Goal: Task Accomplishment & Management: Manage account settings

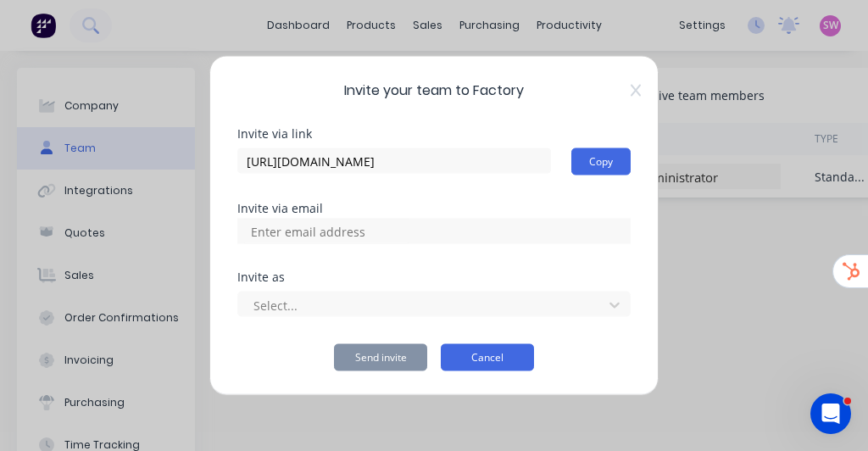
click at [485, 360] on button "Cancel" at bounding box center [487, 357] width 93 height 27
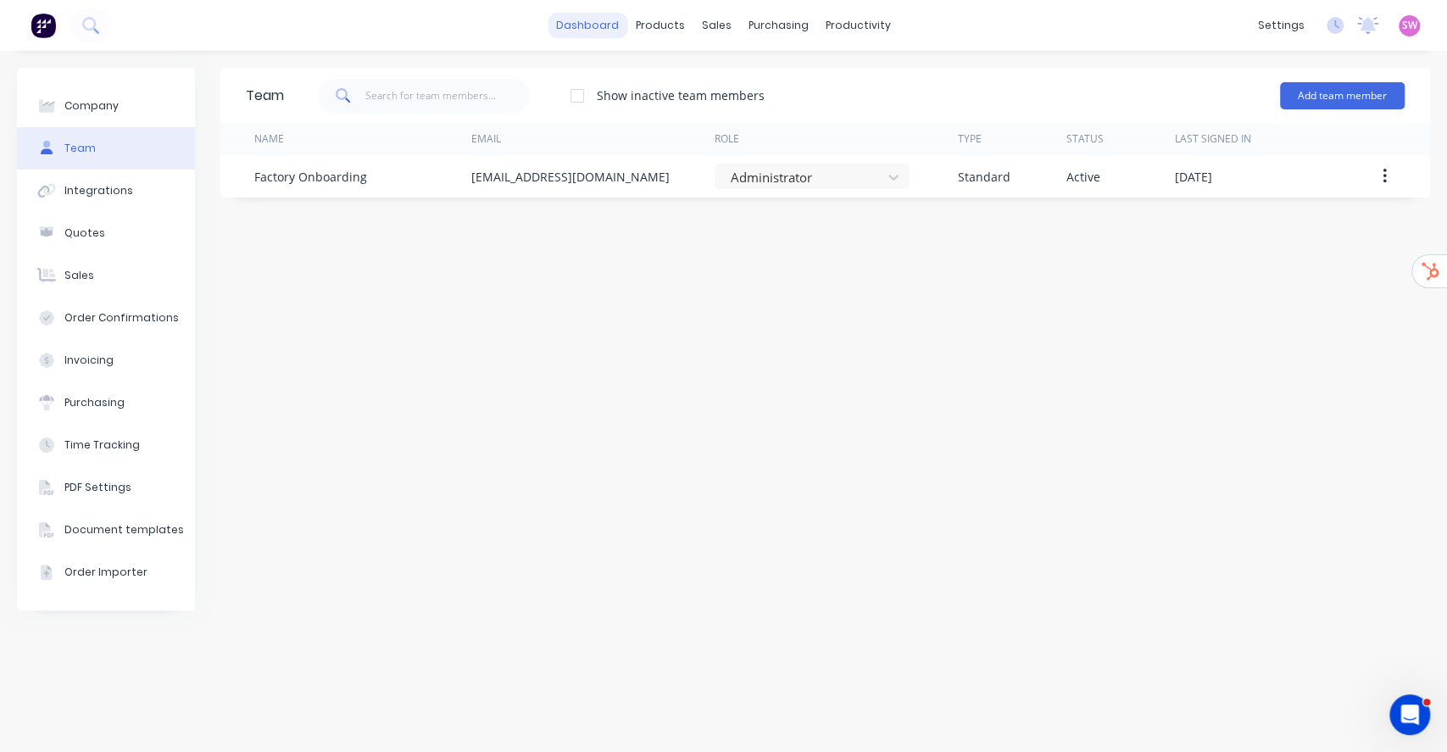
click at [581, 27] on link "dashboard" at bounding box center [587, 25] width 80 height 25
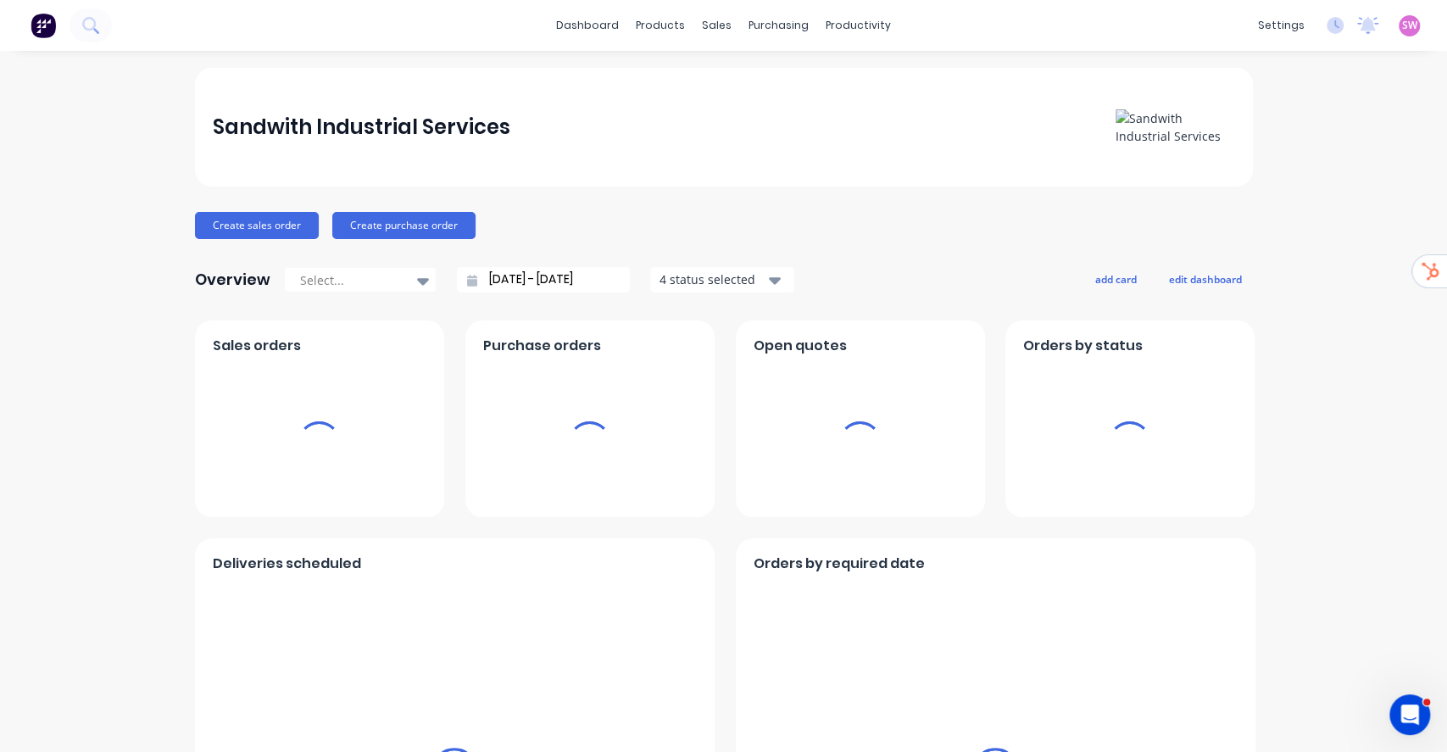
click at [867, 24] on span "SW" at bounding box center [1409, 25] width 15 height 15
click at [867, 214] on div "Sign out" at bounding box center [1265, 212] width 46 height 15
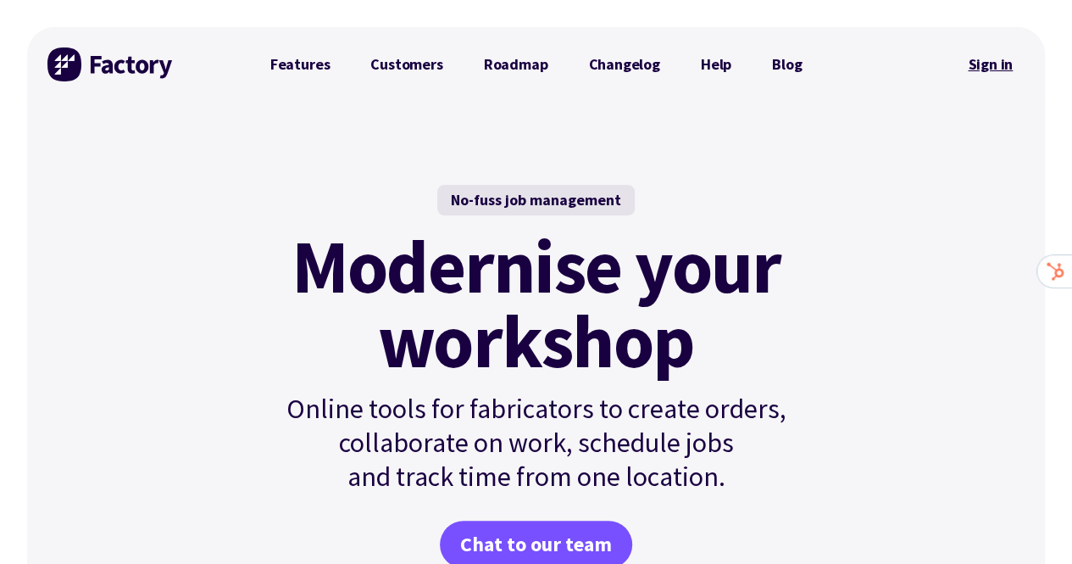
click at [990, 69] on link "Sign in" at bounding box center [990, 64] width 69 height 39
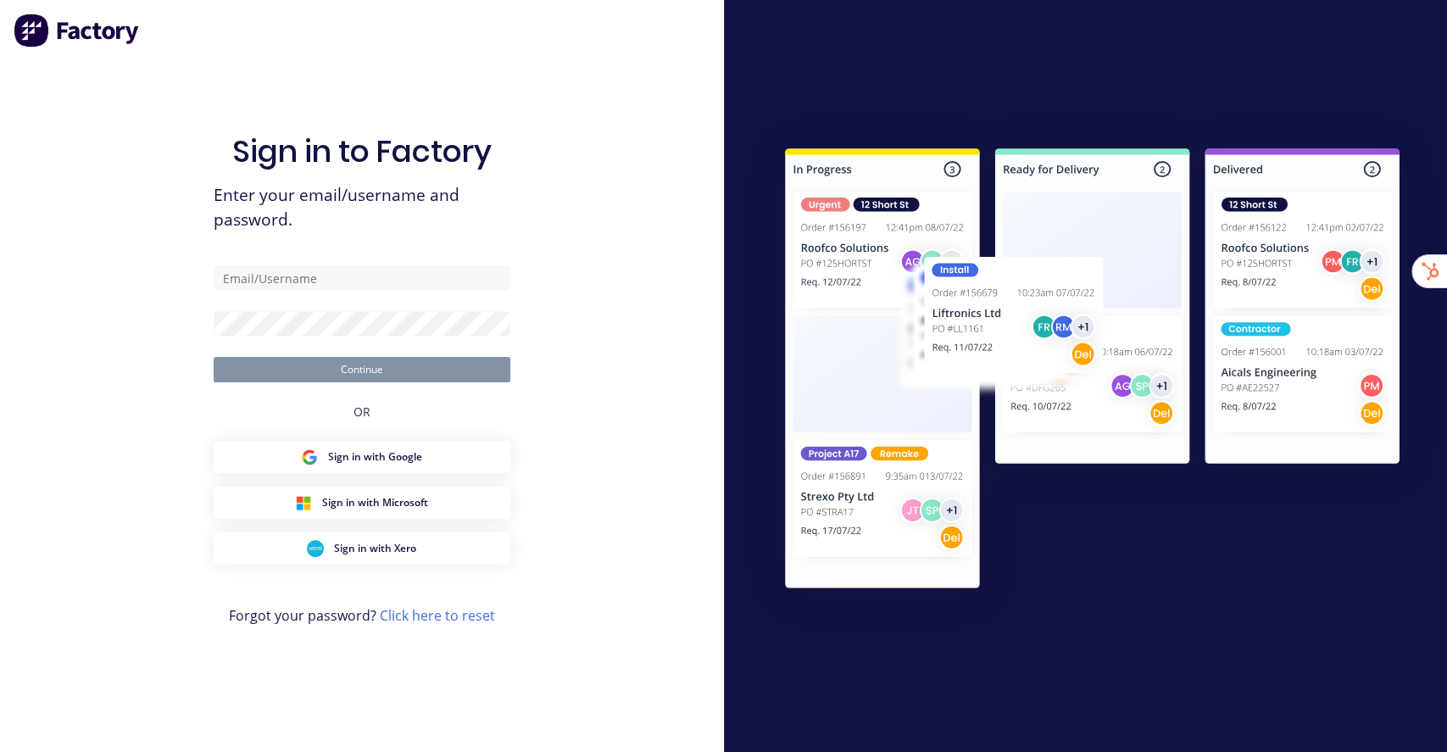
type input "[EMAIL_ADDRESS][DOMAIN_NAME]"
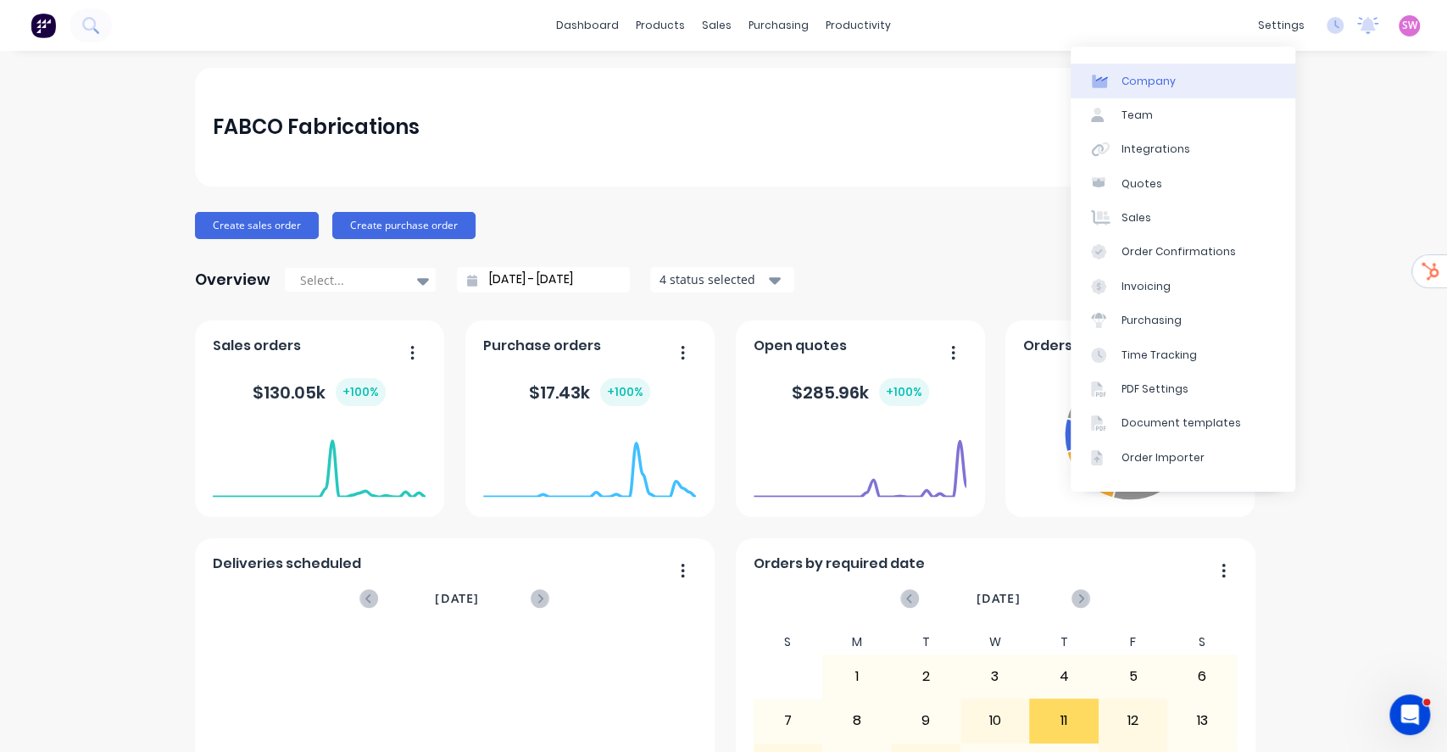
click at [1180, 79] on link "Company" at bounding box center [1182, 81] width 225 height 34
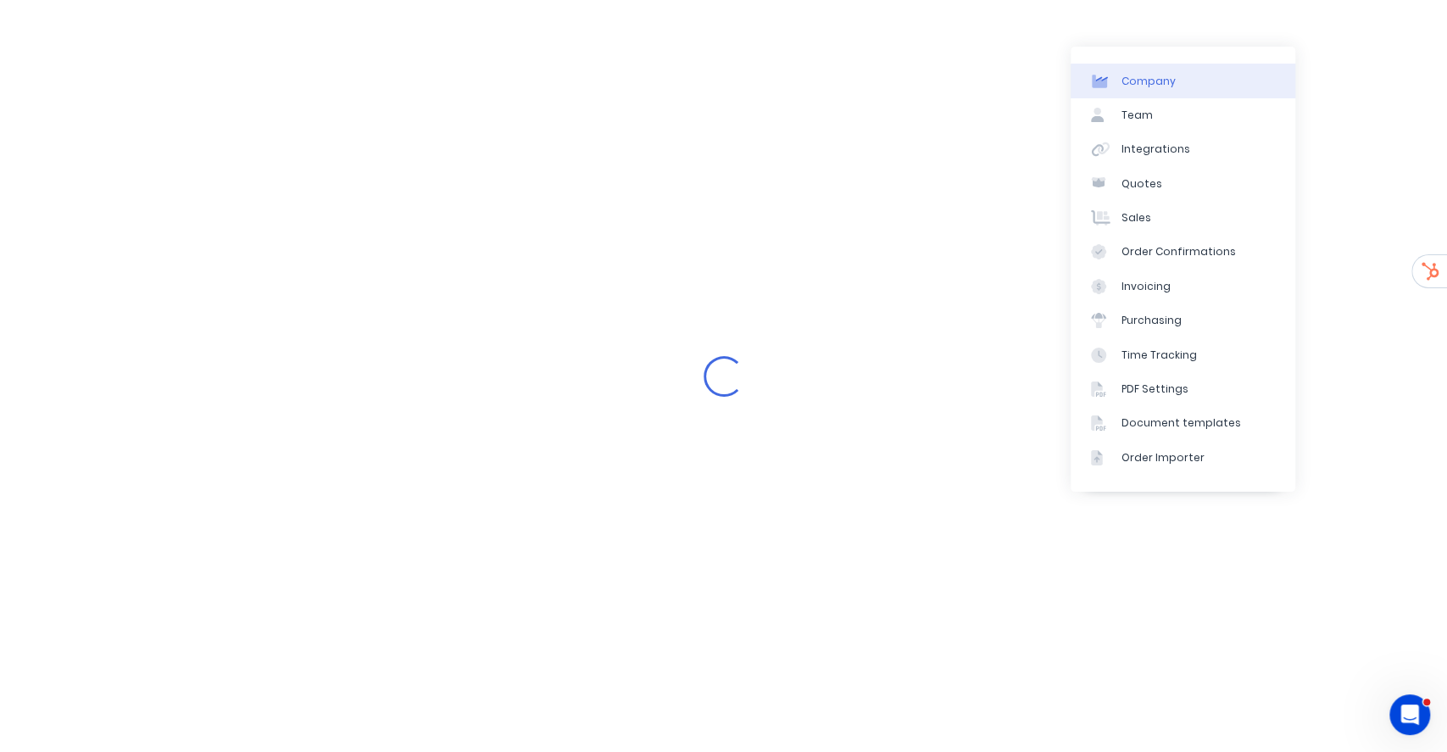
select select "AU"
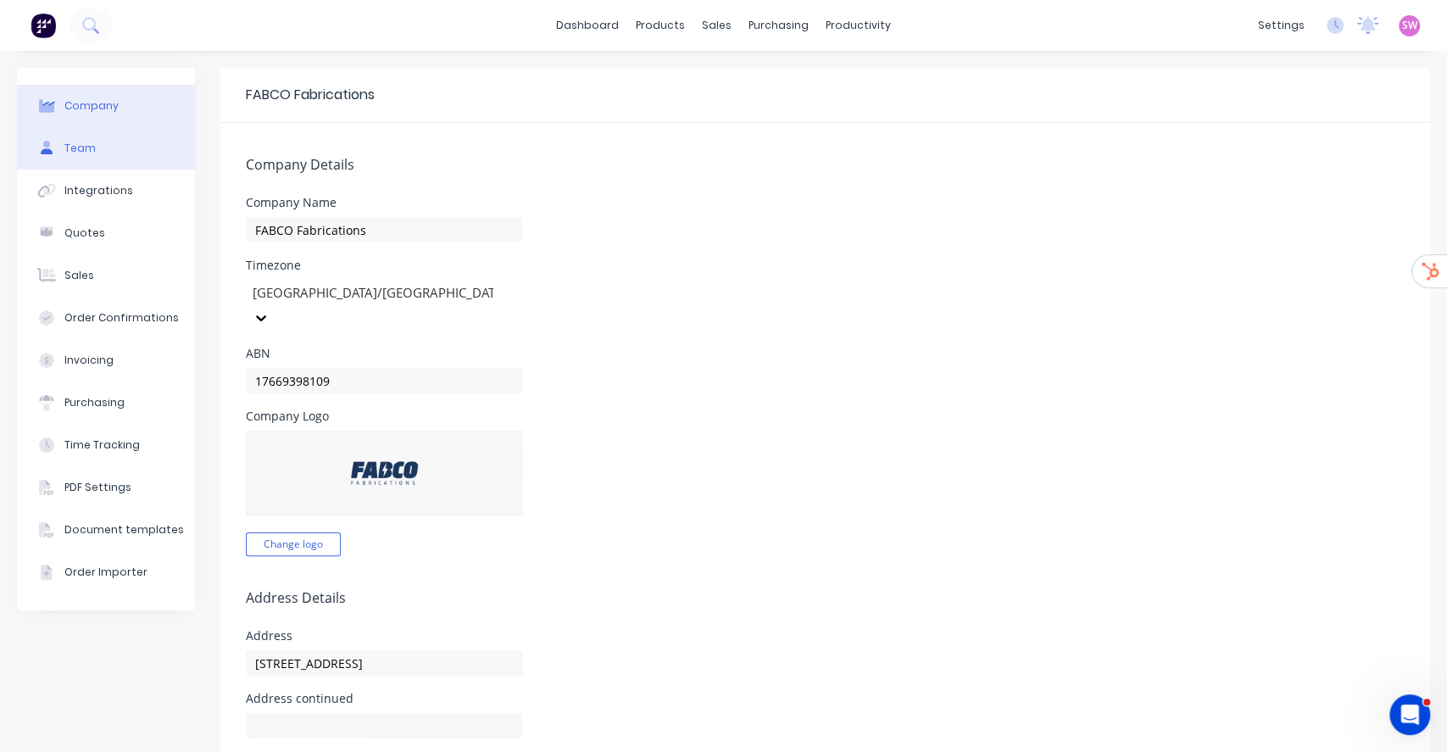
click at [94, 146] on button "Team" at bounding box center [106, 148] width 178 height 42
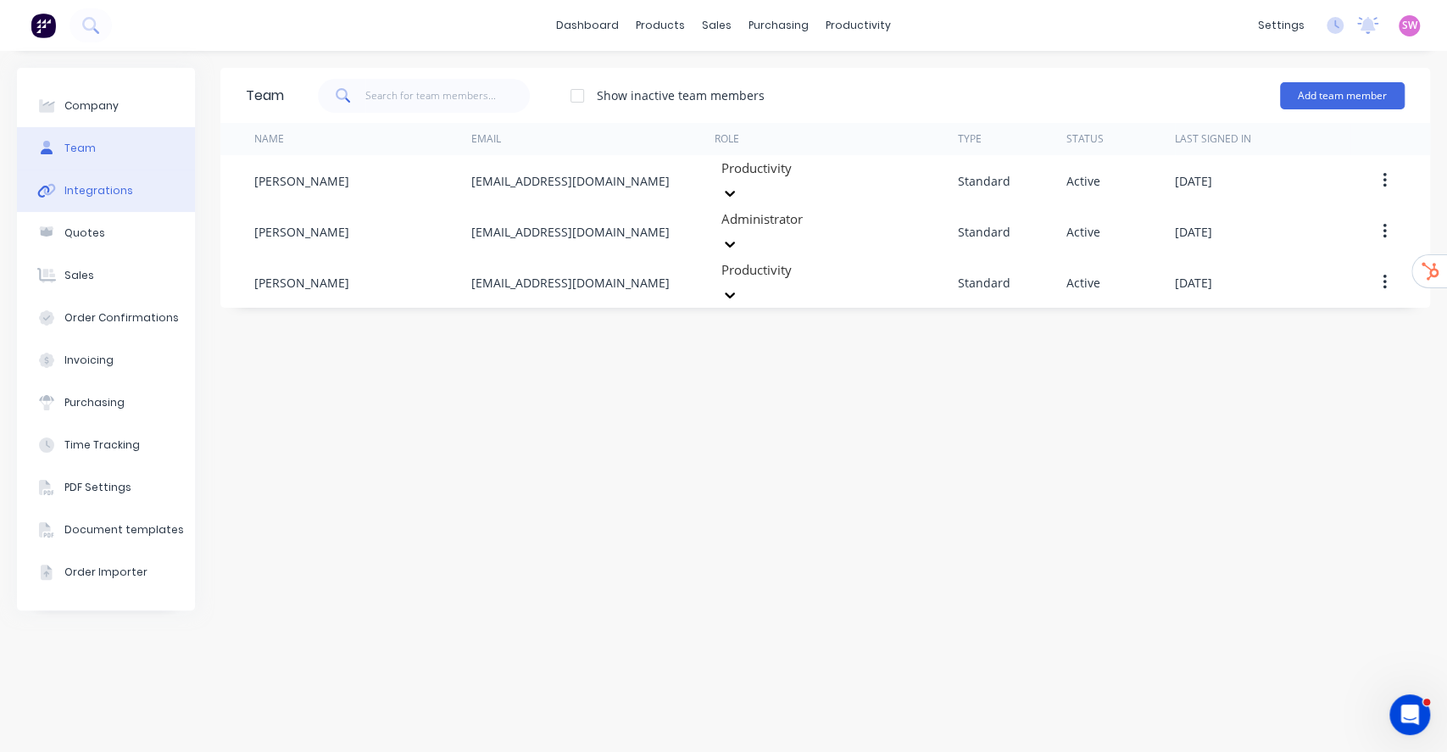
click at [123, 192] on div "Integrations" at bounding box center [98, 190] width 69 height 15
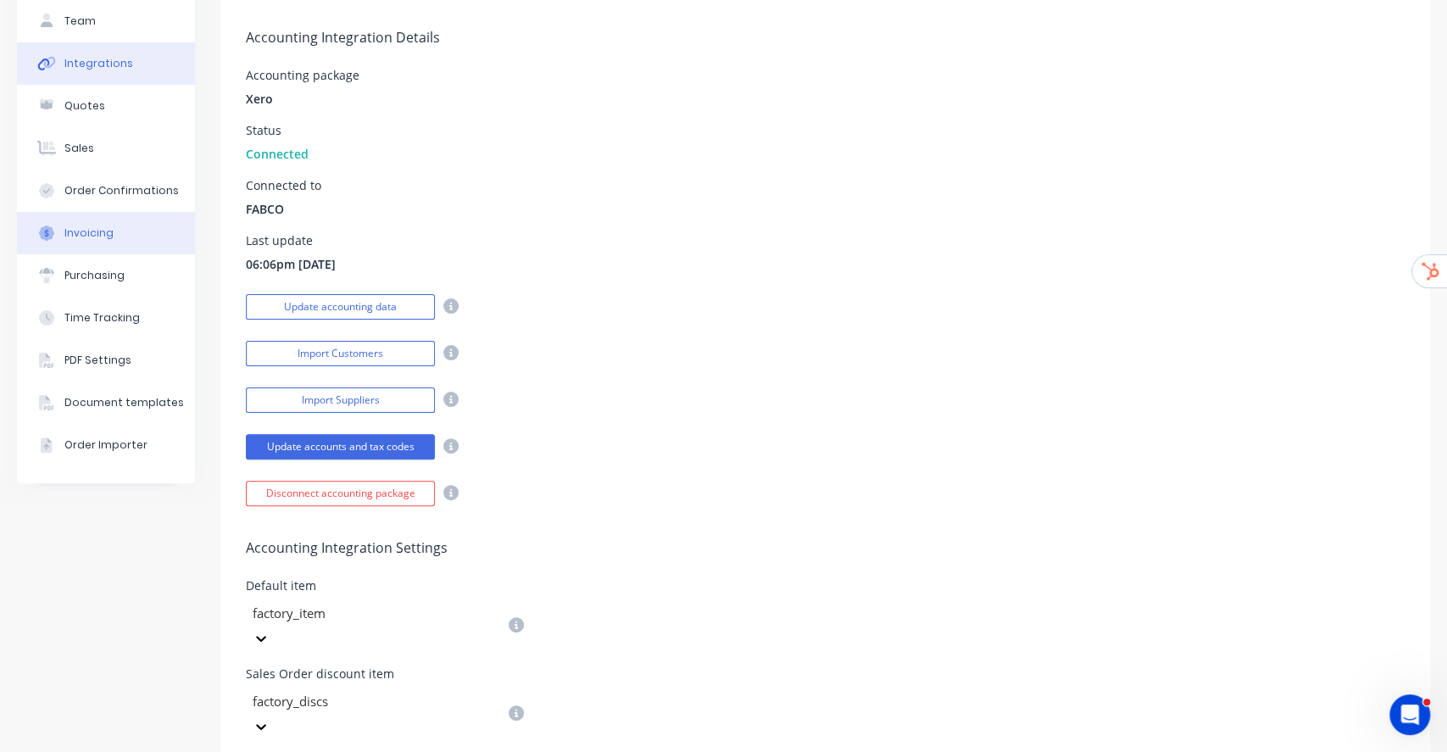
scroll to position [3, 0]
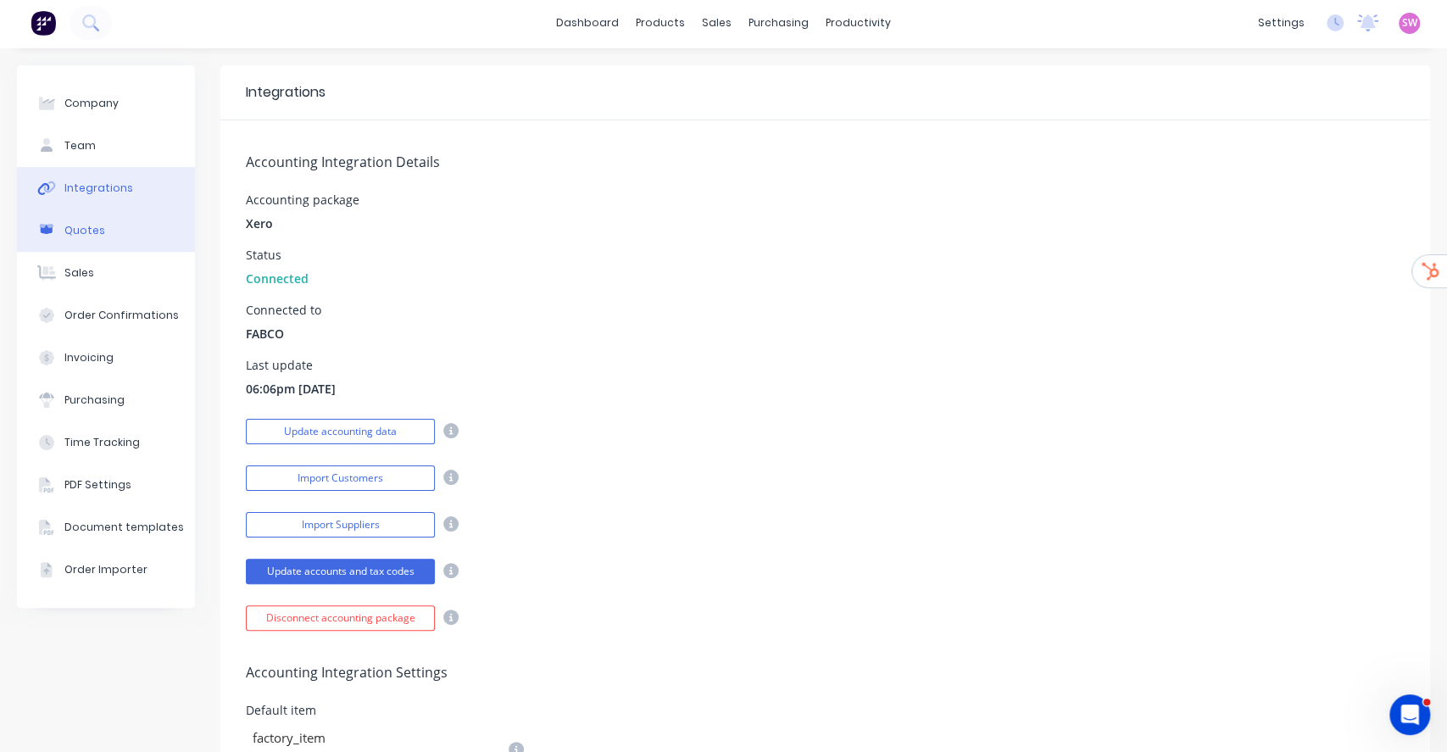
click at [88, 226] on div "Quotes" at bounding box center [84, 230] width 41 height 15
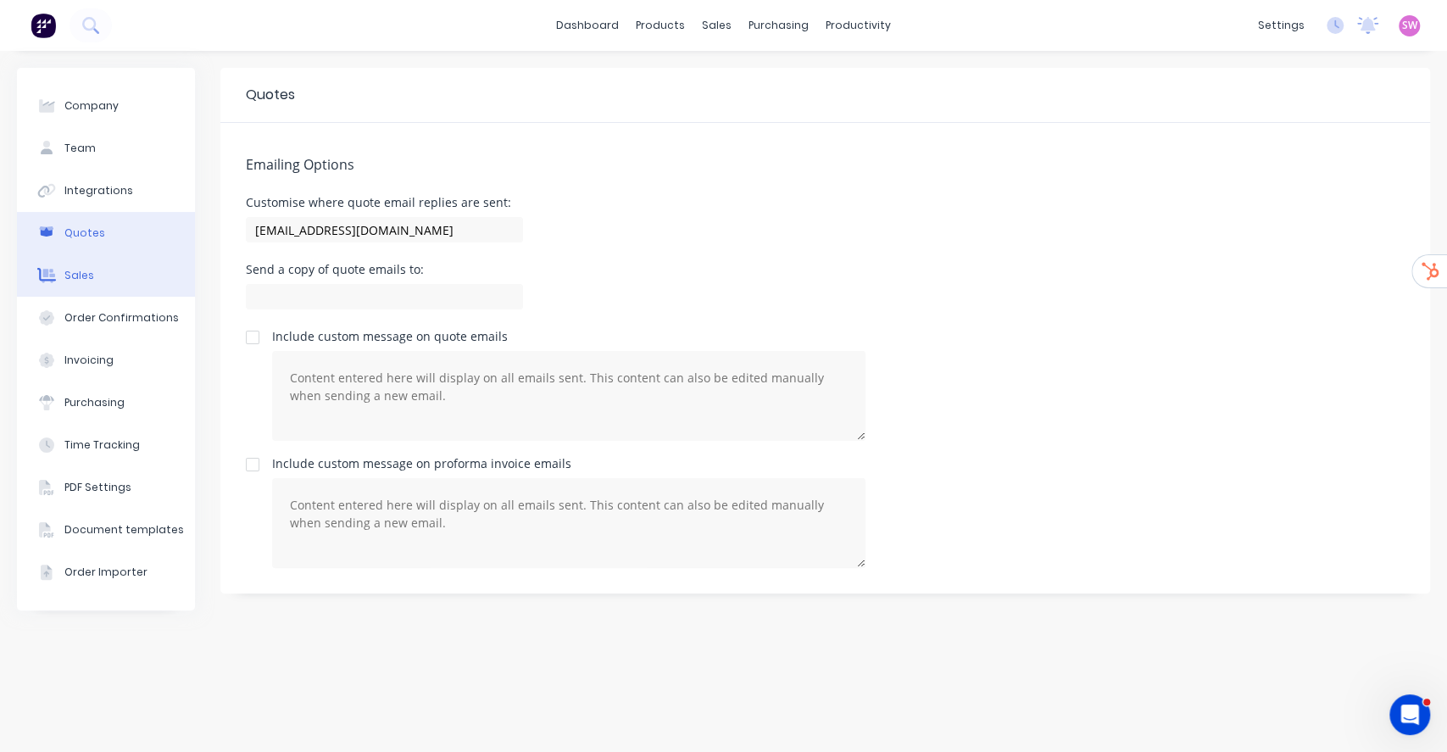
click at [83, 279] on div "Sales" at bounding box center [79, 275] width 30 height 15
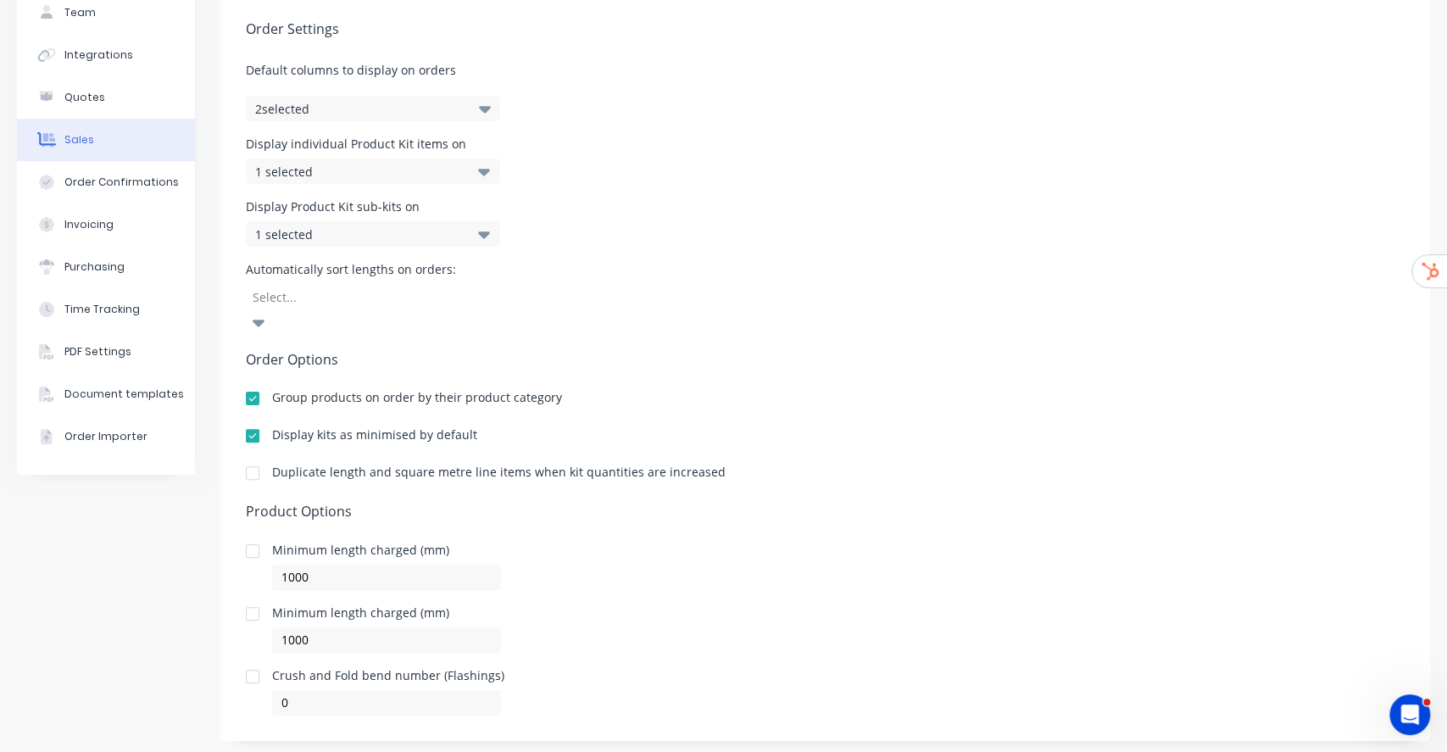
scroll to position [141, 0]
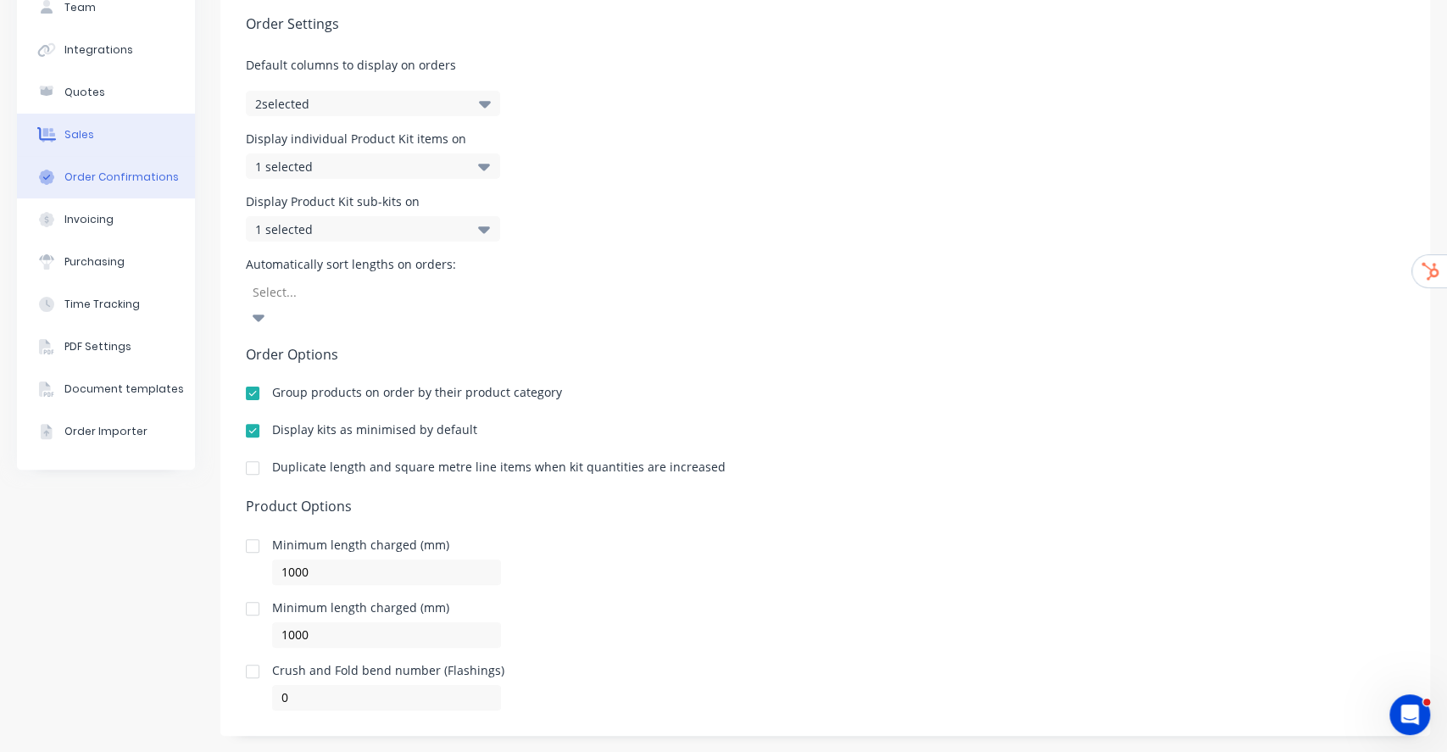
click at [66, 167] on button "Order Confirmations" at bounding box center [106, 177] width 178 height 42
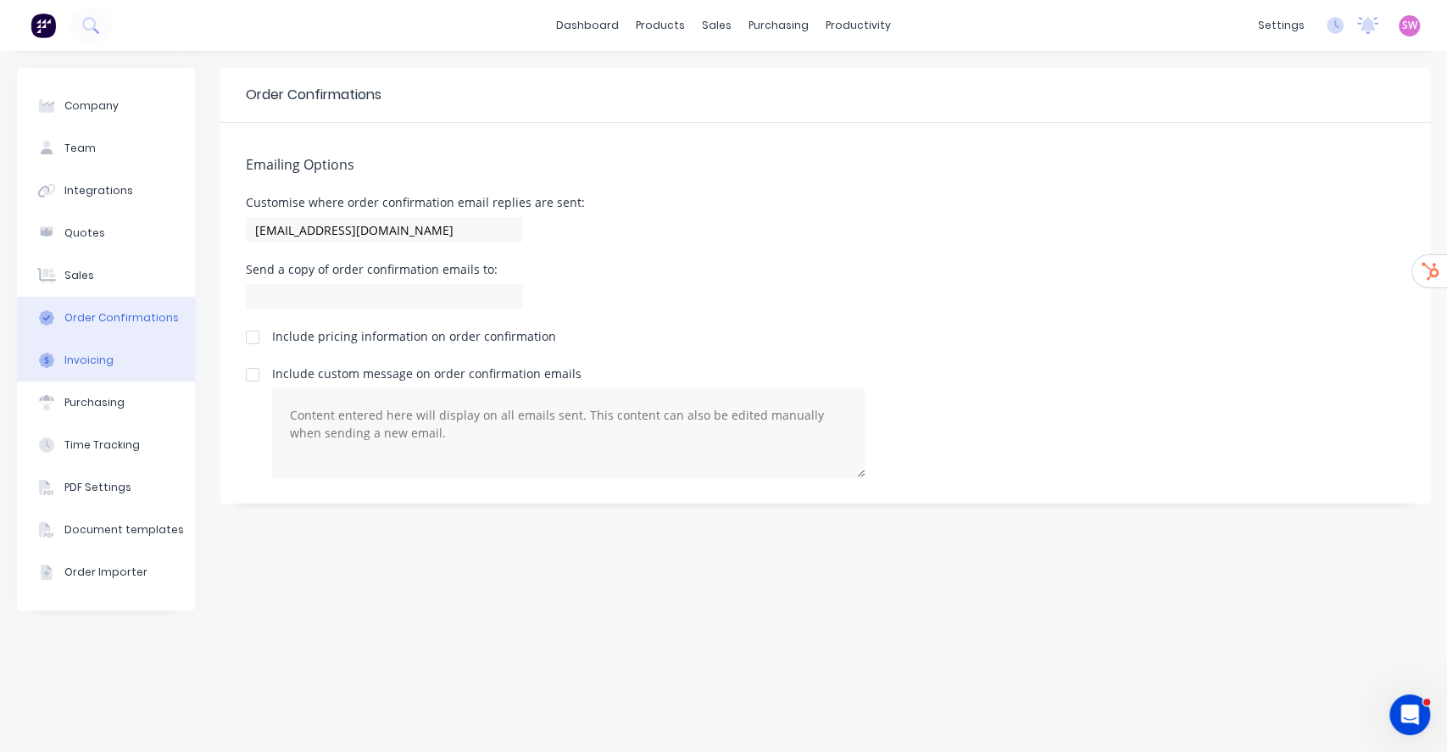
click at [88, 365] on div "Invoicing" at bounding box center [88, 360] width 49 height 15
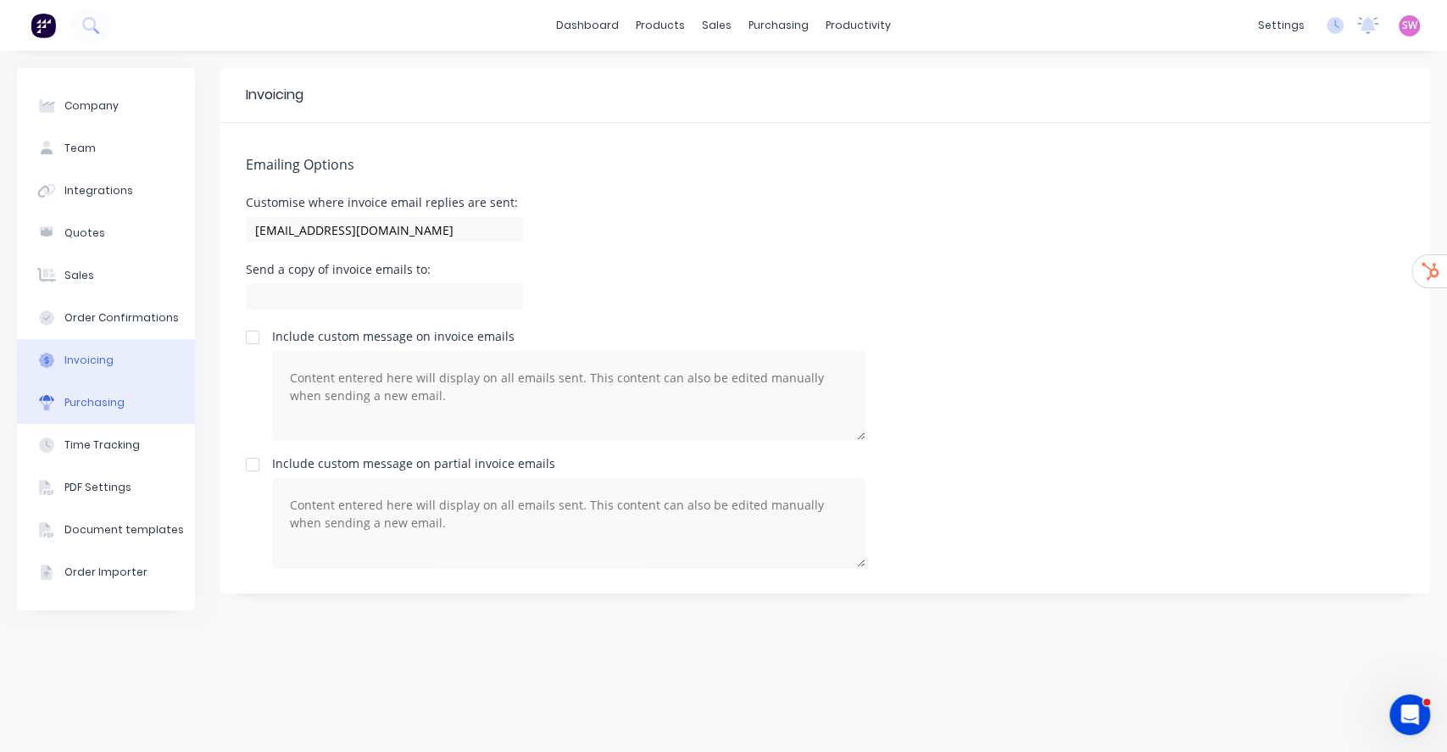
click at [81, 406] on div "Purchasing" at bounding box center [94, 402] width 60 height 15
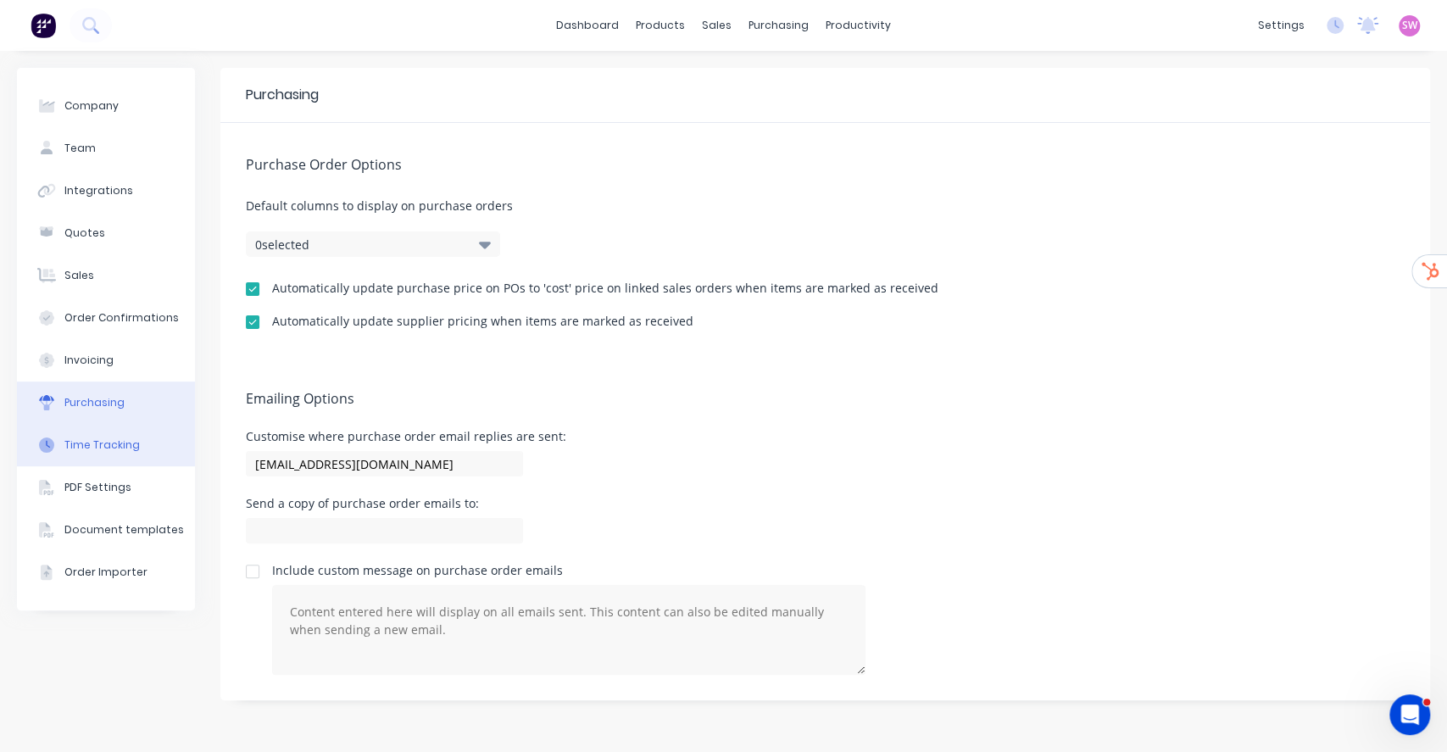
click at [103, 456] on button "Time Tracking" at bounding box center [106, 445] width 178 height 42
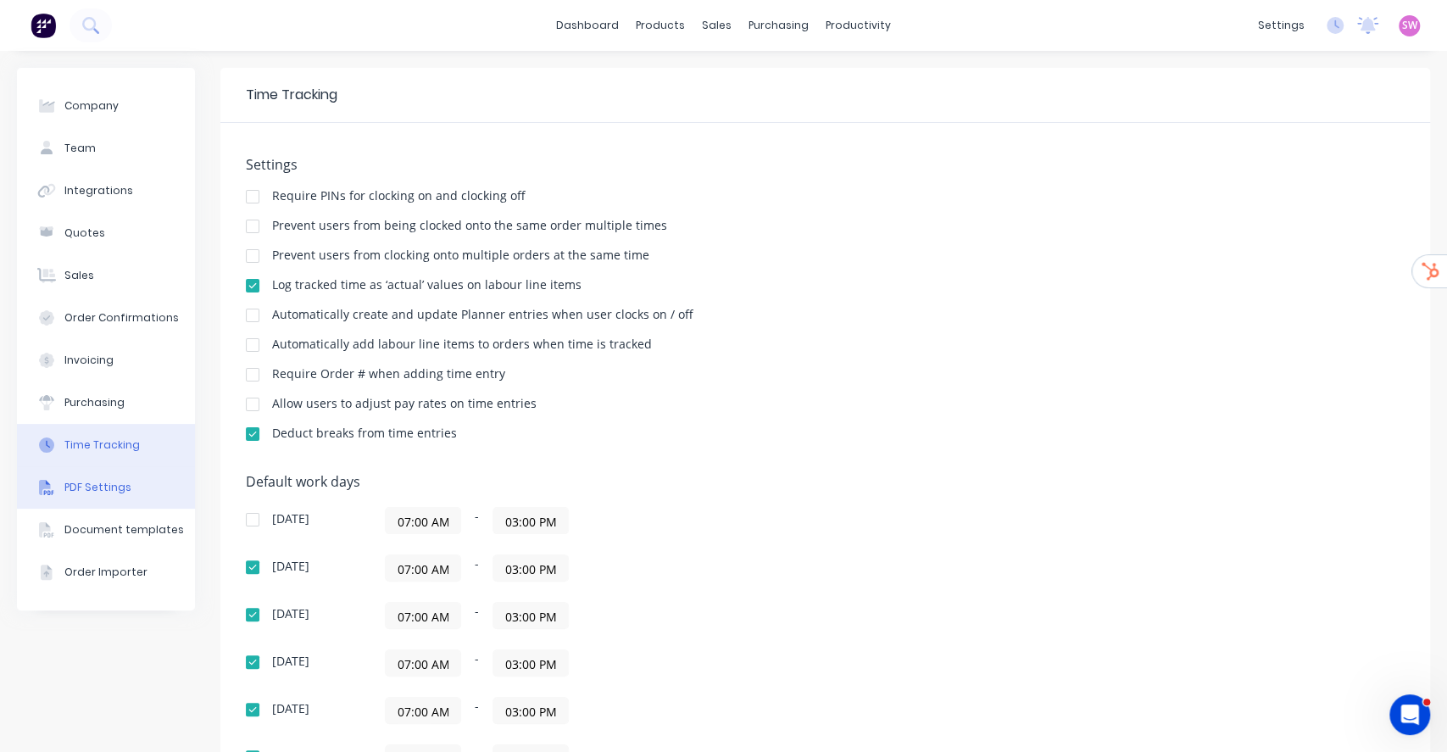
click at [32, 488] on button "PDF Settings" at bounding box center [106, 487] width 178 height 42
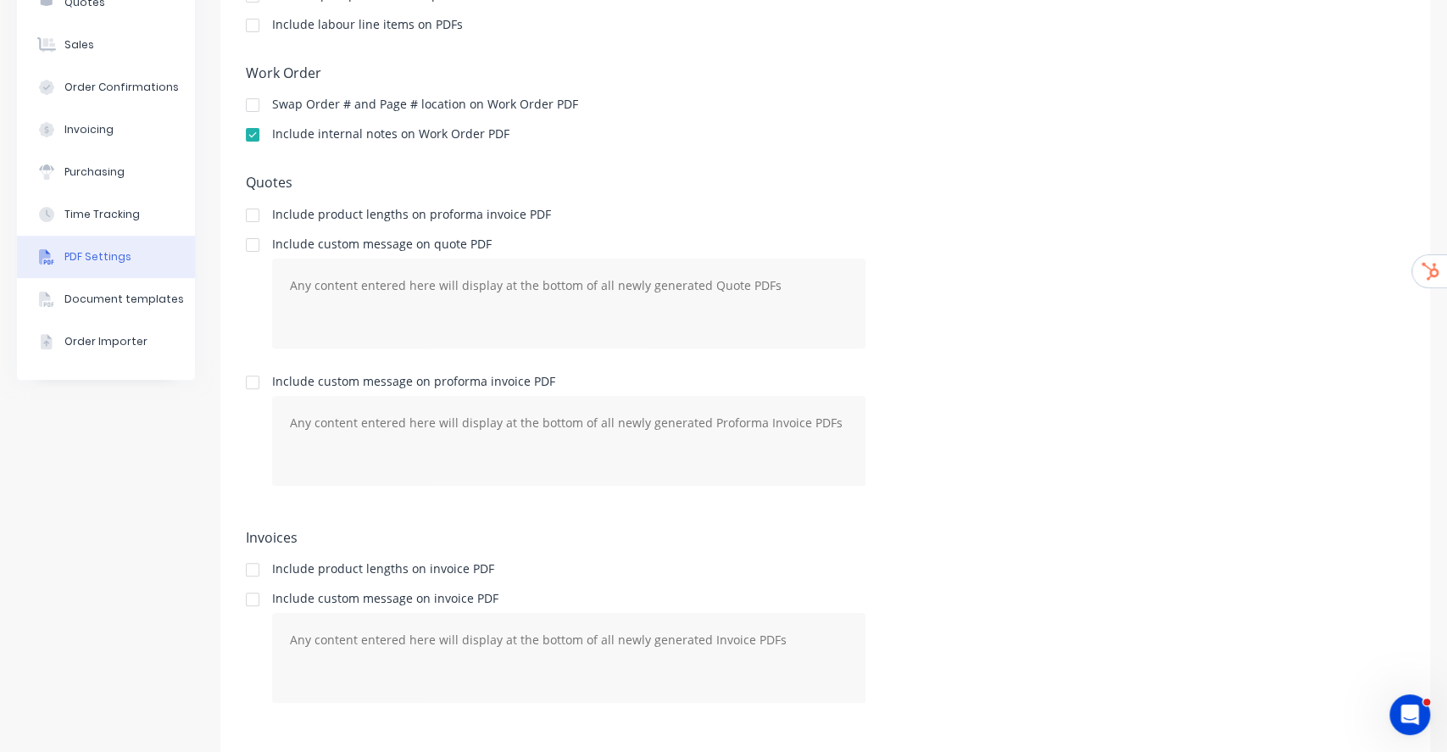
scroll to position [251, 0]
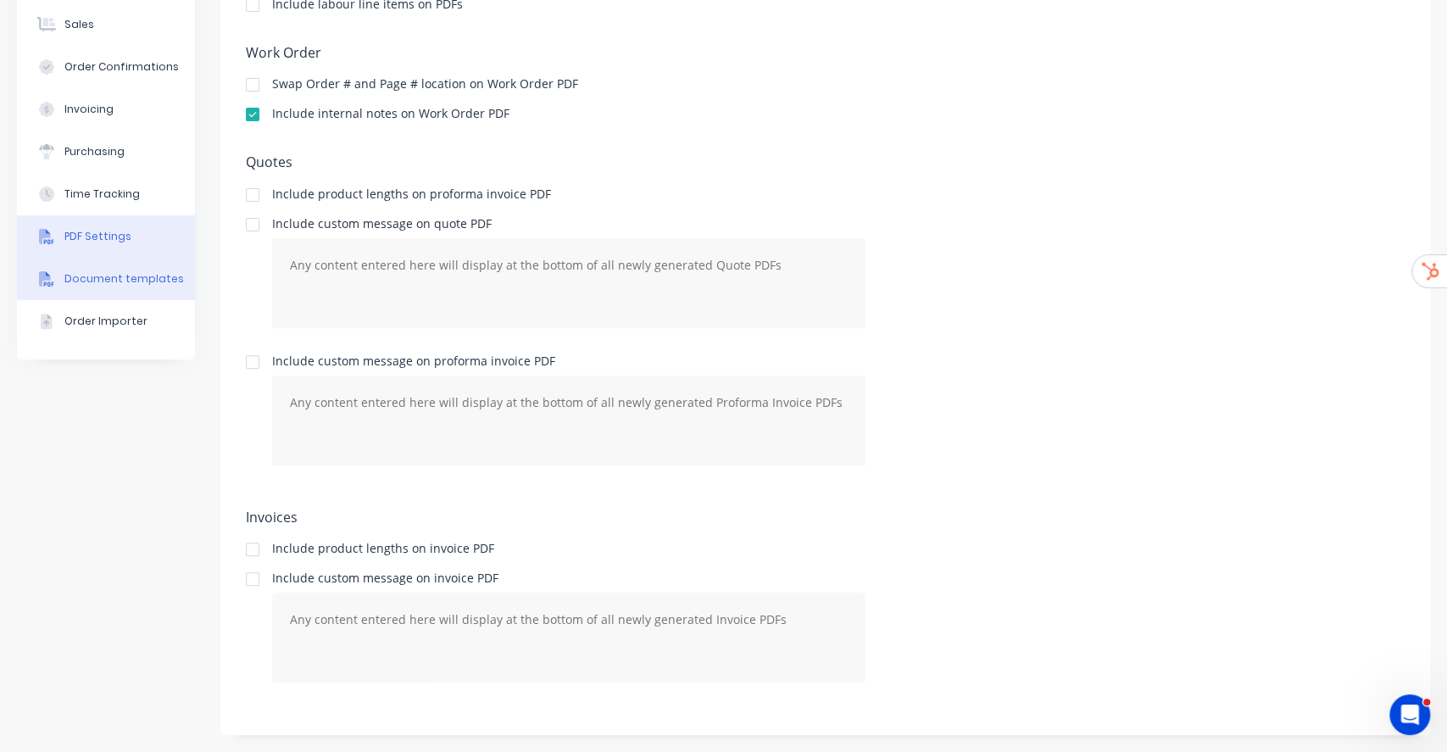
click at [111, 292] on button "Document templates" at bounding box center [106, 279] width 178 height 42
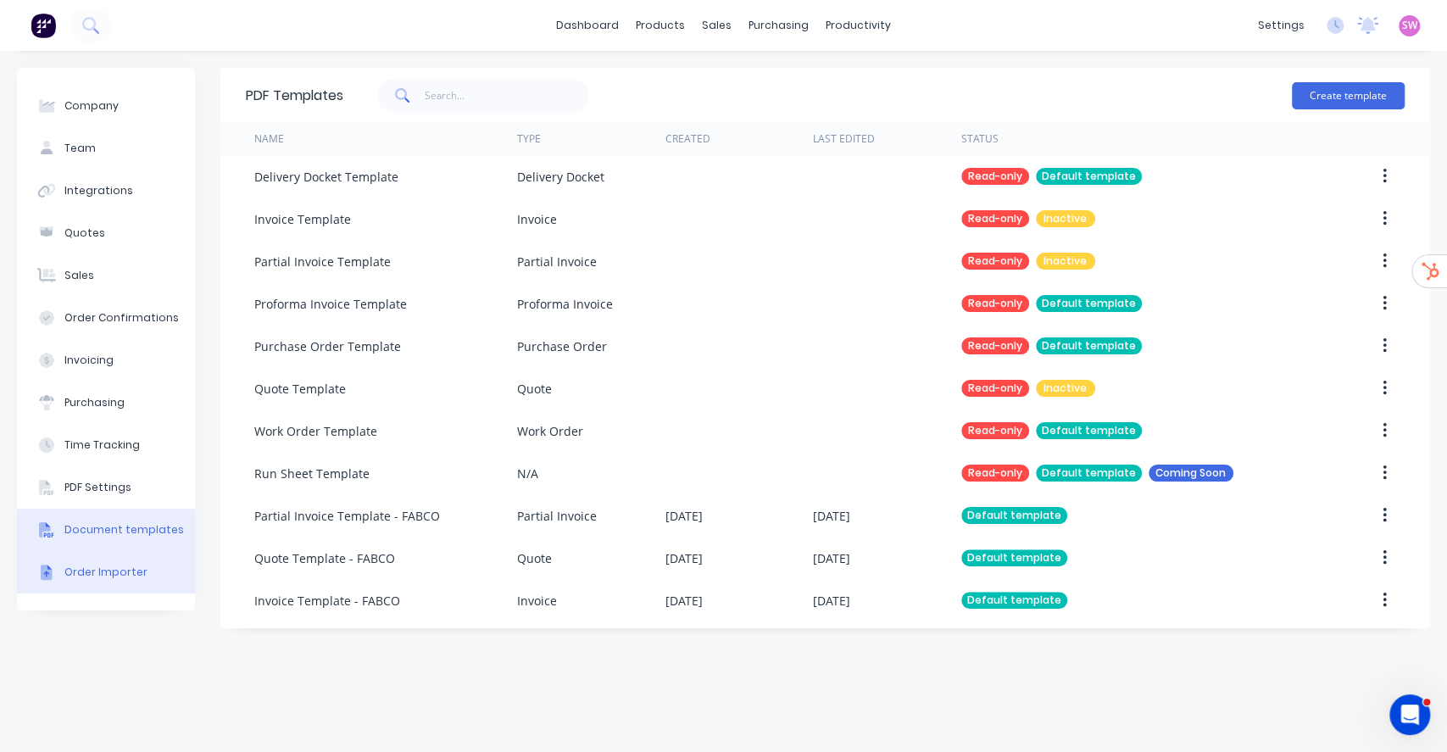
click at [53, 566] on div at bounding box center [46, 571] width 25 height 15
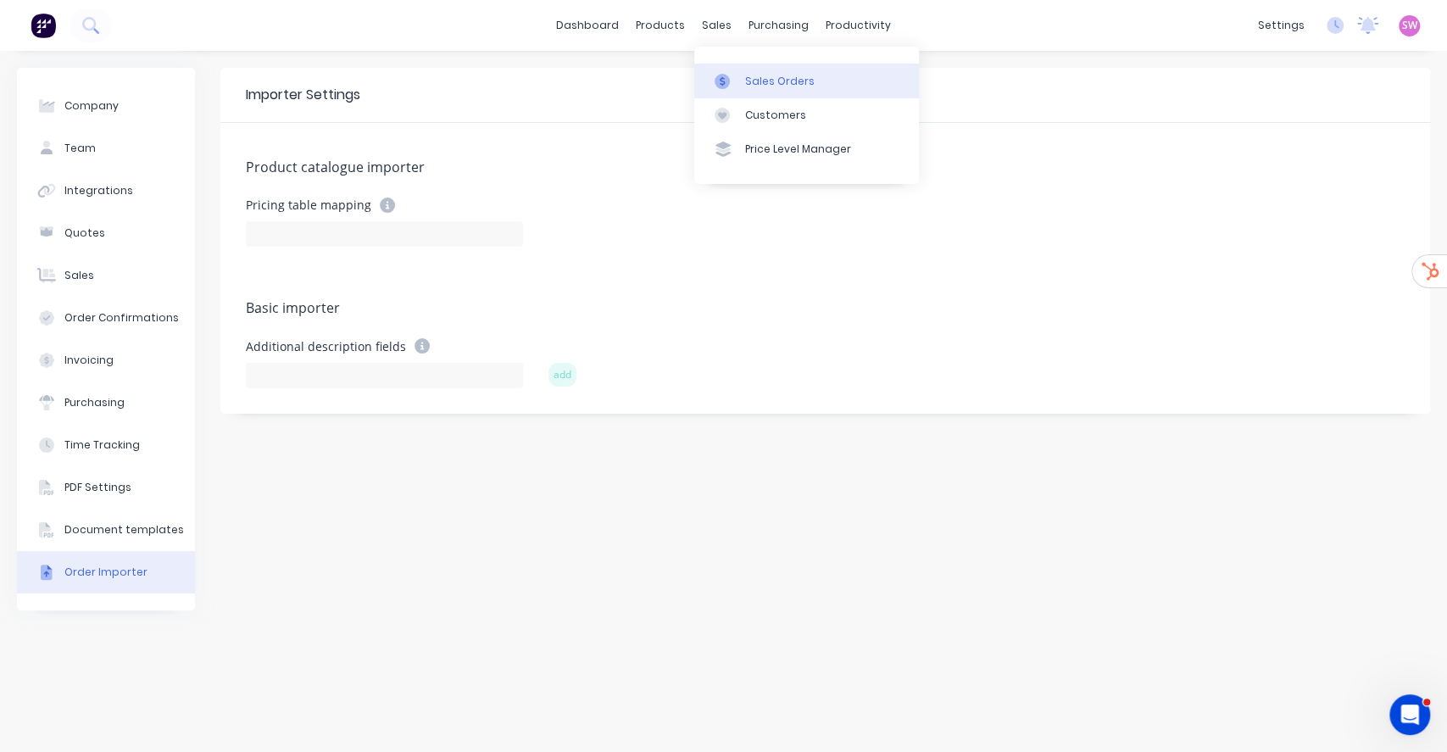
click at [742, 96] on link "Sales Orders" at bounding box center [806, 81] width 225 height 34
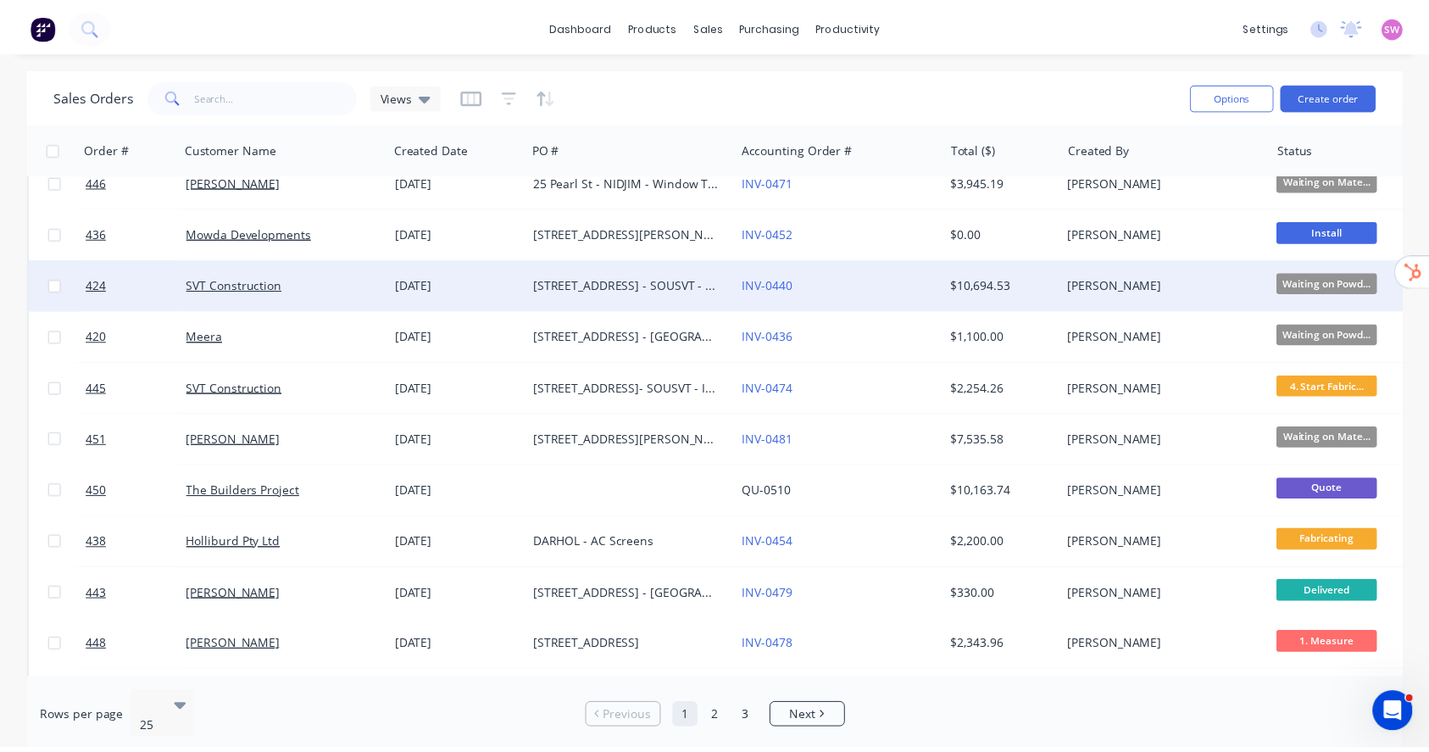
scroll to position [792, 0]
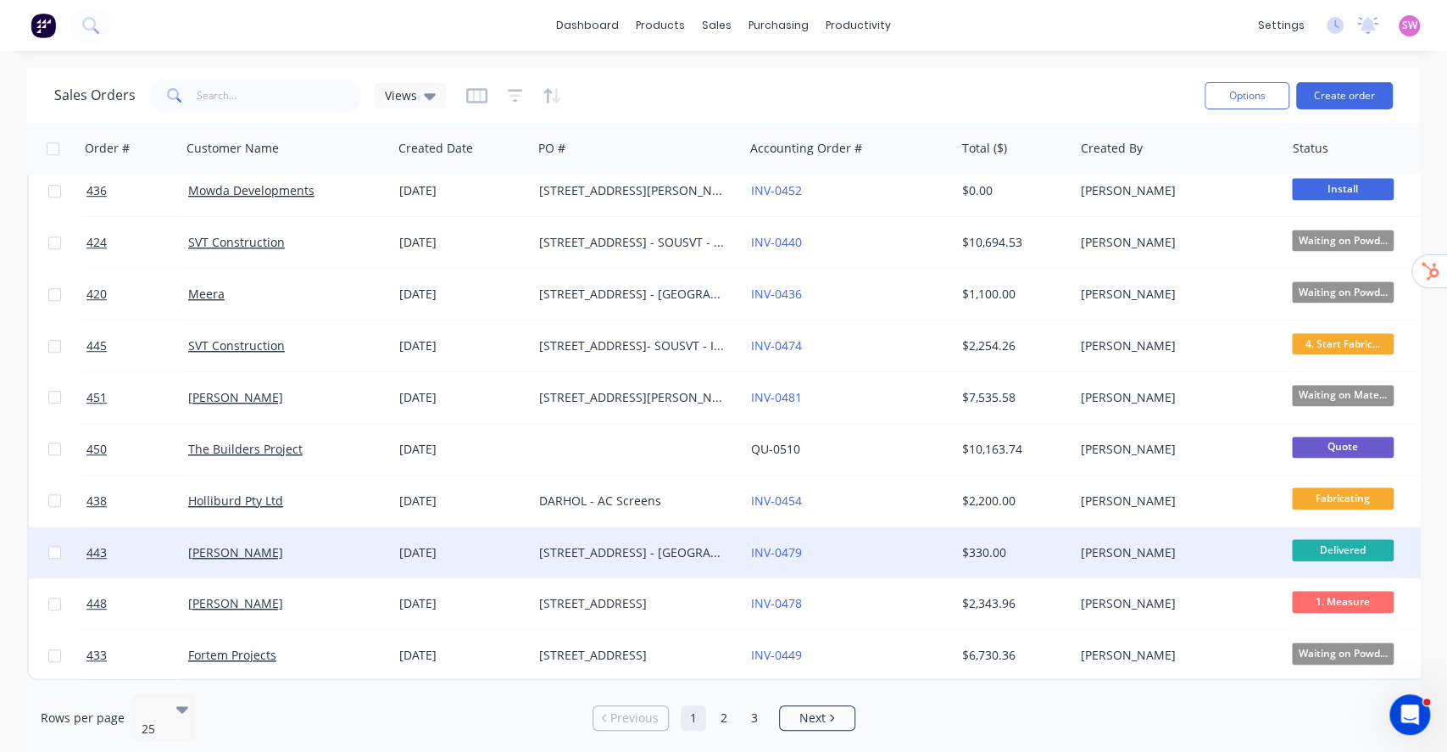
click at [515, 546] on div "20 Sep 2025" at bounding box center [462, 552] width 126 height 17
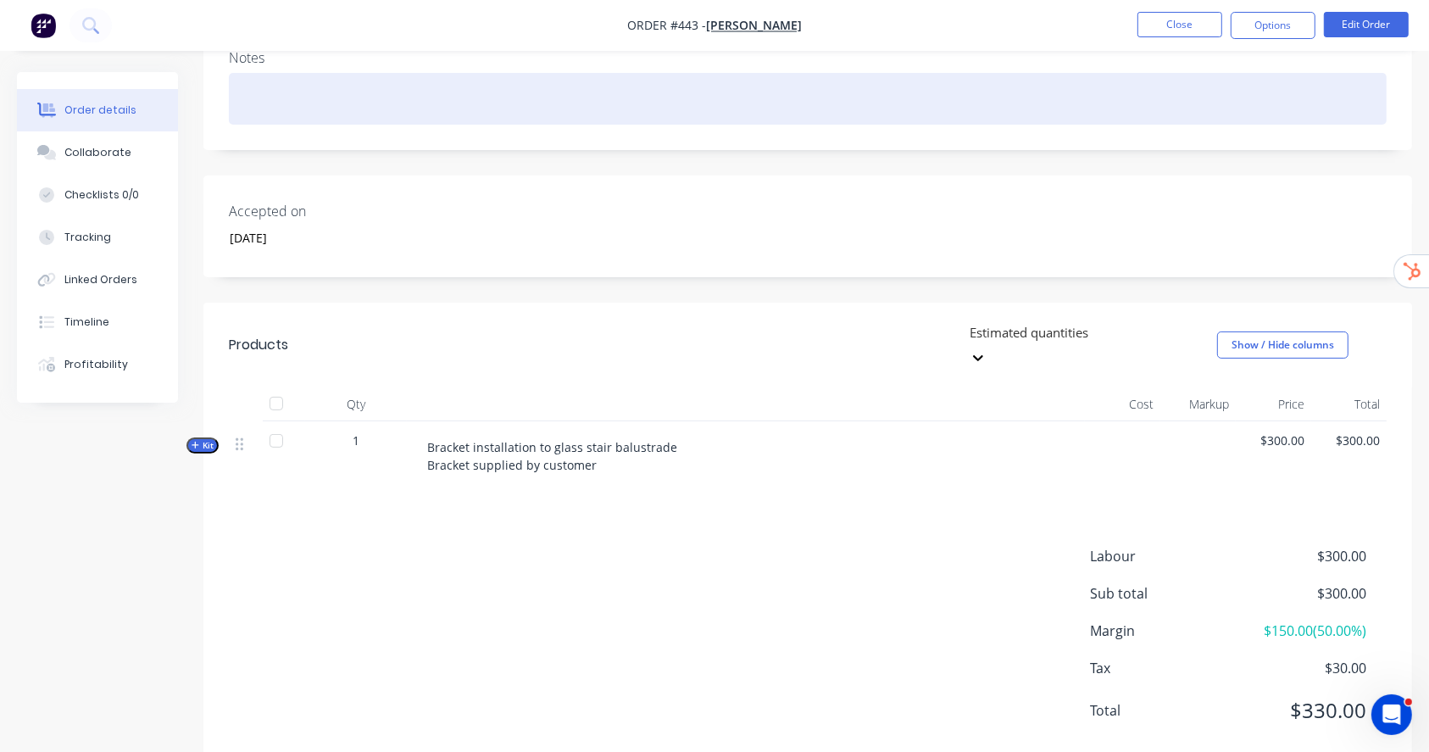
scroll to position [297, 0]
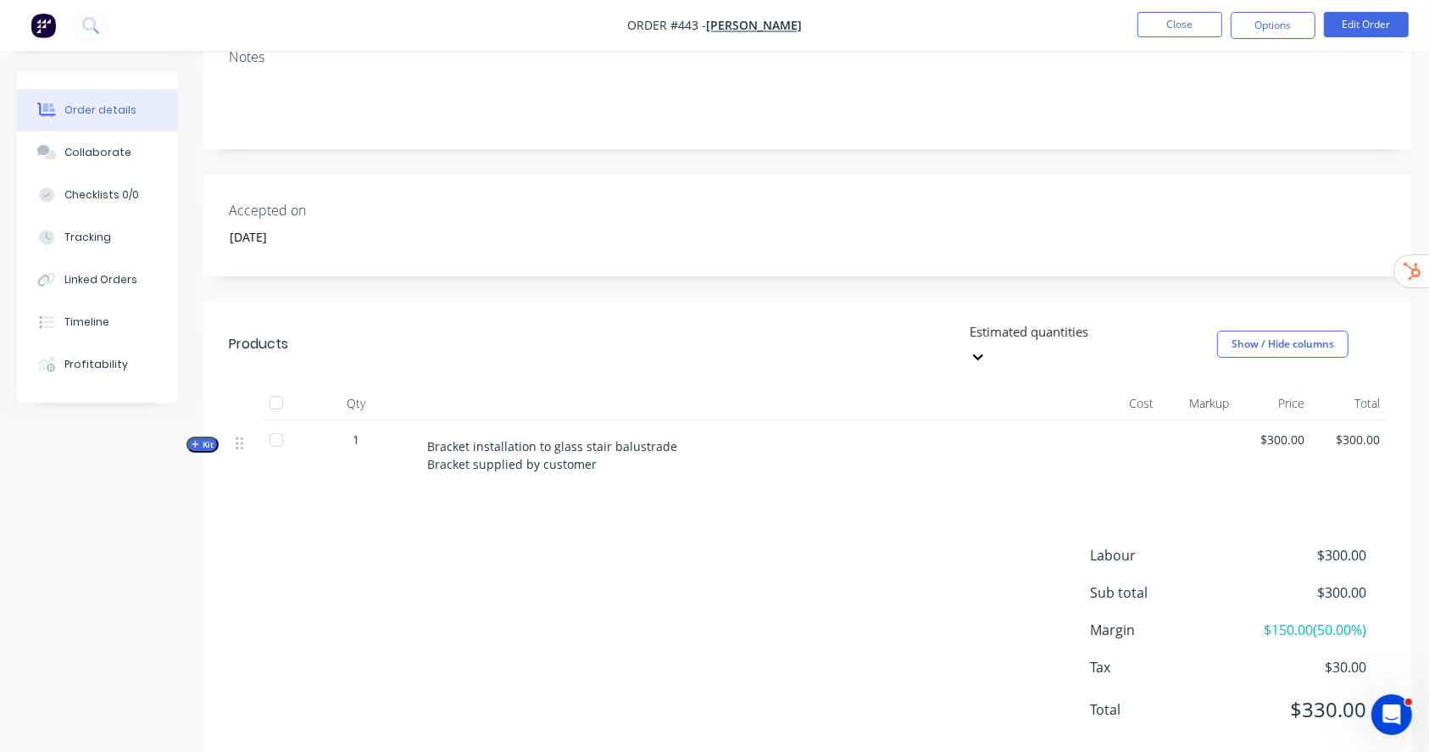
click at [206, 438] on span "Kit" at bounding box center [203, 444] width 22 height 13
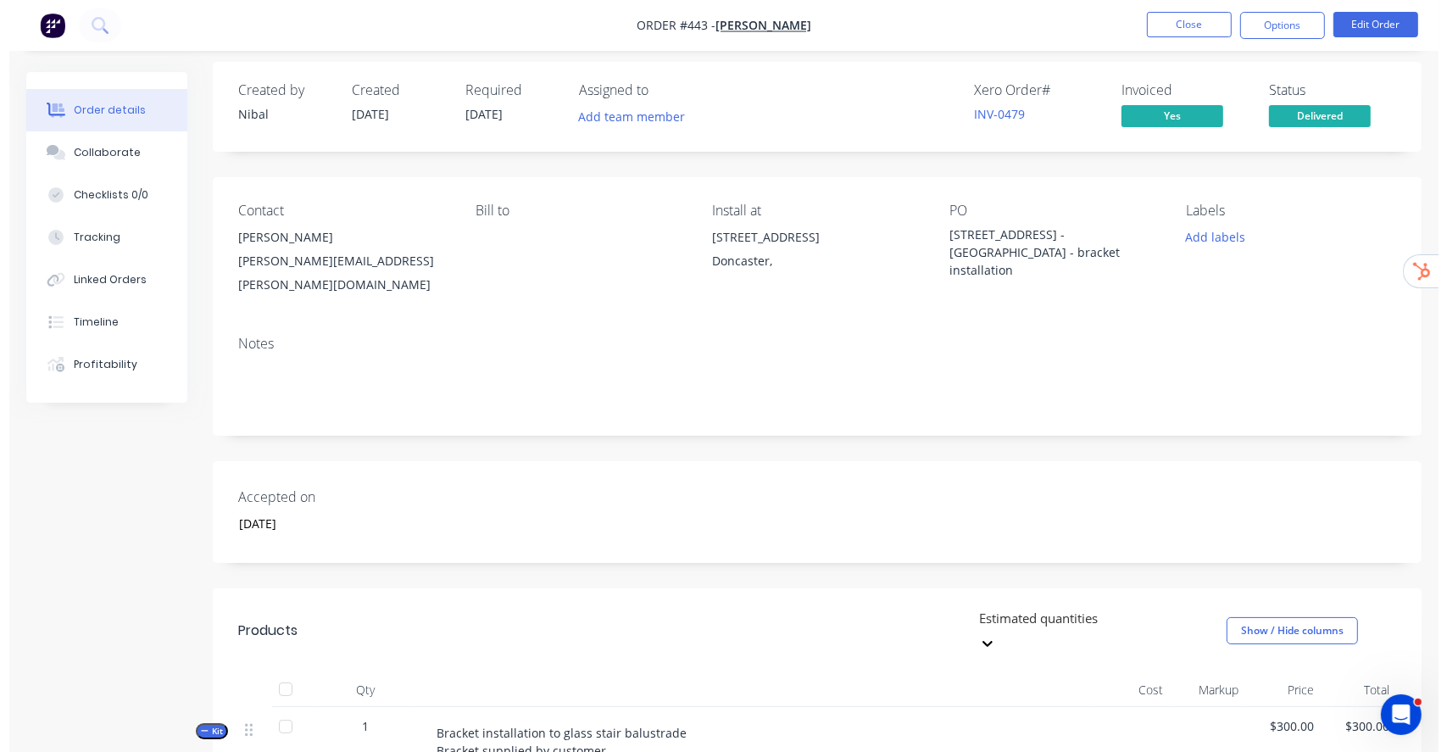
scroll to position [0, 0]
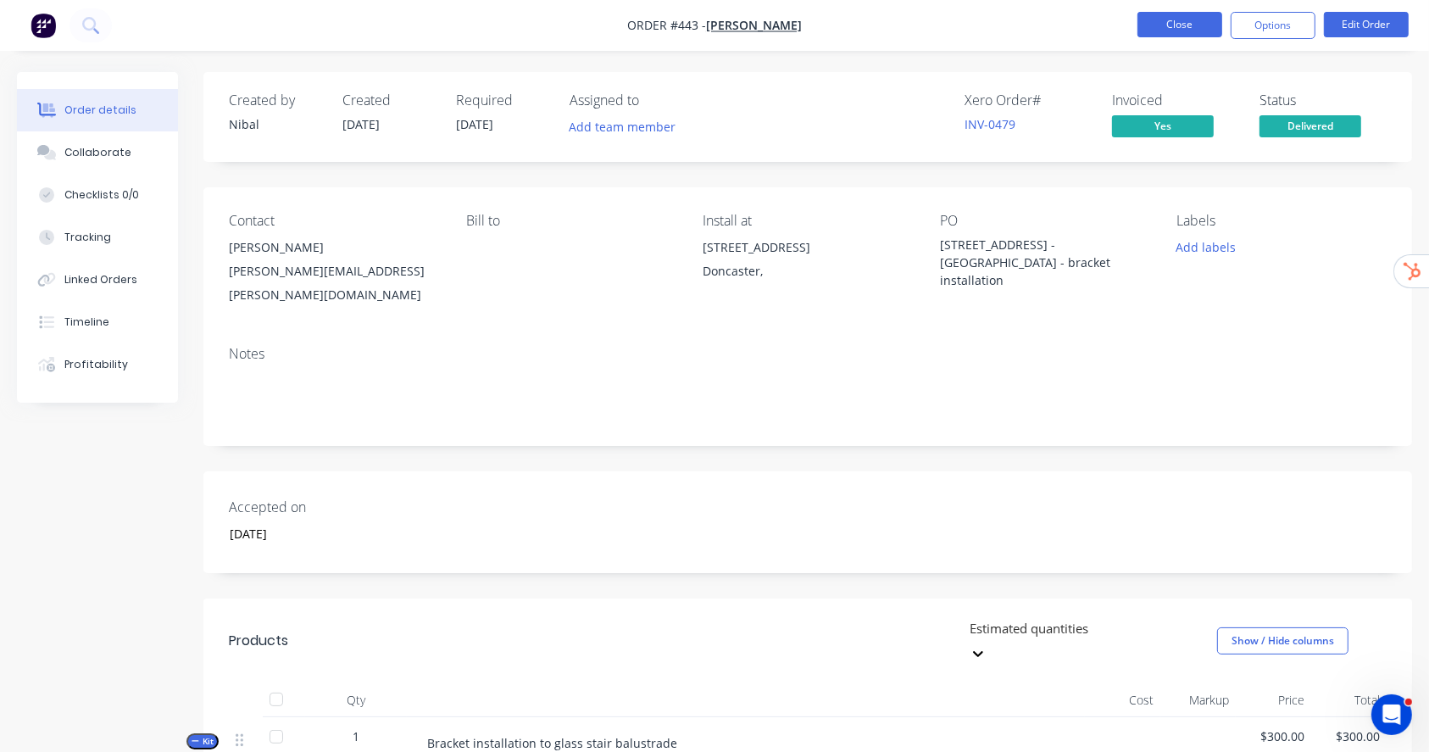
click at [1171, 18] on button "Close" at bounding box center [1179, 24] width 85 height 25
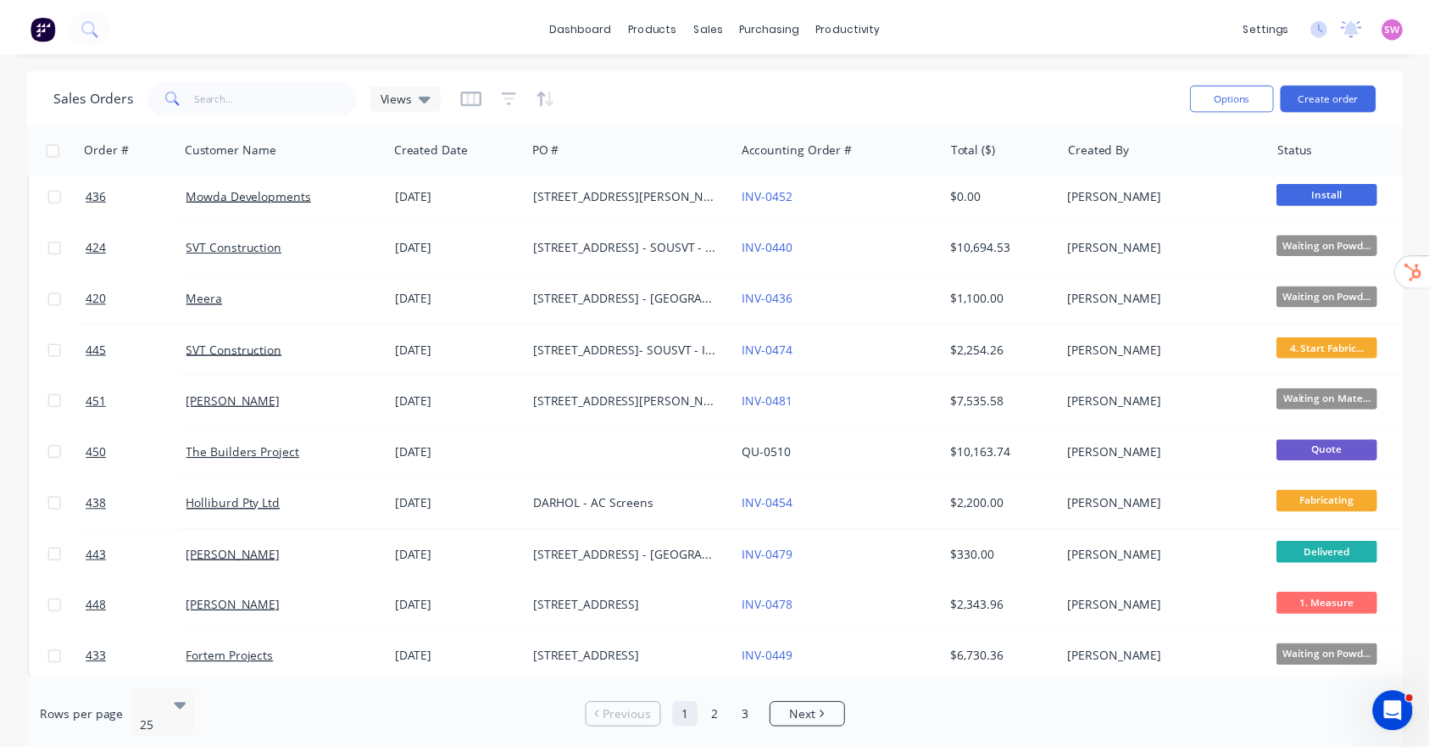
scroll to position [792, 0]
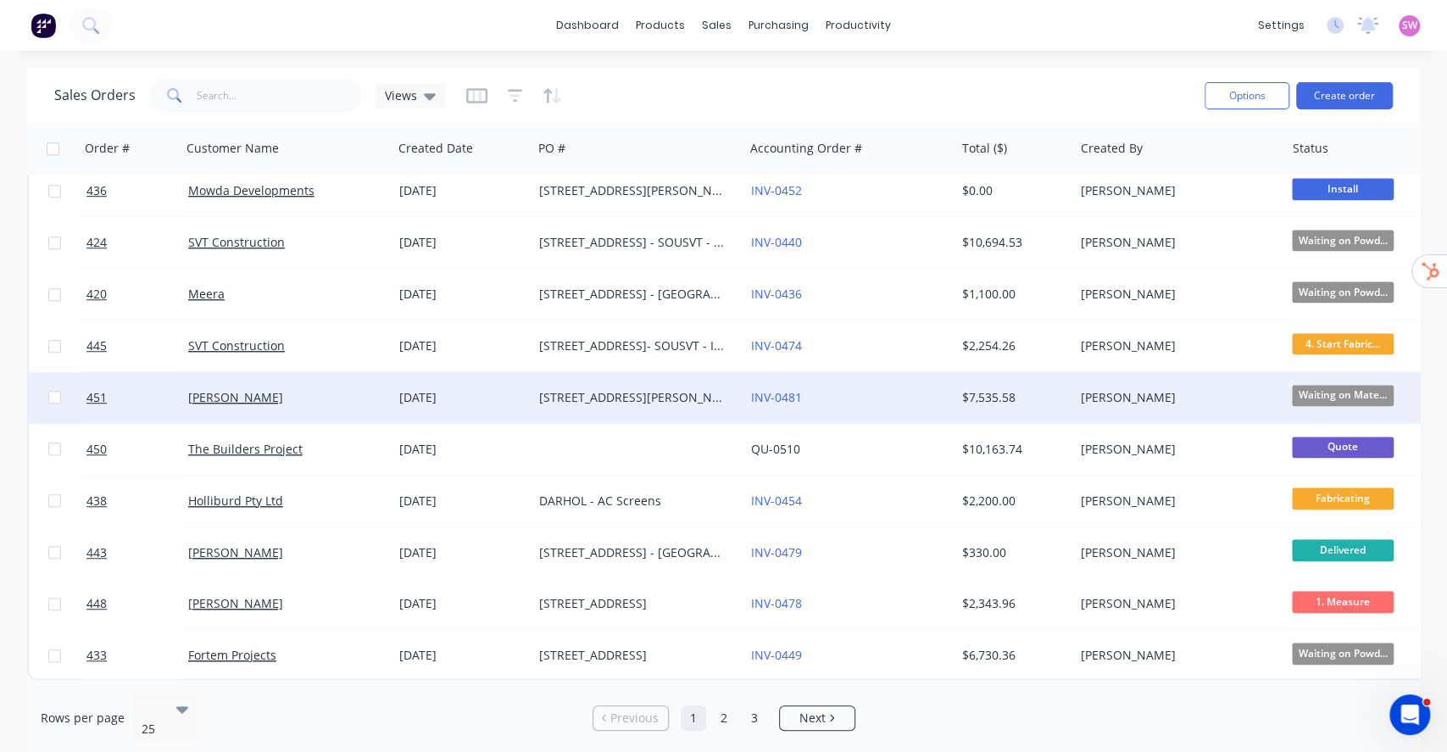
click at [547, 376] on div "163 Porter Road - HEIRIC - Window Screens" at bounding box center [637, 397] width 211 height 51
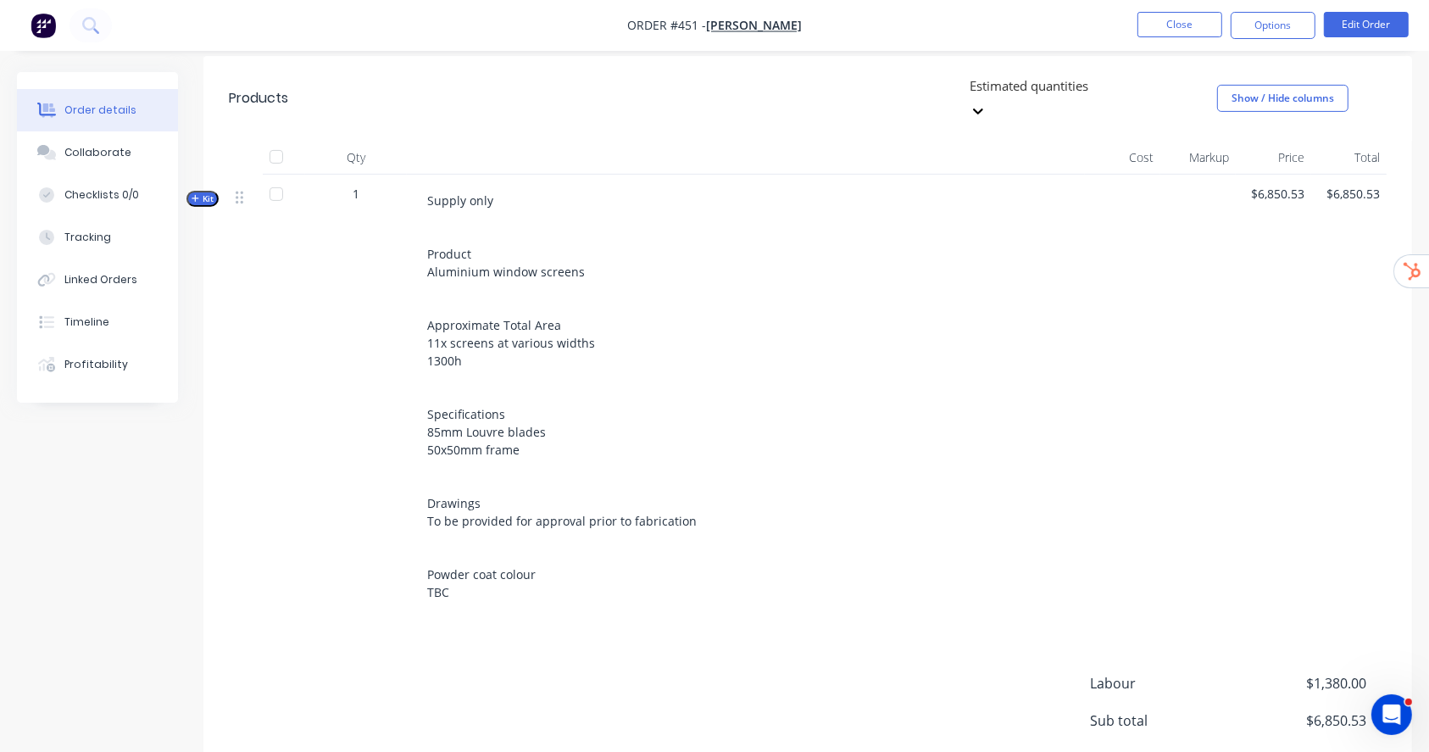
scroll to position [564, 0]
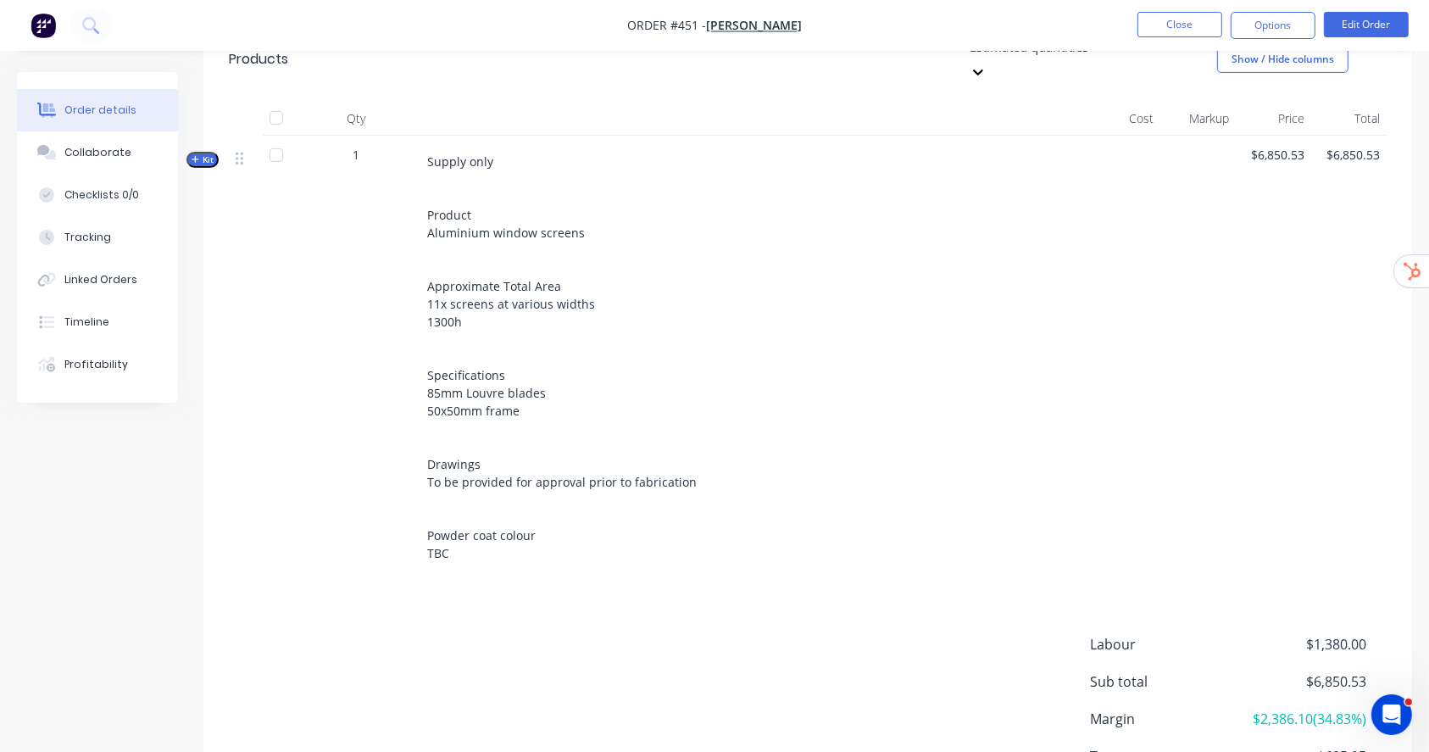
click at [210, 153] on span "Kit" at bounding box center [203, 159] width 22 height 13
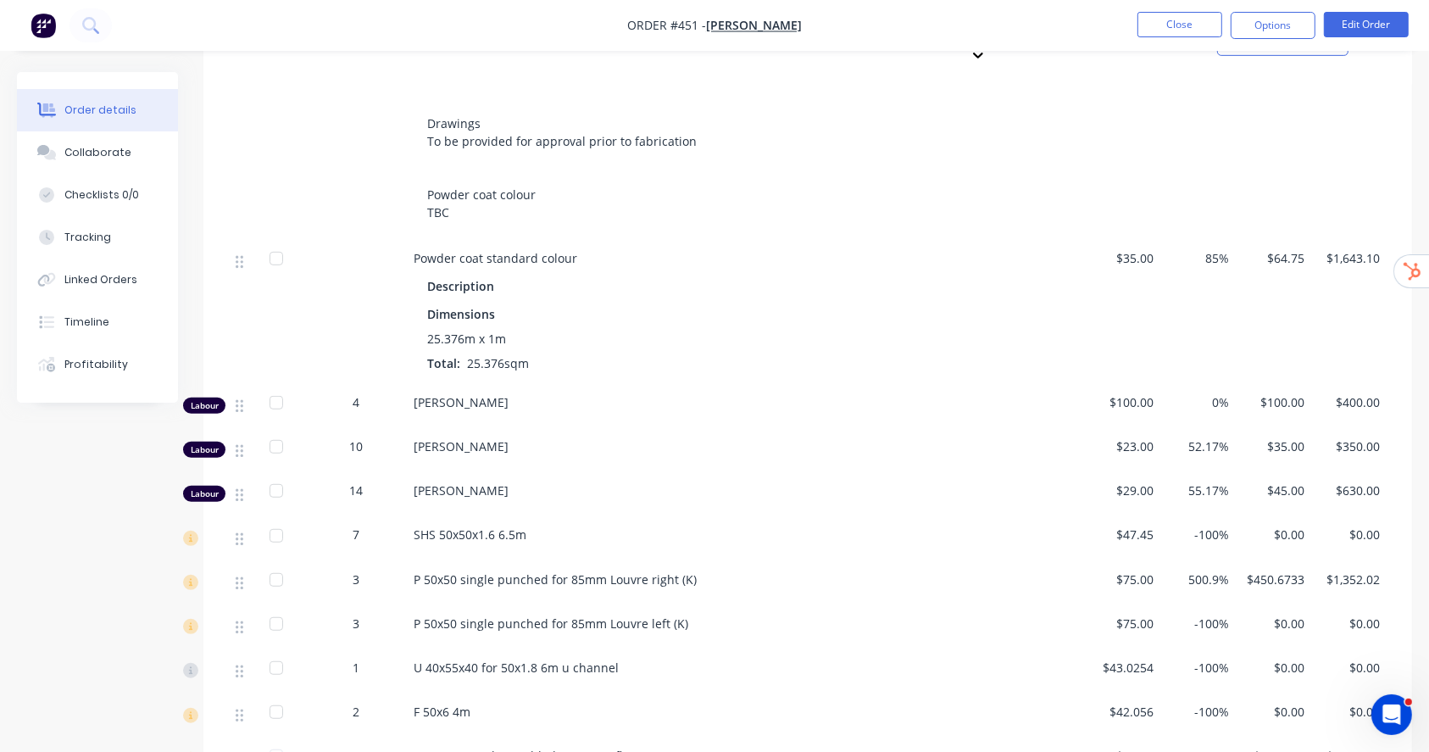
scroll to position [1017, 0]
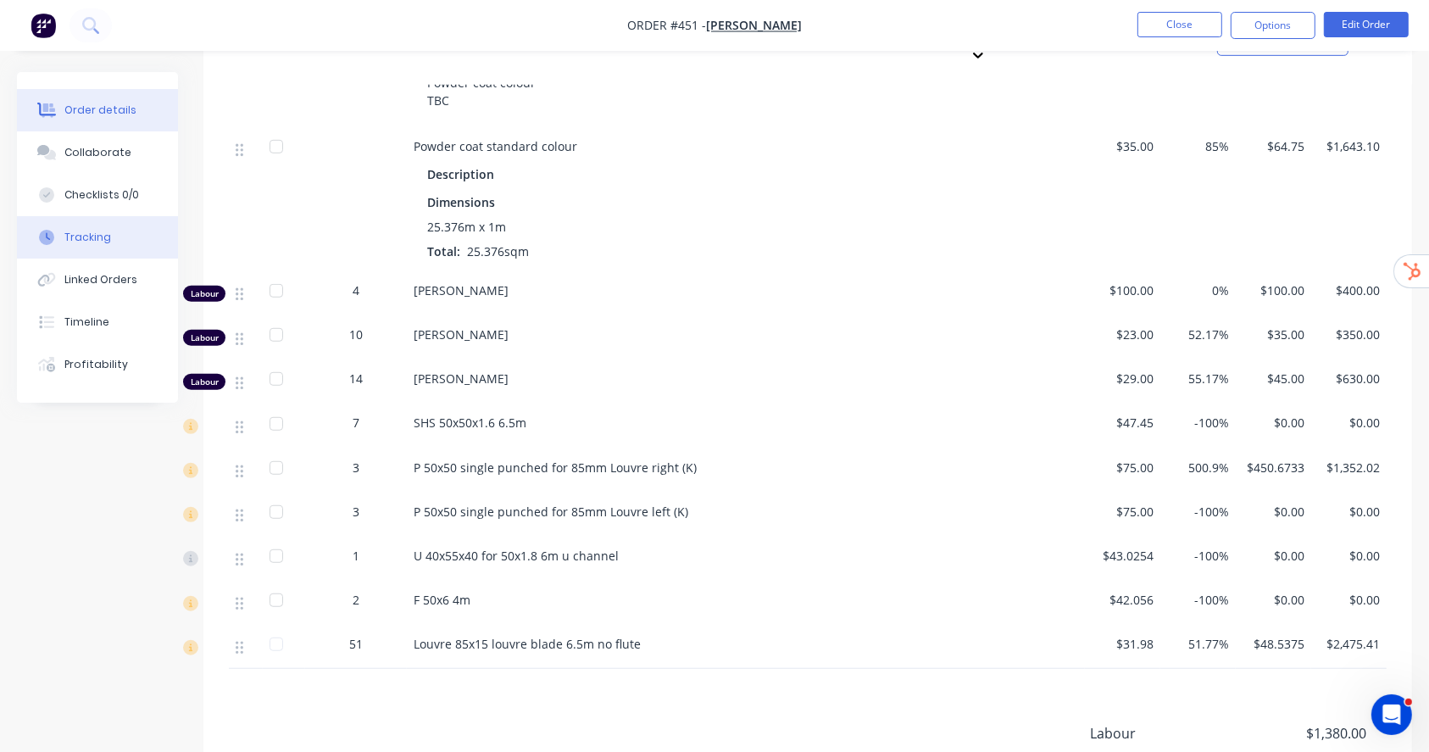
click at [104, 225] on button "Tracking" at bounding box center [97, 237] width 161 height 42
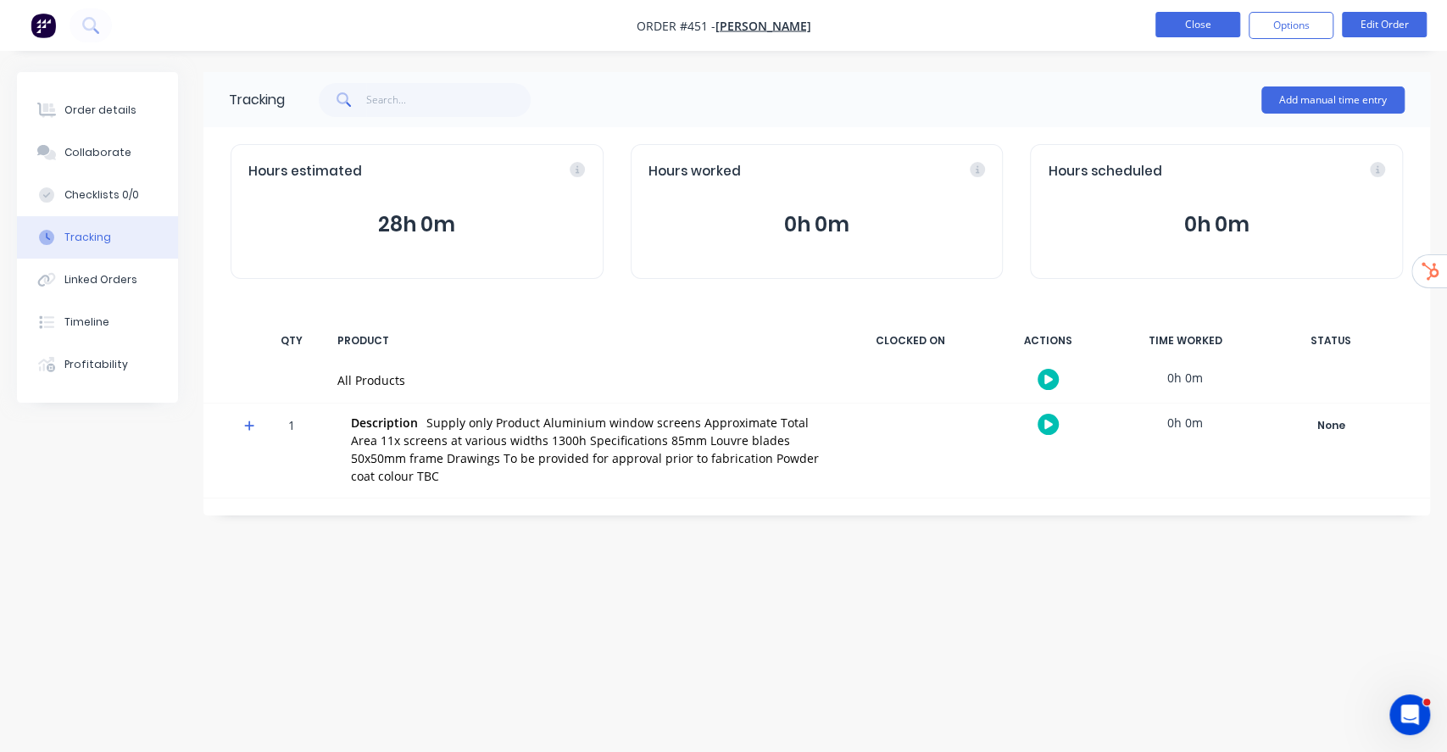
click at [1202, 23] on button "Close" at bounding box center [1197, 24] width 85 height 25
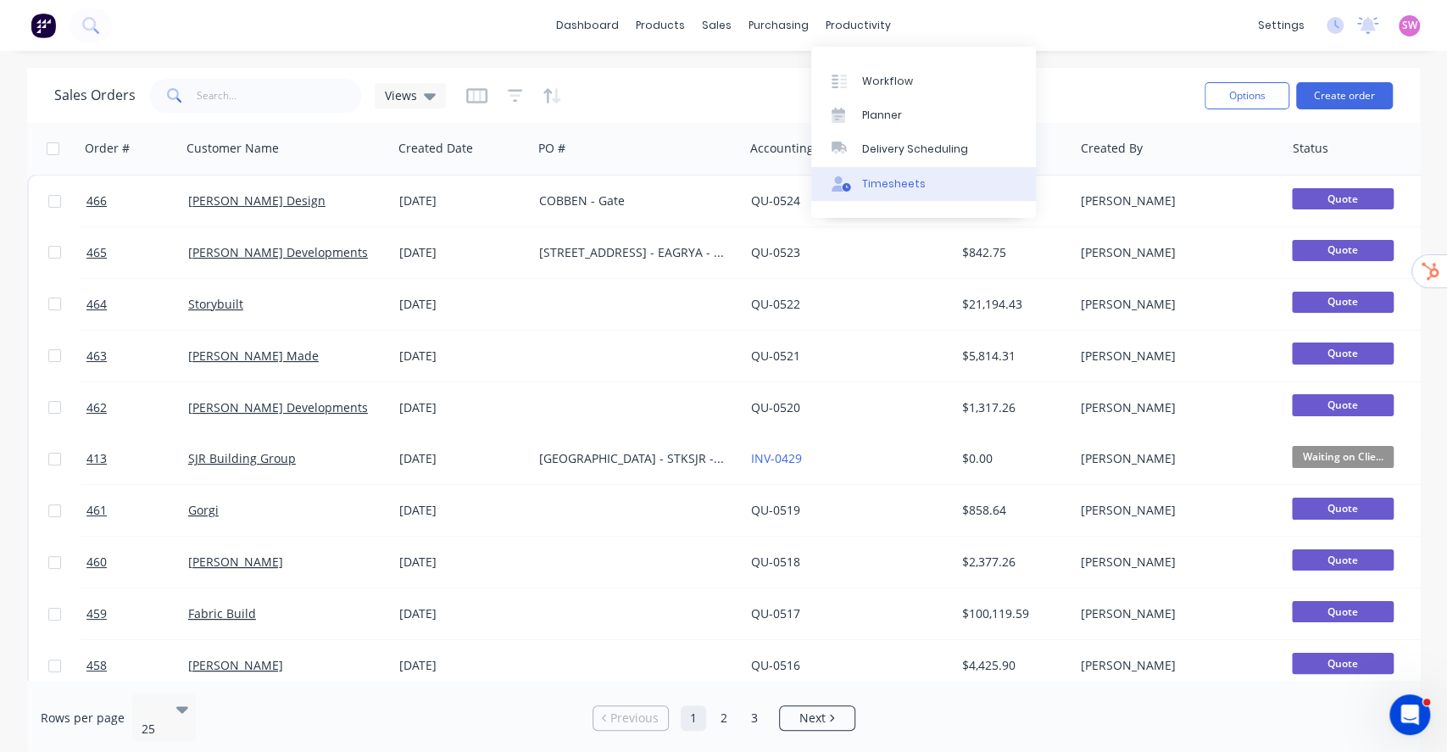
click at [876, 168] on link "Timesheets" at bounding box center [923, 184] width 225 height 34
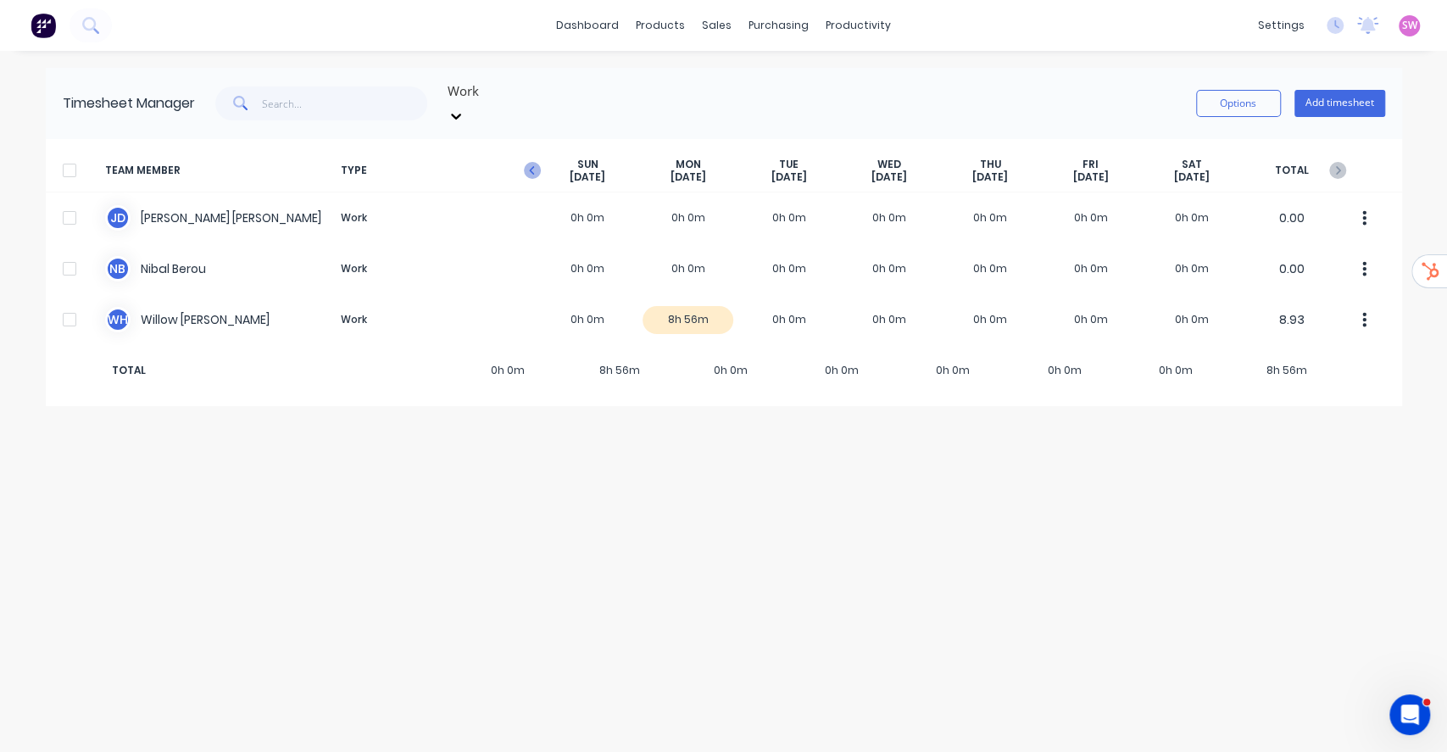
click at [531, 166] on icon "button" at bounding box center [531, 170] width 5 height 8
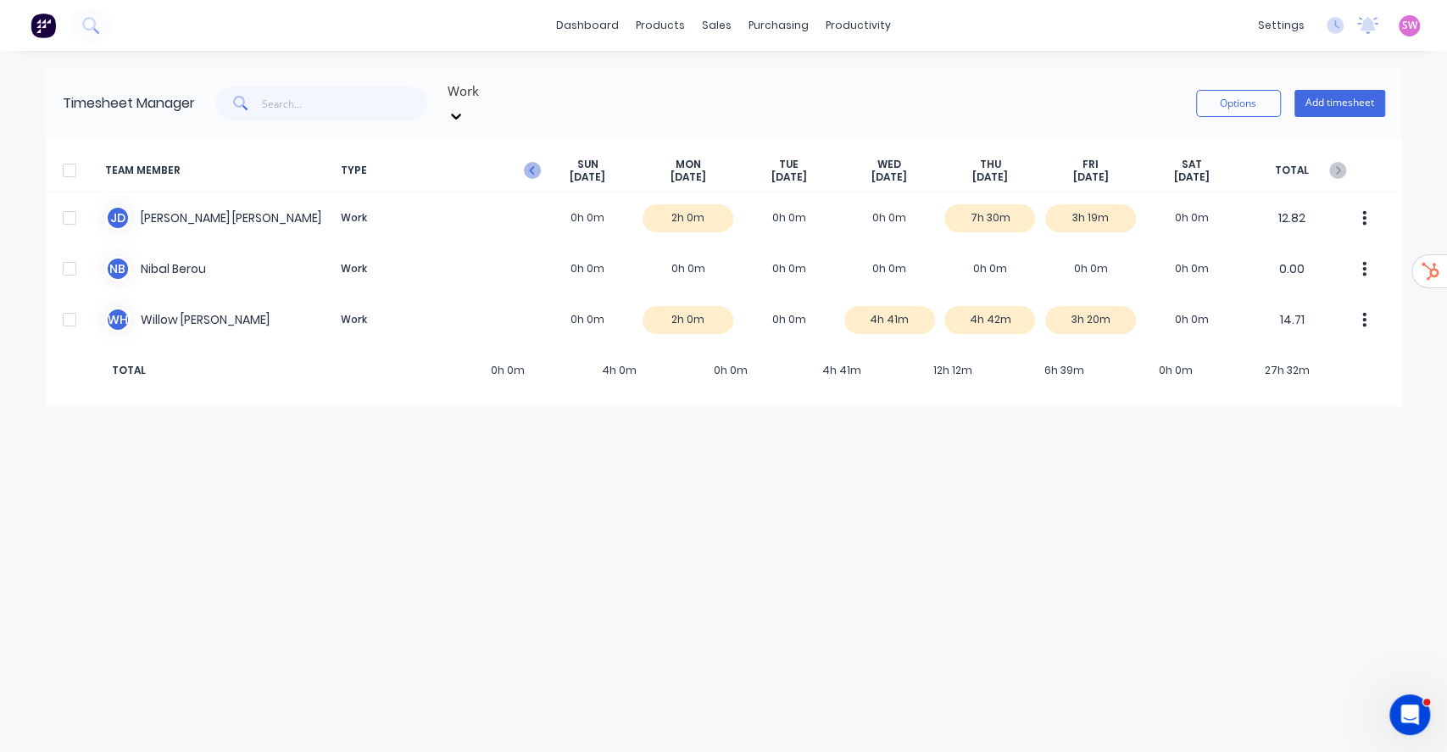
click at [534, 162] on icon "button" at bounding box center [532, 170] width 17 height 17
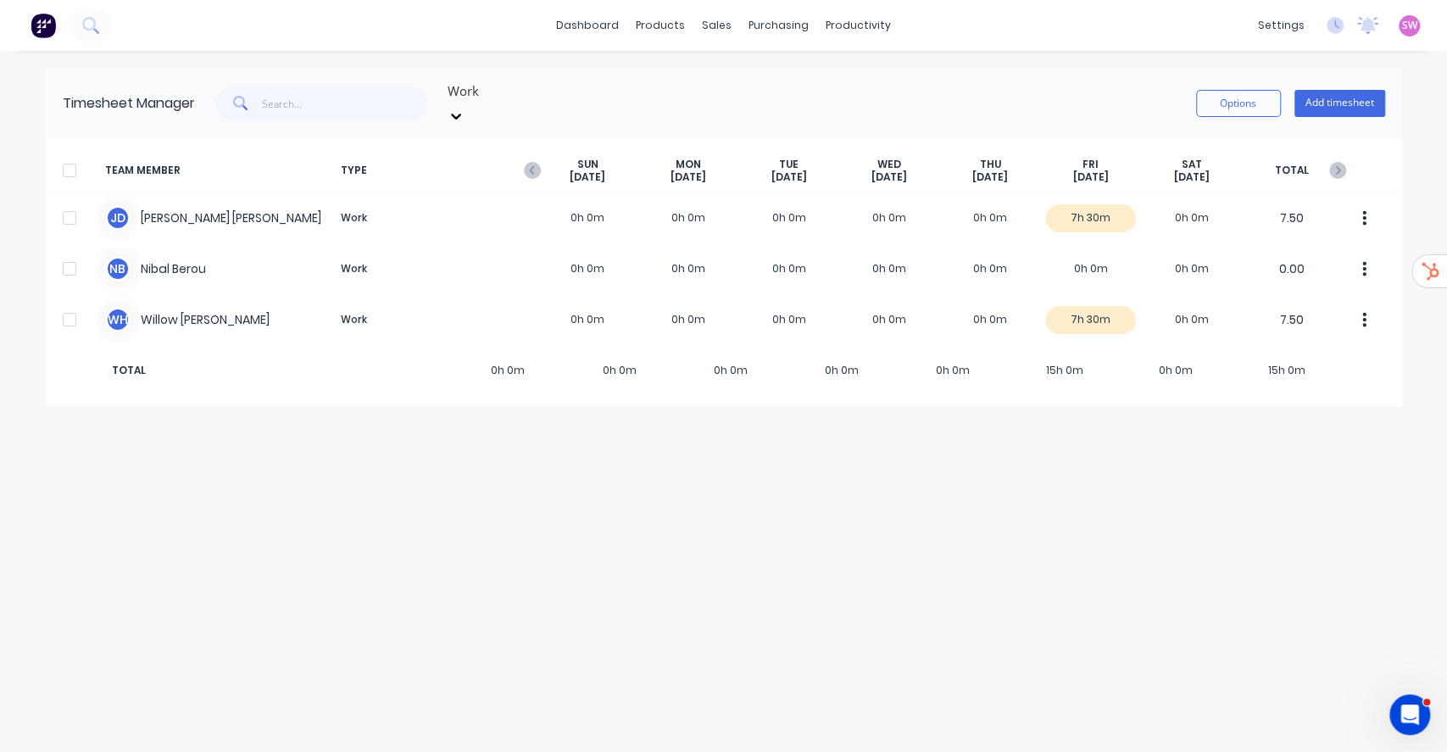
click at [534, 162] on icon "button" at bounding box center [532, 170] width 17 height 17
click at [1335, 162] on icon "button" at bounding box center [1337, 170] width 17 height 17
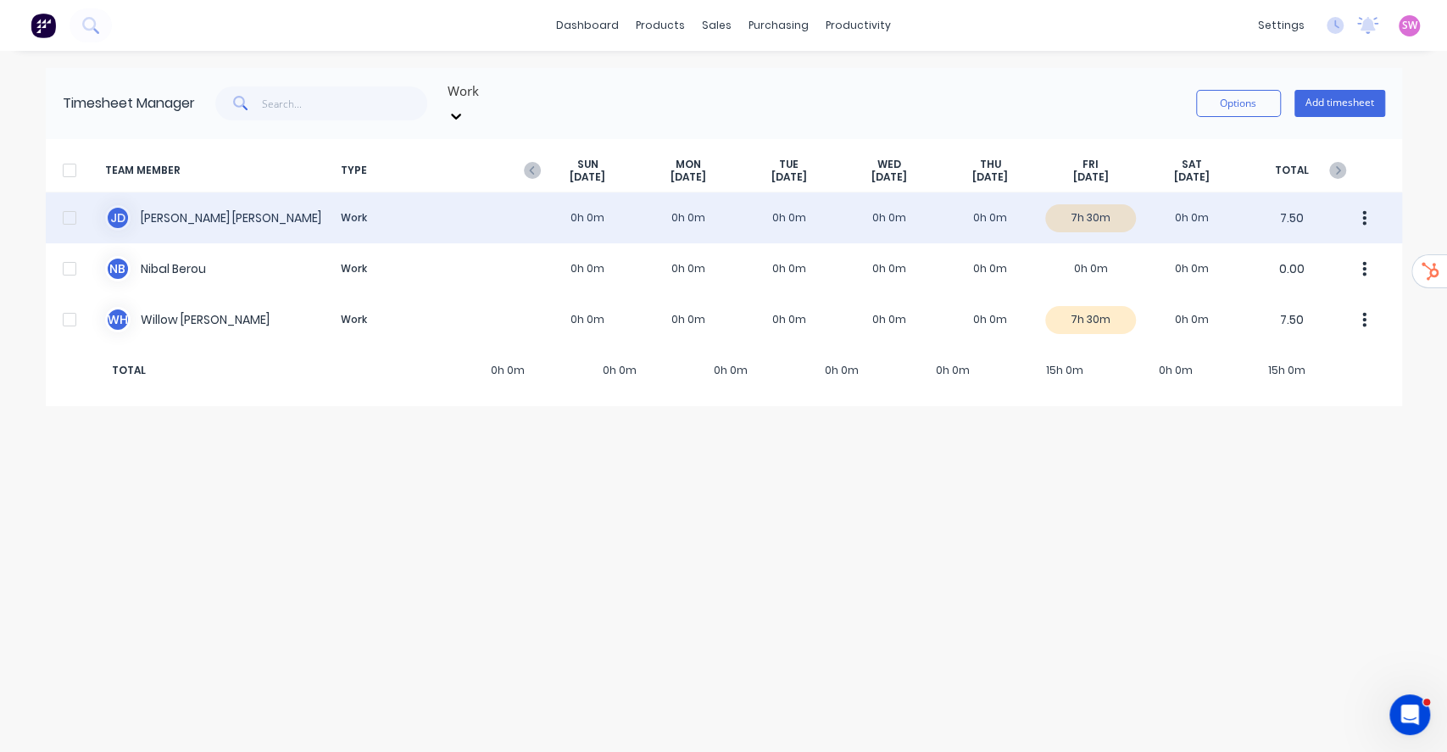
click at [952, 193] on div "J D Jimmy Dalton Work 0h 0m 0h 0m 0h 0m 0h 0m 0h 0m 7h 30m 0h 0m 7.50" at bounding box center [724, 217] width 1356 height 51
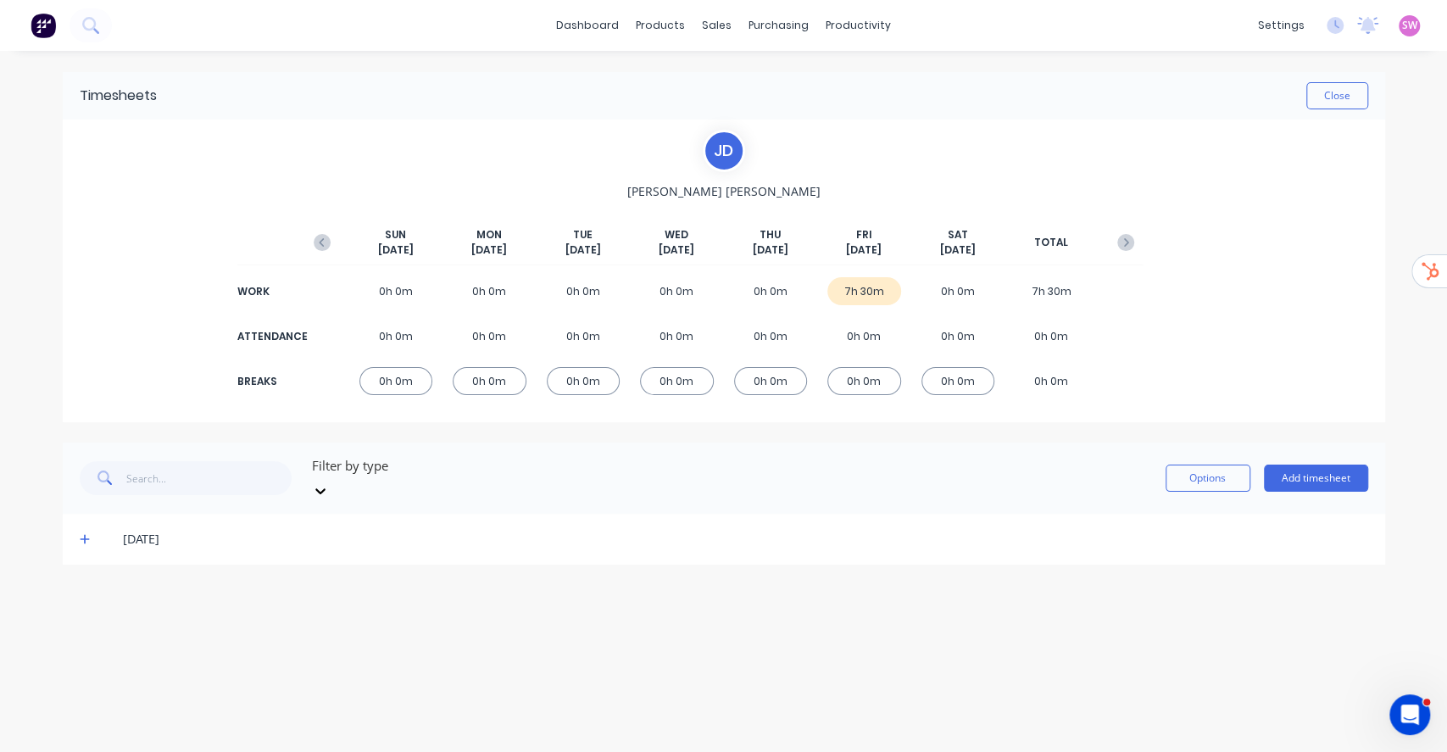
click at [82, 533] on icon at bounding box center [85, 539] width 11 height 12
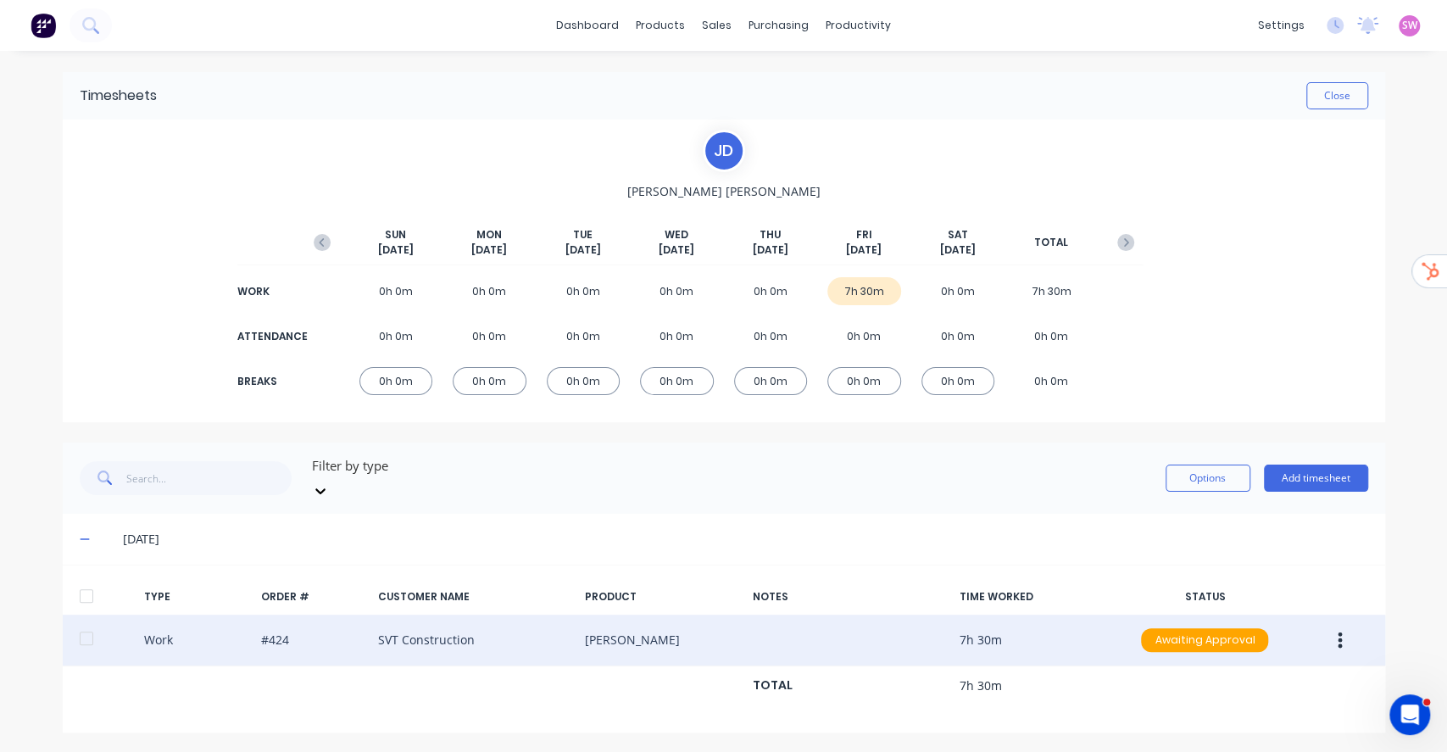
click at [969, 627] on div "Work #424 SVT Construction Jimmy Dalton 7h 30m Awaiting Approval" at bounding box center [724, 640] width 1322 height 52
click at [1338, 625] on button "button" at bounding box center [1339, 640] width 40 height 31
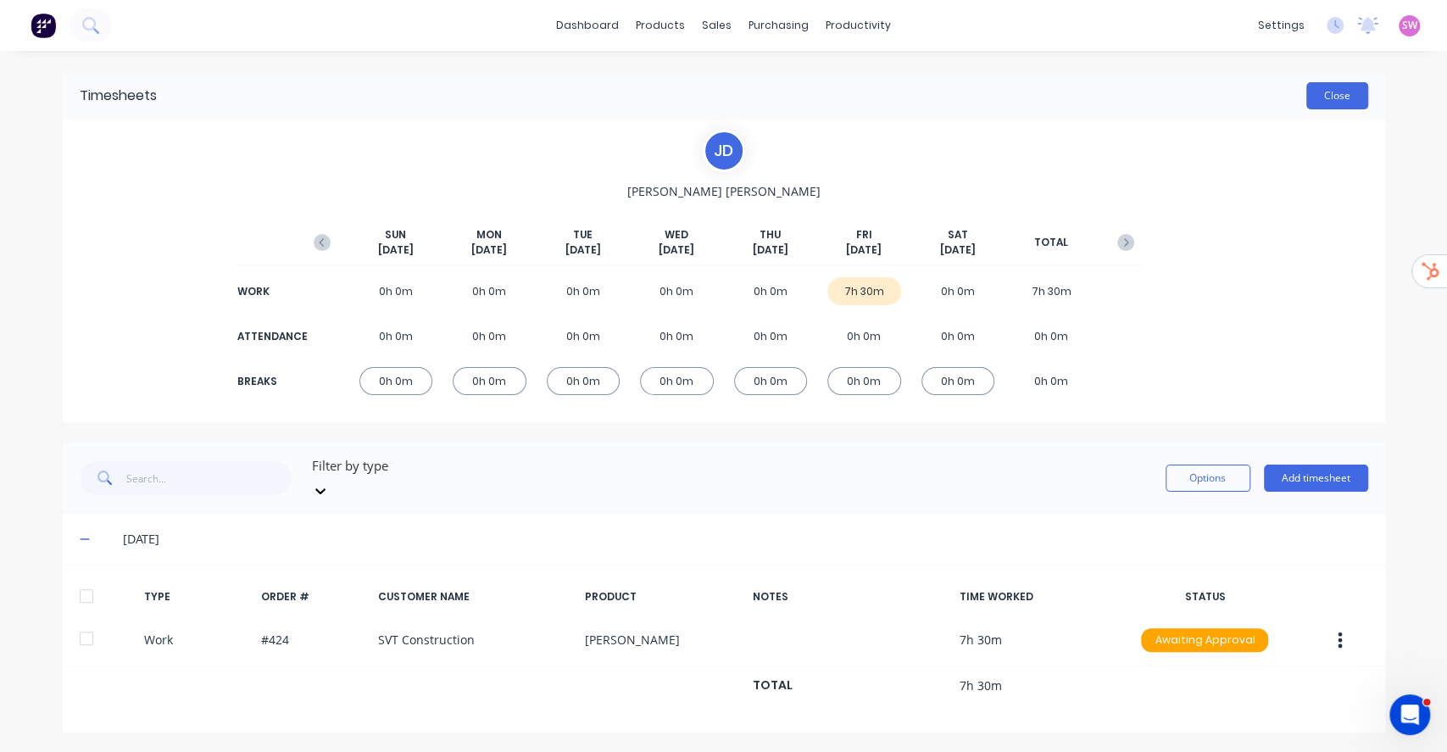
click at [1360, 85] on button "Close" at bounding box center [1337, 95] width 62 height 27
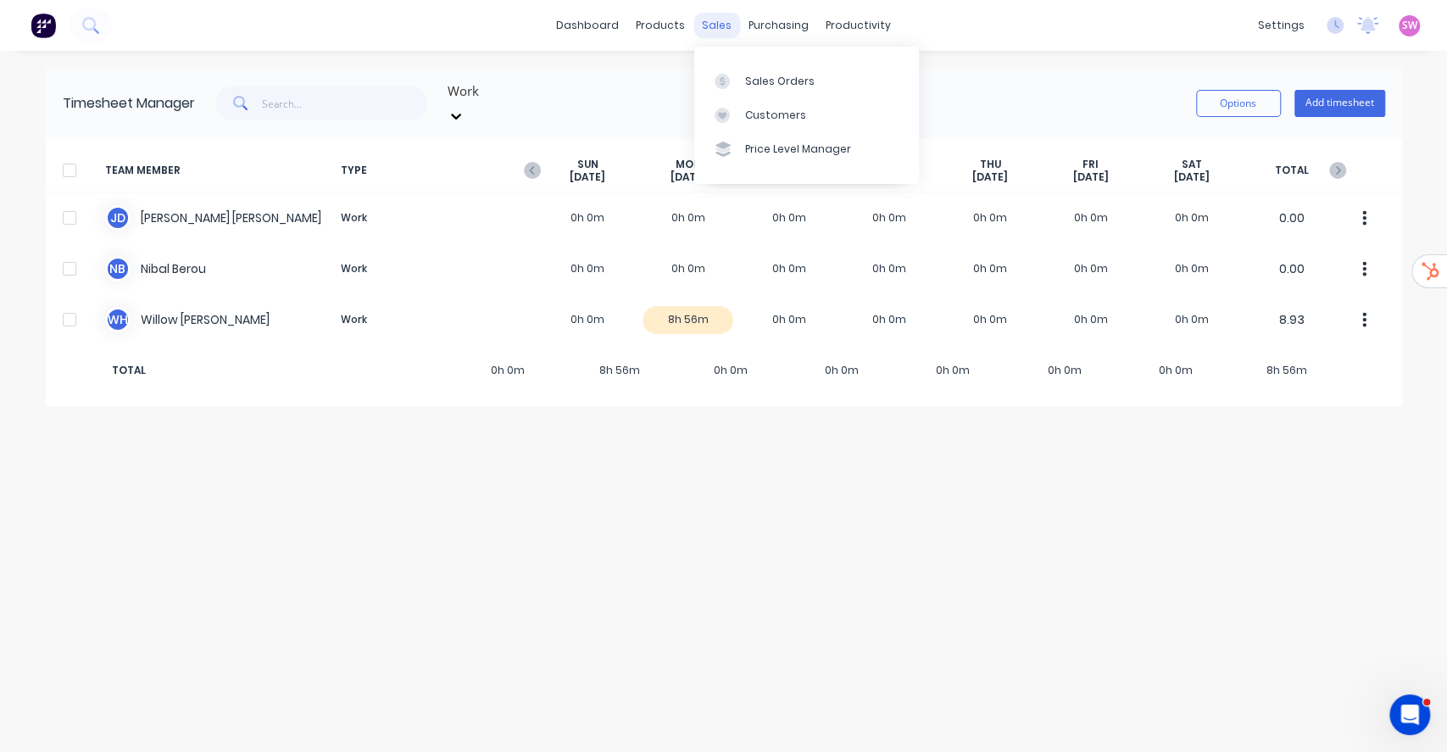
click at [719, 26] on div "sales" at bounding box center [716, 25] width 47 height 25
click at [740, 73] on link "Sales Orders" at bounding box center [806, 81] width 225 height 34
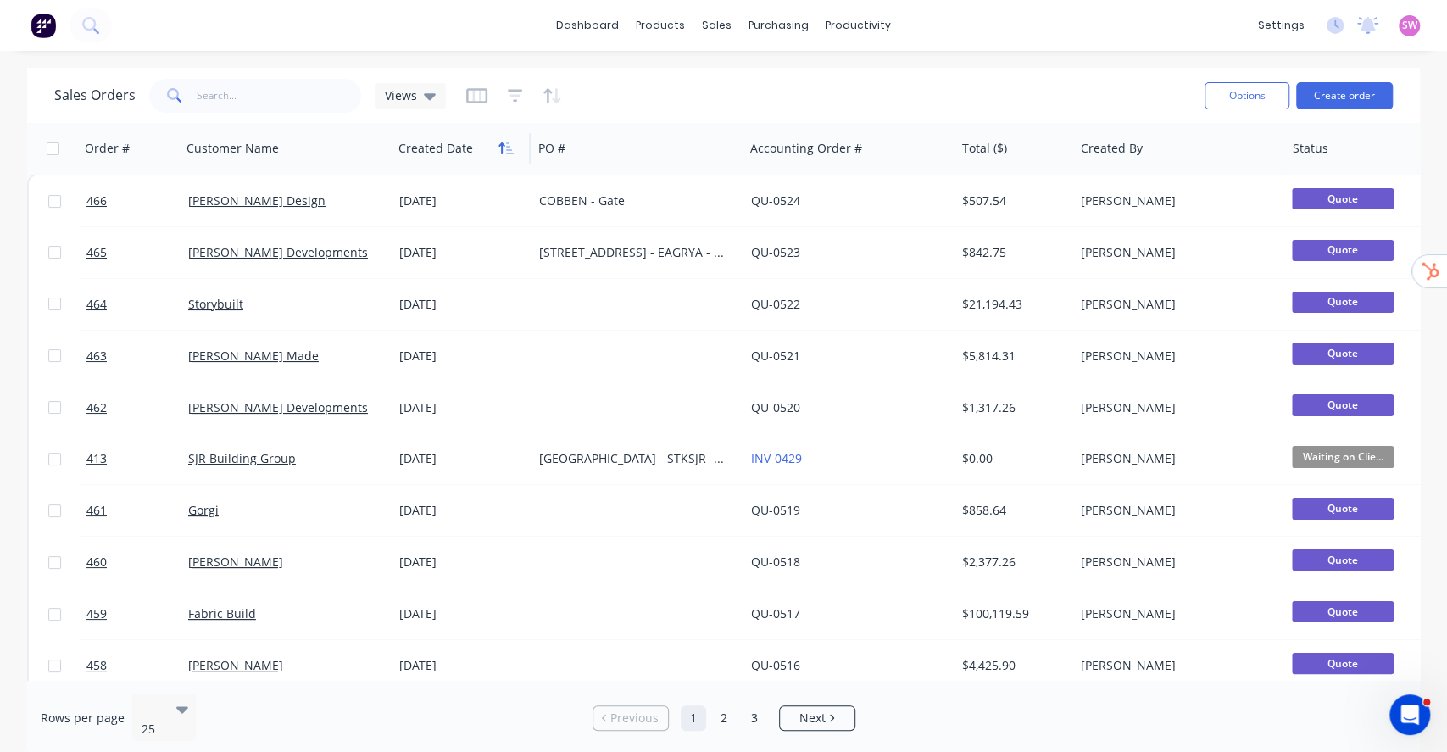
click at [500, 149] on icon "button" at bounding box center [505, 149] width 15 height 14
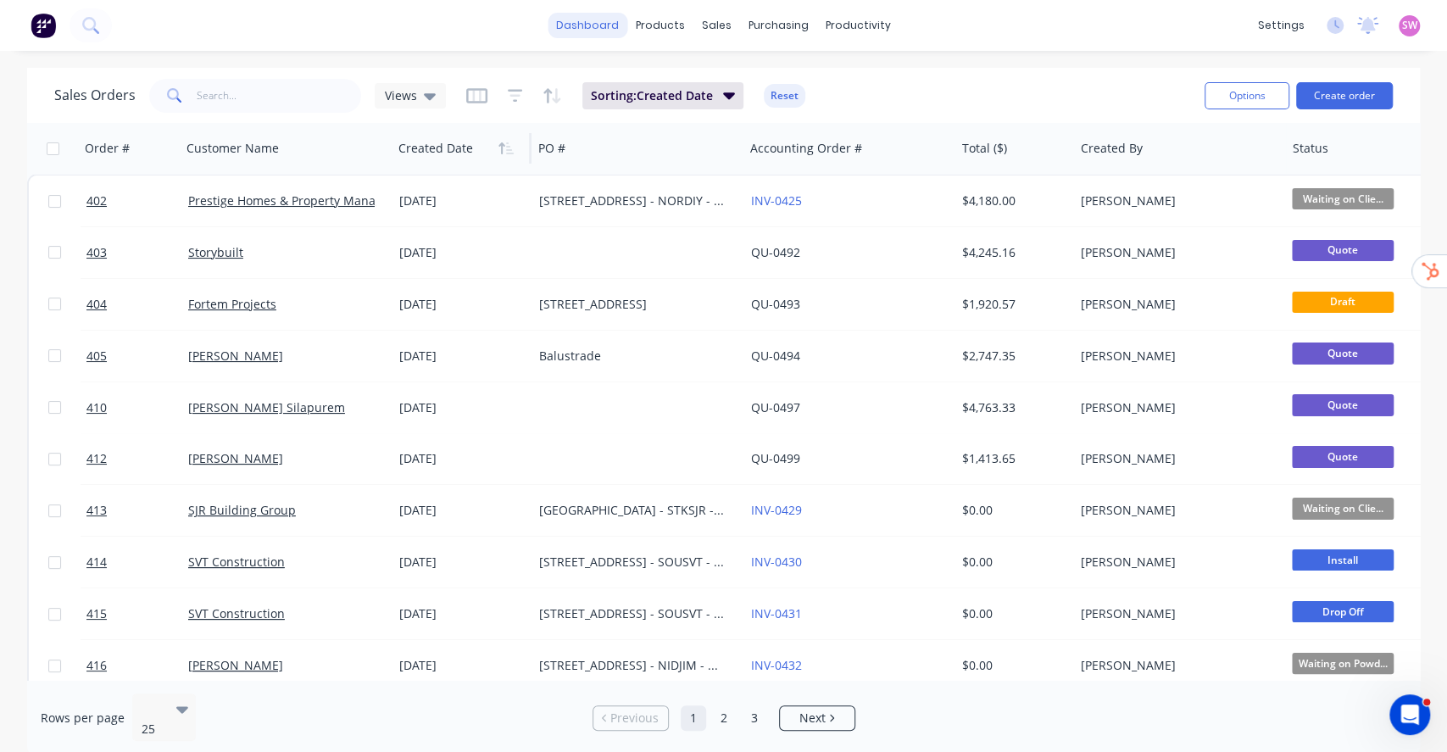
click at [587, 25] on link "dashboard" at bounding box center [587, 25] width 80 height 25
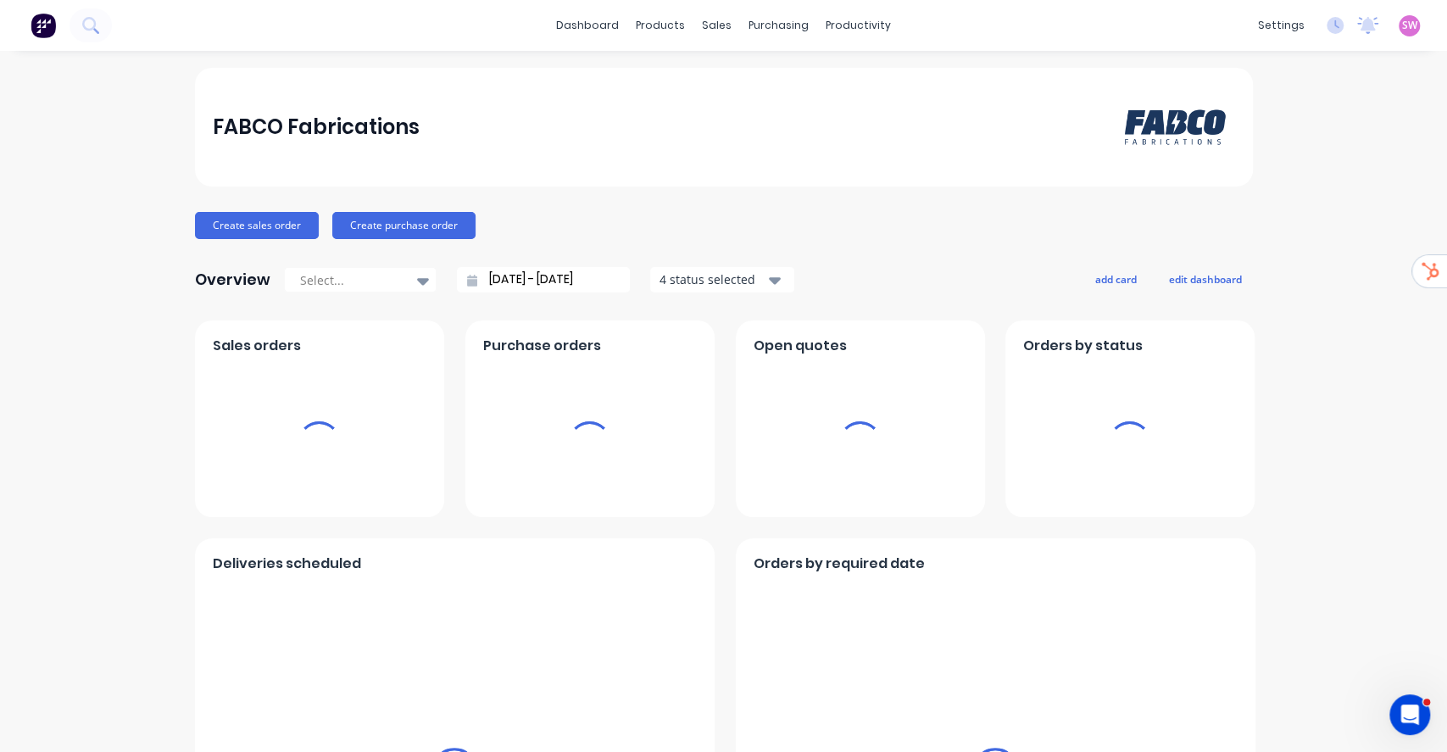
click at [1402, 24] on span "SW" at bounding box center [1409, 25] width 15 height 15
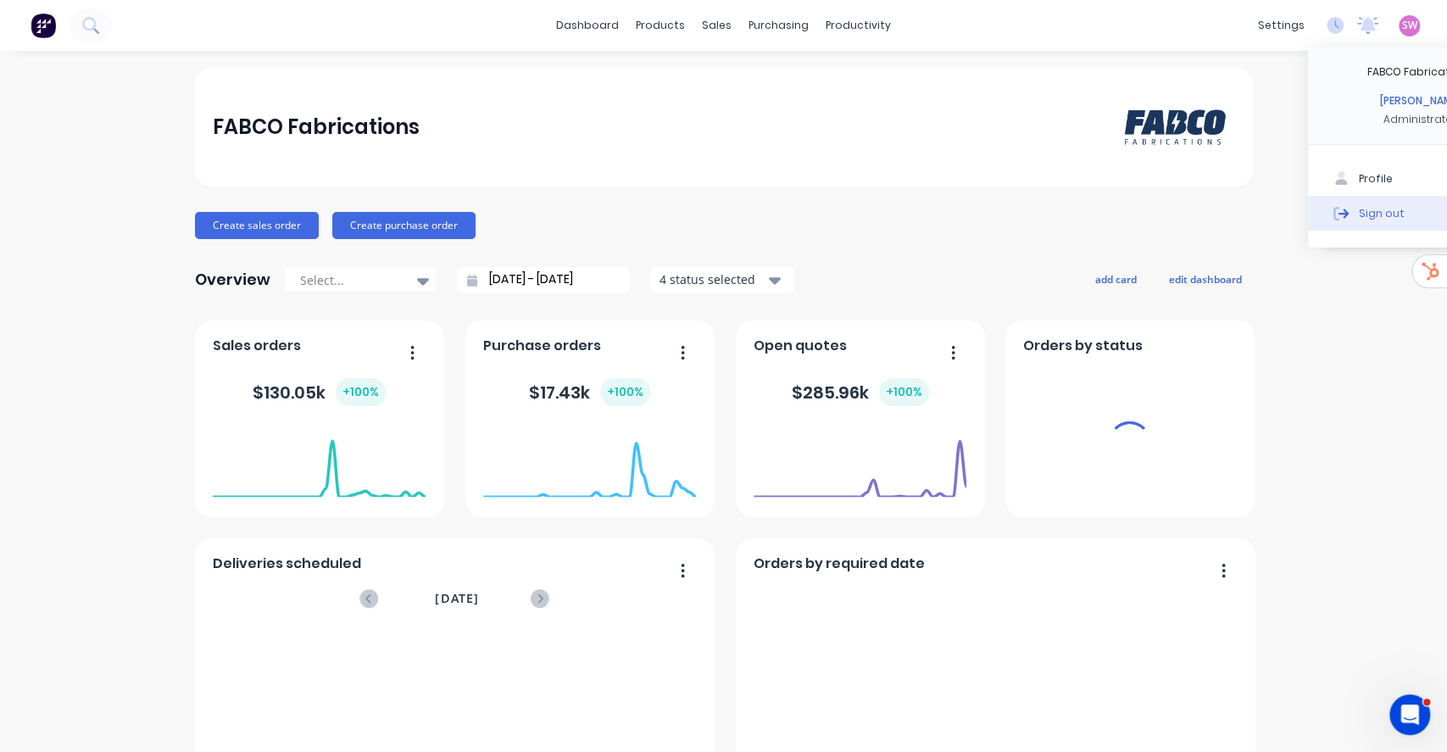
click at [1352, 214] on button "Sign out" at bounding box center [1420, 213] width 225 height 34
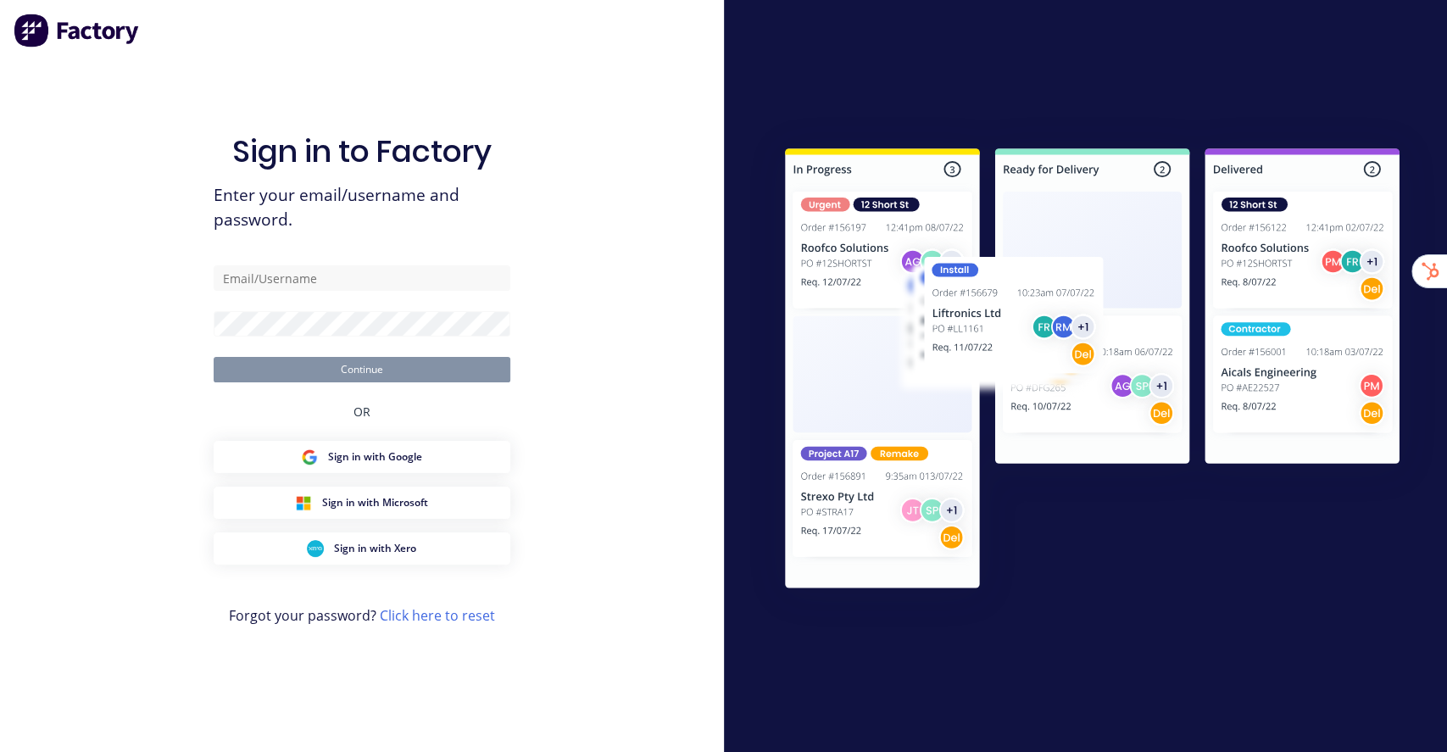
type input "[EMAIL_ADDRESS][DOMAIN_NAME]"
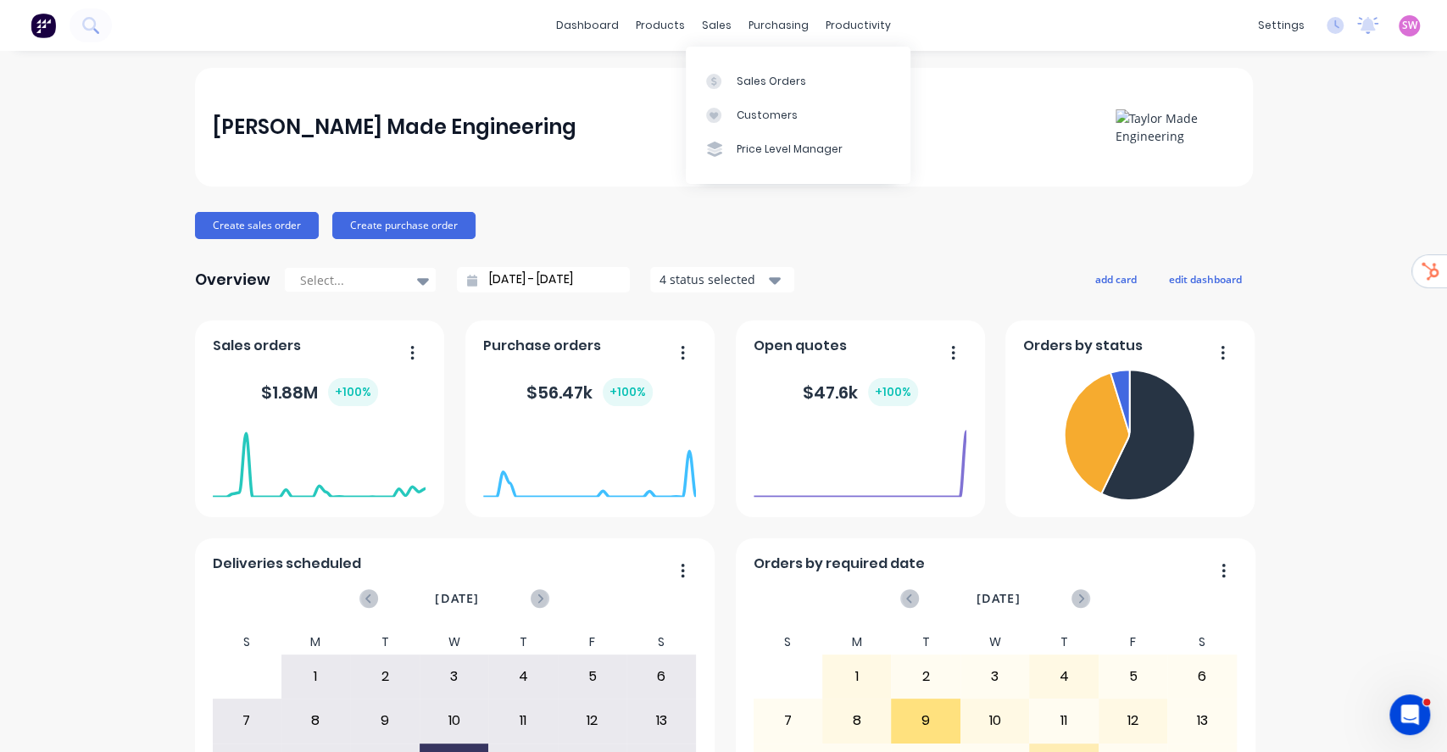
click at [734, 54] on div "Sales Orders Customers Price Level Manager" at bounding box center [798, 115] width 225 height 136
click at [732, 69] on link "Sales Orders" at bounding box center [798, 81] width 225 height 34
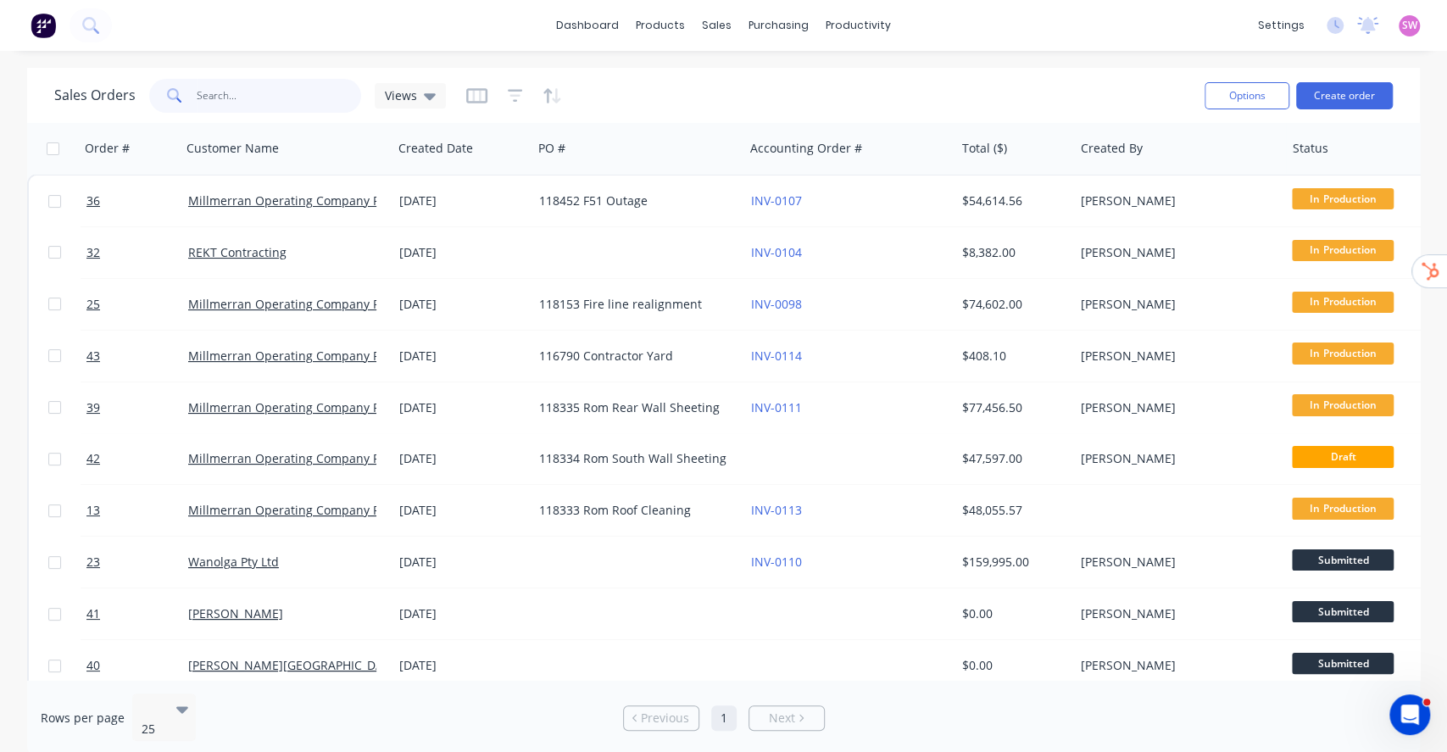
click at [264, 98] on input "text" at bounding box center [279, 96] width 165 height 34
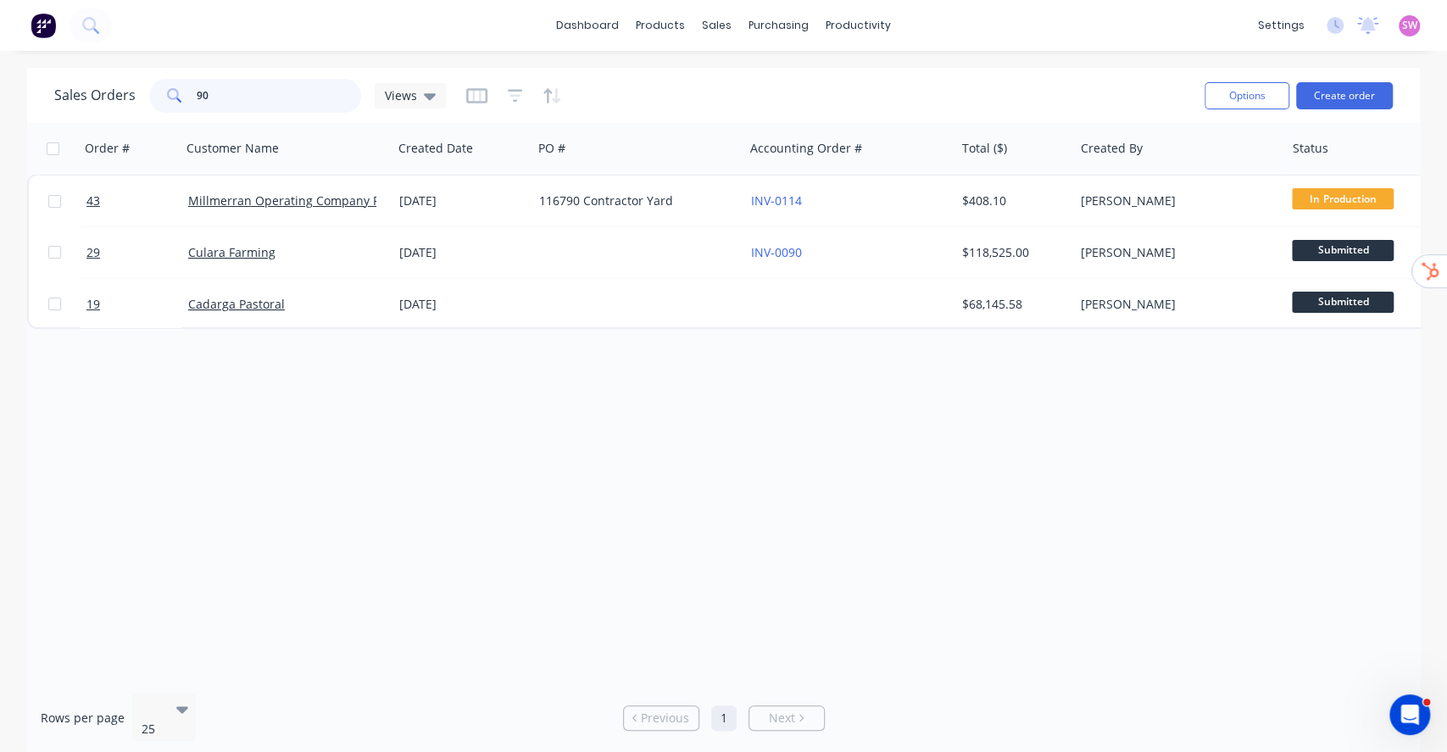
type input "90"
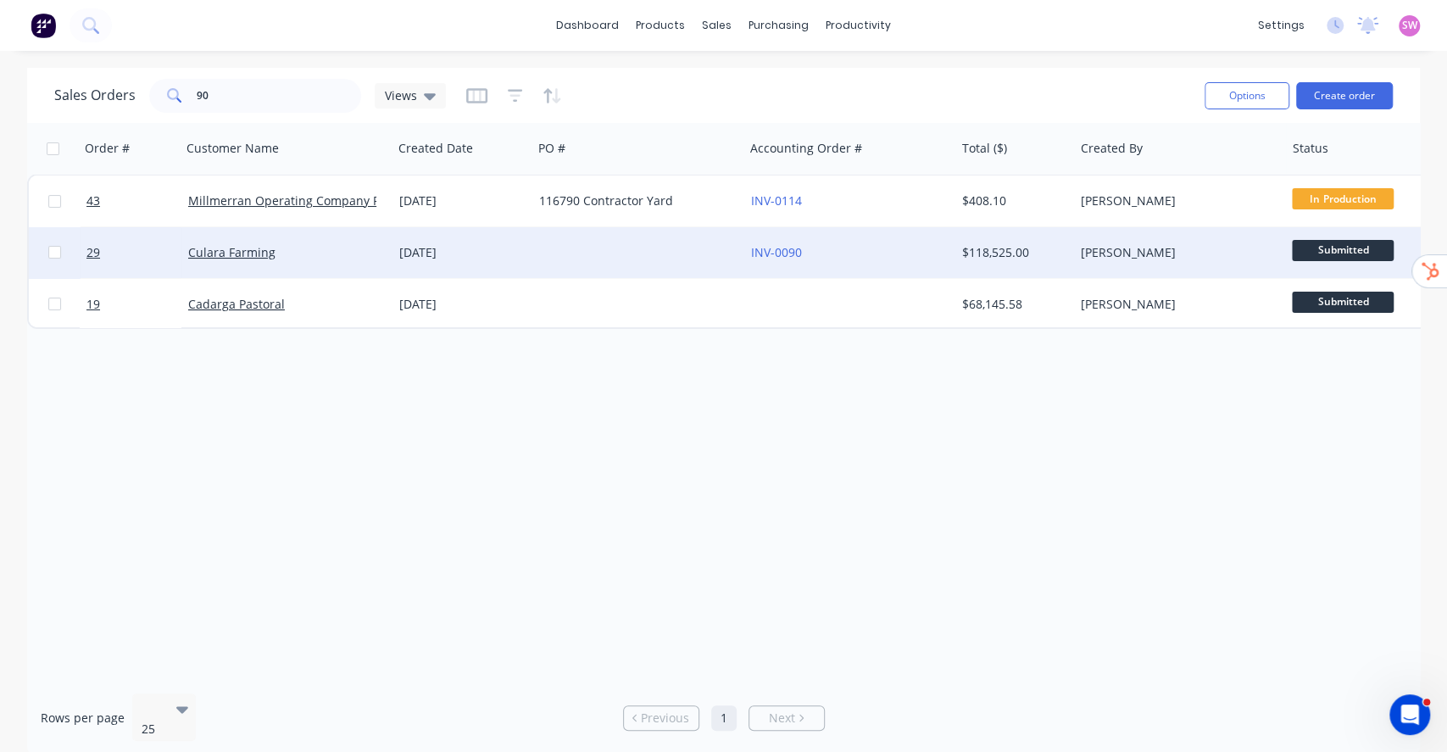
click at [564, 249] on div at bounding box center [637, 252] width 211 height 51
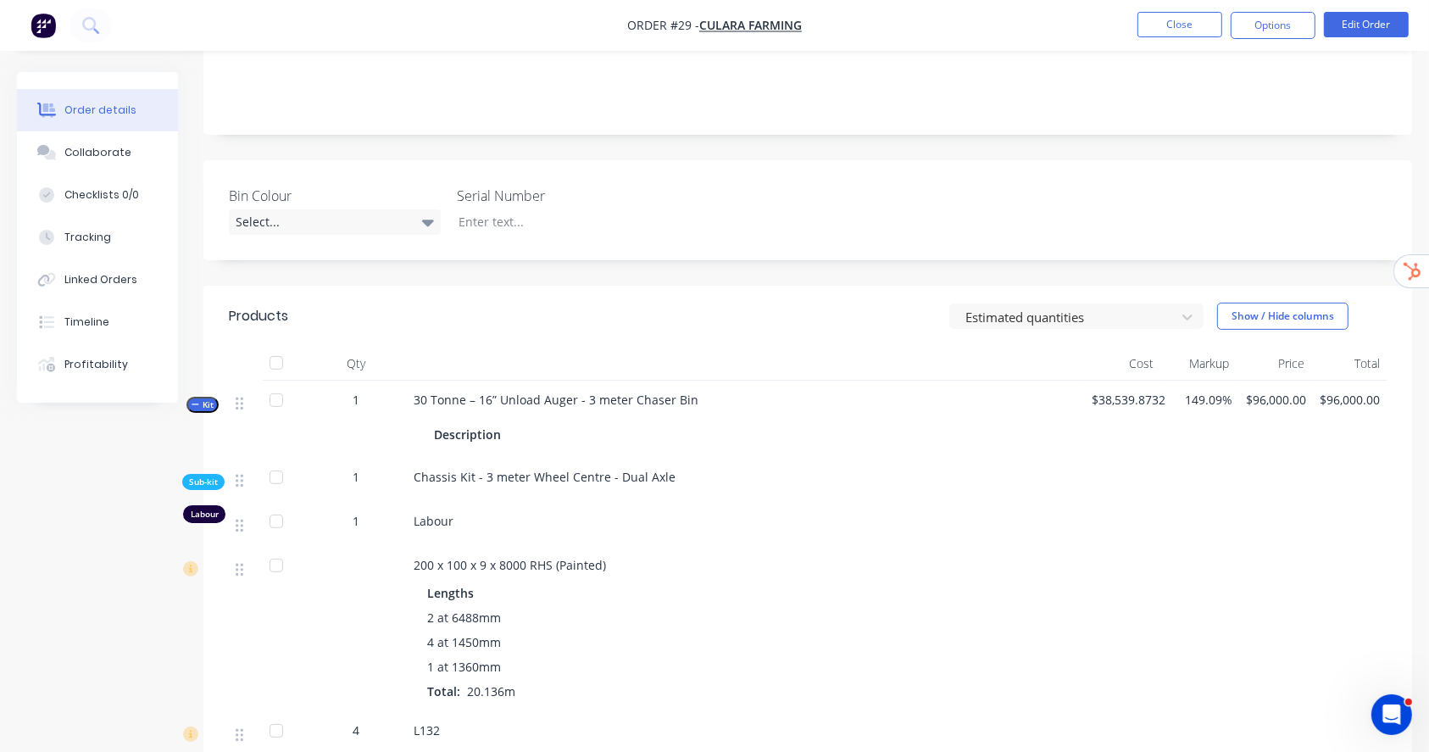
scroll to position [452, 0]
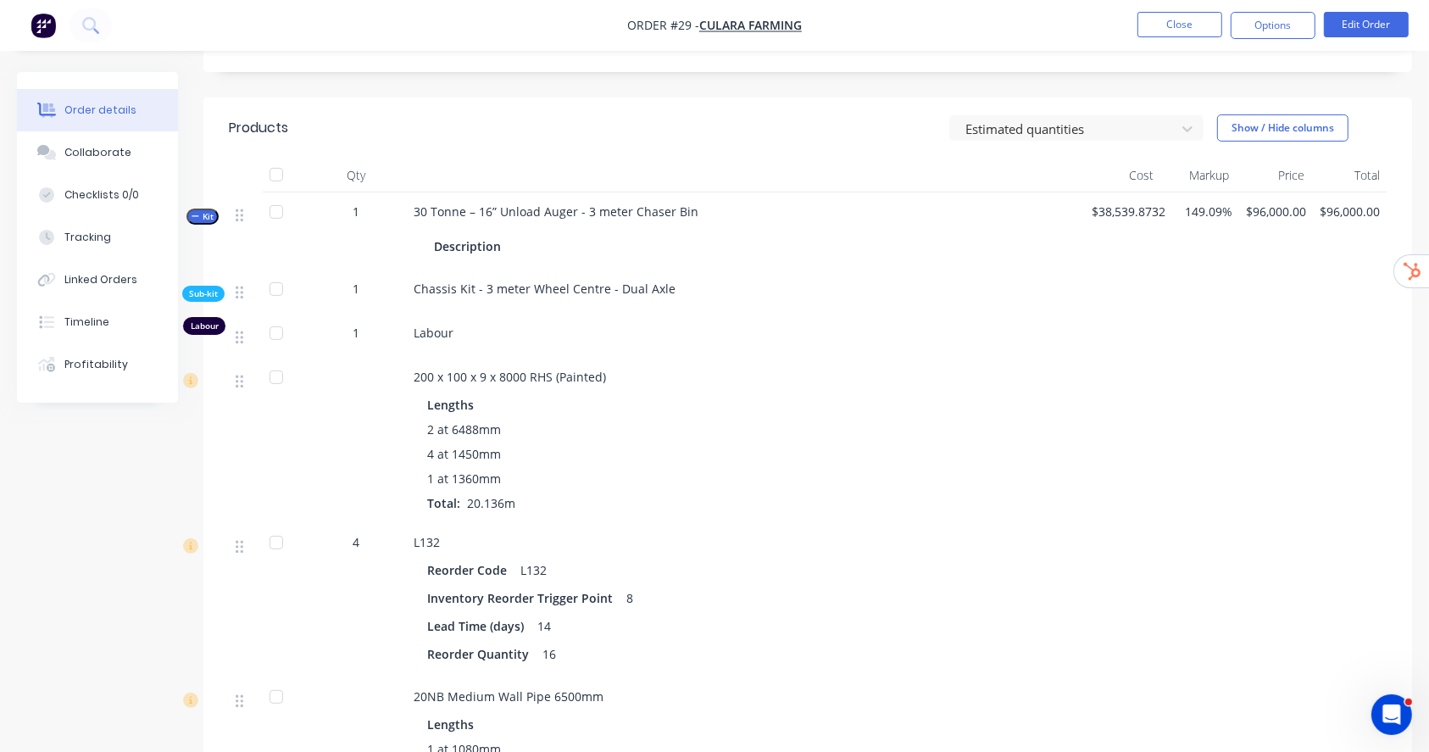
click at [203, 211] on span "Kit" at bounding box center [203, 216] width 22 height 13
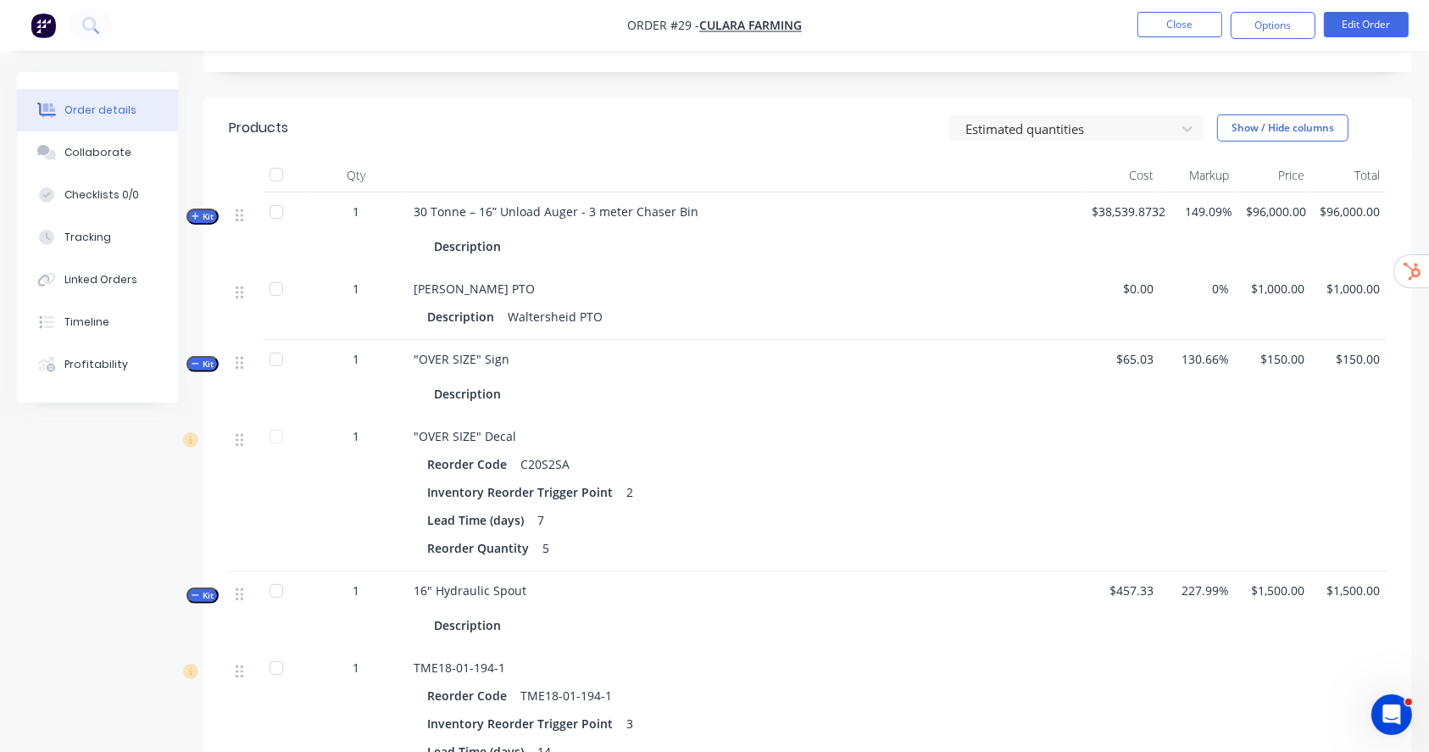
click at [198, 216] on icon "button" at bounding box center [196, 216] width 8 height 8
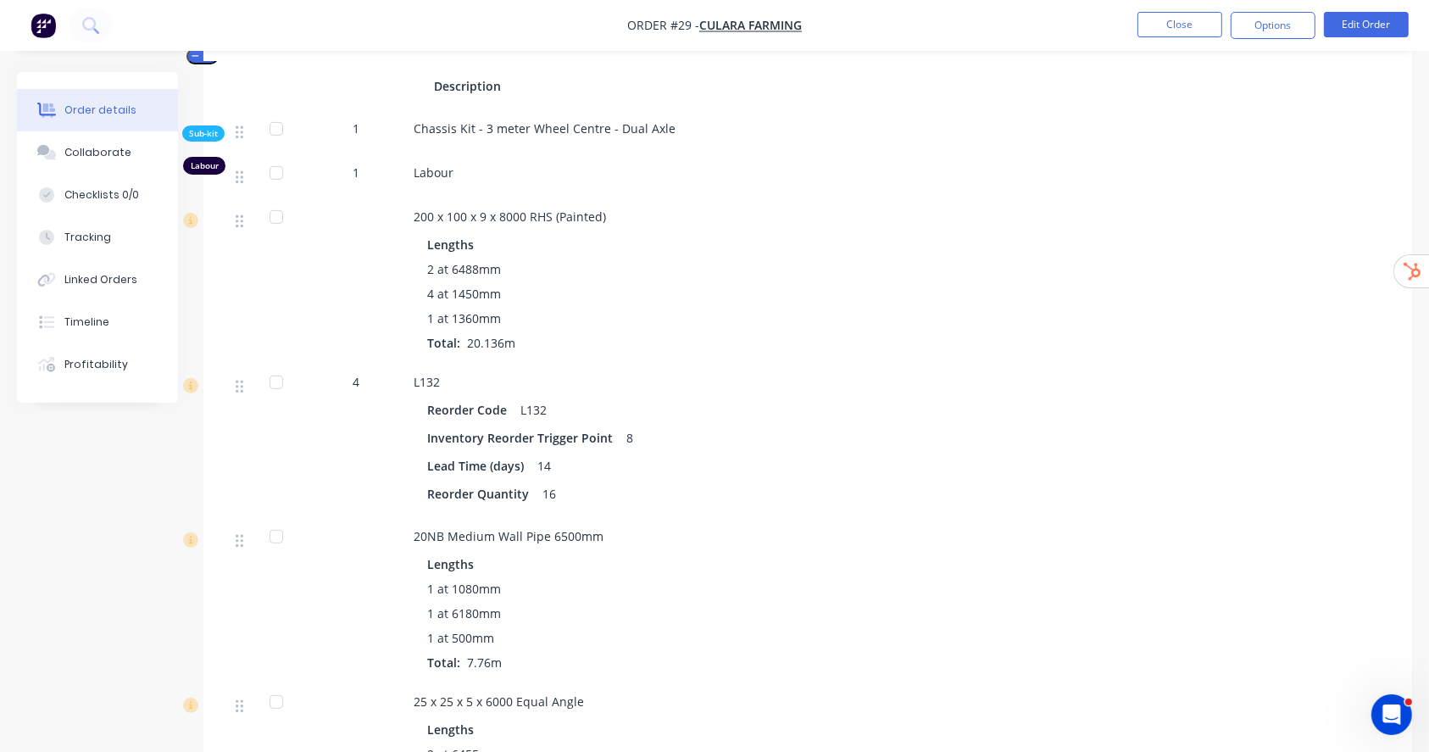
scroll to position [564, 0]
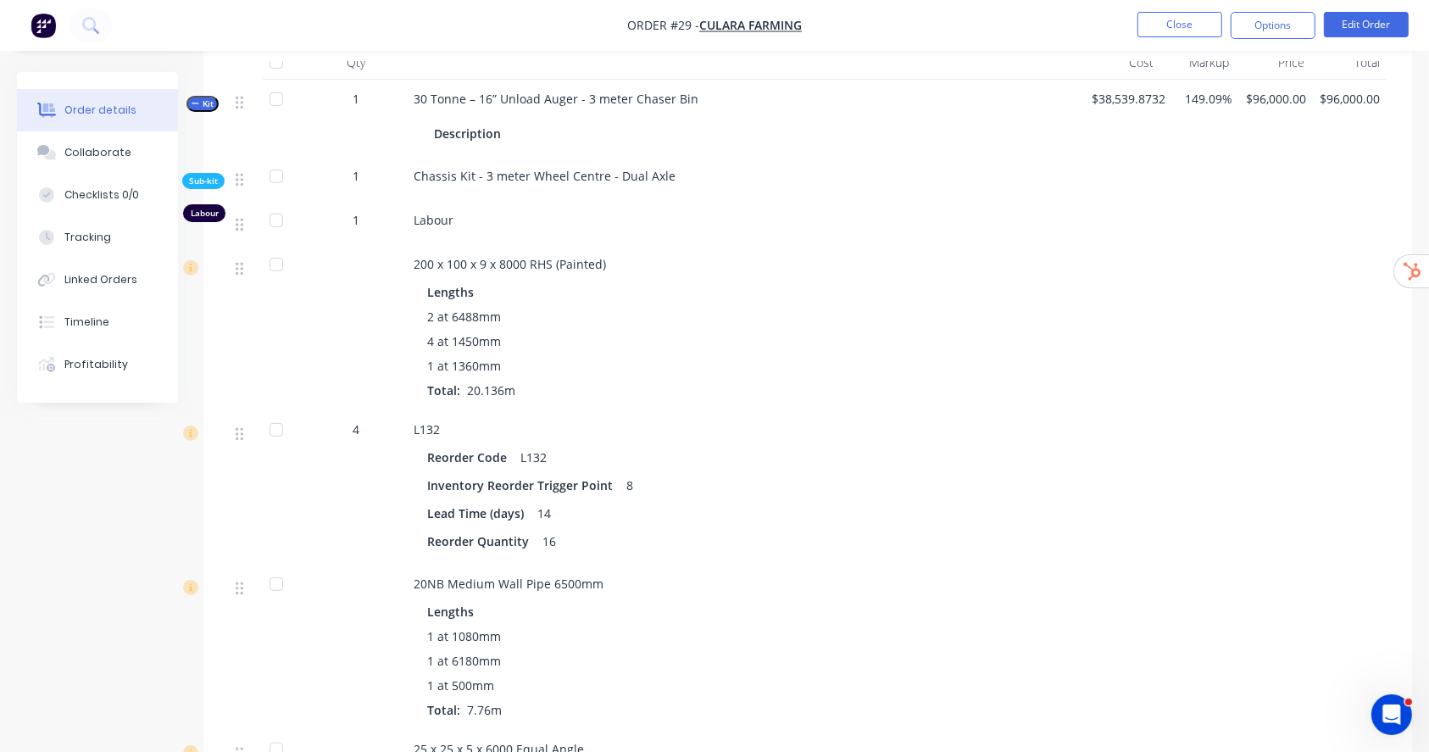
click at [205, 178] on span "Sub-kit" at bounding box center [203, 181] width 29 height 13
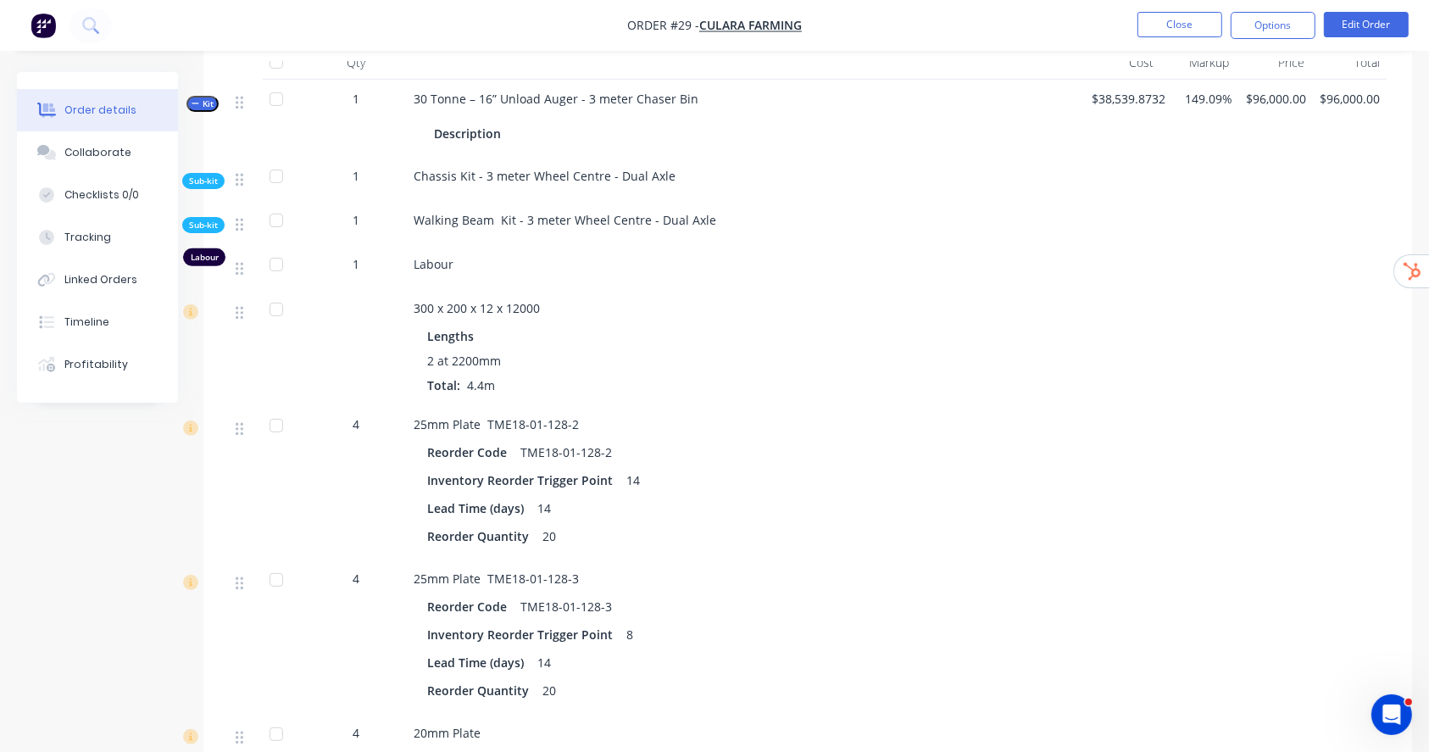
click at [203, 220] on span "Sub-kit" at bounding box center [203, 225] width 29 height 13
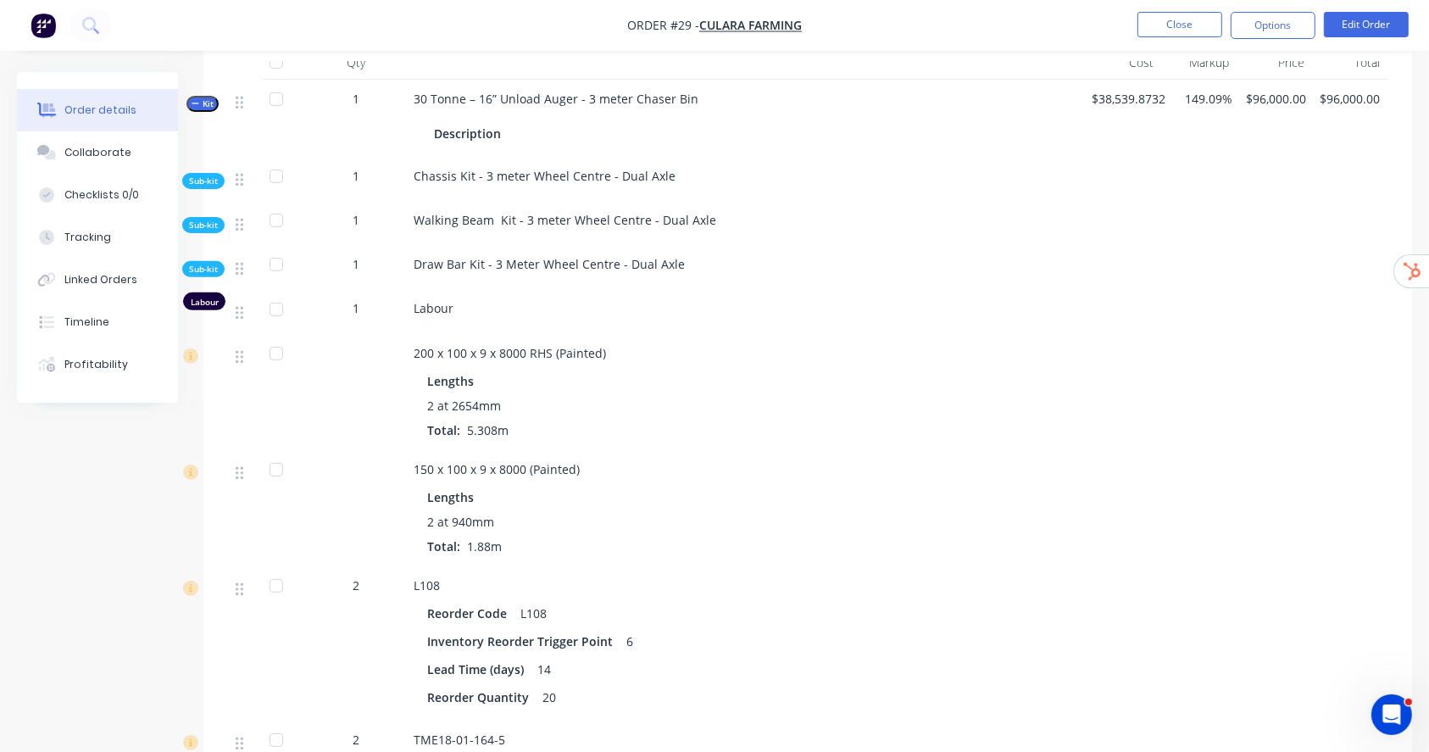
click at [208, 266] on span "Sub-kit" at bounding box center [203, 269] width 29 height 13
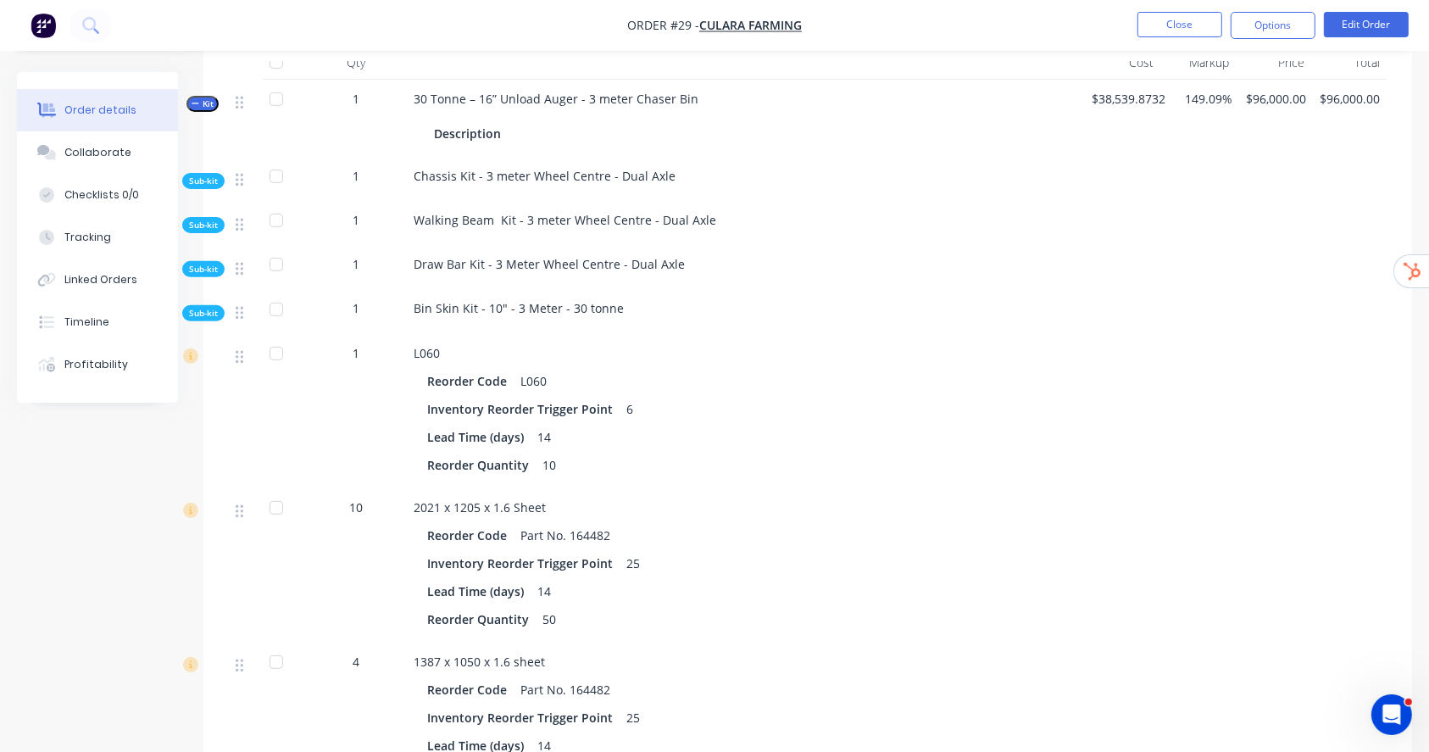
click at [207, 319] on span "Sub-kit" at bounding box center [203, 313] width 29 height 13
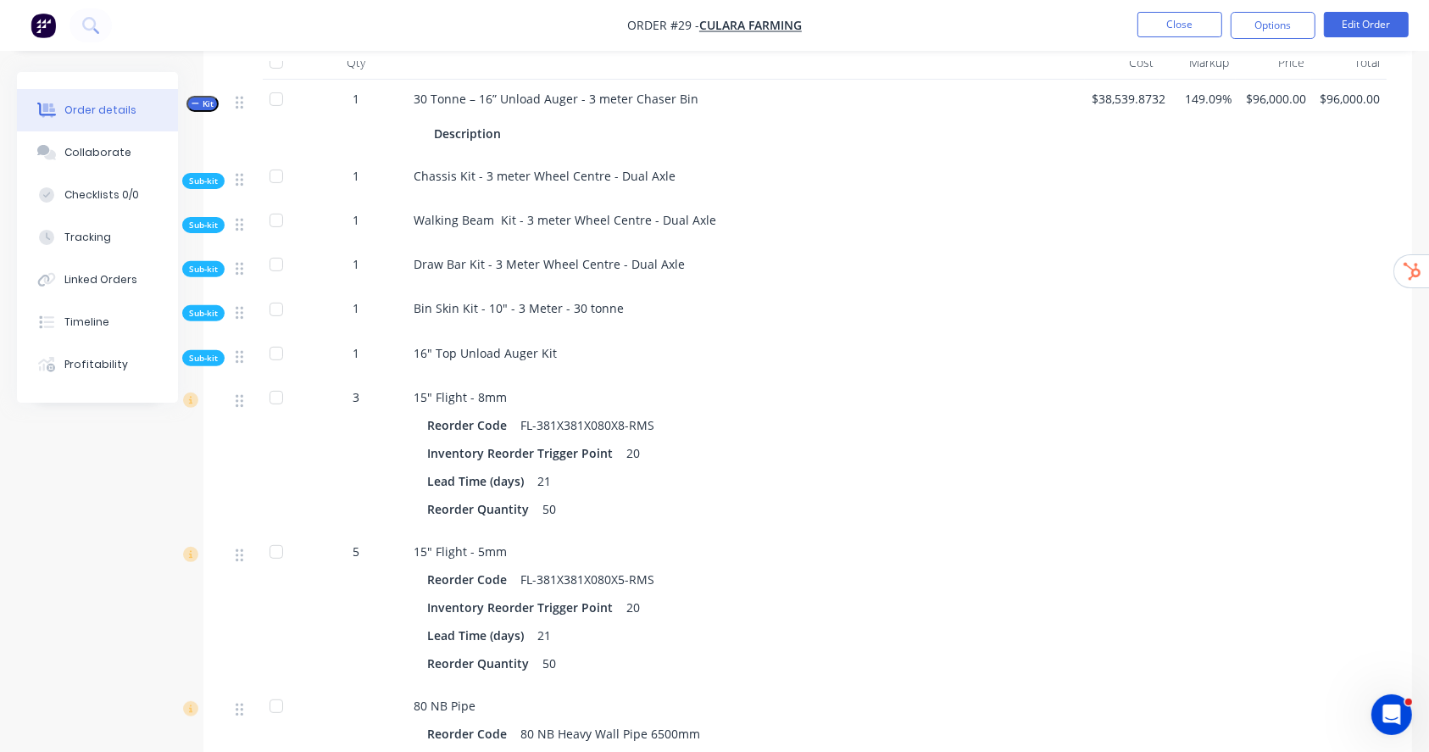
click at [210, 356] on span "Sub-kit" at bounding box center [203, 358] width 29 height 13
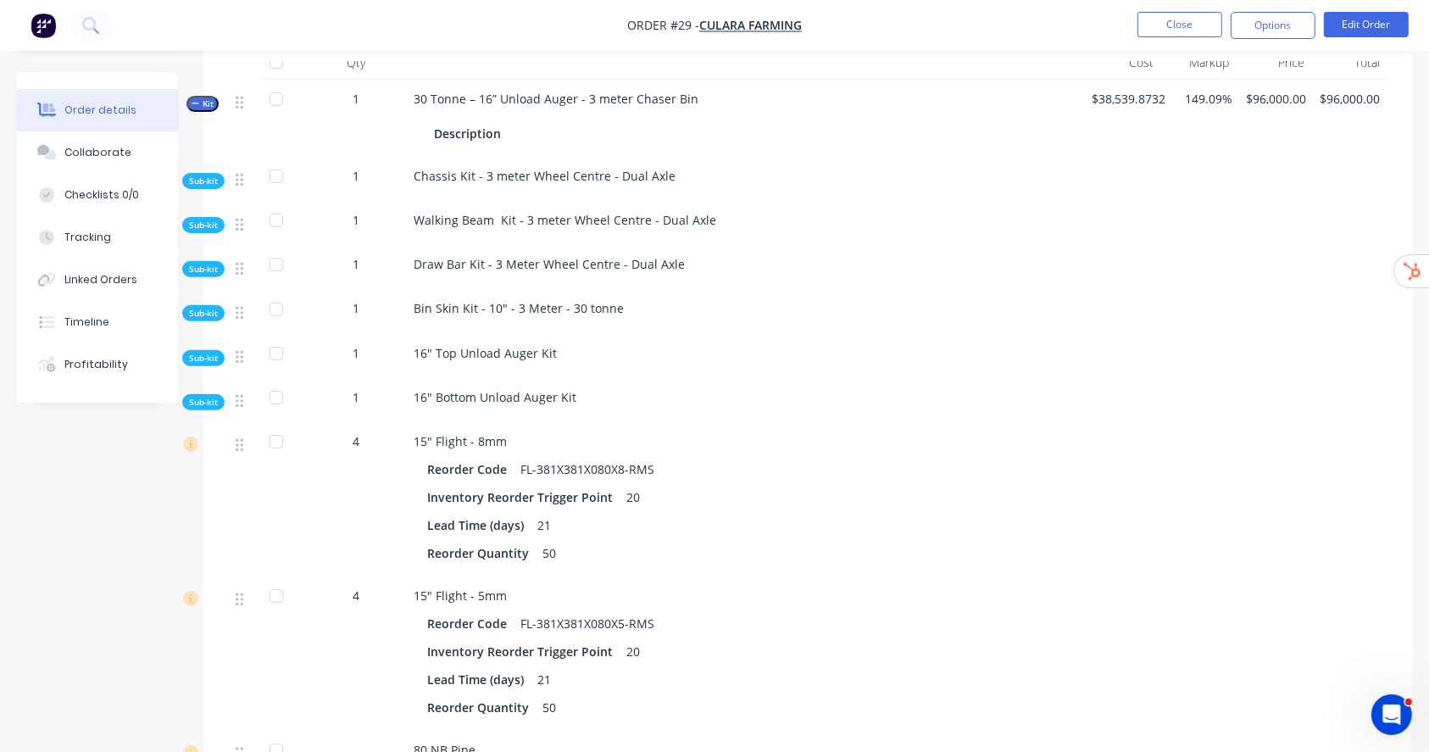
click at [199, 403] on span "Sub-kit" at bounding box center [203, 402] width 29 height 13
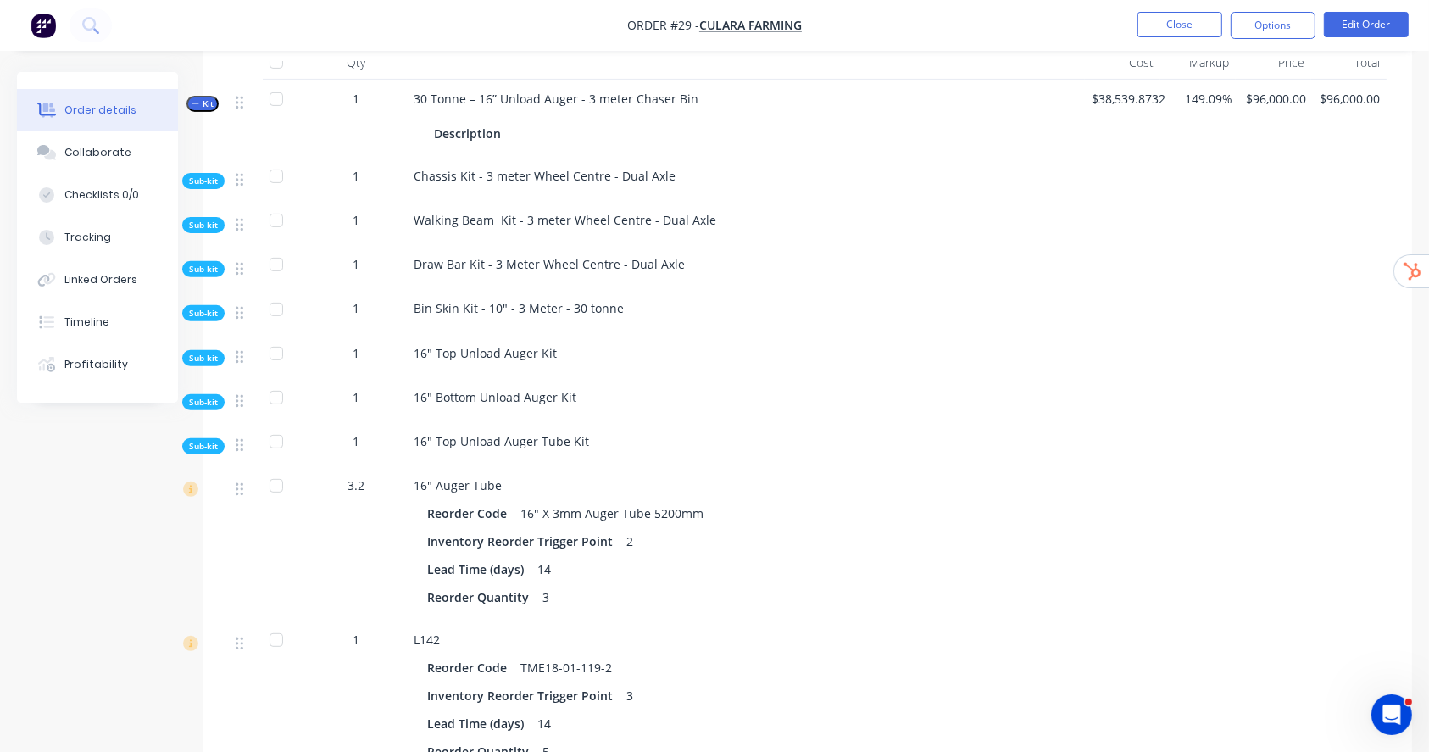
click at [217, 451] on div "Sub-kit" at bounding box center [203, 446] width 42 height 16
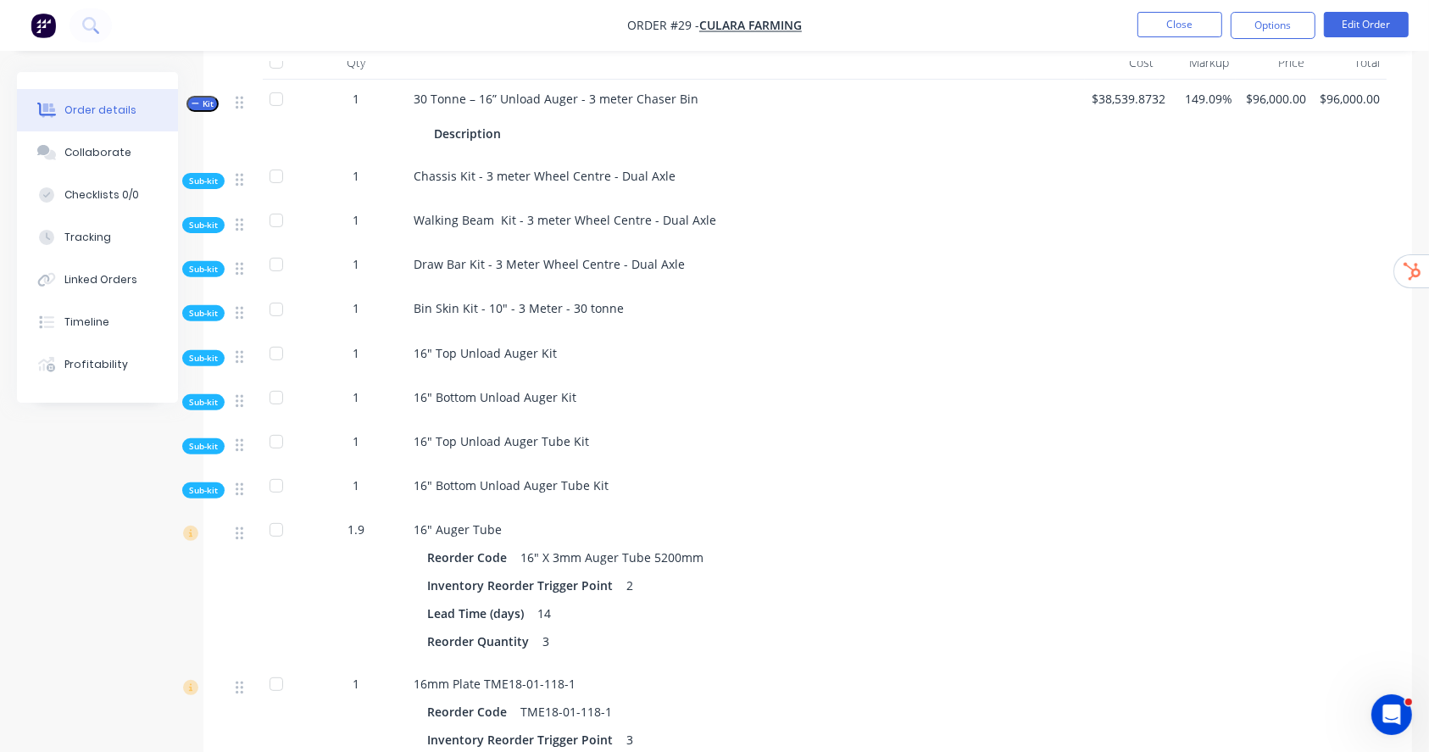
scroll to position [678, 0]
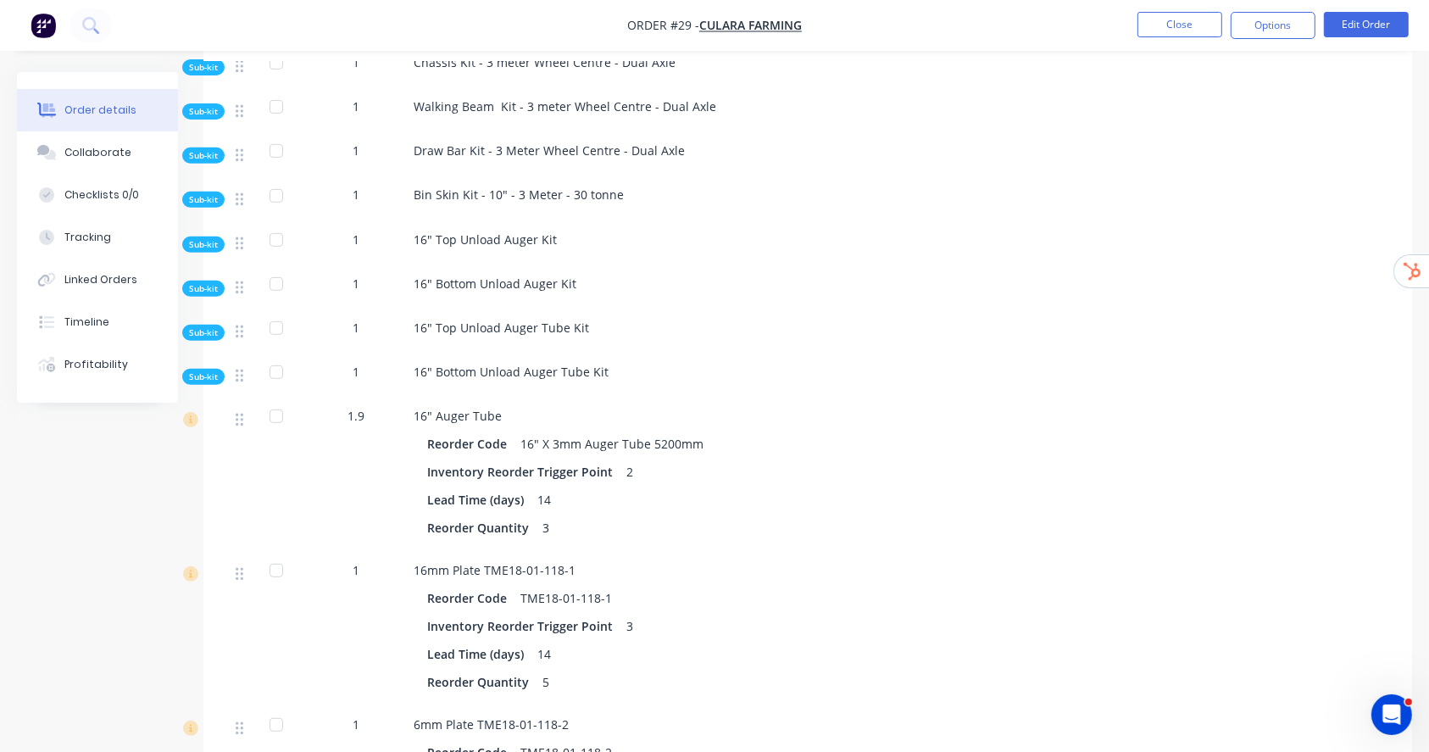
click at [203, 383] on span "Sub-kit" at bounding box center [203, 376] width 29 height 13
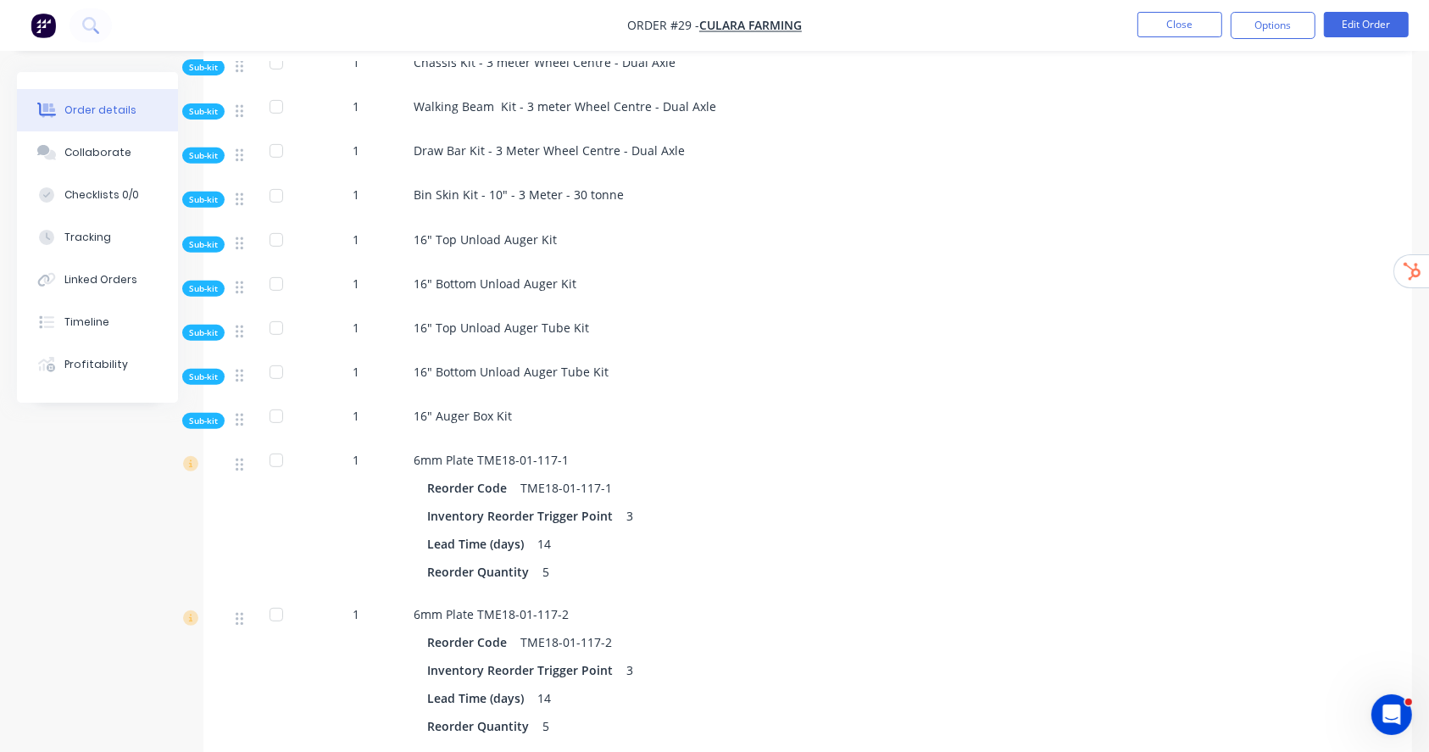
click at [200, 427] on span "Sub-kit" at bounding box center [203, 420] width 29 height 13
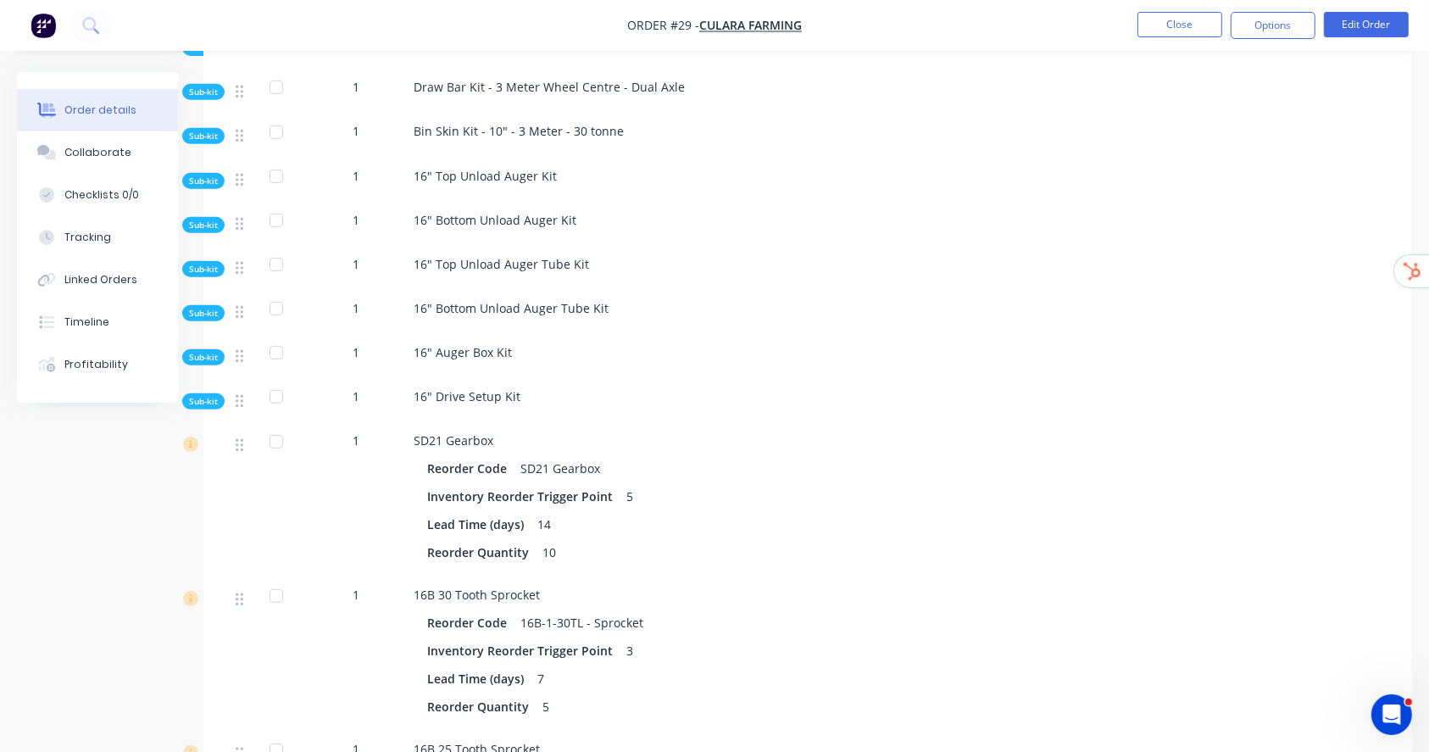
scroll to position [791, 0]
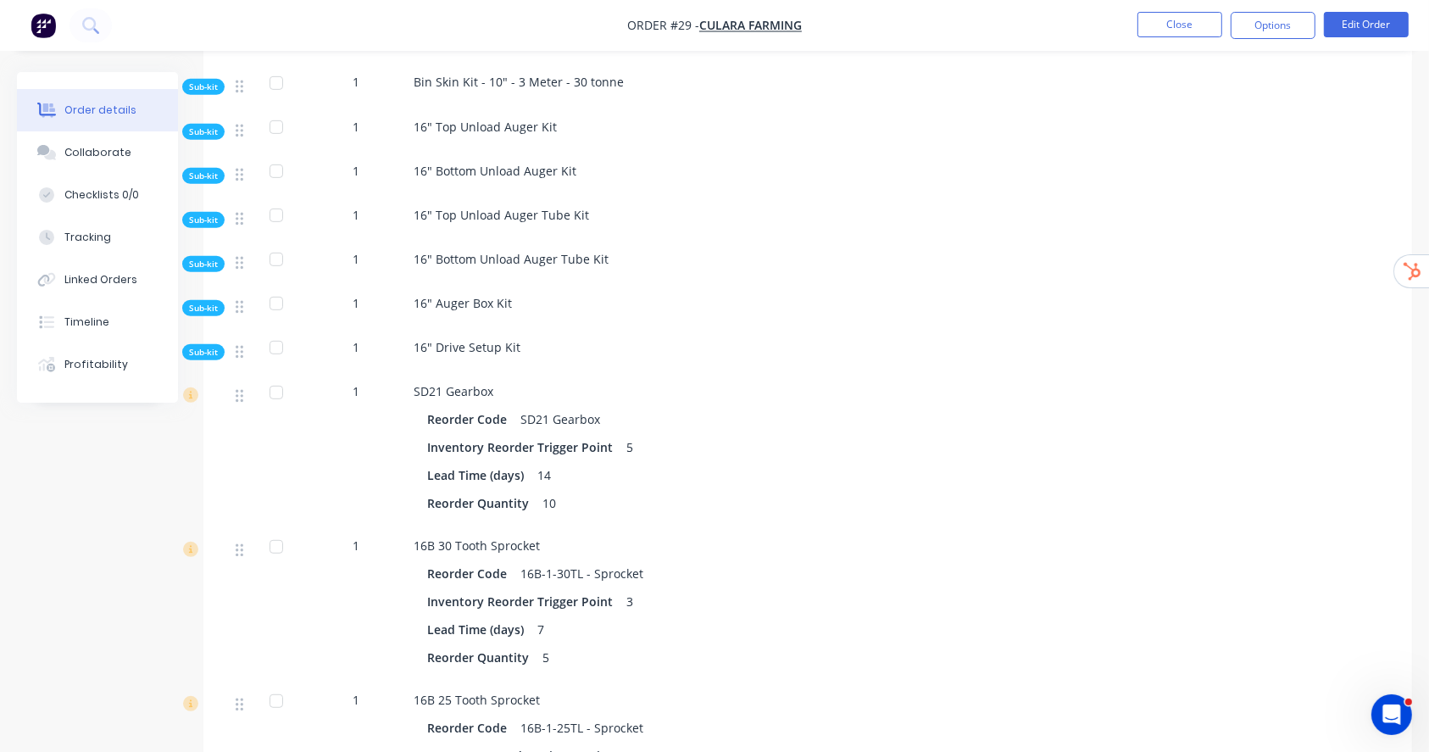
click at [188, 360] on div "Sub-kit" at bounding box center [203, 352] width 42 height 16
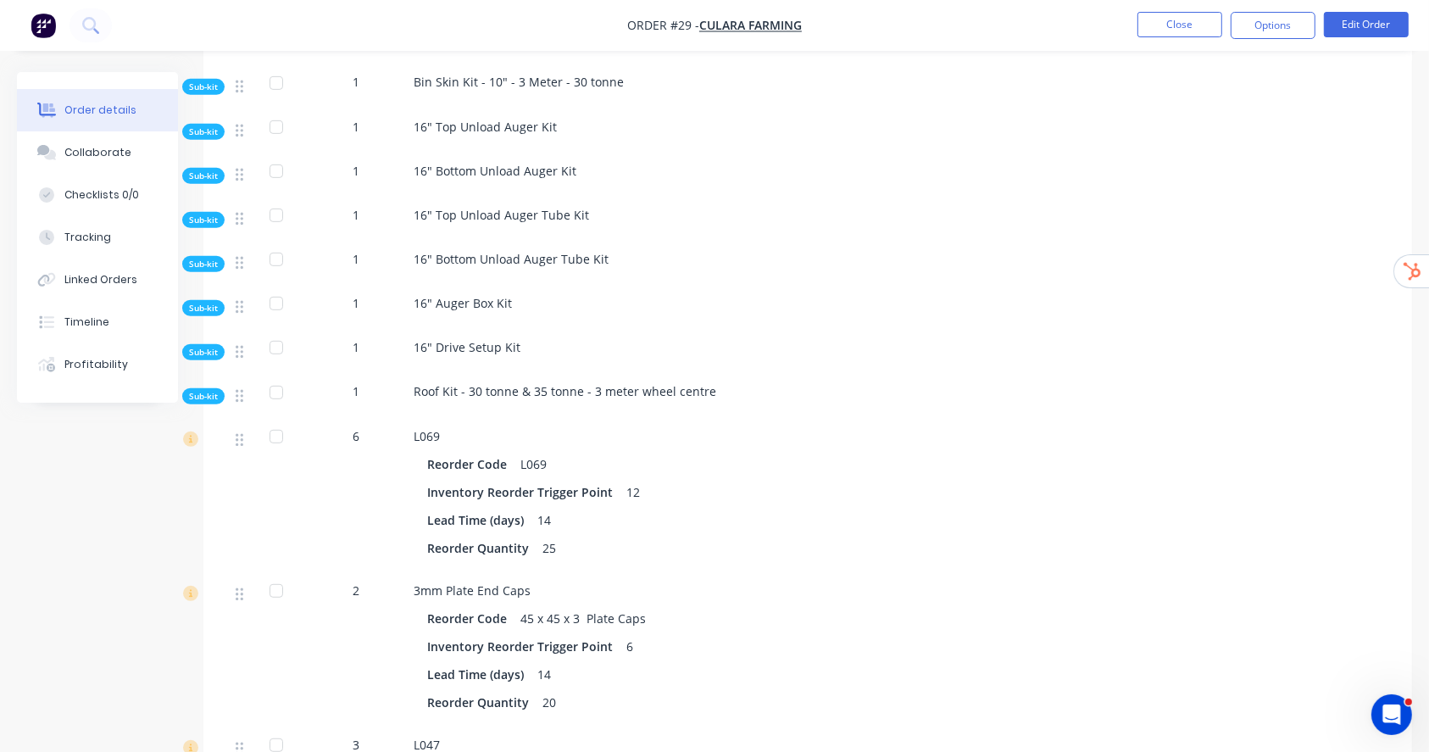
click at [192, 396] on div "Sub-kit" at bounding box center [203, 396] width 42 height 16
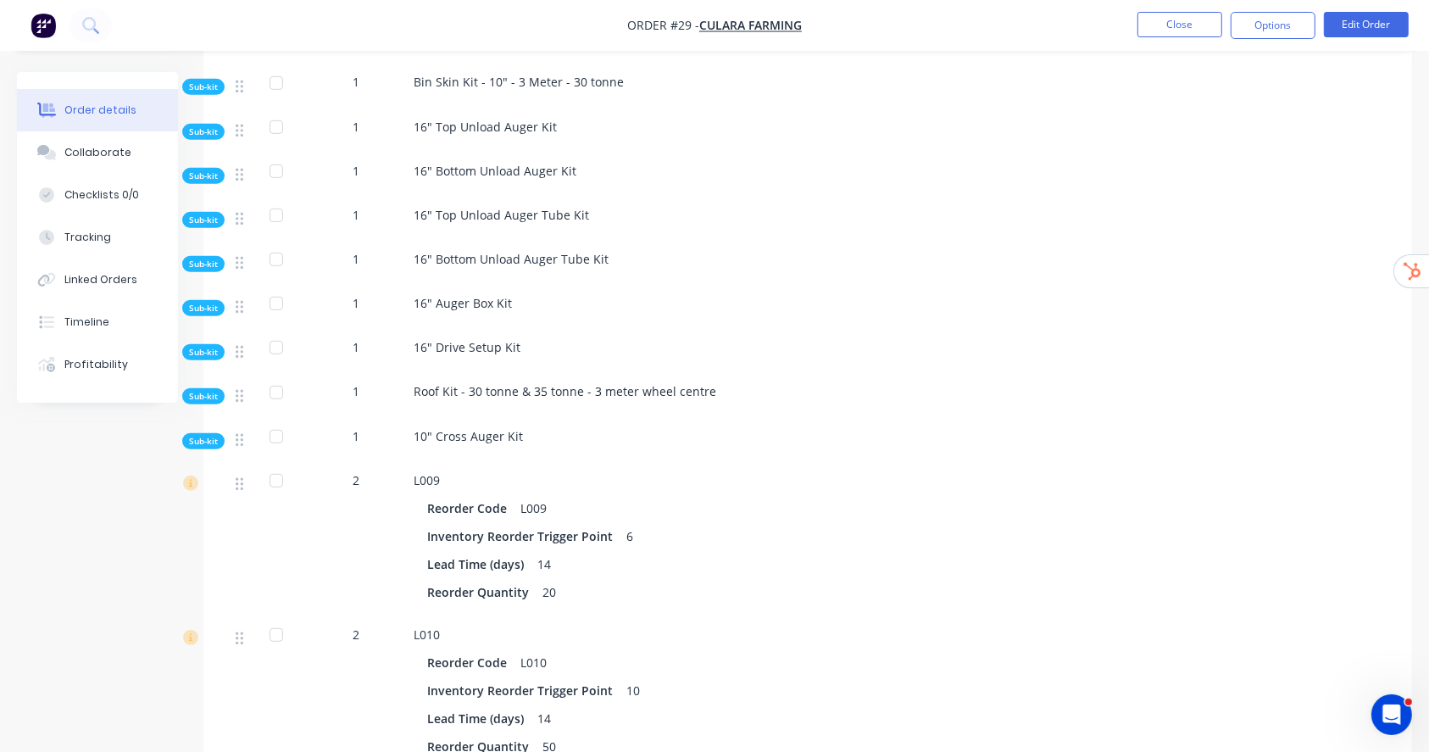
click at [201, 444] on span "Sub-kit" at bounding box center [203, 441] width 29 height 13
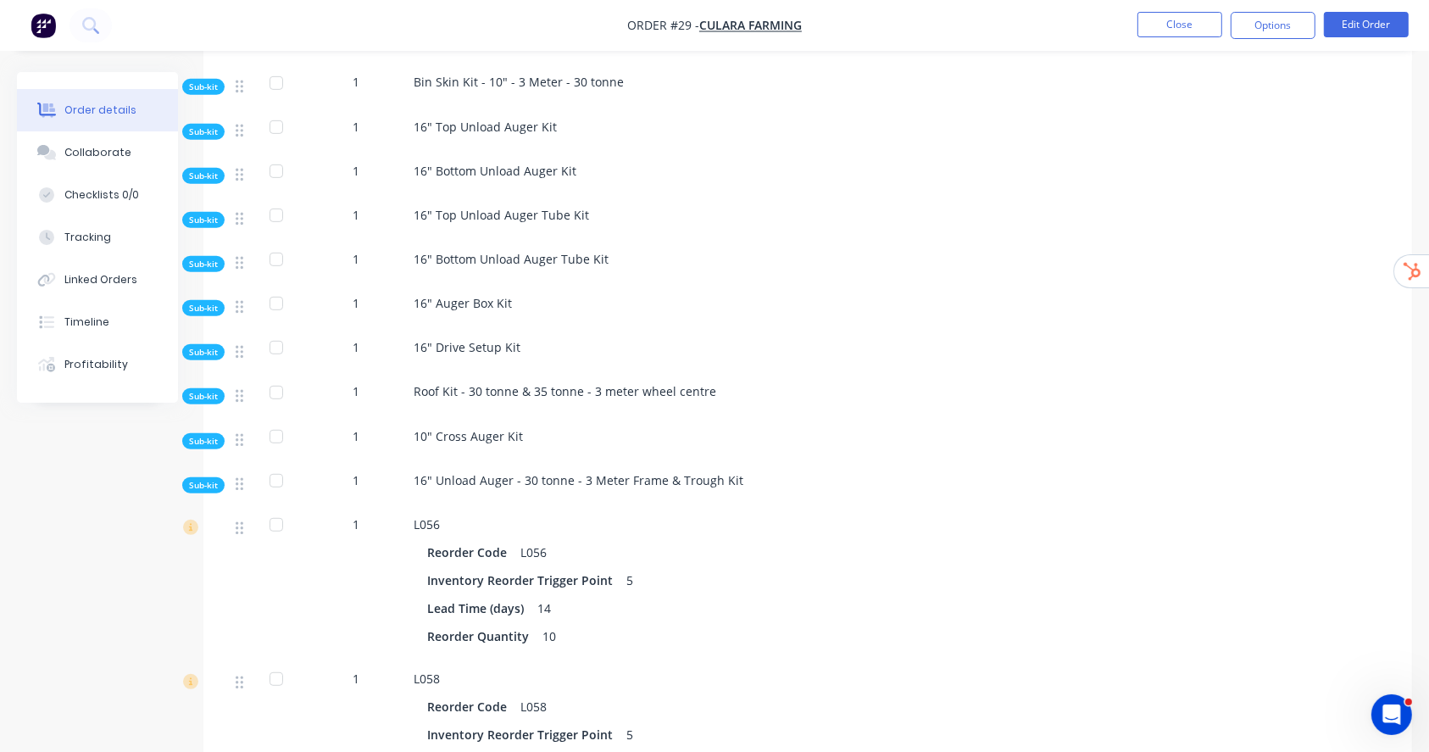
click at [213, 443] on span "Sub-kit" at bounding box center [203, 441] width 29 height 13
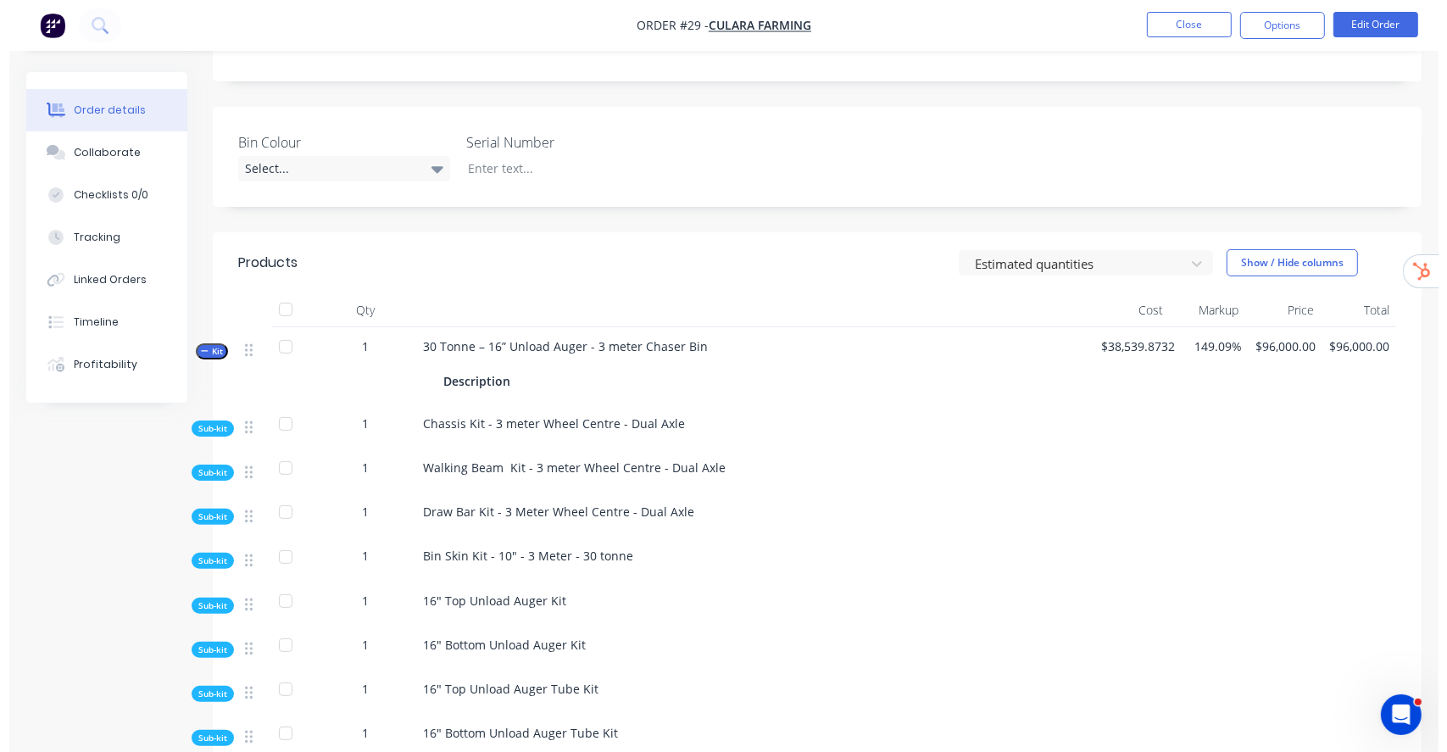
scroll to position [339, 0]
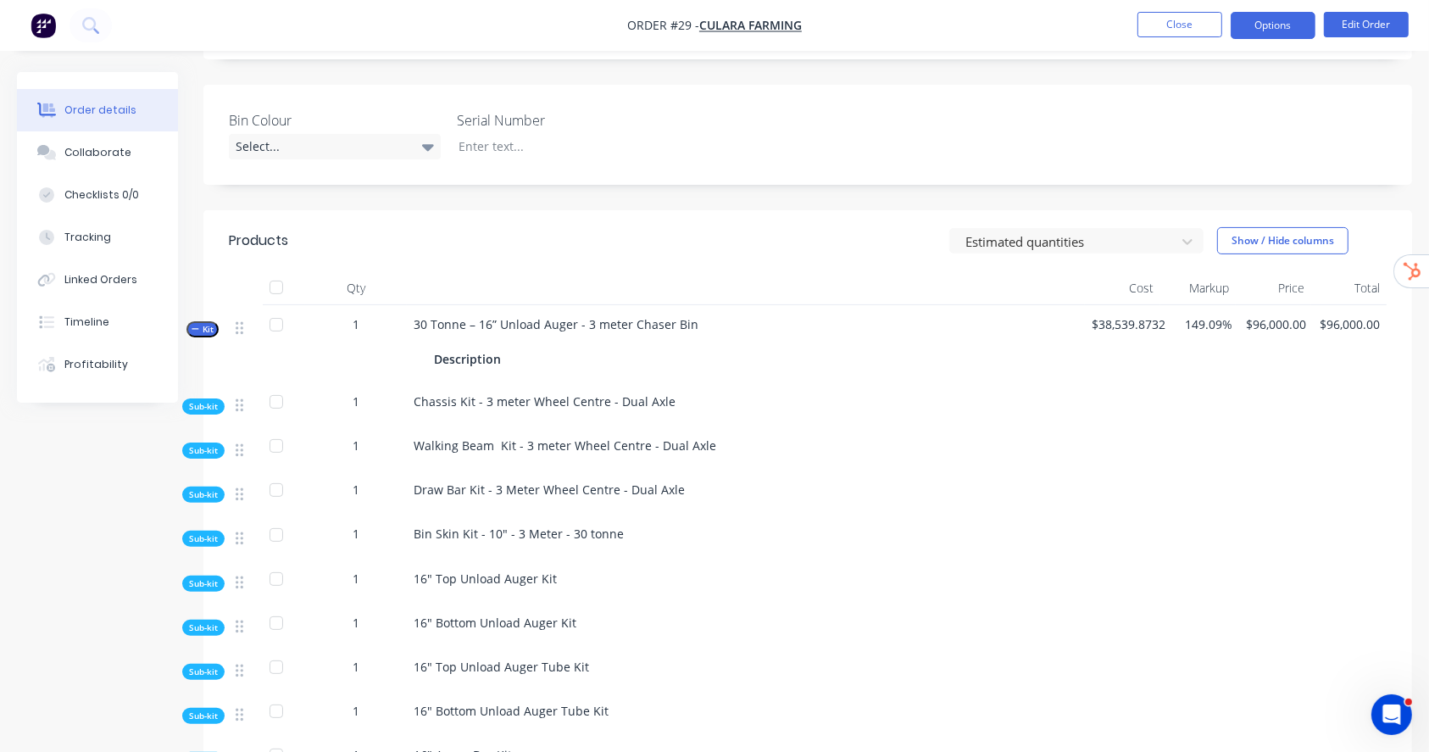
click at [1280, 30] on button "Options" at bounding box center [1272, 25] width 85 height 27
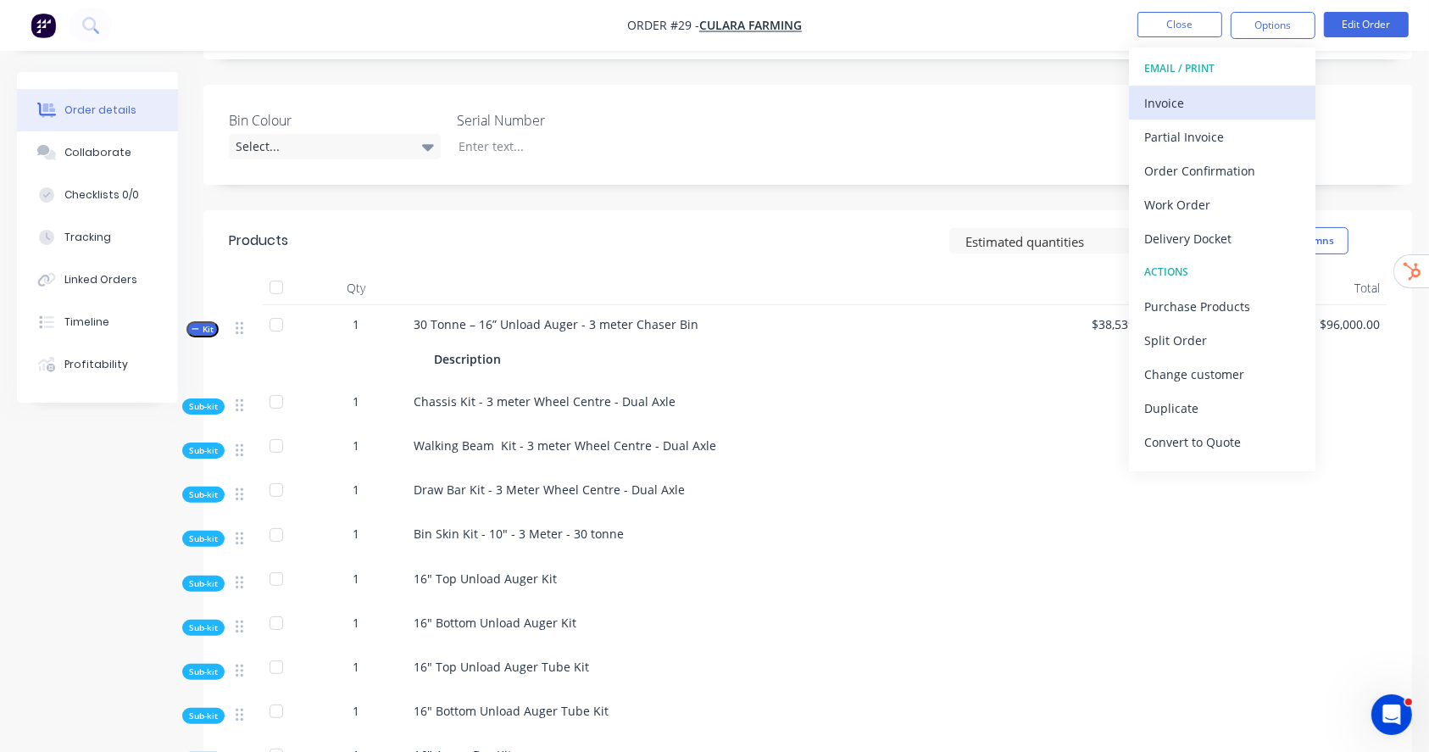
click at [1234, 92] on div "Invoice" at bounding box center [1222, 103] width 156 height 25
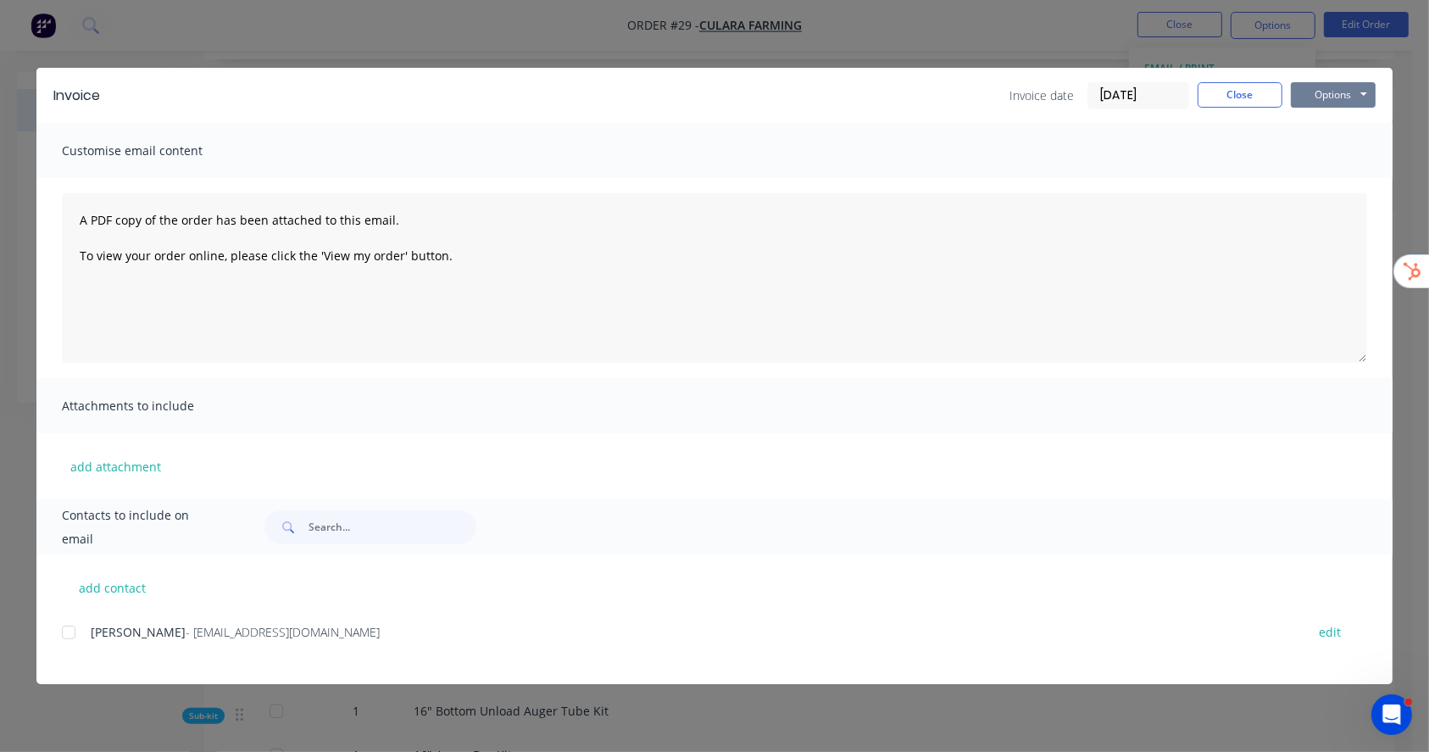
click at [1336, 96] on button "Options" at bounding box center [1333, 94] width 85 height 25
click at [1320, 118] on button "Preview" at bounding box center [1345, 125] width 108 height 28
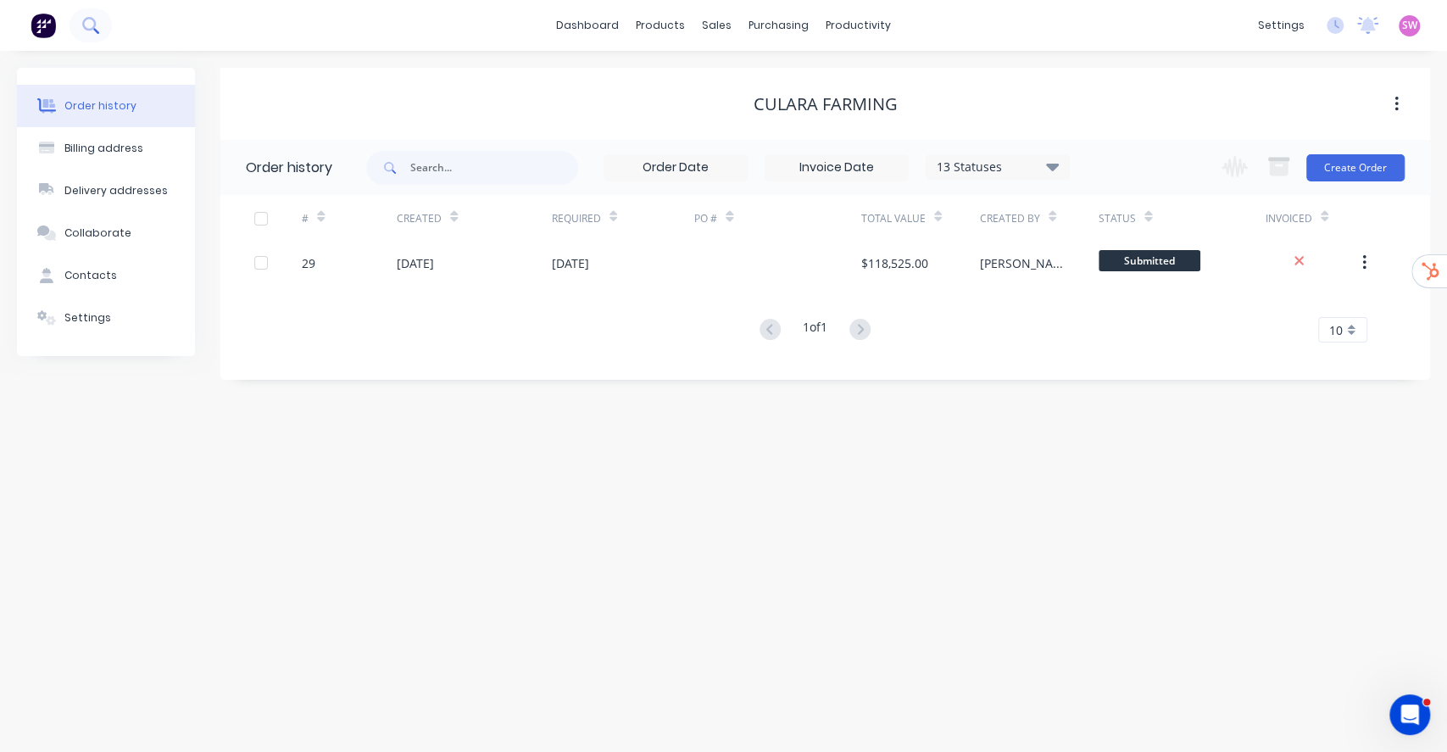
click at [92, 14] on button at bounding box center [90, 25] width 42 height 34
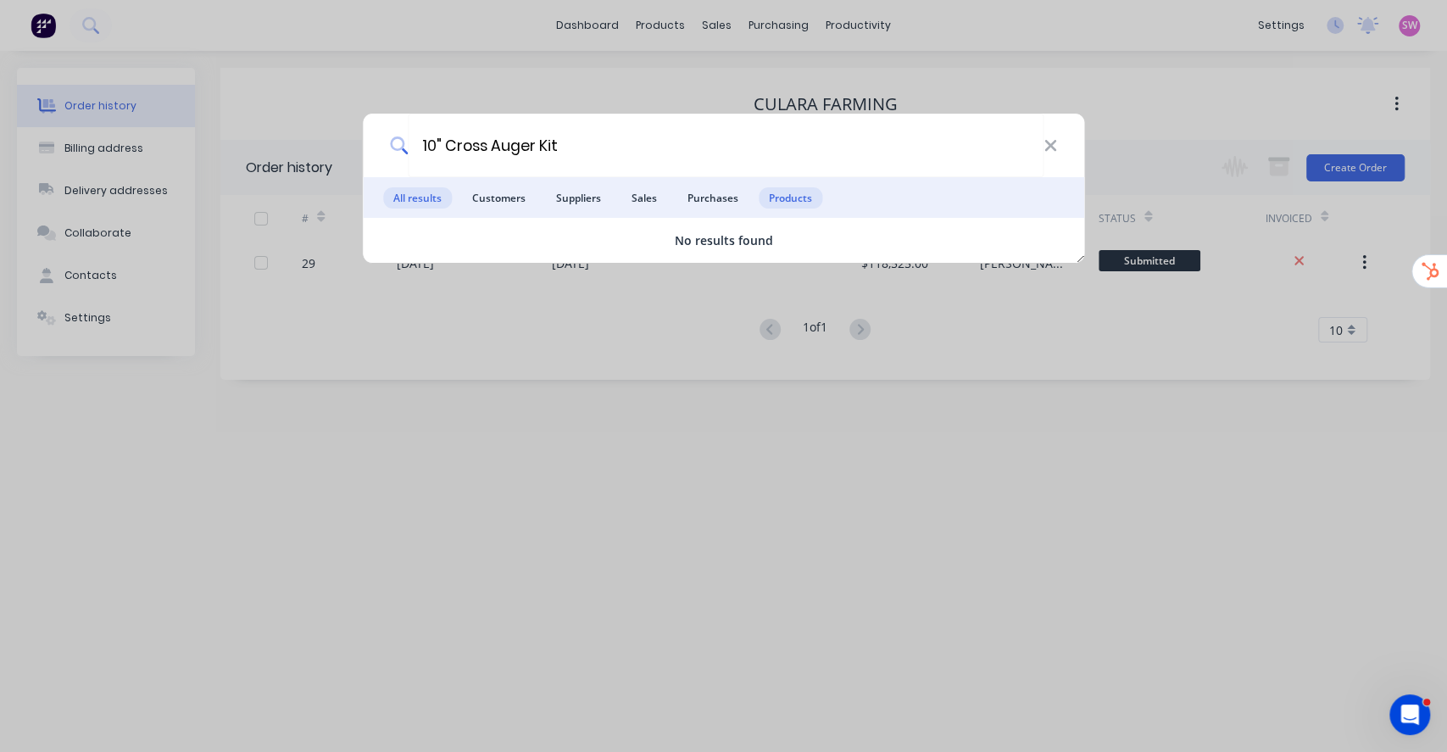
click at [793, 197] on span "Products" at bounding box center [790, 197] width 64 height 21
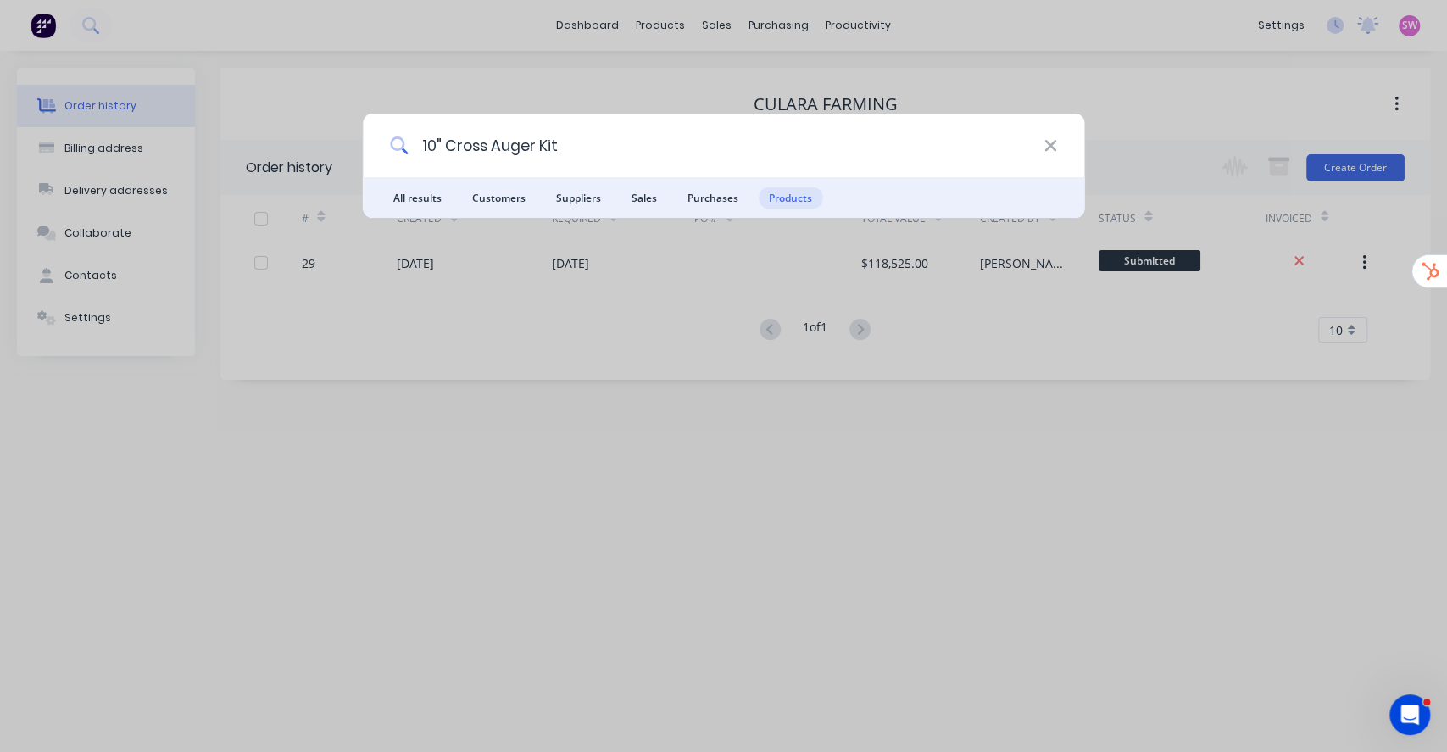
click at [630, 147] on input "10" Cross Auger Kit" at bounding box center [726, 146] width 636 height 64
paste input
type input "10" Cross Auger Kit"
click at [418, 204] on span "All results" at bounding box center [417, 197] width 69 height 21
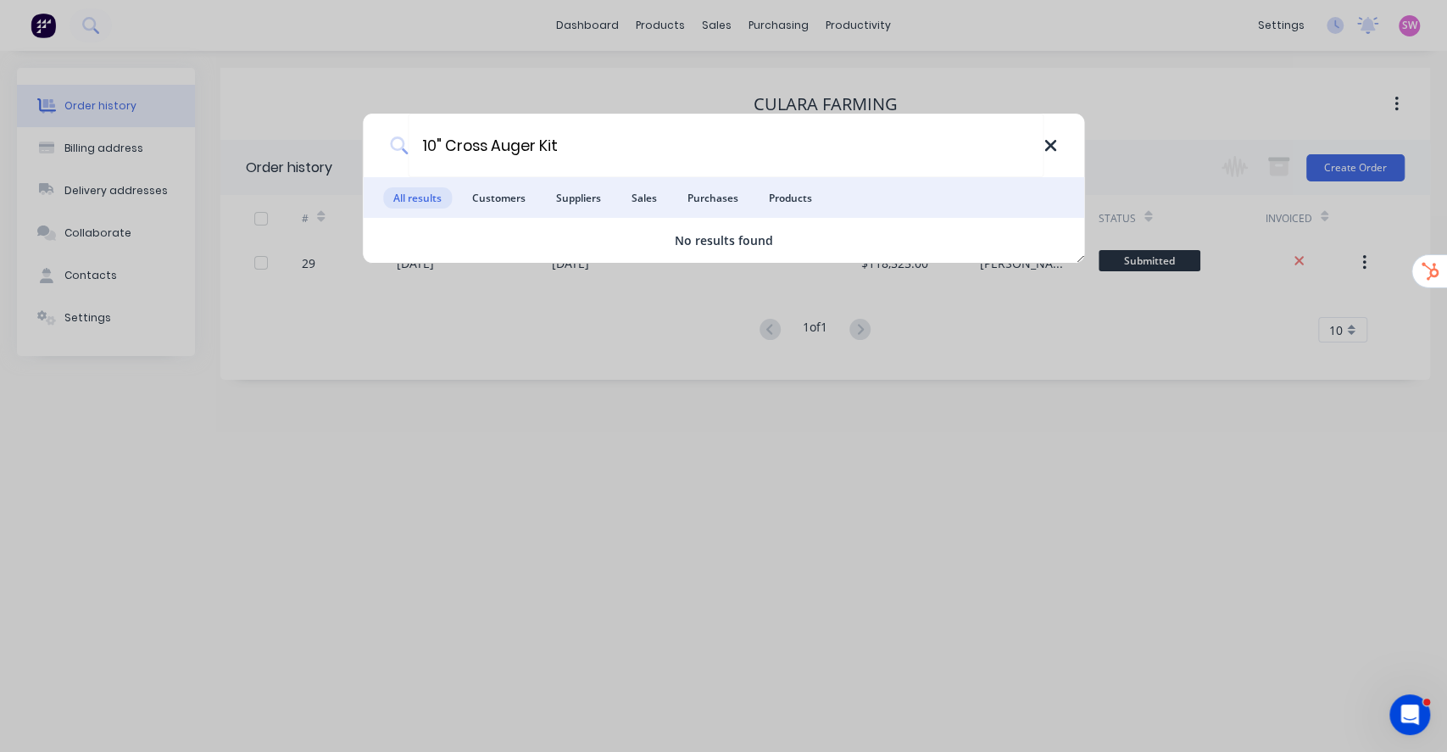
click at [1047, 153] on icon at bounding box center [1050, 145] width 14 height 19
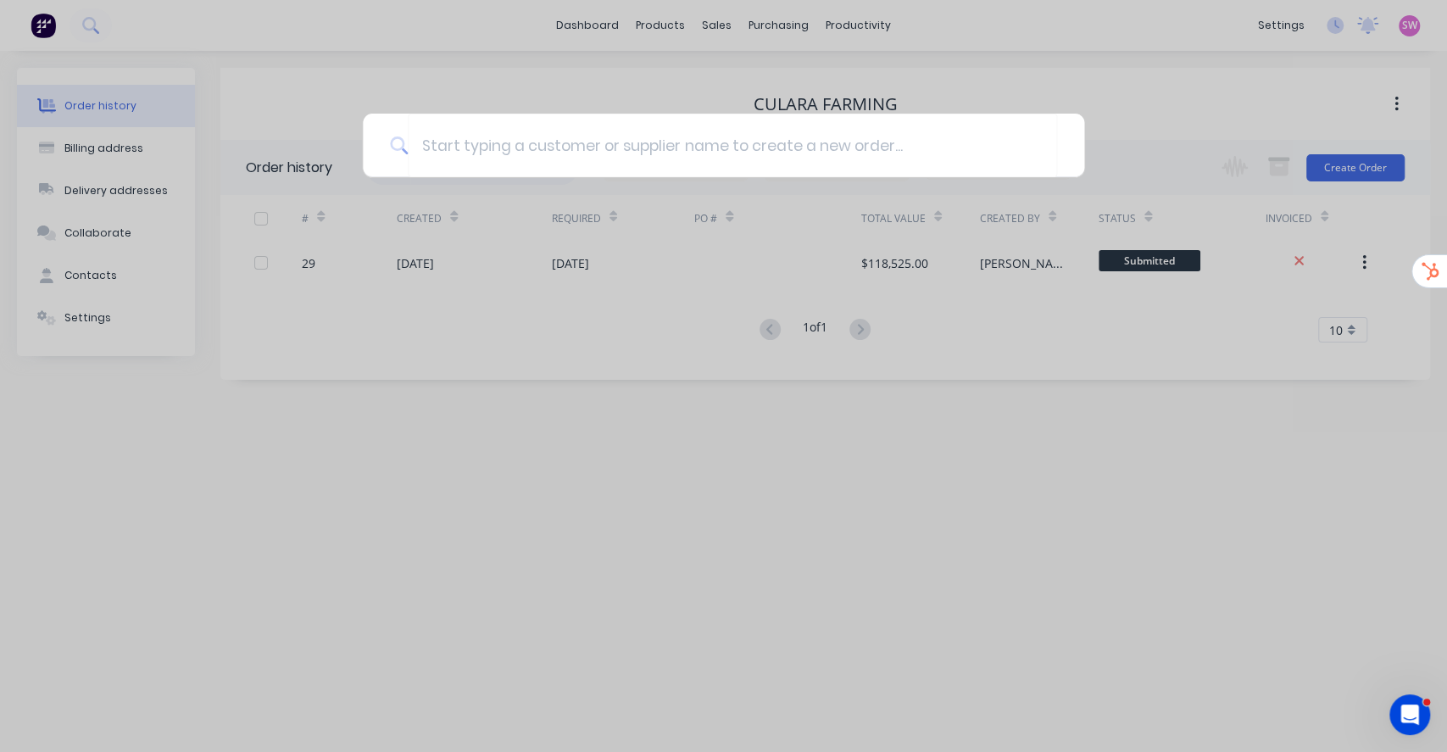
click at [90, 24] on div at bounding box center [723, 376] width 1447 height 752
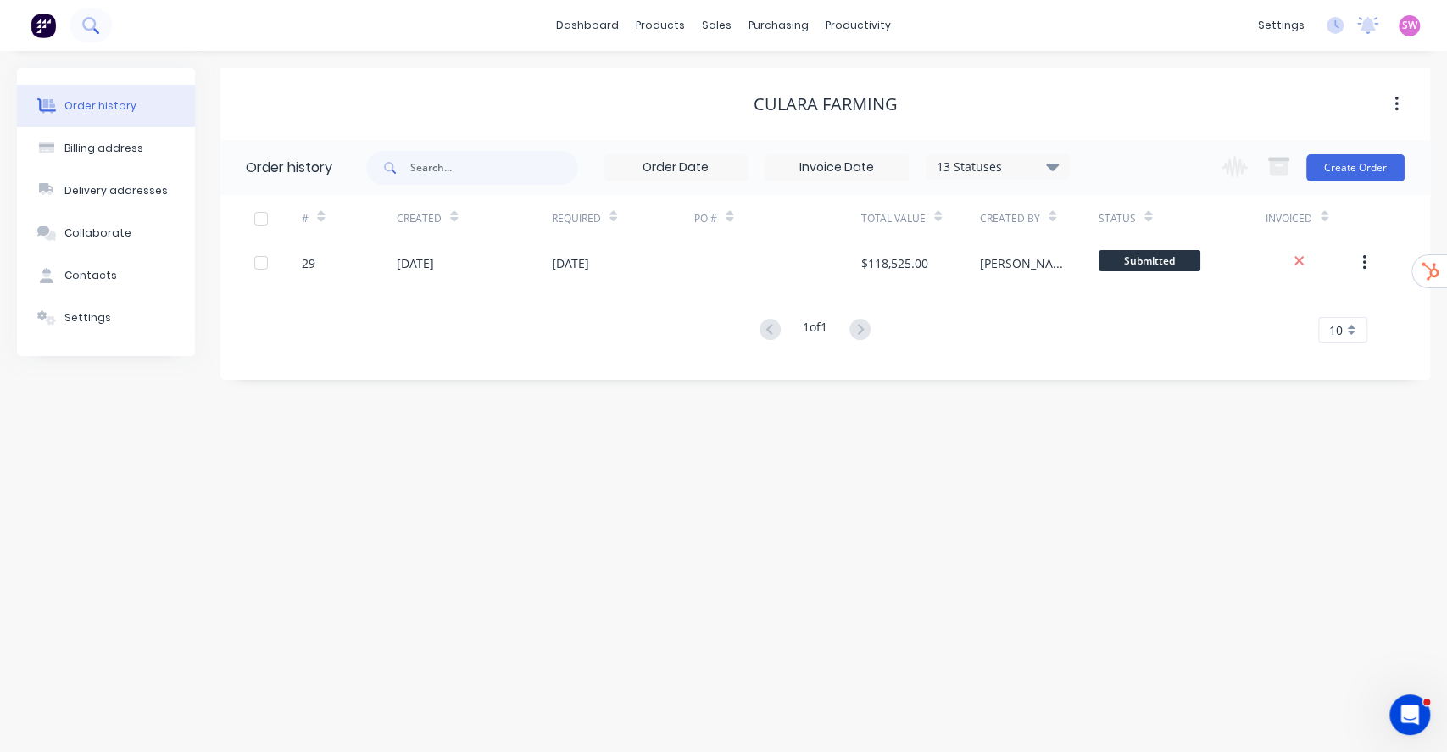
click at [92, 27] on icon at bounding box center [89, 24] width 14 height 14
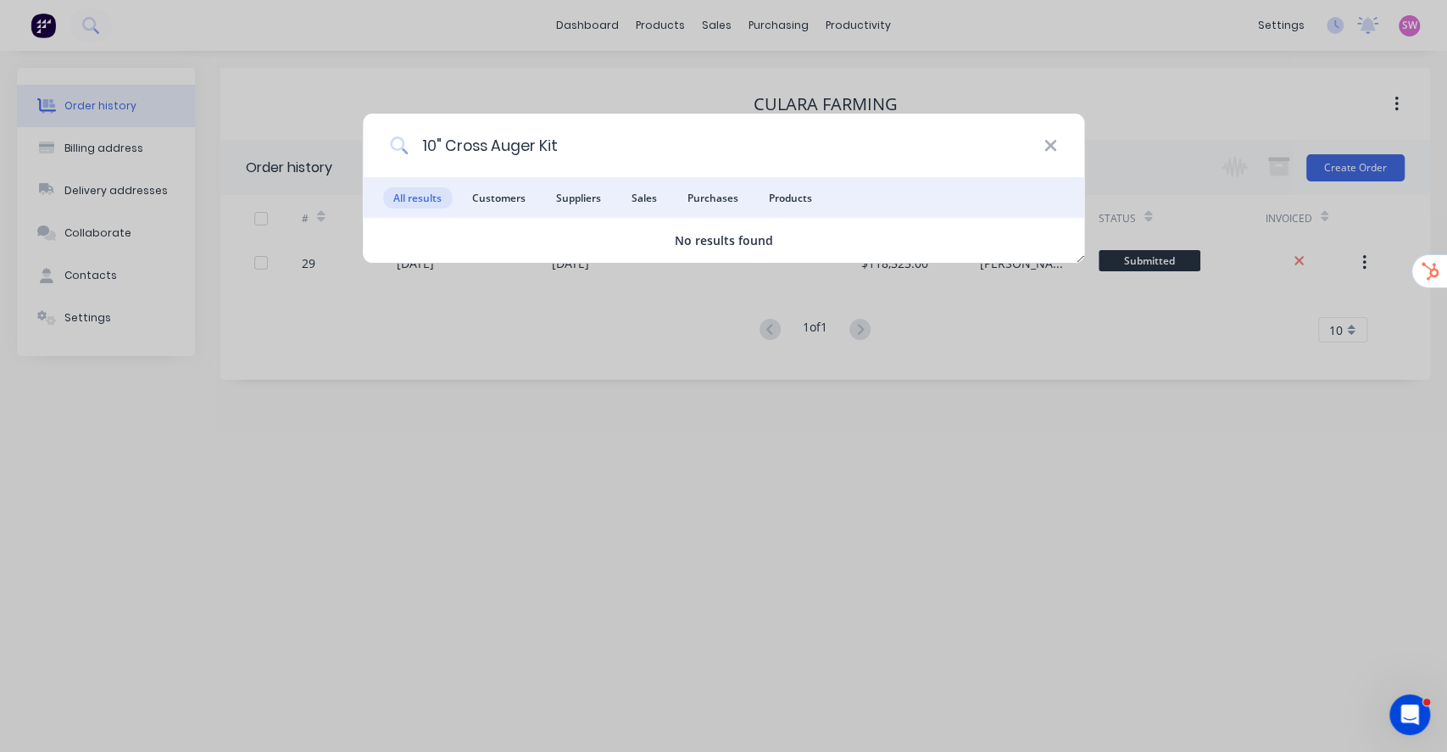
drag, startPoint x: 406, startPoint y: 143, endPoint x: 434, endPoint y: 144, distance: 28.0
click at [434, 144] on div "10" Cross Auger Kit" at bounding box center [724, 146] width 722 height 64
drag, startPoint x: 414, startPoint y: 145, endPoint x: 653, endPoint y: 144, distance: 239.0
click at [653, 144] on input "10" Cross Auger Kit" at bounding box center [726, 146] width 636 height 64
drag, startPoint x: 453, startPoint y: 147, endPoint x: 441, endPoint y: 152, distance: 12.6
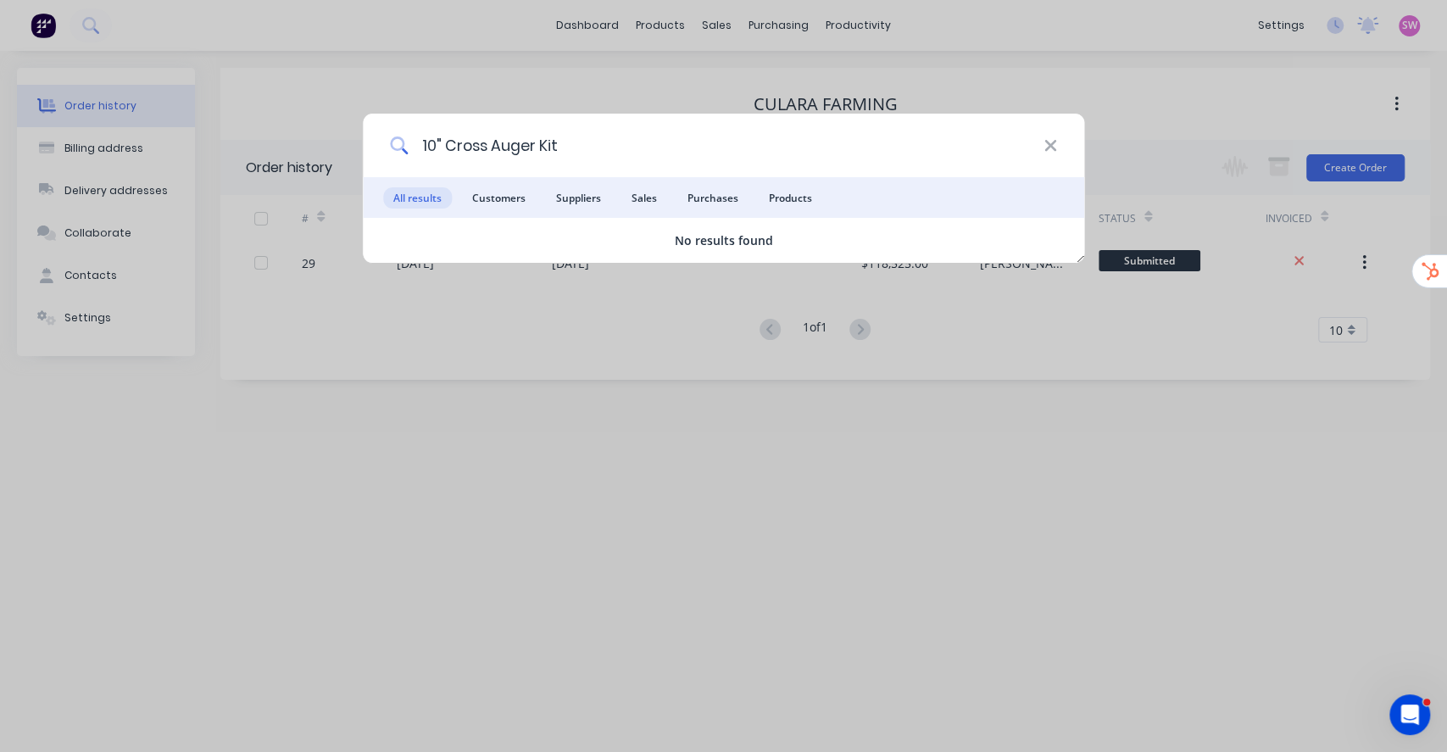
click at [453, 147] on input "10" Cross Auger Kit" at bounding box center [726, 146] width 636 height 64
click at [441, 150] on input "10" Cross Auger Kit" at bounding box center [726, 146] width 636 height 64
drag, startPoint x: 442, startPoint y: 148, endPoint x: 75, endPoint y: 78, distance: 373.6
click at [210, 146] on div "10" Cross Auger Kit All results Customers Suppliers Sales Purchases Products No…" at bounding box center [723, 376] width 1447 height 752
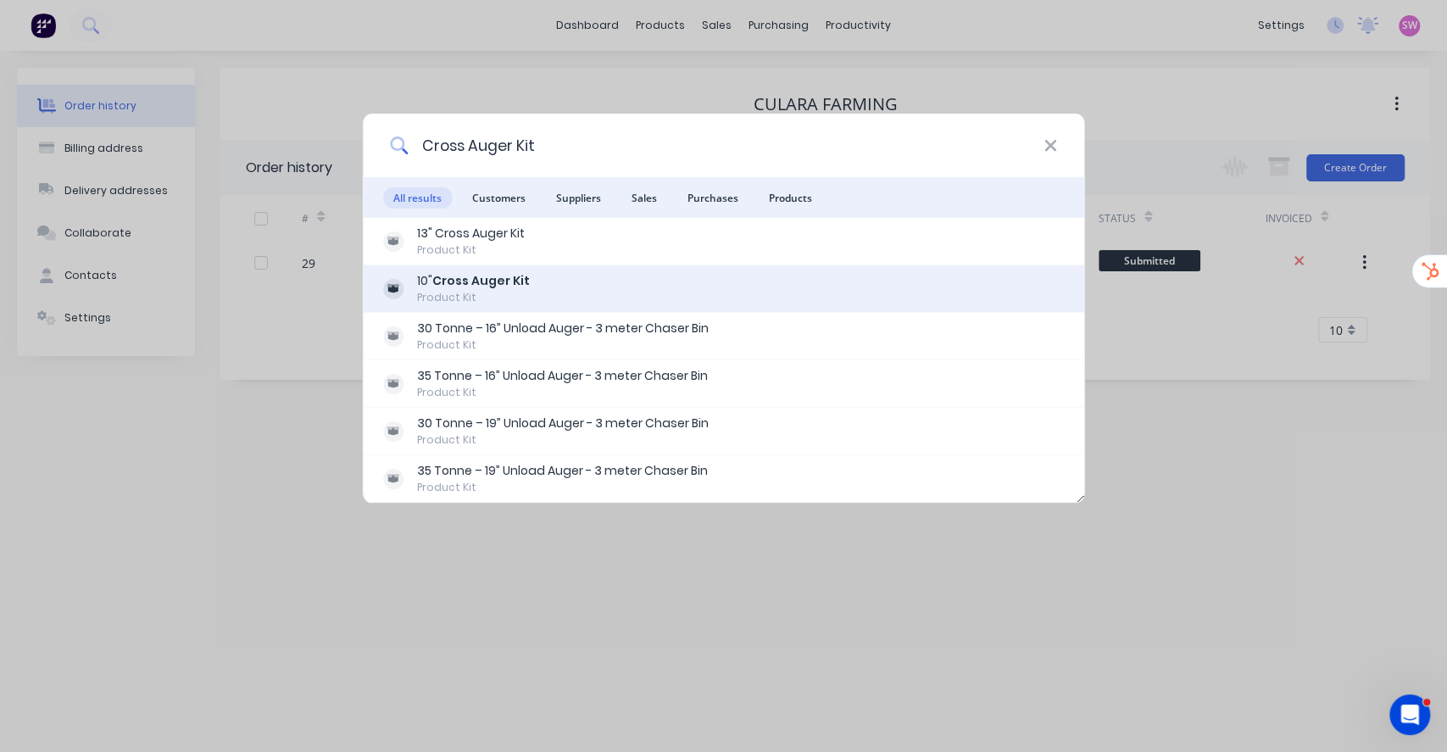
type input "Cross Auger Kit"
click at [469, 284] on b "Cross Auger Kit" at bounding box center [480, 280] width 97 height 17
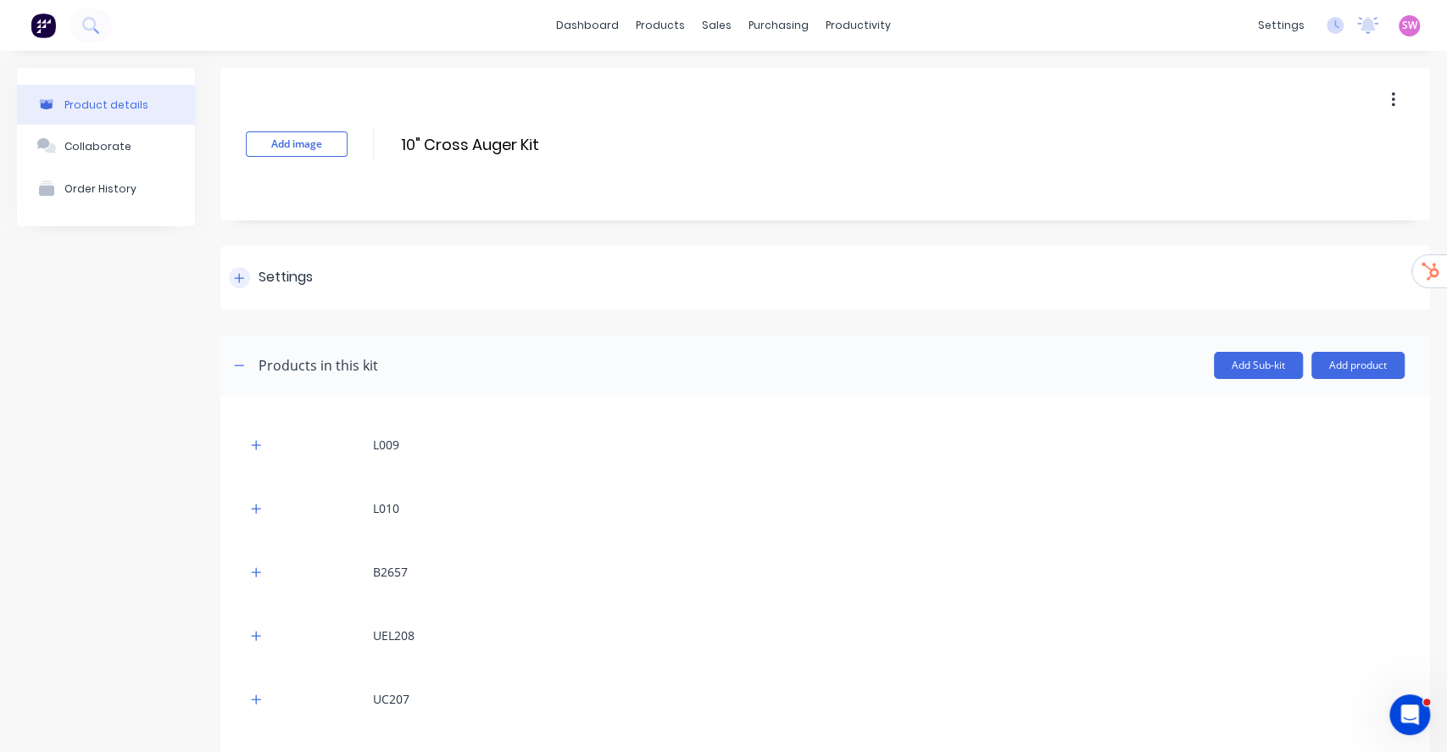
click at [283, 294] on div "Settings" at bounding box center [824, 278] width 1209 height 64
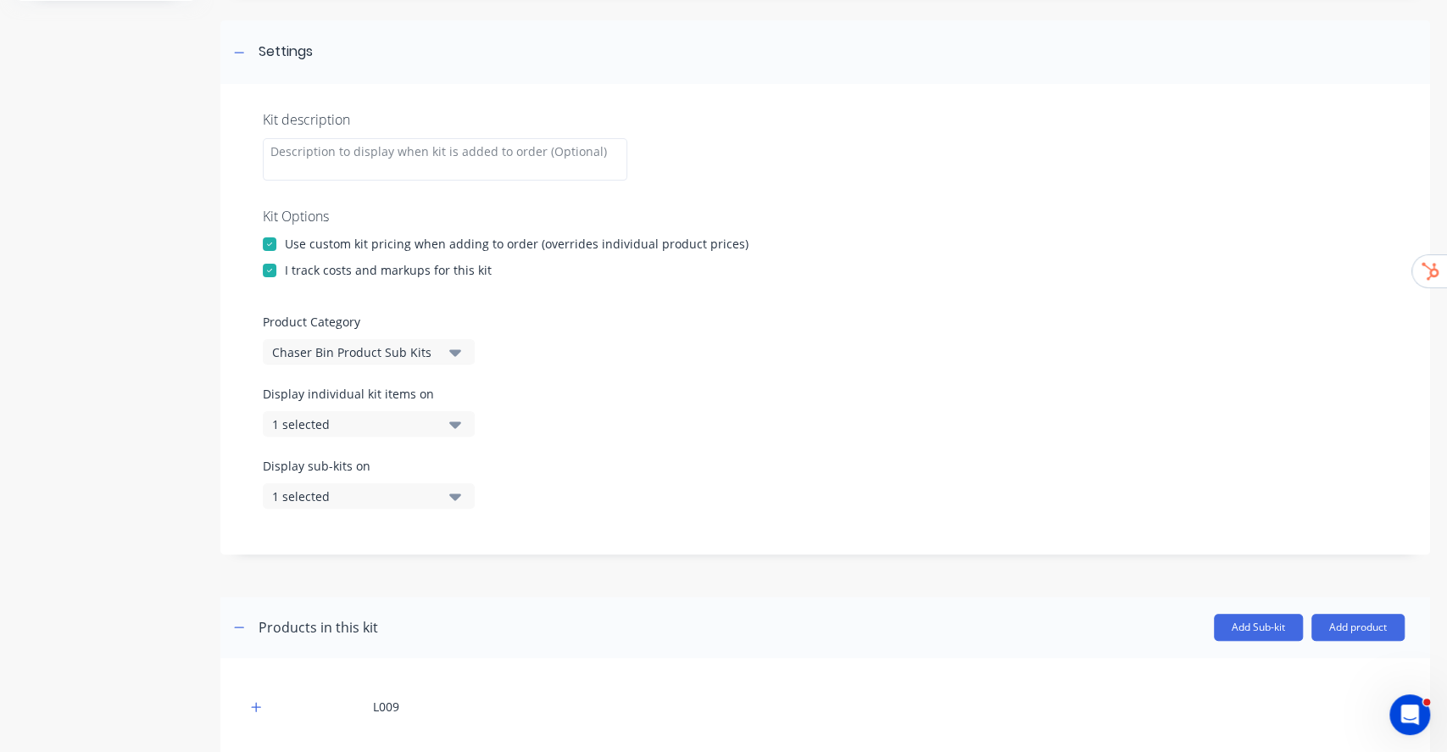
scroll to position [339, 0]
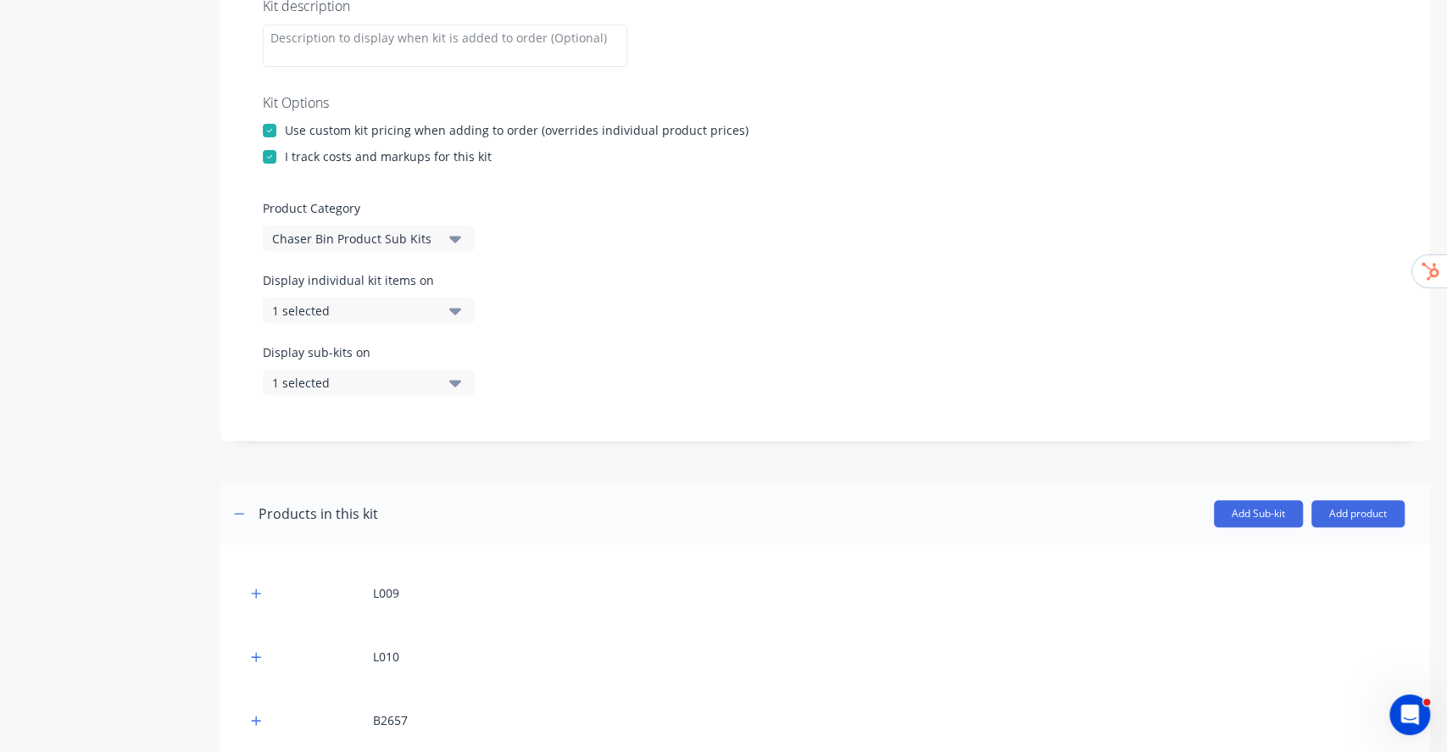
click at [431, 309] on div "1 selected" at bounding box center [354, 311] width 164 height 18
click at [602, 292] on div "Display individual kit items on 1 selected" at bounding box center [825, 307] width 1125 height 72
click at [508, 282] on div "Display individual kit items on 1 selected" at bounding box center [825, 307] width 1125 height 72
click at [429, 308] on div "1 selected" at bounding box center [354, 311] width 164 height 18
click at [451, 383] on icon "button" at bounding box center [455, 383] width 12 height 7
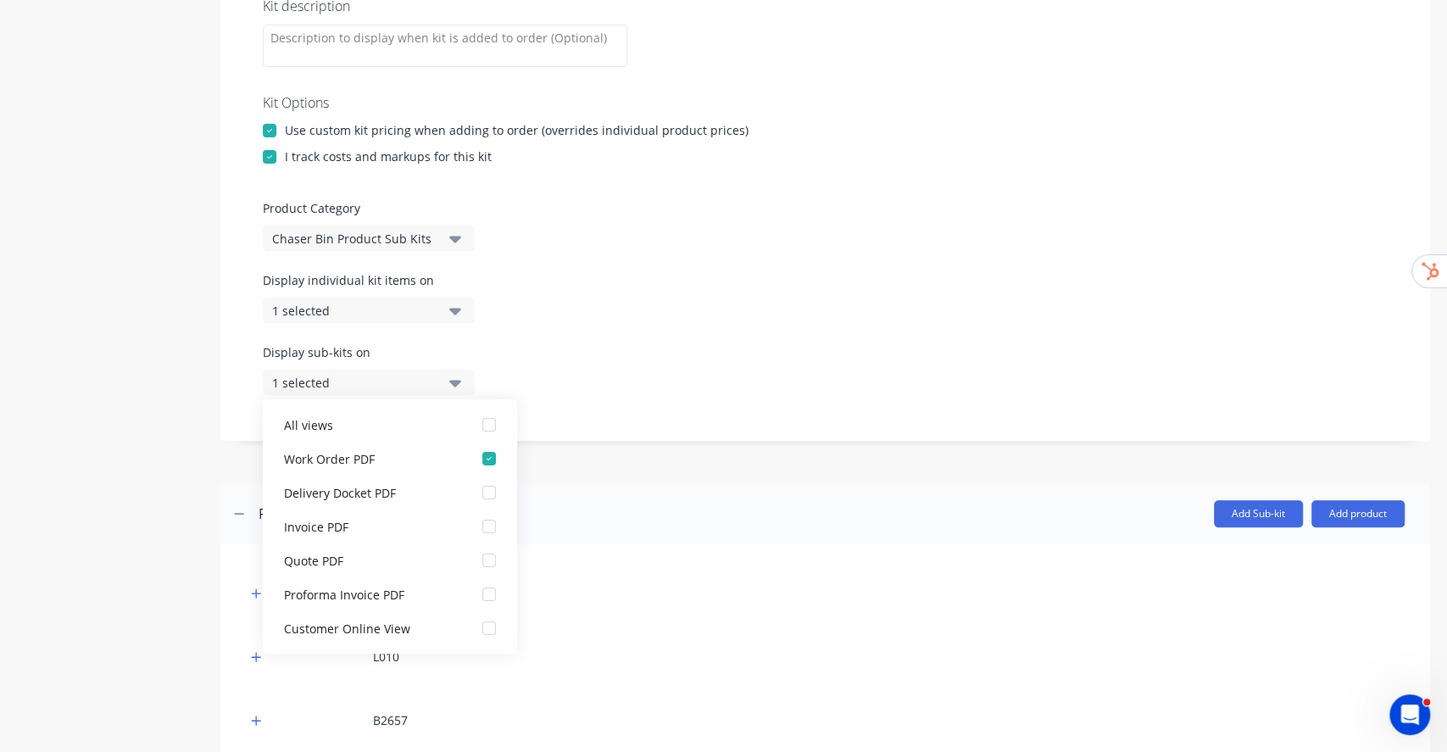
click at [453, 382] on icon "button" at bounding box center [455, 383] width 12 height 7
click at [557, 335] on div "Display individual kit items on 1 selected" at bounding box center [825, 307] width 1125 height 72
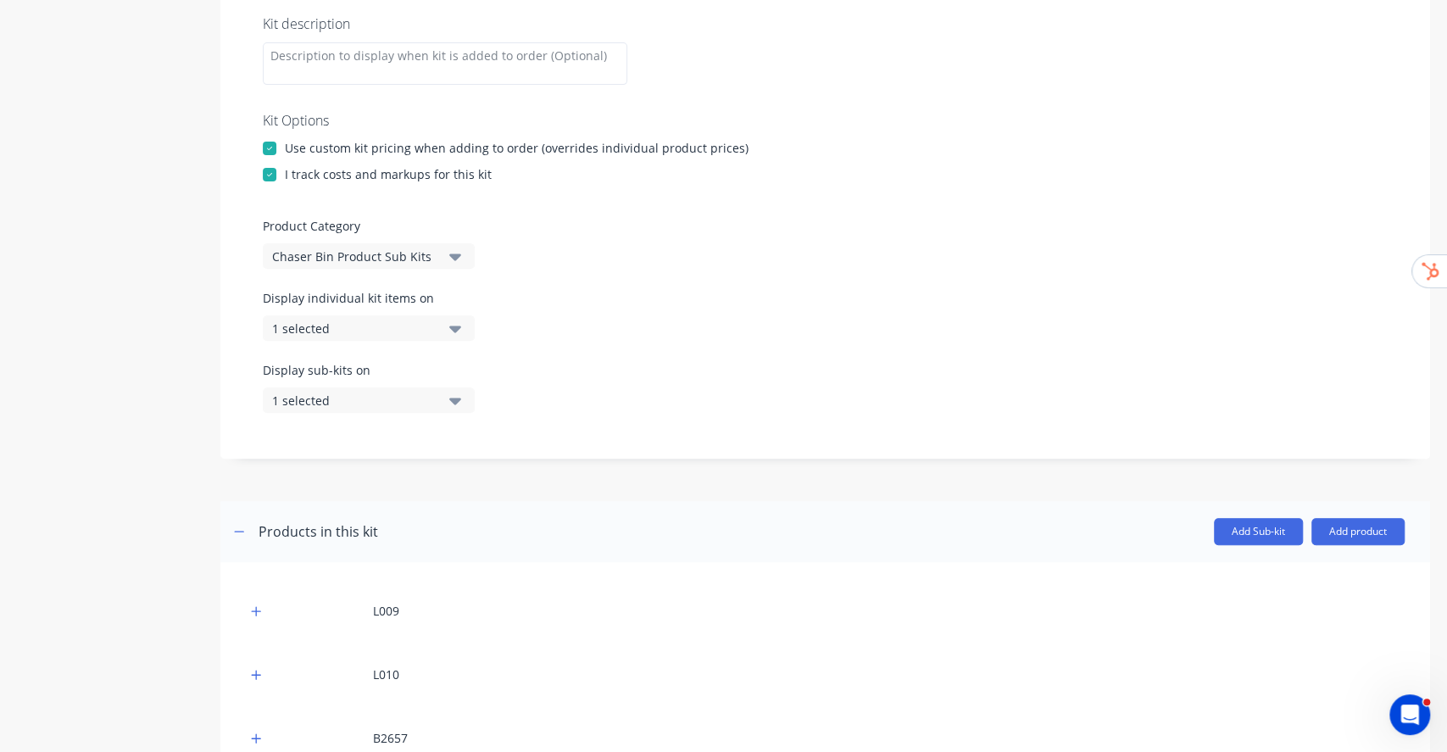
scroll to position [0, 0]
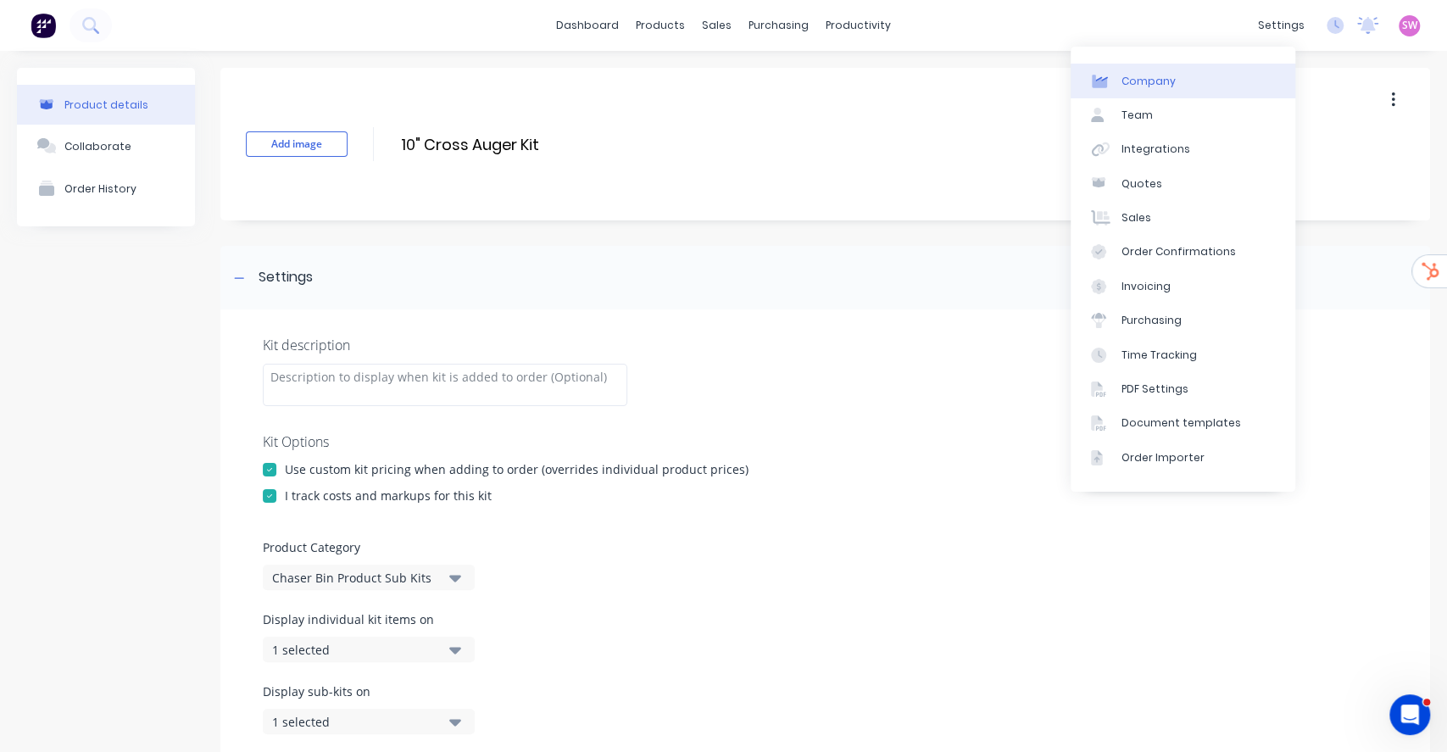
click at [1229, 66] on link "Company" at bounding box center [1182, 81] width 225 height 34
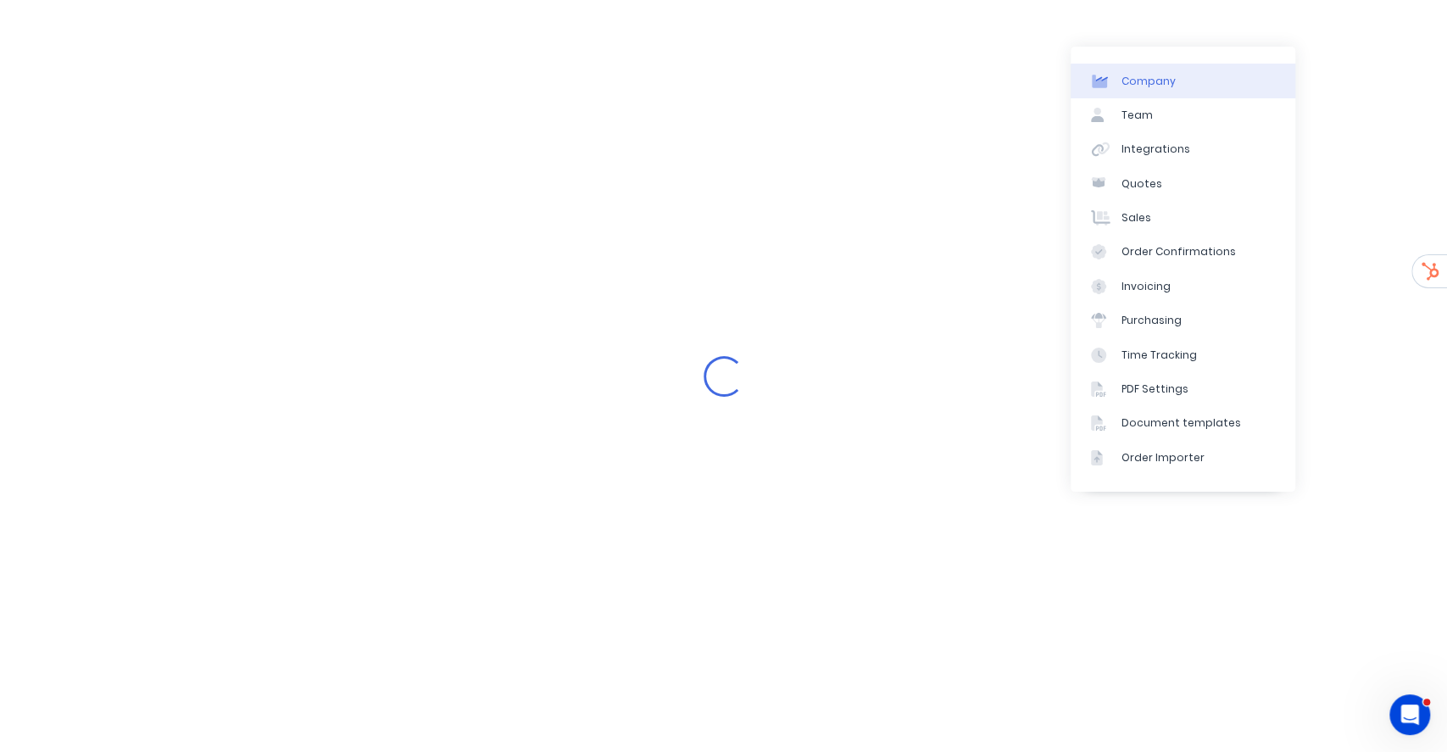
select select "AU"
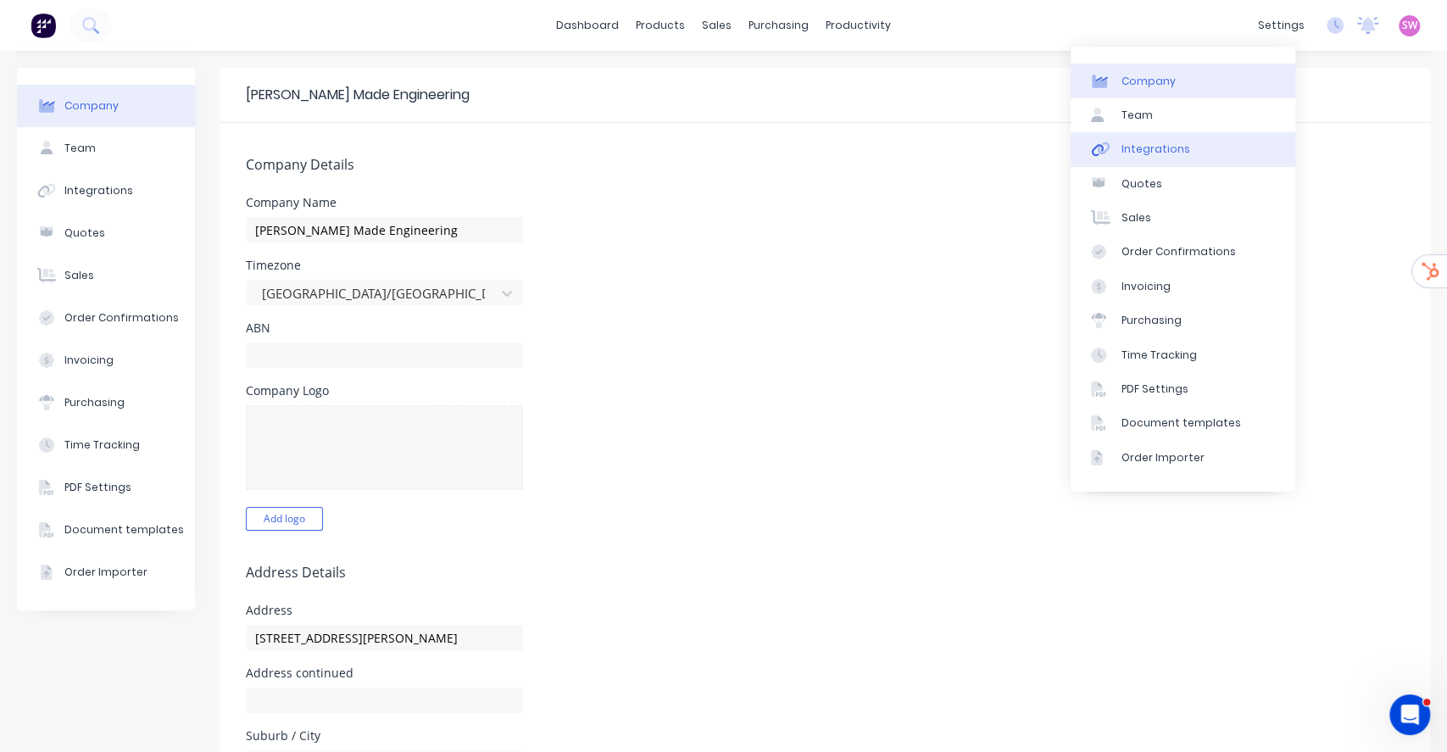
click at [1149, 147] on div "Integrations" at bounding box center [1155, 149] width 69 height 15
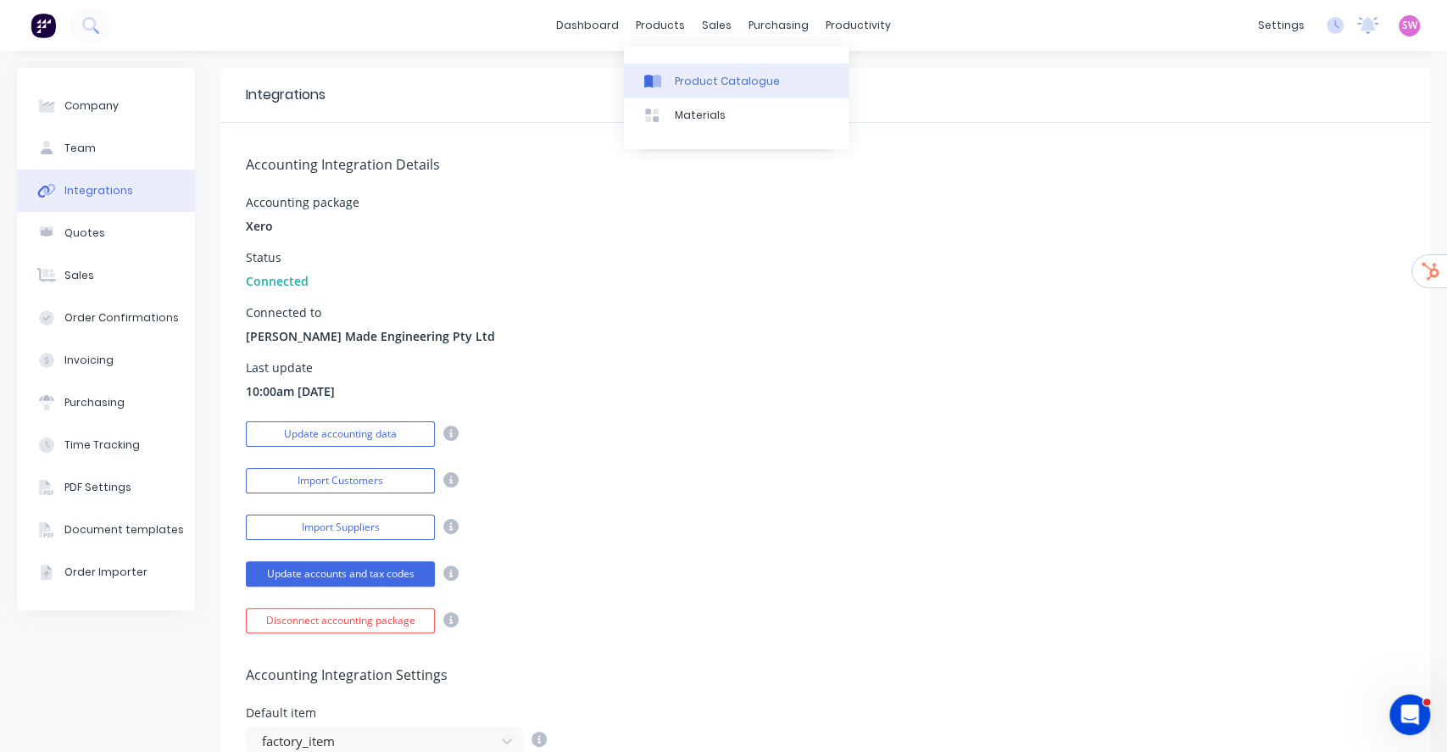
click at [685, 71] on link "Product Catalogue" at bounding box center [736, 81] width 225 height 34
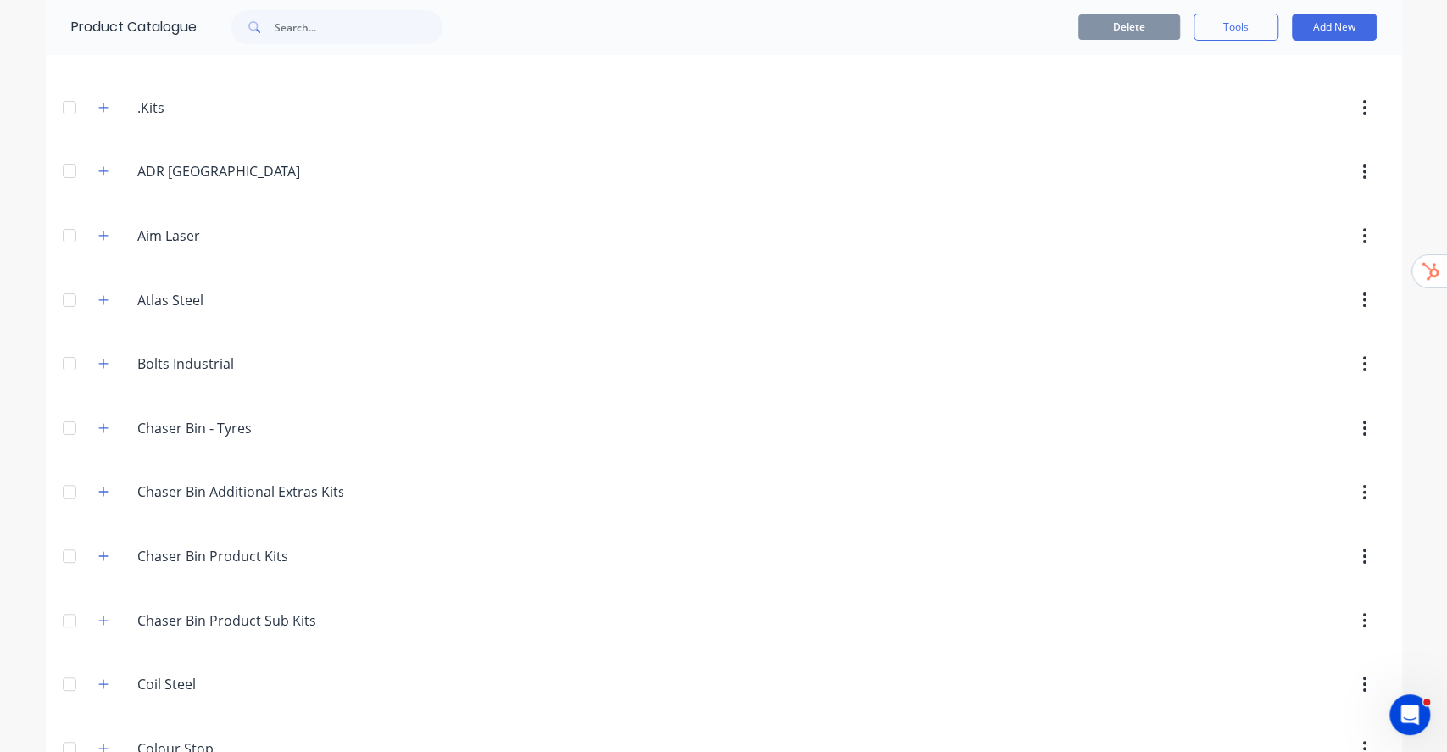
scroll to position [225, 0]
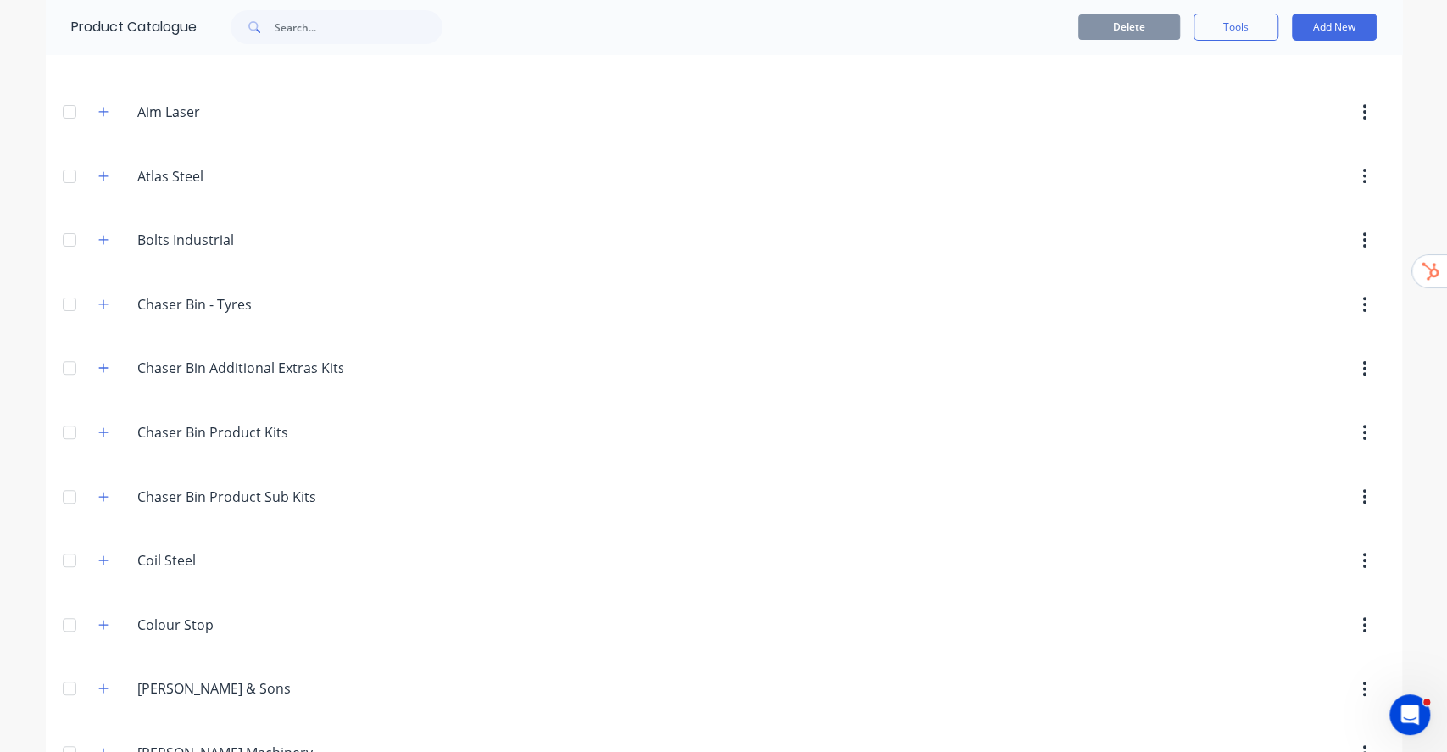
drag, startPoint x: 397, startPoint y: 497, endPoint x: 885, endPoint y: 36, distance: 671.4
click at [885, 36] on div "Delete Tools Add New" at bounding box center [930, 27] width 891 height 27
click at [98, 495] on icon "button" at bounding box center [102, 495] width 9 height 9
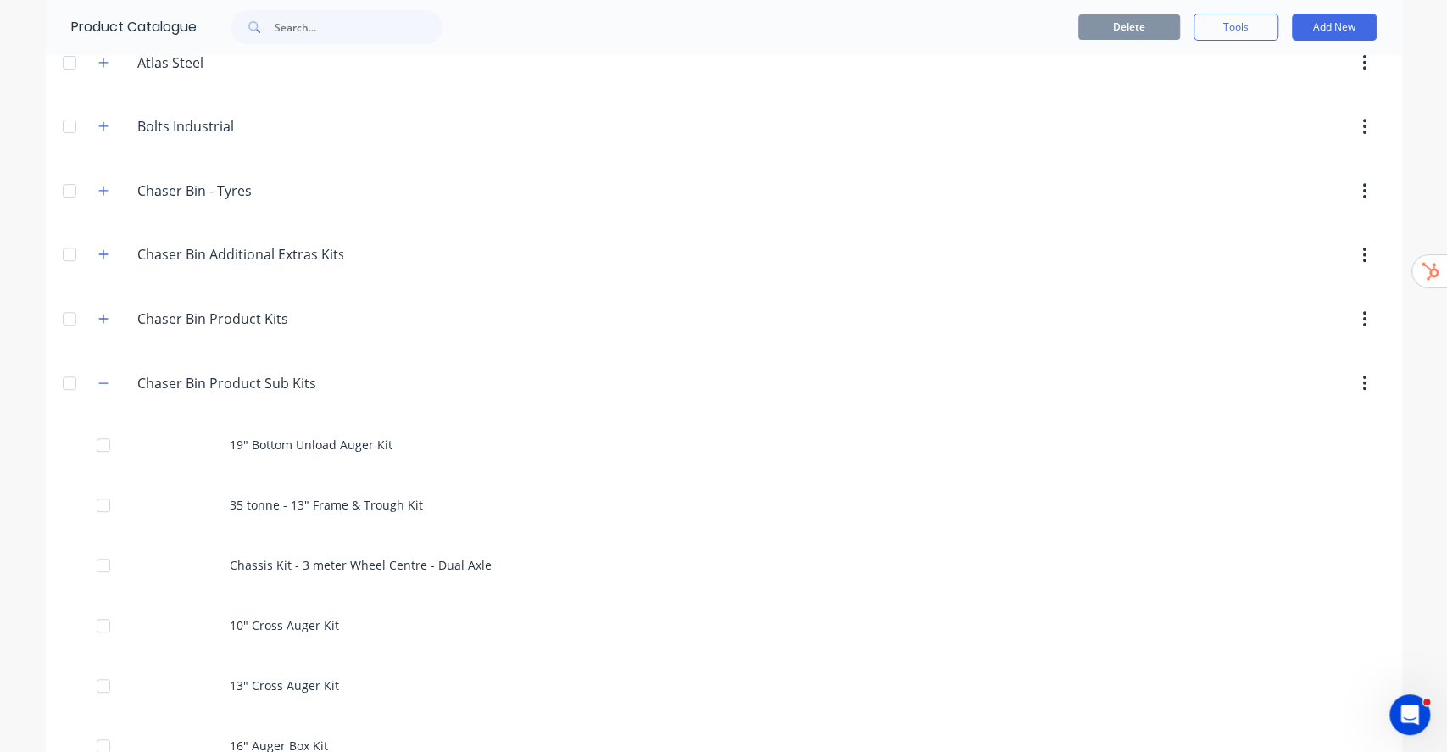
scroll to position [113, 0]
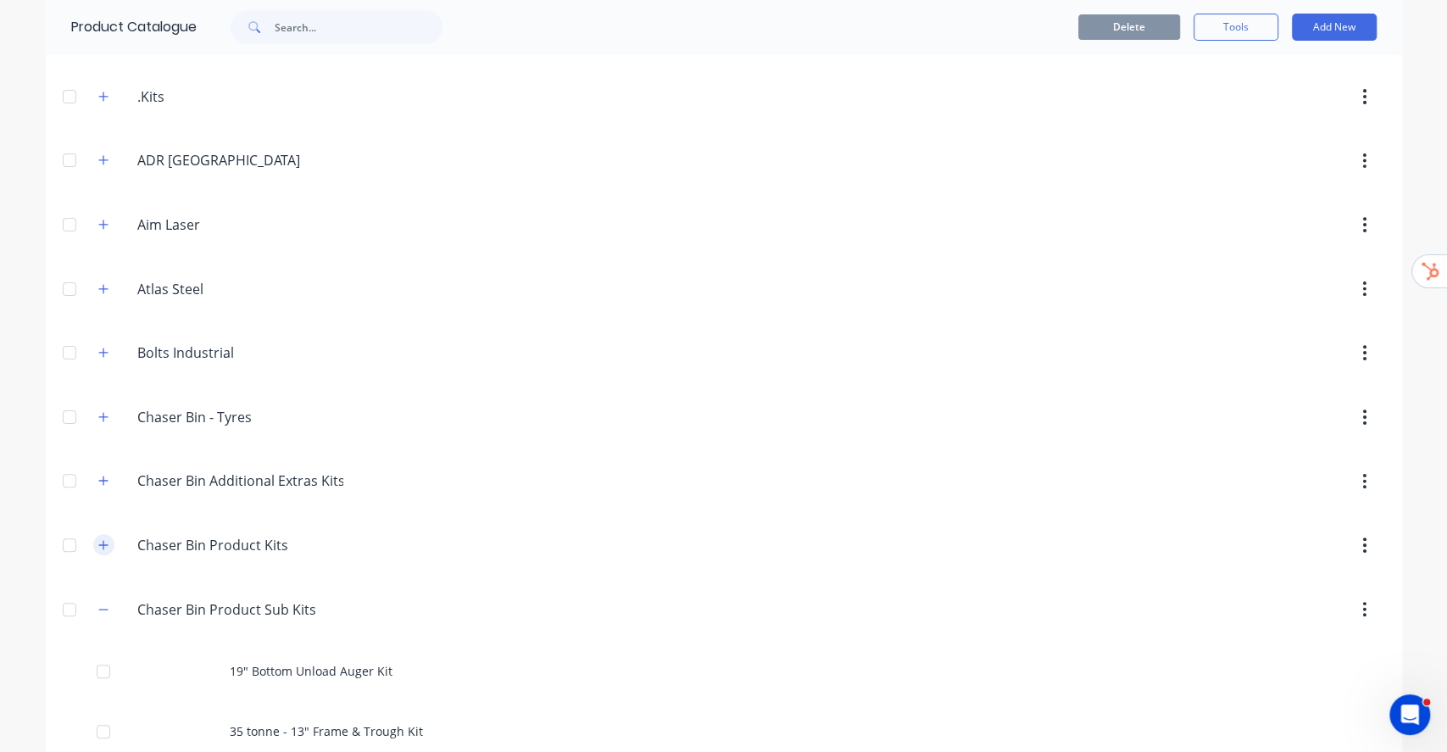
click at [98, 544] on icon "button" at bounding box center [103, 545] width 10 height 12
click at [98, 471] on button "button" at bounding box center [103, 480] width 21 height 21
click at [93, 416] on button "button" at bounding box center [103, 416] width 21 height 21
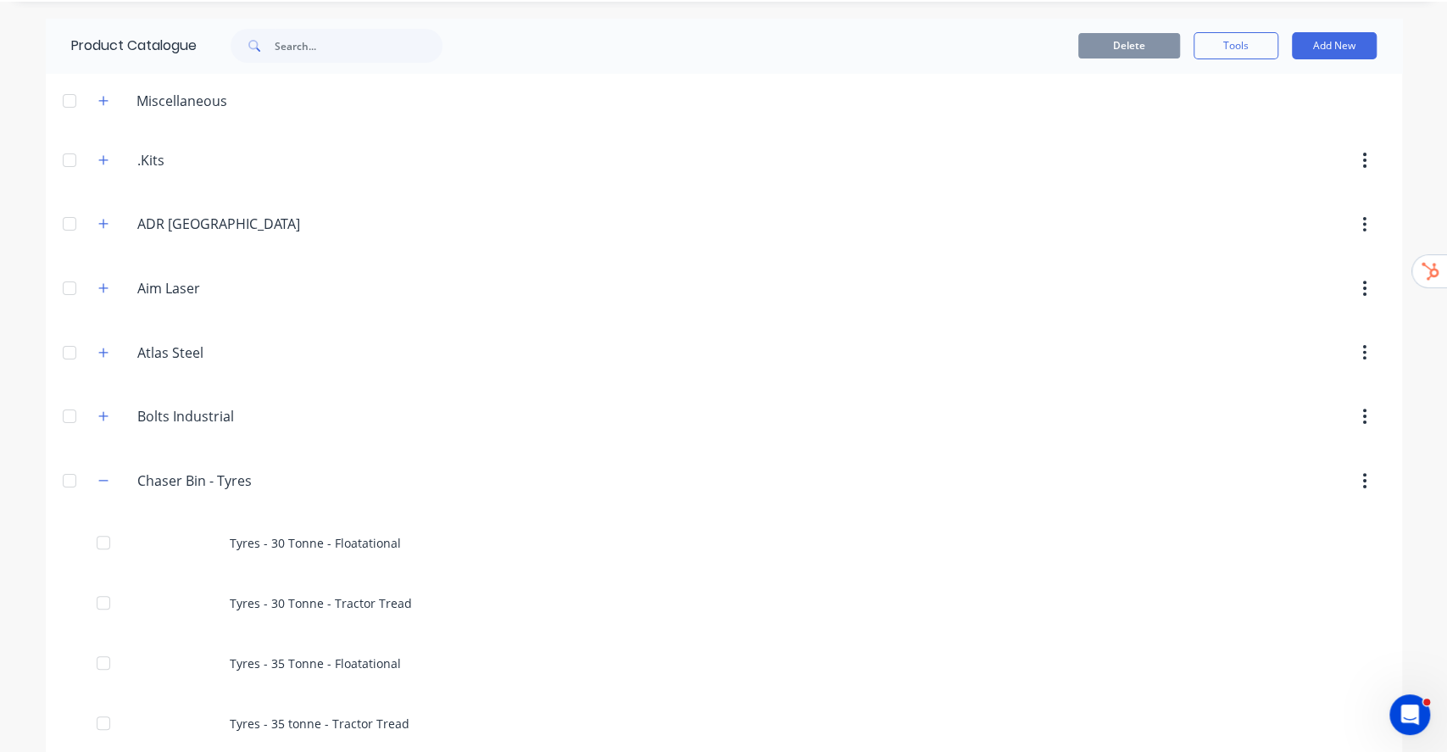
scroll to position [0, 0]
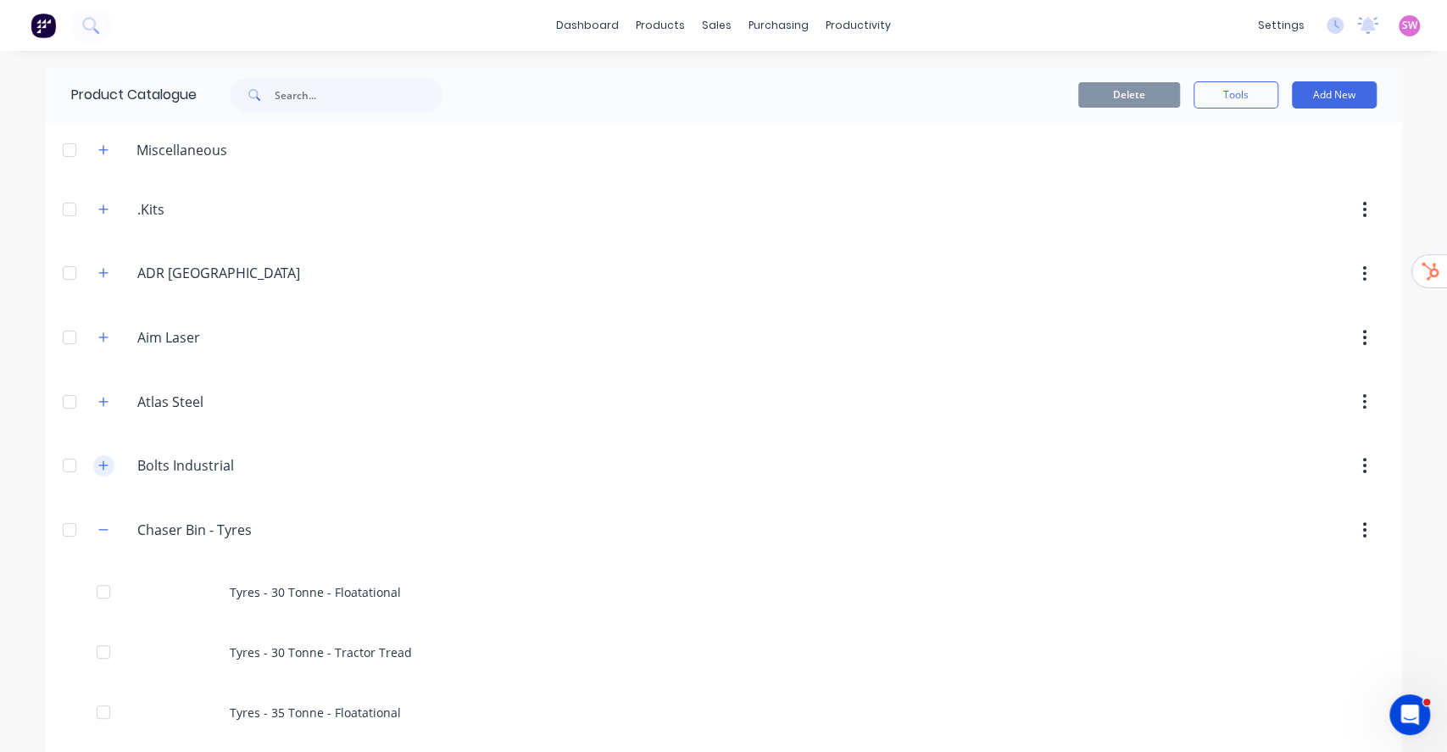
click at [101, 467] on button "button" at bounding box center [103, 465] width 21 height 21
click at [98, 403] on icon "button" at bounding box center [103, 402] width 10 height 12
click at [96, 343] on button "button" at bounding box center [103, 336] width 21 height 21
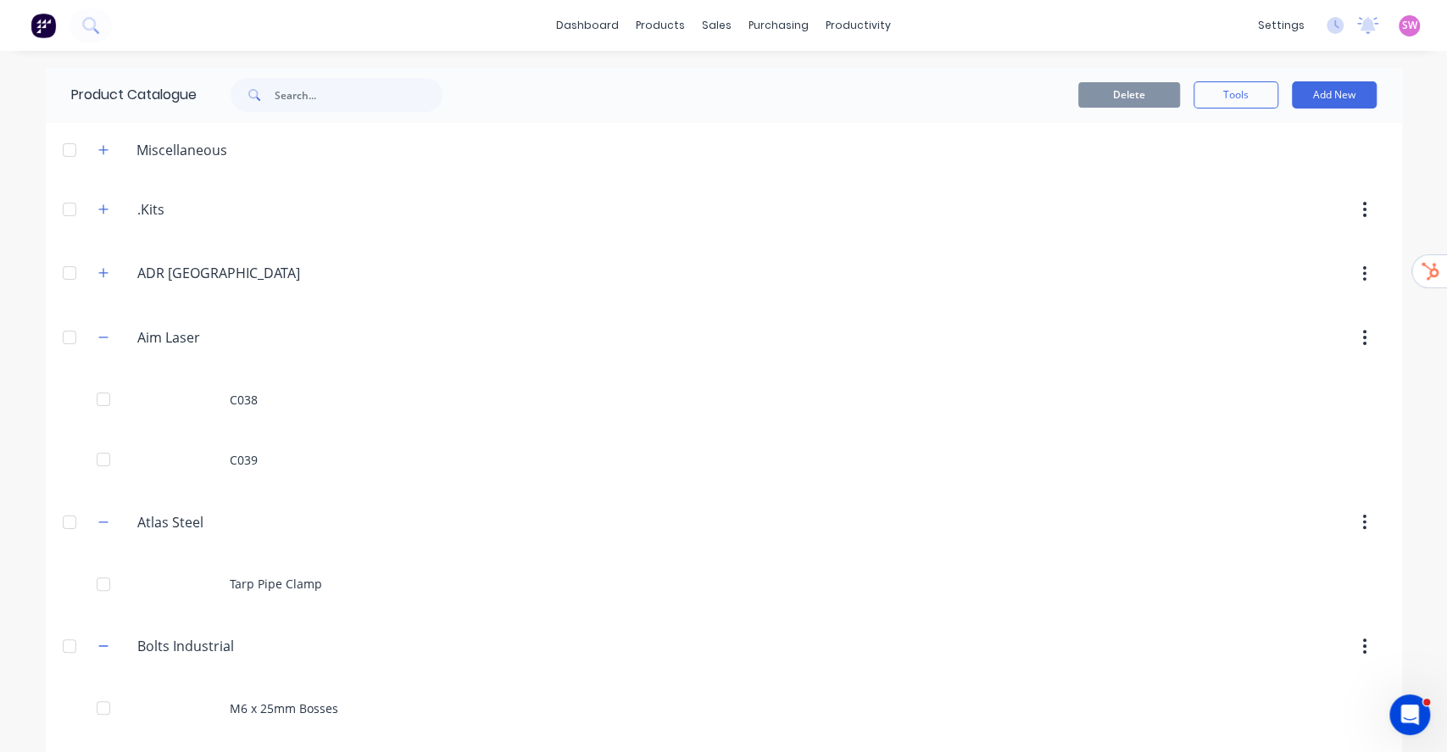
click at [96, 258] on div "ADR.Australia ADR Australia" at bounding box center [218, 273] width 266 height 31
click at [98, 267] on icon "button" at bounding box center [103, 273] width 10 height 12
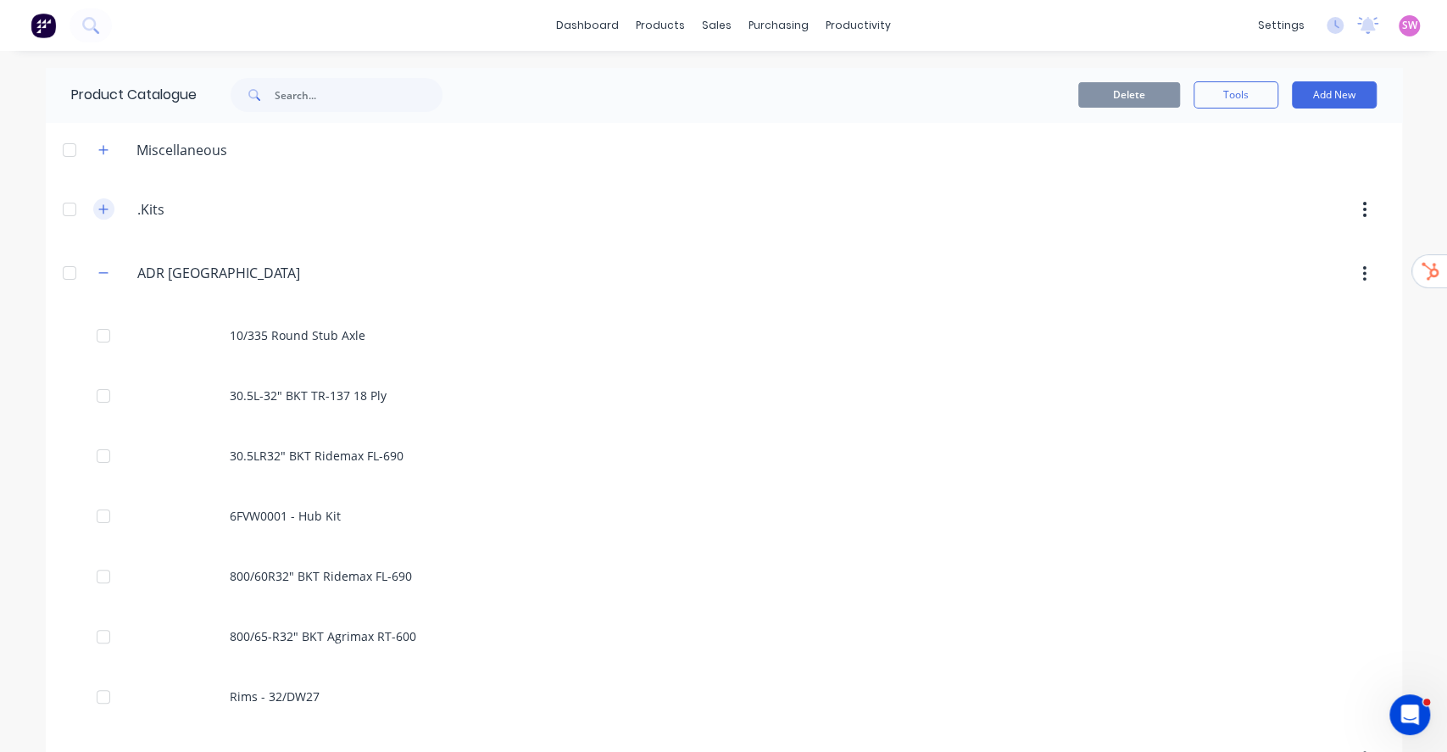
click at [96, 215] on button "button" at bounding box center [103, 208] width 21 height 21
click at [99, 142] on button "button" at bounding box center [103, 149] width 21 height 21
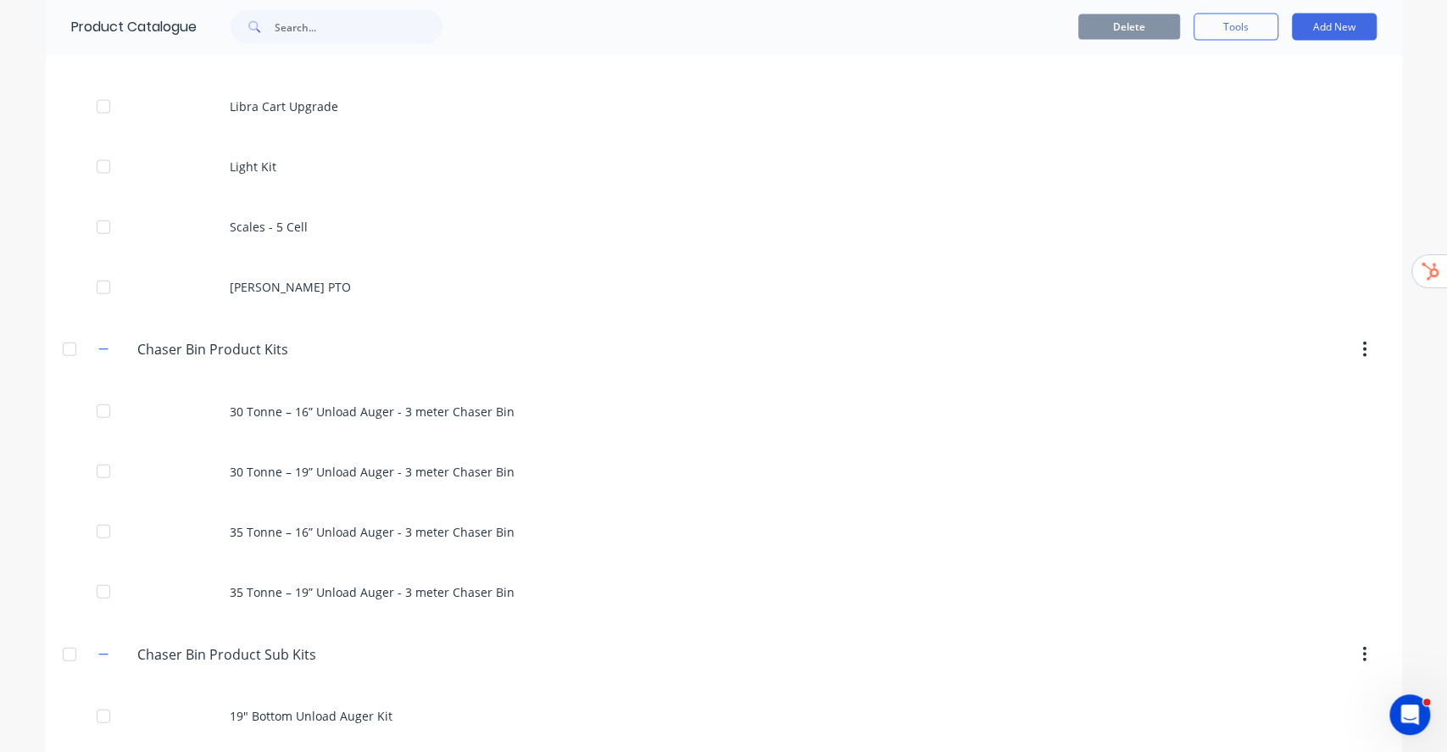
scroll to position [2712, 0]
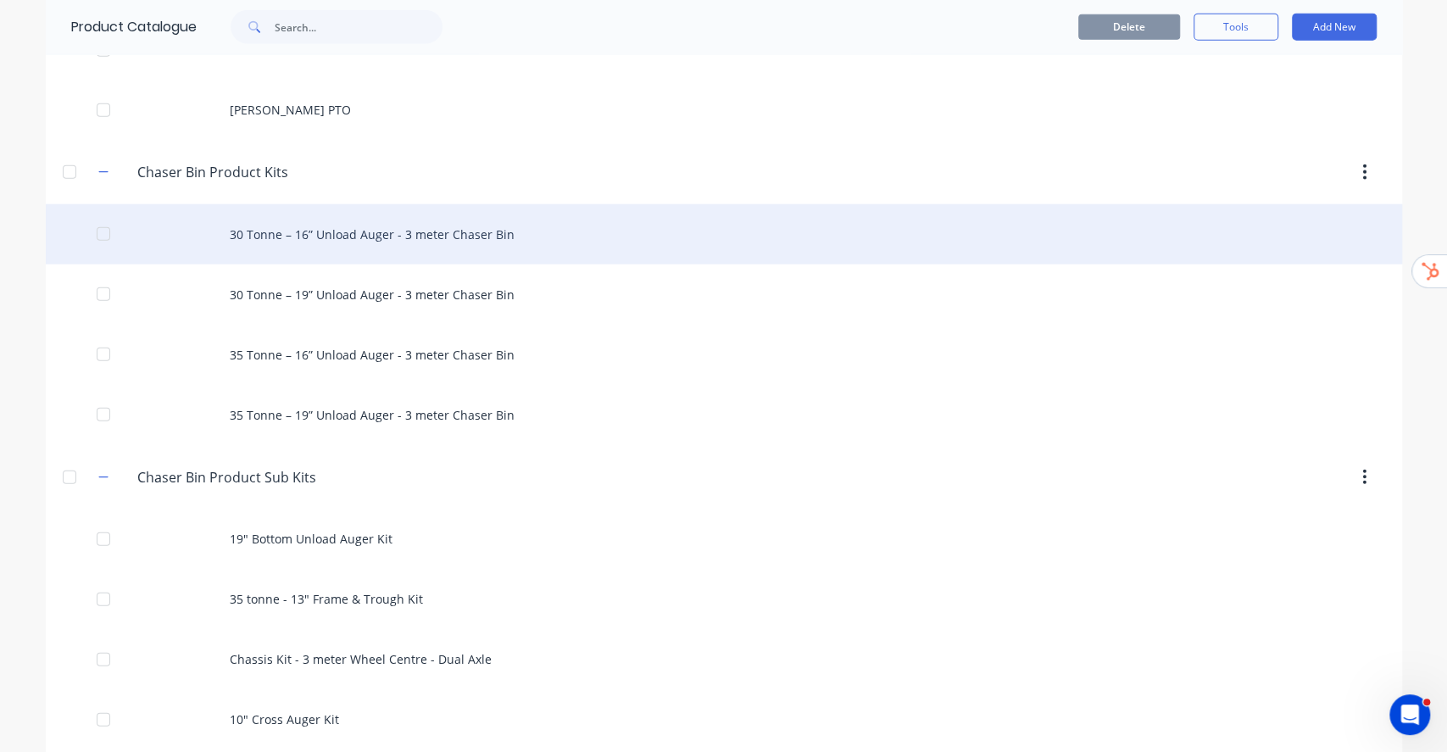
click at [380, 234] on div "30 Tonne – 16” Unload Auger - 3 meter Chaser Bin" at bounding box center [724, 234] width 1356 height 60
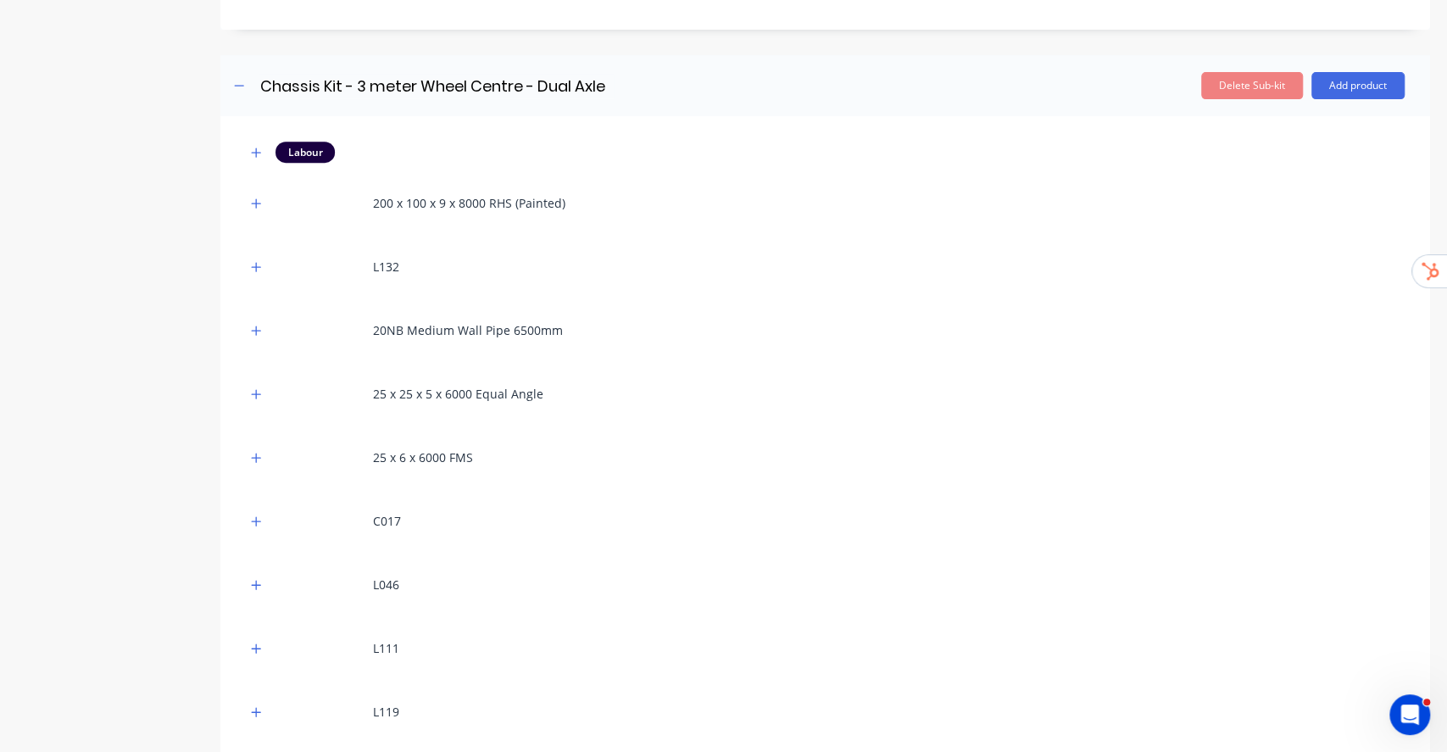
scroll to position [113, 0]
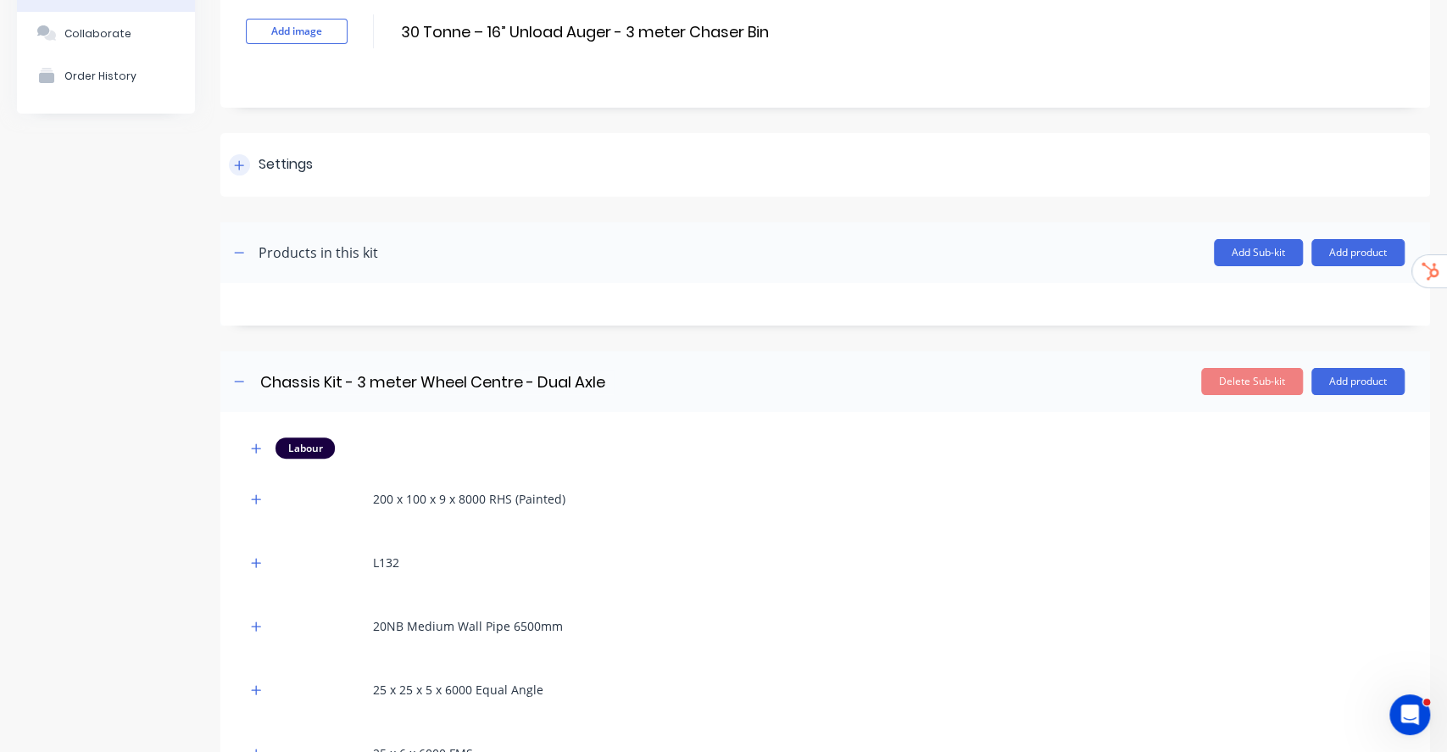
click at [237, 159] on icon at bounding box center [239, 165] width 10 height 12
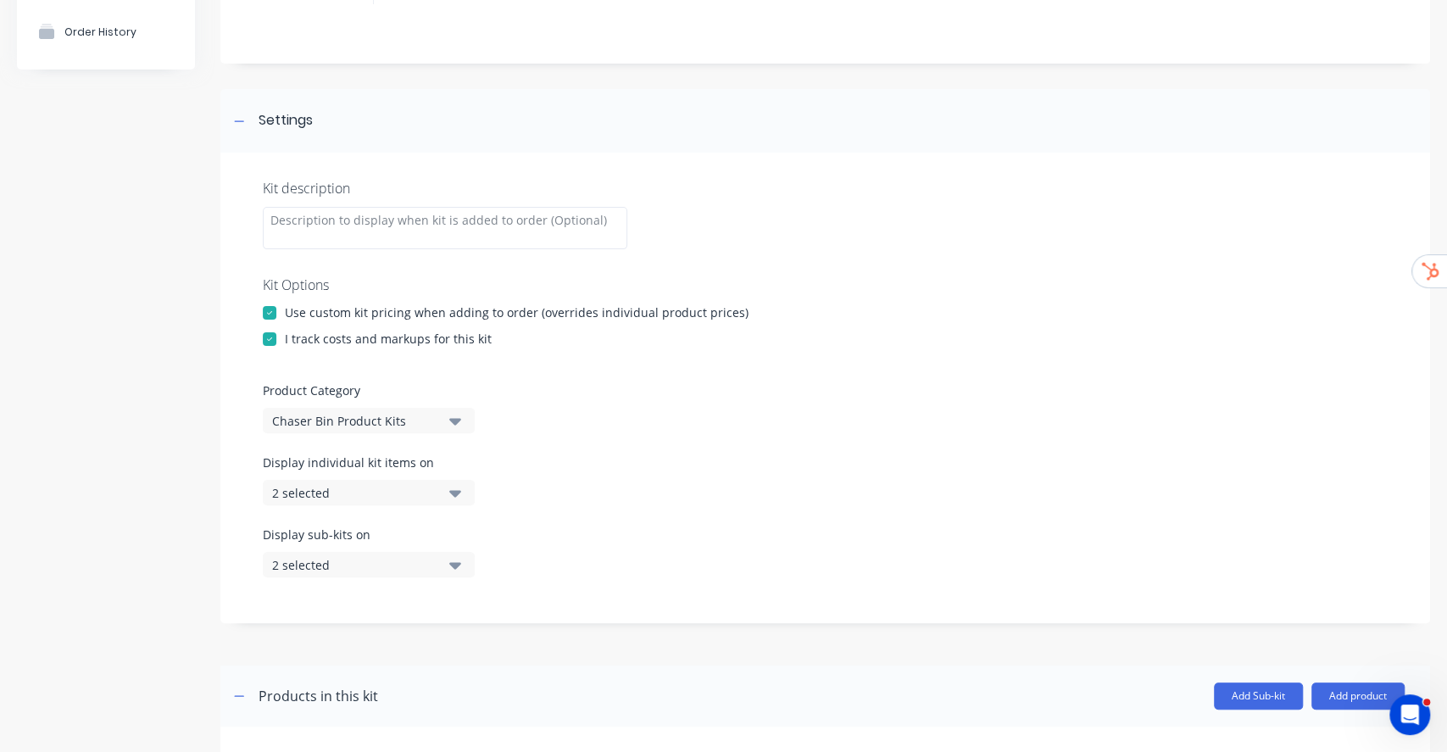
scroll to position [225, 0]
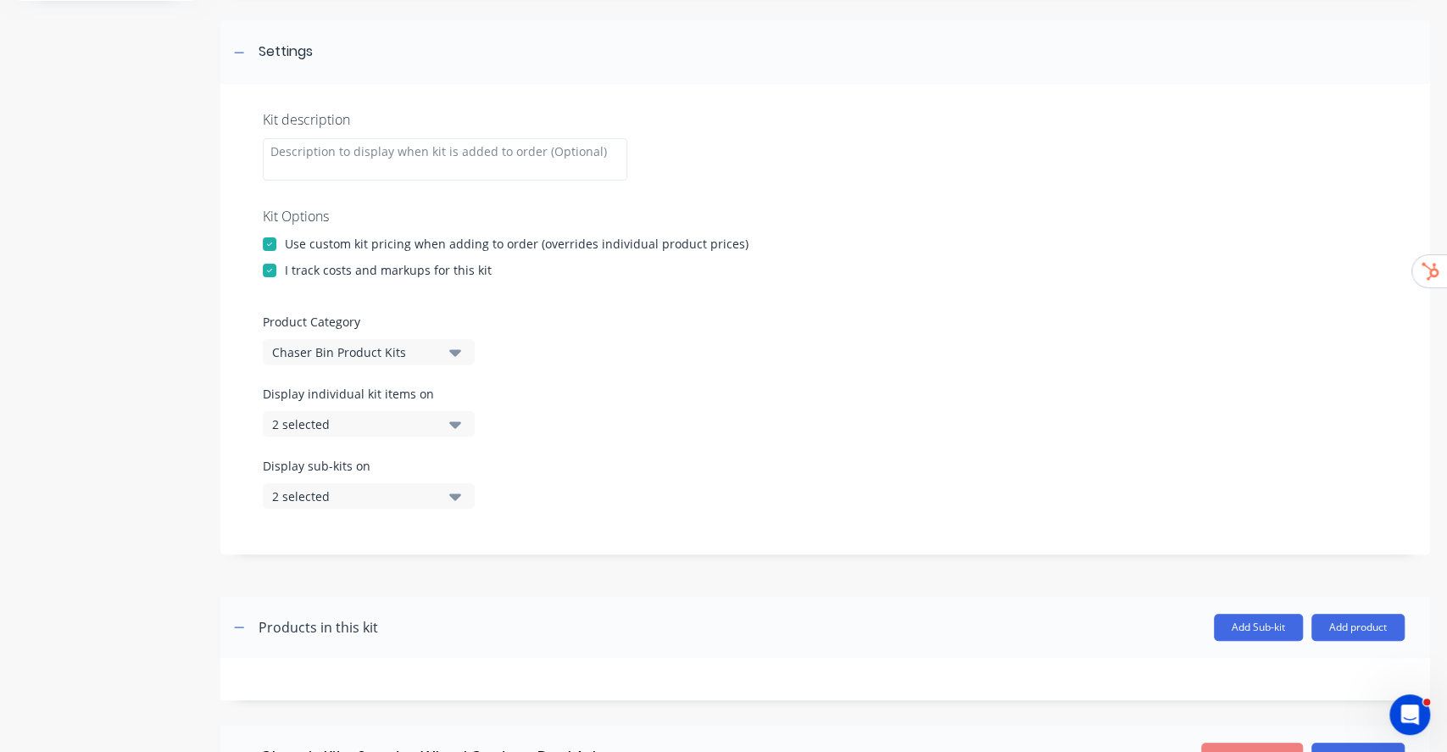
click at [449, 421] on icon "button" at bounding box center [455, 423] width 12 height 19
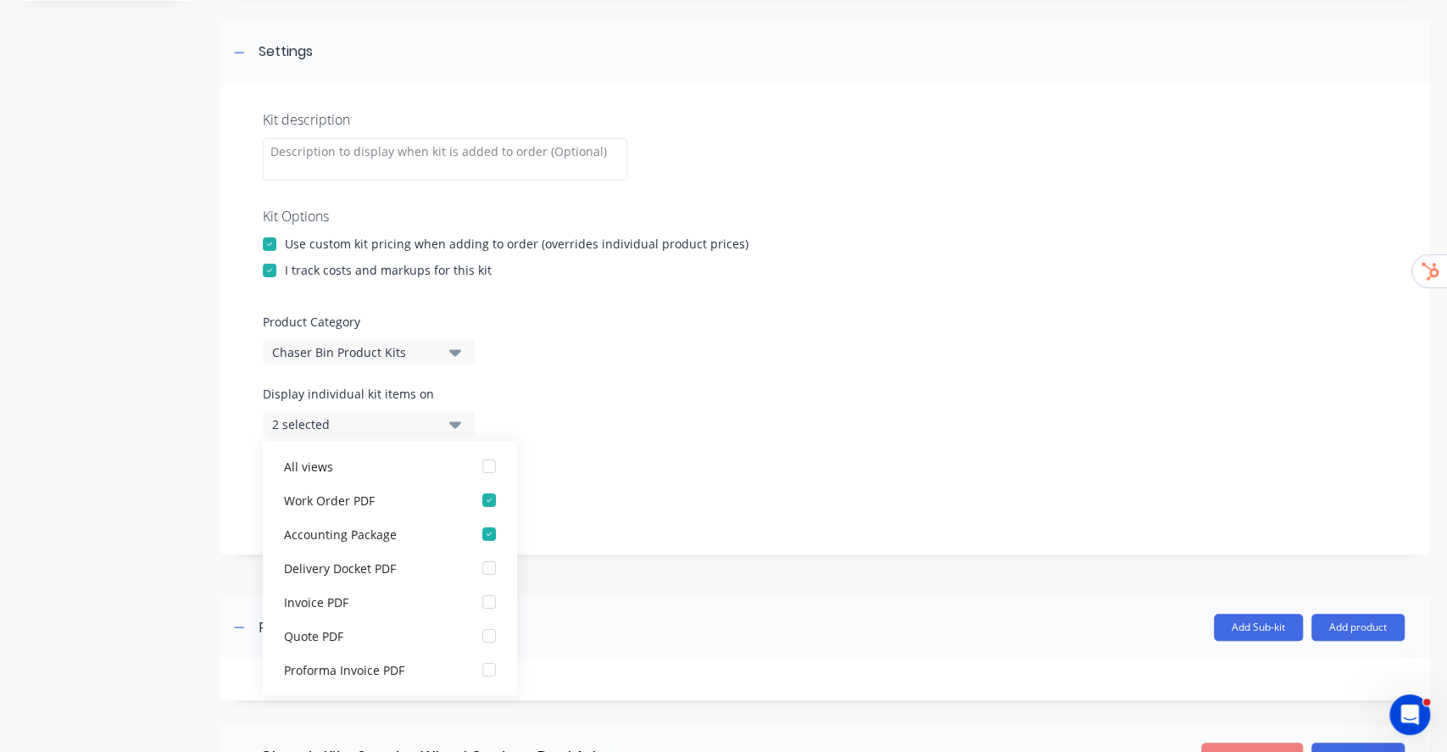
click at [562, 327] on label "Product Category" at bounding box center [825, 322] width 1125 height 18
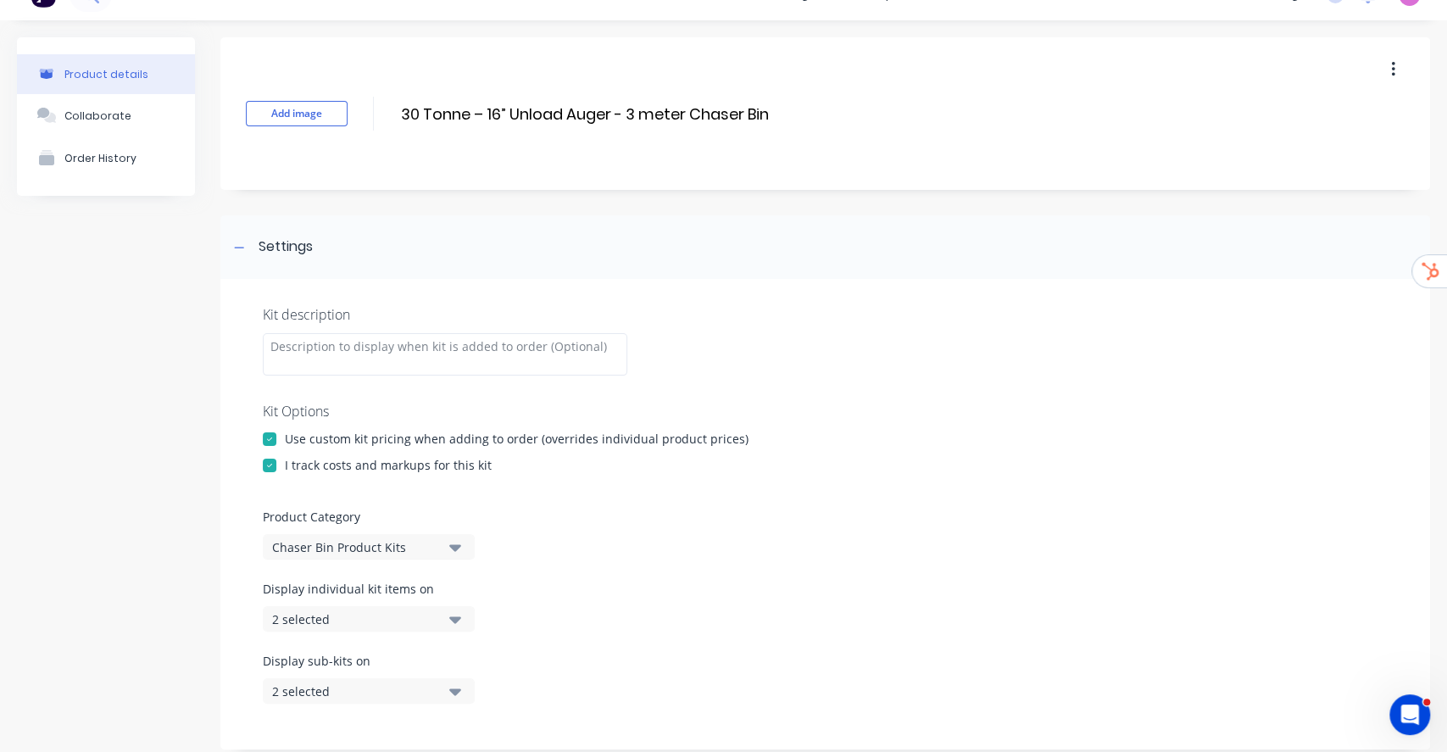
scroll to position [0, 0]
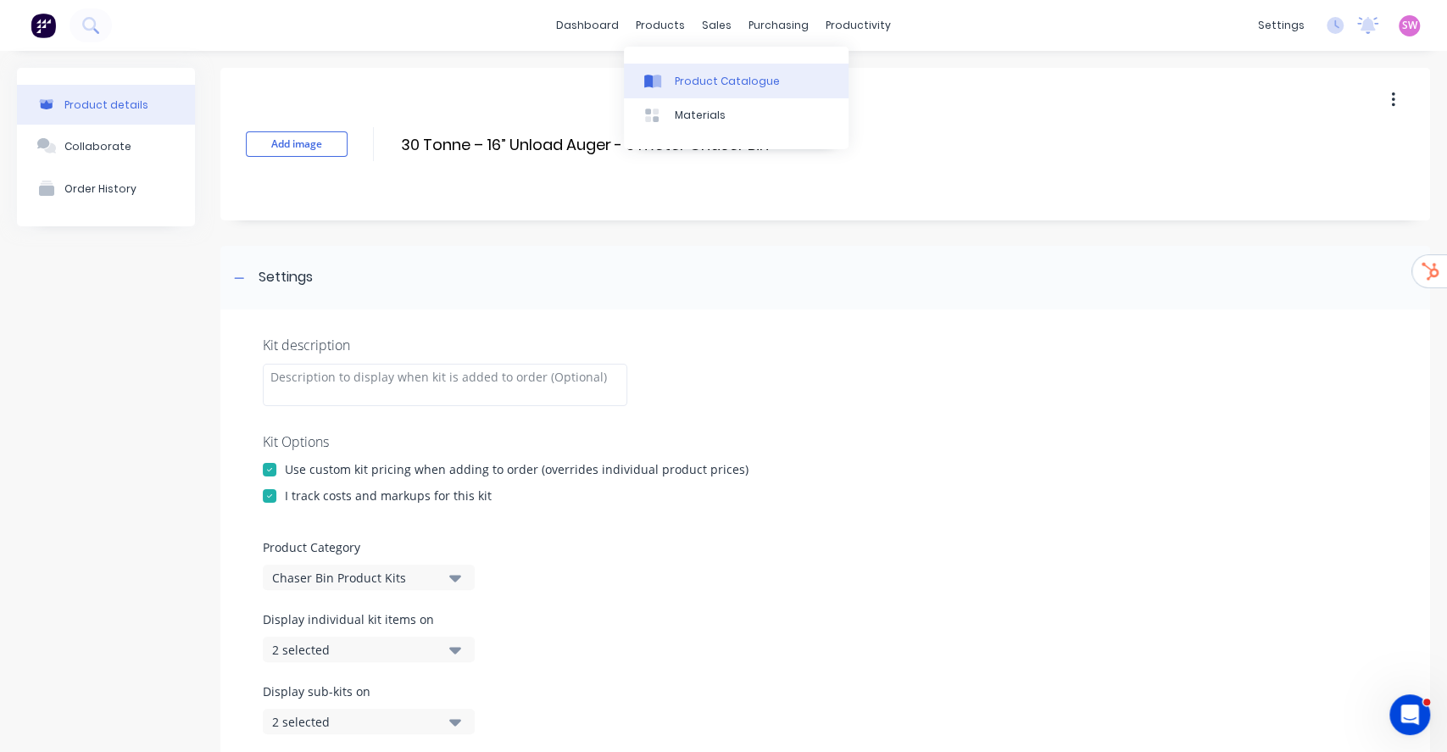
click at [774, 78] on link "Product Catalogue" at bounding box center [736, 81] width 225 height 34
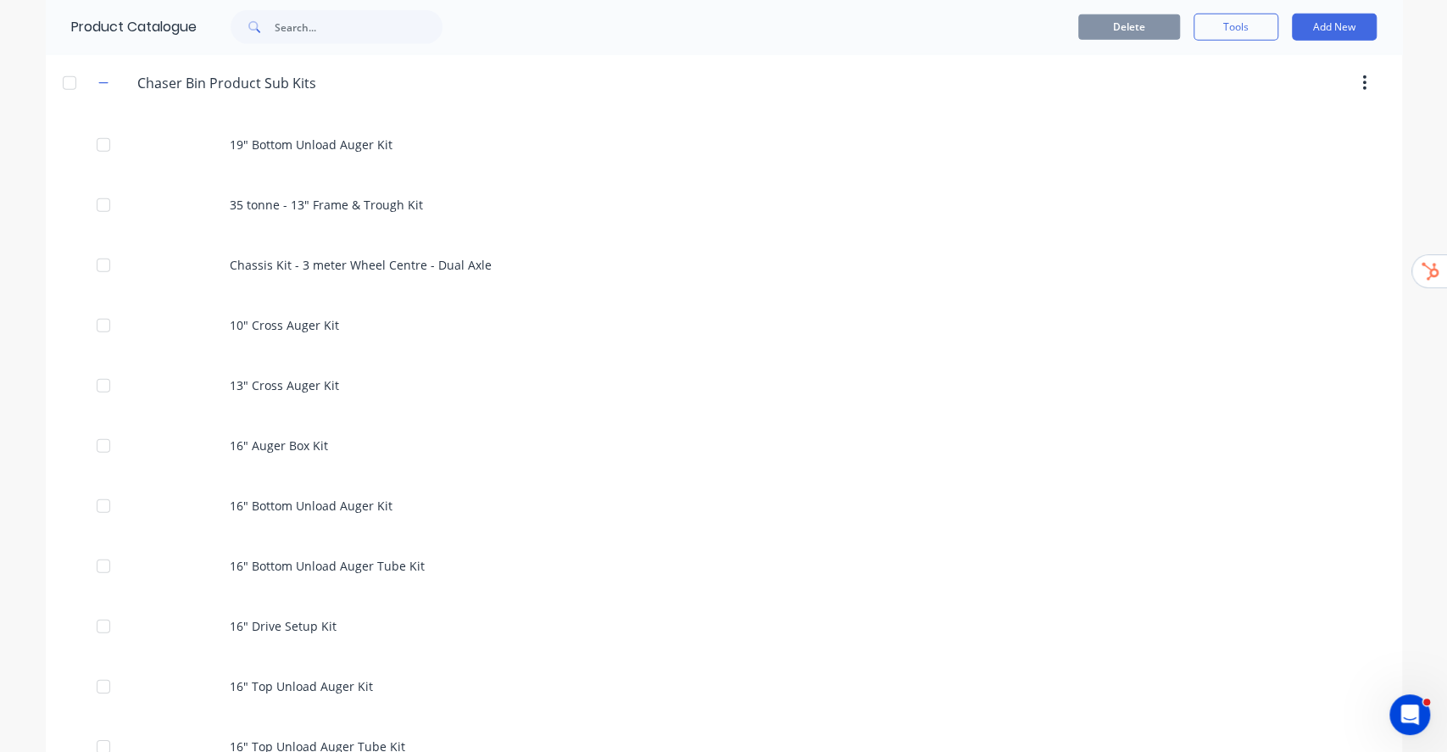
scroll to position [3276, 0]
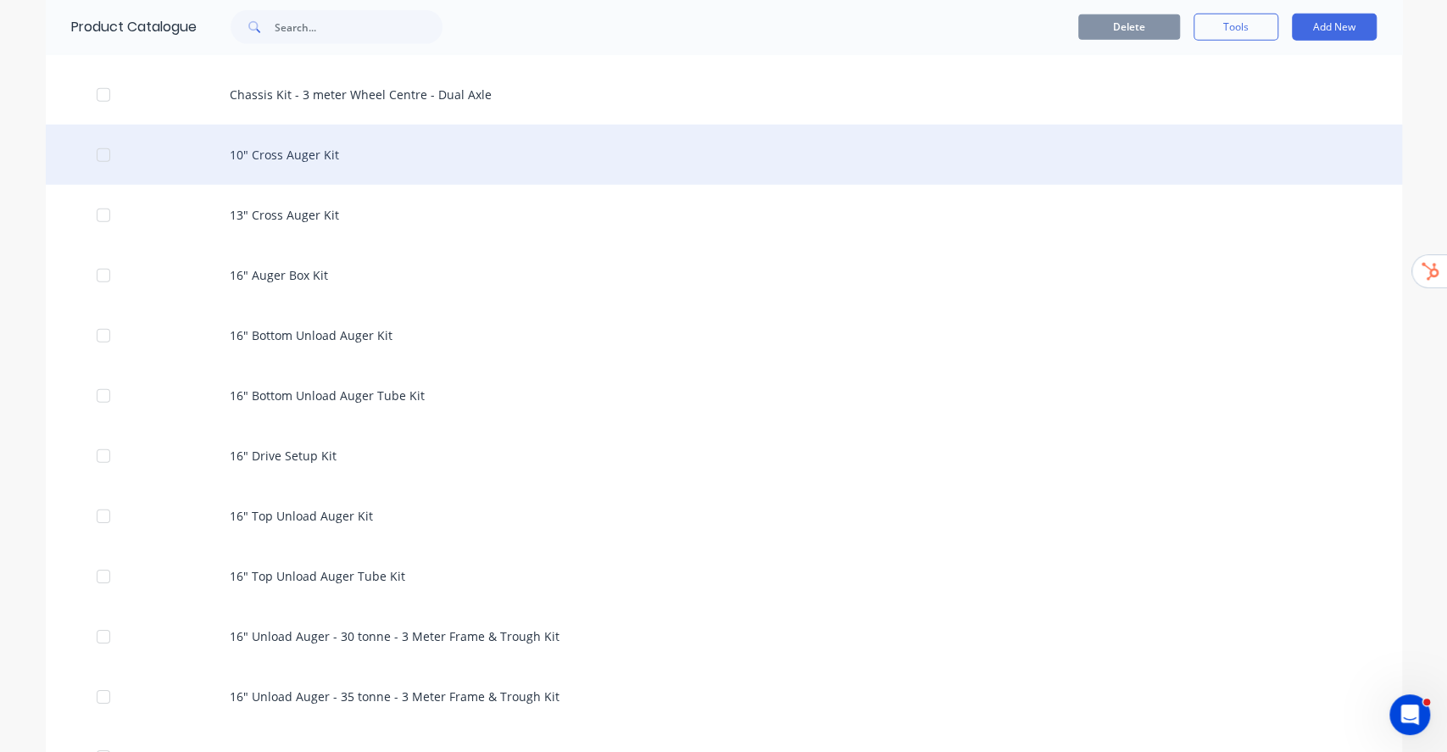
click at [299, 148] on div "10" Cross Auger Kit" at bounding box center [724, 155] width 1356 height 60
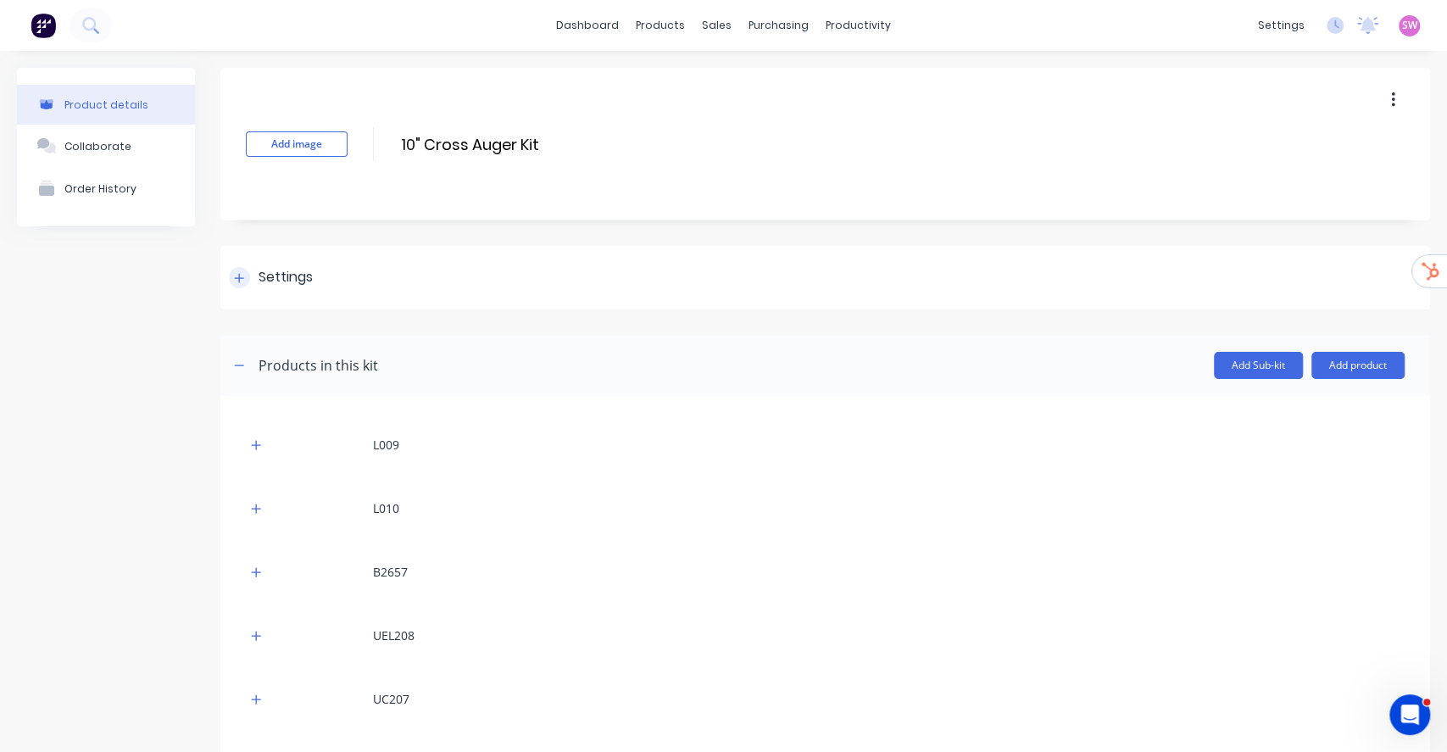
click at [285, 273] on div "Settings" at bounding box center [285, 277] width 54 height 21
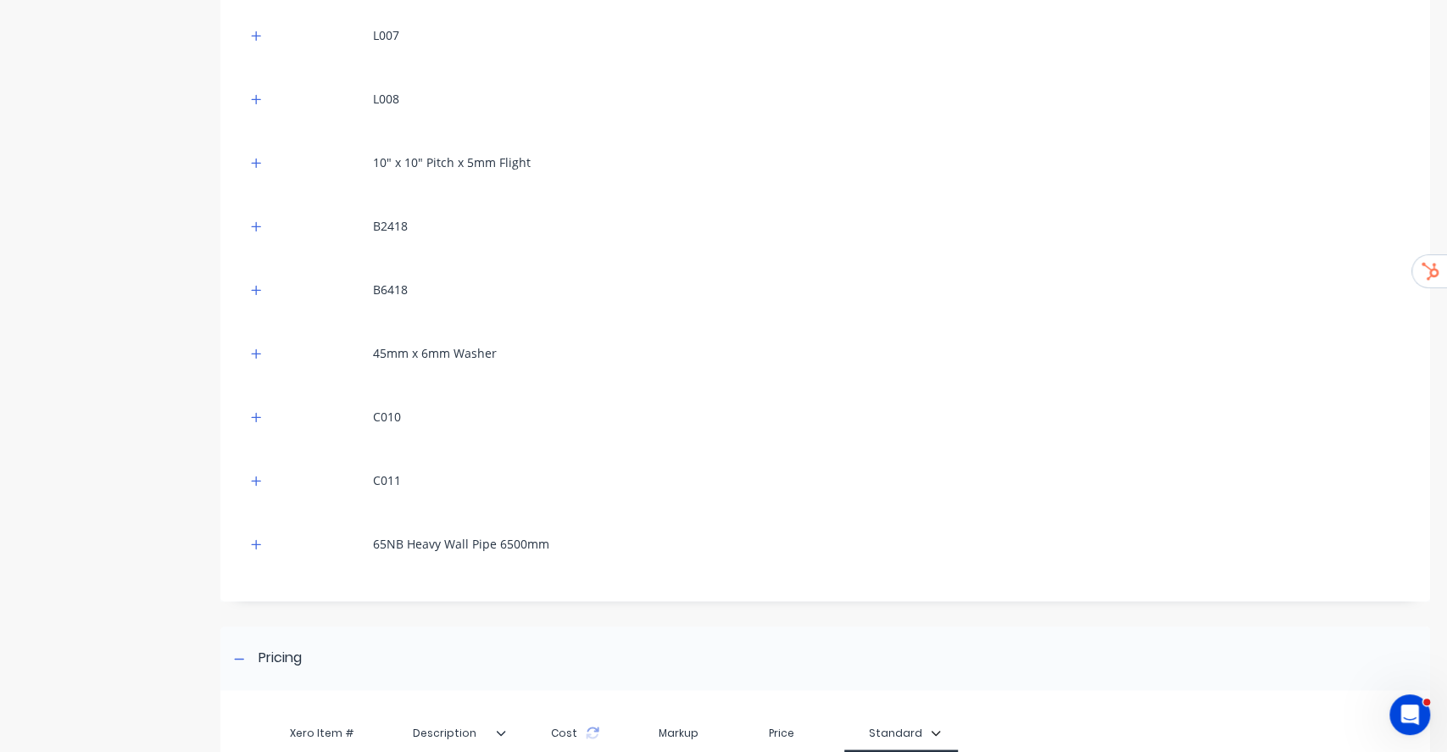
scroll to position [1677, 0]
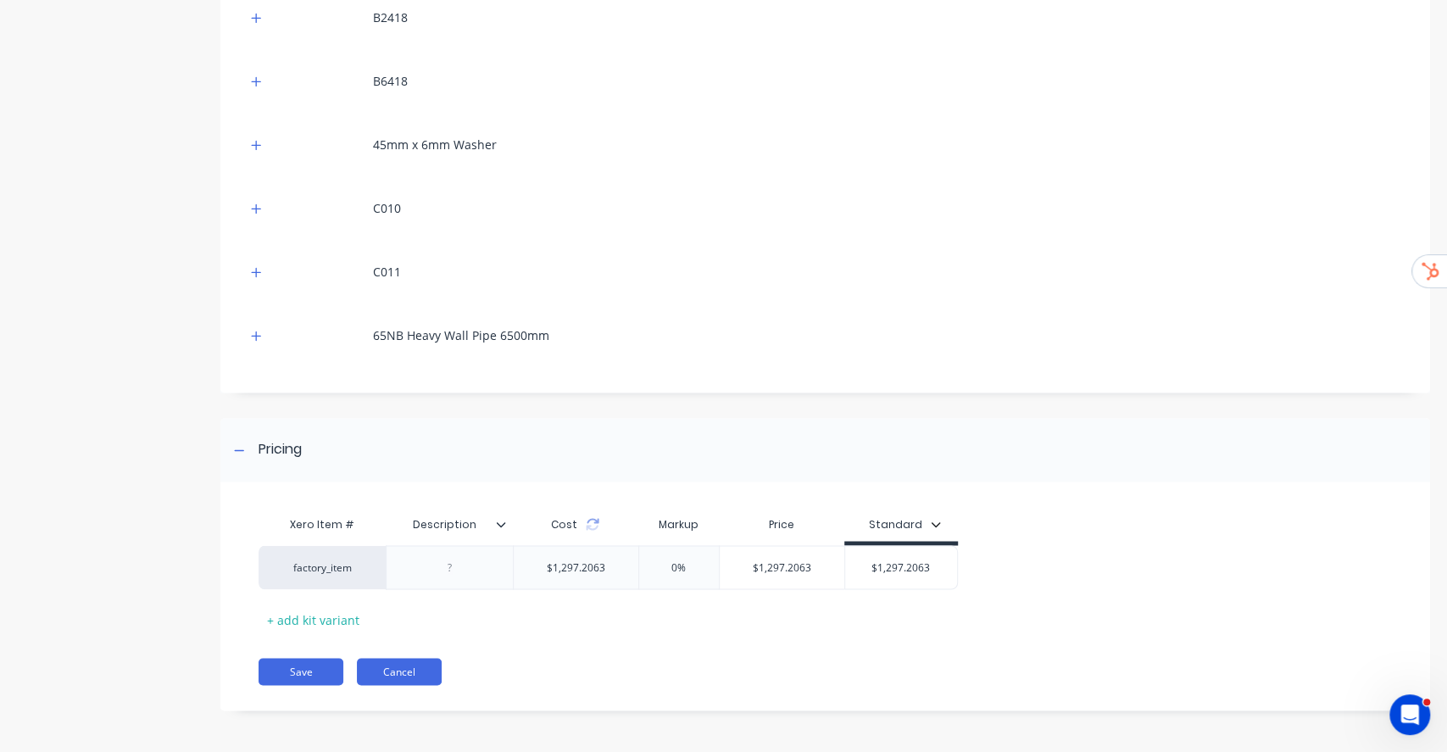
click at [407, 665] on button "Cancel" at bounding box center [399, 671] width 85 height 27
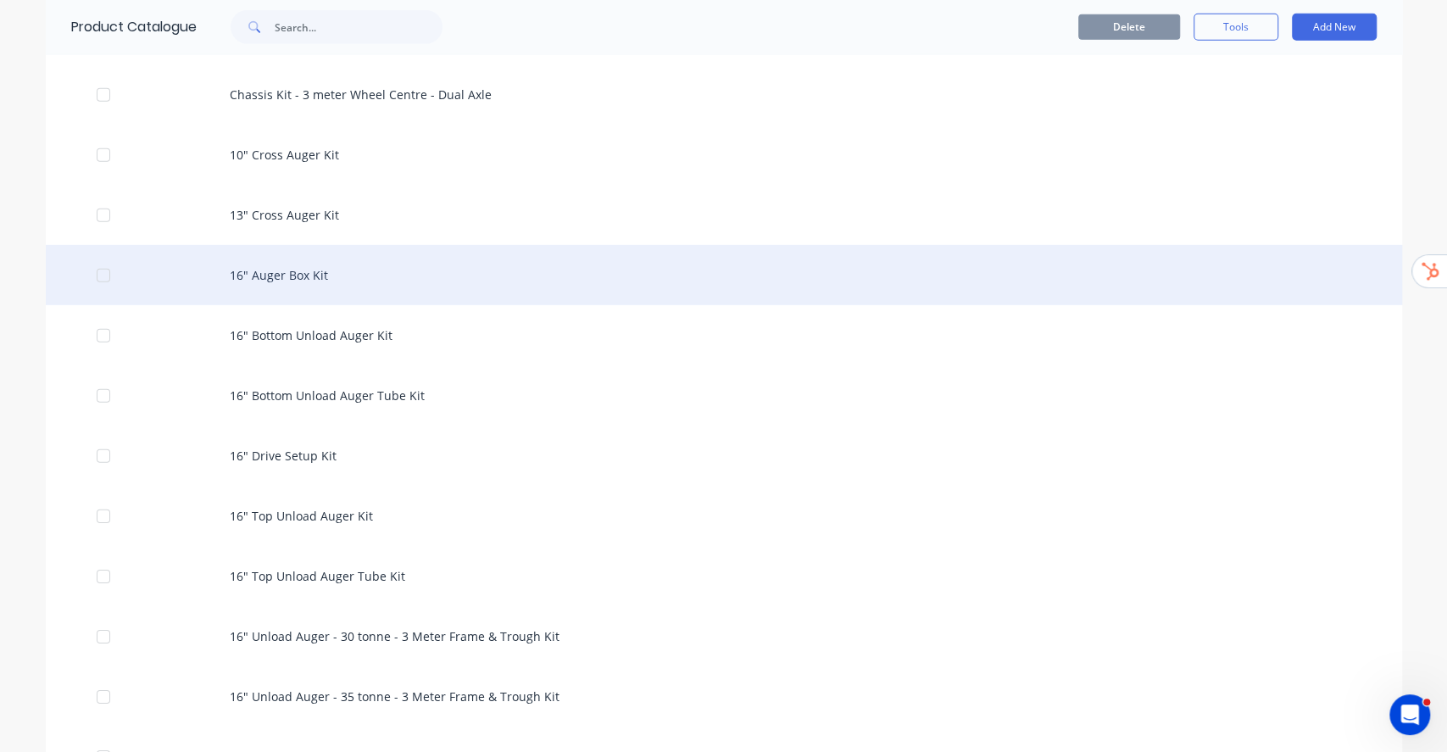
scroll to position [3390, 0]
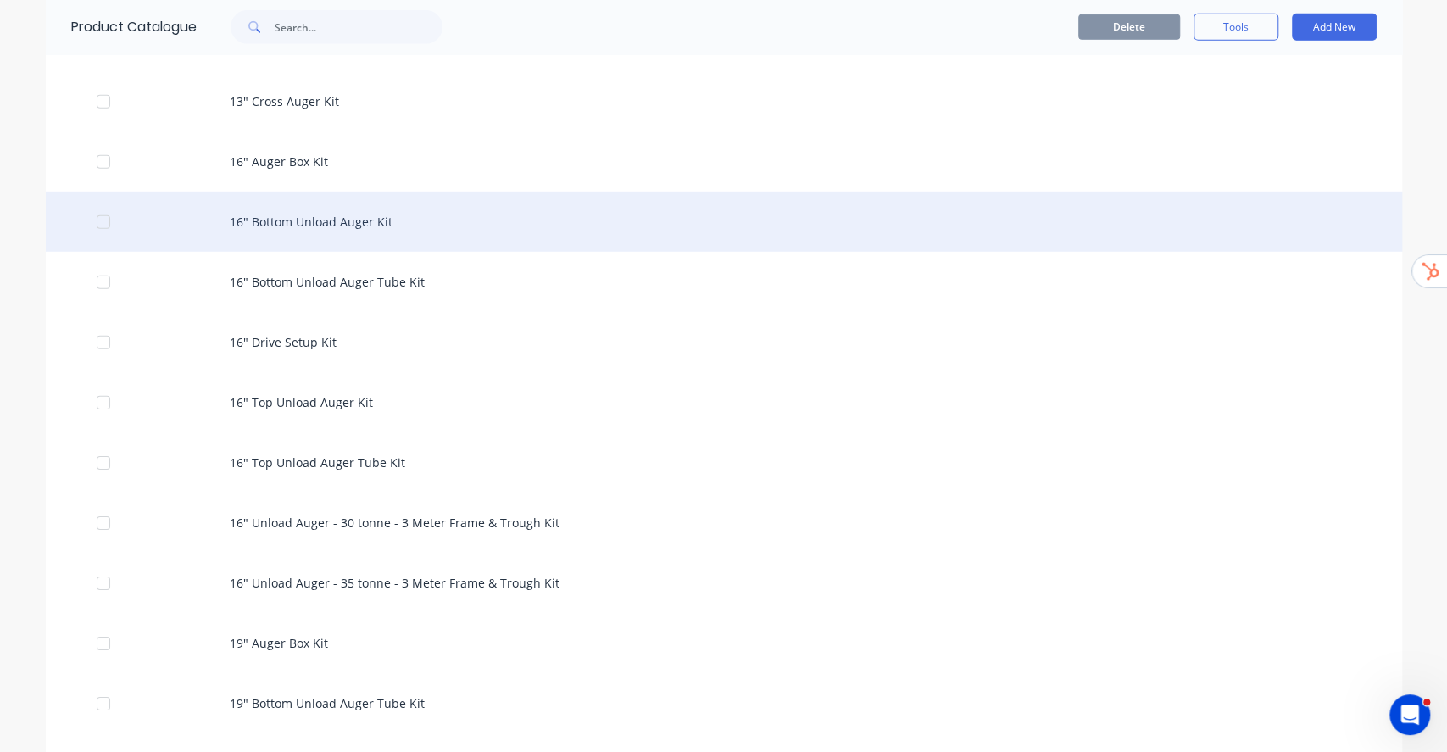
click at [346, 224] on div "16" Bottom Unload Auger Kit" at bounding box center [724, 222] width 1356 height 60
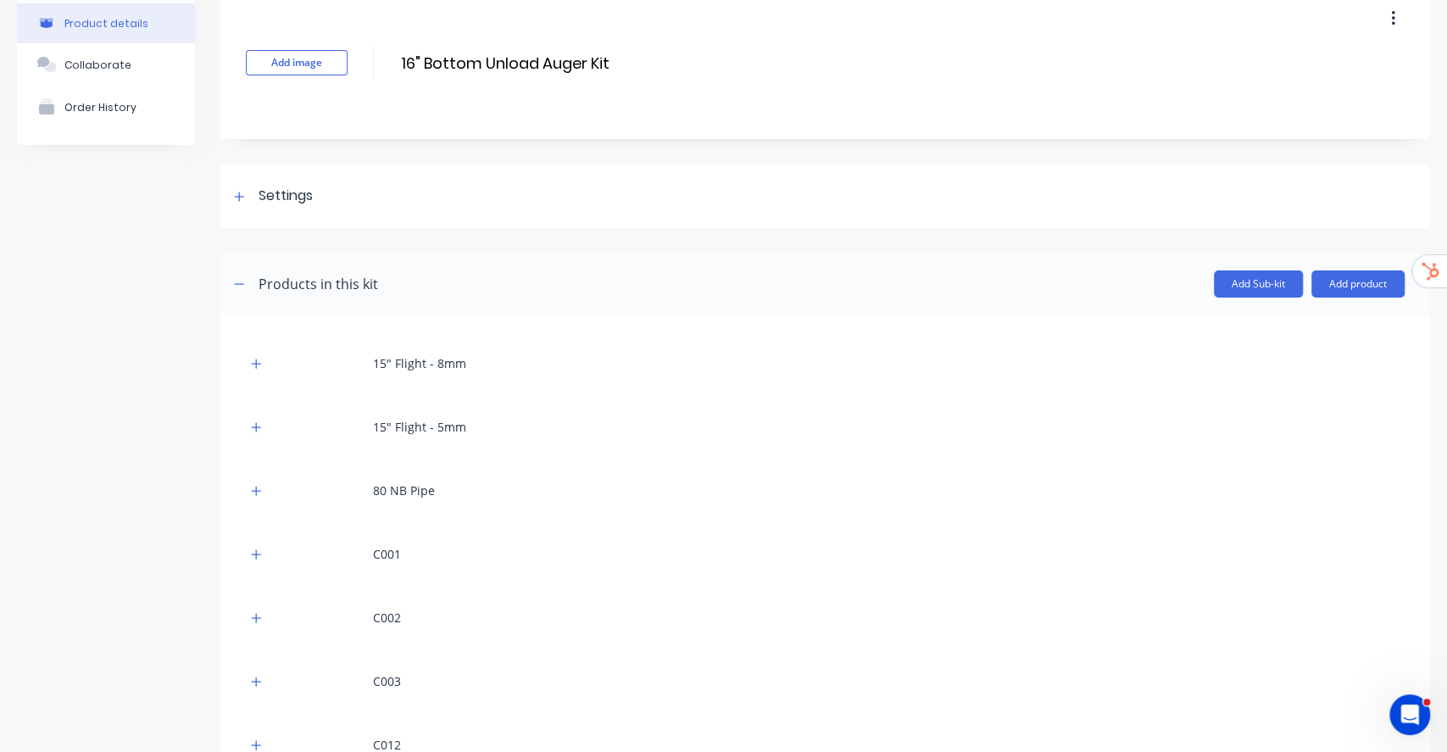
scroll to position [225, 0]
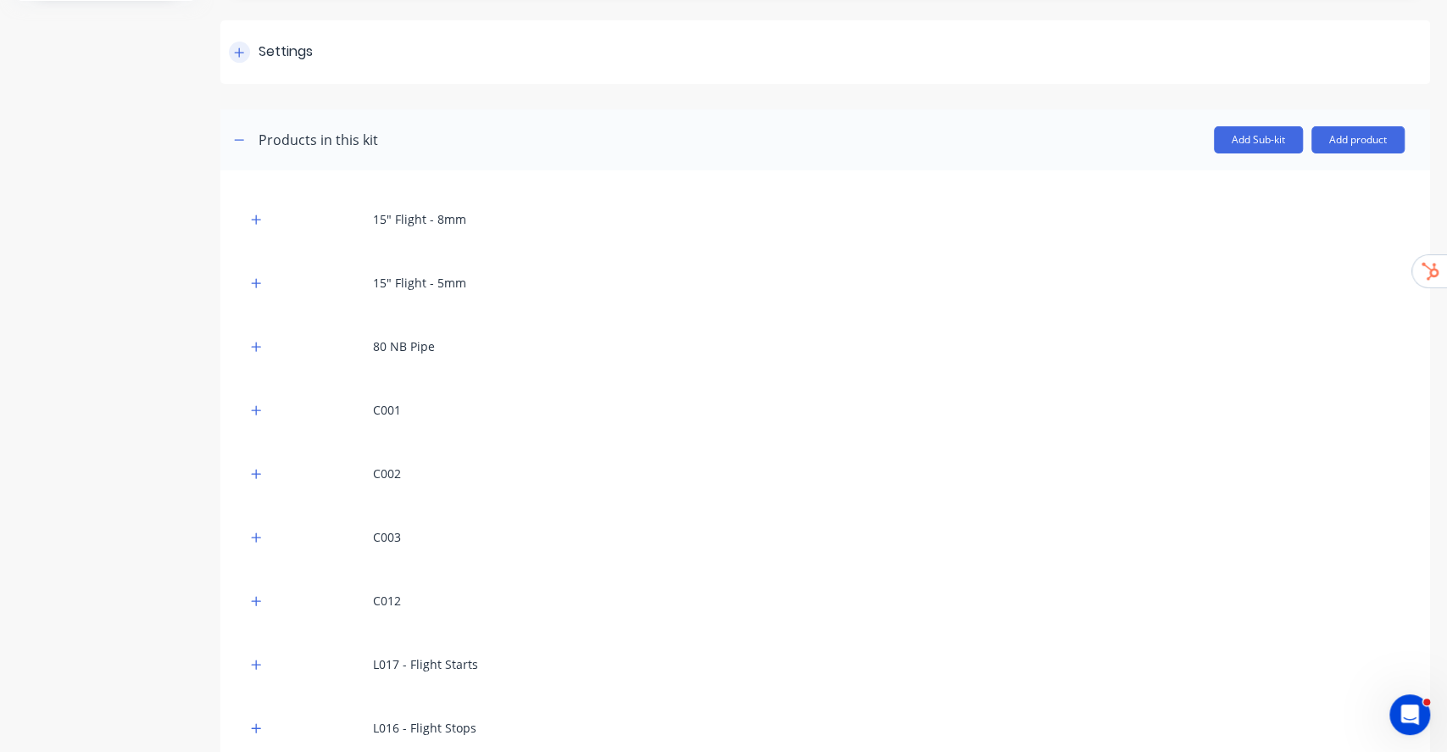
click at [247, 52] on div at bounding box center [239, 52] width 21 height 21
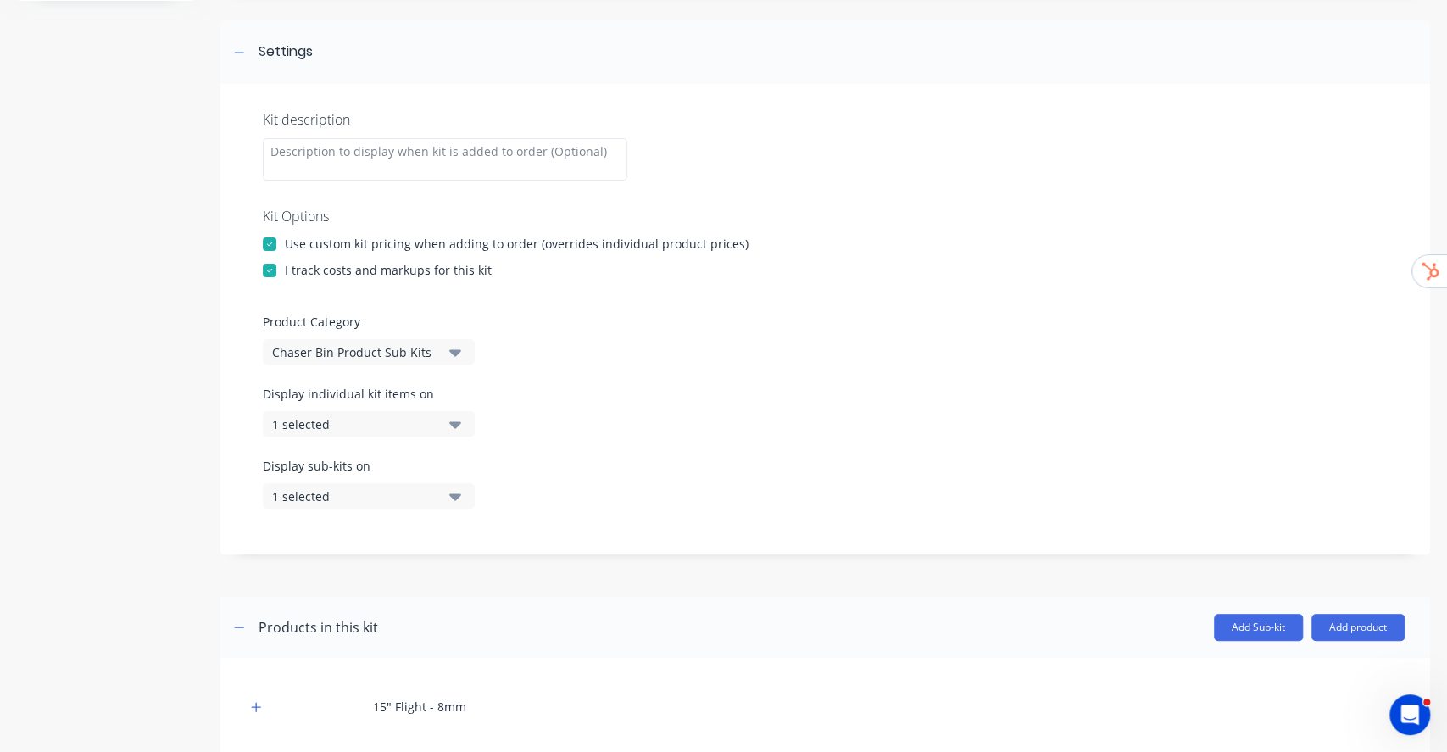
click at [437, 425] on button "1 selected" at bounding box center [369, 423] width 212 height 25
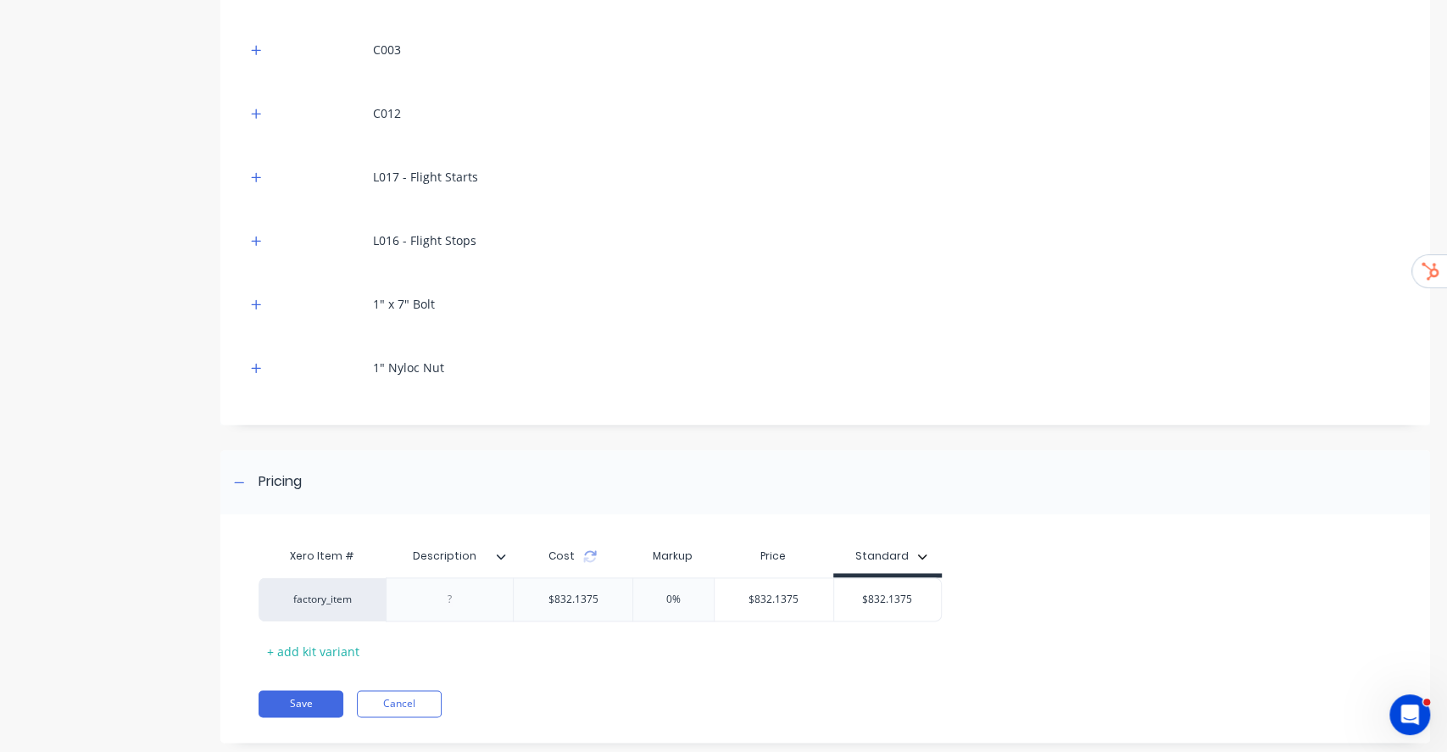
scroll to position [1232, 0]
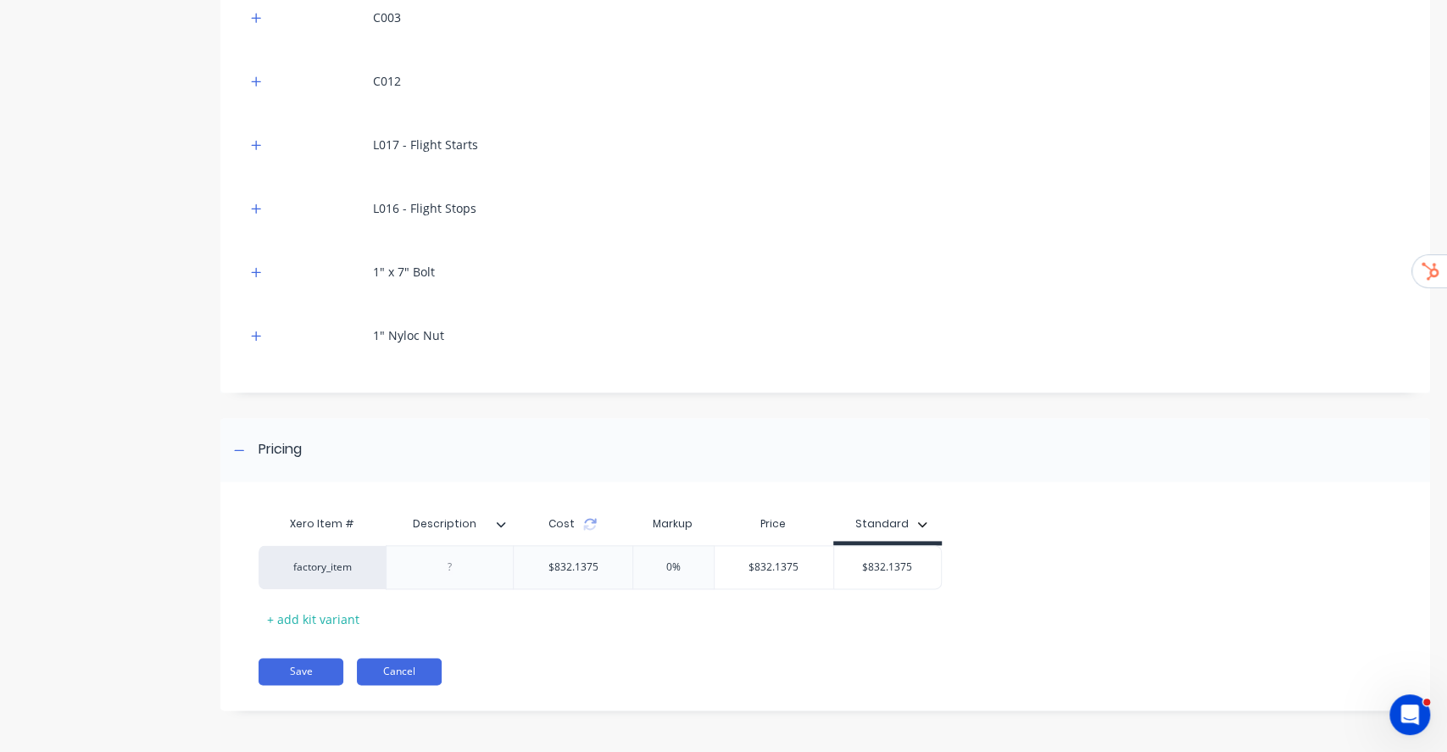
click at [393, 663] on button "Cancel" at bounding box center [399, 671] width 85 height 27
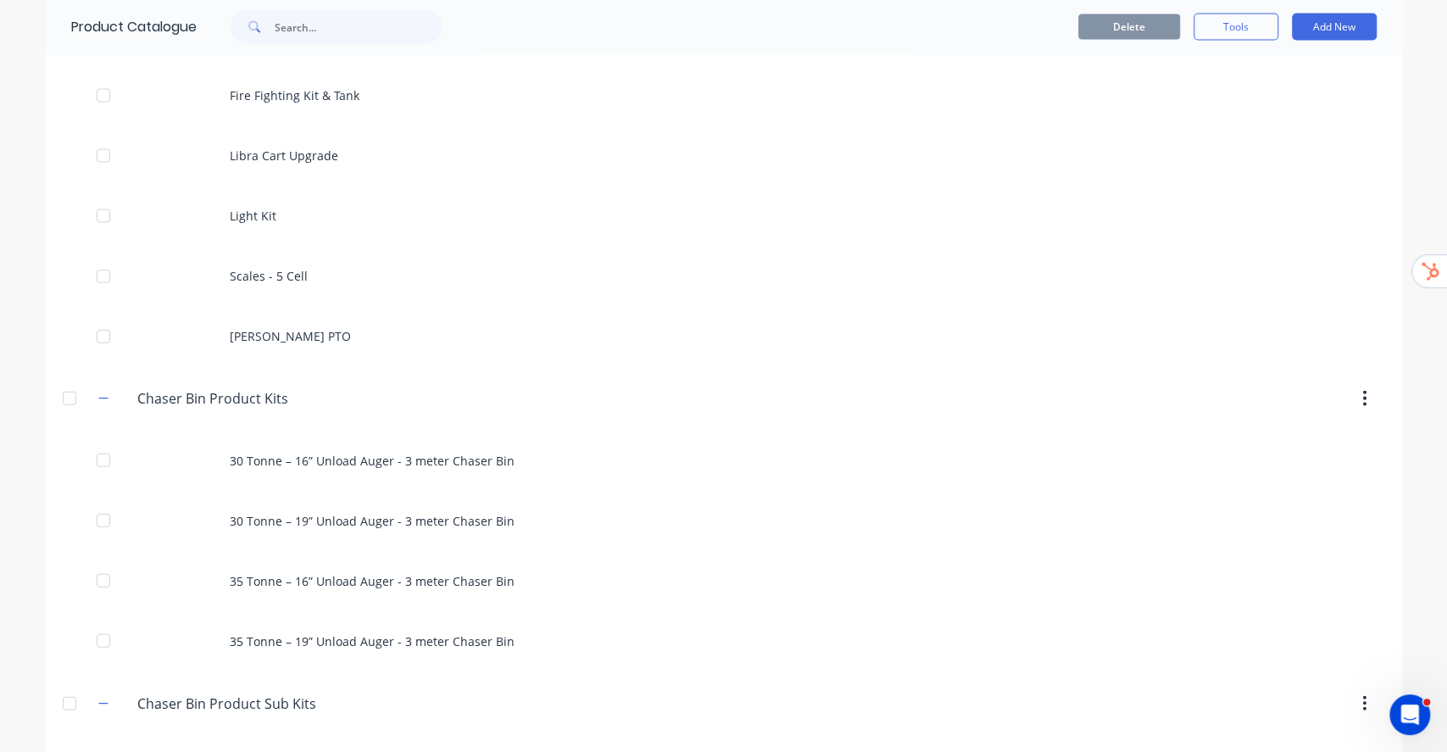
scroll to position [2712, 0]
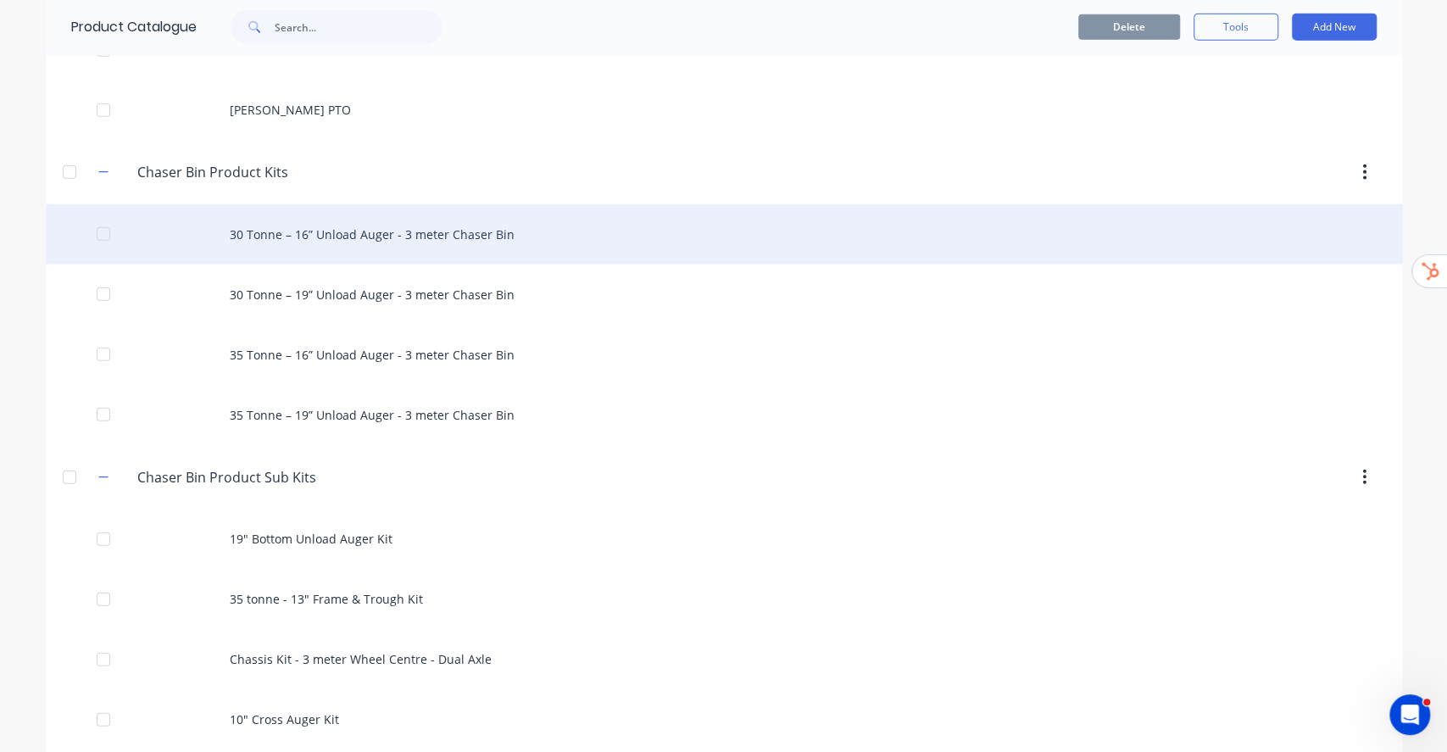
click at [395, 235] on div "30 Tonne – 16” Unload Auger - 3 meter Chaser Bin" at bounding box center [724, 234] width 1356 height 60
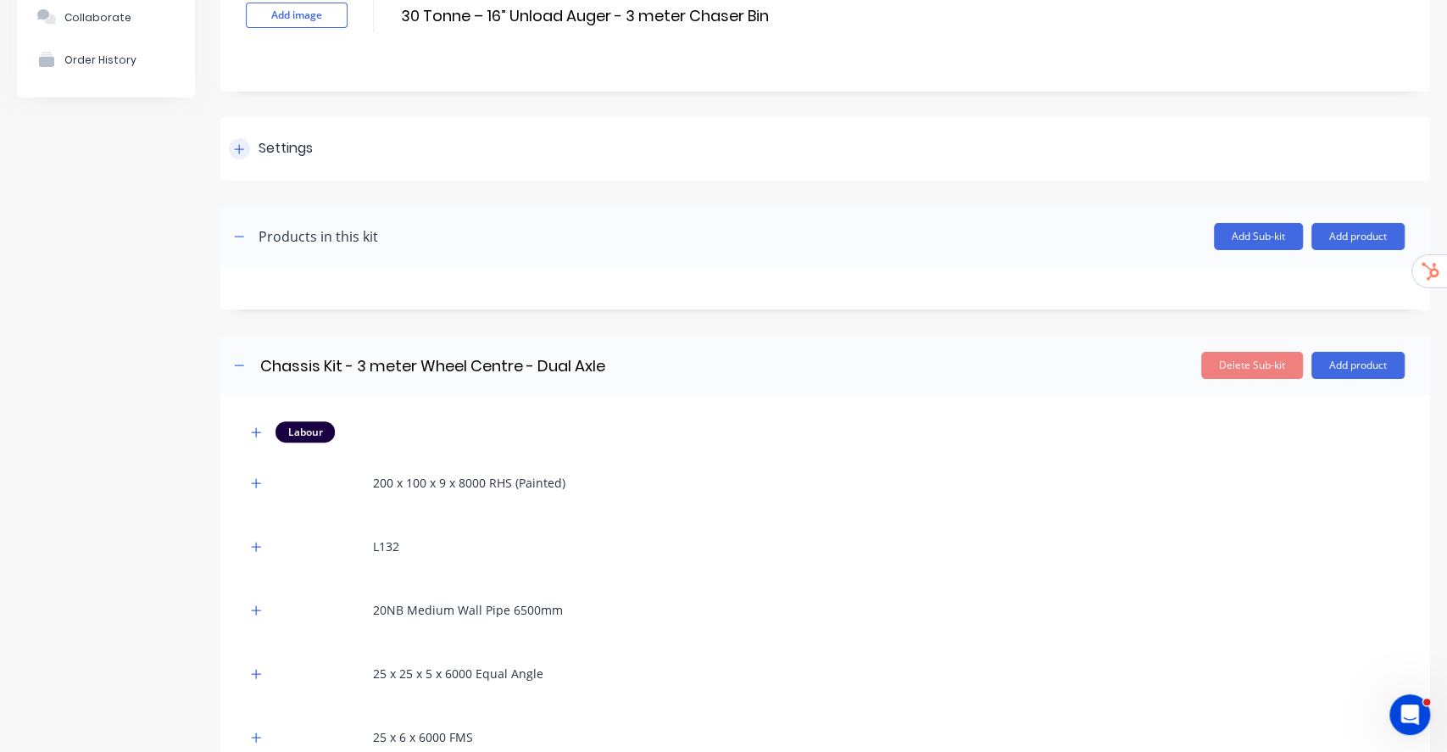
scroll to position [113, 0]
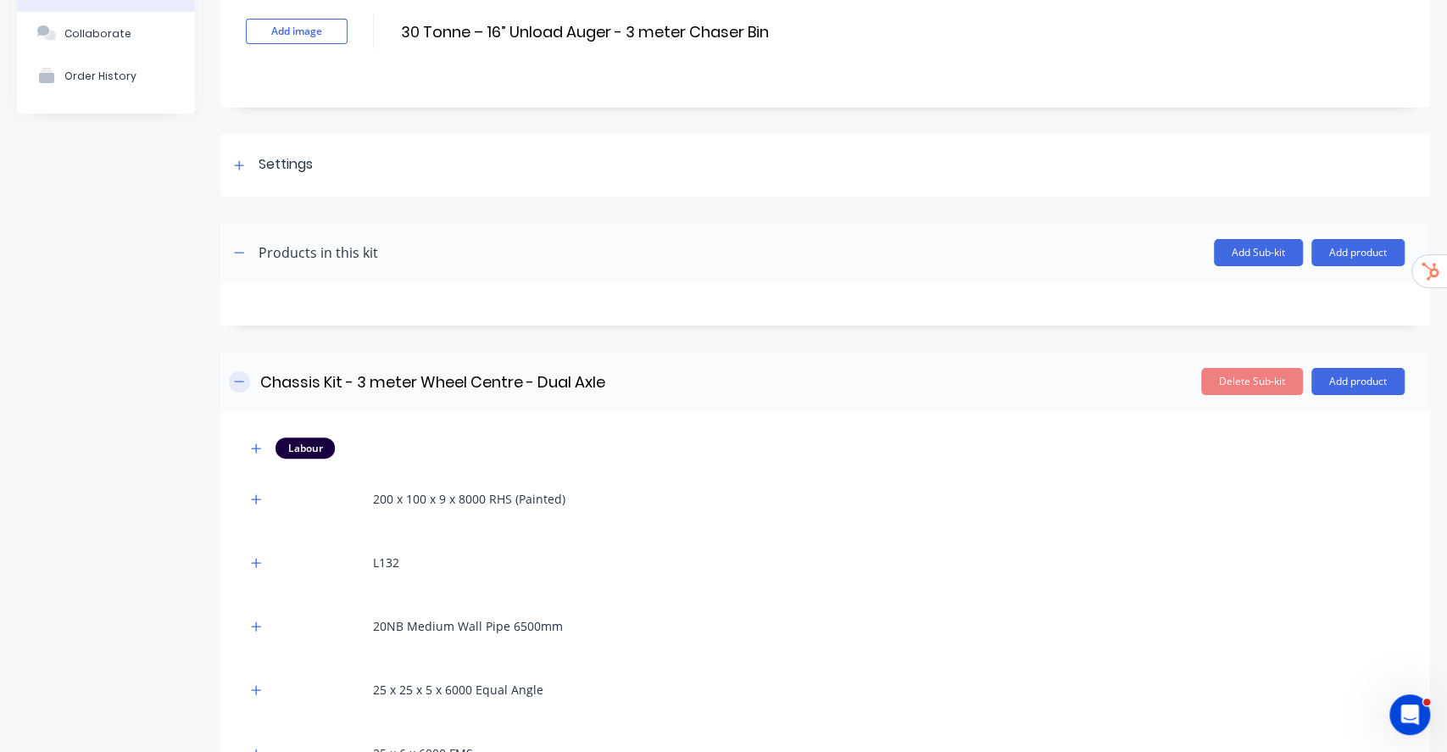
click at [234, 375] on icon "button" at bounding box center [239, 381] width 10 height 12
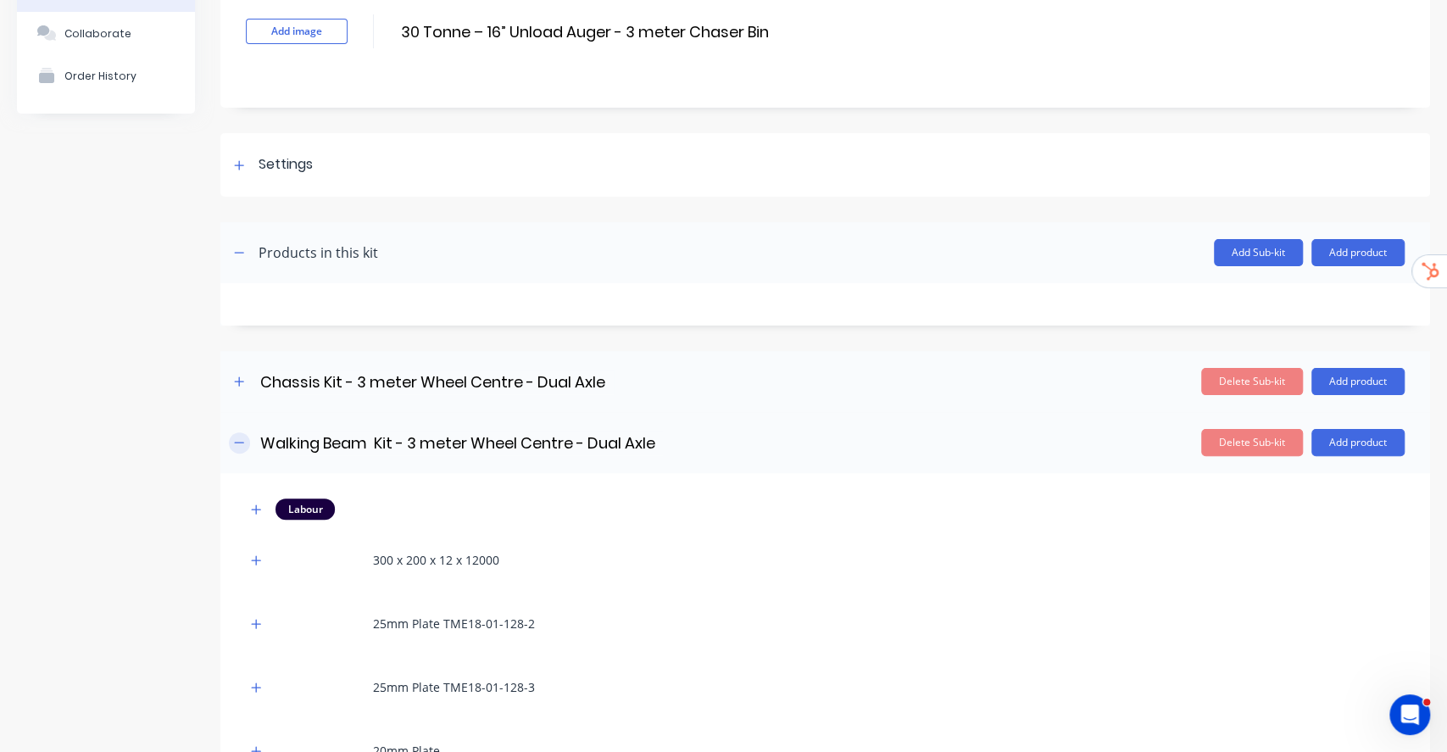
click at [236, 437] on icon "button" at bounding box center [239, 442] width 10 height 12
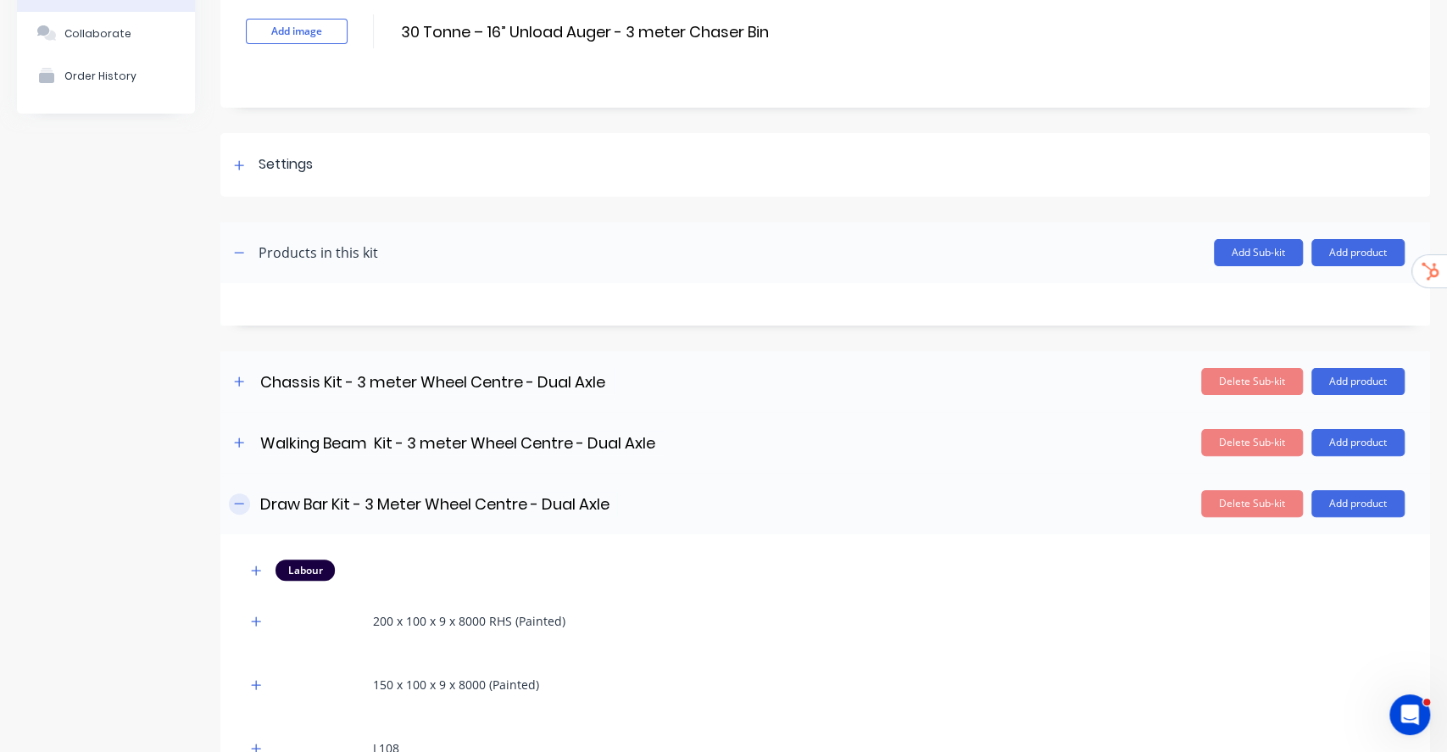
click at [237, 499] on icon "button" at bounding box center [239, 503] width 10 height 12
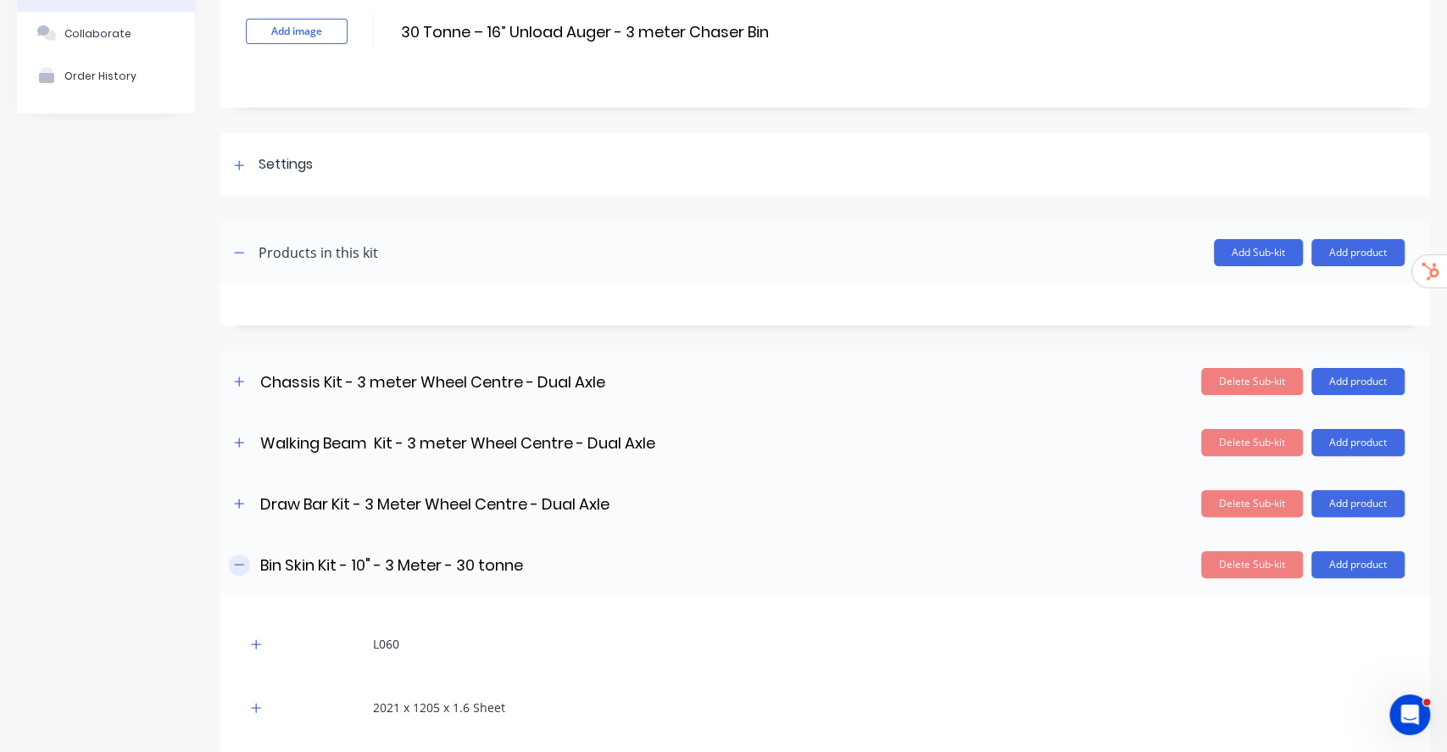
click at [245, 567] on button "button" at bounding box center [239, 564] width 21 height 21
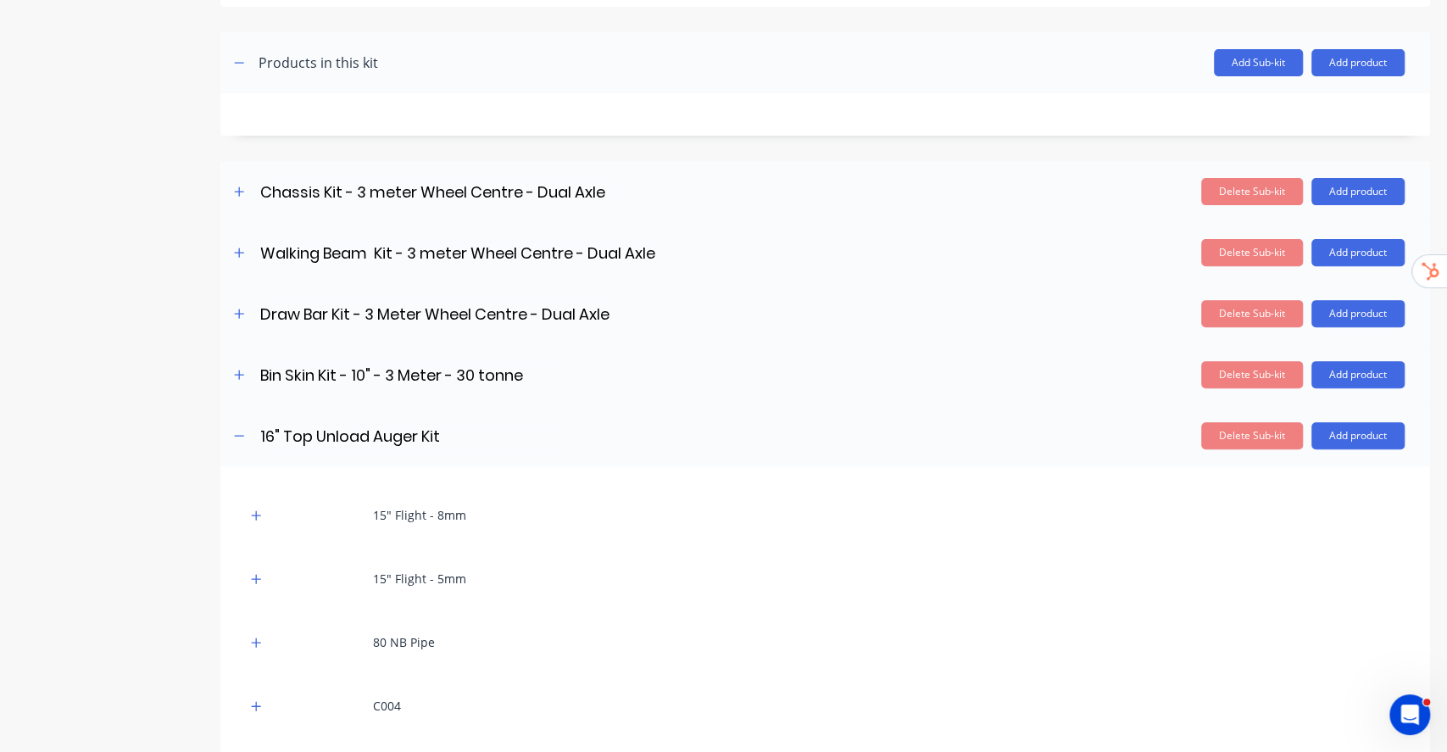
scroll to position [339, 0]
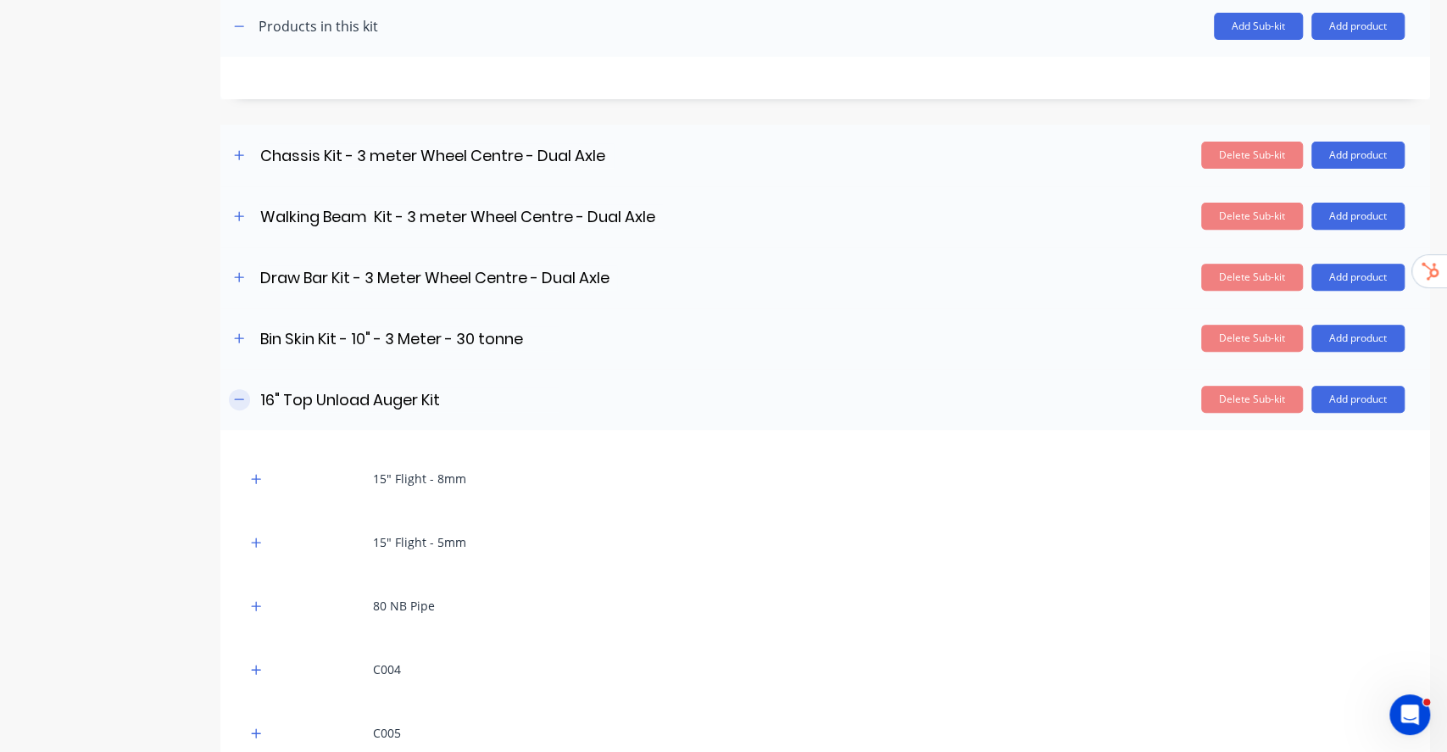
click at [234, 397] on icon "button" at bounding box center [239, 399] width 10 height 12
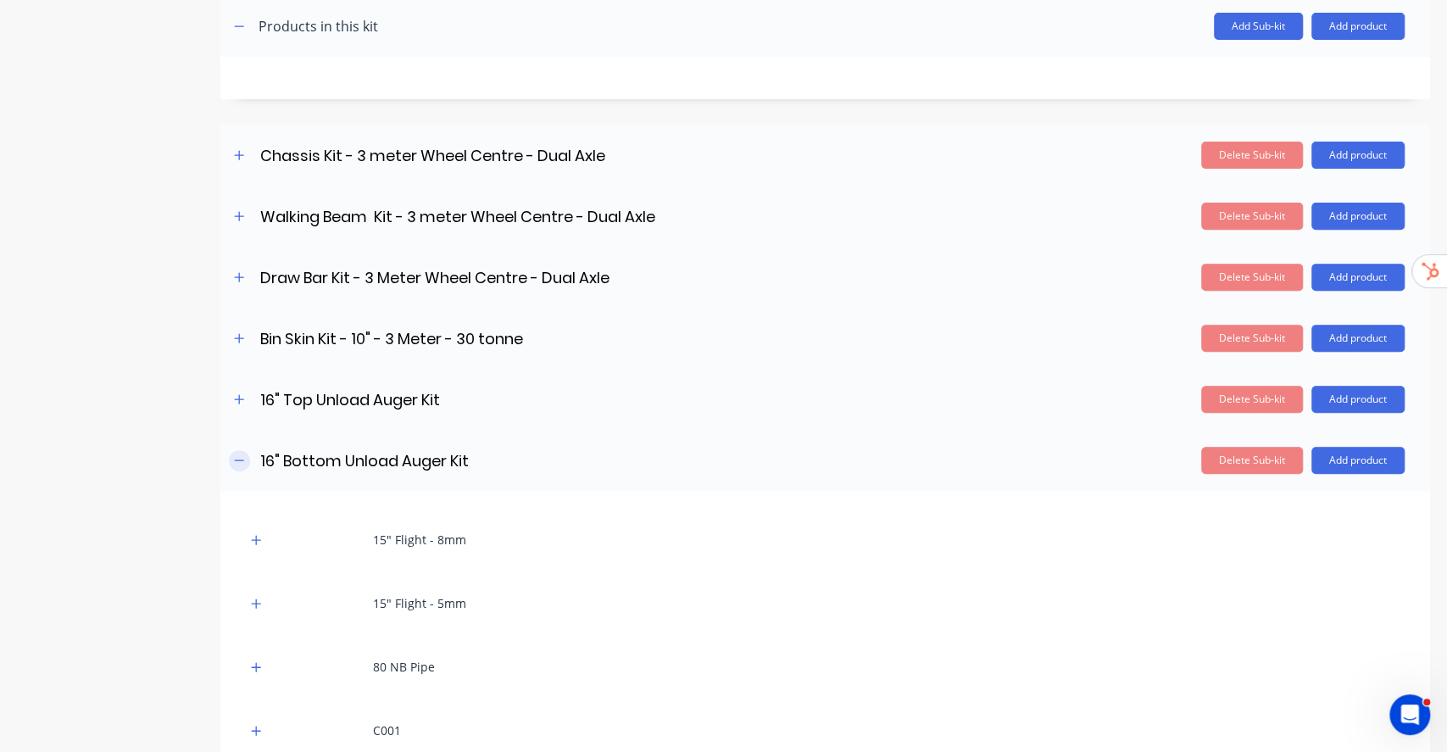
click at [242, 462] on icon "button" at bounding box center [239, 460] width 10 height 12
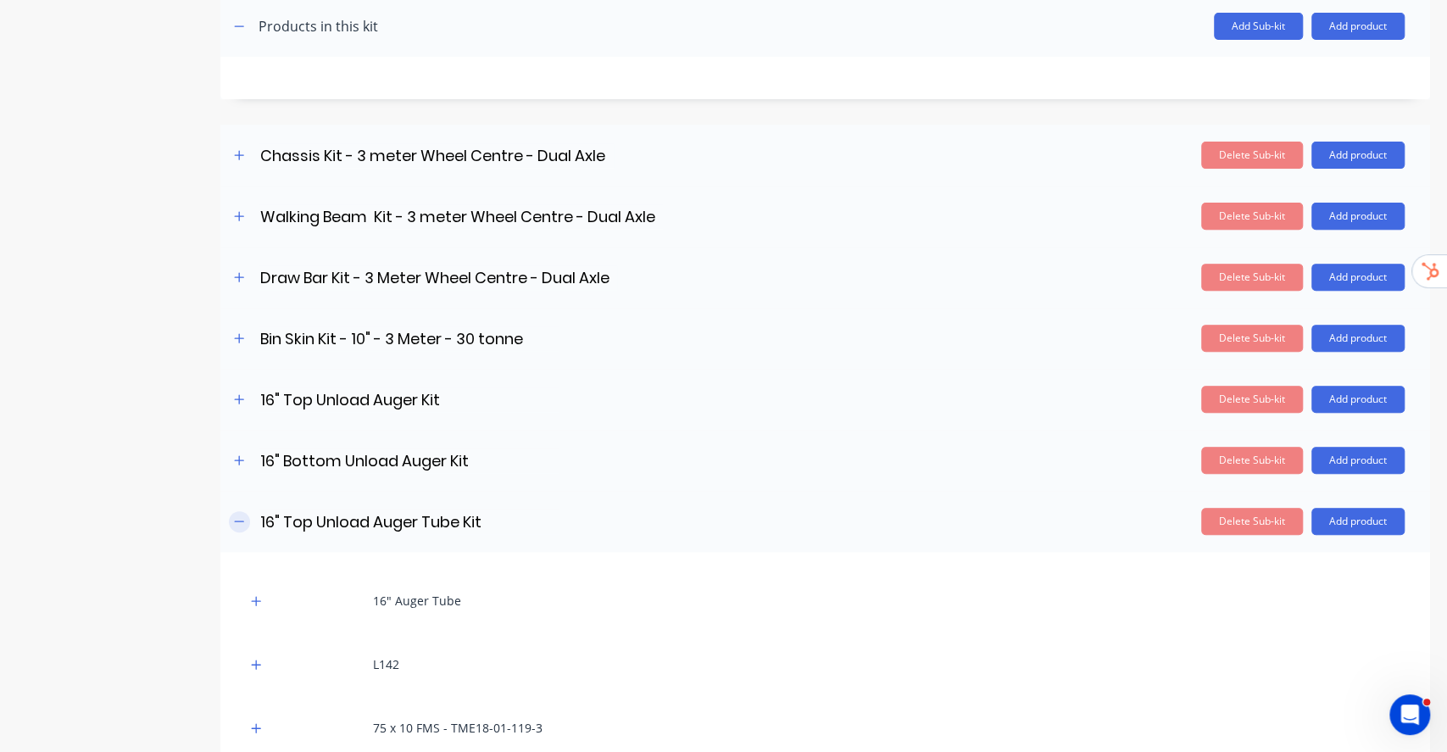
click at [247, 525] on button "button" at bounding box center [239, 521] width 21 height 21
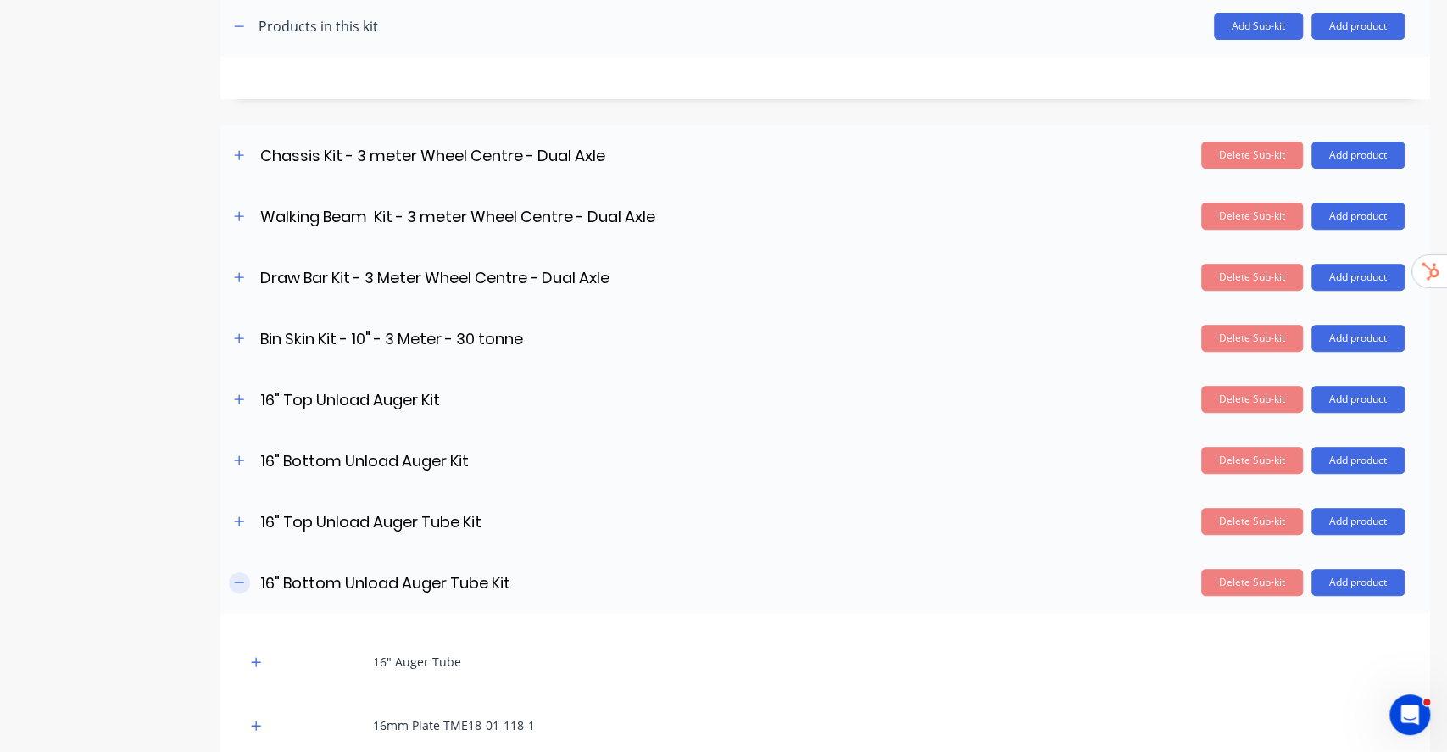
click at [240, 580] on icon "button" at bounding box center [239, 582] width 10 height 12
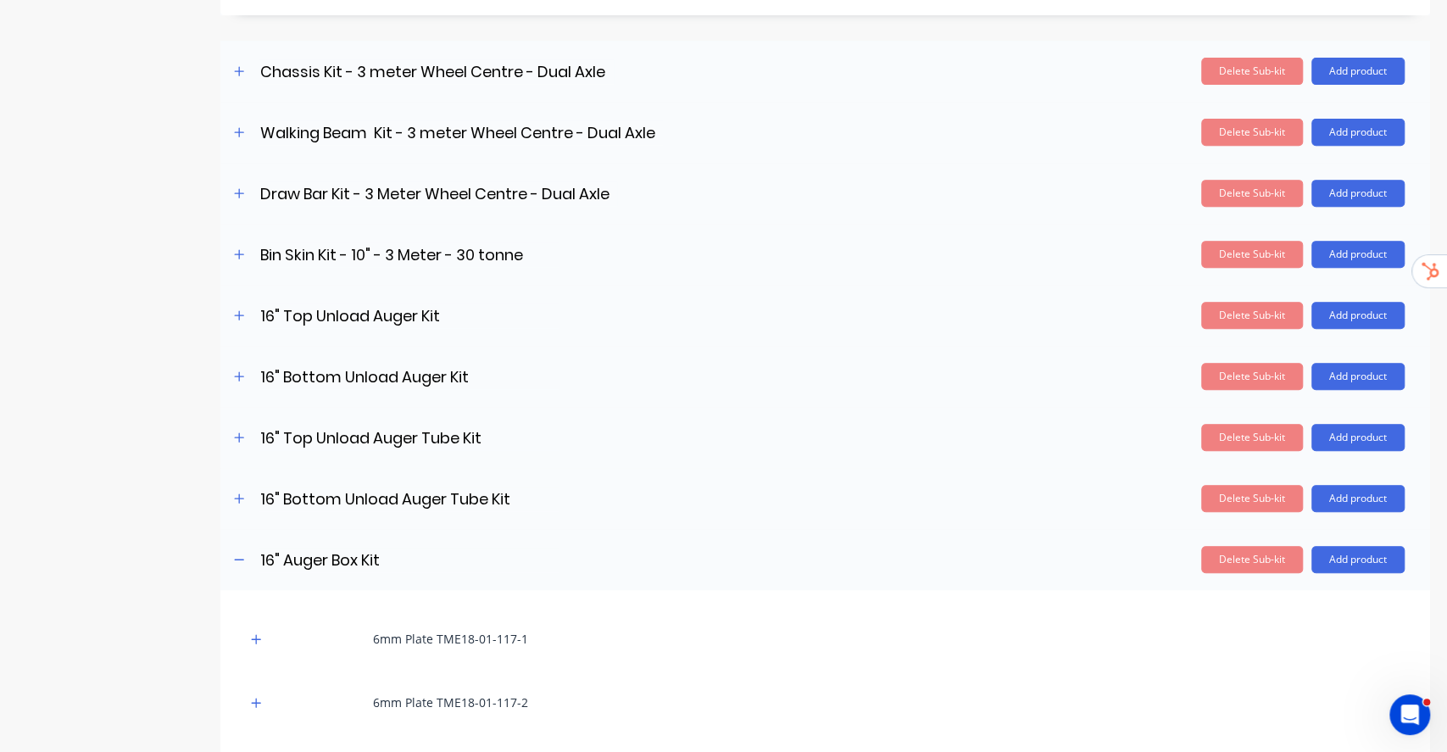
scroll to position [564, 0]
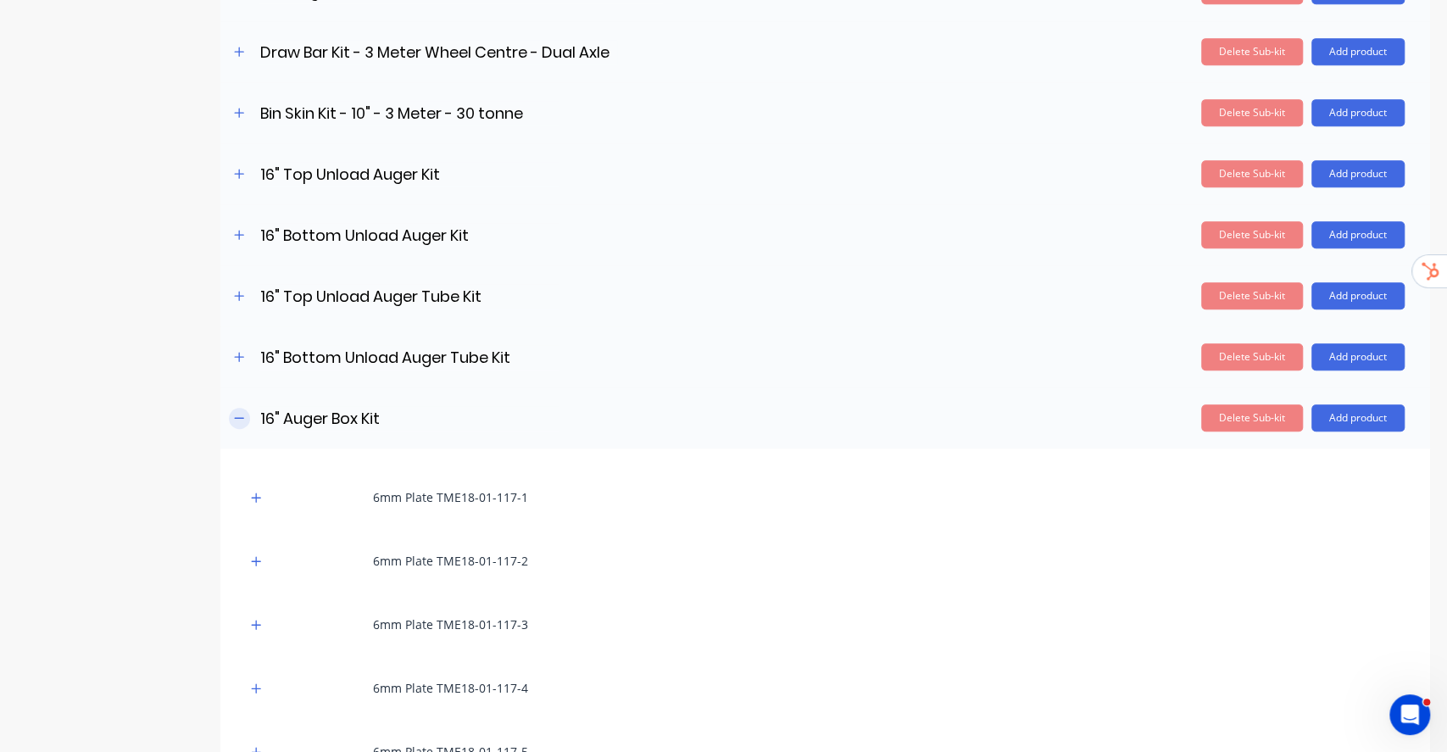
click at [244, 412] on icon "button" at bounding box center [239, 418] width 10 height 12
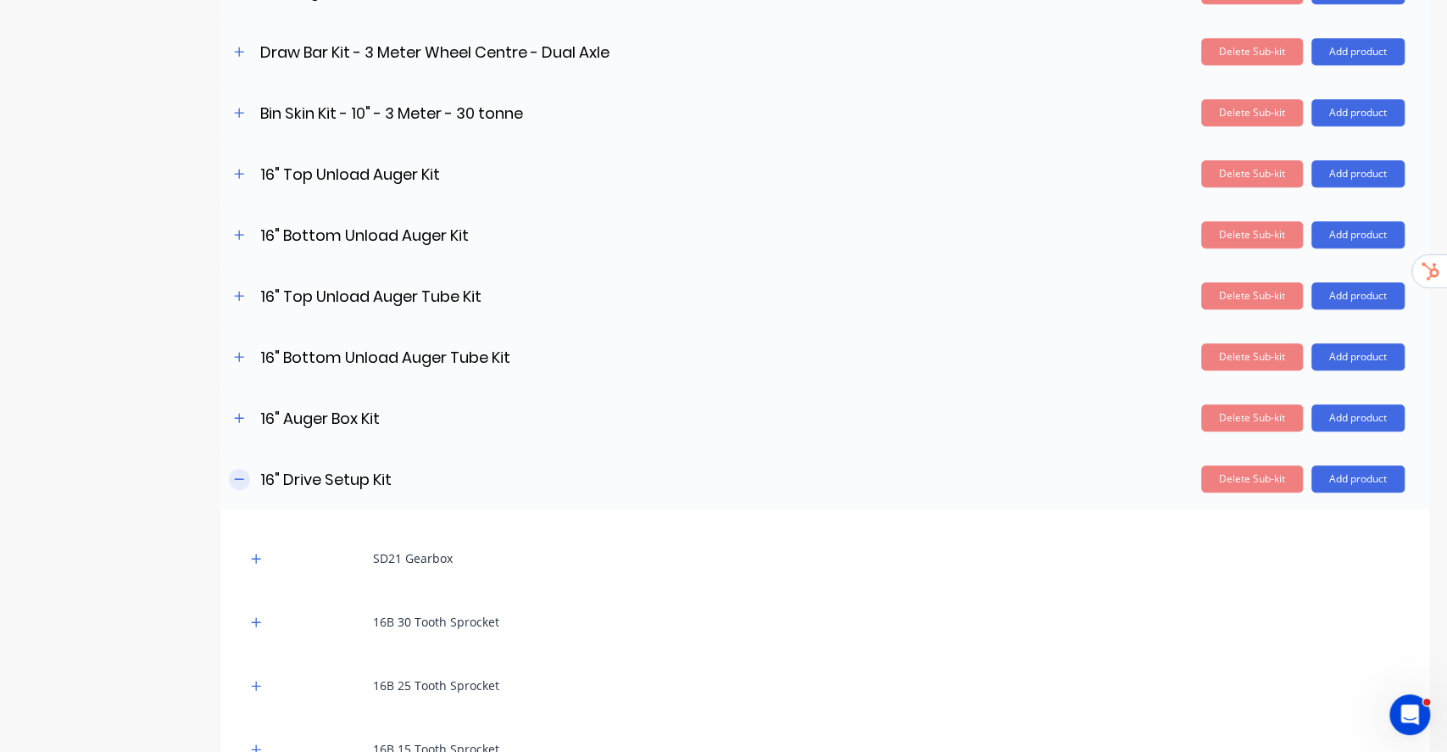
click at [236, 485] on button "button" at bounding box center [239, 479] width 21 height 21
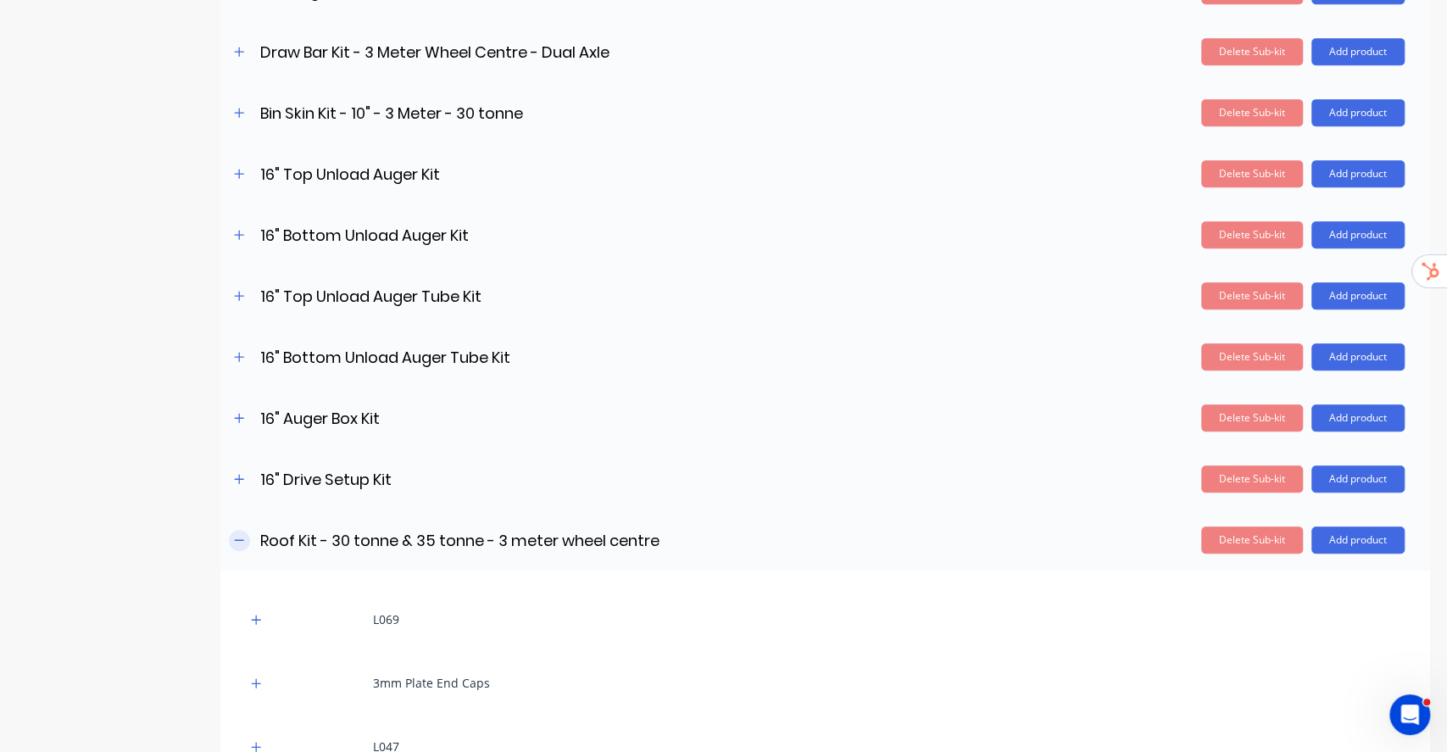
click at [236, 539] on icon "button" at bounding box center [239, 539] width 9 height 1
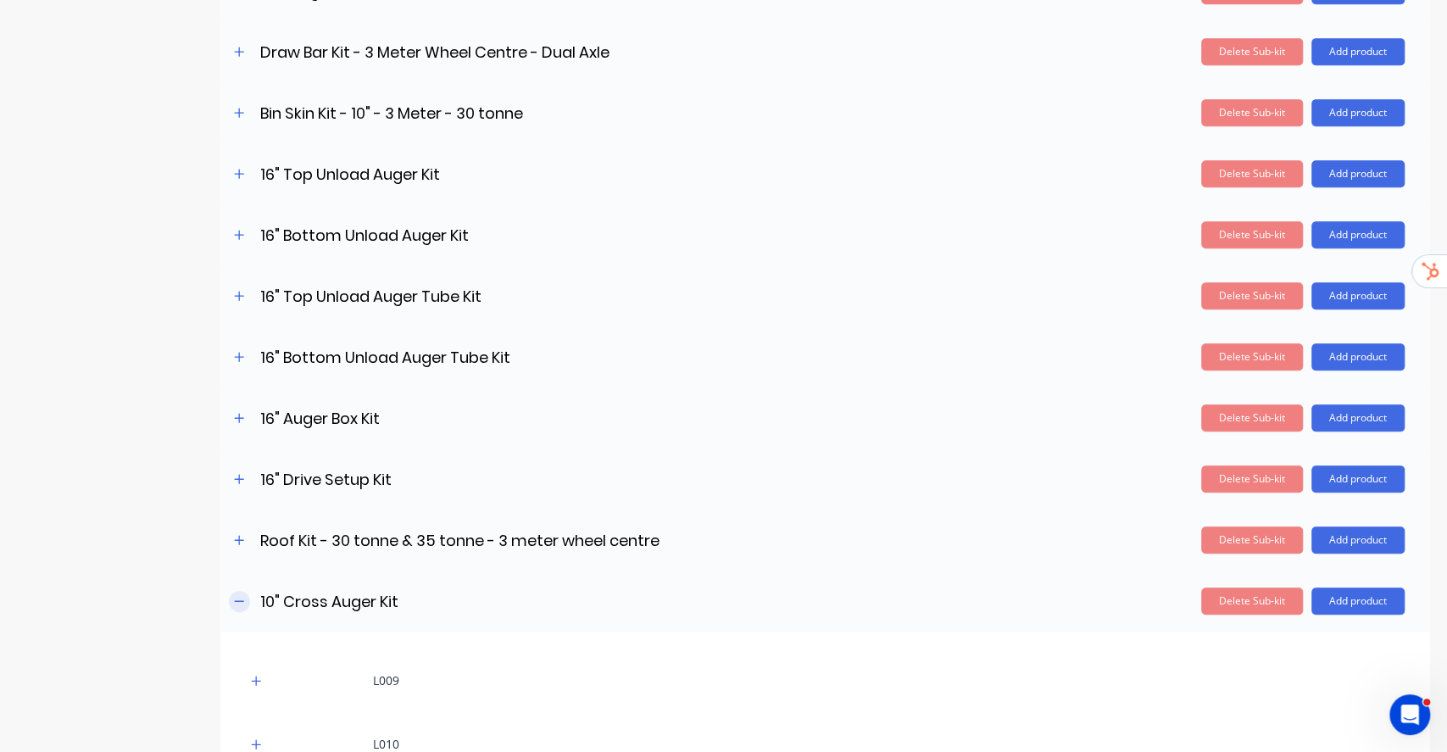
click at [236, 601] on icon "button" at bounding box center [239, 601] width 10 height 12
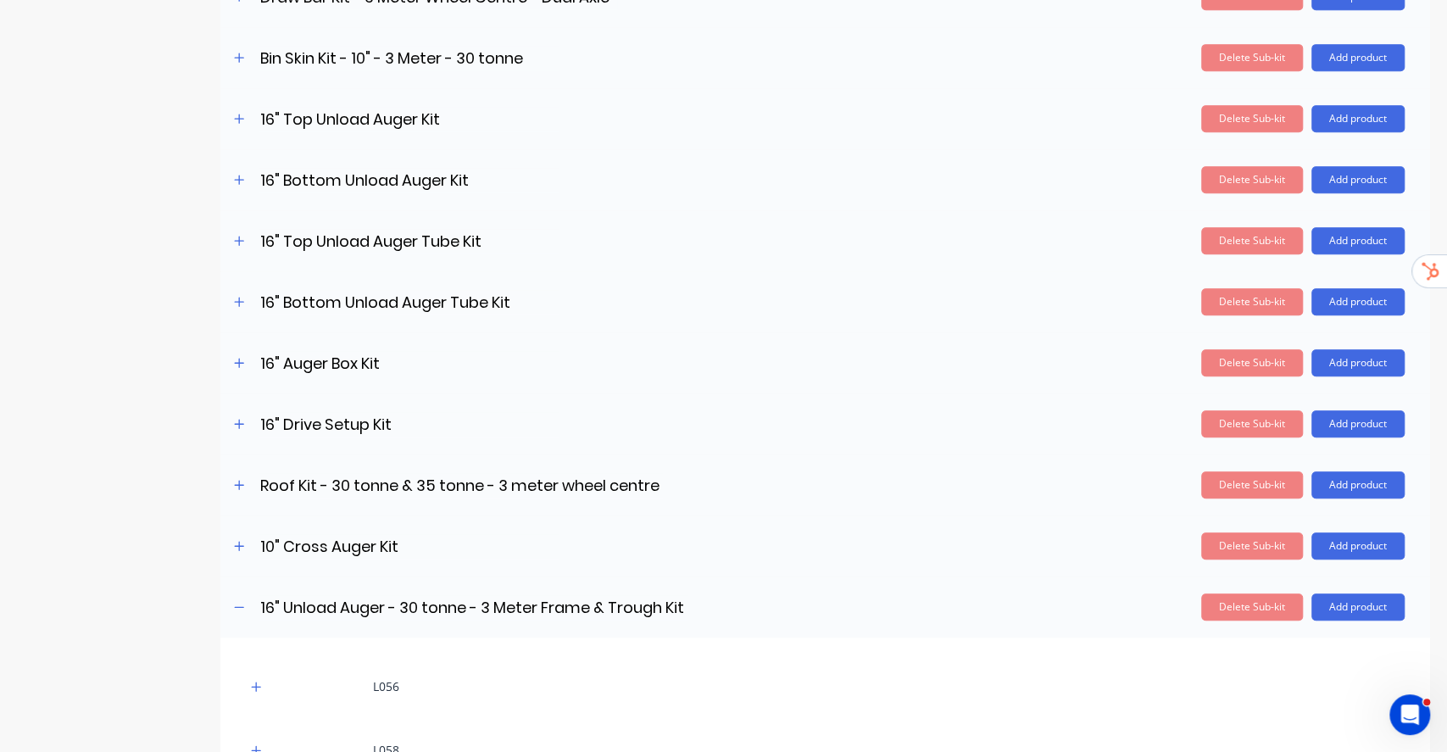
scroll to position [791, 0]
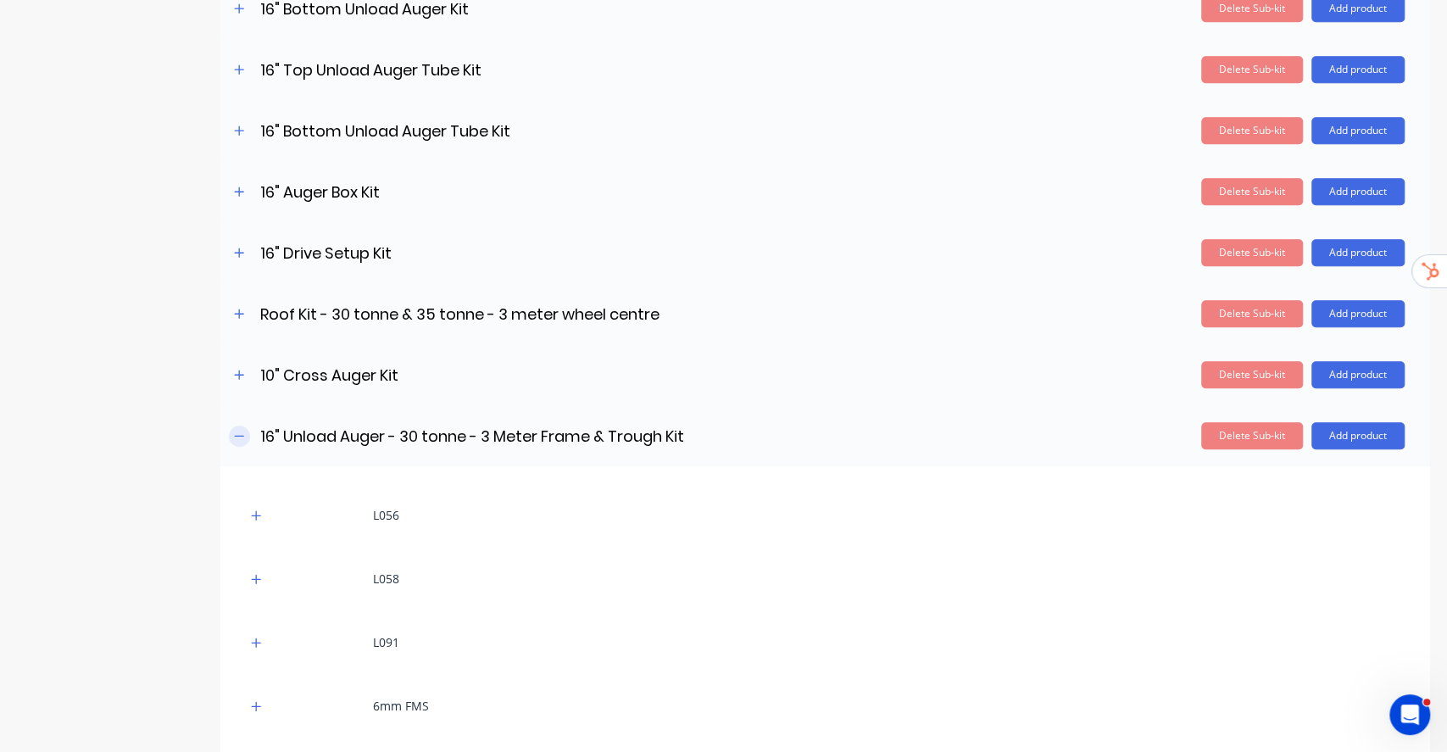
click at [230, 431] on button "button" at bounding box center [239, 435] width 21 height 21
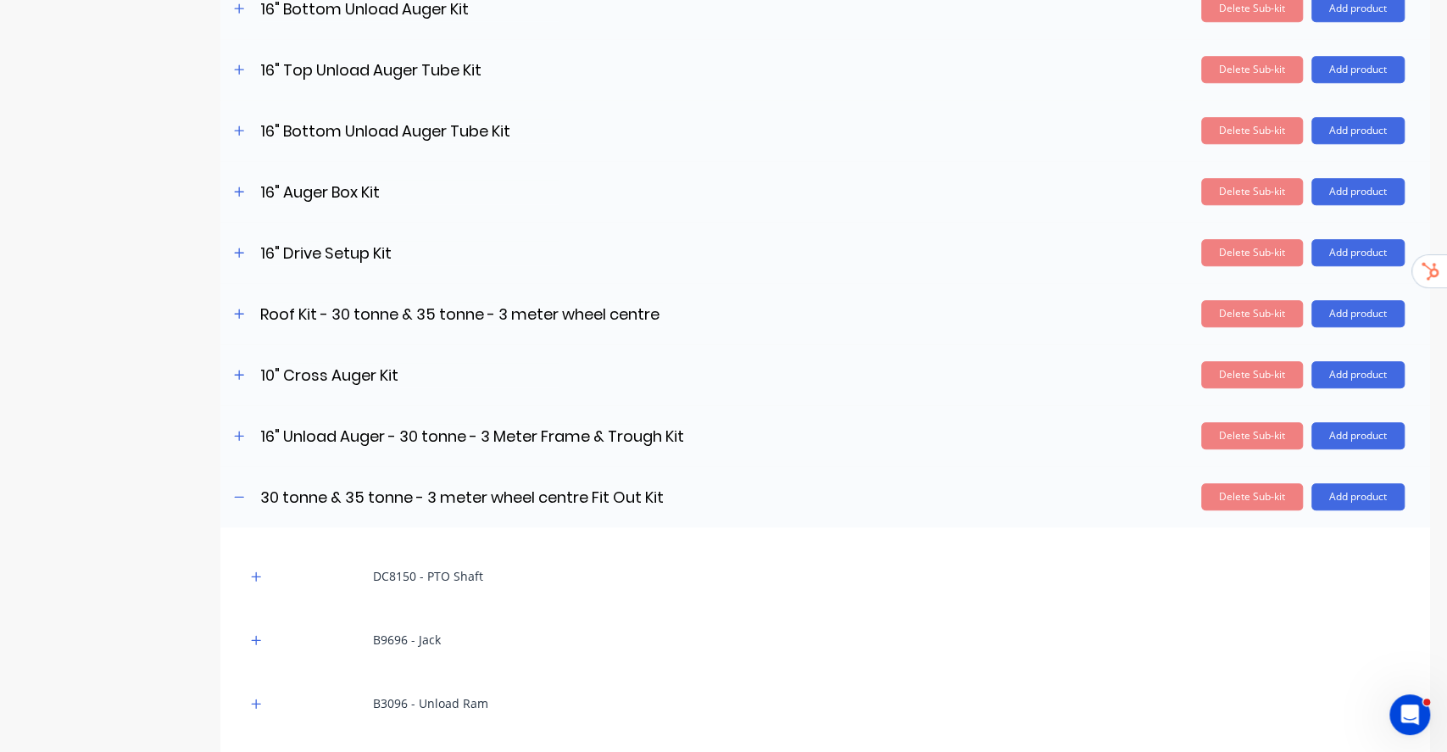
scroll to position [903, 0]
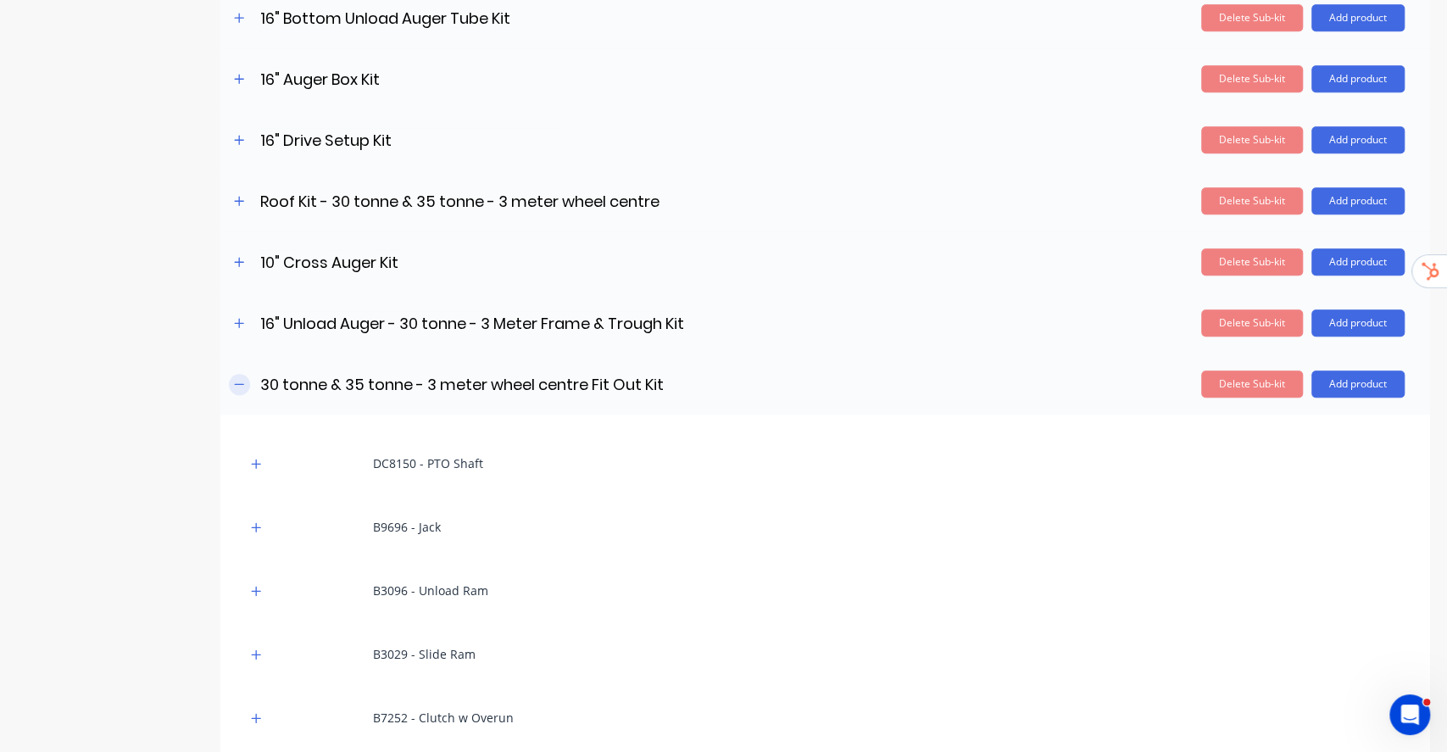
click at [242, 389] on button "button" at bounding box center [239, 384] width 21 height 21
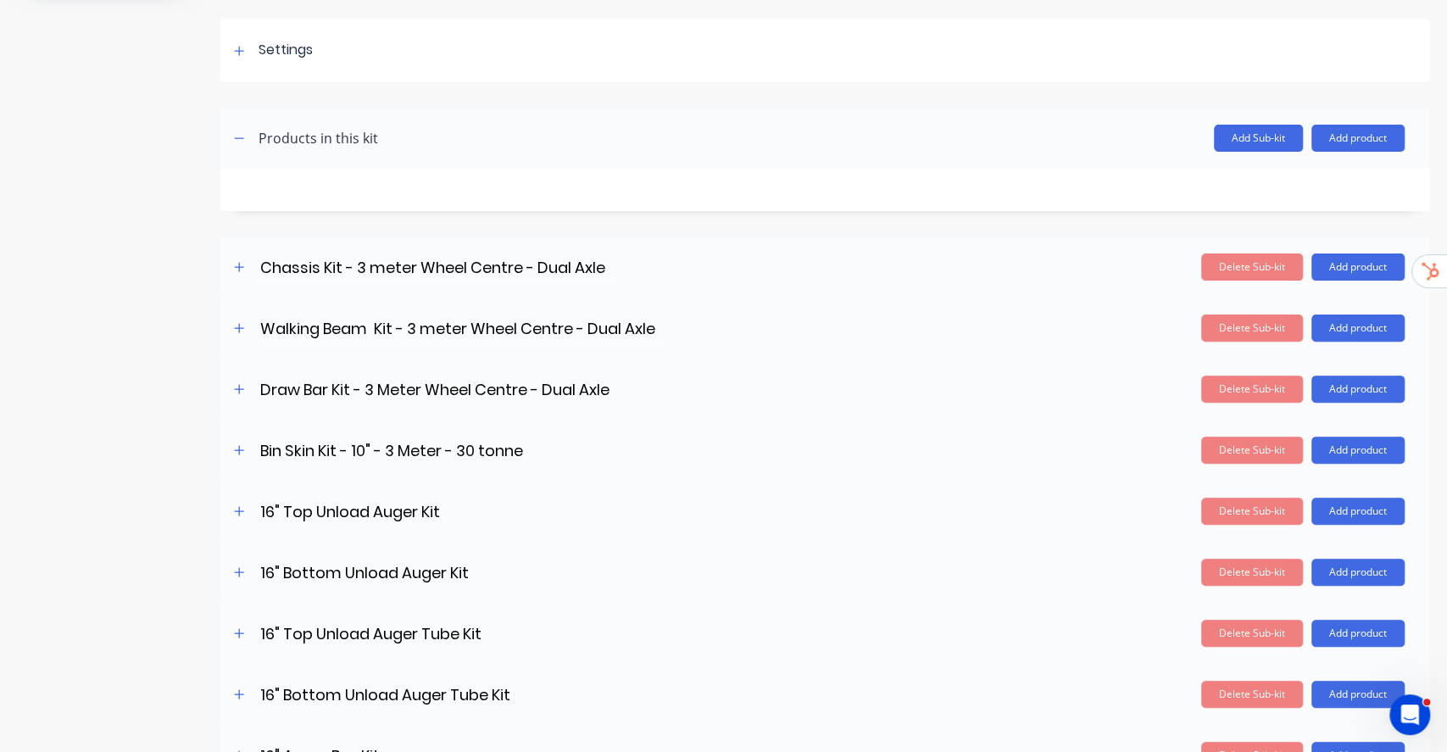
scroll to position [107, 0]
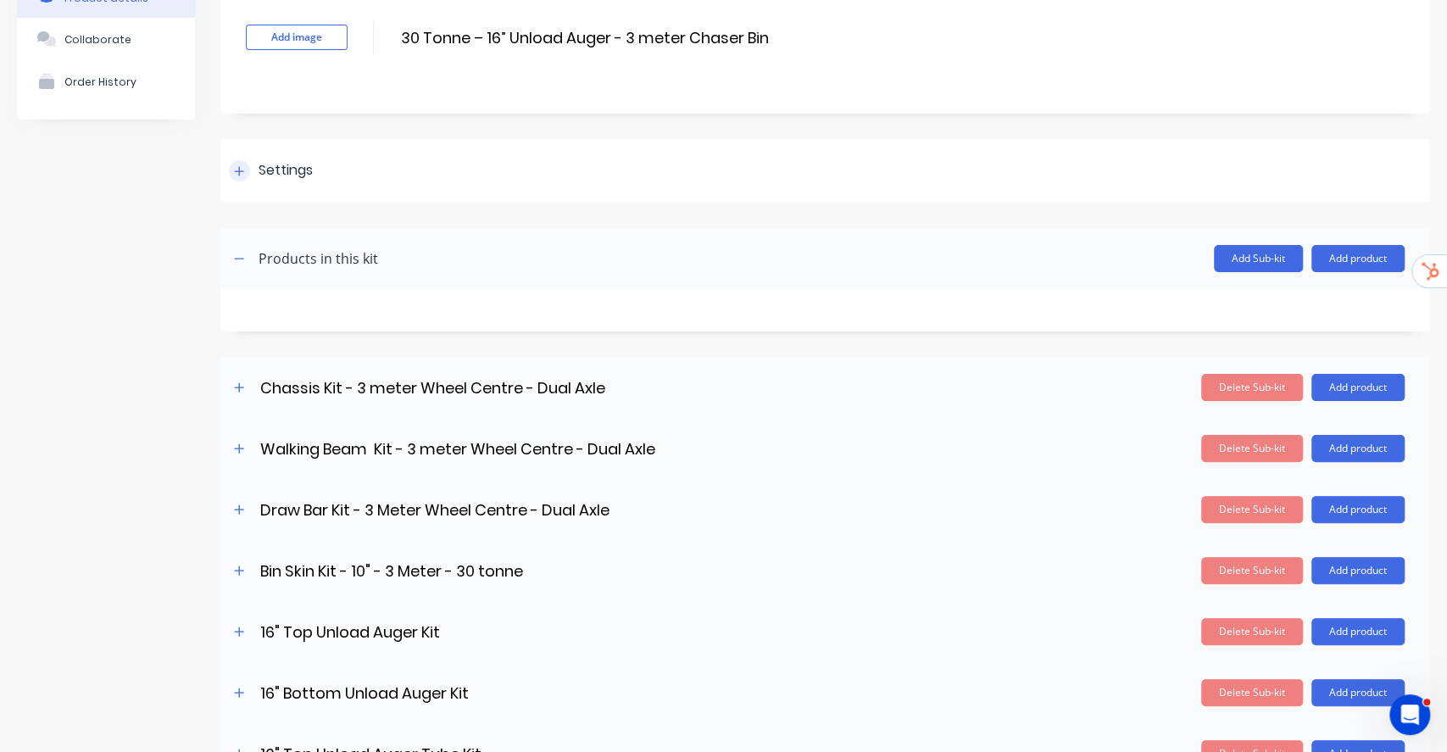
click at [236, 166] on icon at bounding box center [239, 171] width 10 height 12
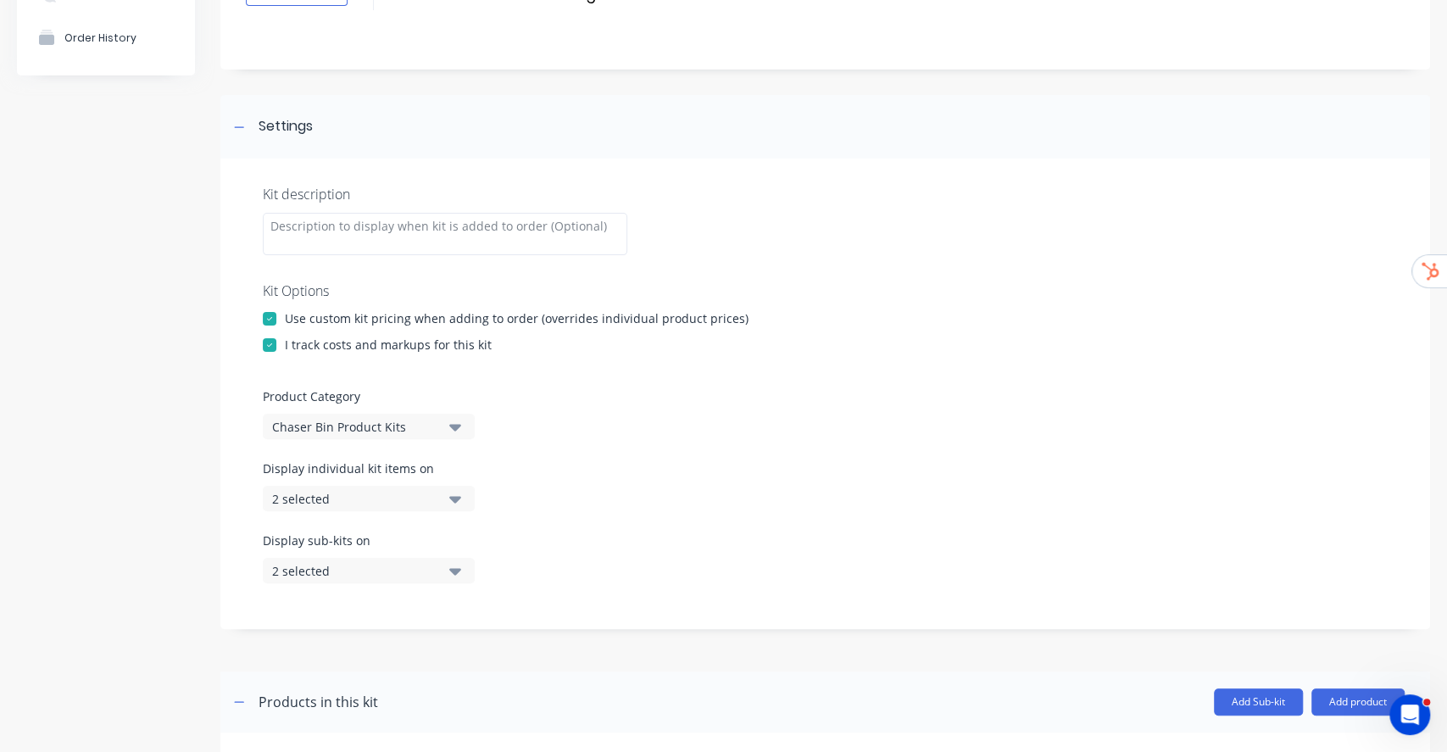
scroll to position [219, 0]
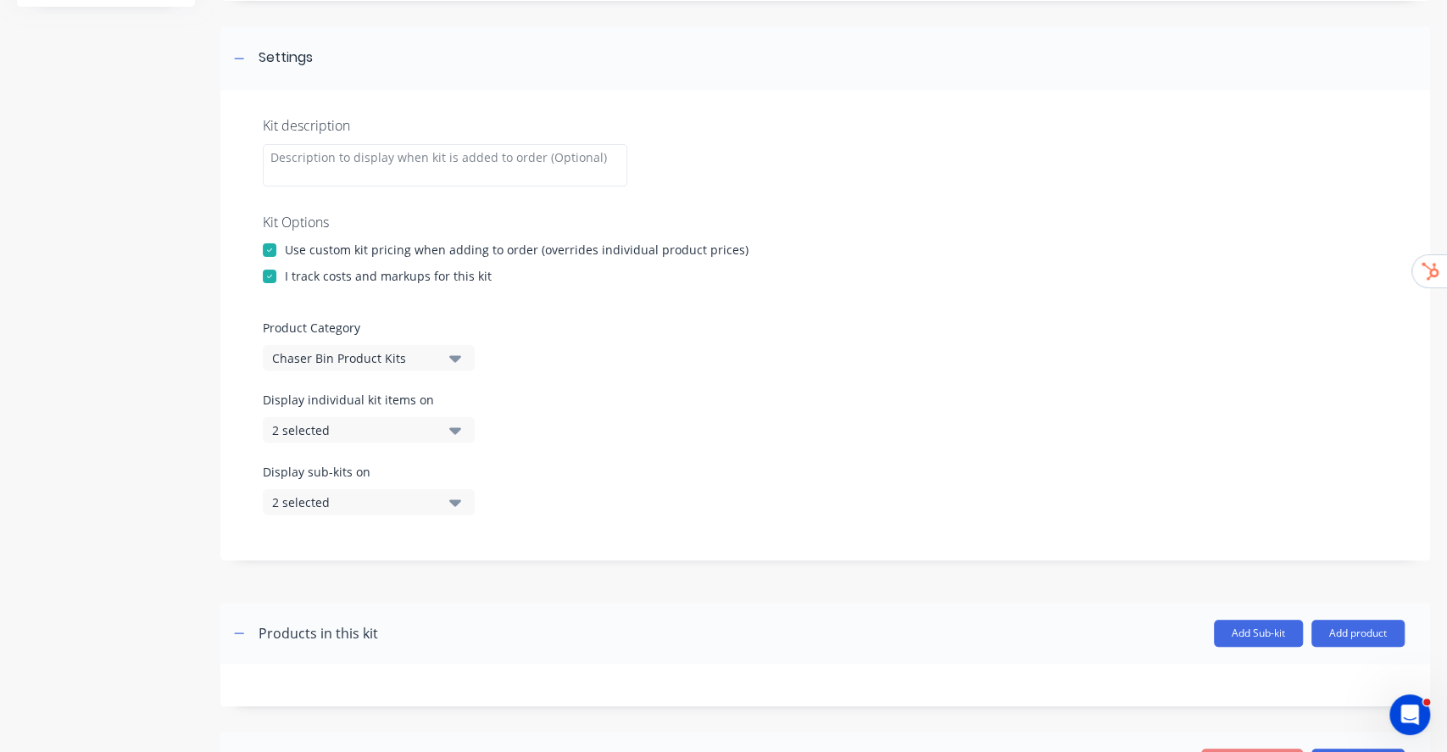
click at [458, 433] on icon "button" at bounding box center [455, 429] width 12 height 19
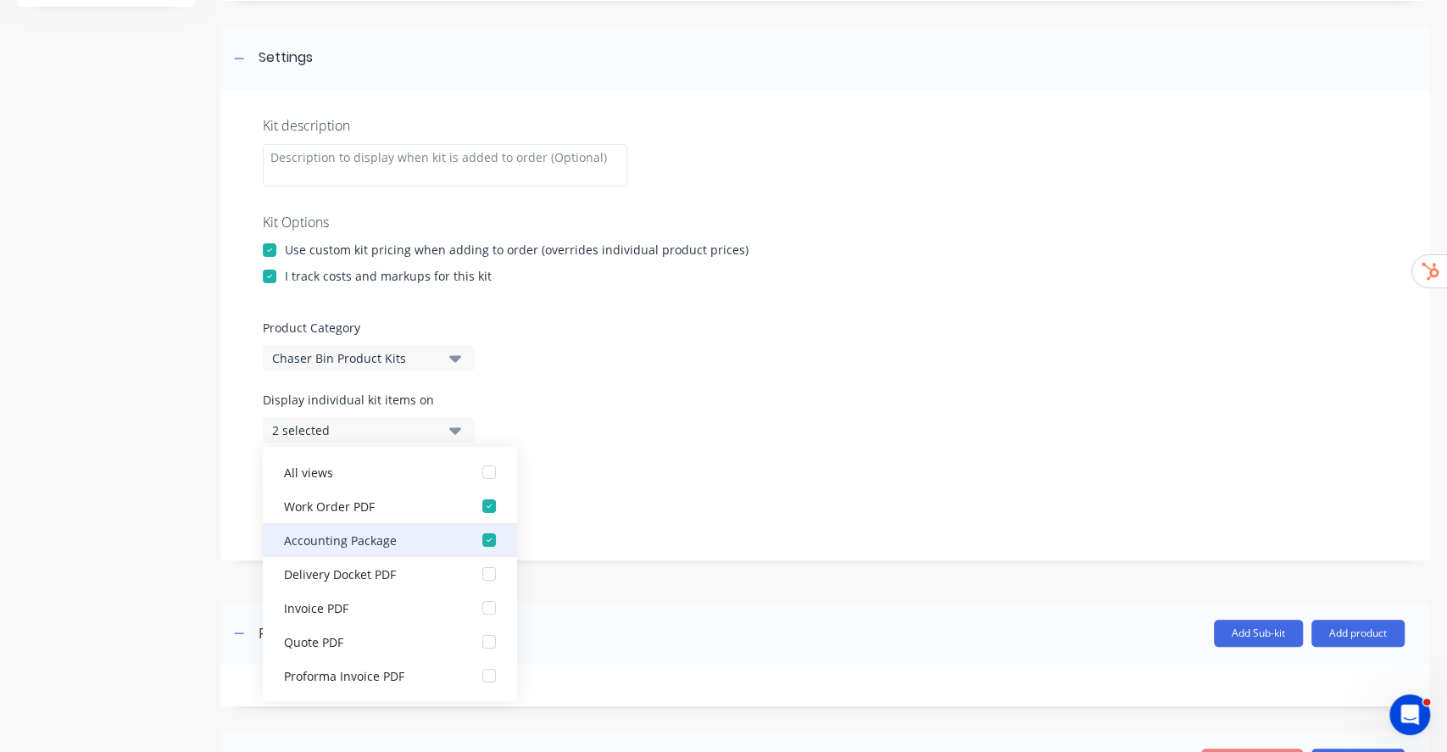
click at [472, 539] on div "button" at bounding box center [489, 540] width 34 height 34
click at [591, 365] on div "Product Category Chaser Bin Product Kits" at bounding box center [825, 345] width 1125 height 52
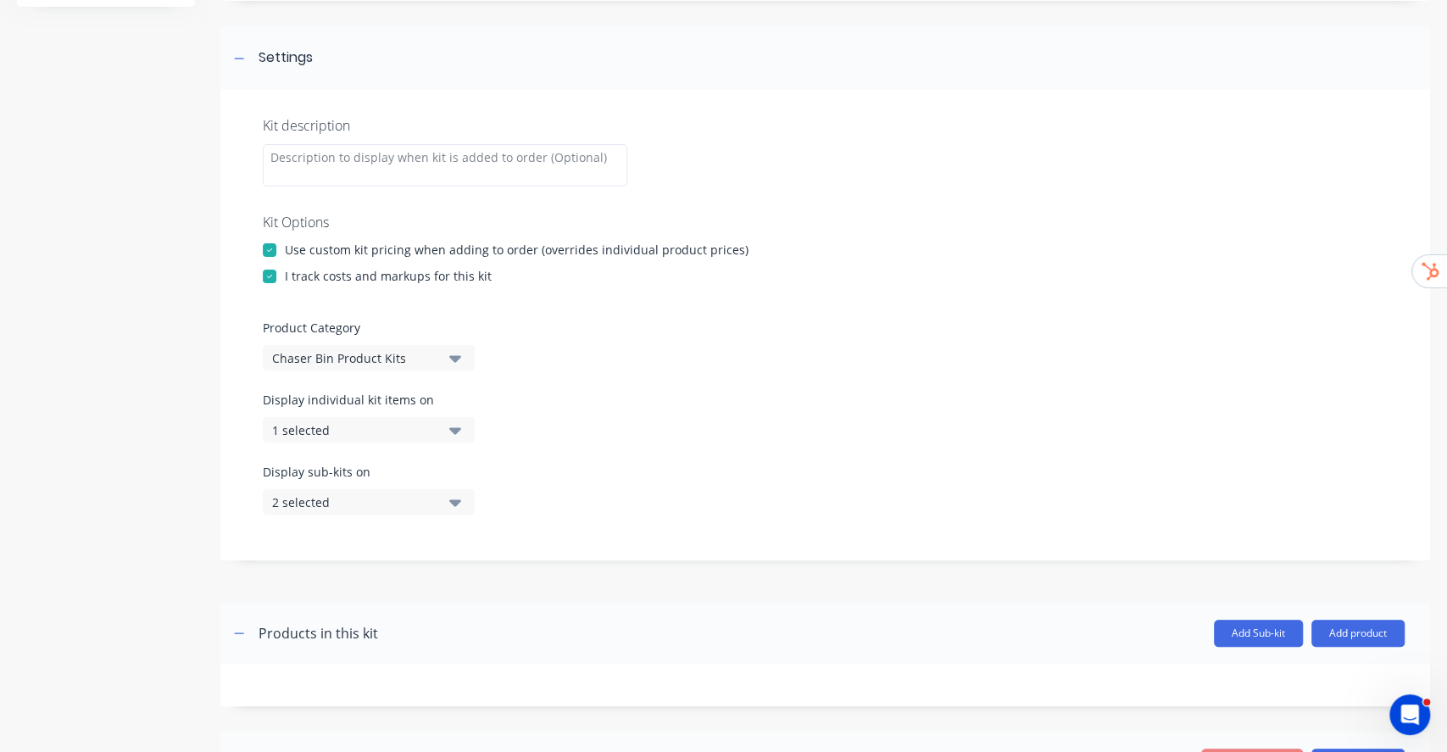
click at [449, 502] on icon "button" at bounding box center [455, 501] width 12 height 19
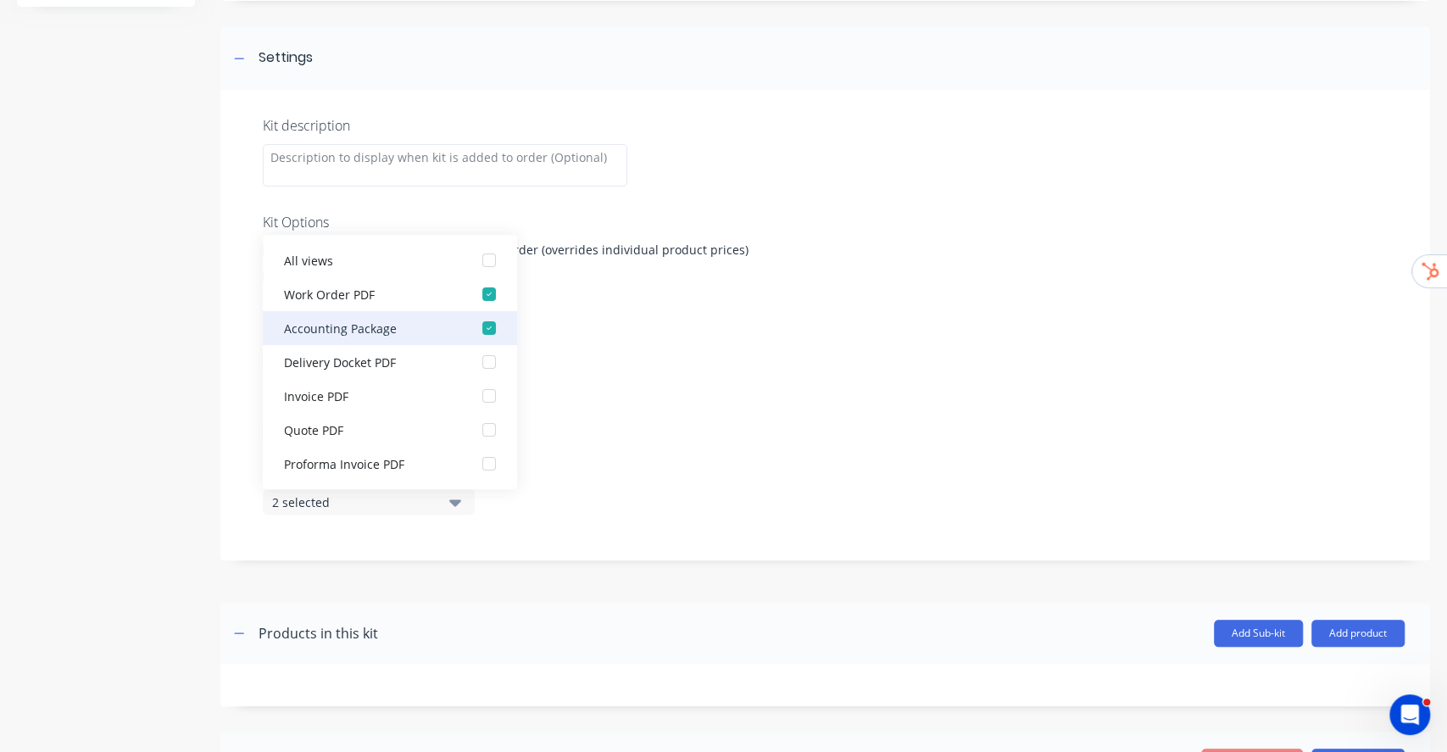
click at [475, 327] on div "button" at bounding box center [489, 328] width 34 height 34
click at [725, 374] on div "Kit description Kit Options Use custom kit pricing when adding to order (overri…" at bounding box center [824, 325] width 1209 height 470
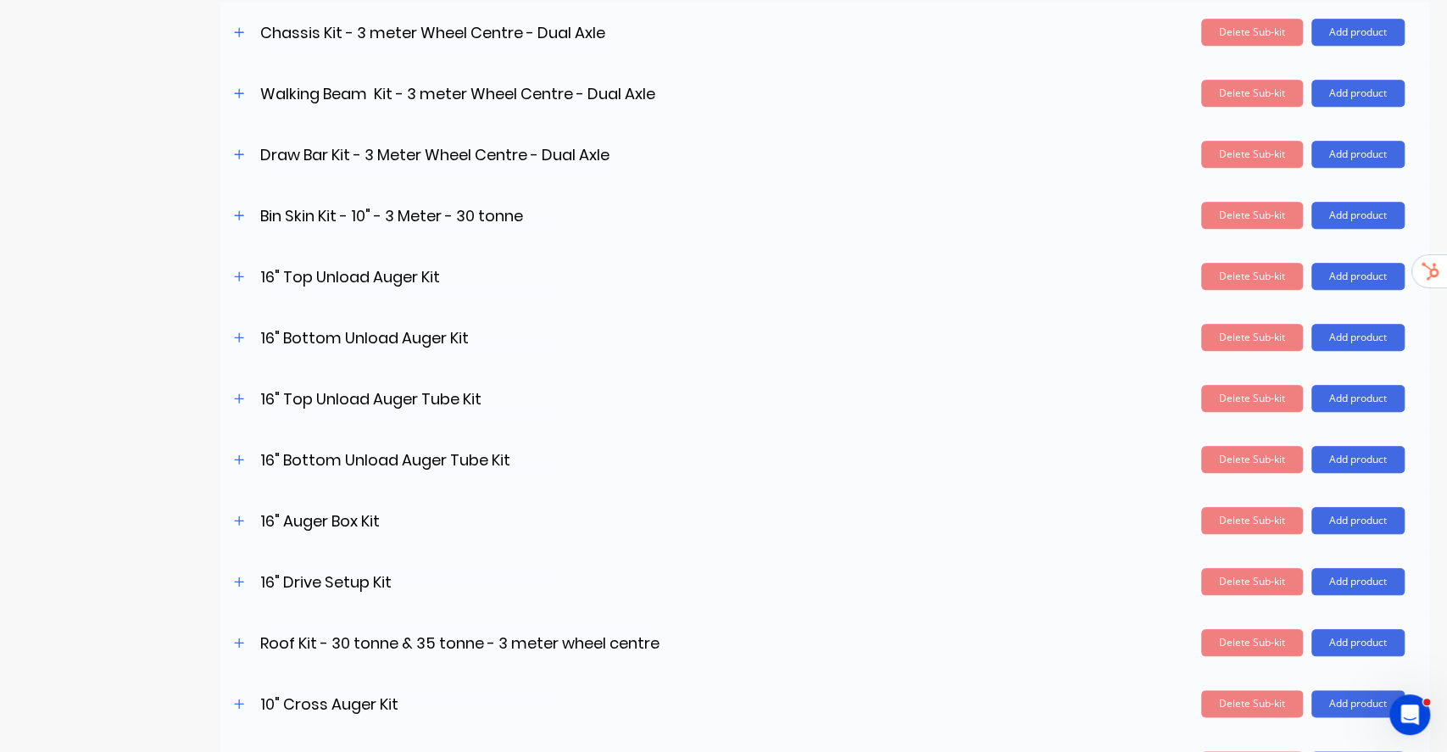
scroll to position [1384, 0]
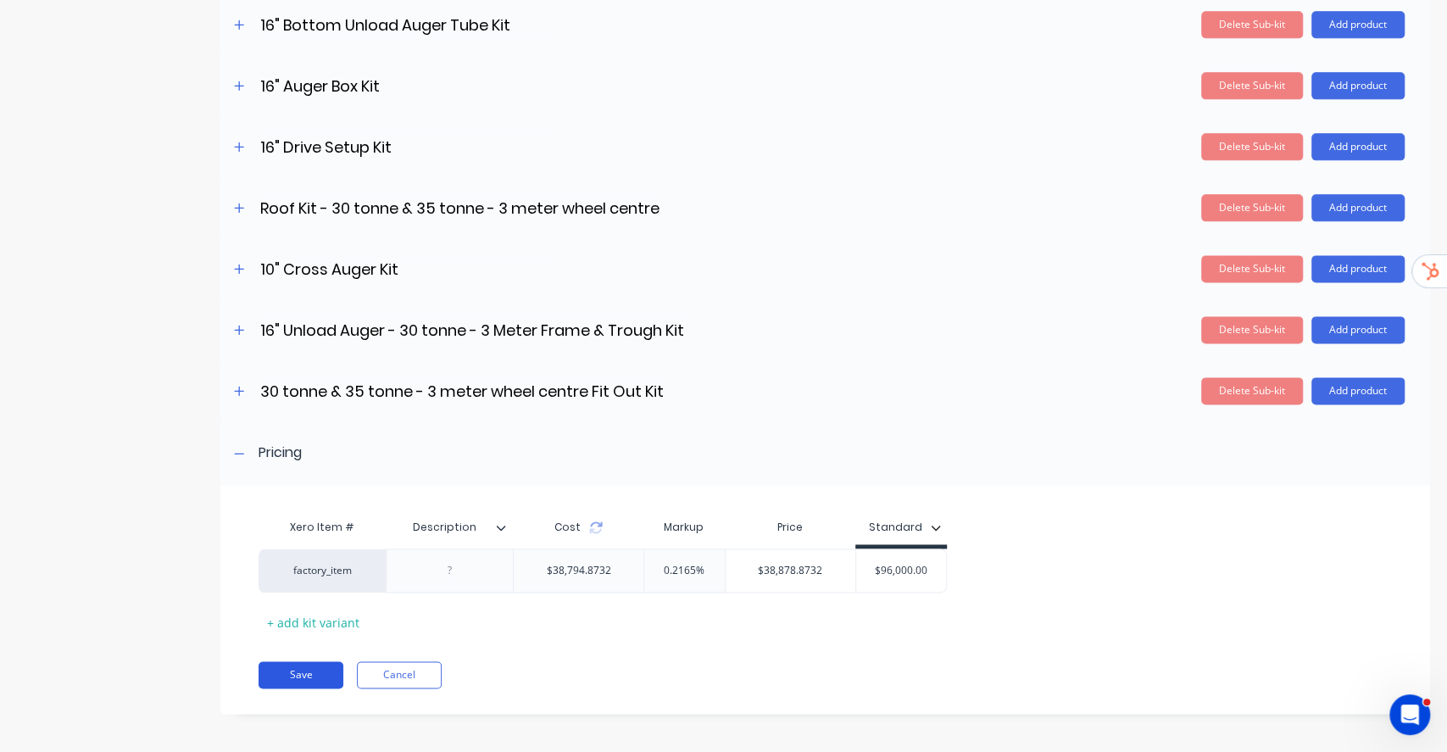
click at [306, 675] on button "Save" at bounding box center [300, 674] width 85 height 27
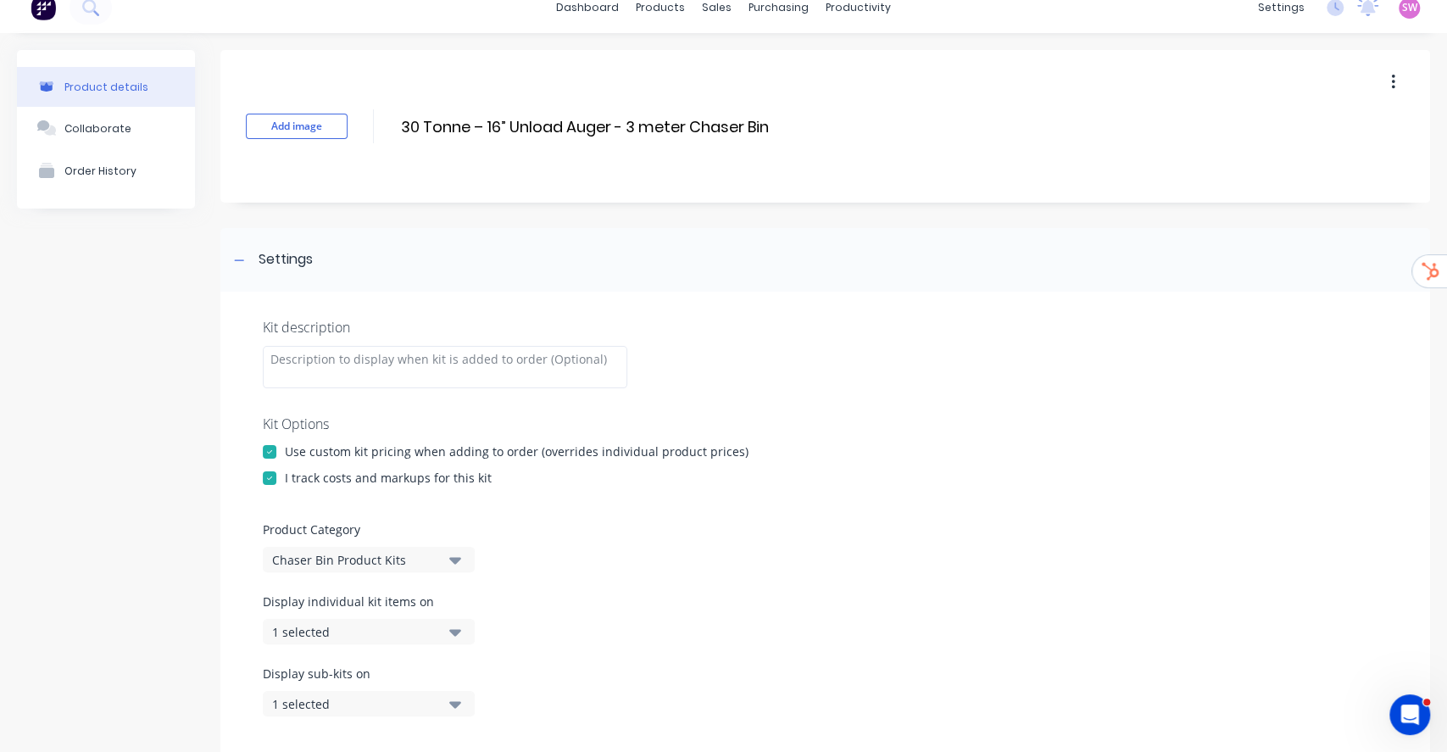
scroll to position [0, 0]
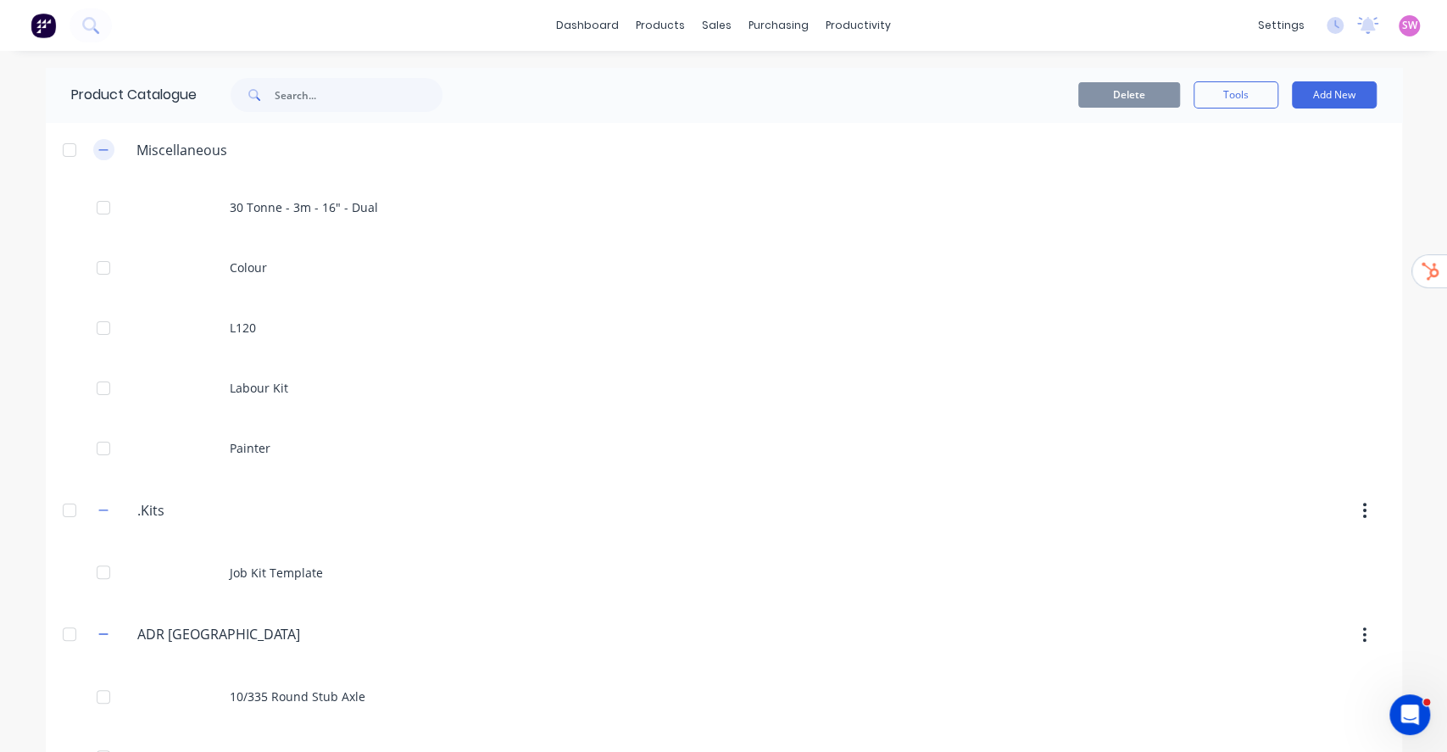
click at [99, 145] on icon "button" at bounding box center [103, 150] width 10 height 12
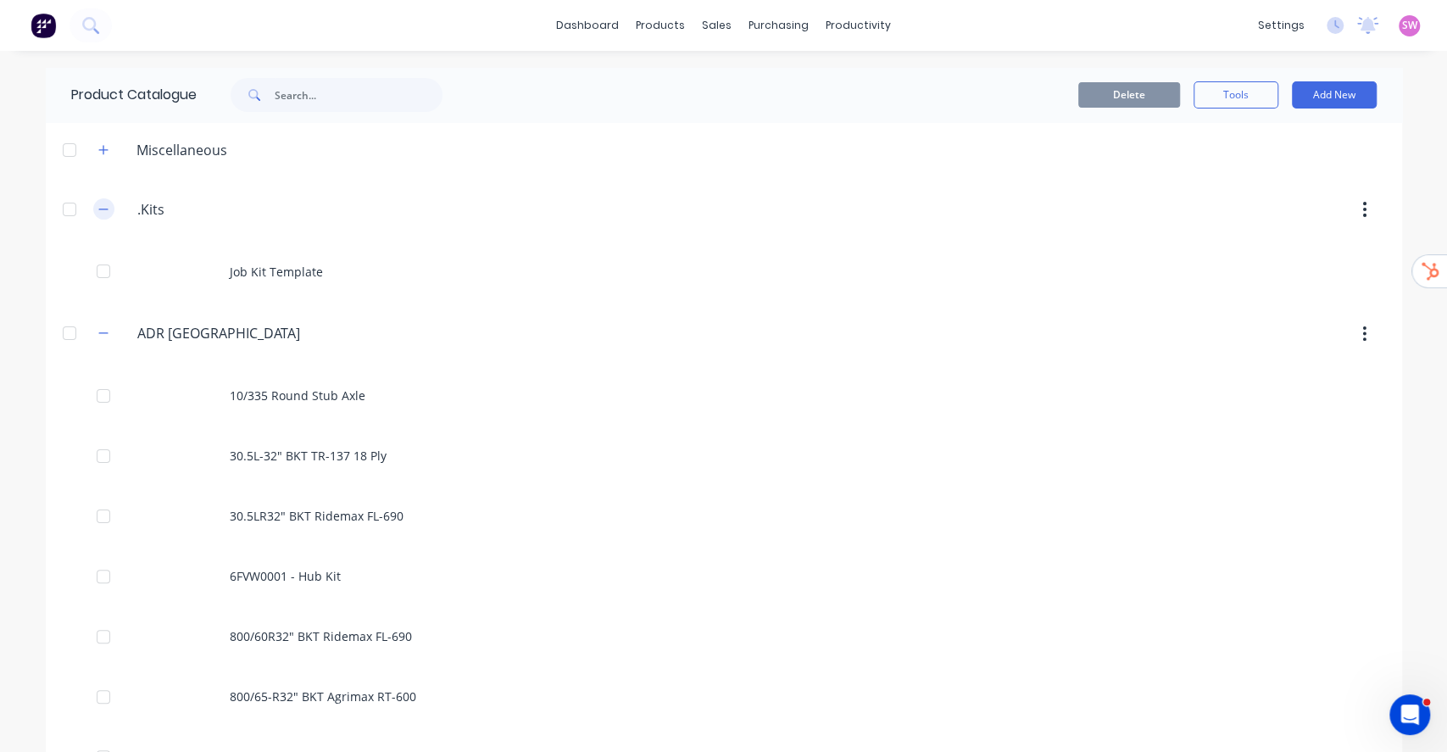
click at [103, 210] on button "button" at bounding box center [103, 208] width 21 height 21
click at [98, 272] on icon "button" at bounding box center [103, 273] width 10 height 12
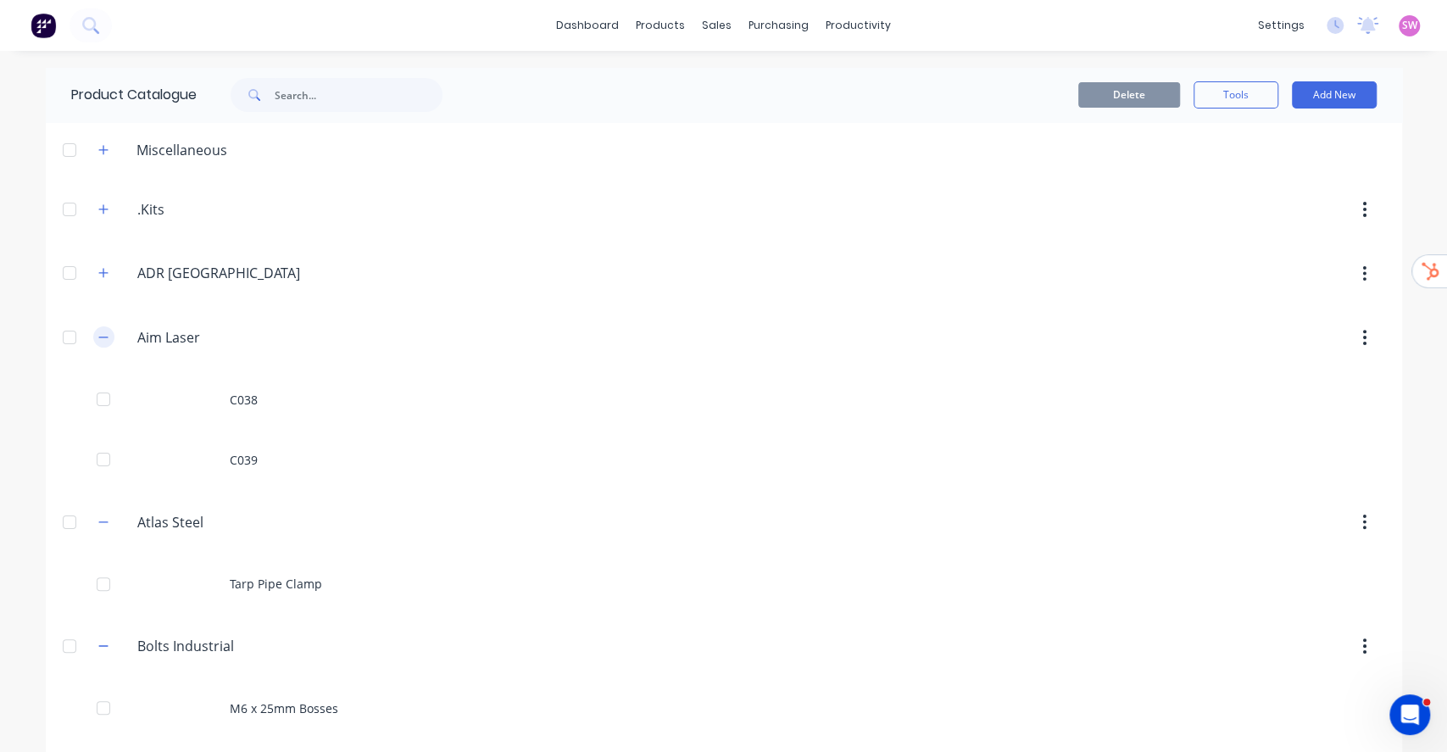
click at [98, 336] on icon "button" at bounding box center [103, 337] width 10 height 12
click at [102, 403] on button "button" at bounding box center [103, 401] width 21 height 21
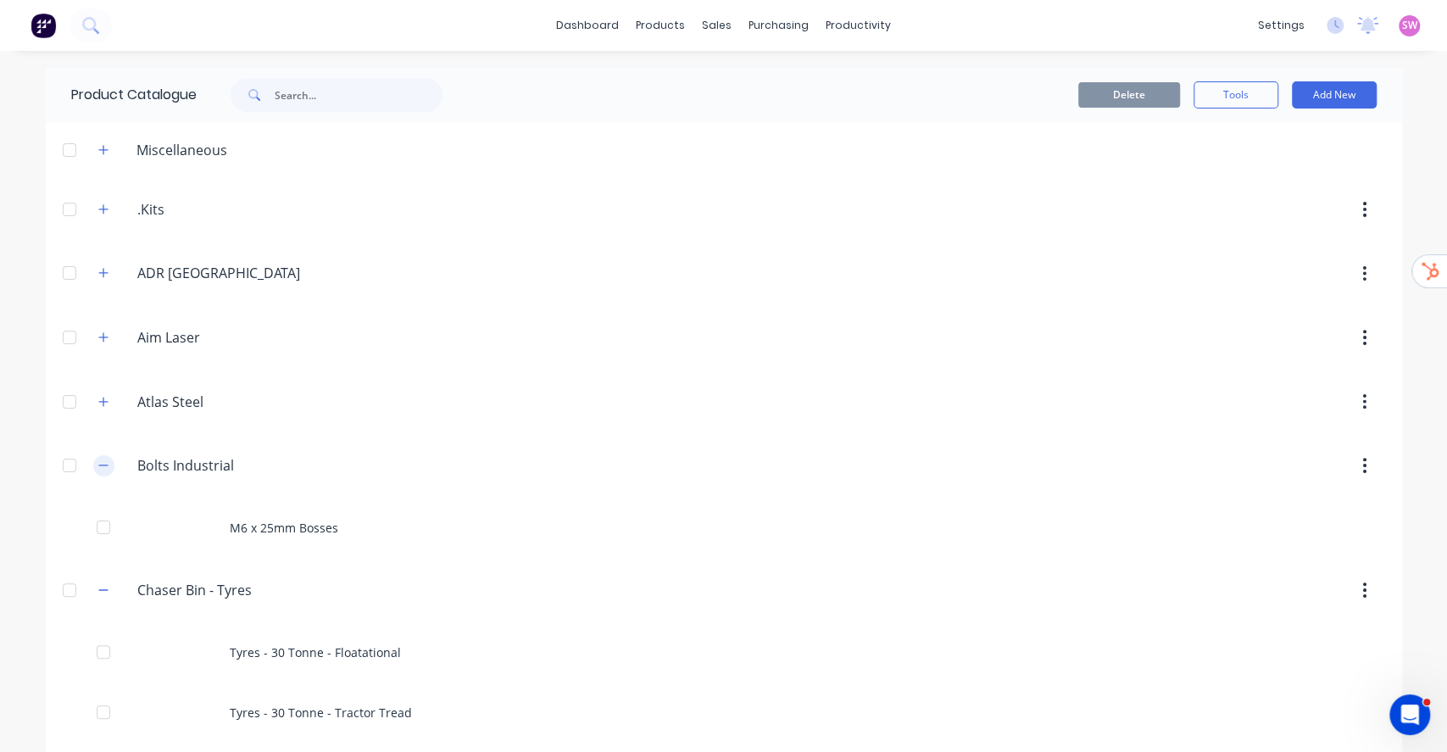
click at [98, 468] on icon "button" at bounding box center [103, 465] width 10 height 12
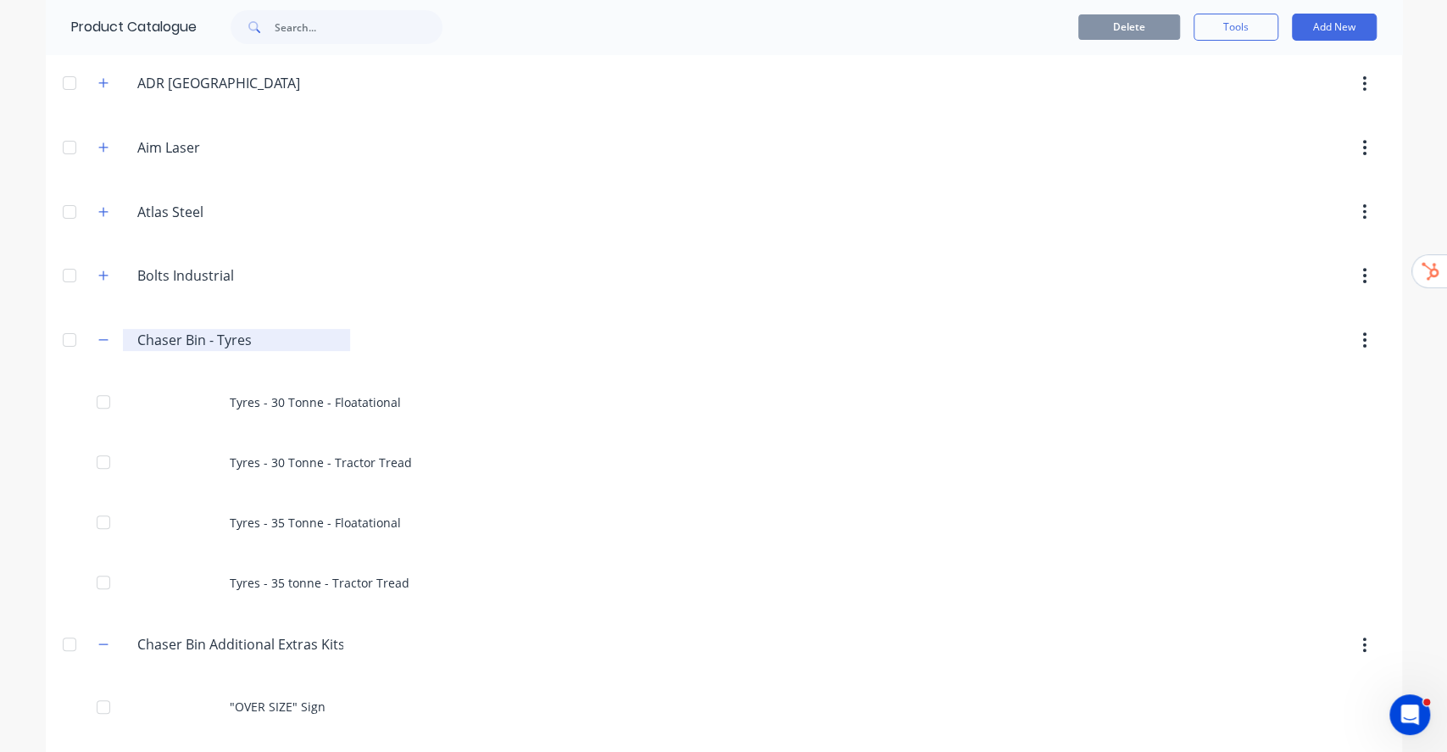
scroll to position [225, 0]
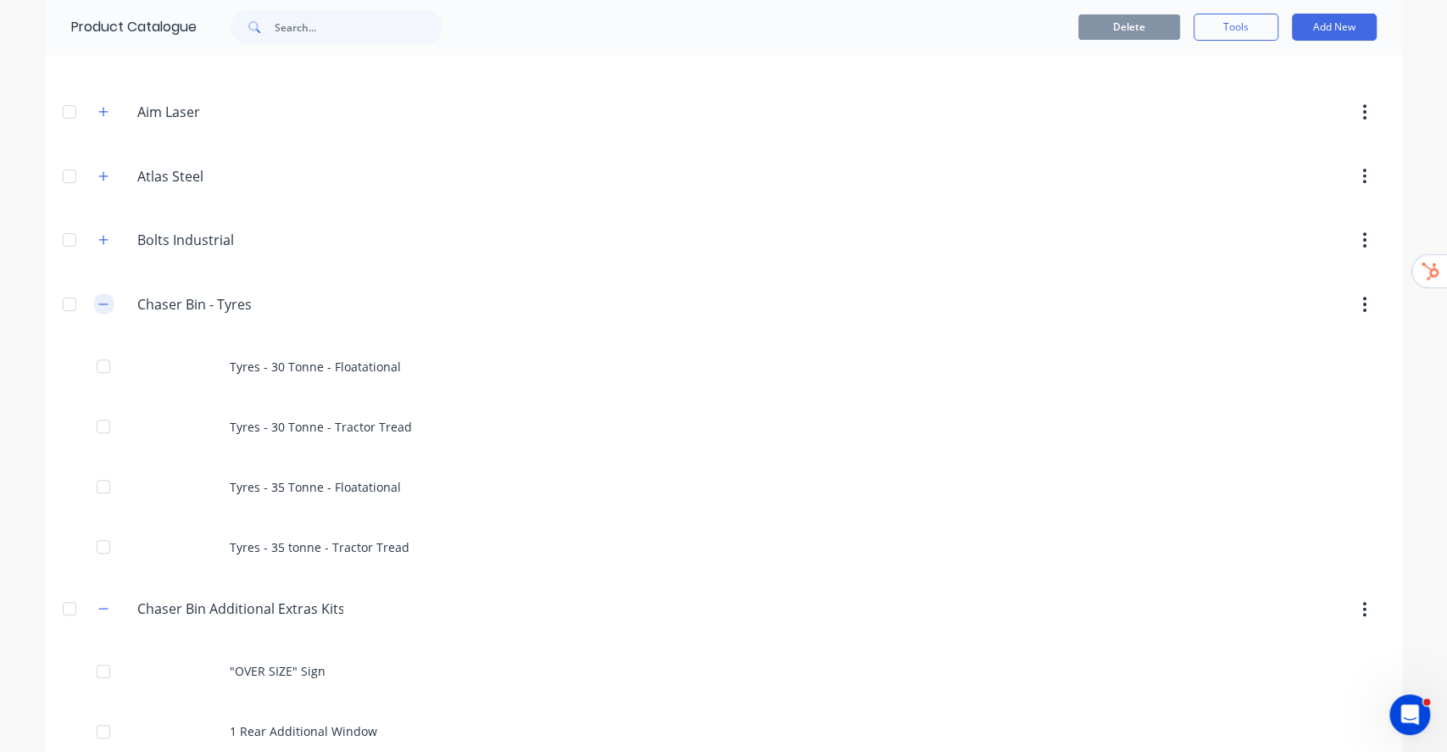
click at [98, 306] on icon "button" at bounding box center [103, 304] width 10 height 12
click at [101, 369] on button "button" at bounding box center [103, 368] width 21 height 21
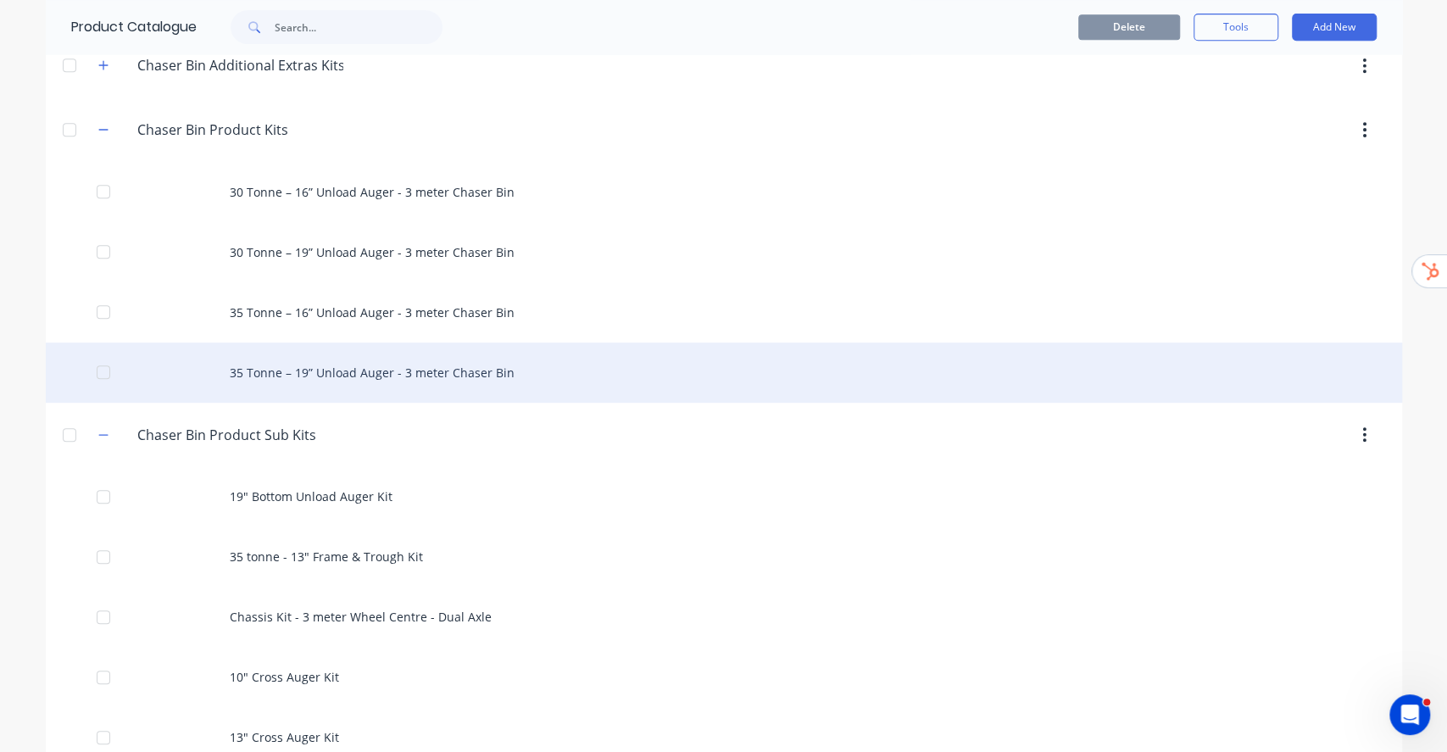
scroll to position [564, 0]
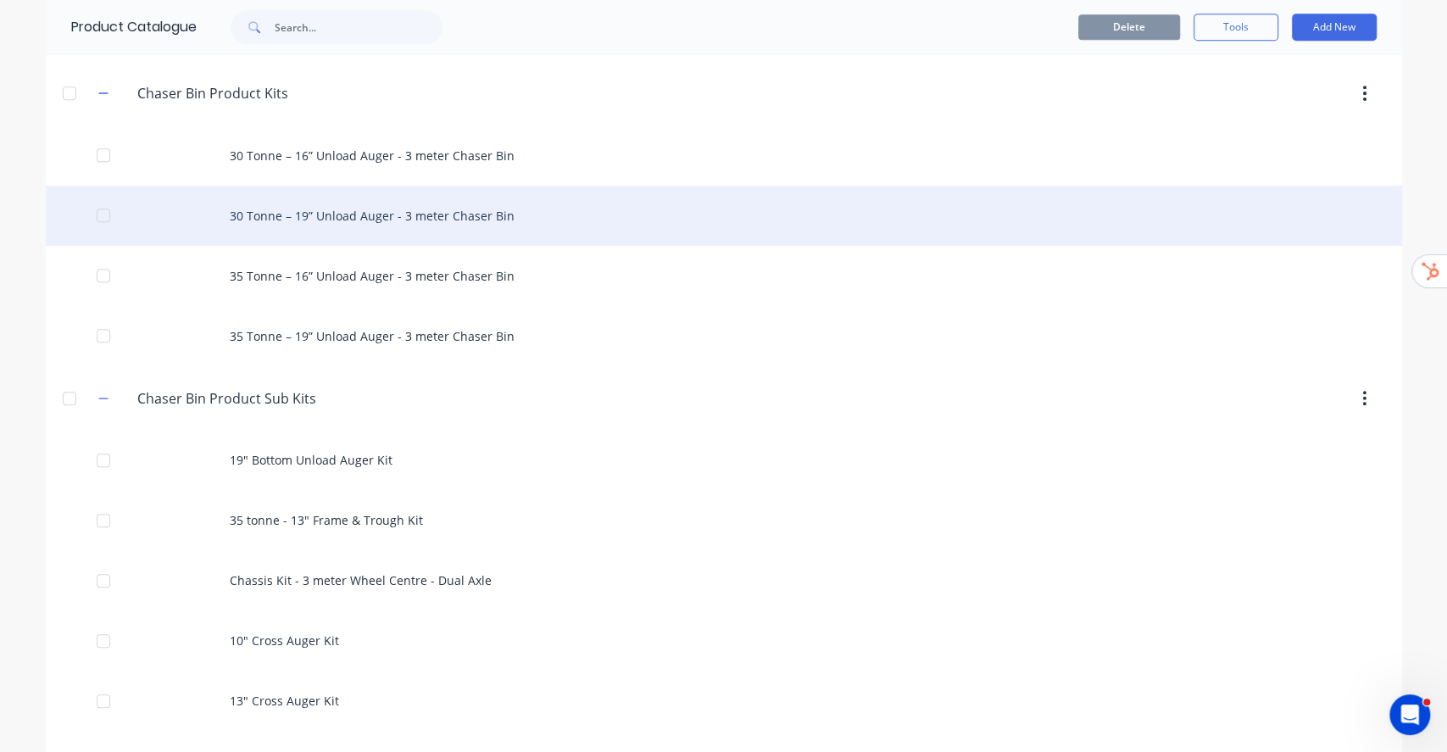
click at [403, 219] on div "30 Tonne – 19” Unload Auger - 3 meter Chaser Bin" at bounding box center [724, 216] width 1356 height 60
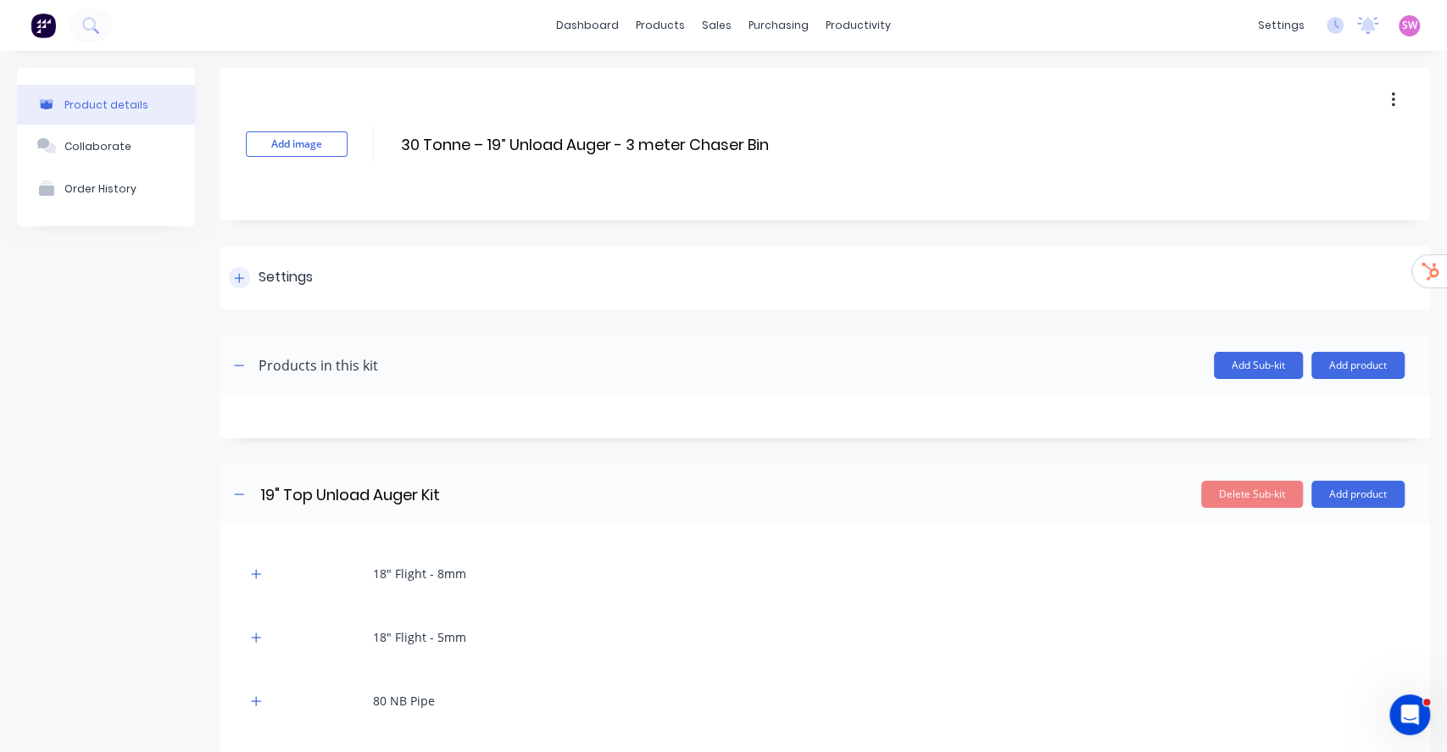
click at [244, 285] on div at bounding box center [239, 277] width 21 height 21
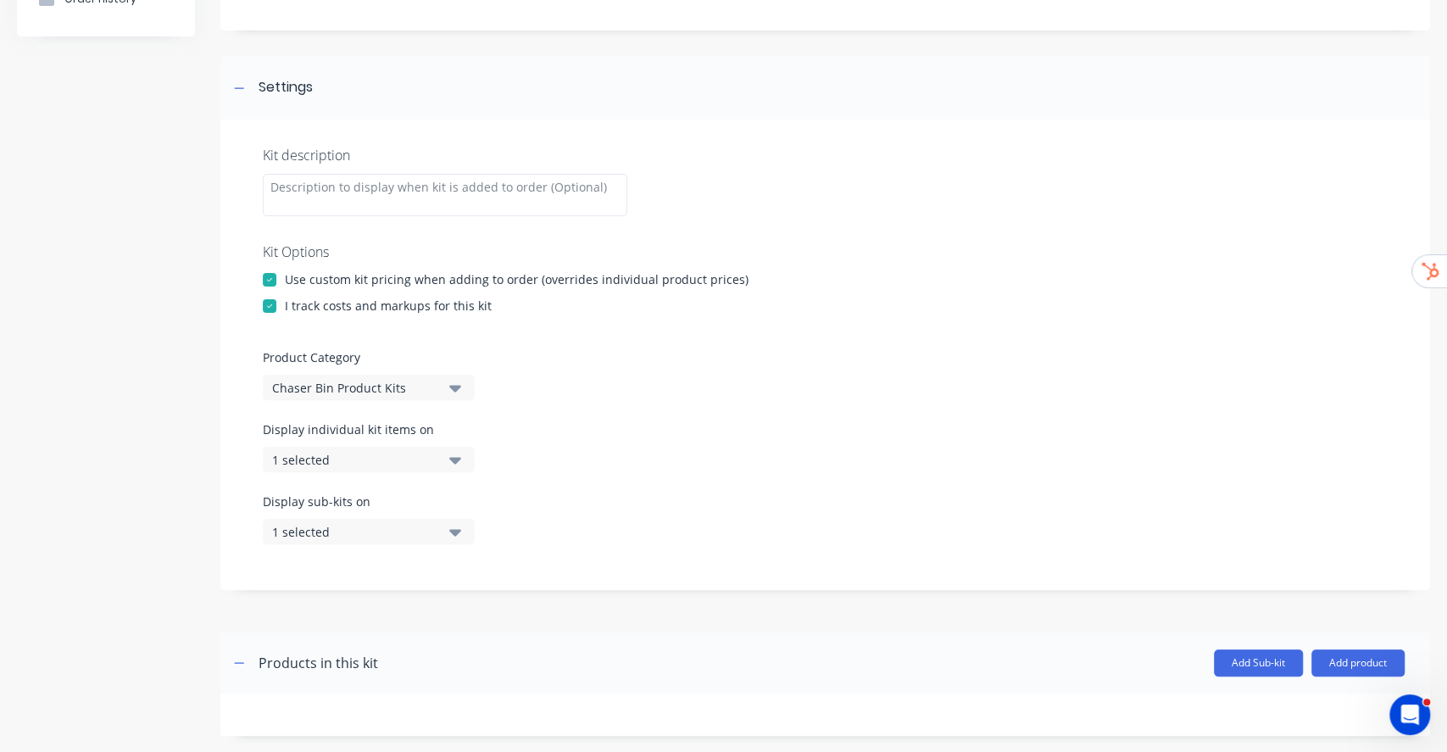
scroll to position [225, 0]
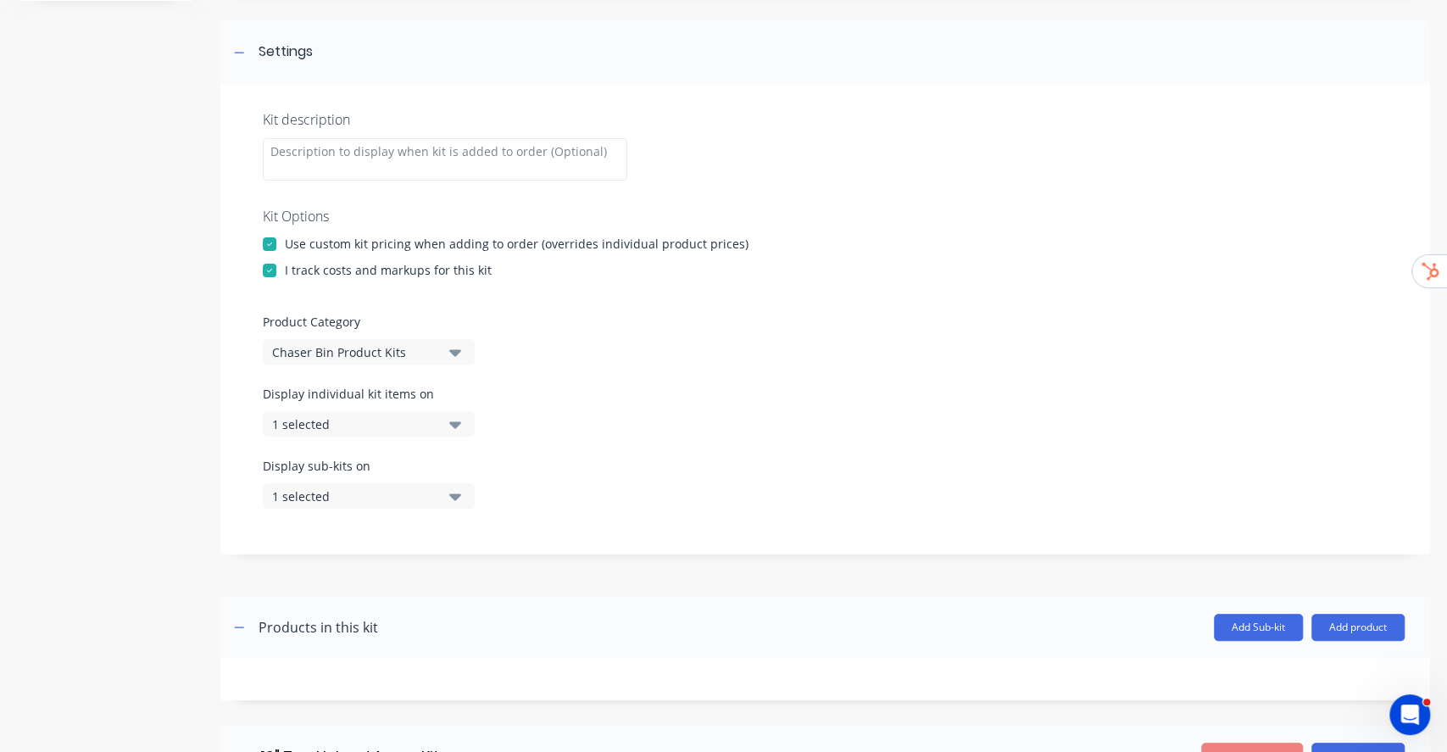
click at [444, 429] on button "1 selected" at bounding box center [369, 423] width 212 height 25
click at [557, 400] on div "Display individual kit items on 1 selected" at bounding box center [825, 421] width 1125 height 72
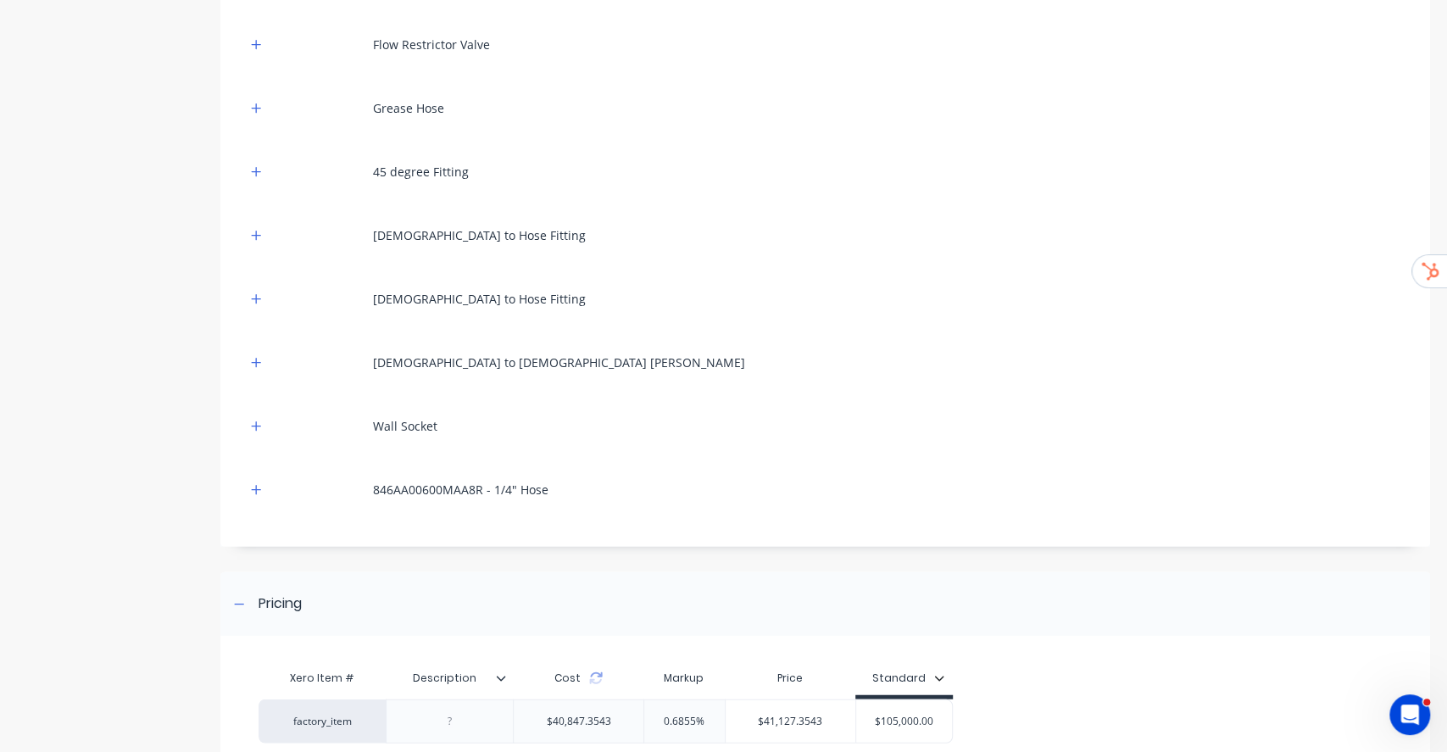
scroll to position [20002, 0]
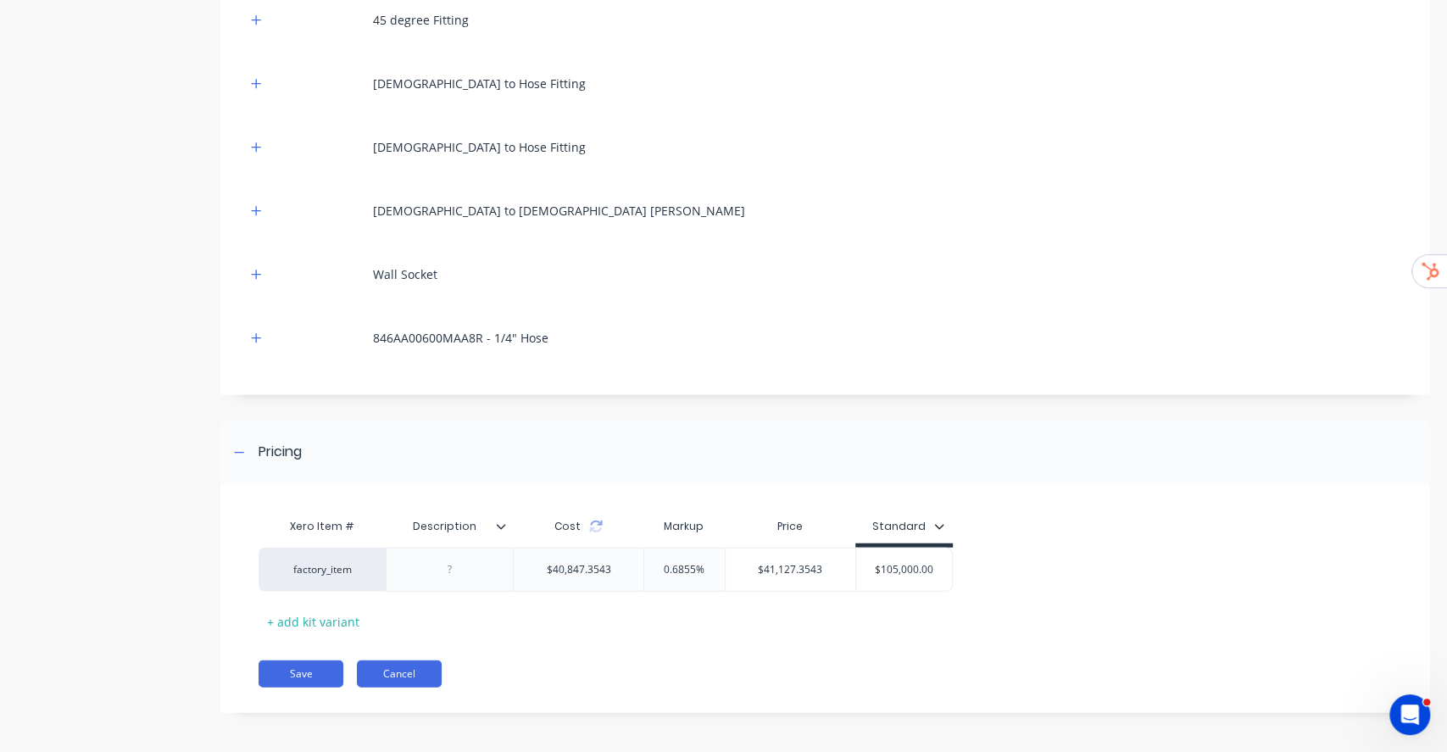
click at [434, 675] on button "Cancel" at bounding box center [399, 673] width 85 height 27
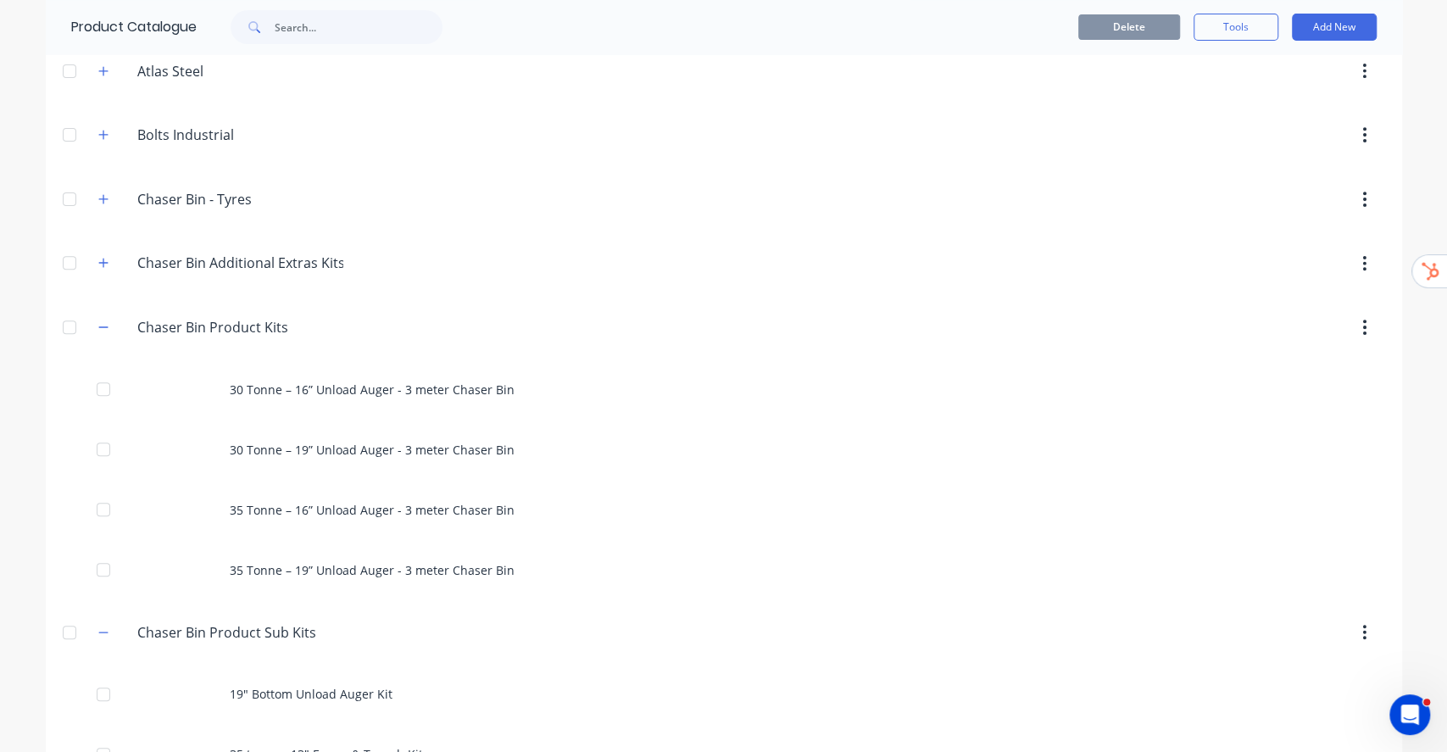
scroll to position [339, 0]
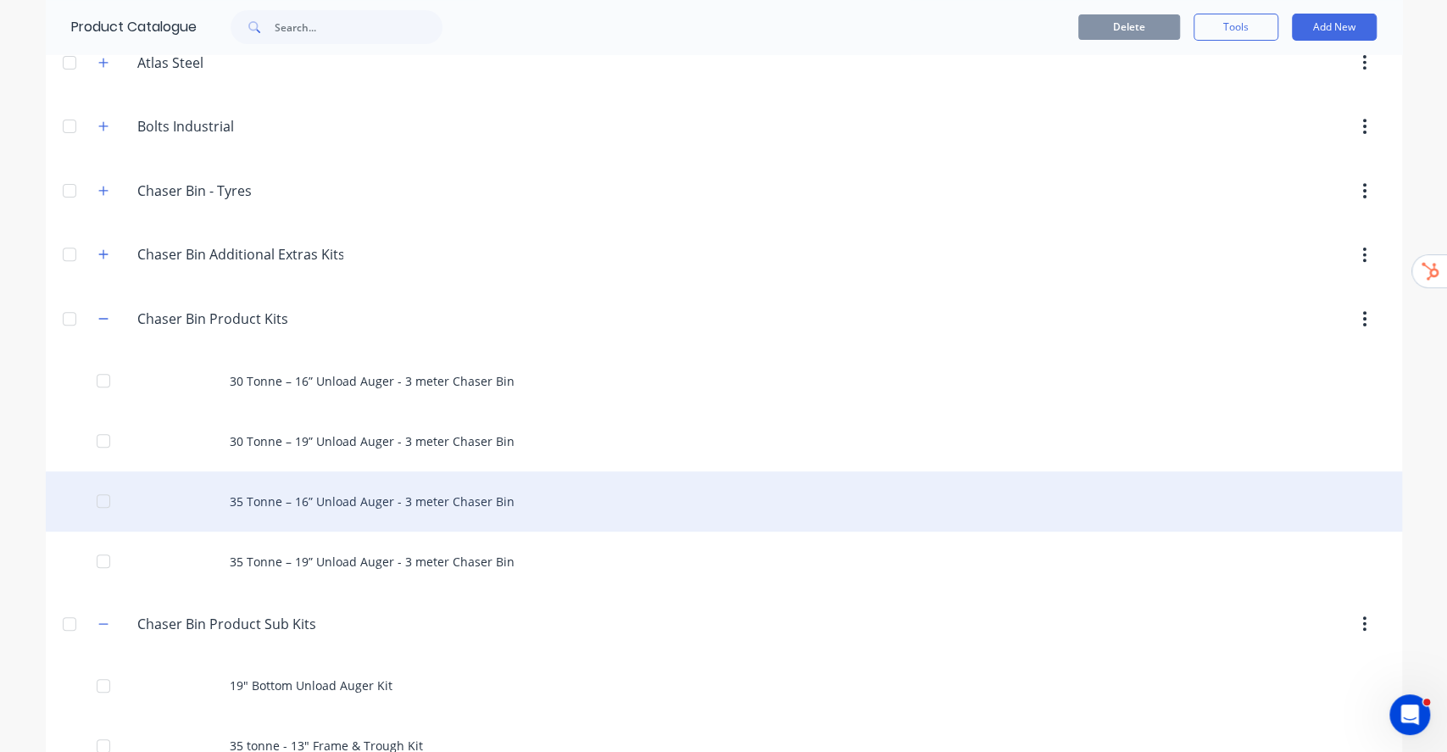
click at [438, 505] on div "35 Tonne – 16” Unload Auger - 3 meter Chaser Bin" at bounding box center [724, 501] width 1356 height 60
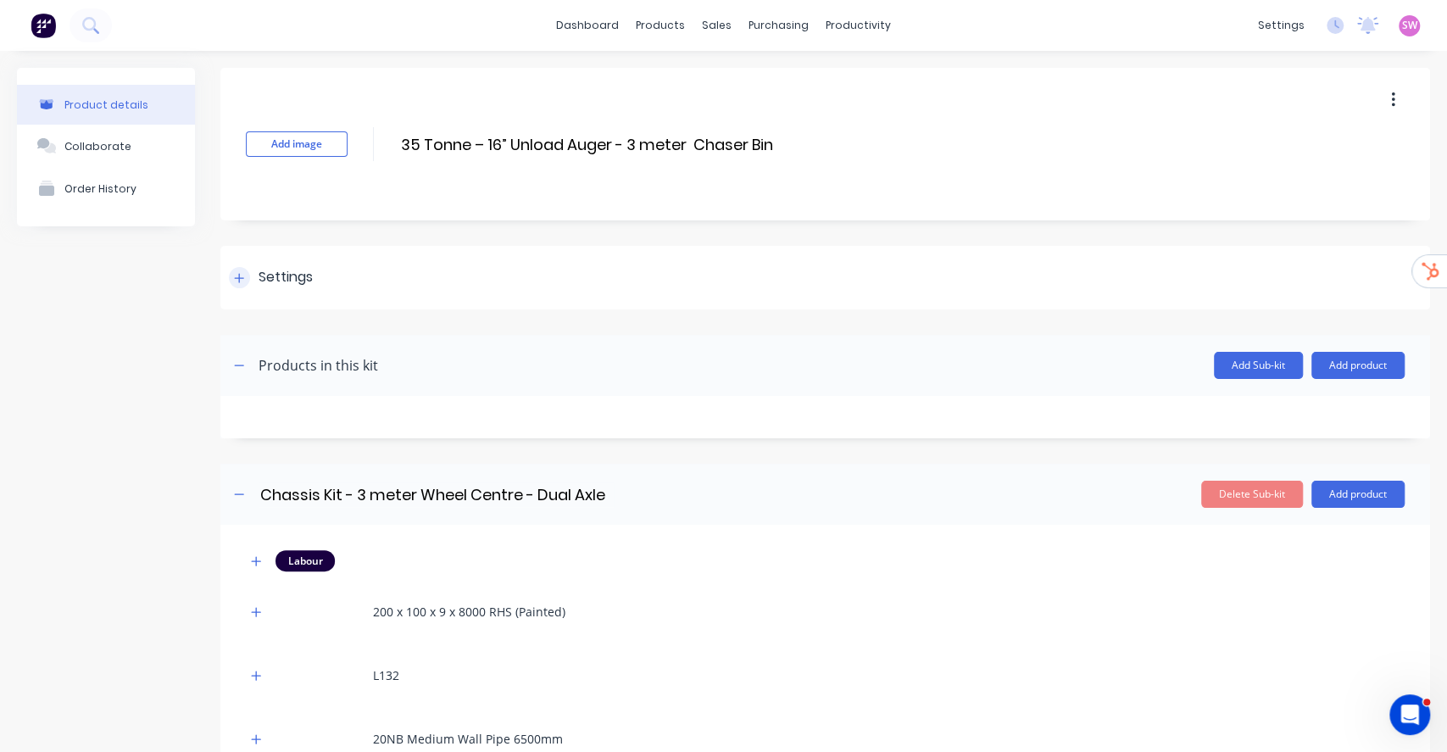
click at [235, 275] on icon at bounding box center [239, 278] width 10 height 12
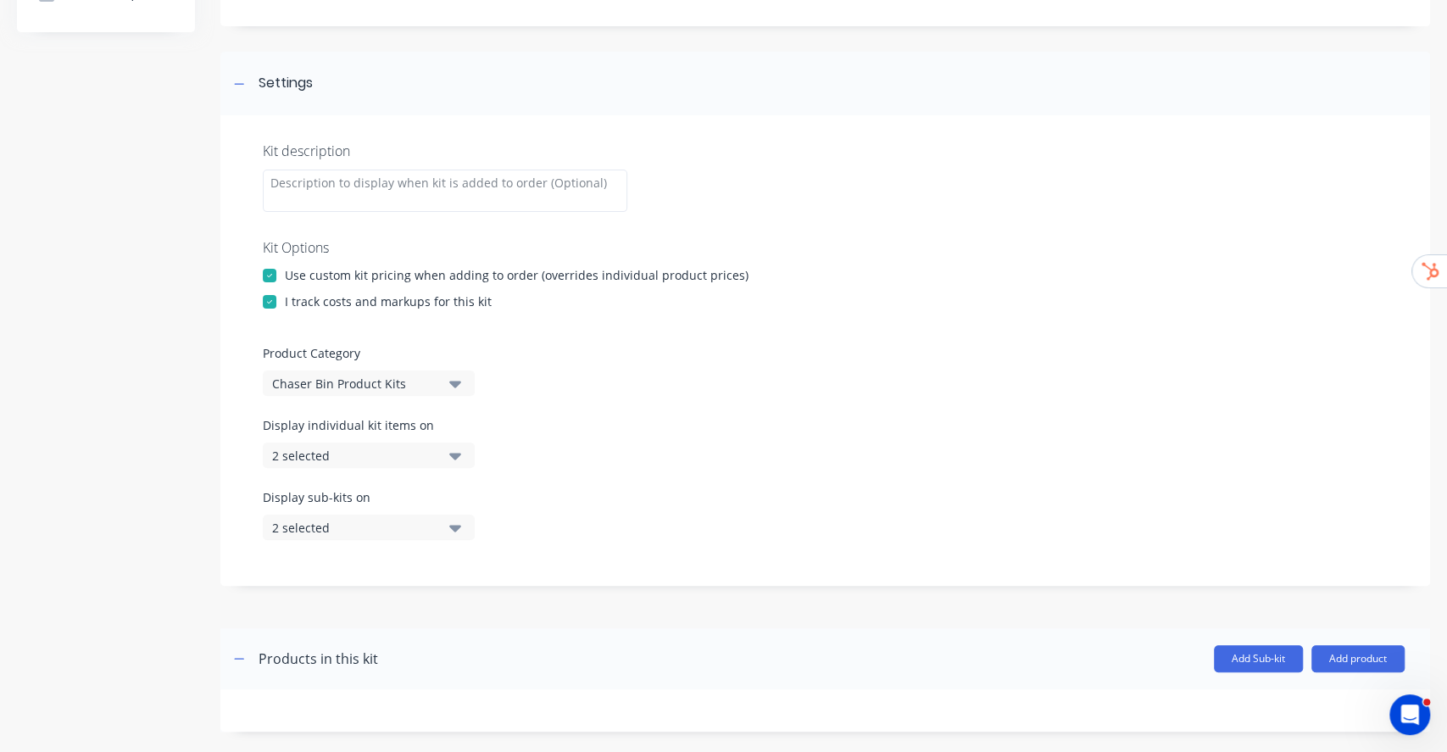
scroll to position [225, 0]
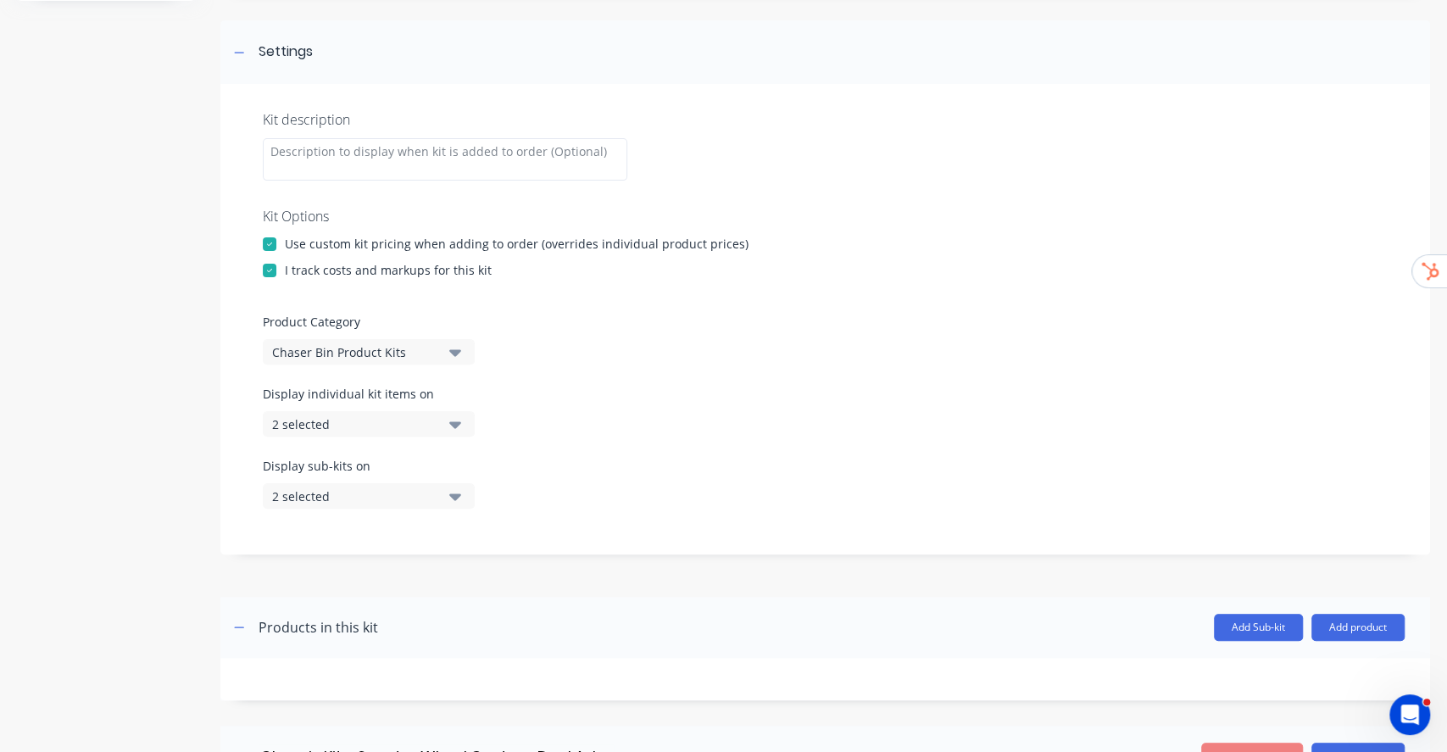
click at [463, 417] on button "2 selected" at bounding box center [369, 423] width 212 height 25
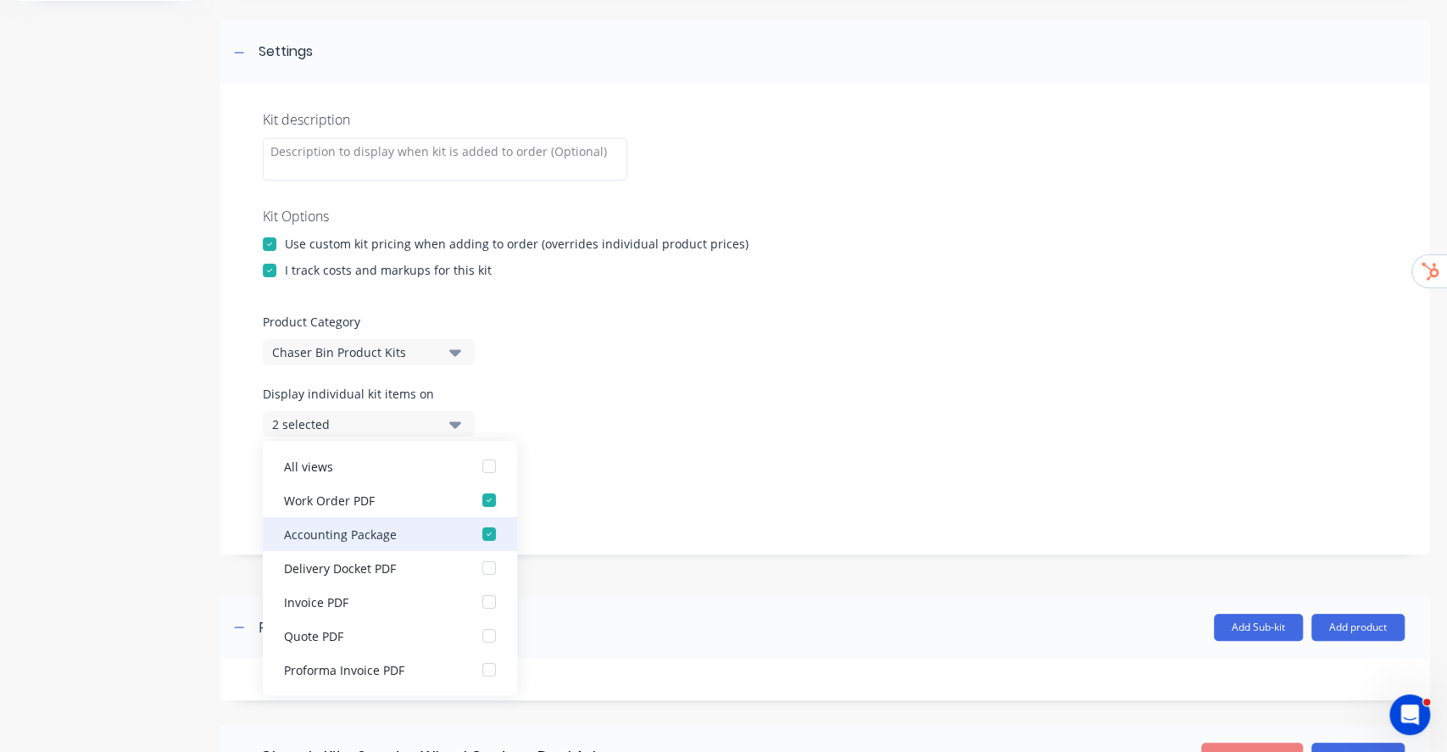
click at [475, 533] on div "button" at bounding box center [489, 534] width 34 height 34
click at [661, 381] on div "Kit description Kit Options Use custom kit pricing when adding to order (overri…" at bounding box center [824, 319] width 1209 height 470
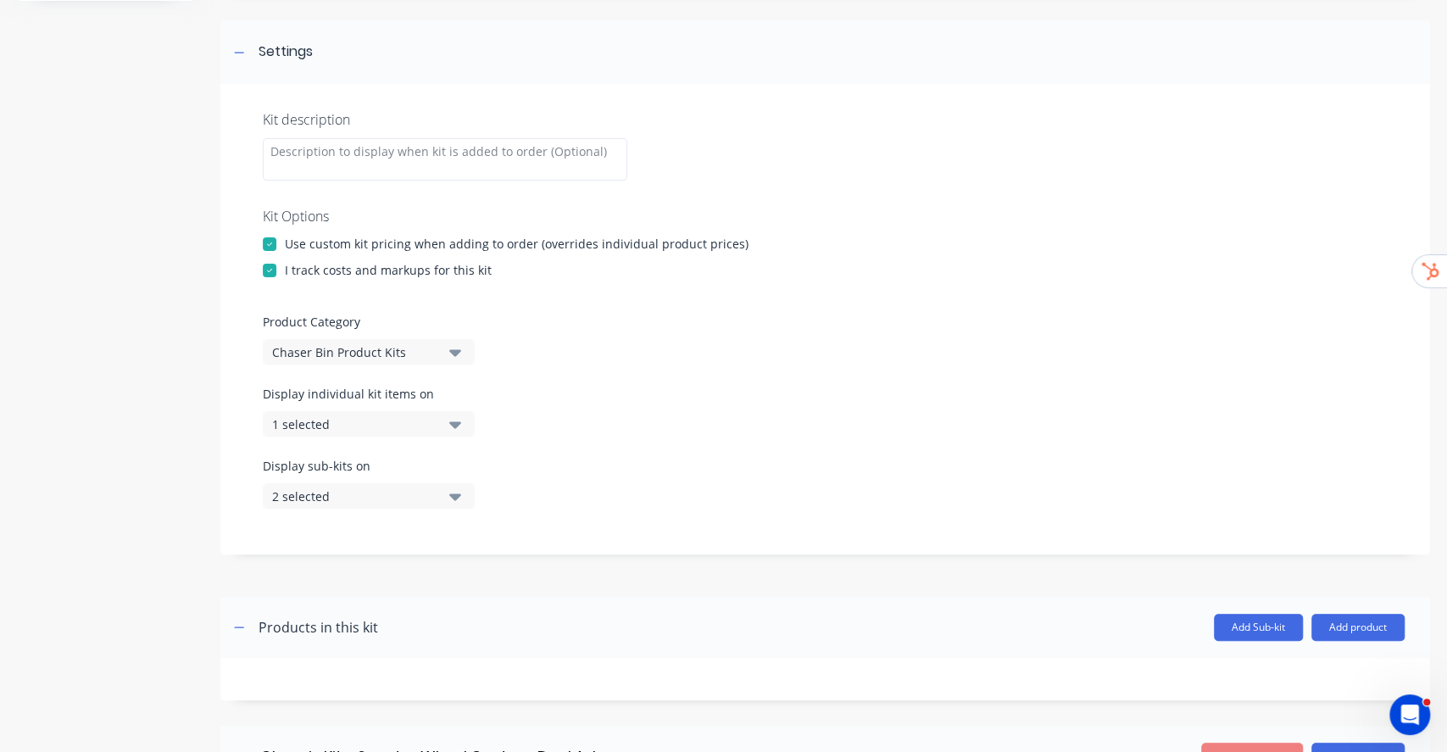
click at [461, 497] on button "2 selected" at bounding box center [369, 495] width 212 height 25
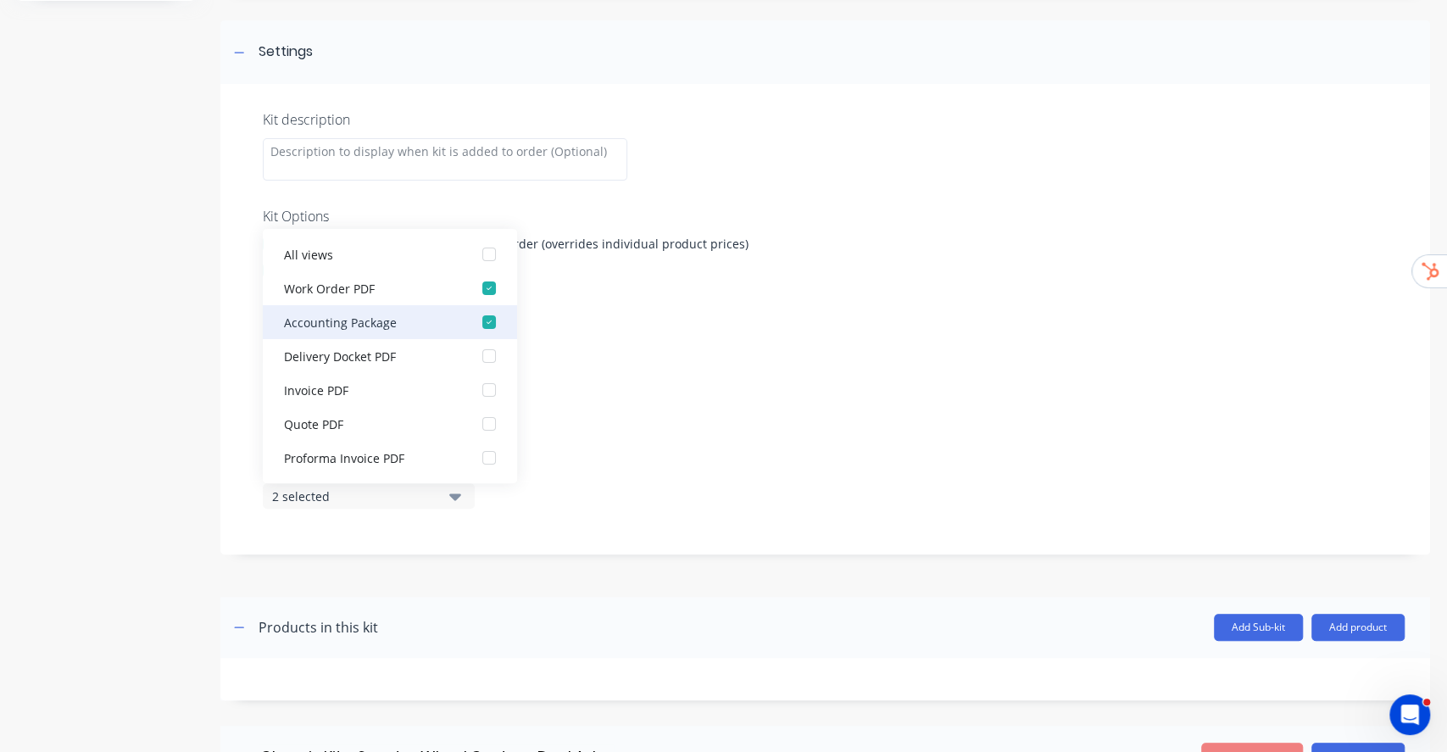
click at [484, 319] on div "button" at bounding box center [489, 322] width 34 height 34
click at [679, 397] on div "Display individual kit items on 1 selected" at bounding box center [825, 421] width 1125 height 72
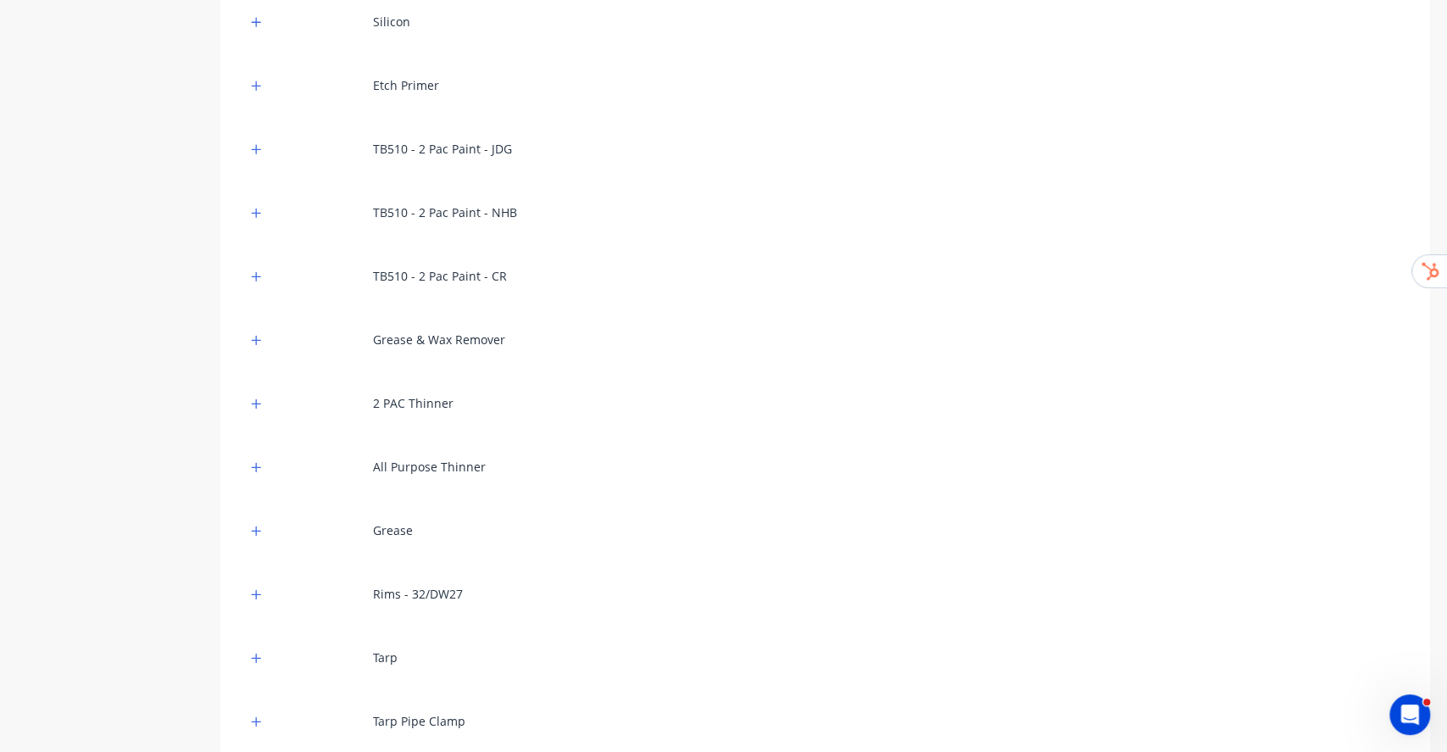
scroll to position [19734, 0]
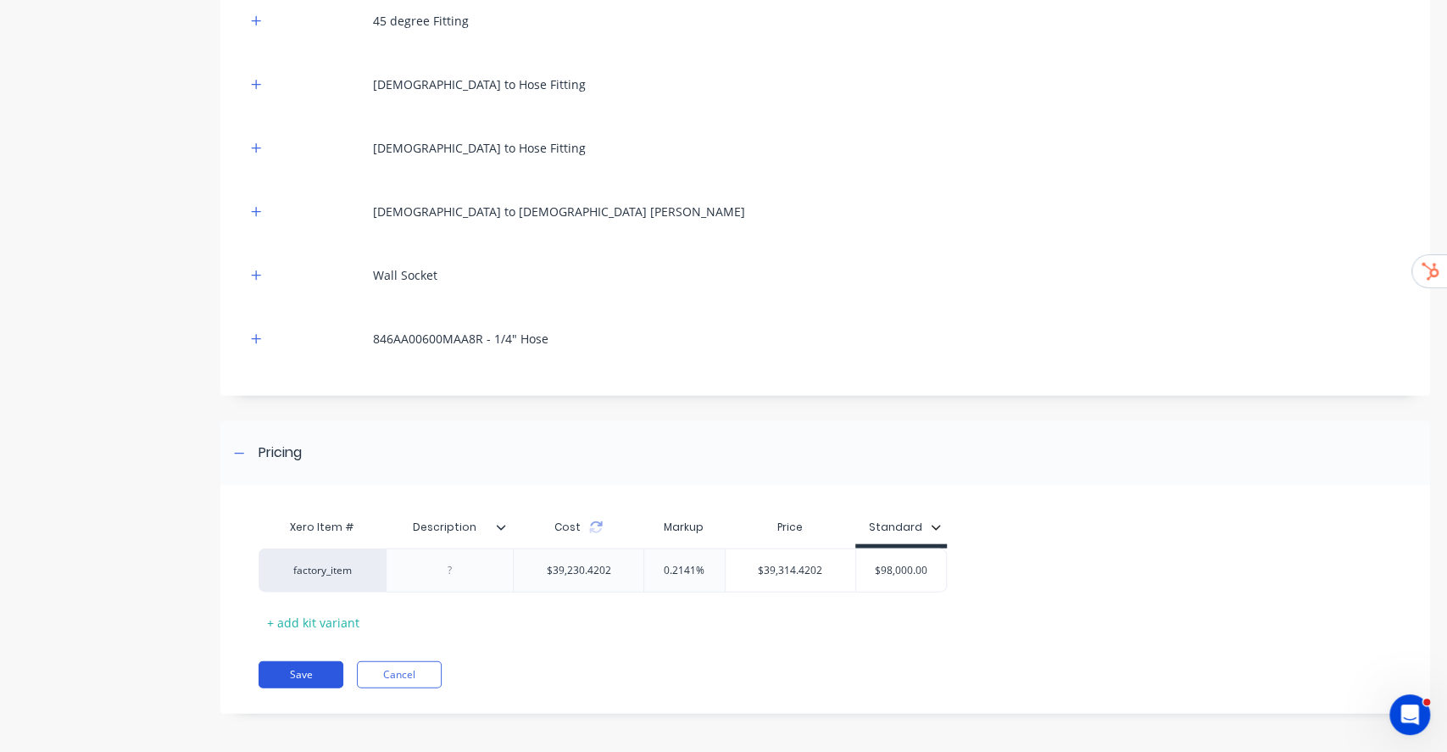
click at [304, 675] on button "Save" at bounding box center [300, 674] width 85 height 27
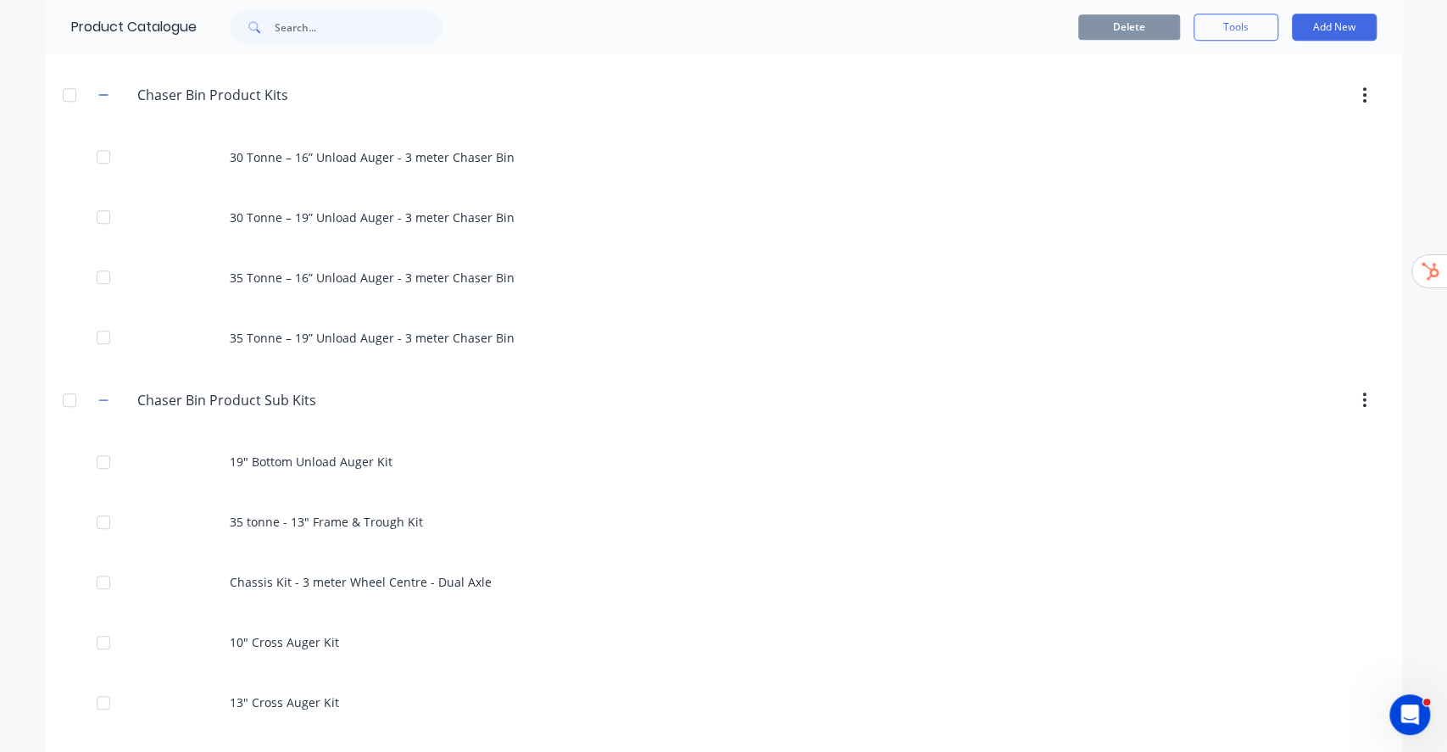
scroll to position [564, 0]
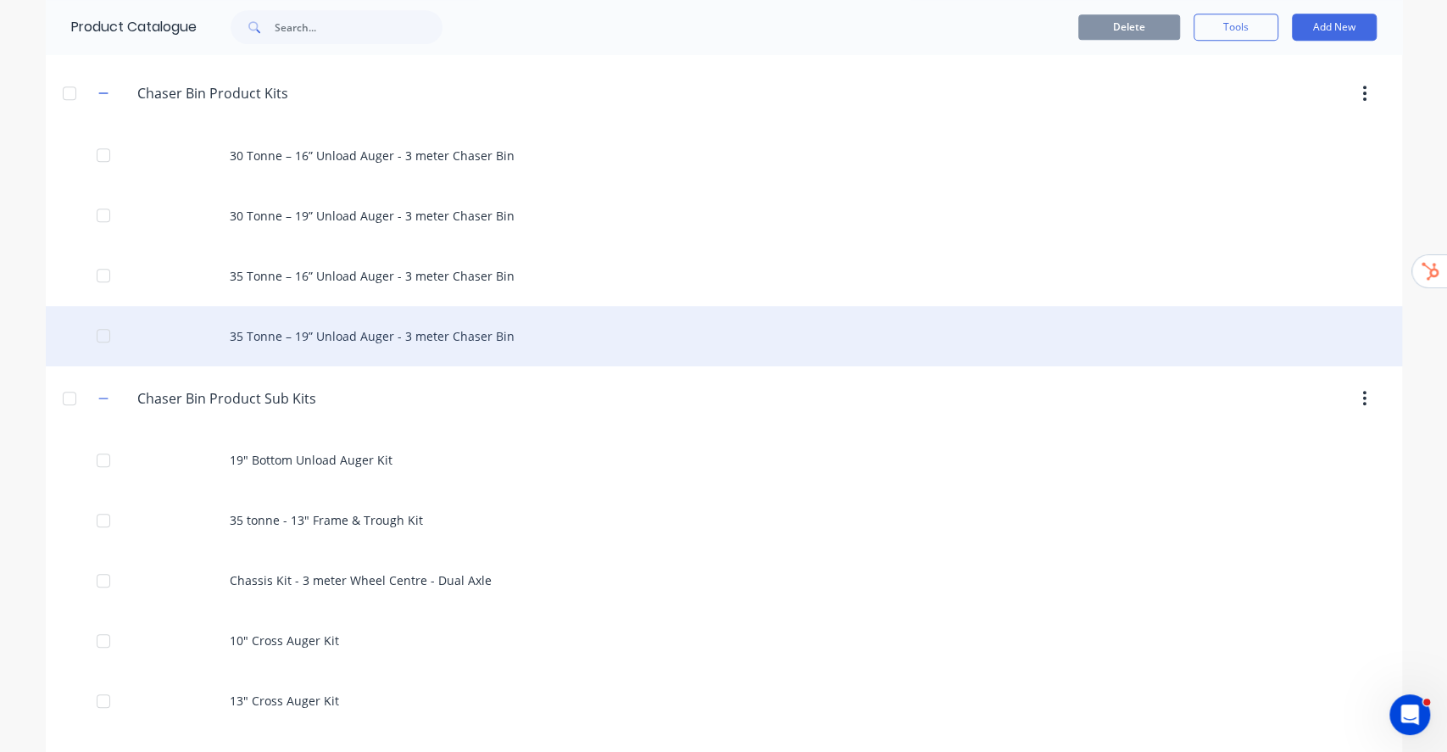
click at [407, 329] on div "35 Tonne – 19” Unload Auger - 3 meter Chaser Bin" at bounding box center [724, 336] width 1356 height 60
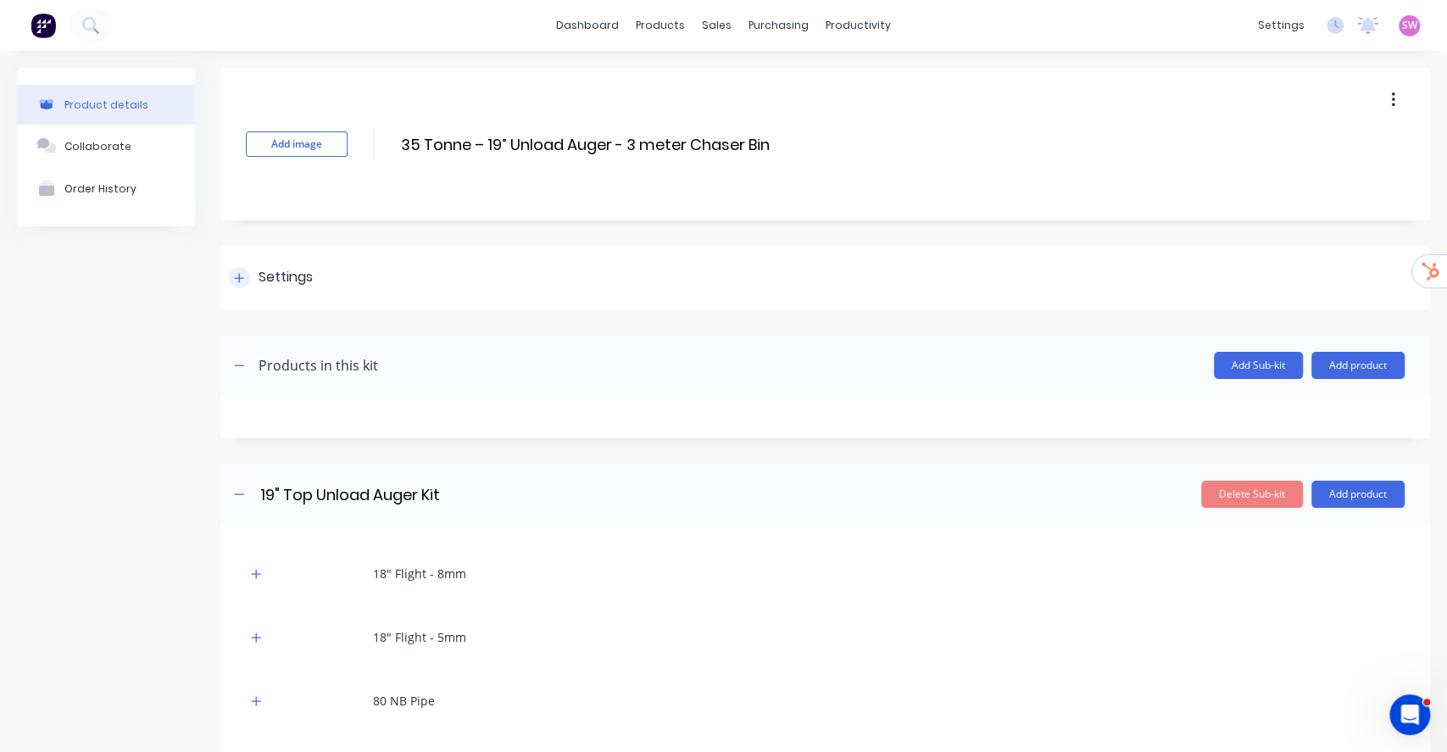
click at [253, 286] on div "Settings" at bounding box center [271, 277] width 84 height 21
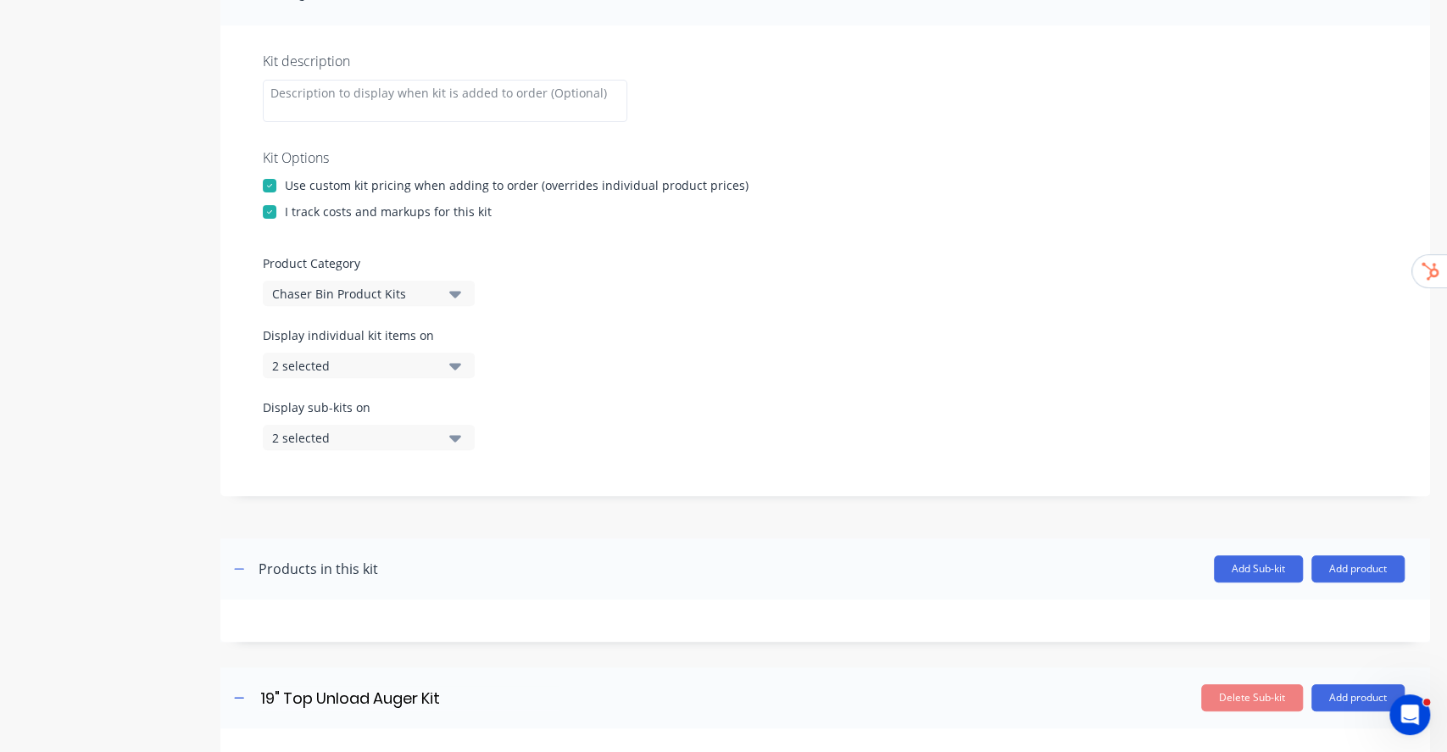
scroll to position [339, 0]
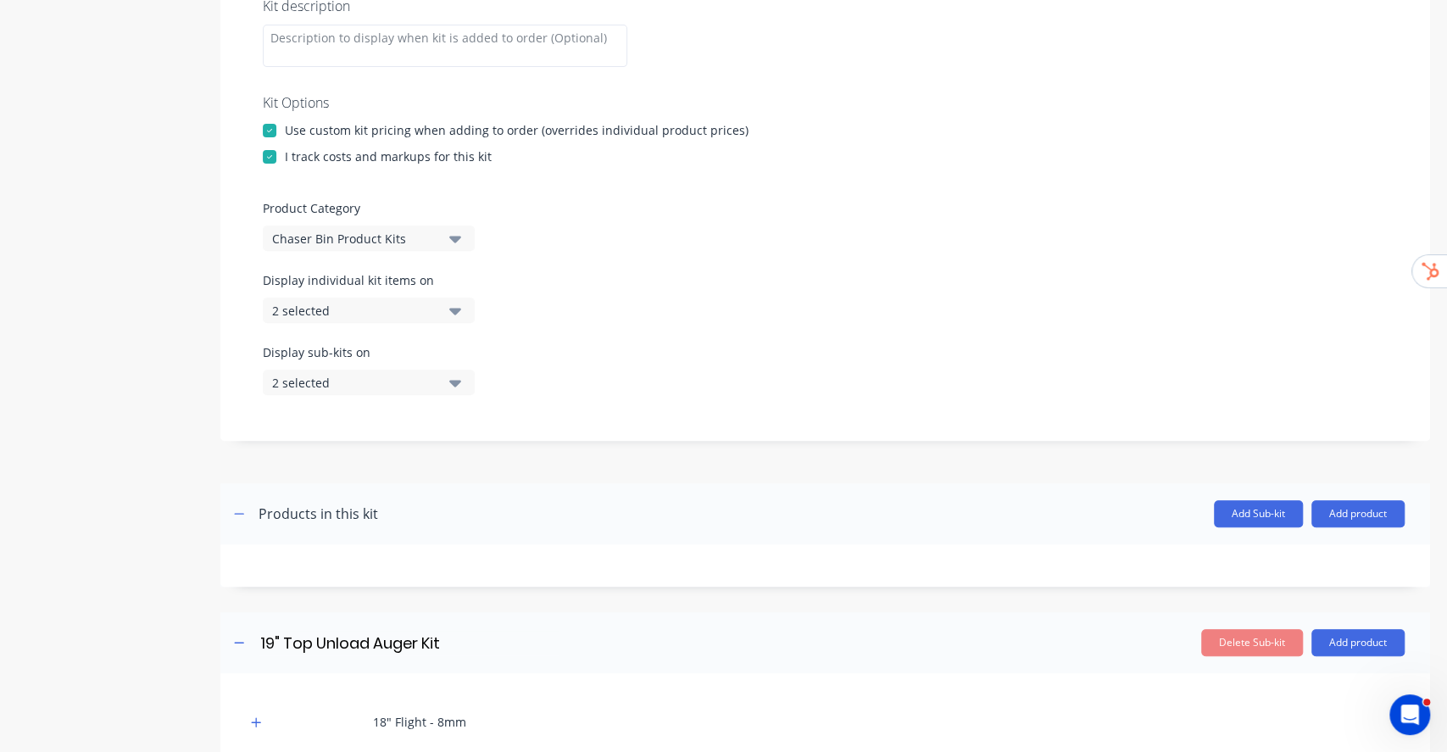
click at [445, 308] on button "2 selected" at bounding box center [369, 309] width 212 height 25
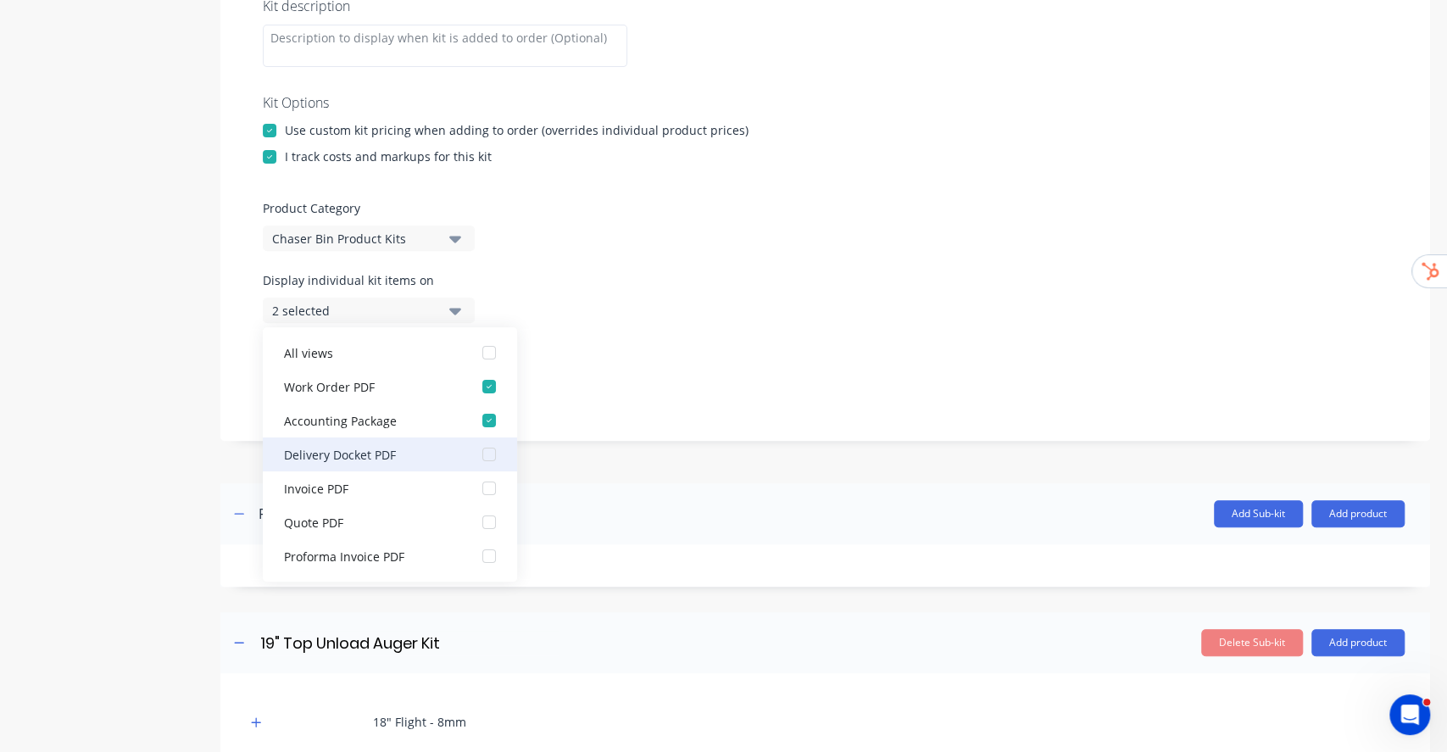
click at [472, 425] on div "button" at bounding box center [489, 420] width 34 height 34
click at [638, 369] on div "Display sub-kits on 2 selected" at bounding box center [825, 379] width 1125 height 72
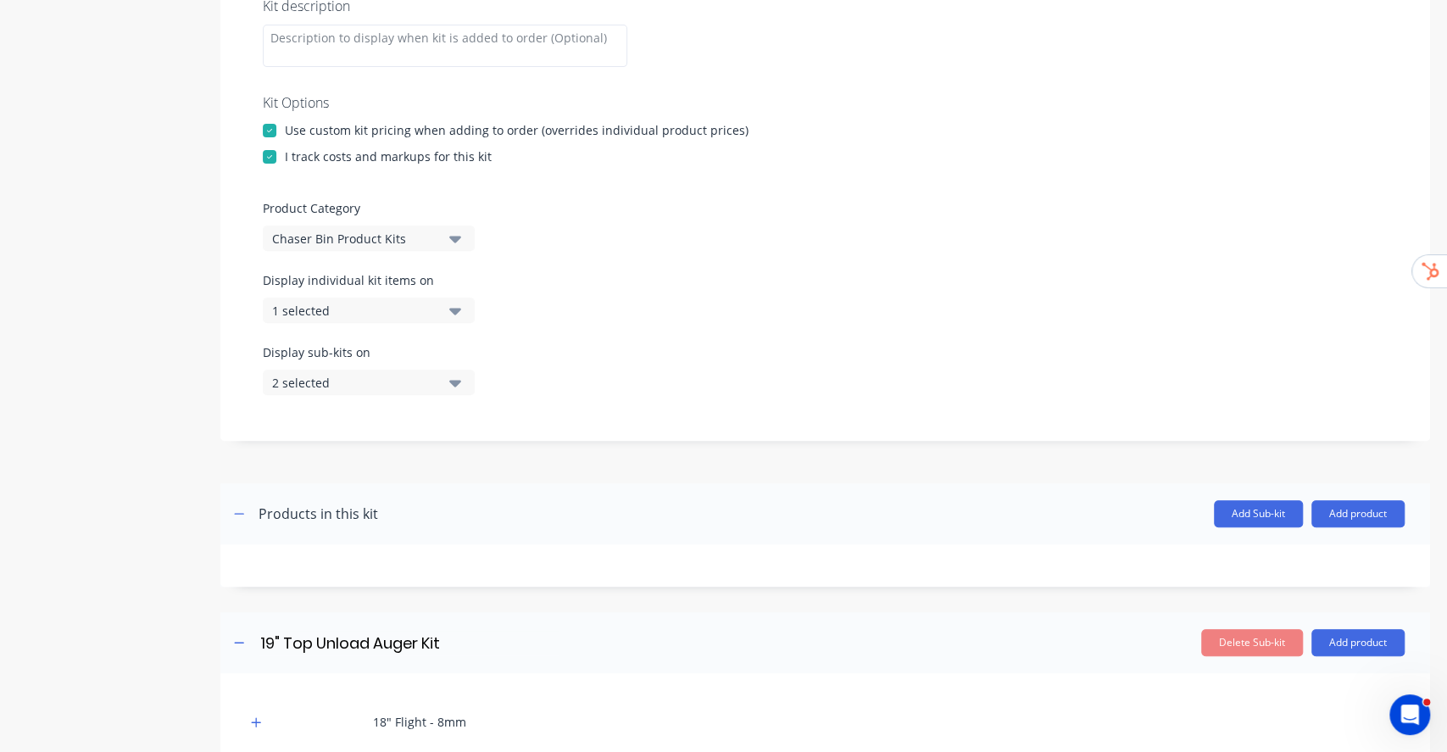
click at [435, 378] on div "2 selected" at bounding box center [354, 383] width 164 height 18
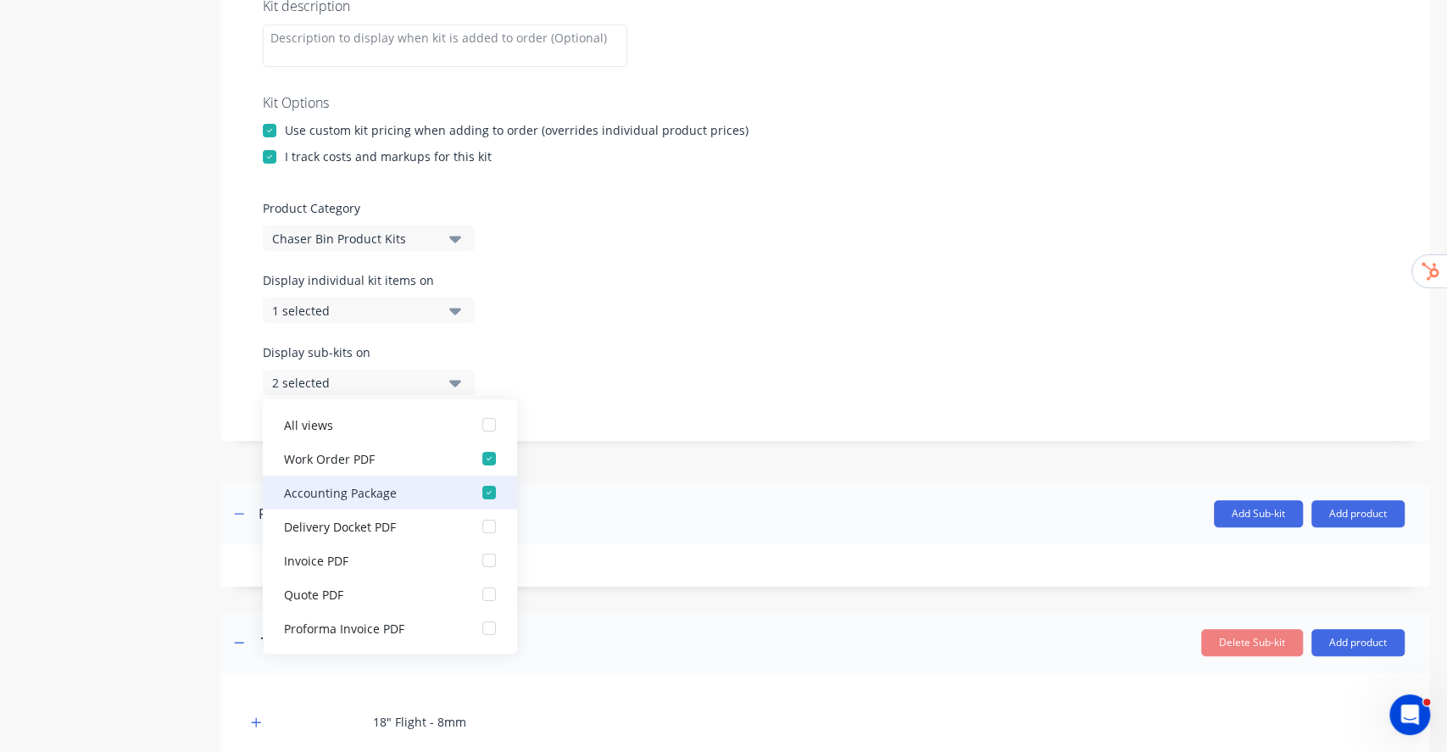
click at [472, 491] on div "button" at bounding box center [489, 492] width 34 height 34
click at [619, 417] on div "Kit description Kit Options Use custom kit pricing when adding to order (overri…" at bounding box center [824, 205] width 1209 height 470
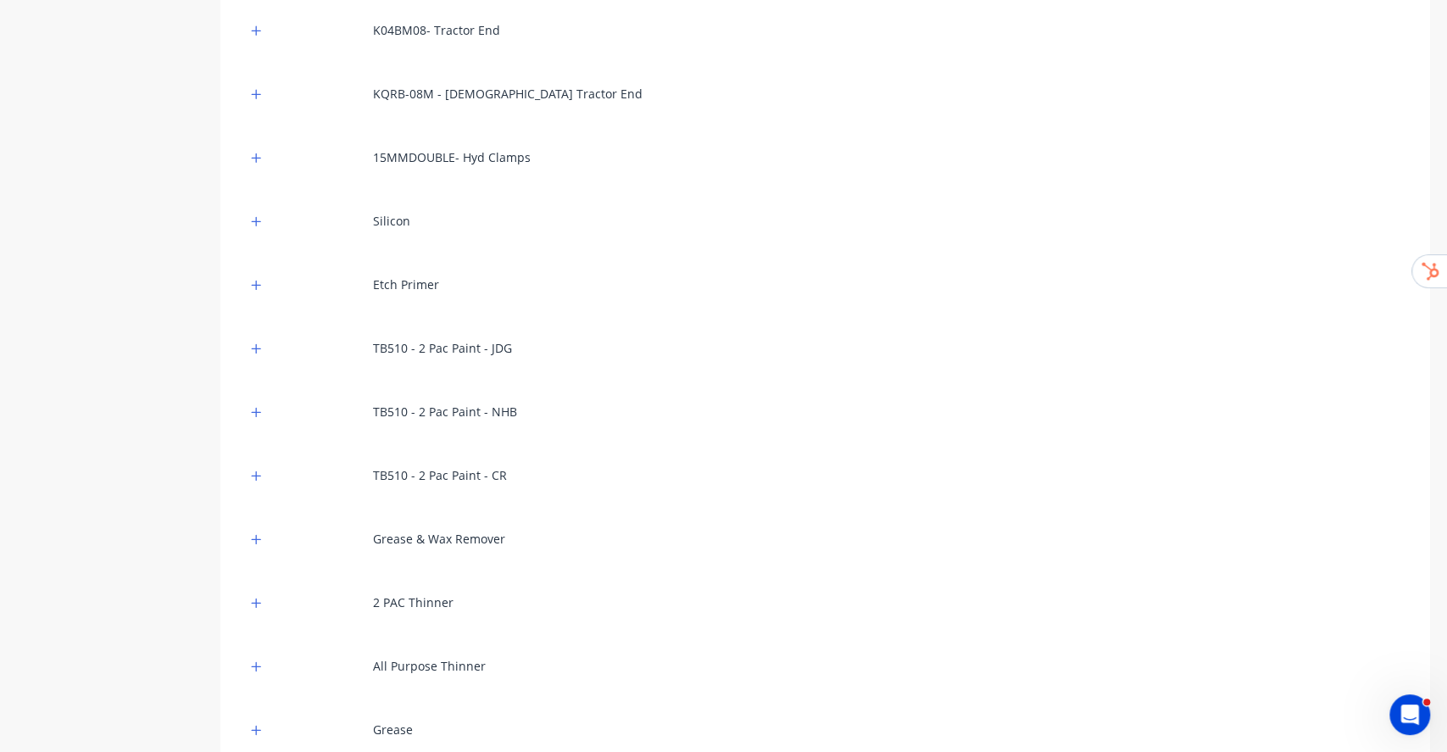
scroll to position [20002, 0]
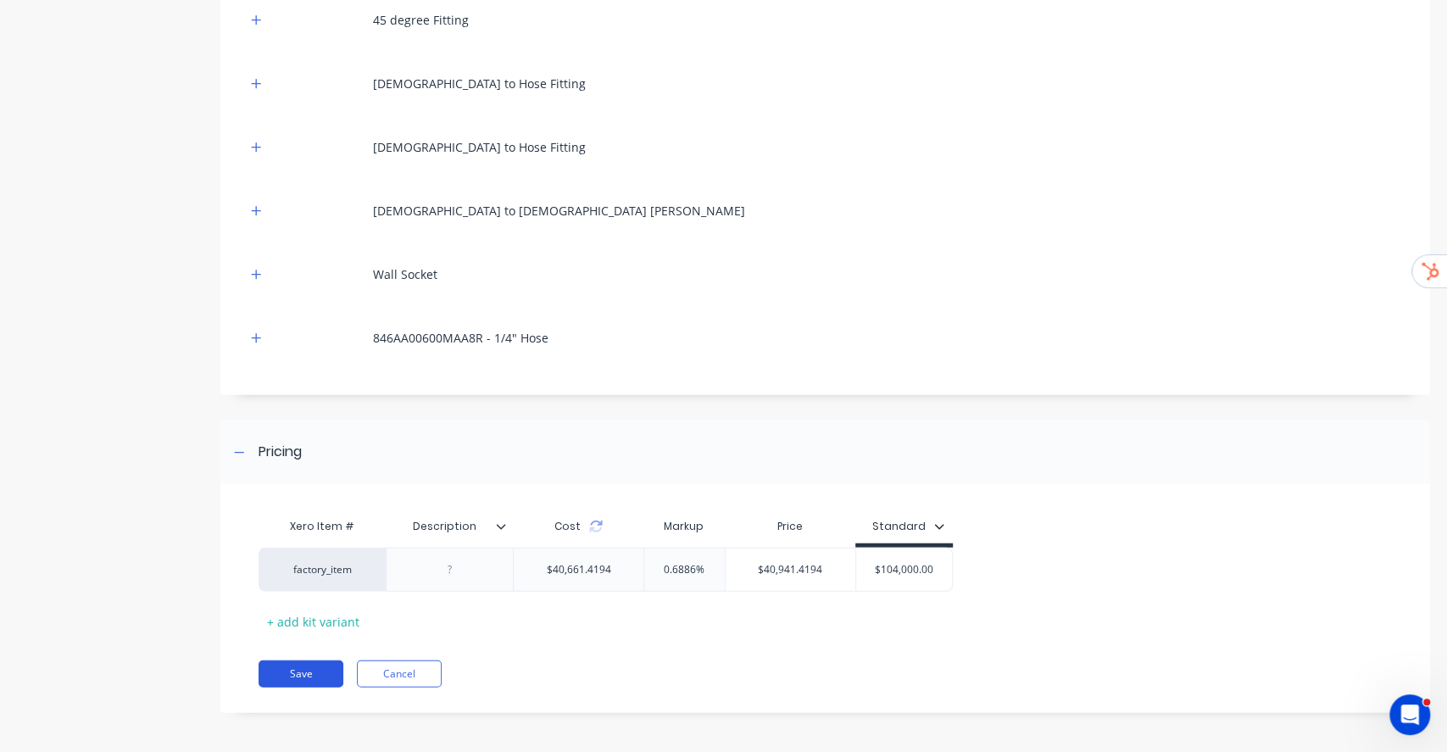
click at [319, 664] on button "Save" at bounding box center [300, 673] width 85 height 27
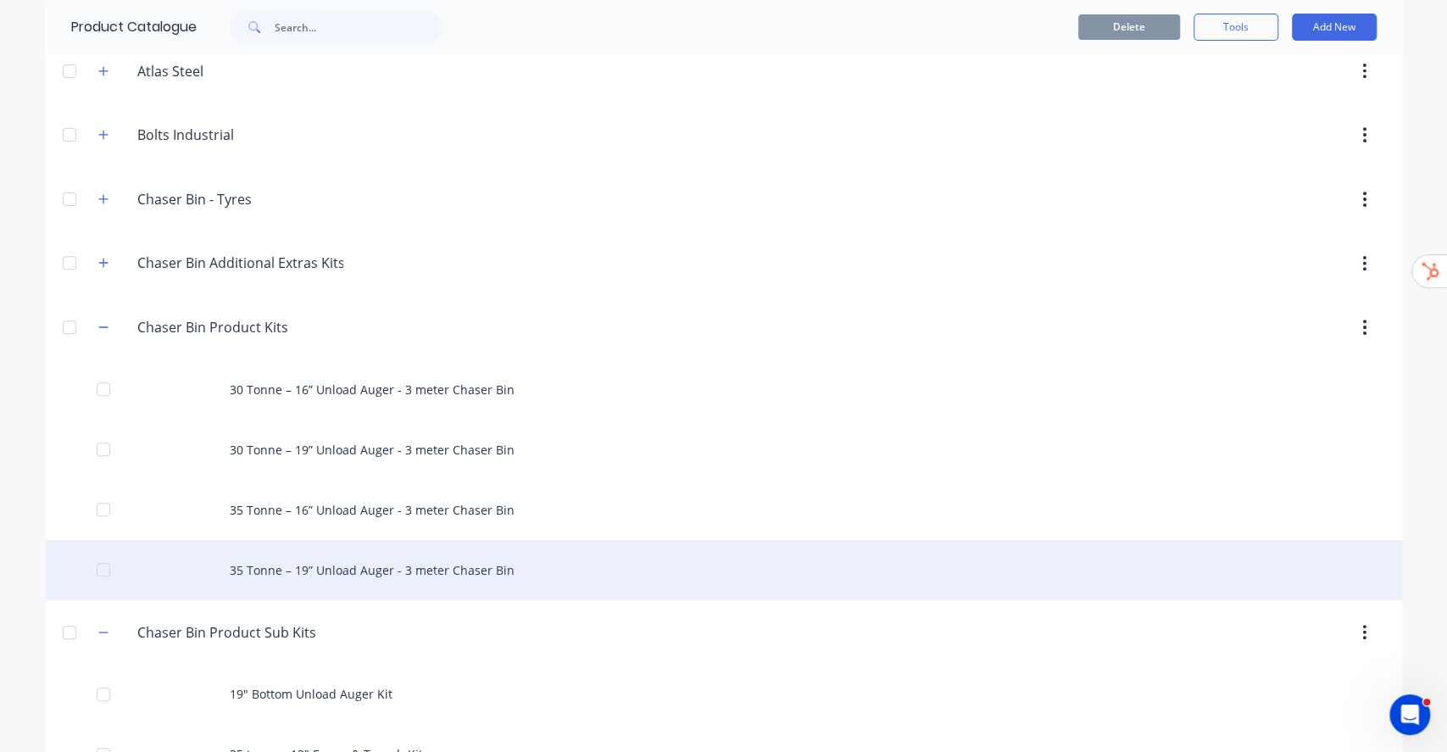
scroll to position [339, 0]
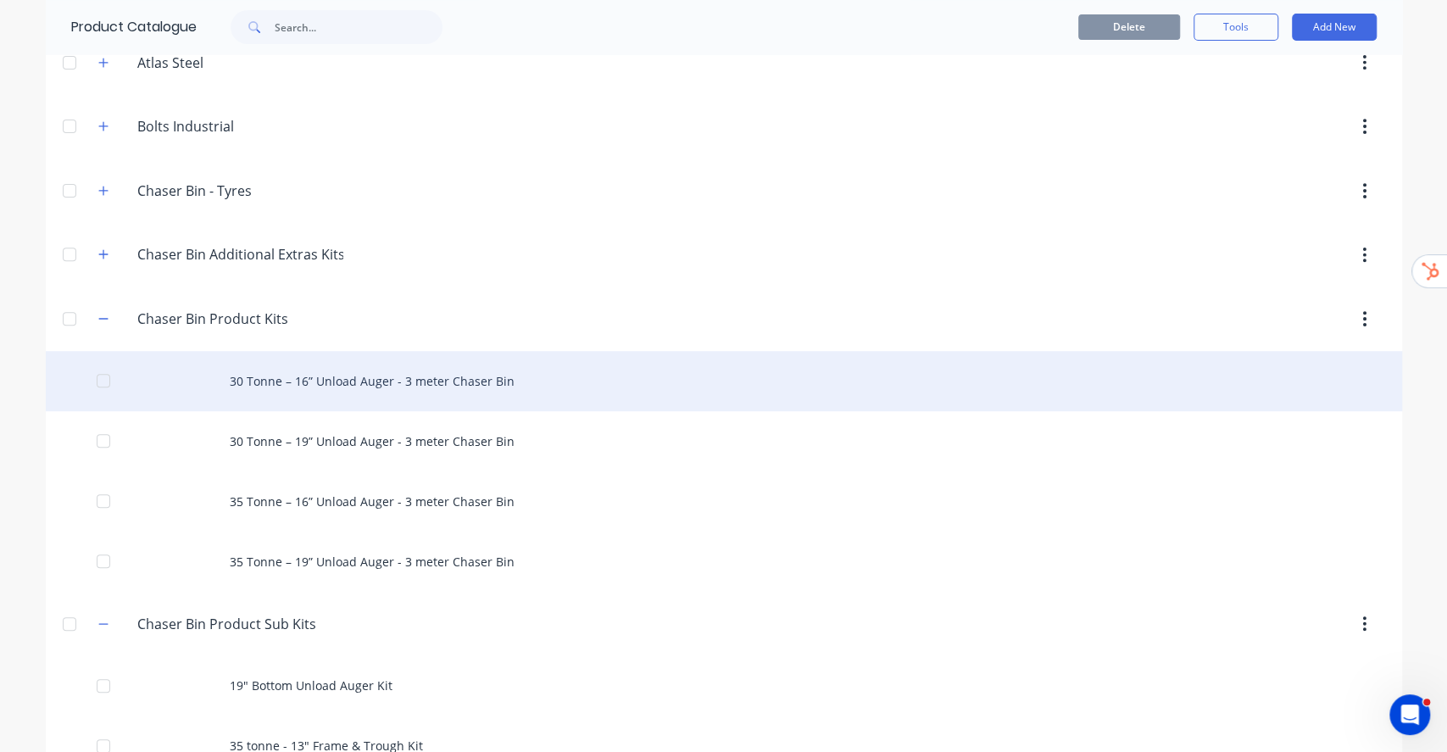
click at [448, 371] on div "30 Tonne – 16” Unload Auger - 3 meter Chaser Bin" at bounding box center [724, 381] width 1356 height 60
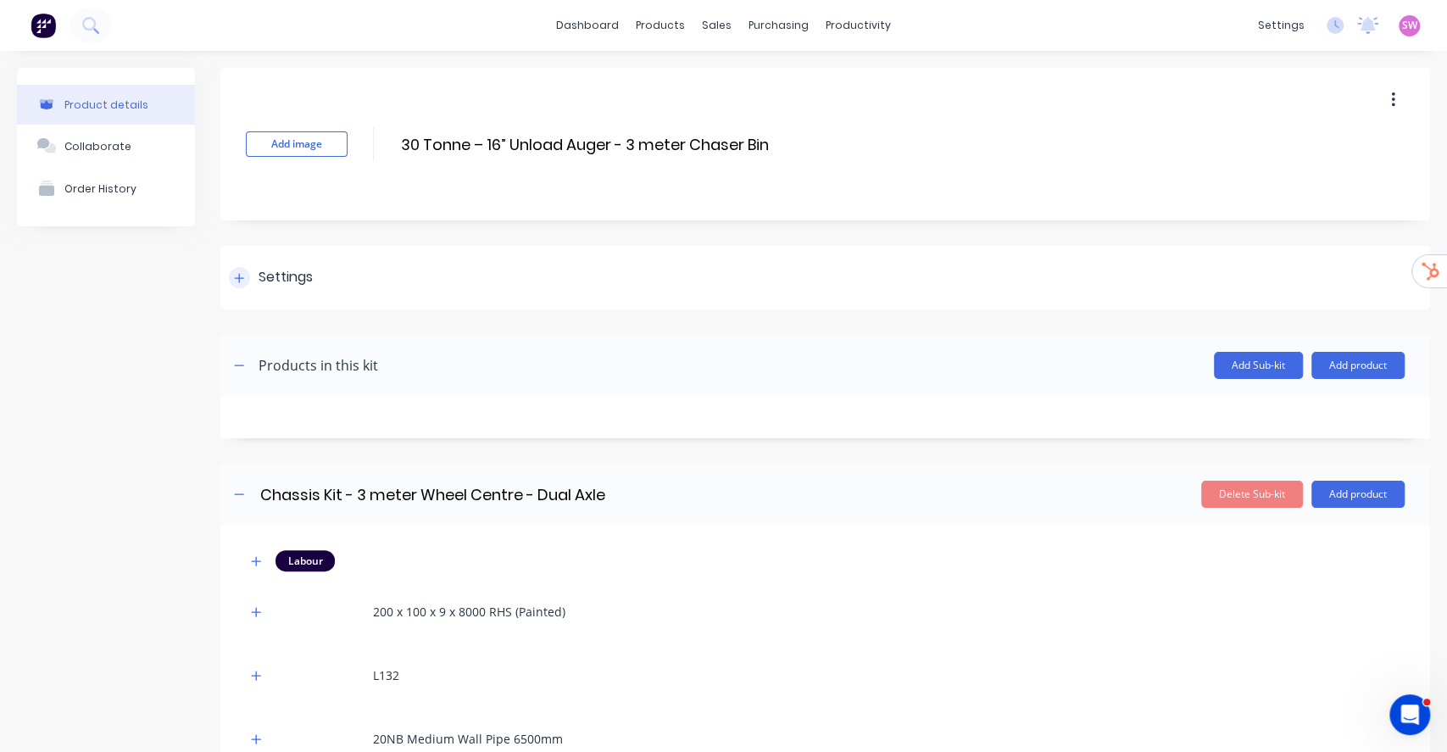
click at [236, 286] on div at bounding box center [239, 277] width 21 height 21
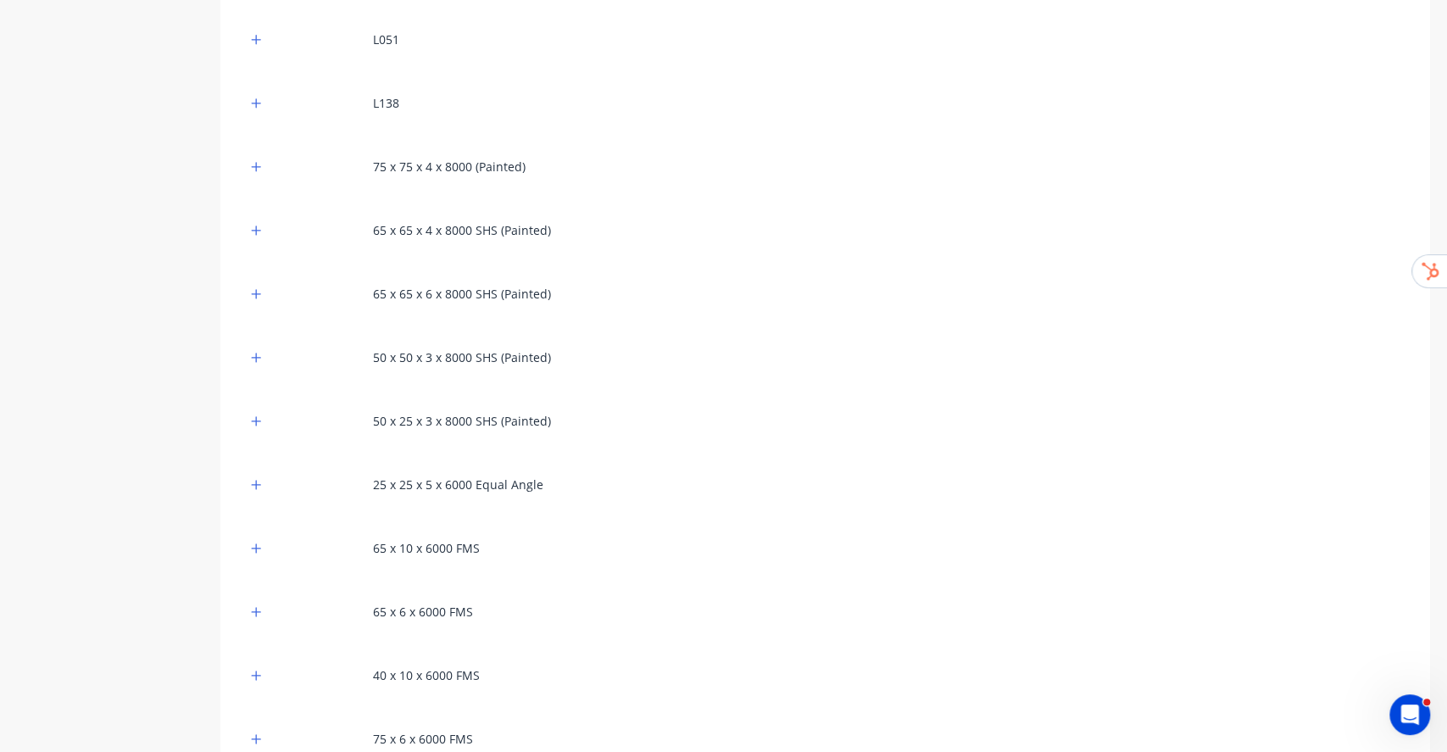
scroll to position [19734, 0]
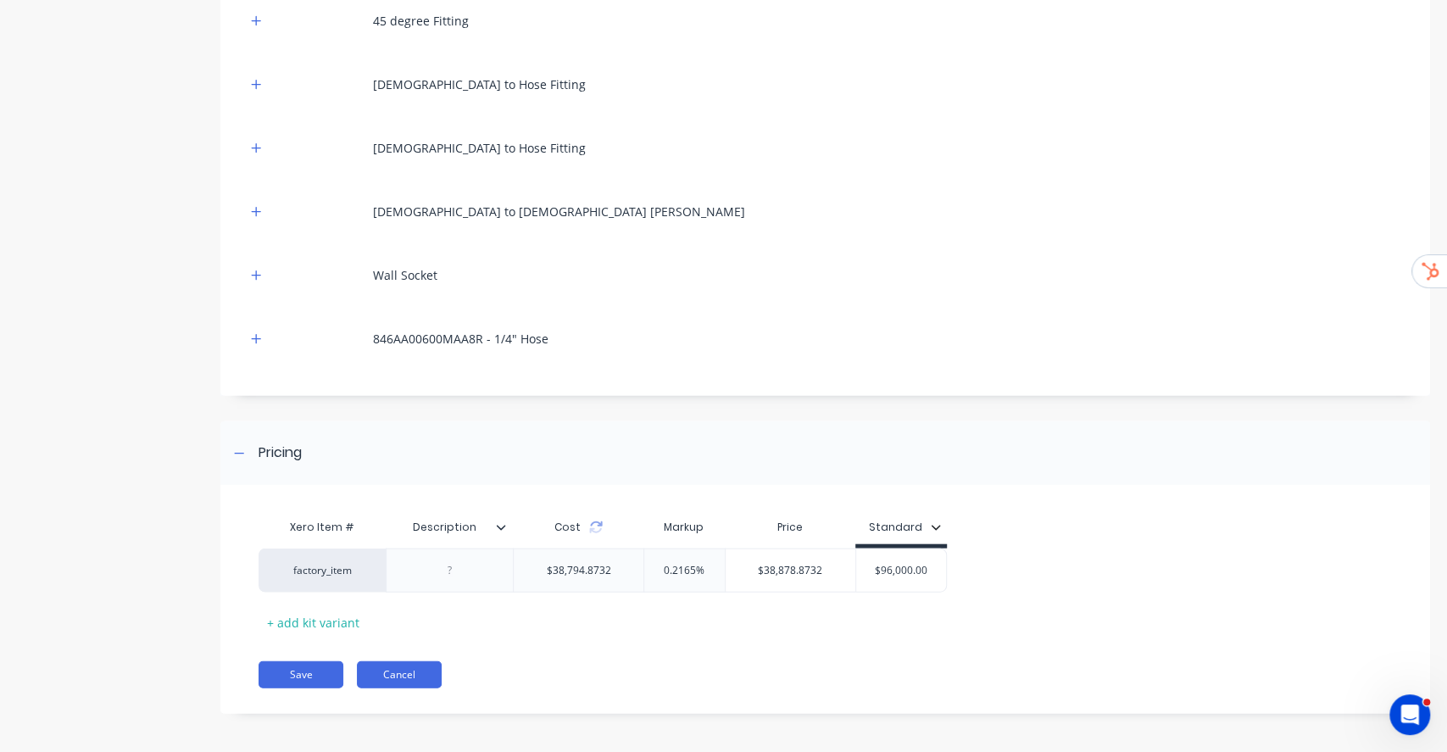
click at [403, 673] on button "Cancel" at bounding box center [399, 674] width 85 height 27
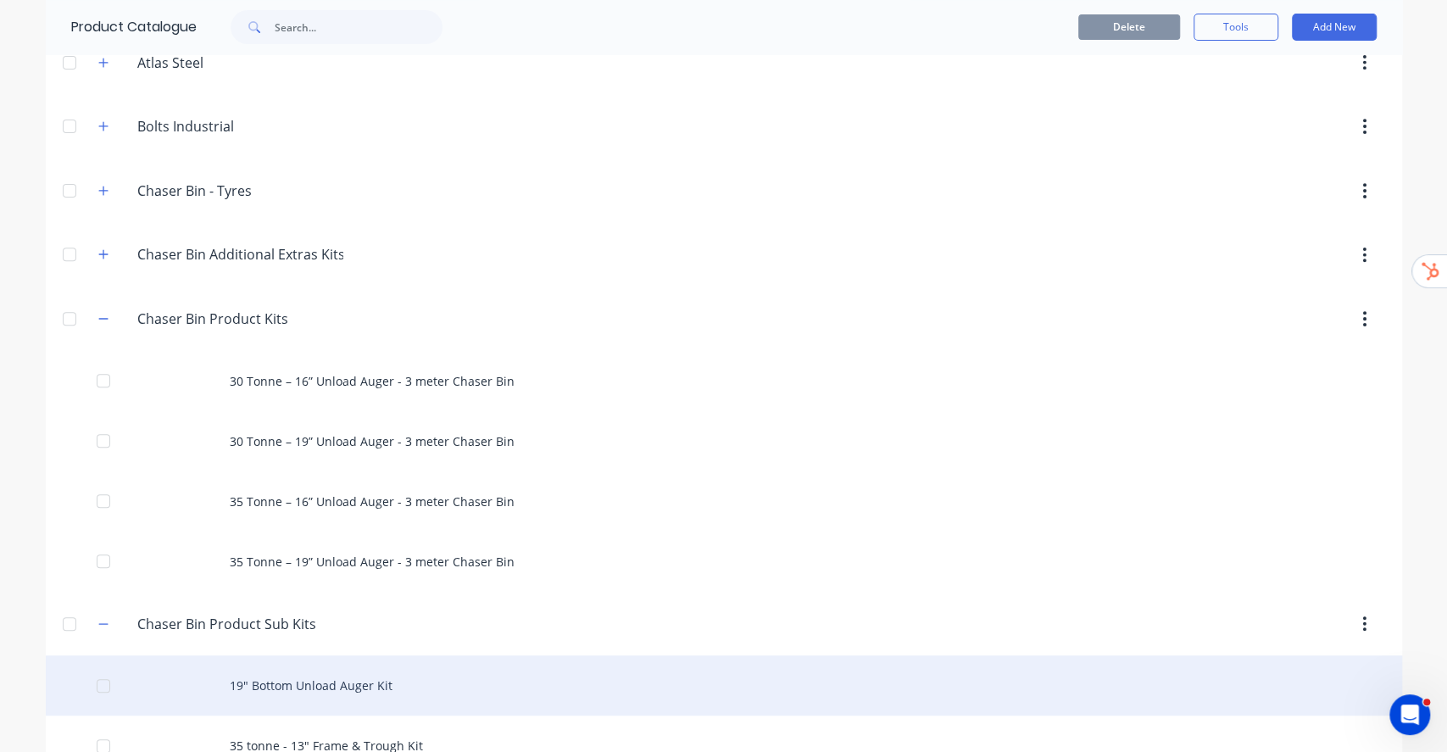
scroll to position [225, 0]
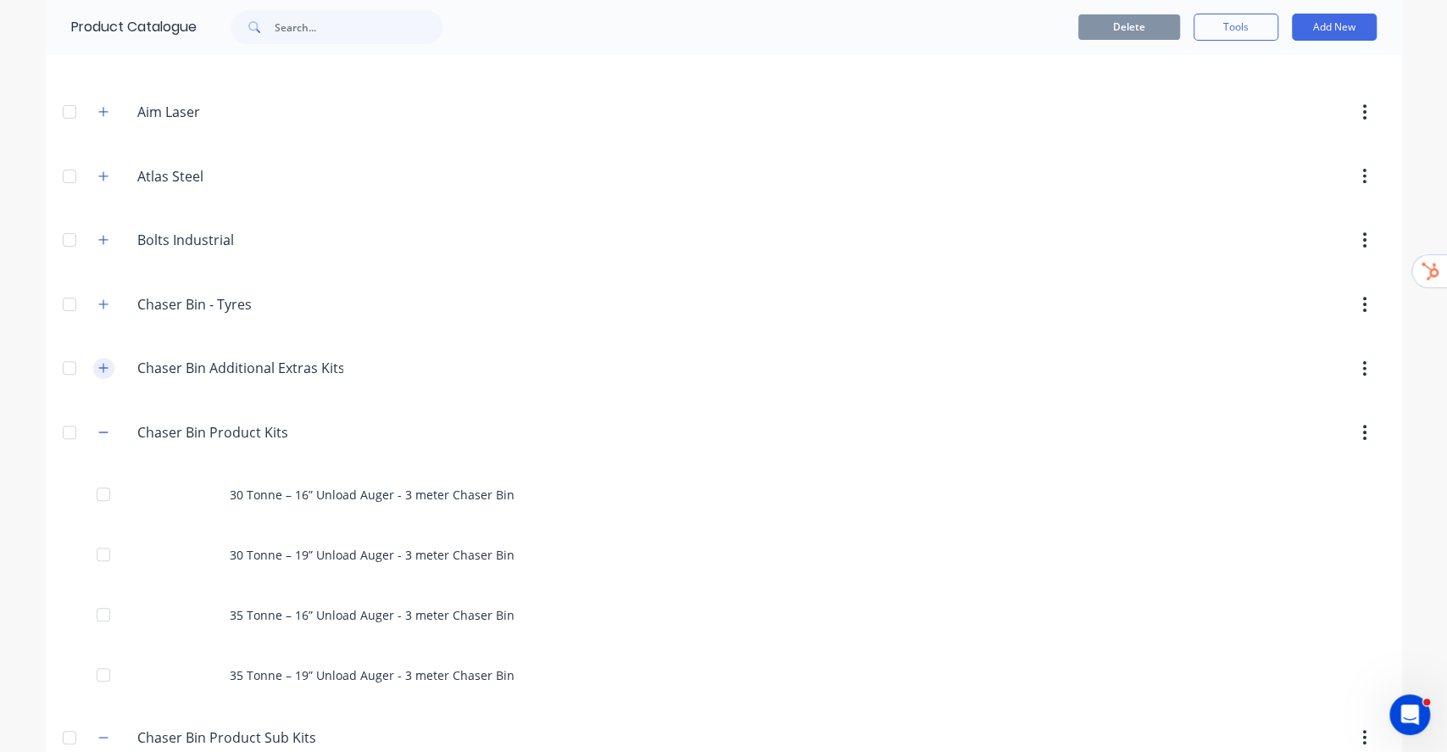
click at [98, 362] on icon "button" at bounding box center [103, 368] width 10 height 12
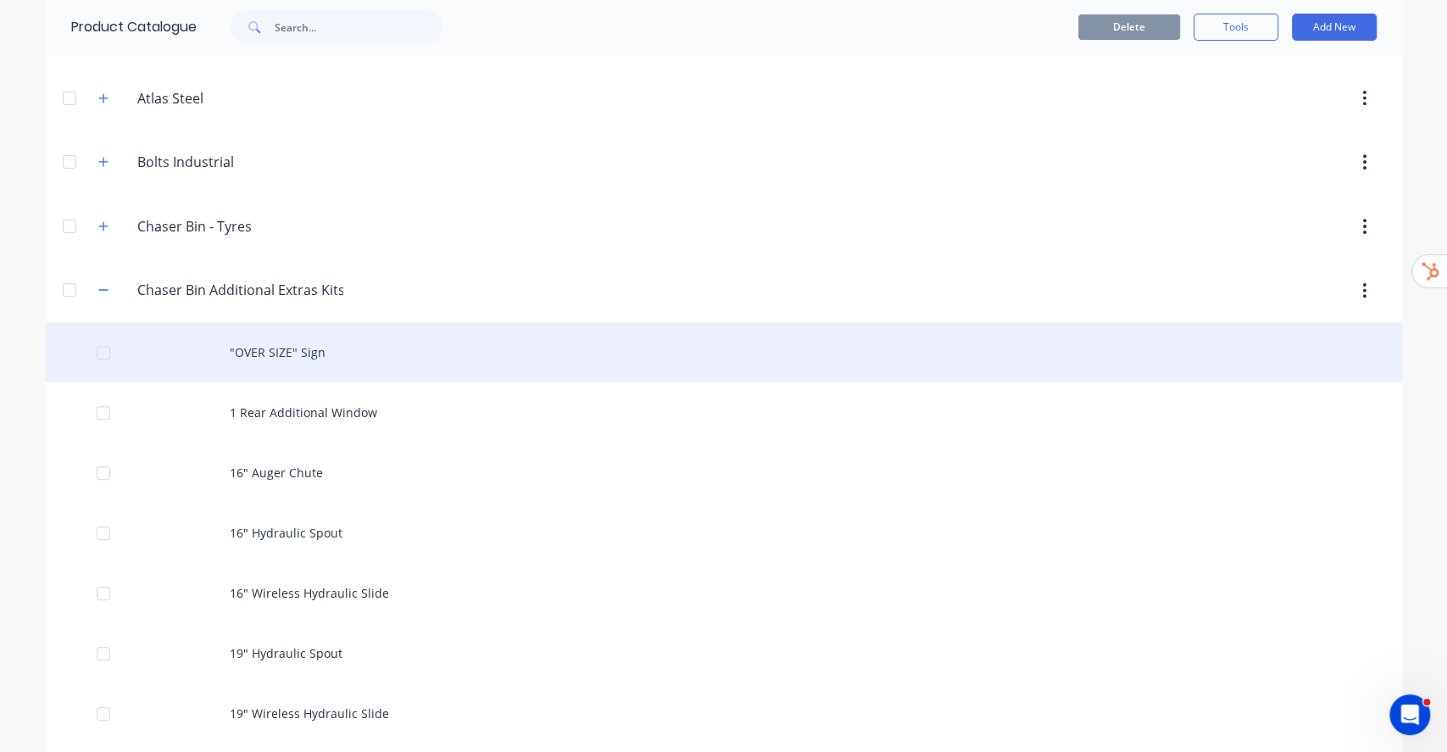
scroll to position [339, 0]
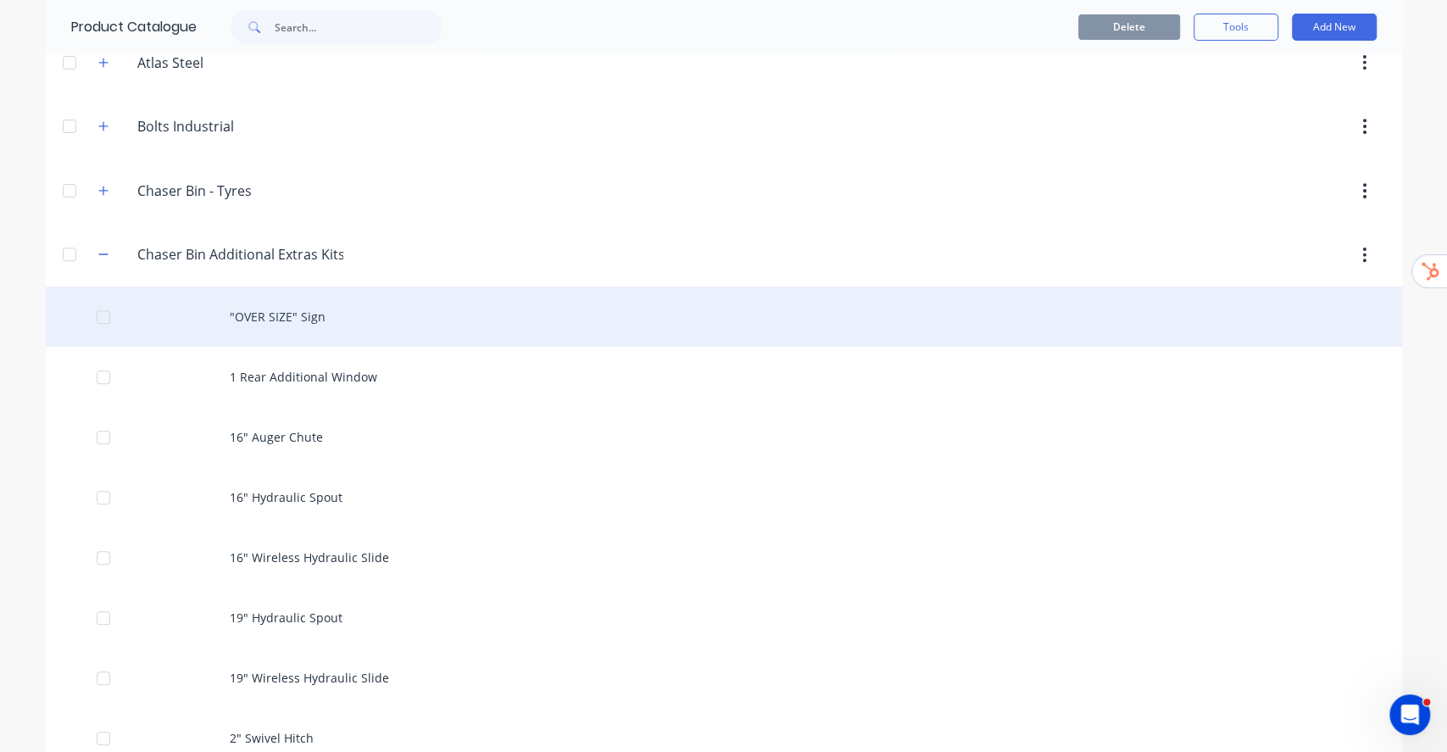
click at [306, 318] on div ""OVER SIZE" Sign" at bounding box center [724, 316] width 1356 height 60
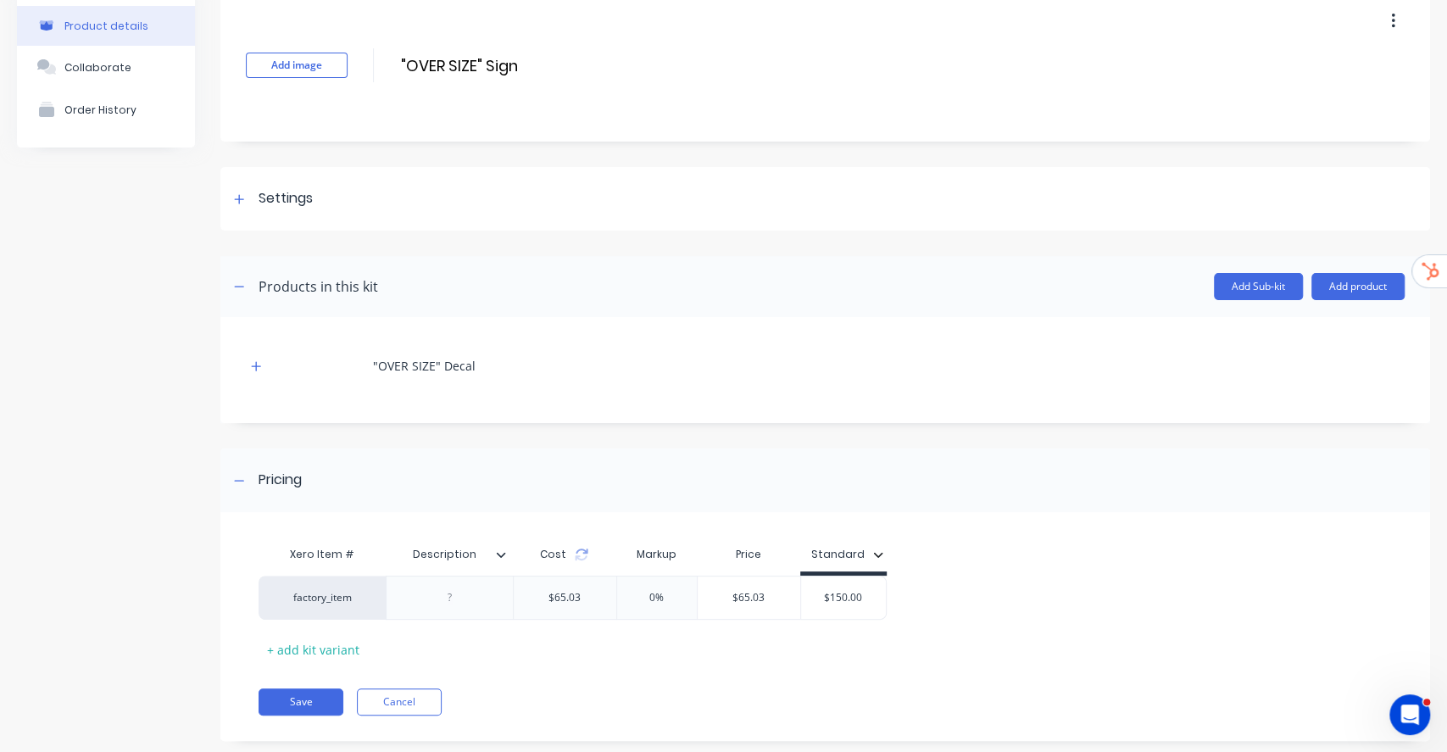
scroll to position [108, 0]
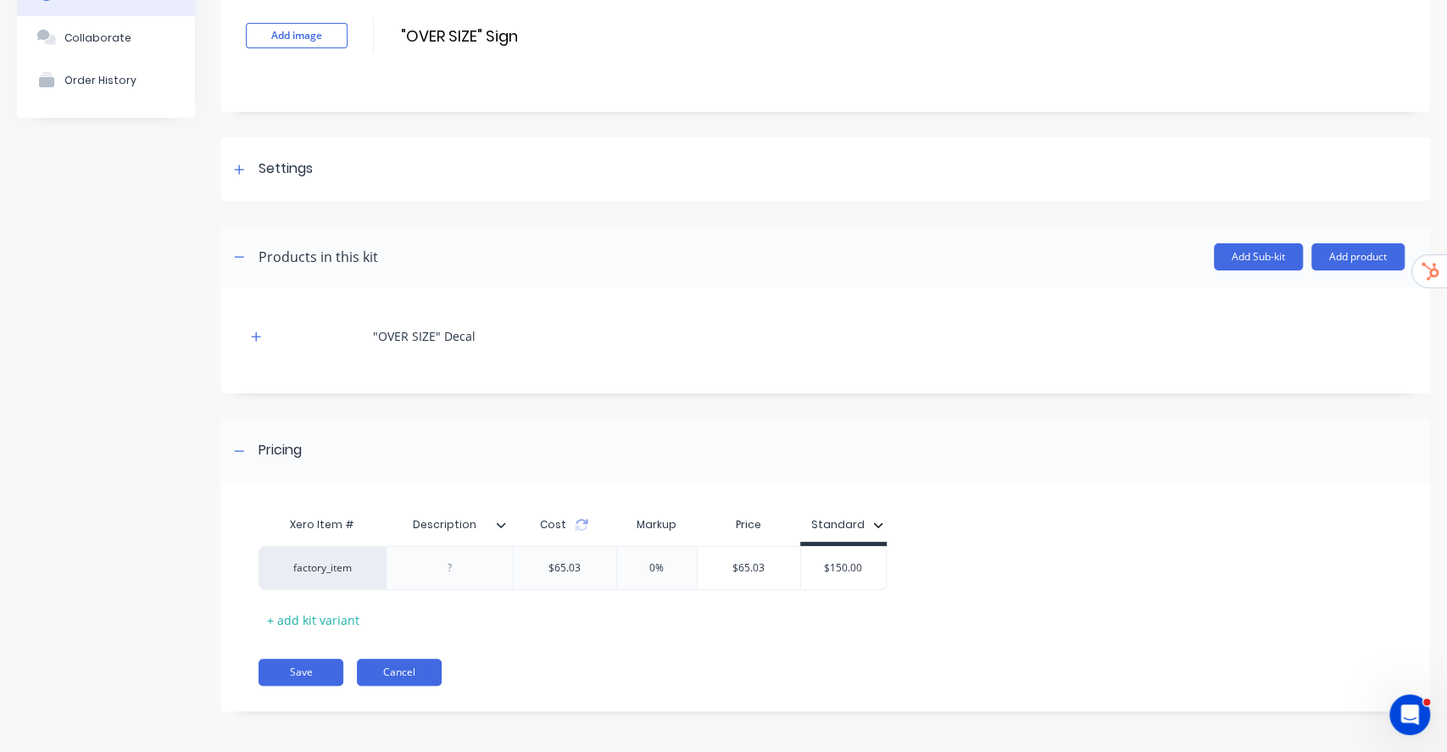
click at [414, 676] on button "Cancel" at bounding box center [399, 671] width 85 height 27
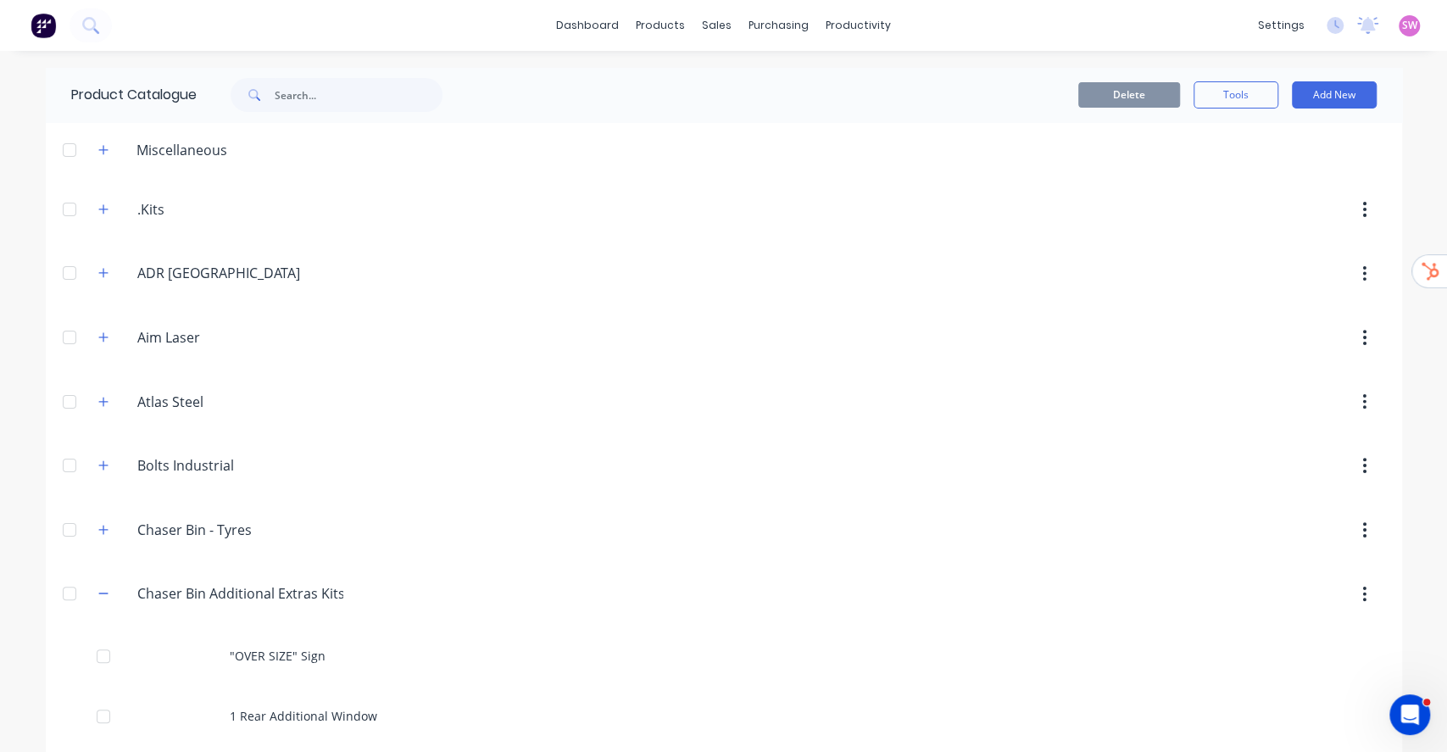
scroll to position [225, 0]
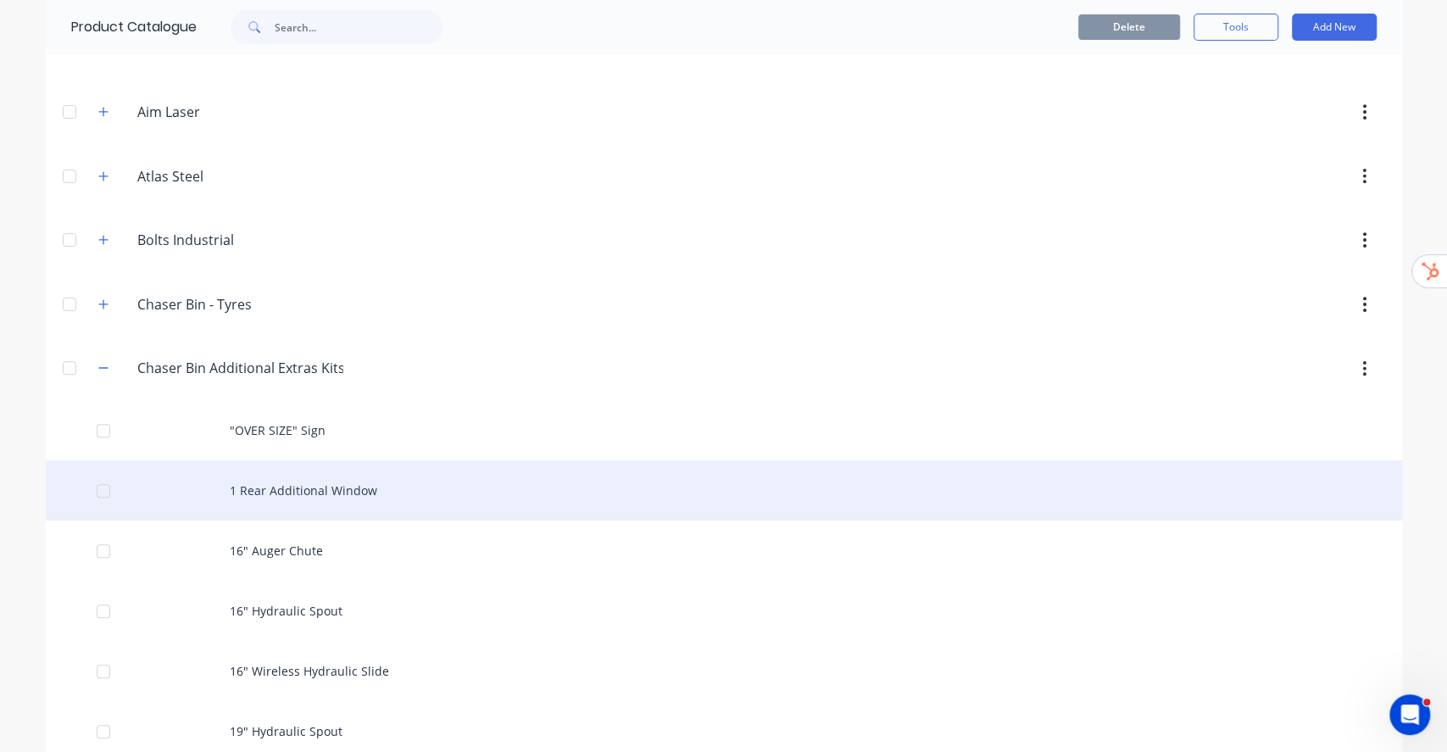
click at [314, 491] on div "1 Rear Additional Window" at bounding box center [724, 490] width 1356 height 60
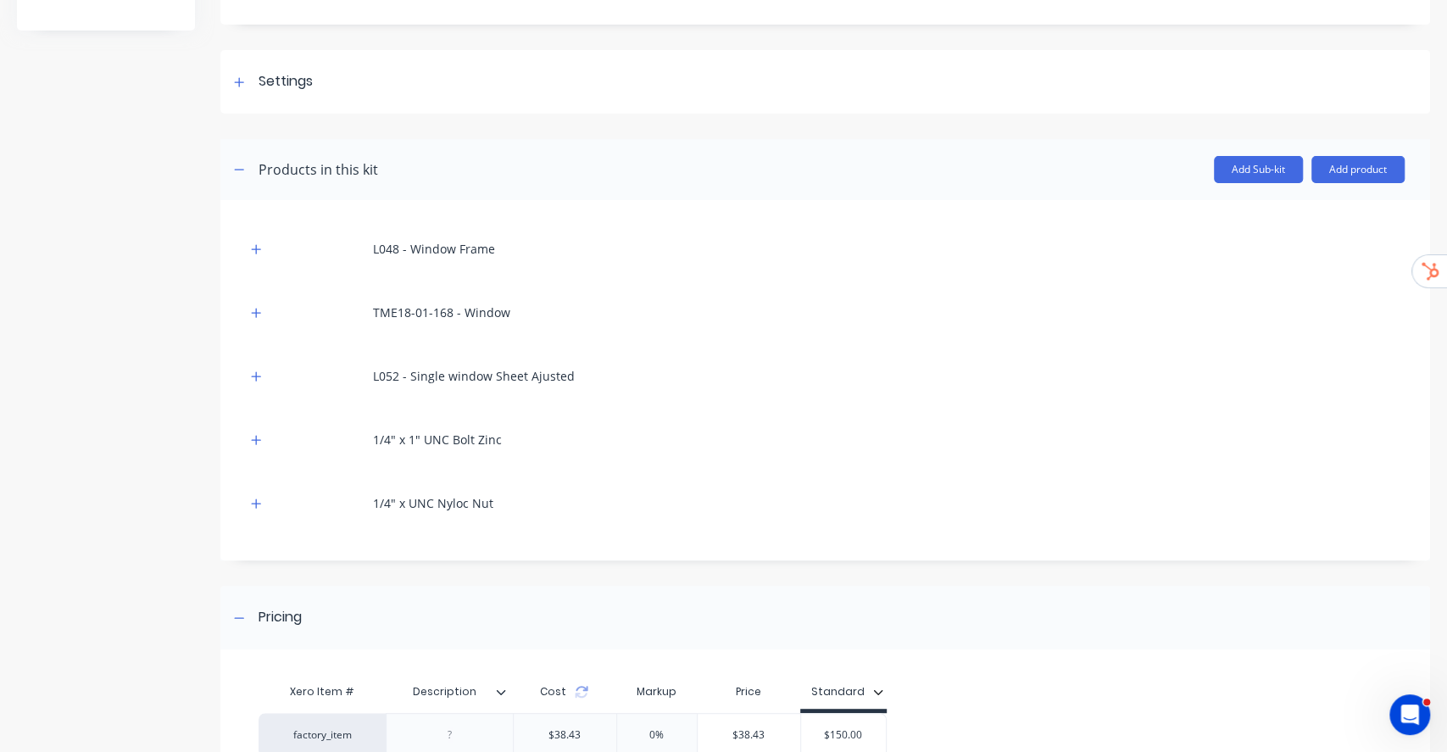
scroll to position [364, 0]
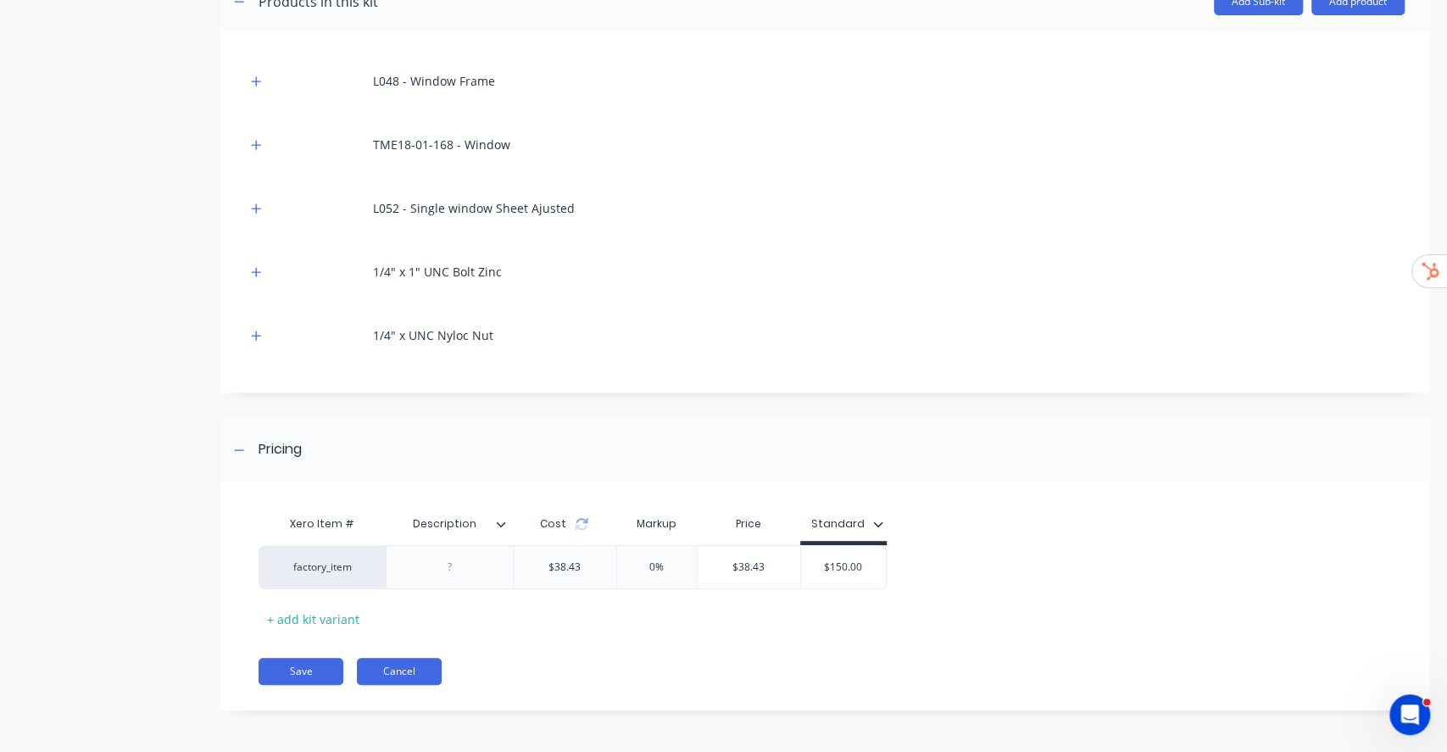
click at [381, 670] on button "Cancel" at bounding box center [399, 671] width 85 height 27
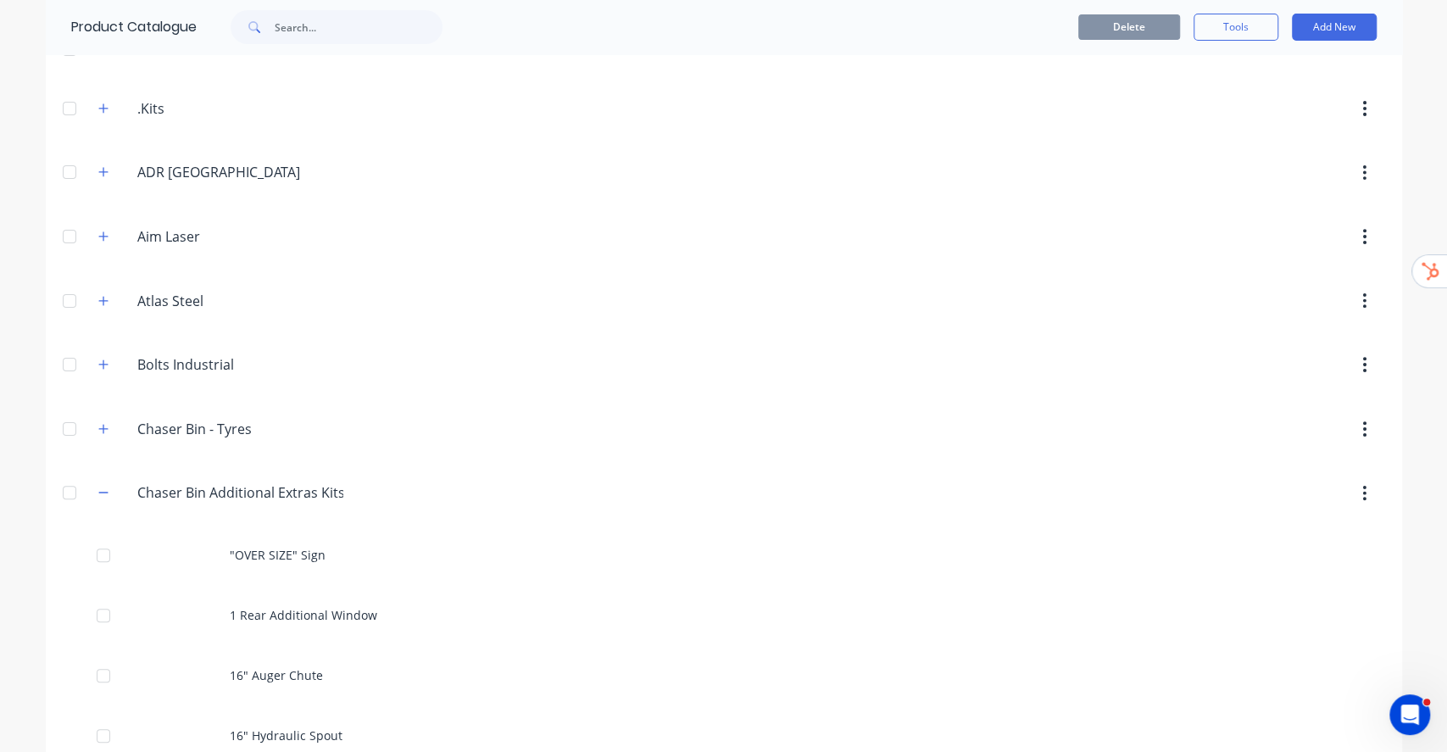
scroll to position [339, 0]
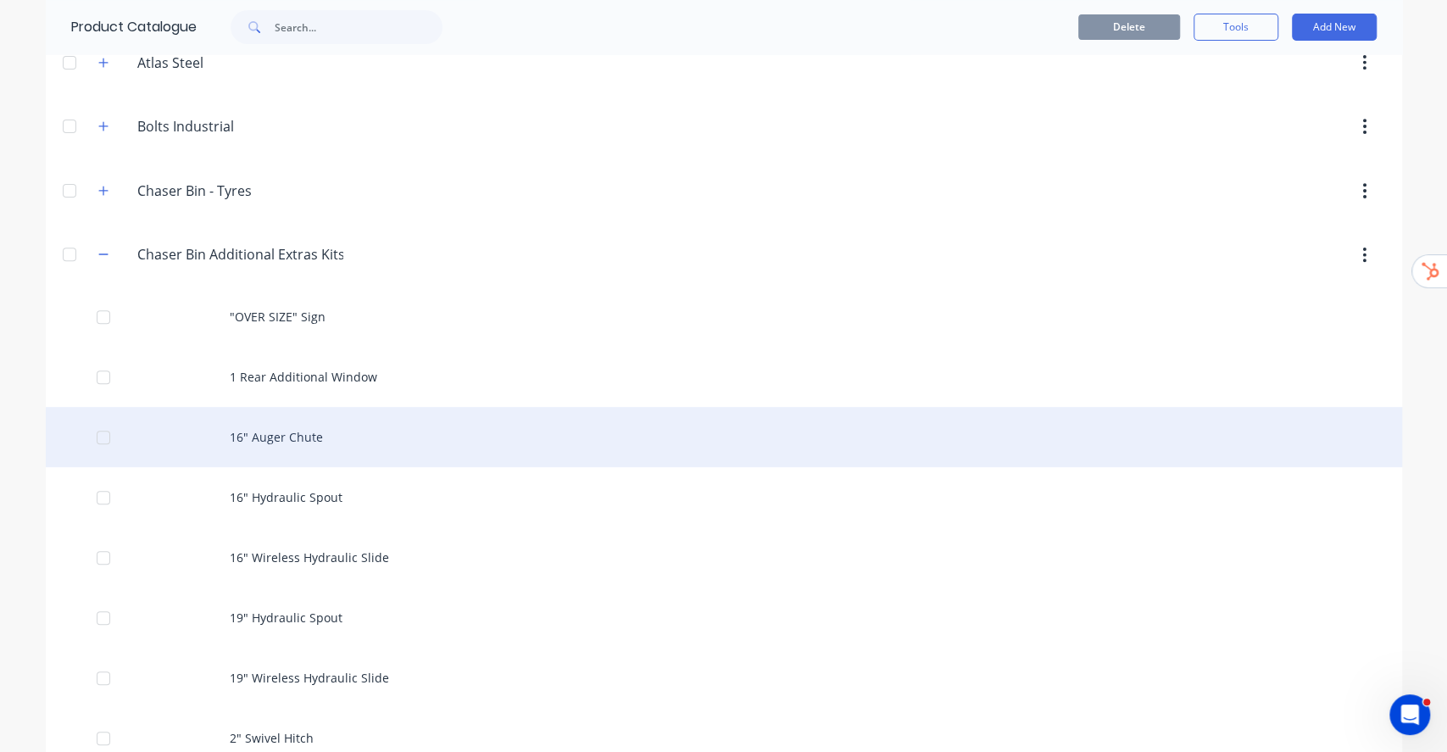
click at [228, 434] on div "16" Auger Chute" at bounding box center [724, 437] width 1356 height 60
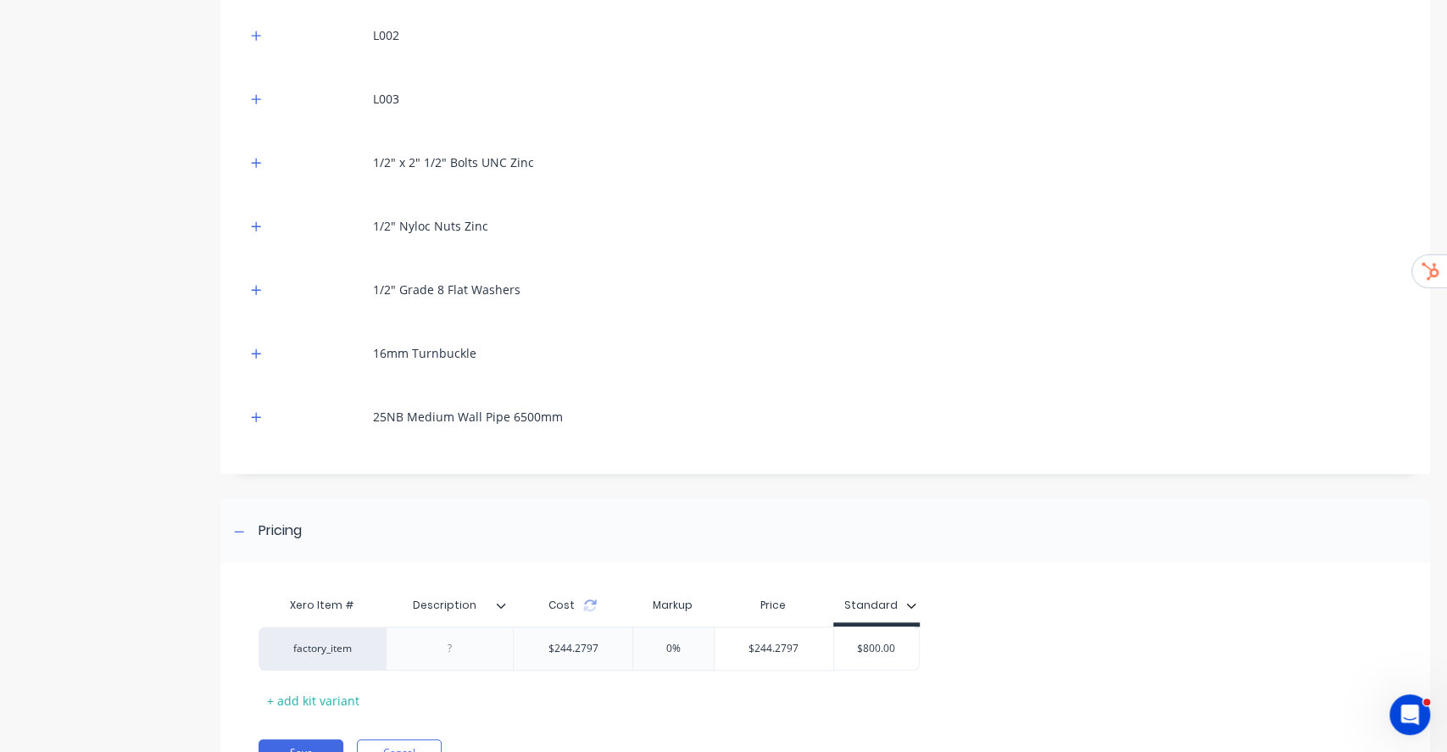
scroll to position [872, 0]
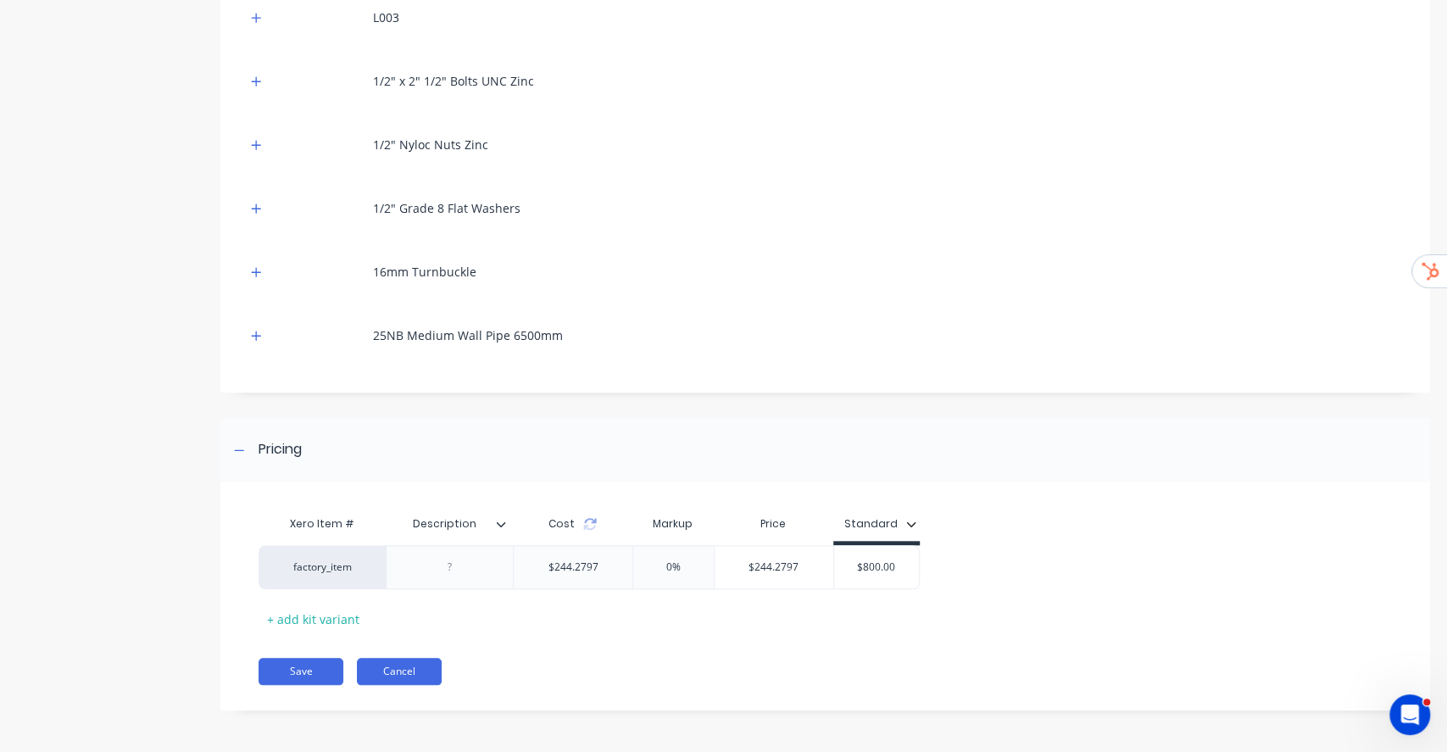
click at [382, 681] on button "Cancel" at bounding box center [399, 671] width 85 height 27
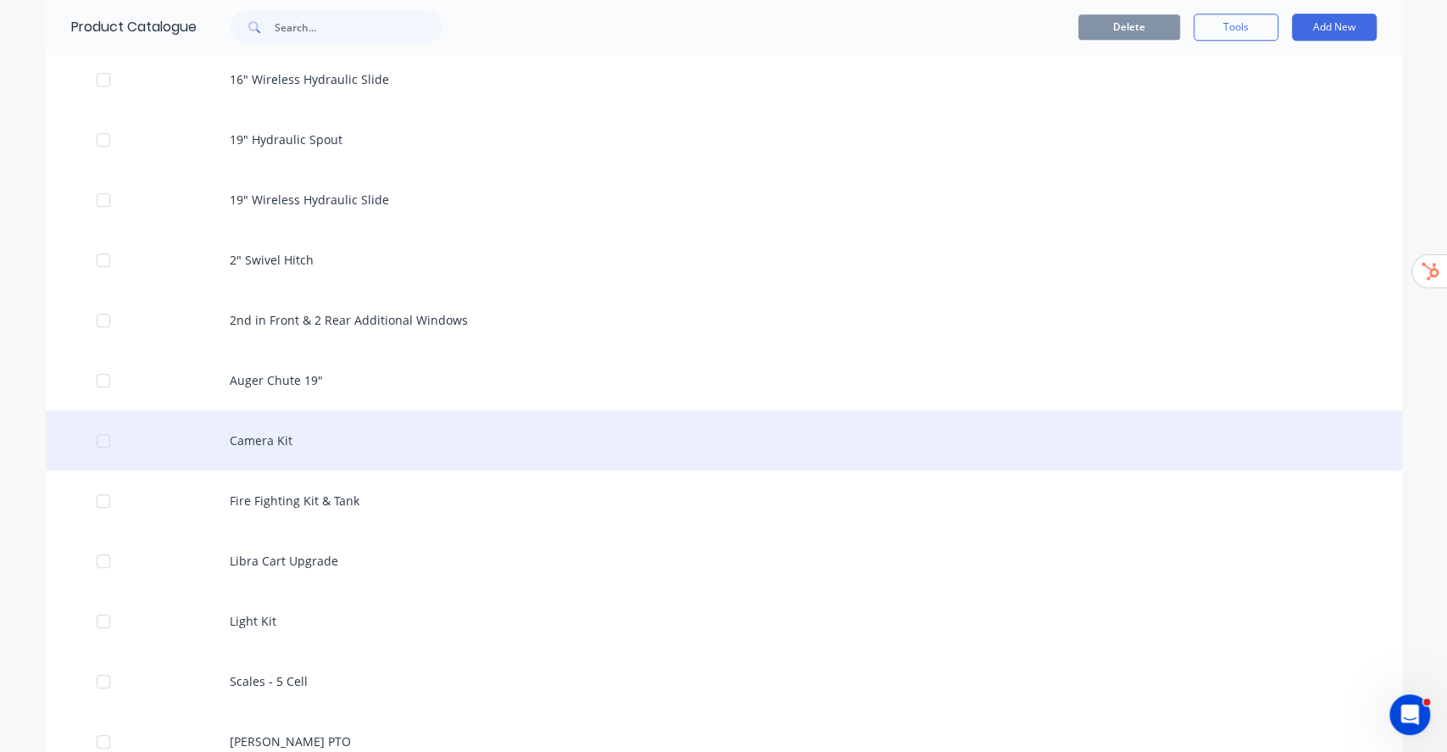
scroll to position [903, 0]
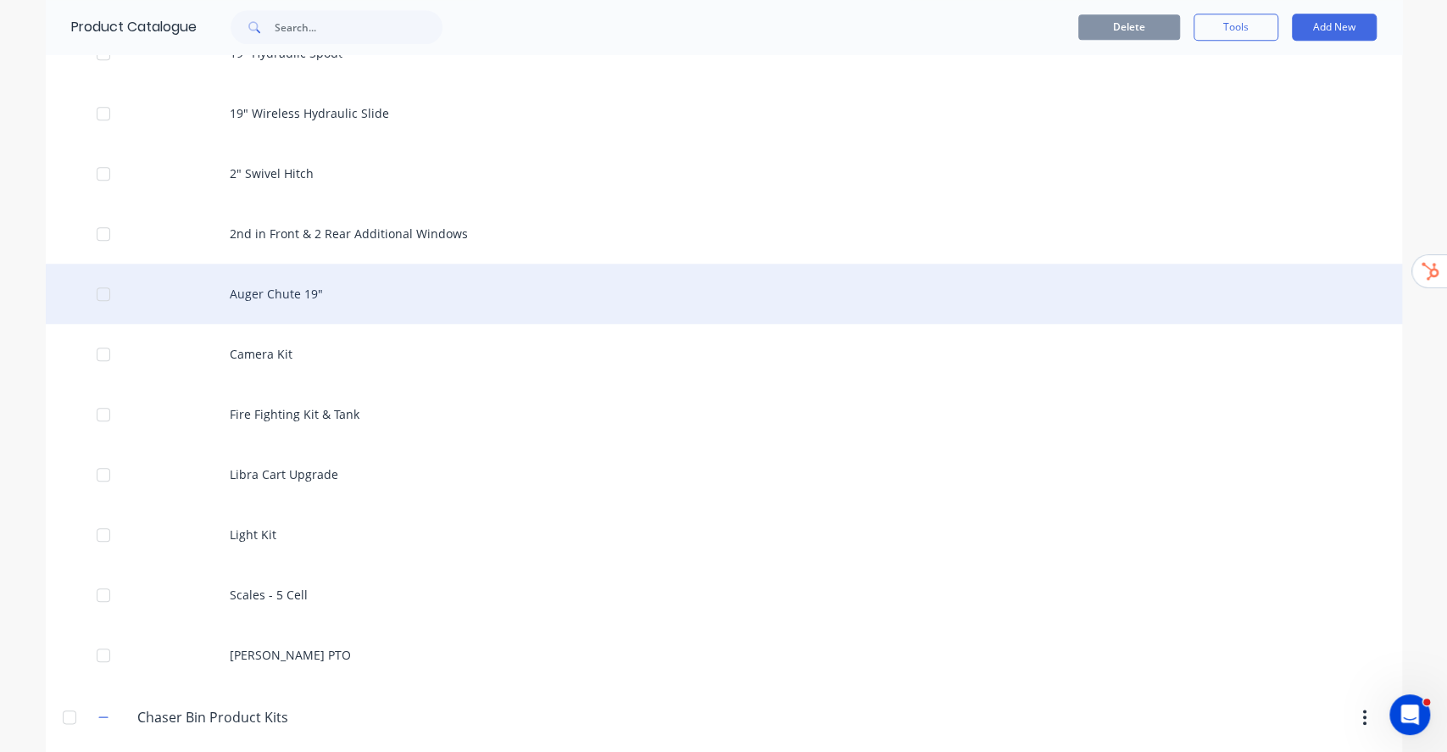
click at [360, 285] on div "Auger Chute 19"" at bounding box center [724, 294] width 1356 height 60
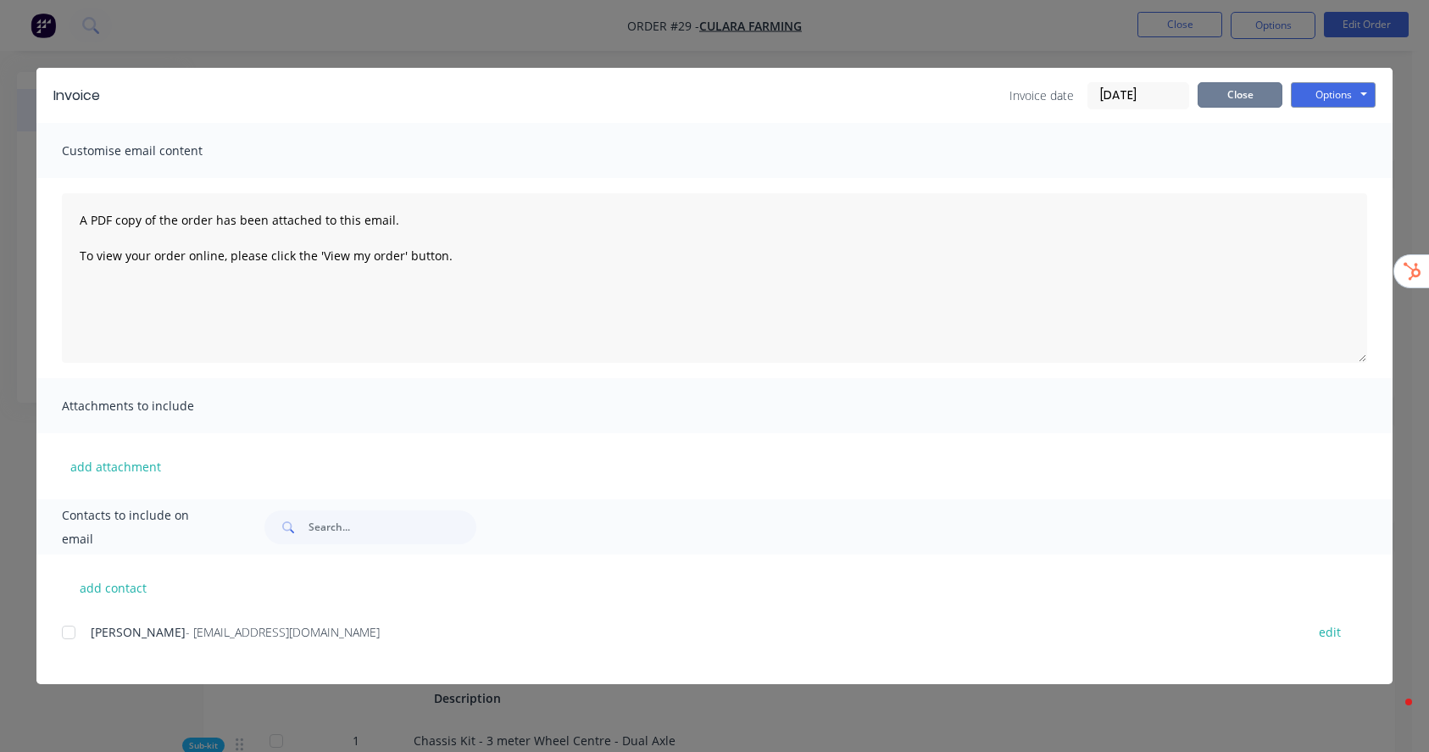
click at [1244, 95] on button "Close" at bounding box center [1239, 94] width 85 height 25
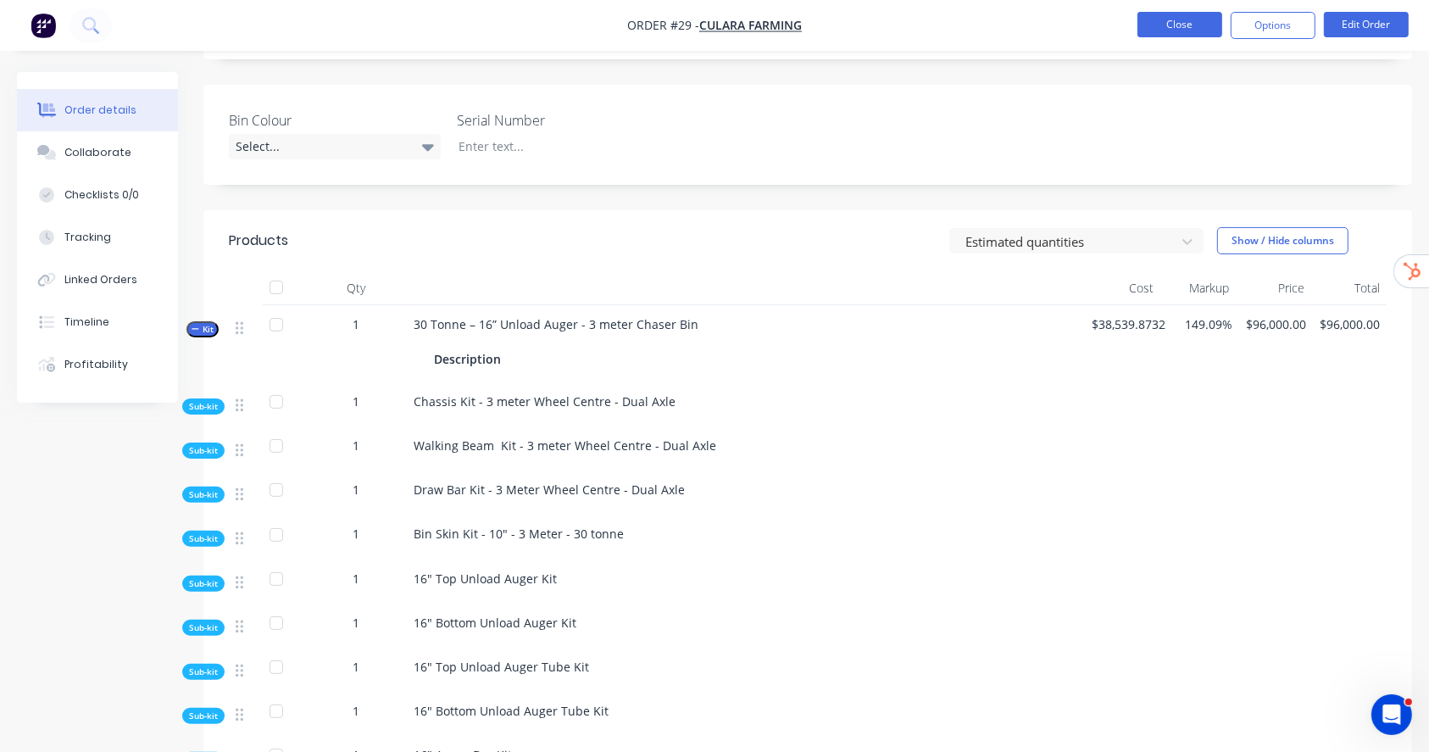
click at [1173, 27] on button "Close" at bounding box center [1179, 24] width 85 height 25
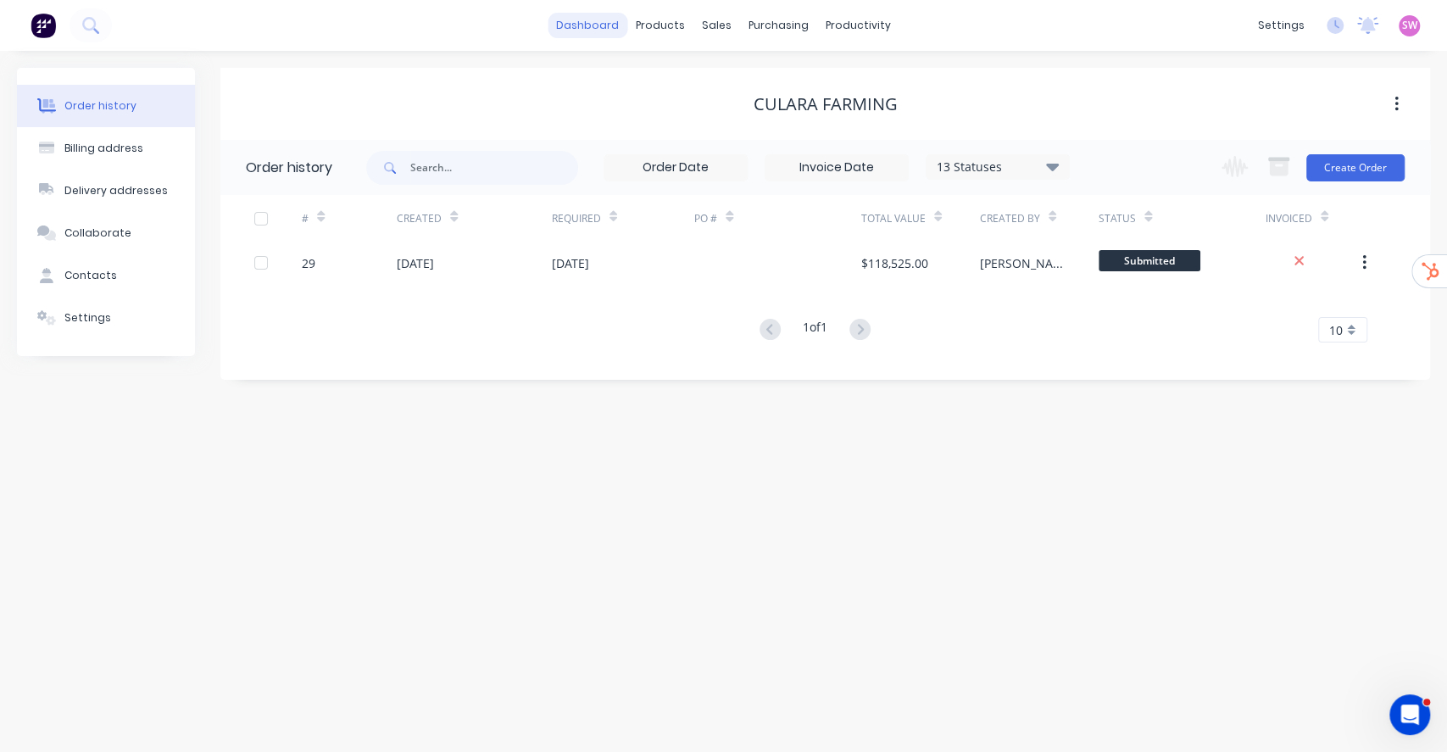
click at [611, 25] on link "dashboard" at bounding box center [587, 25] width 80 height 25
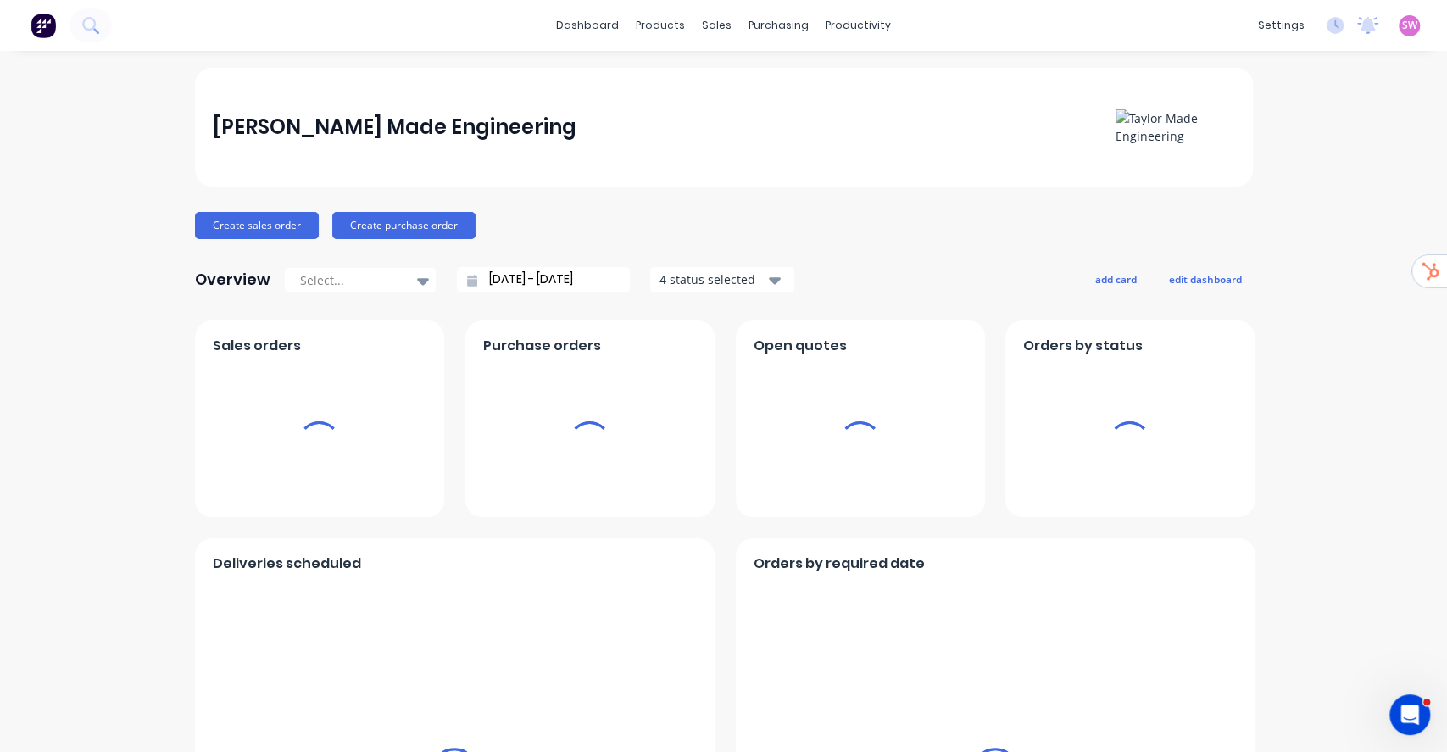
click at [1398, 15] on div "[PERSON_NAME] Made Engineering [PERSON_NAME] Administrator Profile Sign out" at bounding box center [1408, 25] width 21 height 21
click at [1398, 35] on div "[PERSON_NAME] Made Engineering [PERSON_NAME] Administrator Profile Sign out" at bounding box center [1408, 25] width 21 height 21
click at [1402, 25] on span "SW" at bounding box center [1409, 25] width 15 height 15
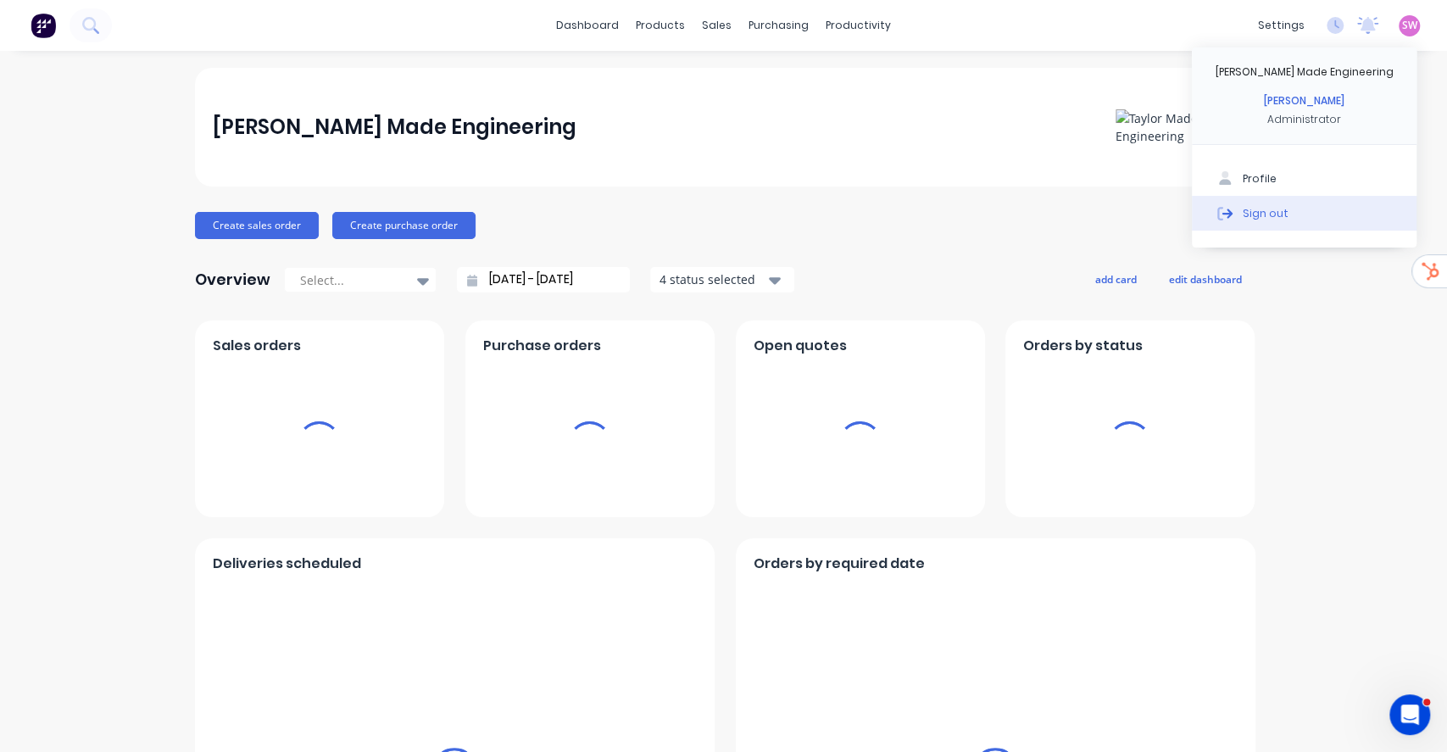
click at [1254, 207] on div "Sign out" at bounding box center [1265, 212] width 46 height 15
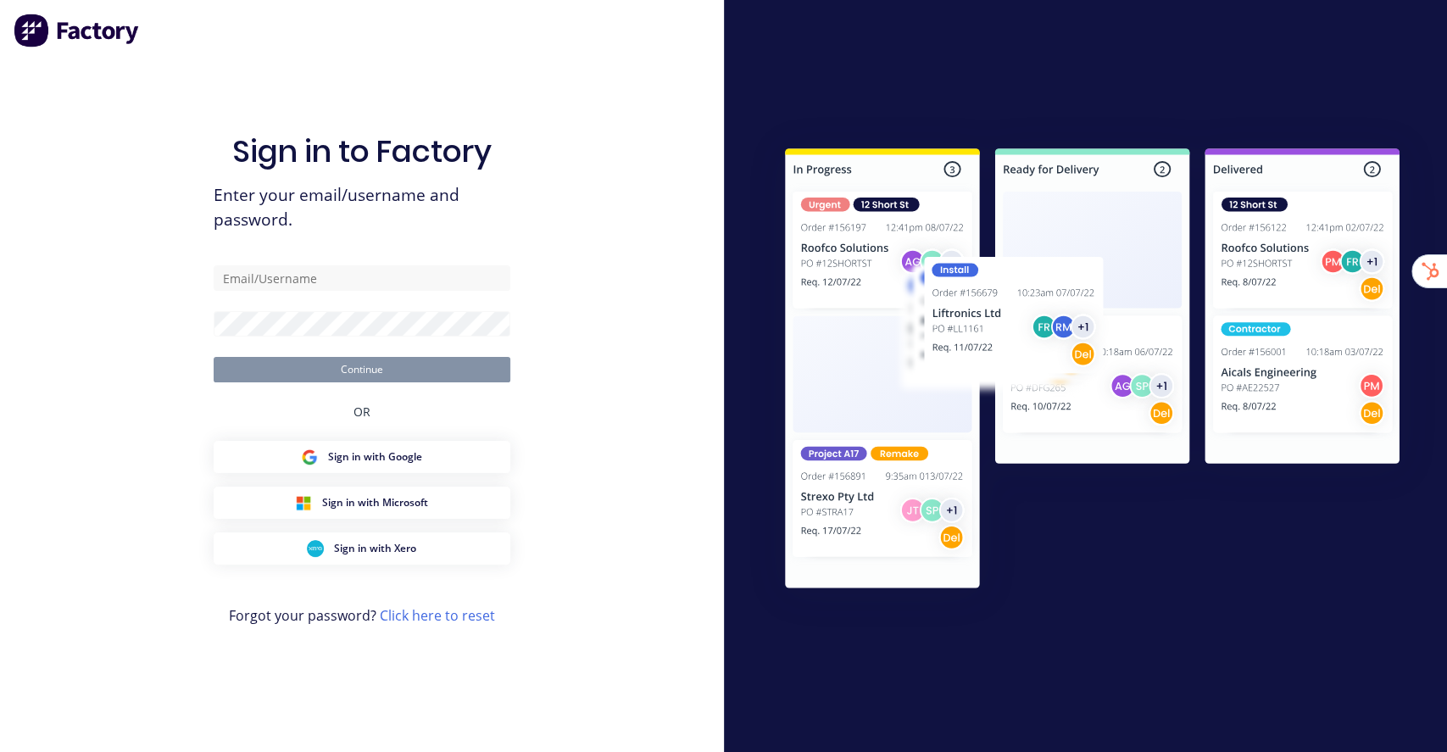
type input "[EMAIL_ADDRESS][DOMAIN_NAME]"
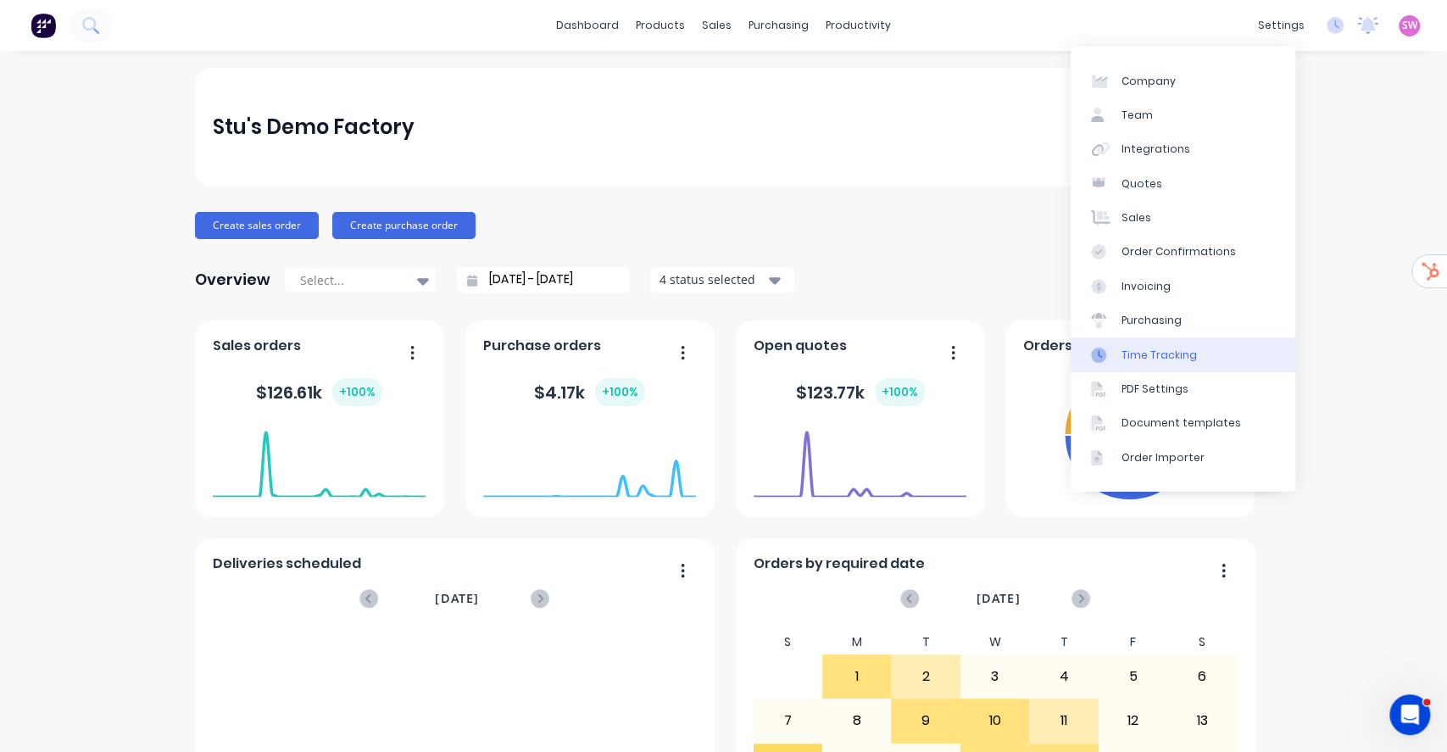
click at [1155, 363] on link "Time Tracking" at bounding box center [1182, 354] width 225 height 34
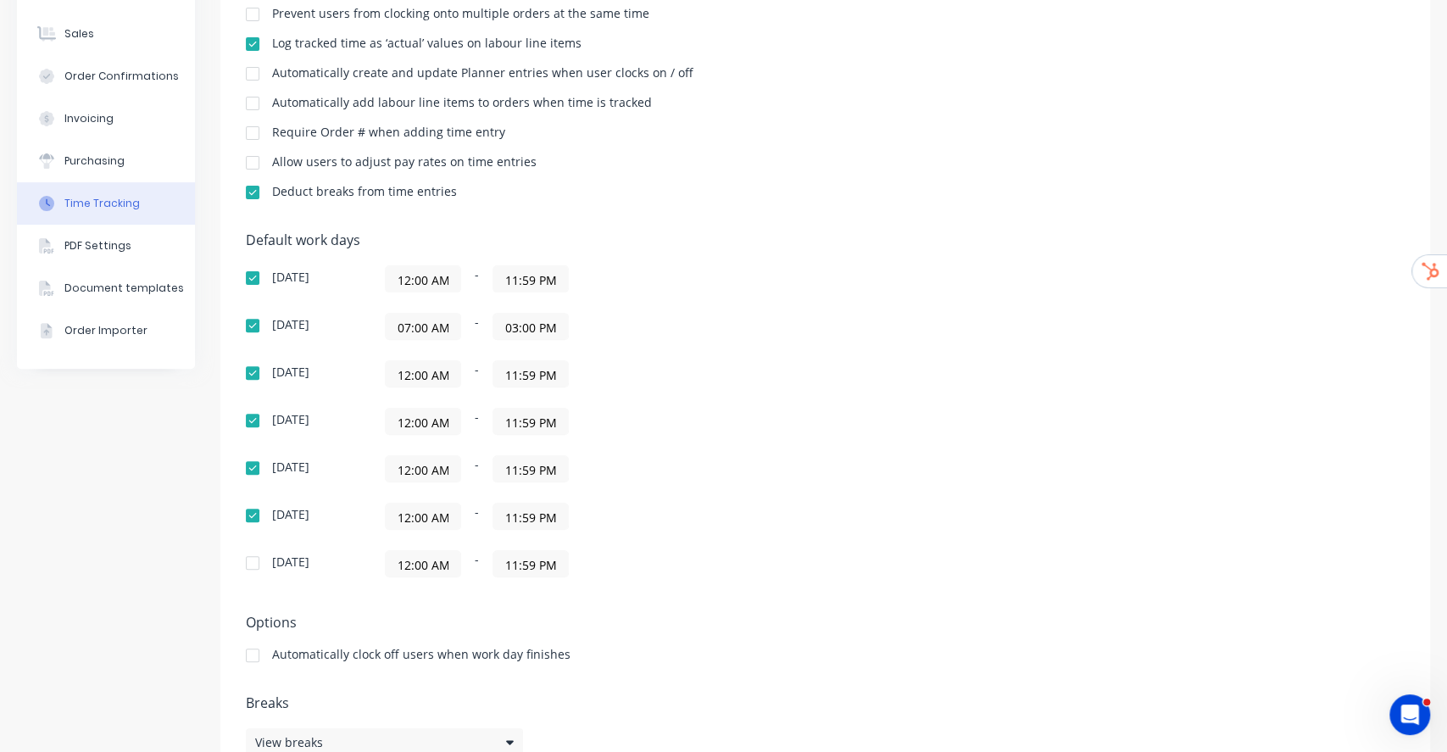
scroll to position [286, 0]
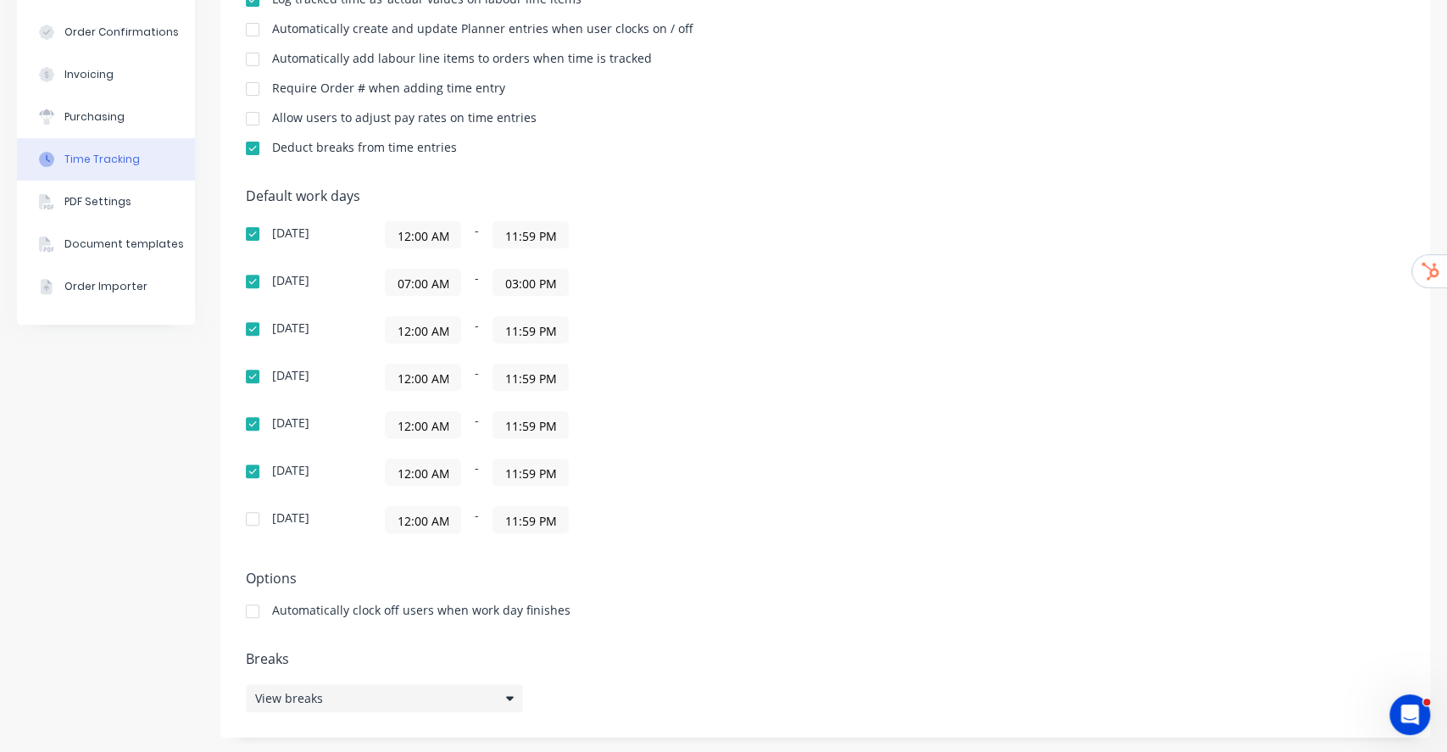
click at [359, 694] on div "View breaks" at bounding box center [384, 698] width 277 height 28
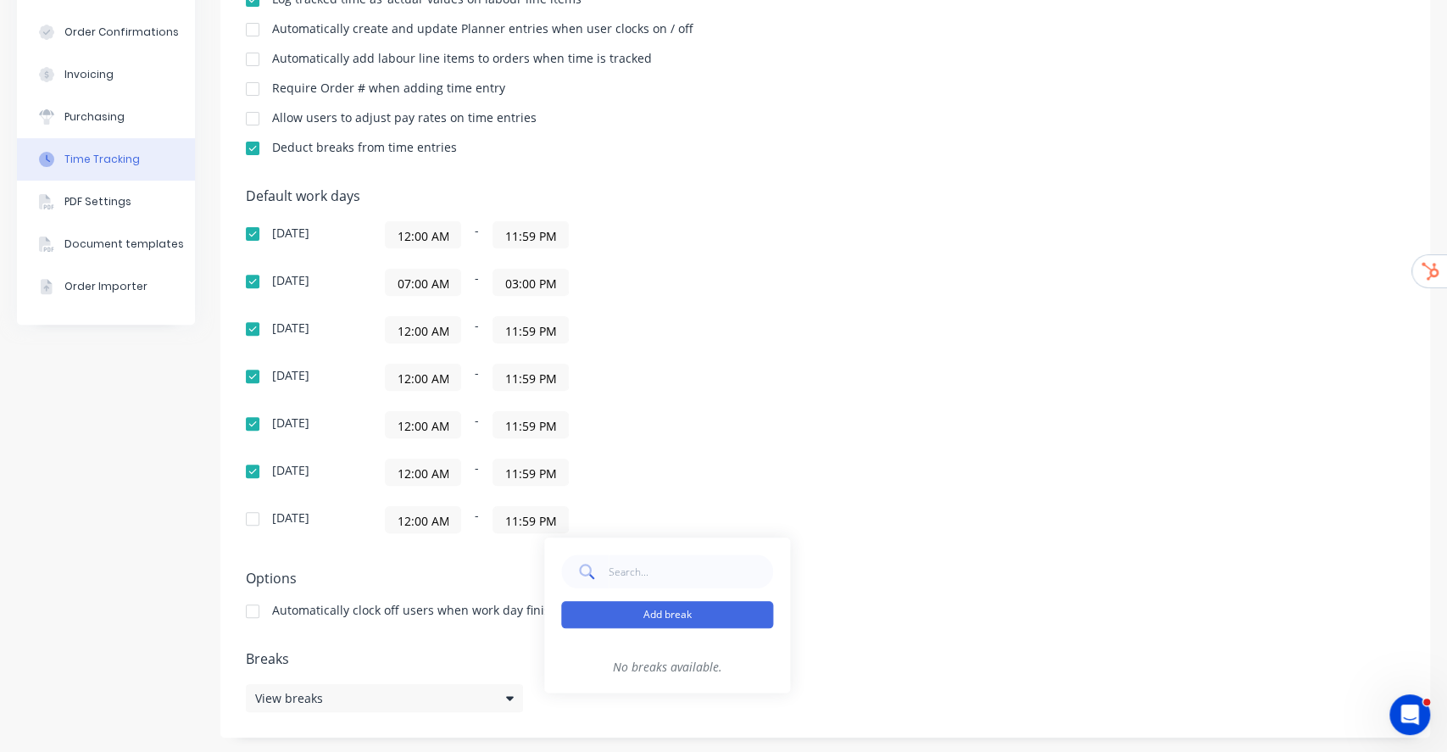
click at [617, 610] on button "Add break" at bounding box center [667, 614] width 212 height 27
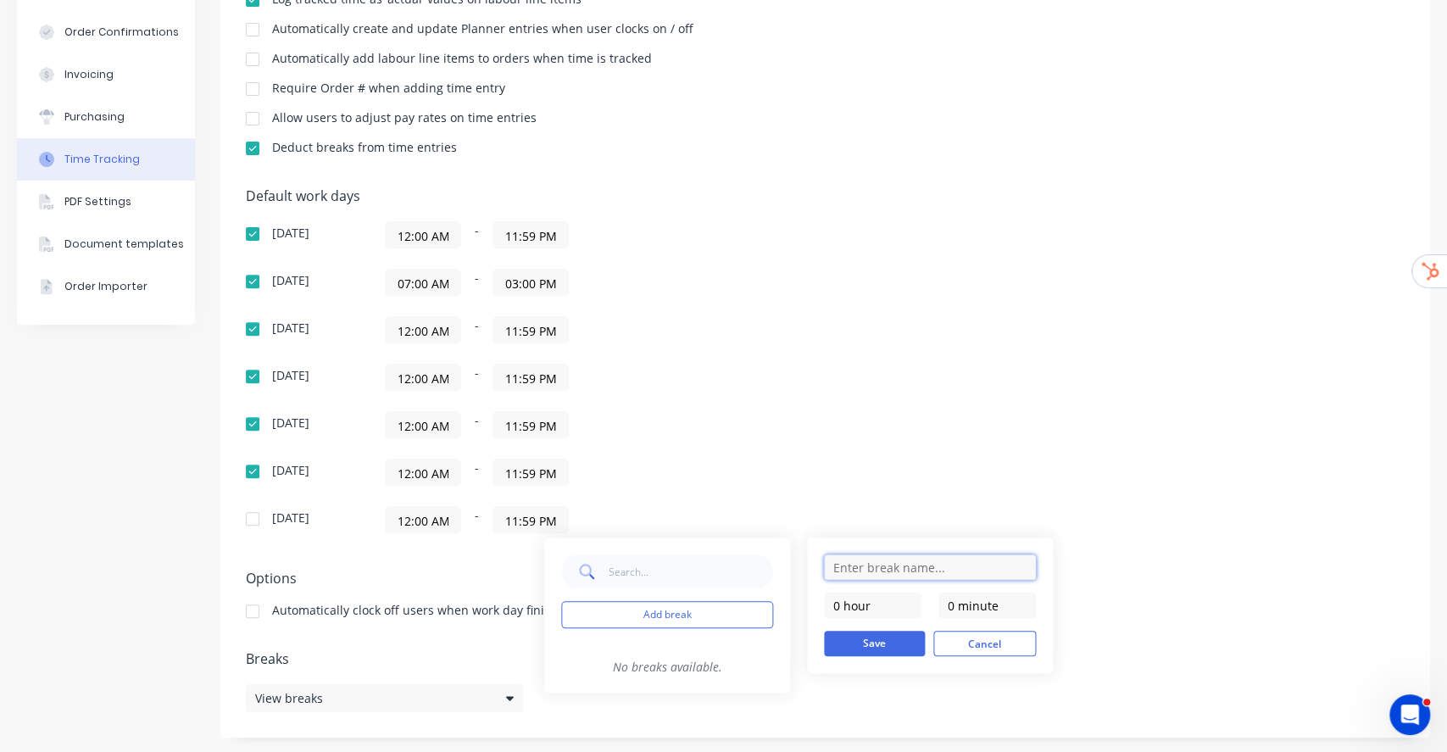
click at [928, 558] on input "text" at bounding box center [930, 566] width 212 height 25
type input "Lunch"
click at [807, 583] on div "Lunch 0 hour 0 minute Save Cancel" at bounding box center [930, 605] width 246 height 136
click at [842, 602] on input "0 hour" at bounding box center [872, 604] width 97 height 25
click at [956, 597] on input "0 minute" at bounding box center [986, 604] width 97 height 25
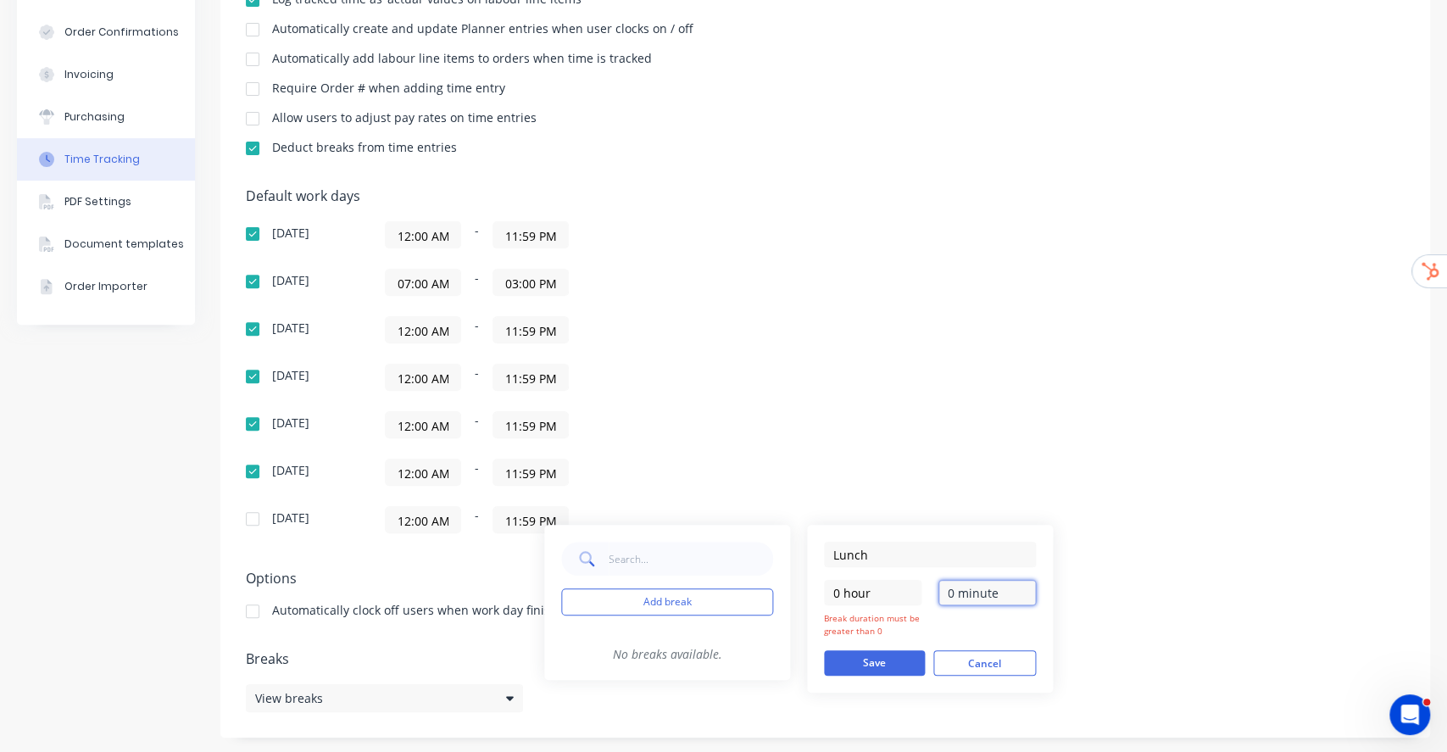
click at [942, 593] on input "0 minute" at bounding box center [986, 592] width 97 height 25
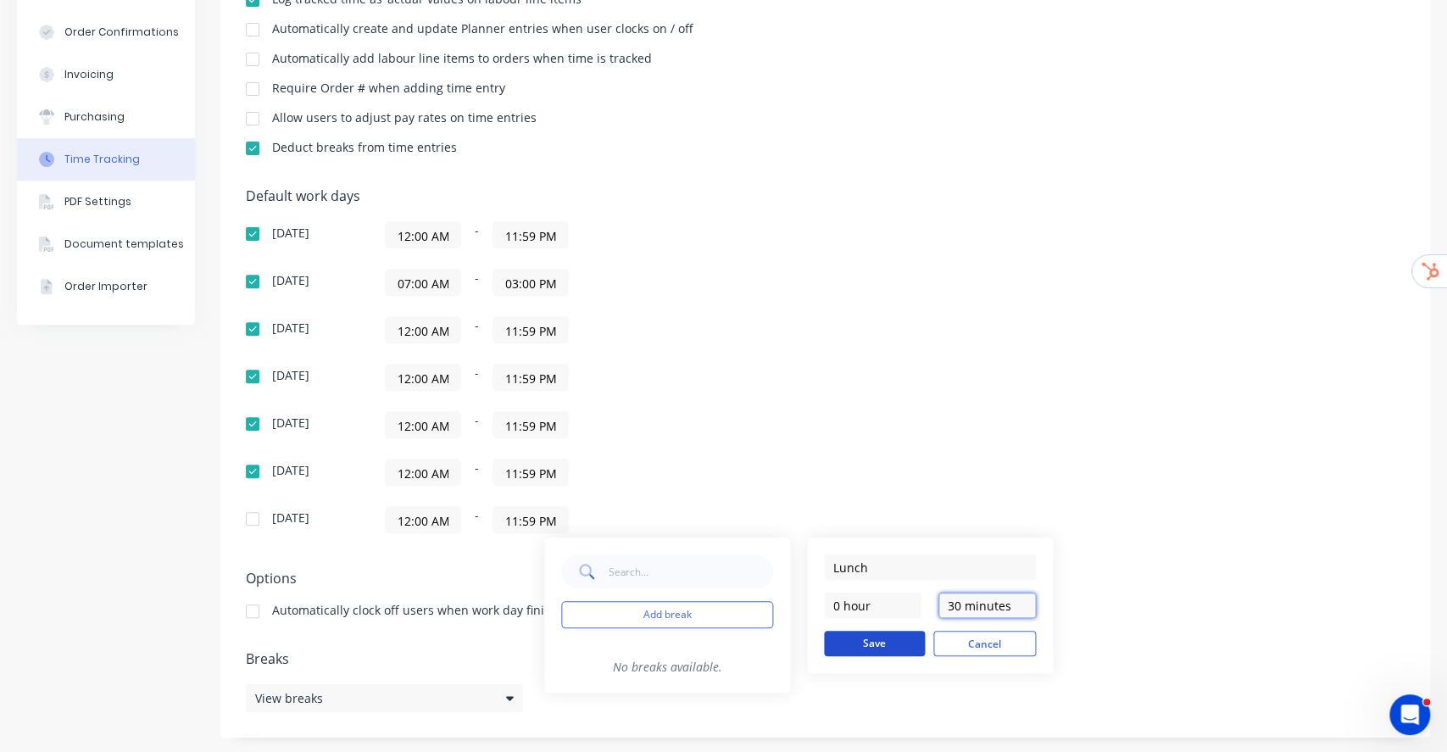
type input "30 minutes"
click at [864, 647] on button "Save" at bounding box center [874, 642] width 101 height 25
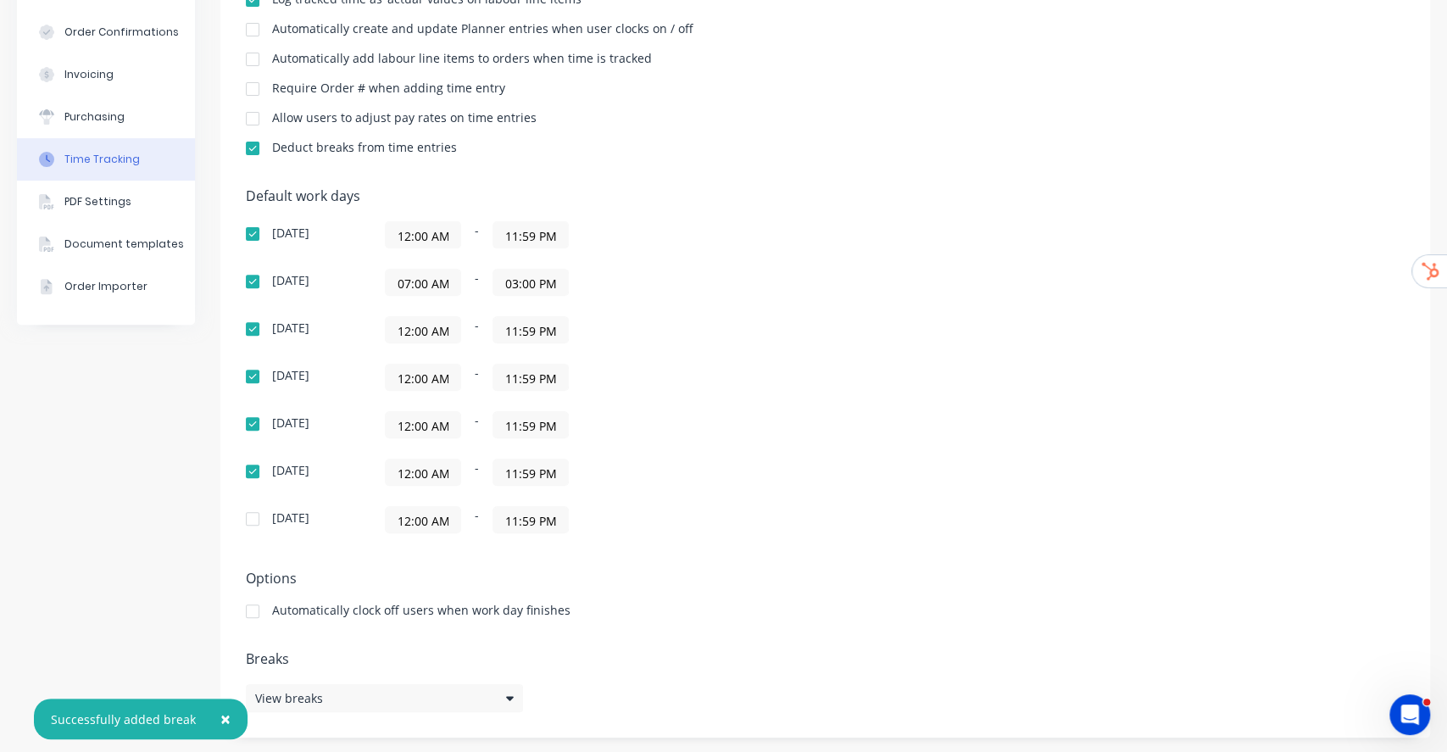
click at [928, 234] on div "Default work days [DATE] 12:00 AM - 11:59 PM [DATE] 07:00 AM - 03:00 PM [DATE] …" at bounding box center [825, 370] width 1158 height 365
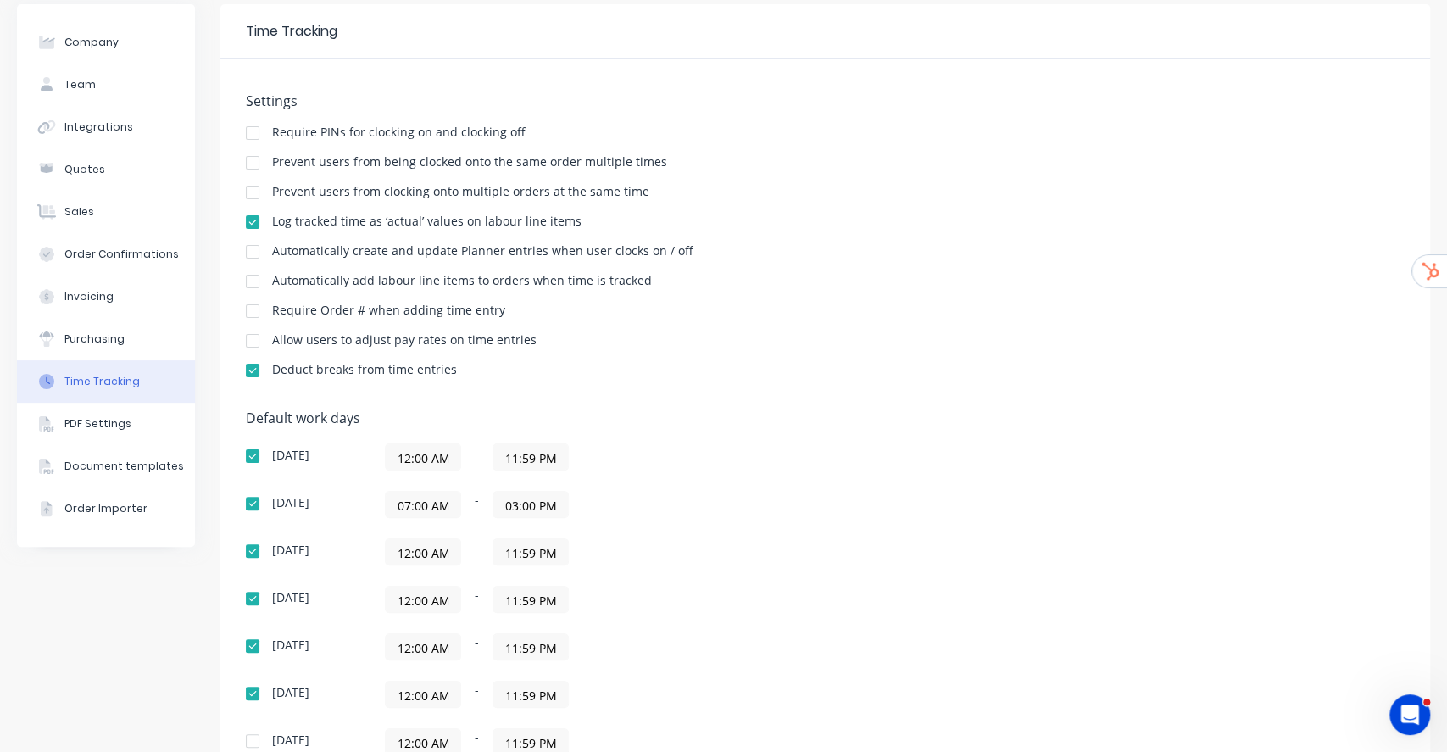
scroll to position [60, 0]
click at [258, 347] on div at bounding box center [253, 344] width 34 height 34
click at [258, 314] on div at bounding box center [253, 314] width 34 height 34
click at [1118, 378] on div "Deduct breaks from time entries" at bounding box center [825, 375] width 1158 height 16
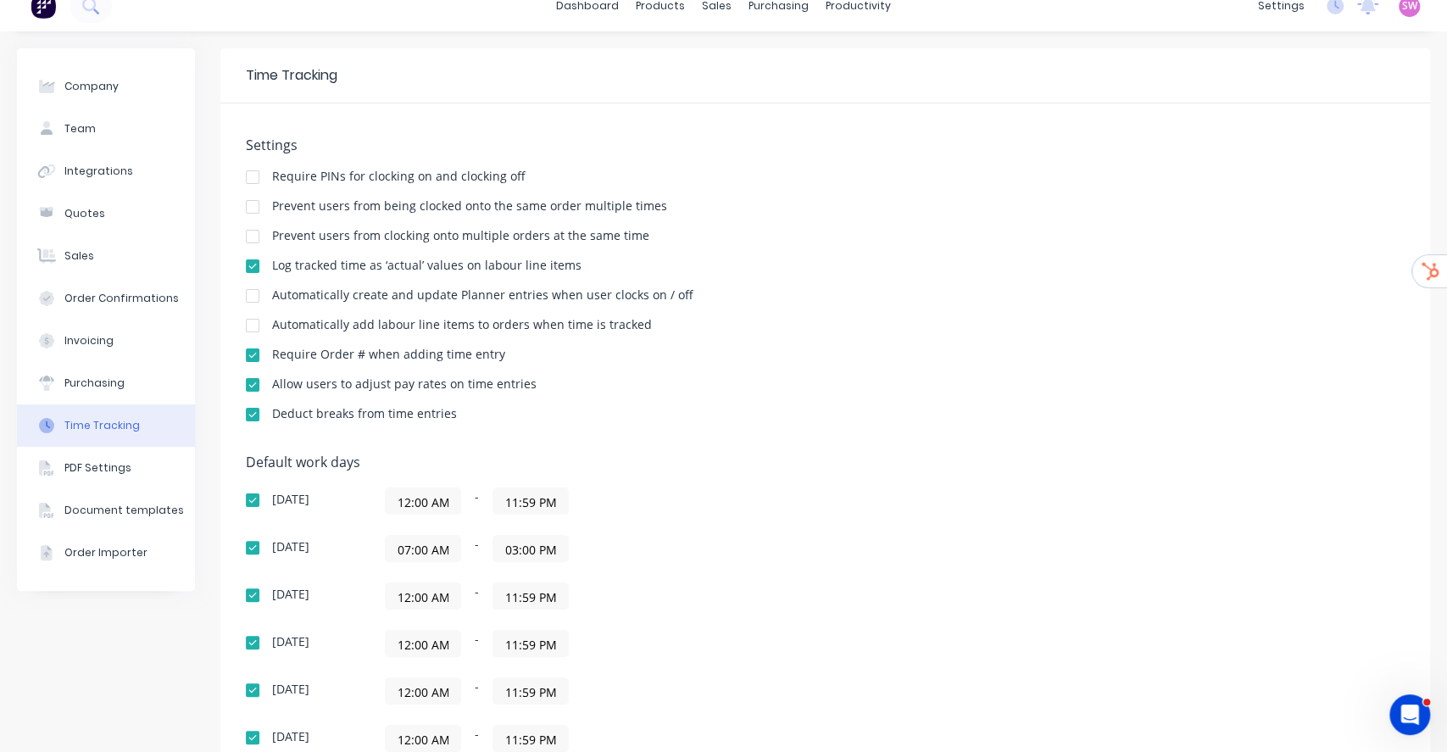
scroll to position [0, 0]
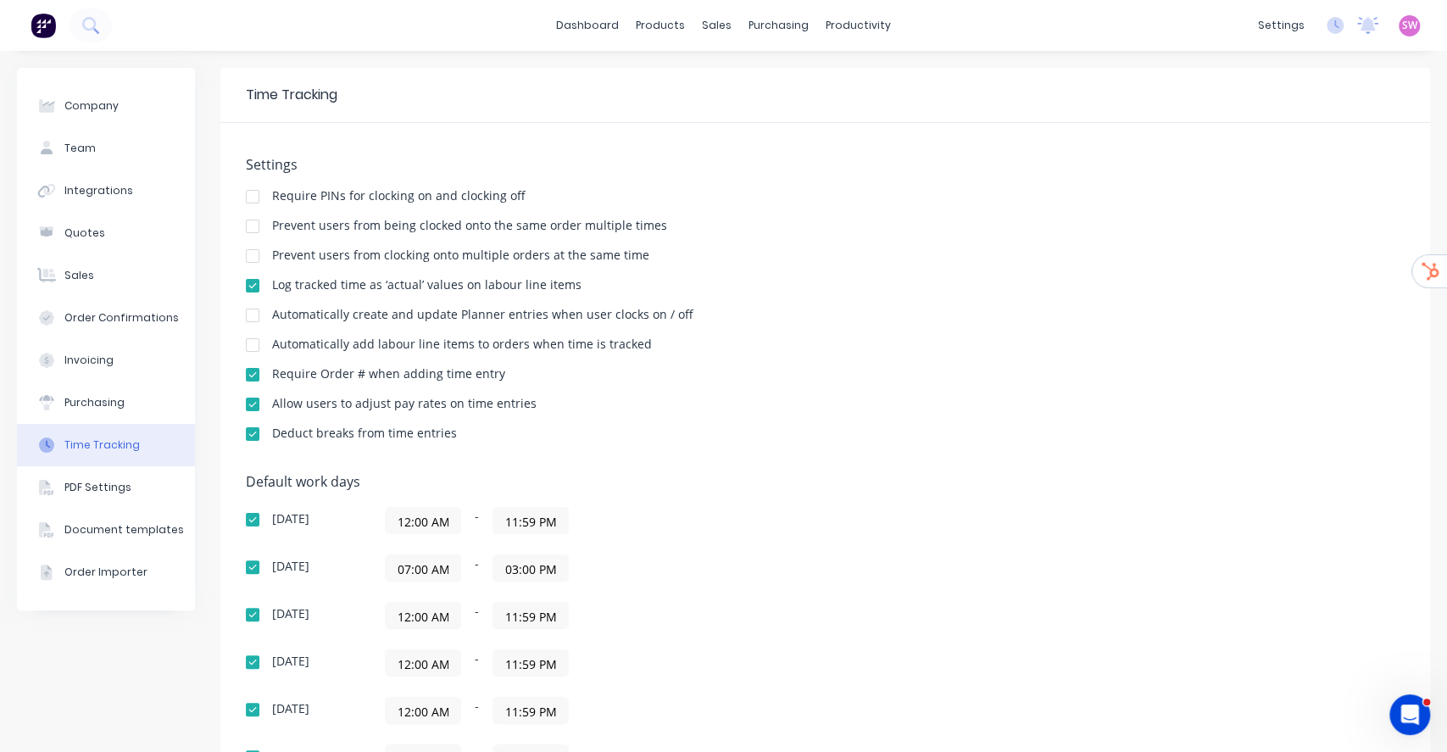
drag, startPoint x: 1297, startPoint y: 20, endPoint x: 1329, endPoint y: 24, distance: 31.5
click at [1301, 20] on div "settings No new notifications [PERSON_NAME] all as read You have no notificatio…" at bounding box center [1347, 25] width 197 height 25
click at [1330, 25] on div "settings No new notifications [PERSON_NAME] all as read You have no notificatio…" at bounding box center [1347, 25] width 197 height 25
click at [1326, 25] on icon at bounding box center [1334, 25] width 17 height 17
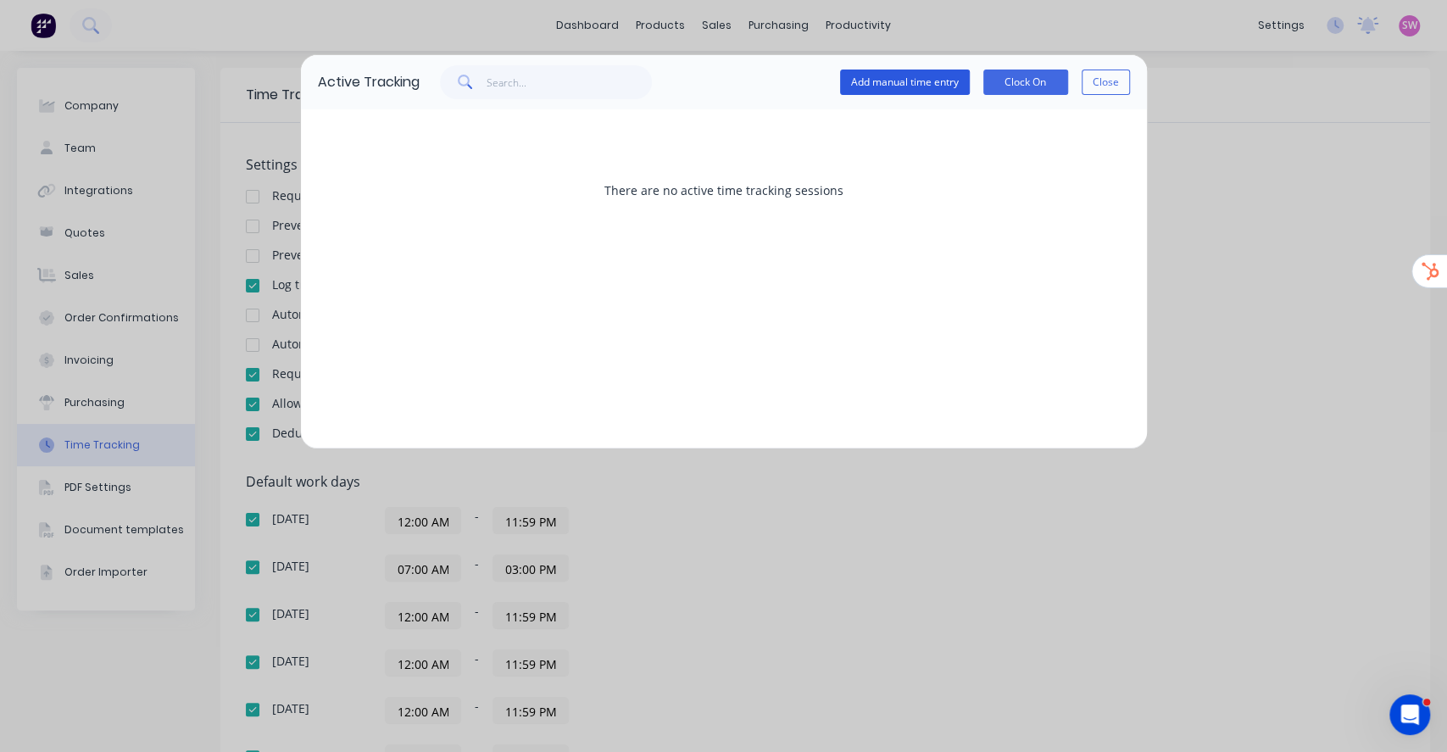
click at [929, 73] on button "Add manual time entry" at bounding box center [905, 81] width 130 height 25
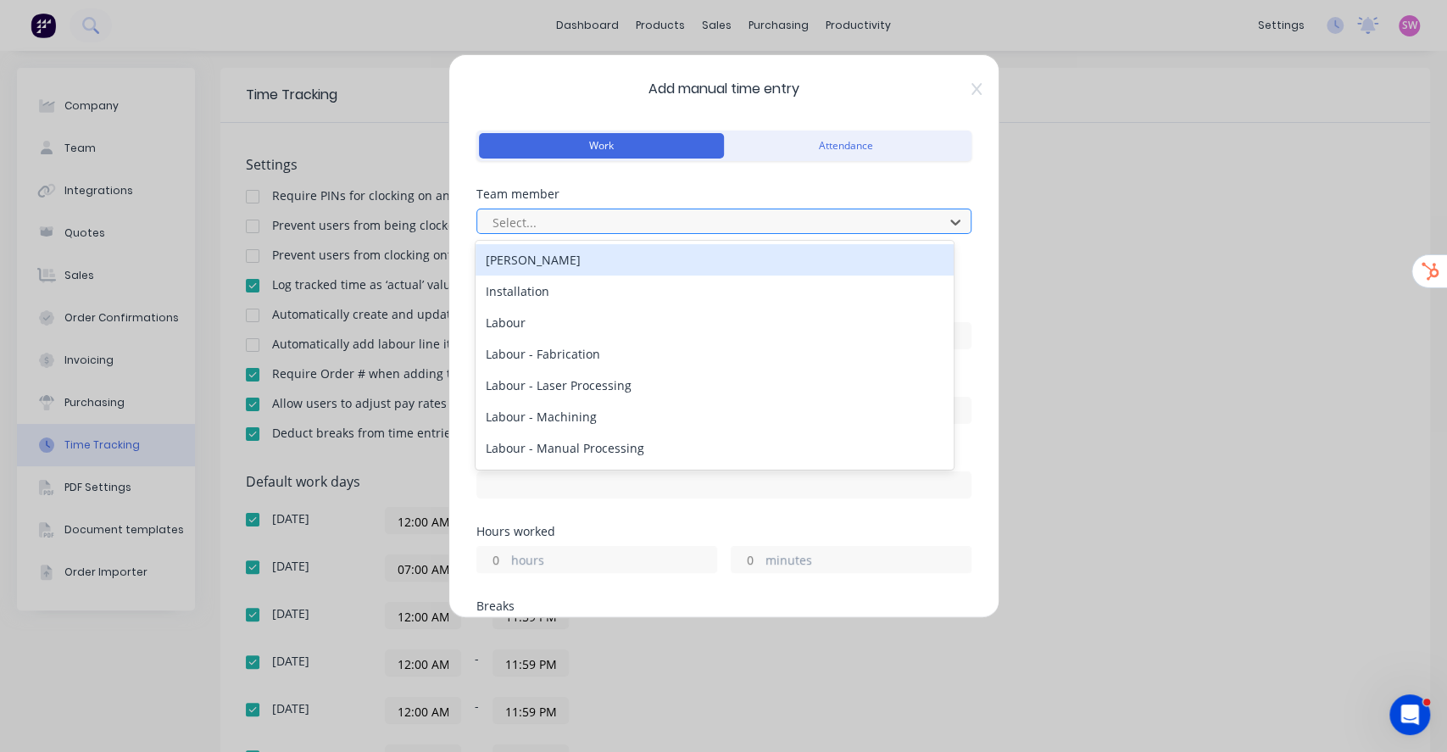
click at [589, 216] on div at bounding box center [713, 222] width 444 height 21
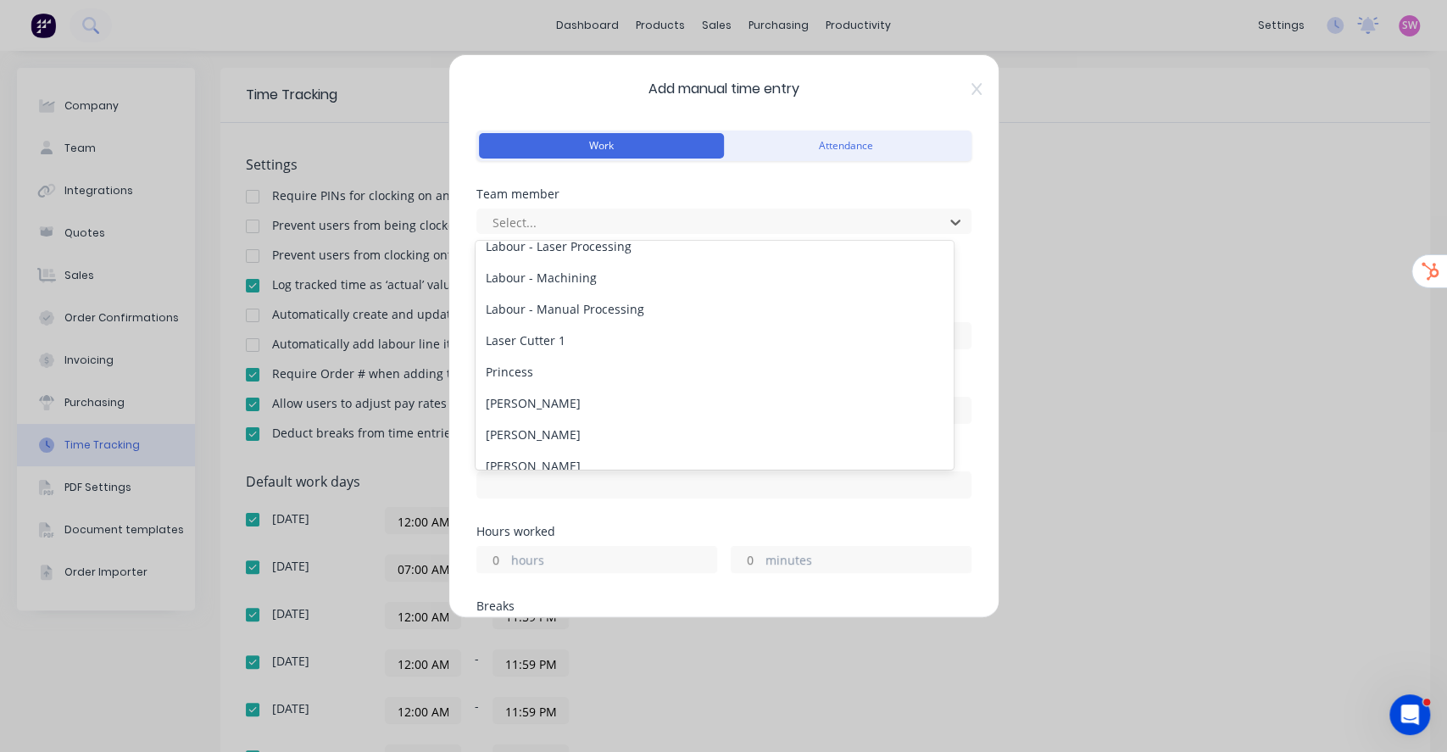
scroll to position [154, 0]
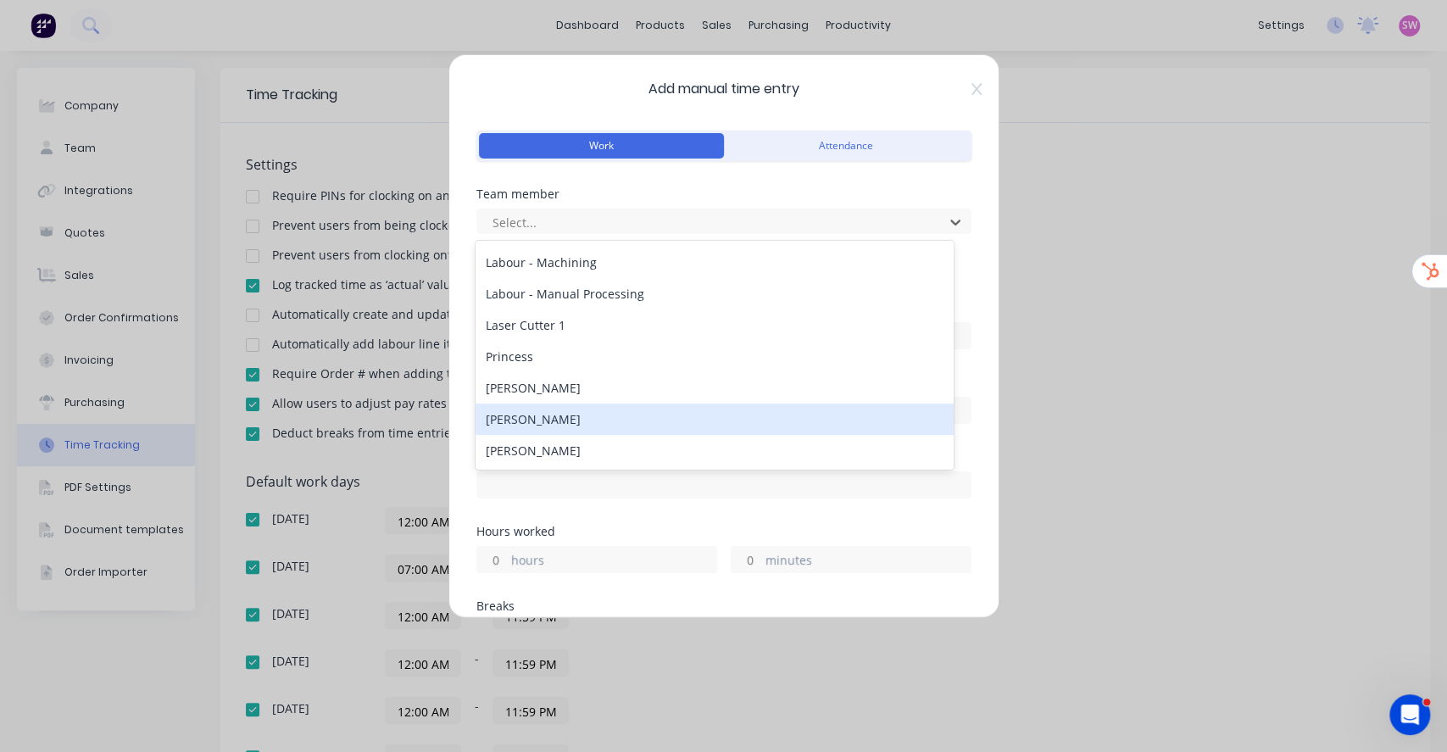
click at [547, 408] on div "[PERSON_NAME]" at bounding box center [714, 418] width 478 height 31
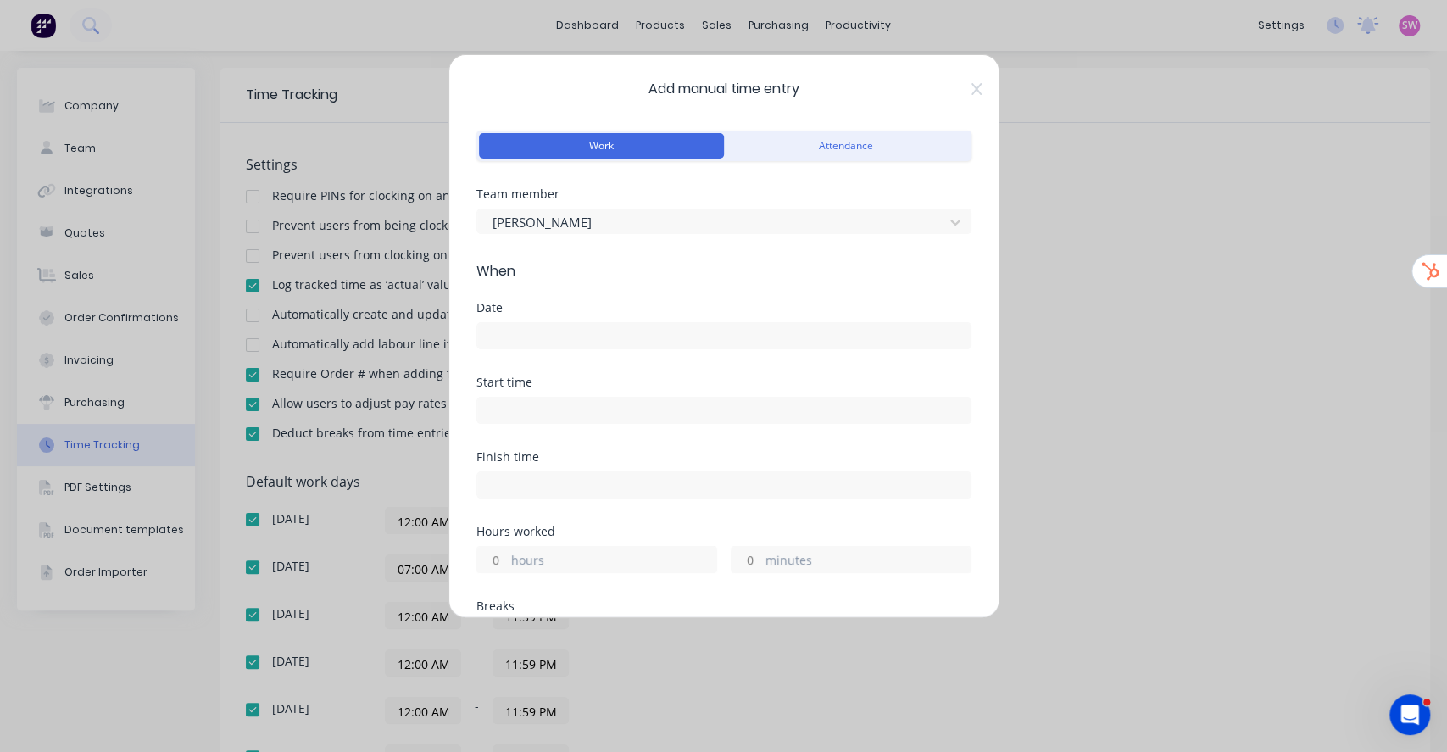
click at [597, 330] on input at bounding box center [723, 335] width 493 height 25
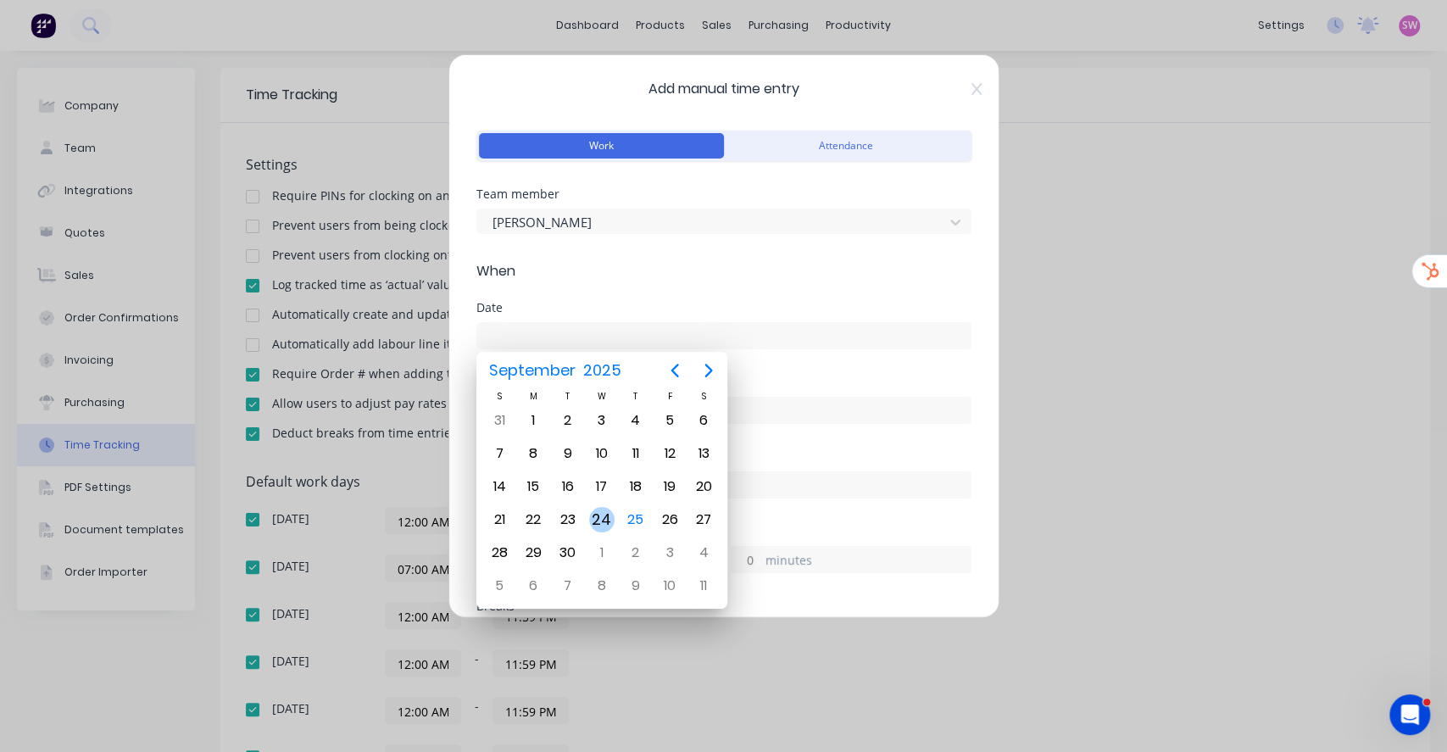
click at [596, 523] on div "24" at bounding box center [601, 519] width 25 height 25
type input "[DATE]"
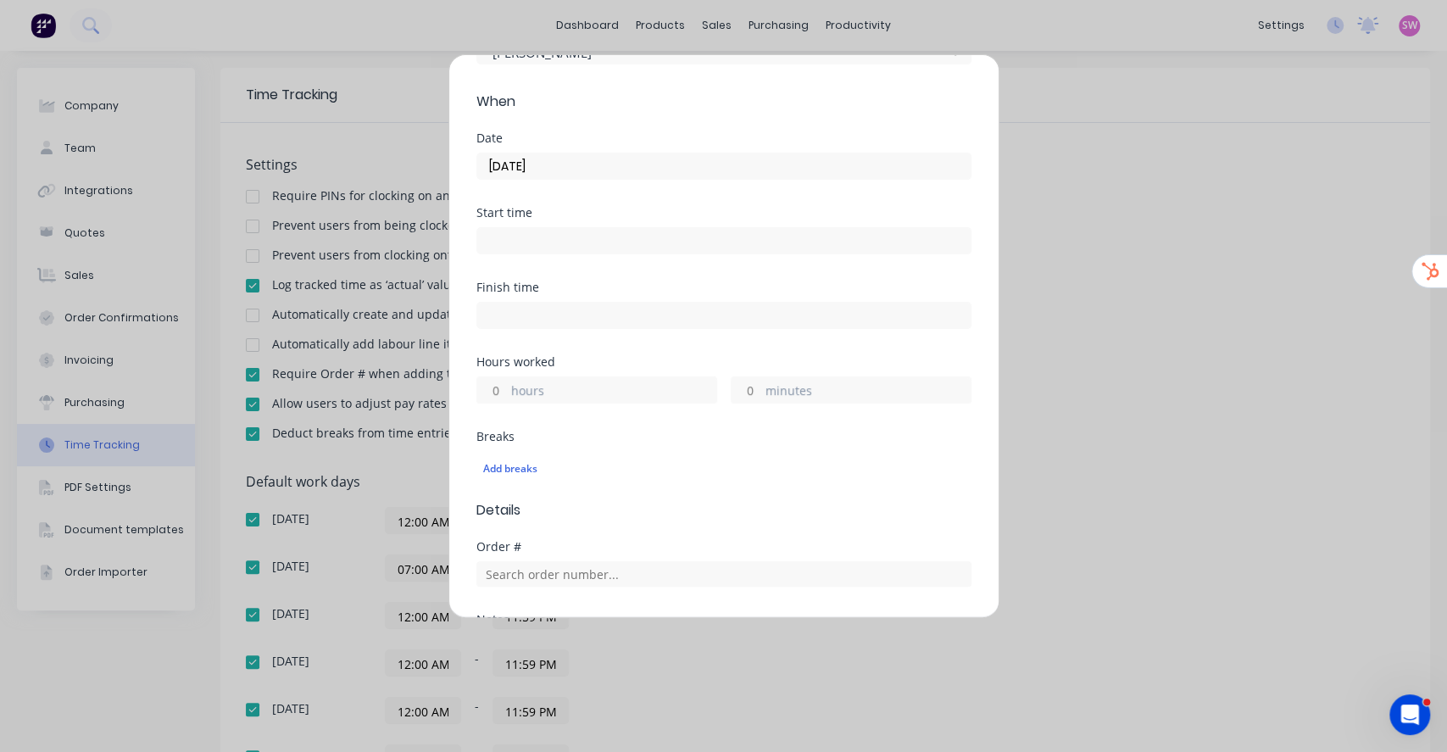
scroll to position [225, 0]
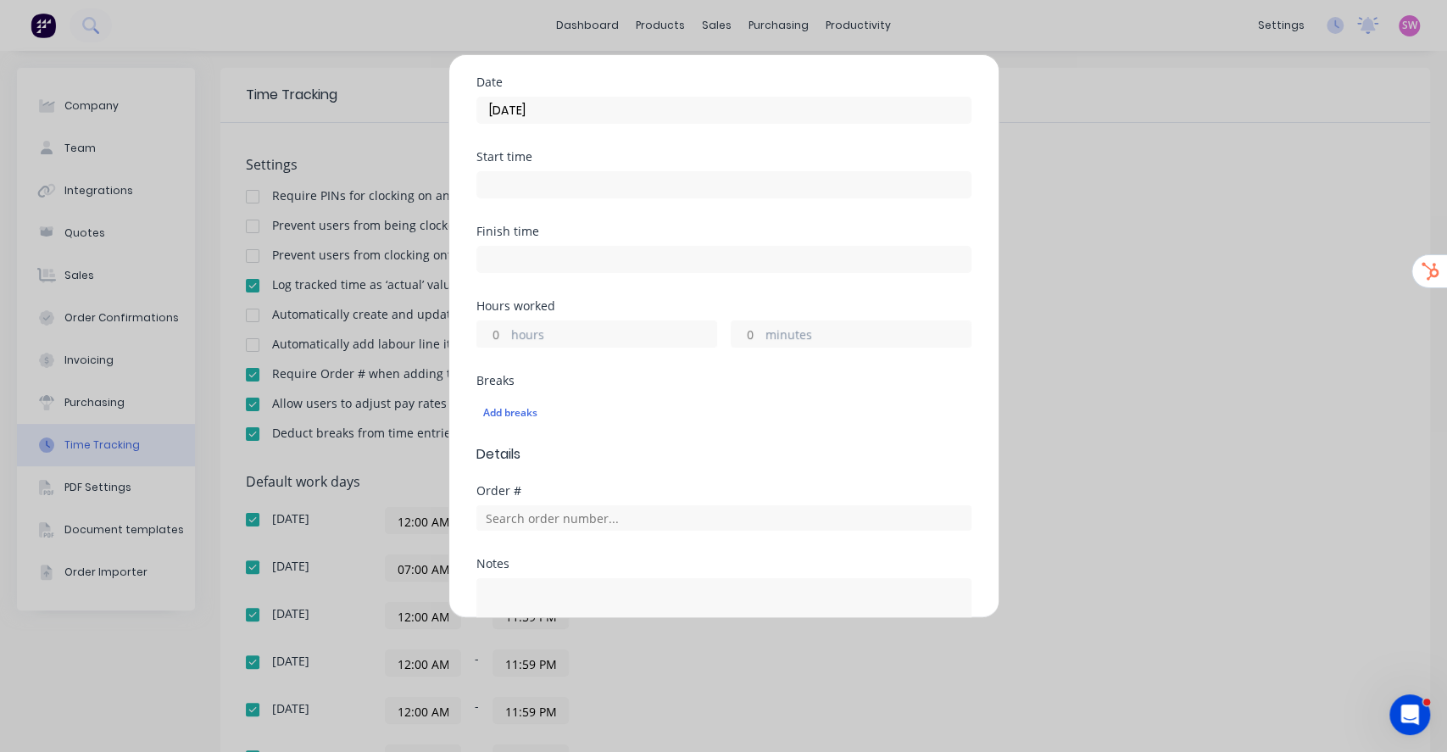
click at [494, 335] on input "hours" at bounding box center [492, 333] width 30 height 25
type input "2"
click at [648, 297] on div "Finish time" at bounding box center [723, 262] width 495 height 75
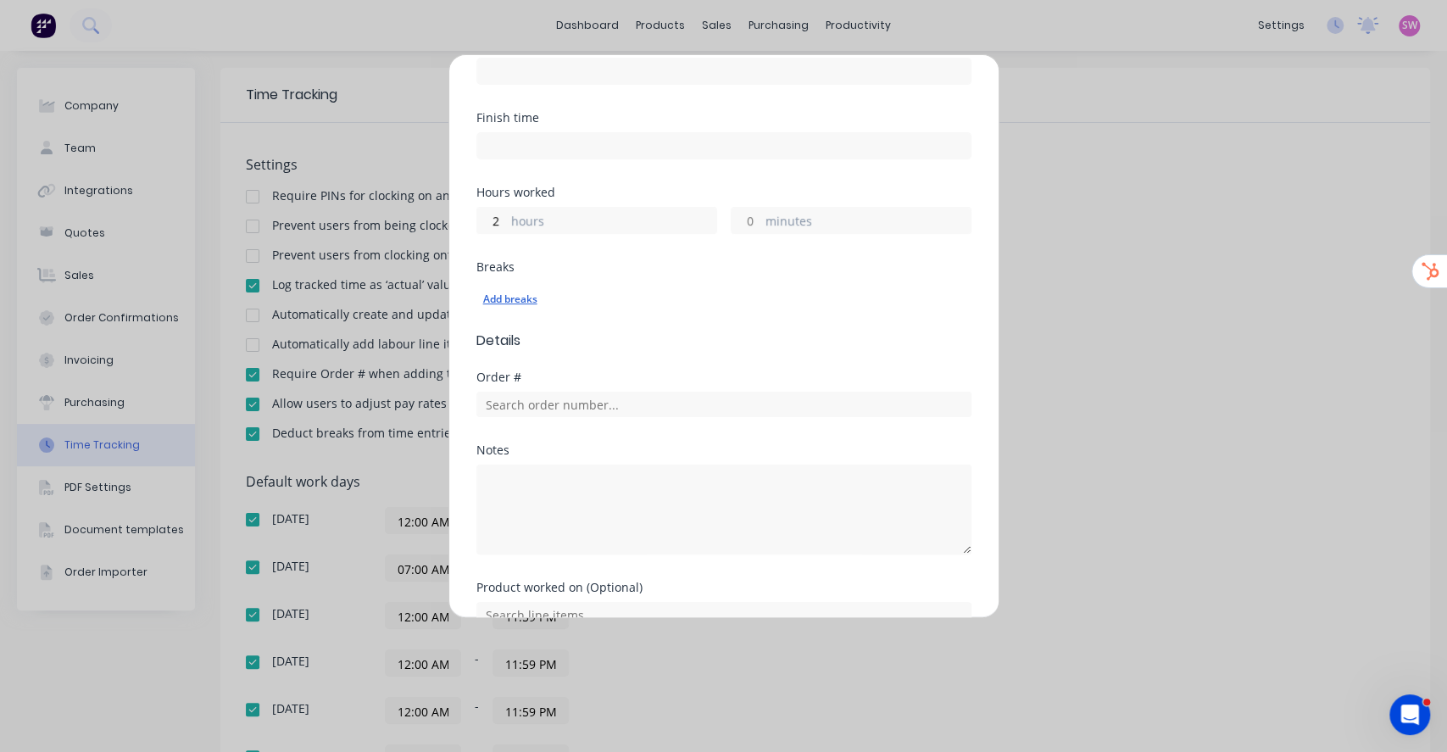
click at [515, 300] on div "Add breaks" at bounding box center [723, 299] width 481 height 22
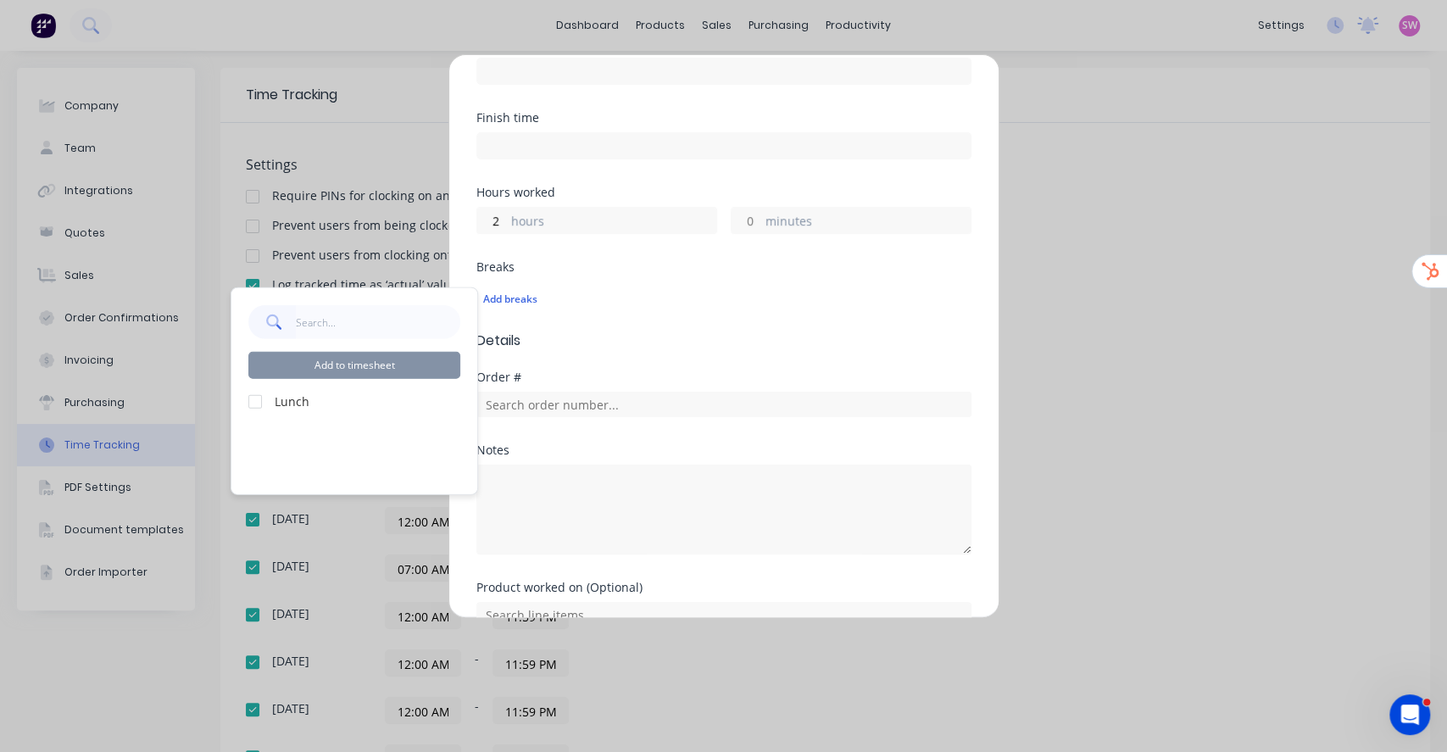
click at [282, 403] on label "Lunch" at bounding box center [368, 401] width 186 height 18
click at [258, 403] on div at bounding box center [255, 401] width 34 height 34
click at [372, 373] on button "Add to timesheet" at bounding box center [354, 365] width 212 height 27
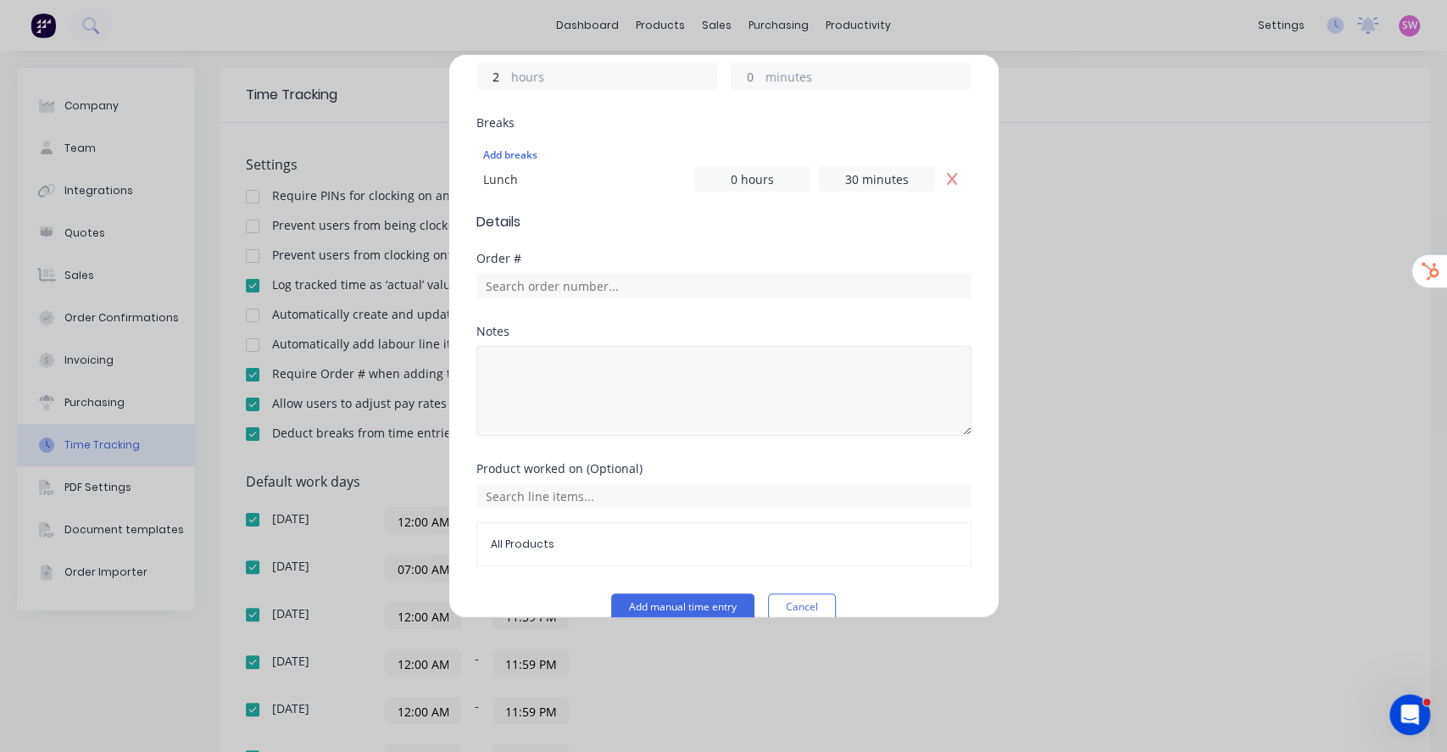
scroll to position [508, 0]
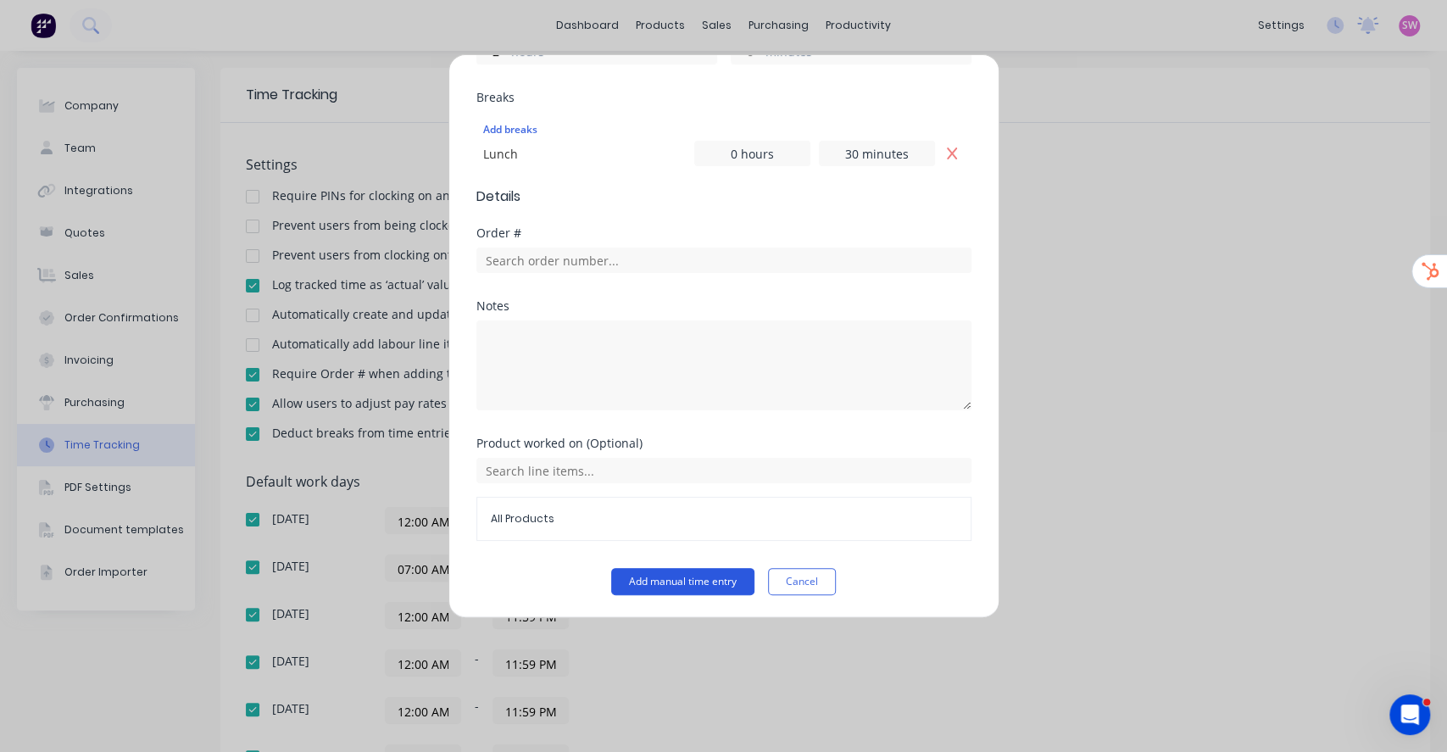
click at [651, 586] on button "Add manual time entry" at bounding box center [682, 581] width 143 height 27
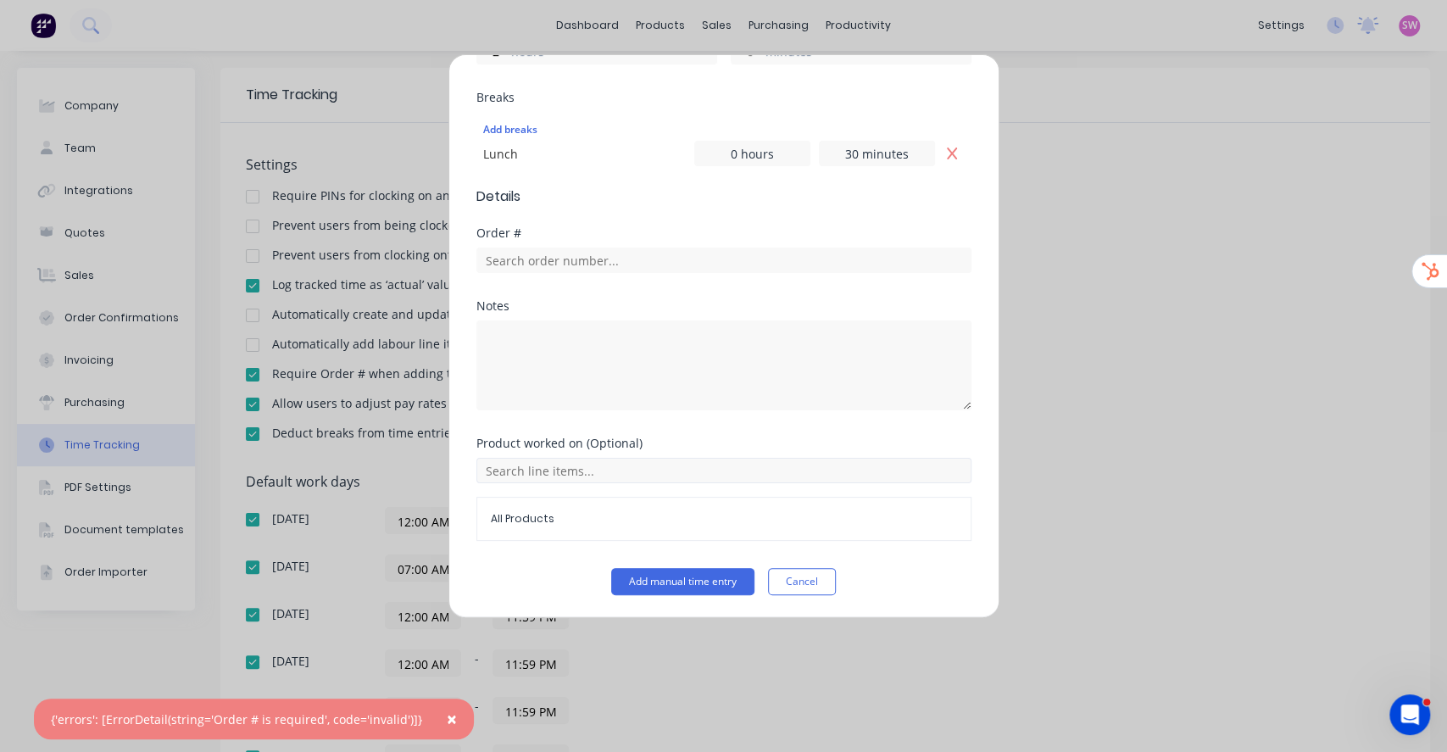
scroll to position [395, 0]
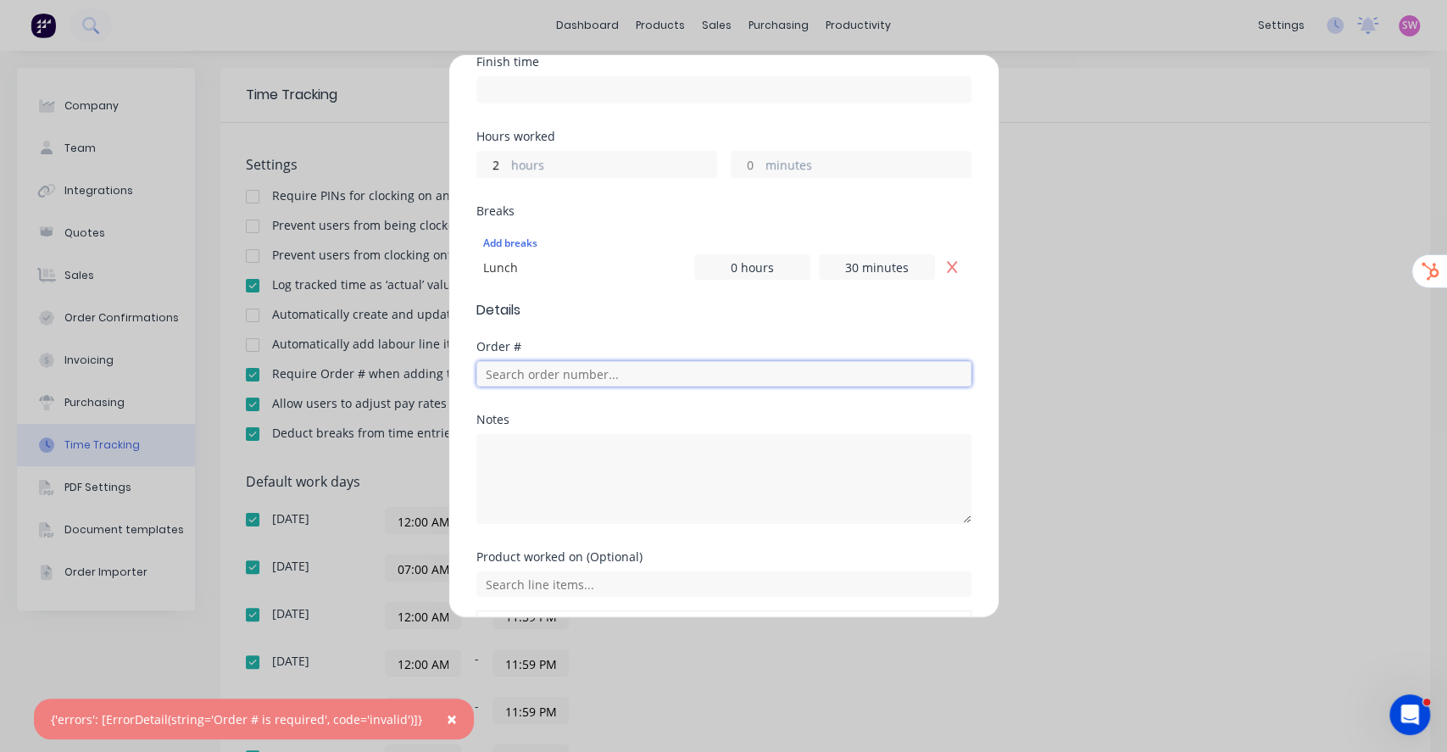
click at [651, 368] on input "text" at bounding box center [723, 373] width 495 height 25
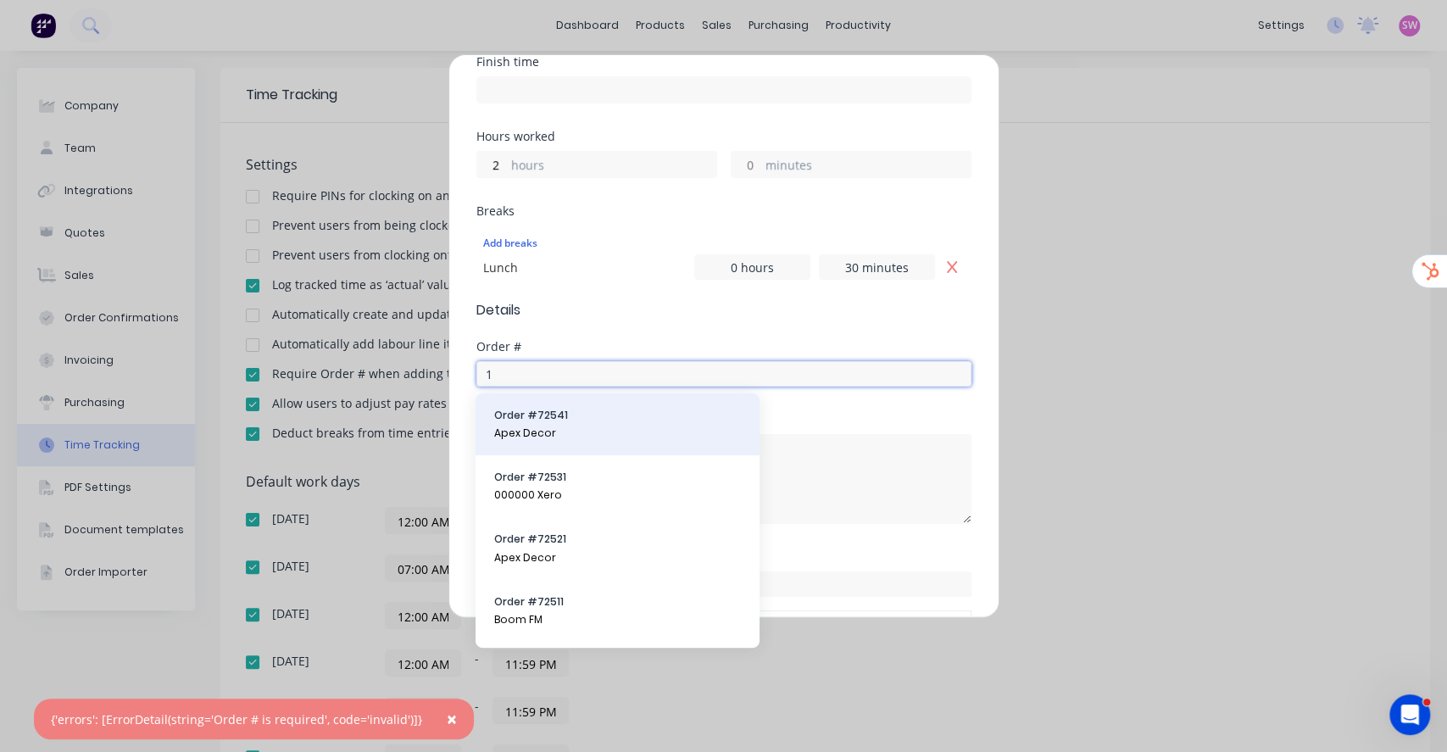
type input "1"
click at [625, 417] on span "Order # 72541" at bounding box center [617, 415] width 247 height 15
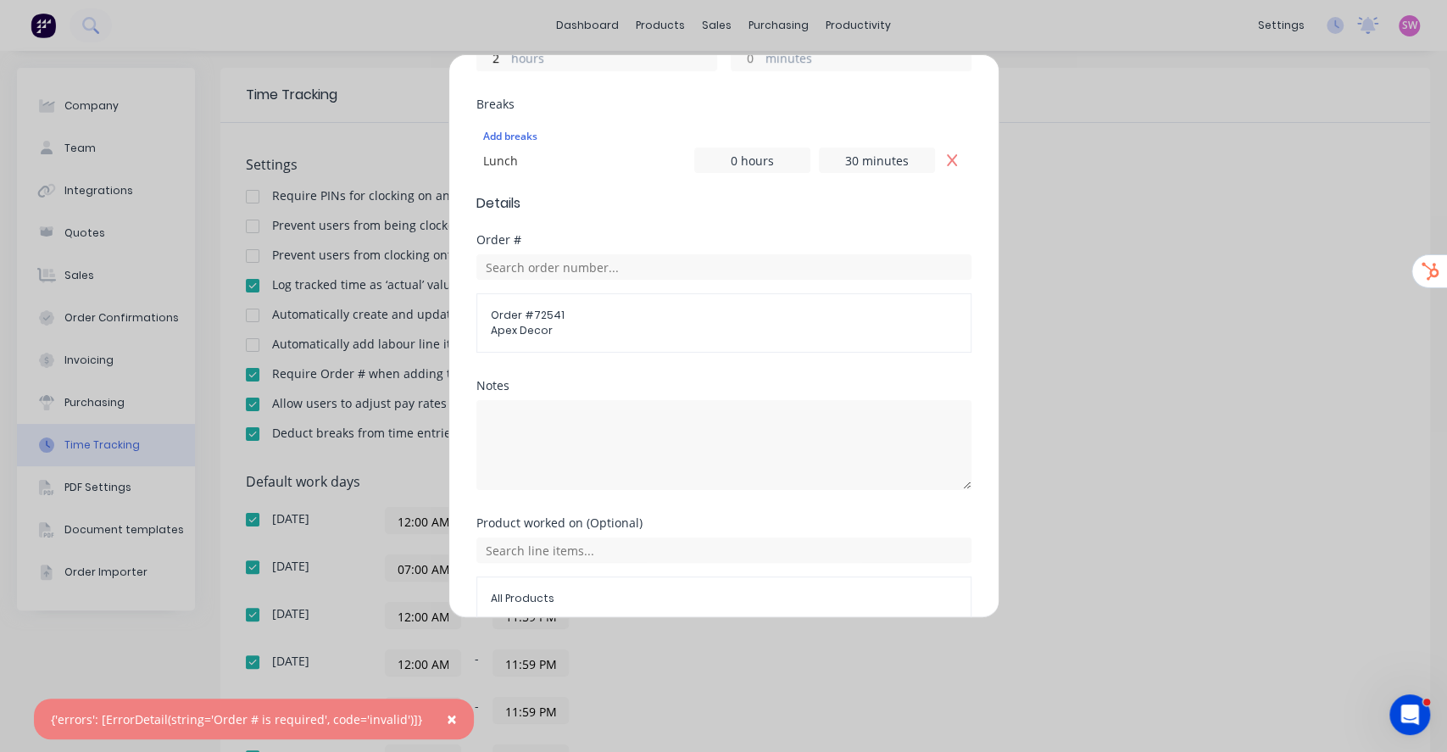
scroll to position [580, 0]
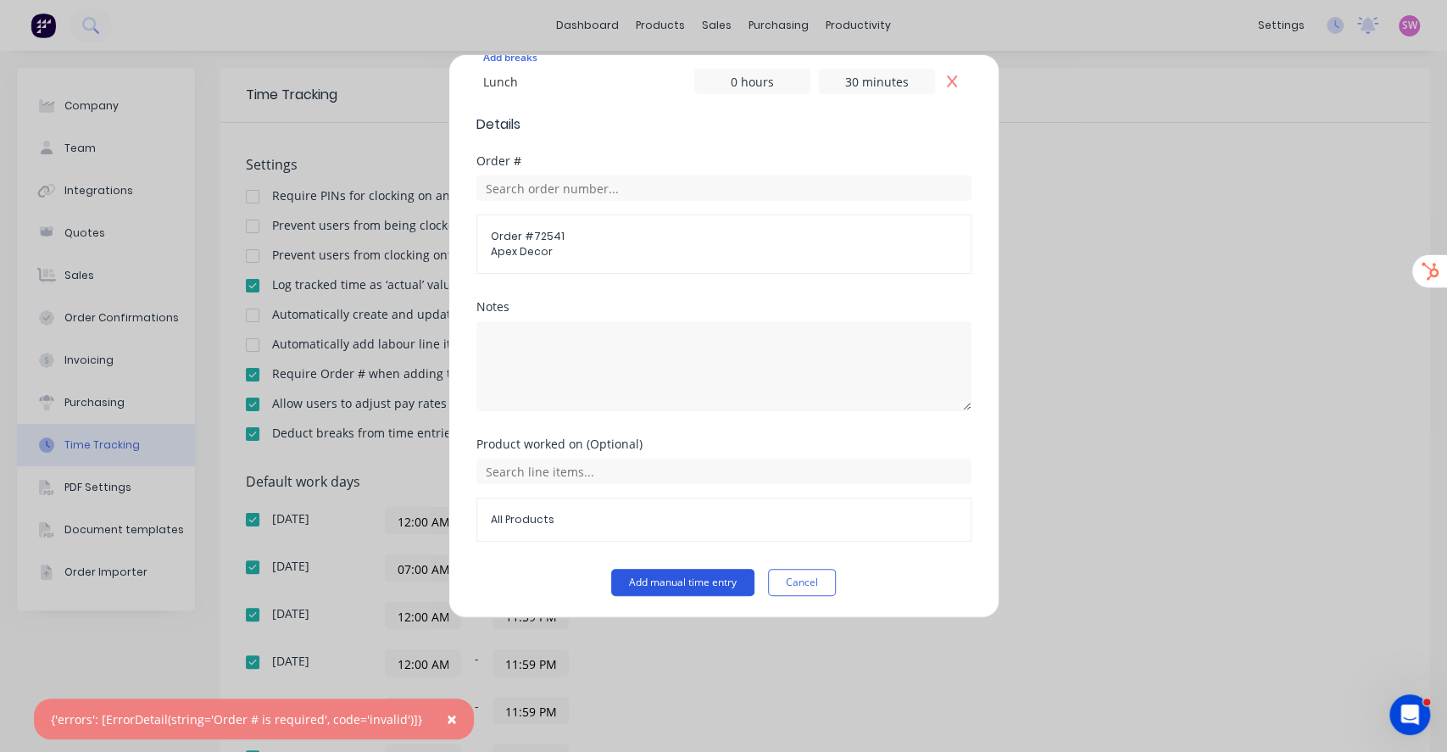
click at [635, 582] on button "Add manual time entry" at bounding box center [682, 582] width 143 height 27
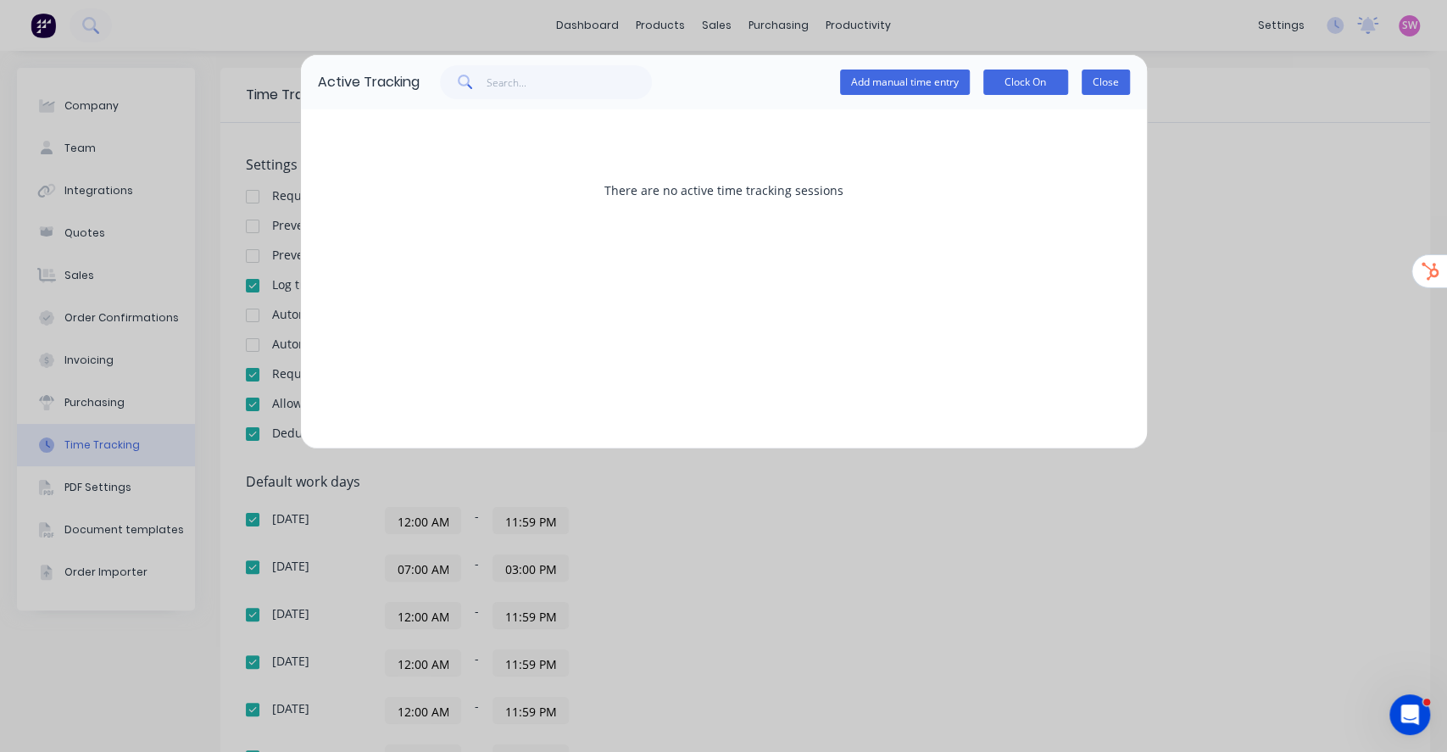
click at [1113, 85] on button "Close" at bounding box center [1105, 81] width 48 height 25
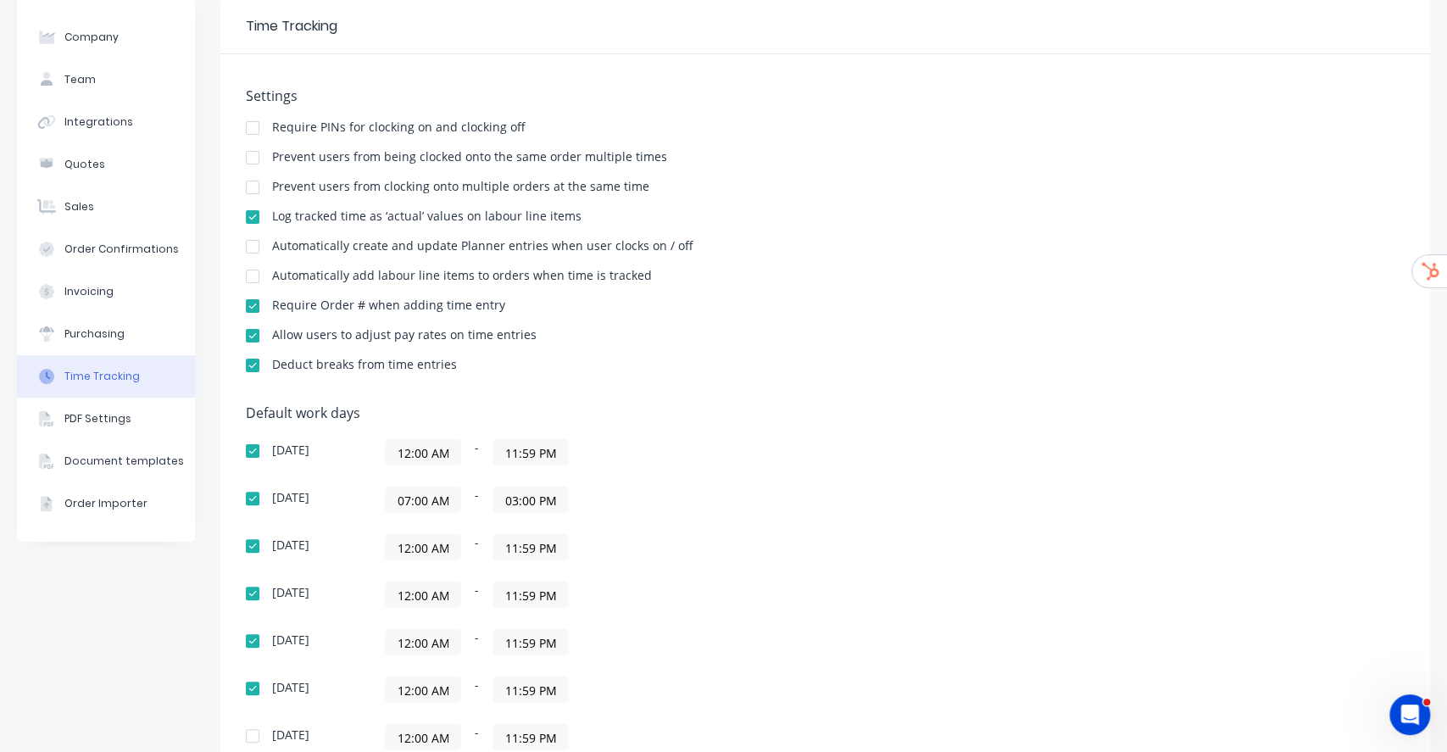
scroll to position [286, 0]
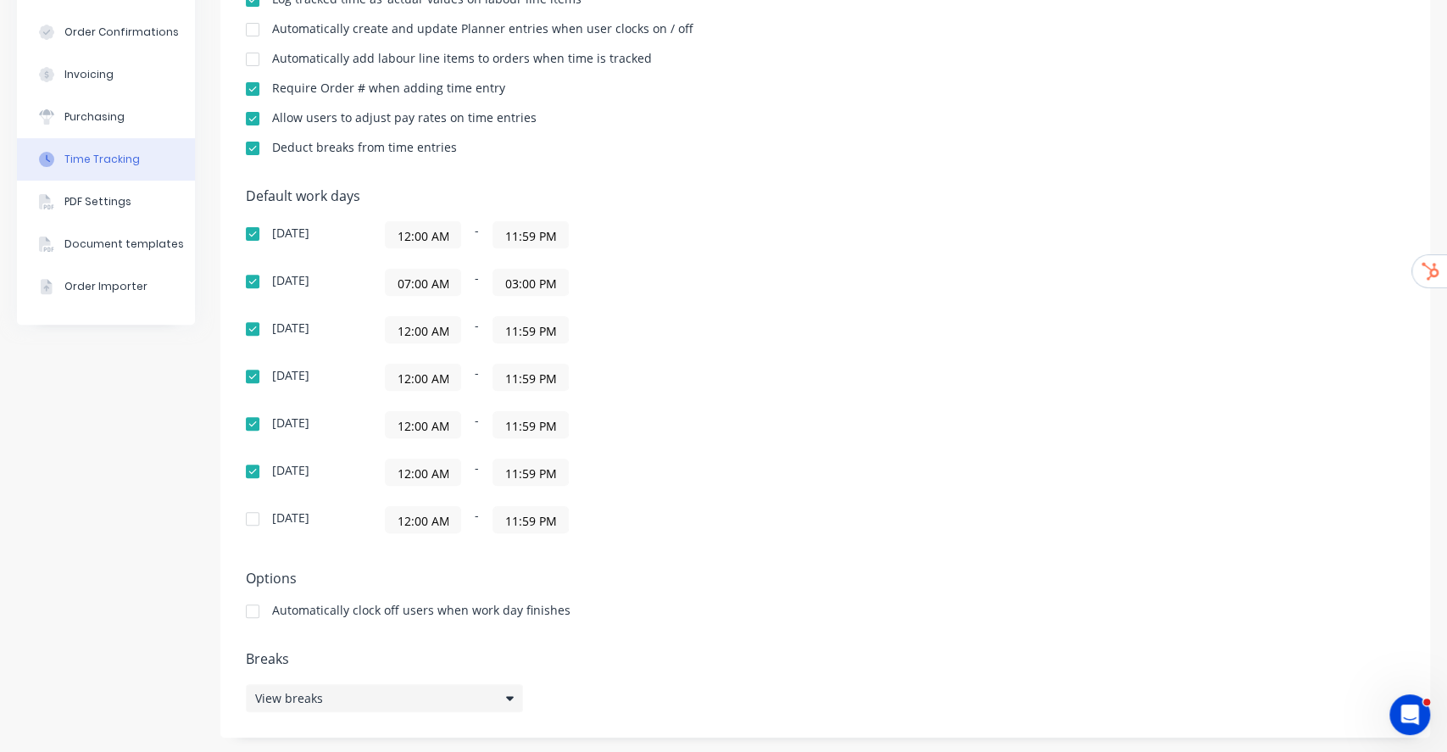
click at [406, 684] on div "View breaks" at bounding box center [384, 698] width 277 height 28
click at [895, 232] on div "Default work days [DATE] 12:00 AM - 11:59 PM [DATE] 07:00 AM - 03:00 PM [DATE] …" at bounding box center [825, 370] width 1158 height 365
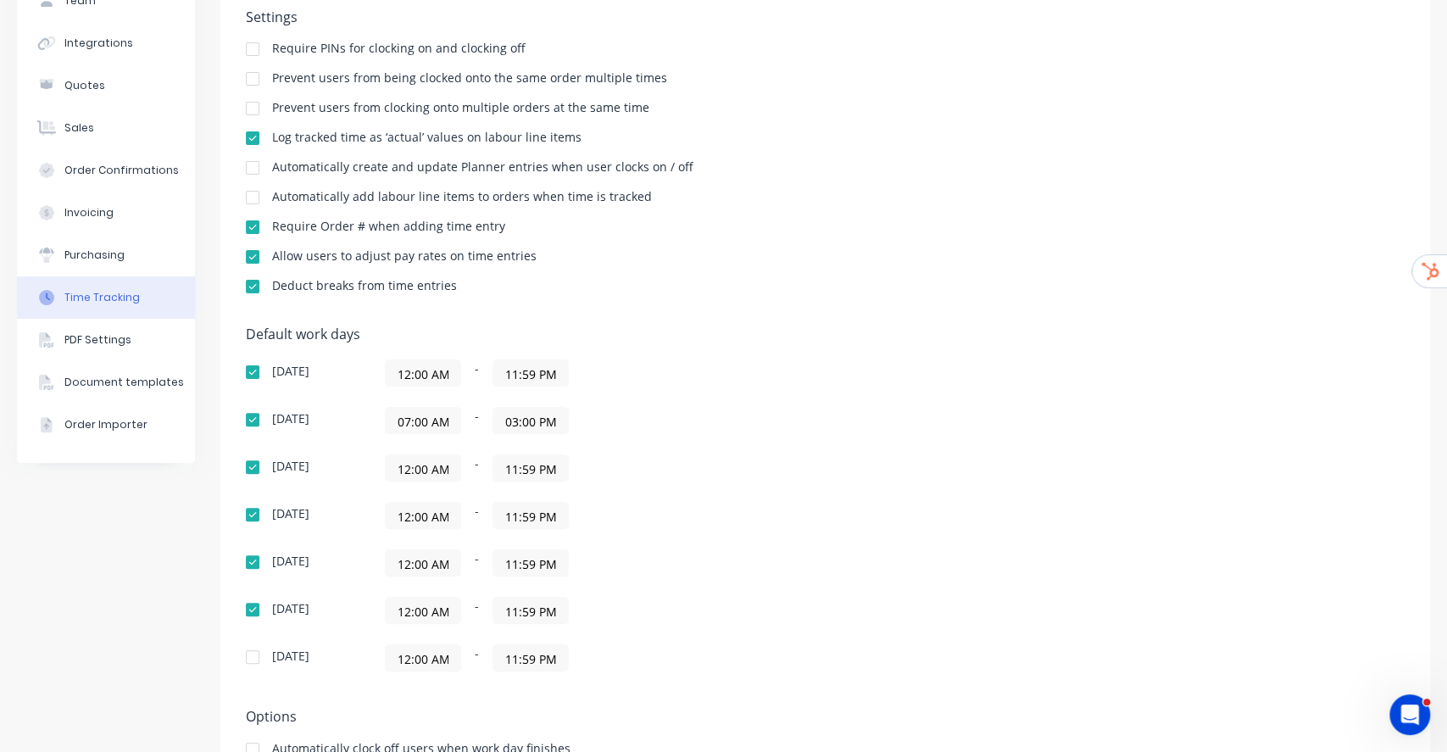
scroll to position [0, 0]
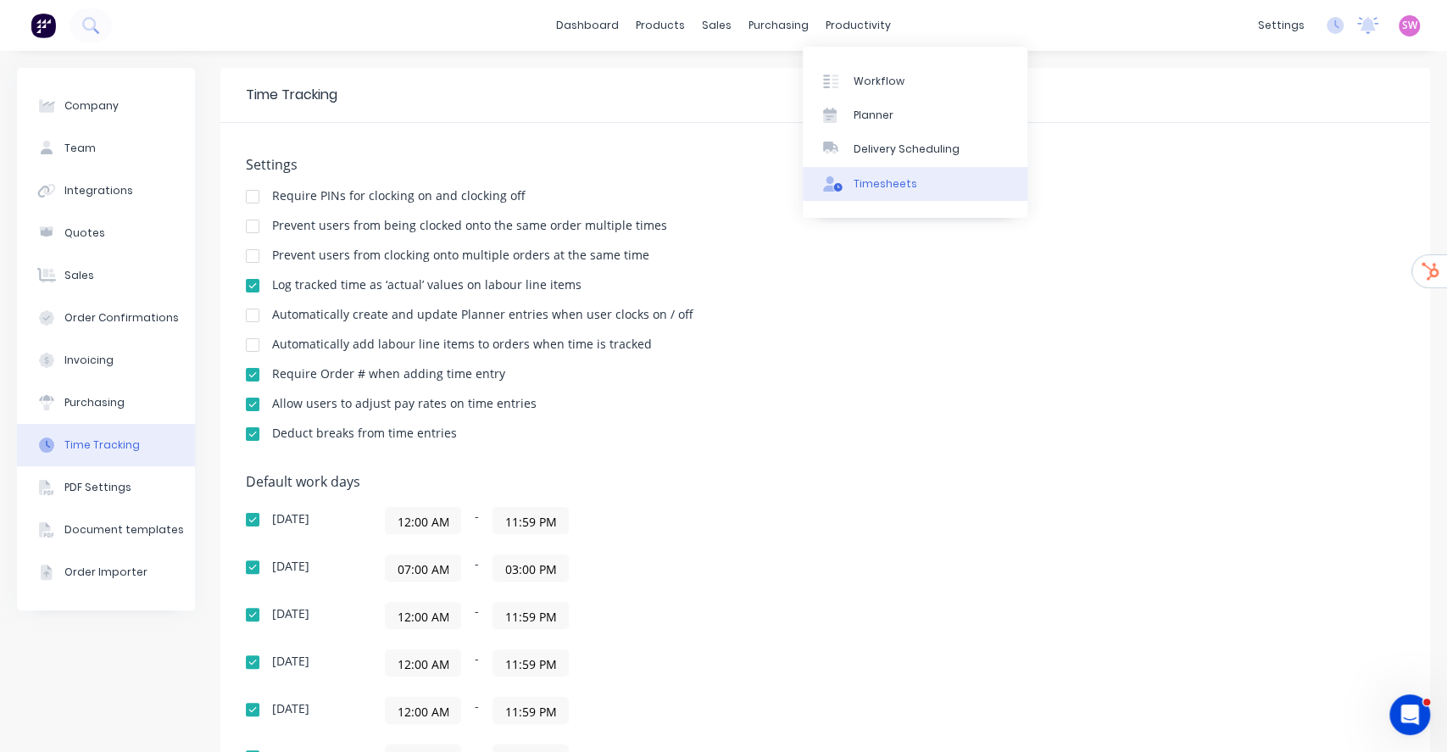
click at [854, 186] on div "Timesheets" at bounding box center [885, 183] width 64 height 15
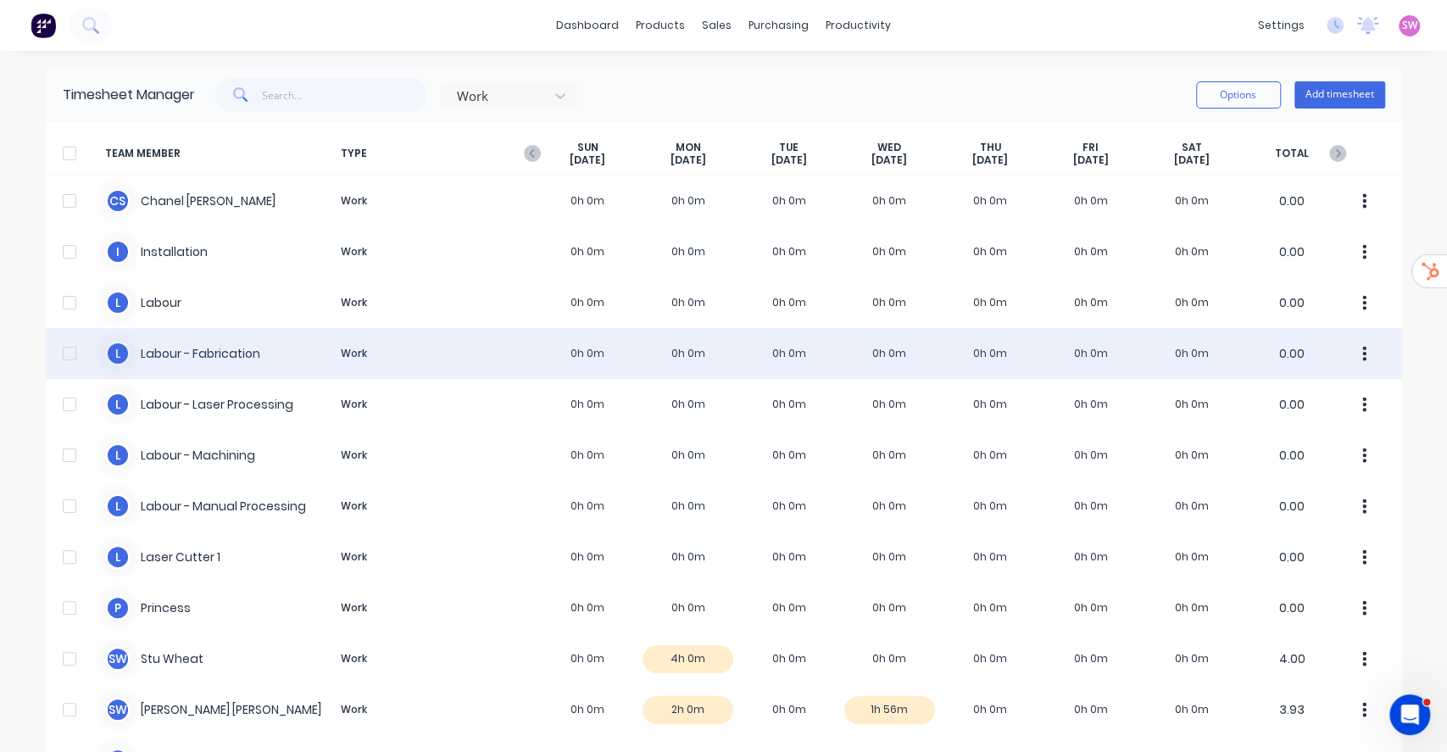
scroll to position [112, 0]
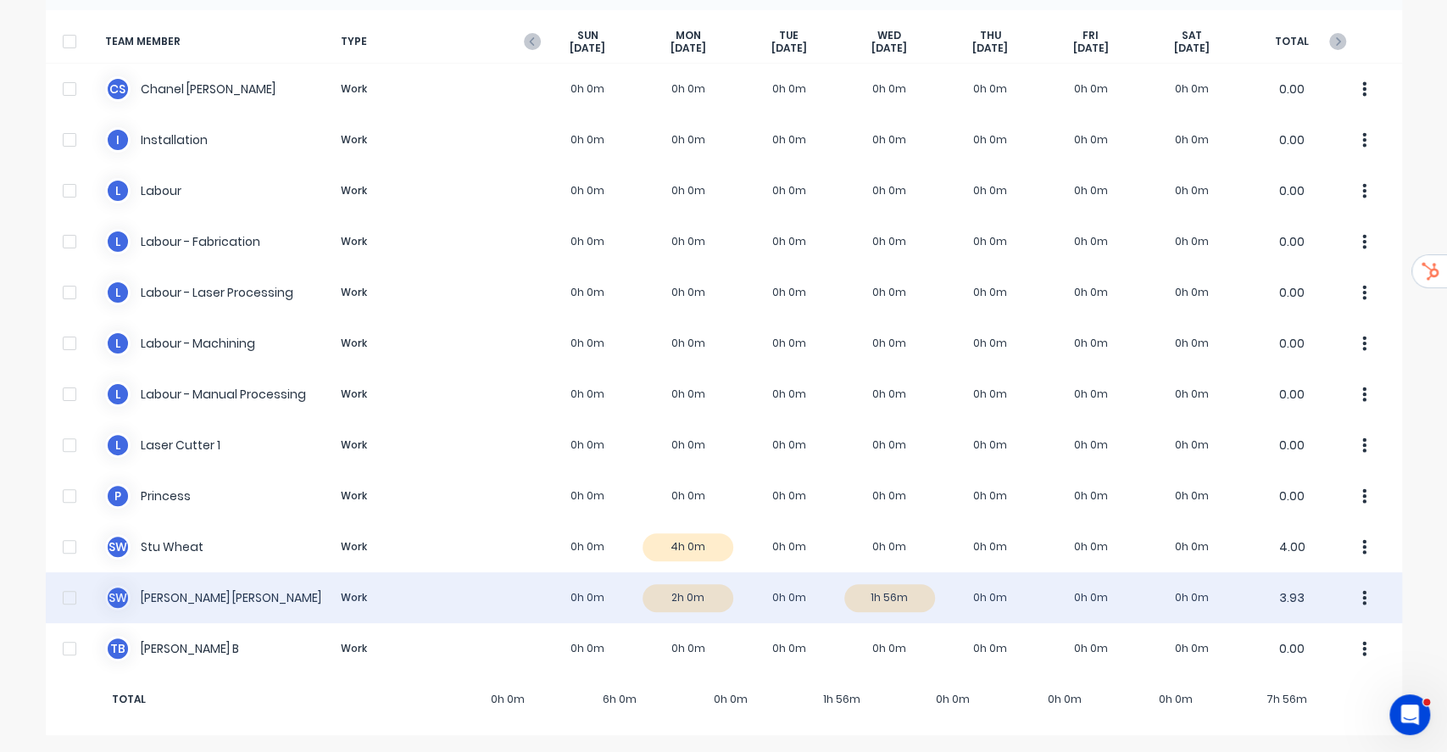
click at [780, 598] on div "S W [PERSON_NAME] Work 0h 0m 2h 0m 0h 0m 1h 56m 0h 0m 0h 0m 0h 0m 3.93" at bounding box center [724, 597] width 1356 height 51
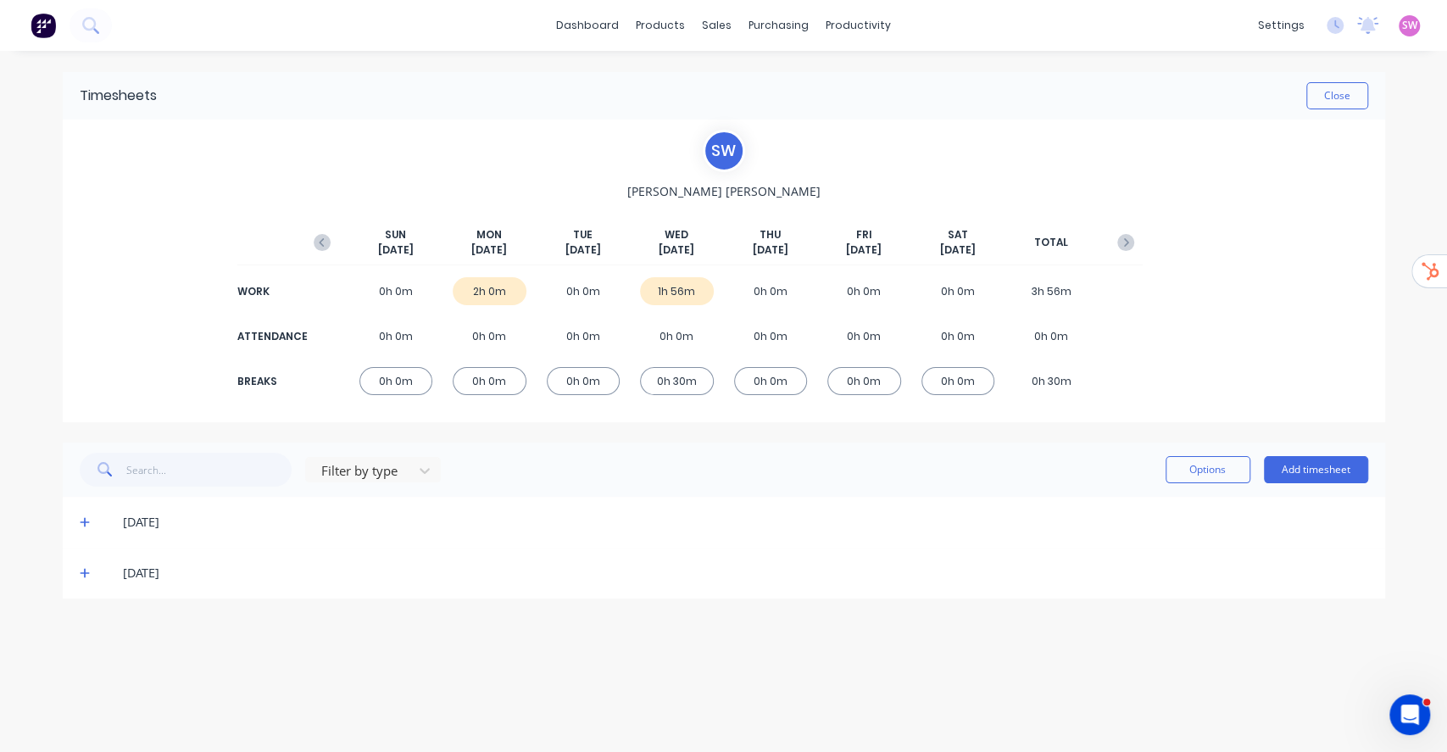
click at [74, 525] on div "[DATE]" at bounding box center [724, 522] width 1322 height 51
click at [84, 520] on icon at bounding box center [85, 523] width 10 height 10
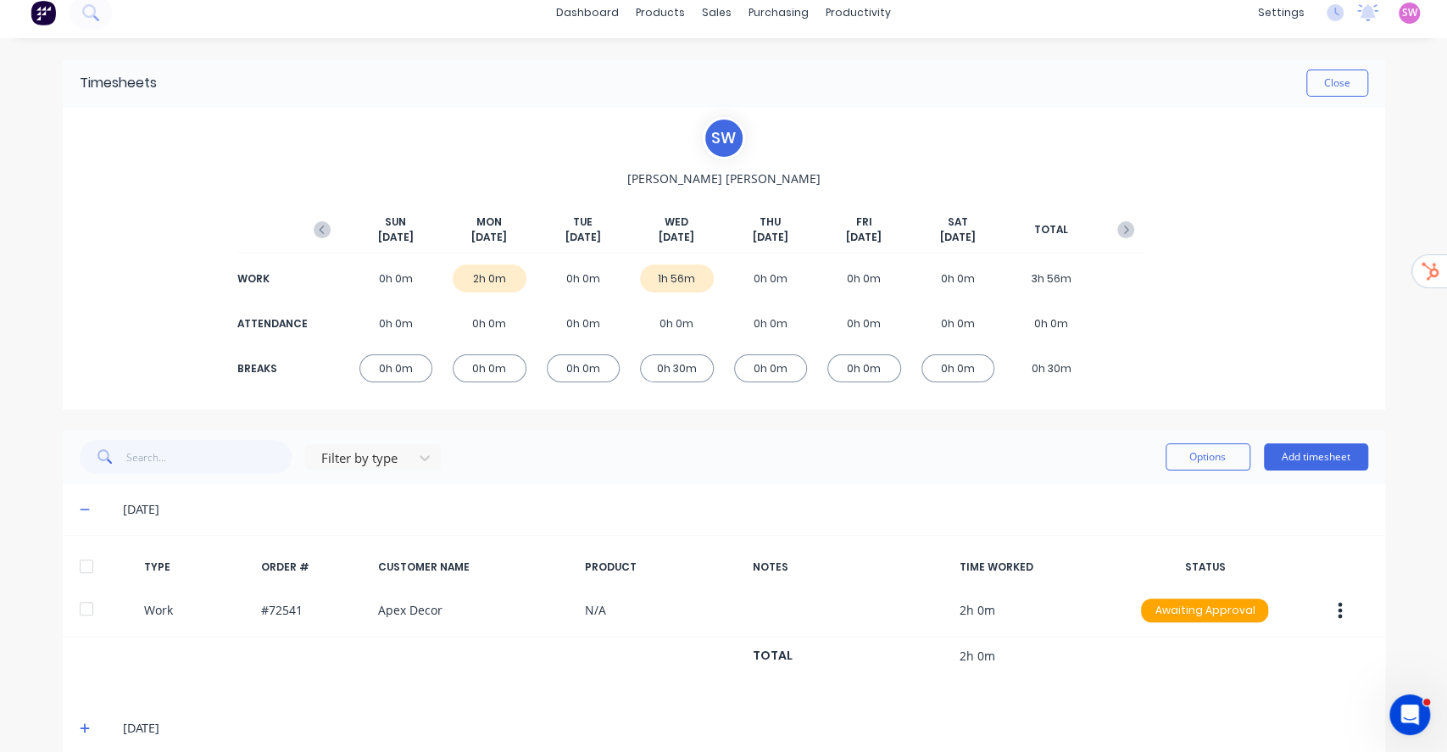
scroll to position [34, 0]
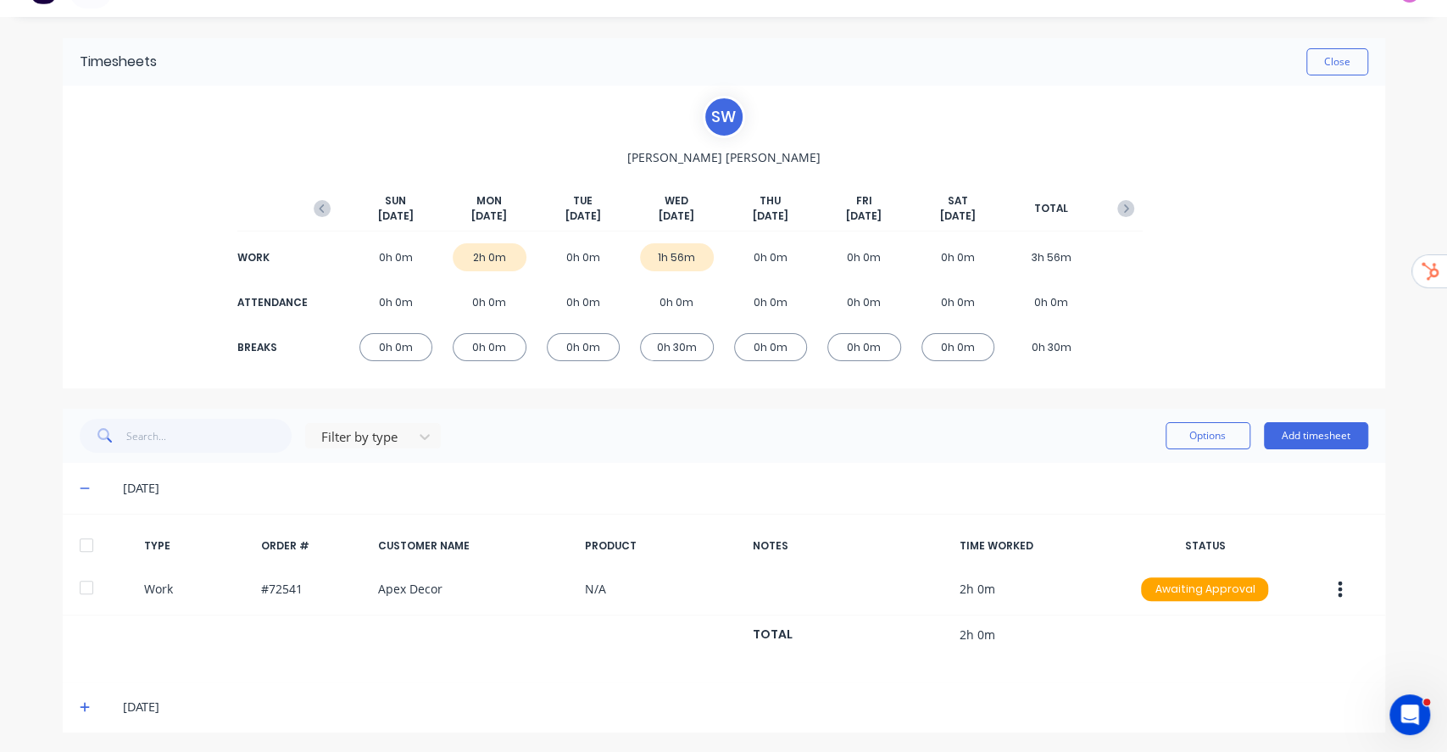
click at [69, 702] on div "[DATE]" at bounding box center [724, 706] width 1322 height 51
click at [64, 708] on div "[DATE]" at bounding box center [724, 706] width 1322 height 51
click at [80, 705] on icon at bounding box center [85, 707] width 10 height 10
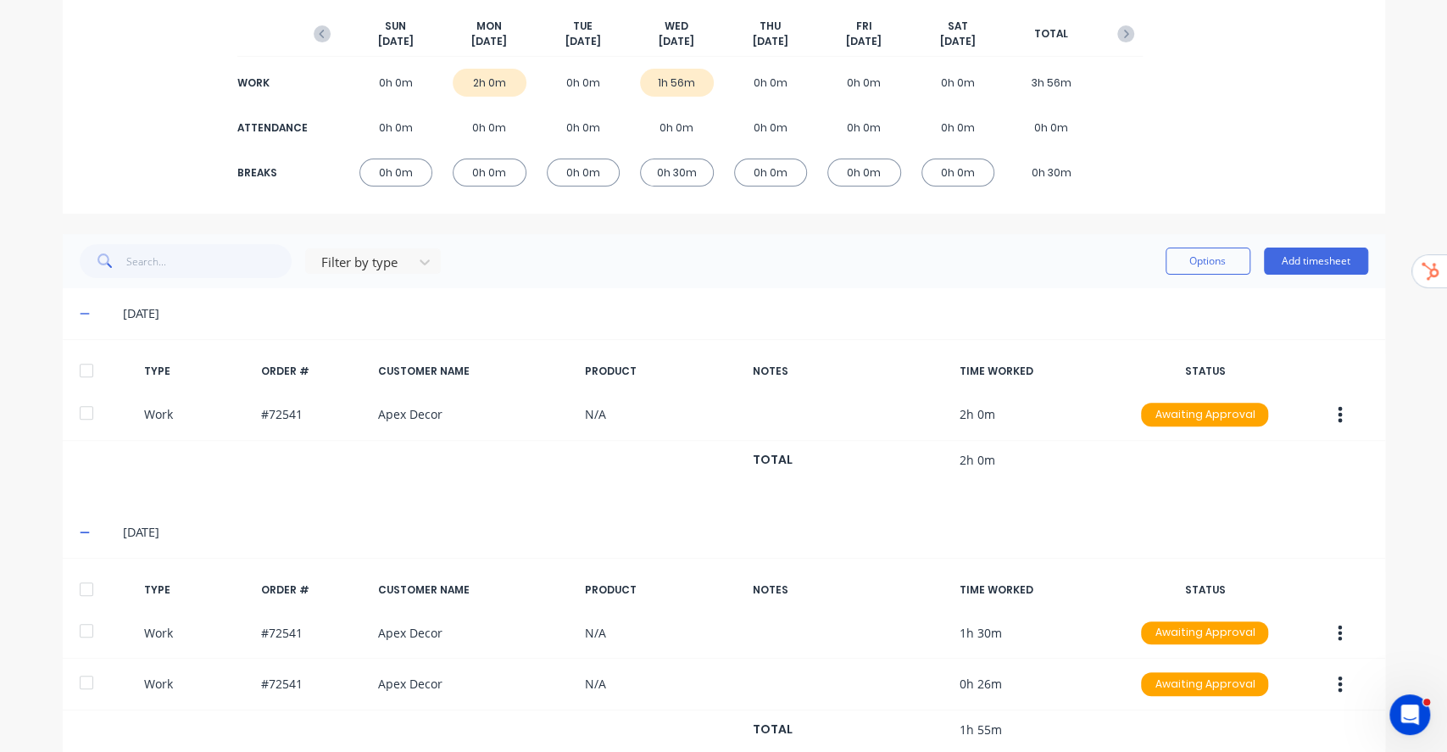
scroll to position [0, 0]
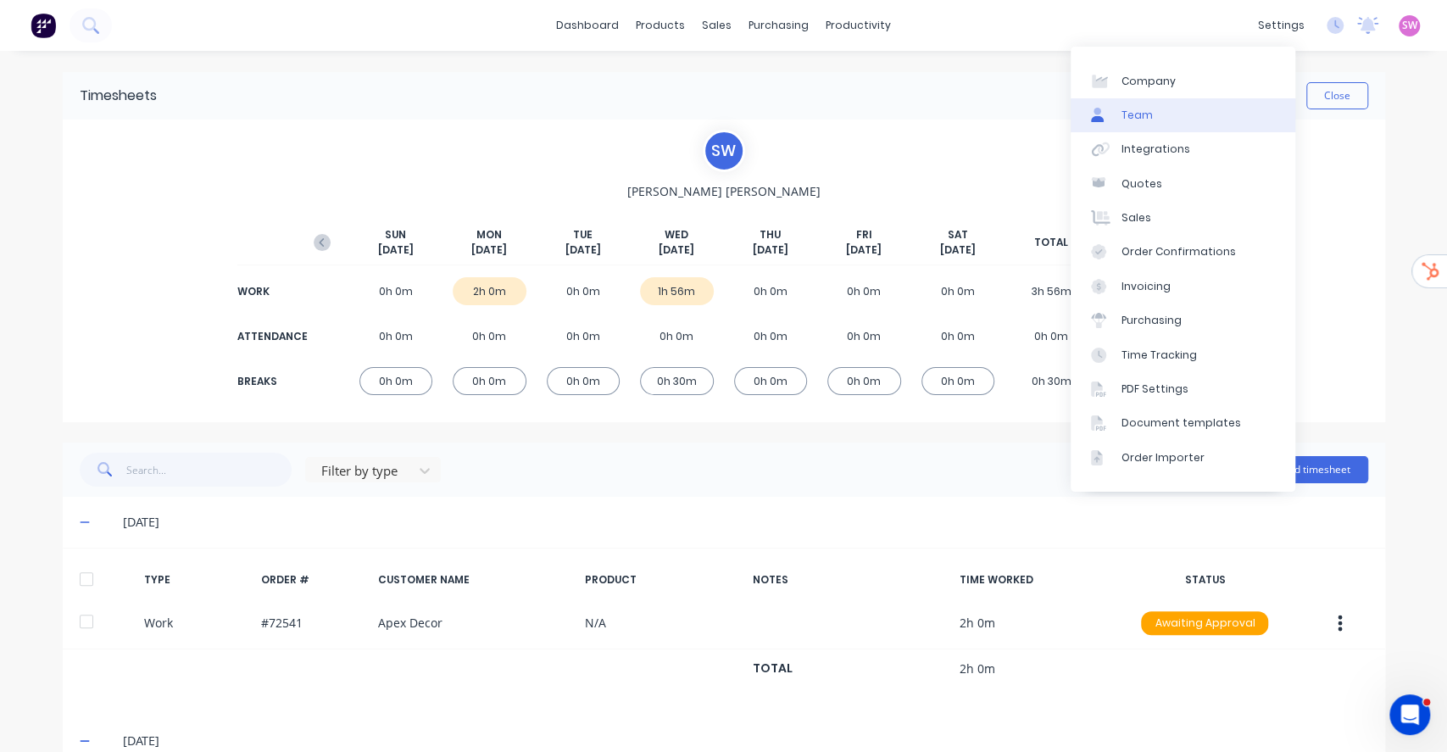
click at [1230, 112] on link "Team" at bounding box center [1182, 115] width 225 height 34
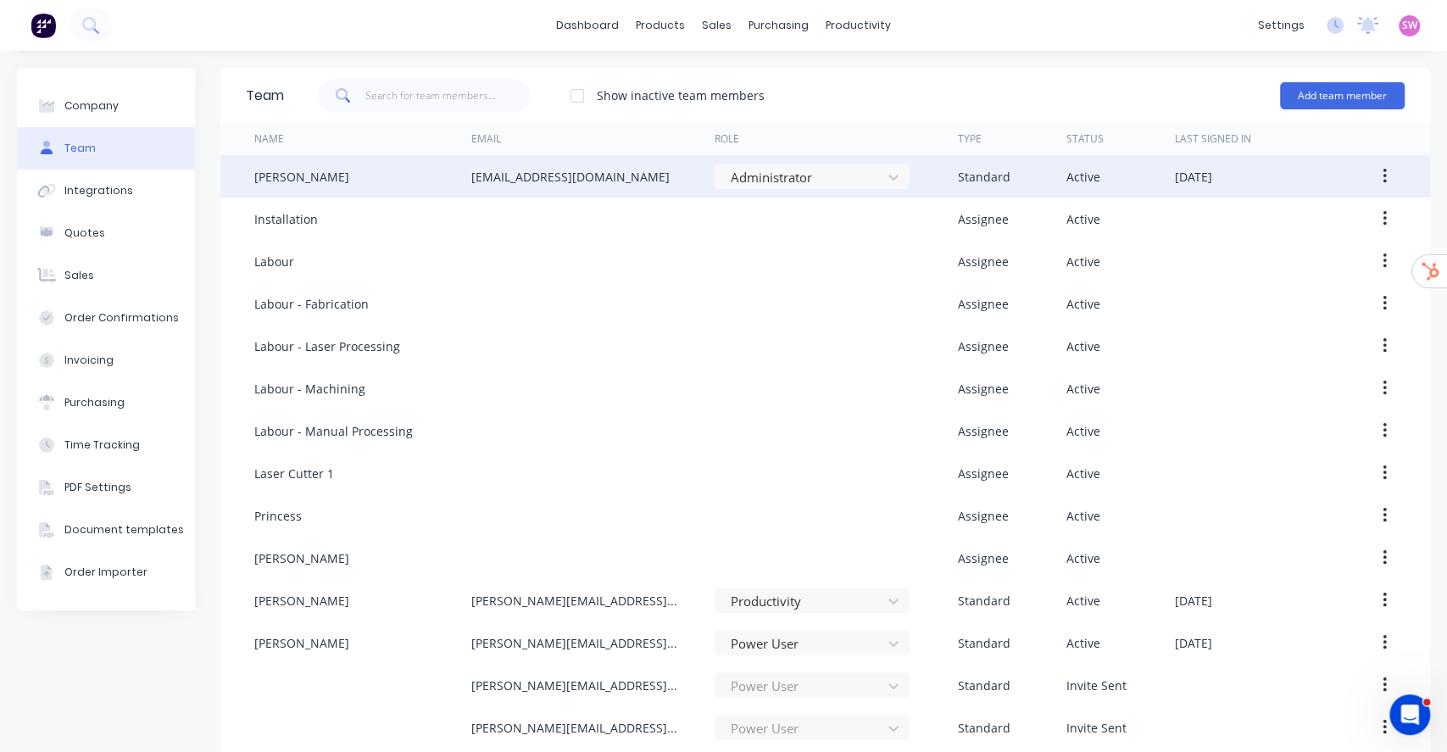
click at [1374, 186] on button "button" at bounding box center [1384, 176] width 40 height 31
click at [1309, 225] on div "Edit" at bounding box center [1323, 220] width 131 height 25
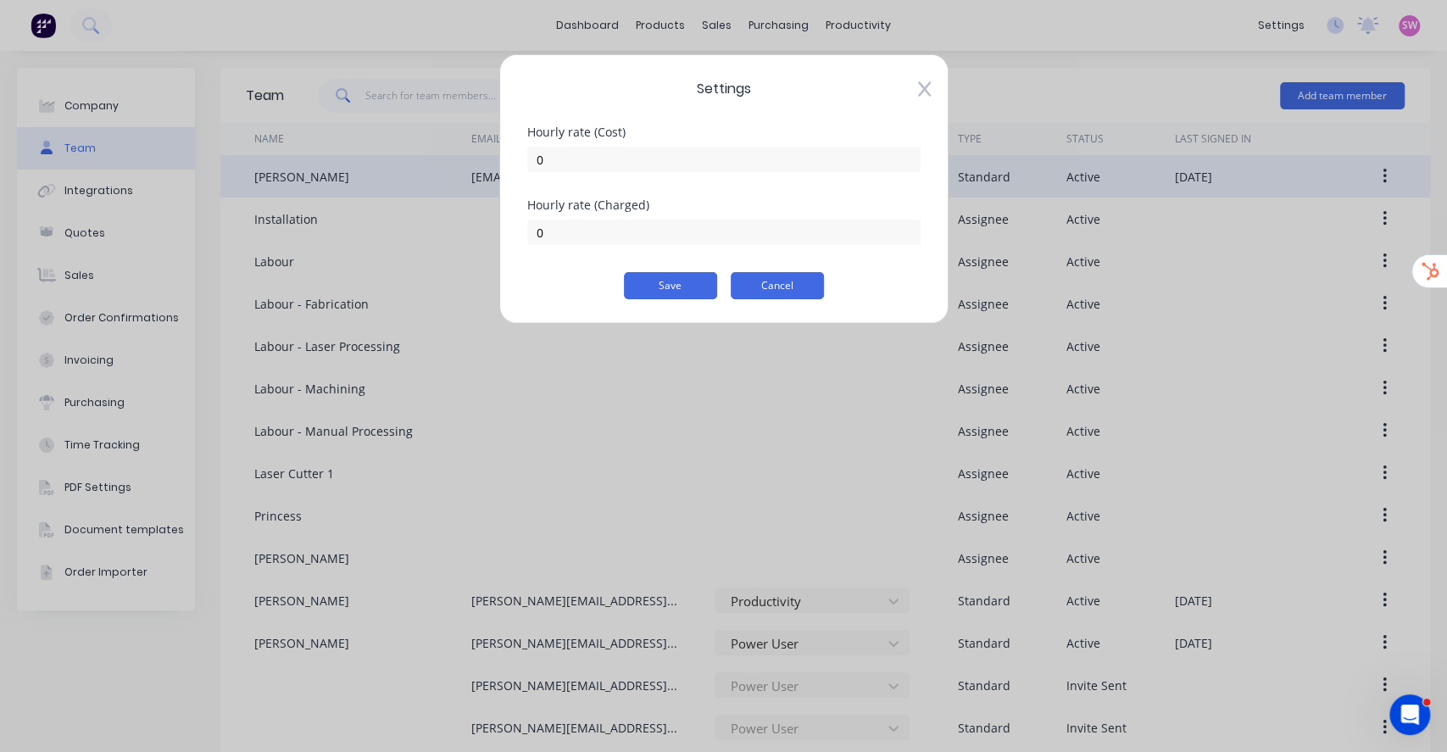
click at [763, 275] on button "Cancel" at bounding box center [776, 285] width 93 height 27
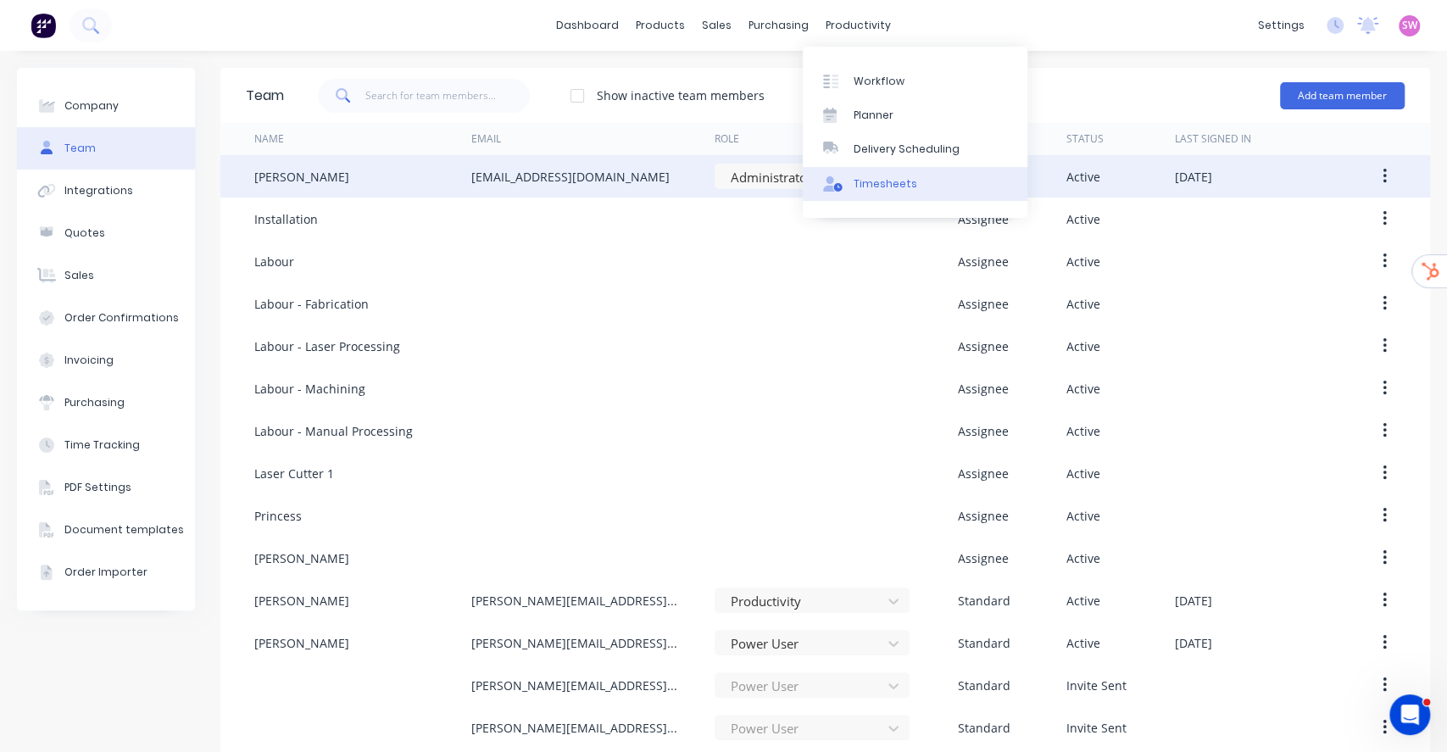
click at [865, 179] on div "Timesheets" at bounding box center [885, 183] width 64 height 15
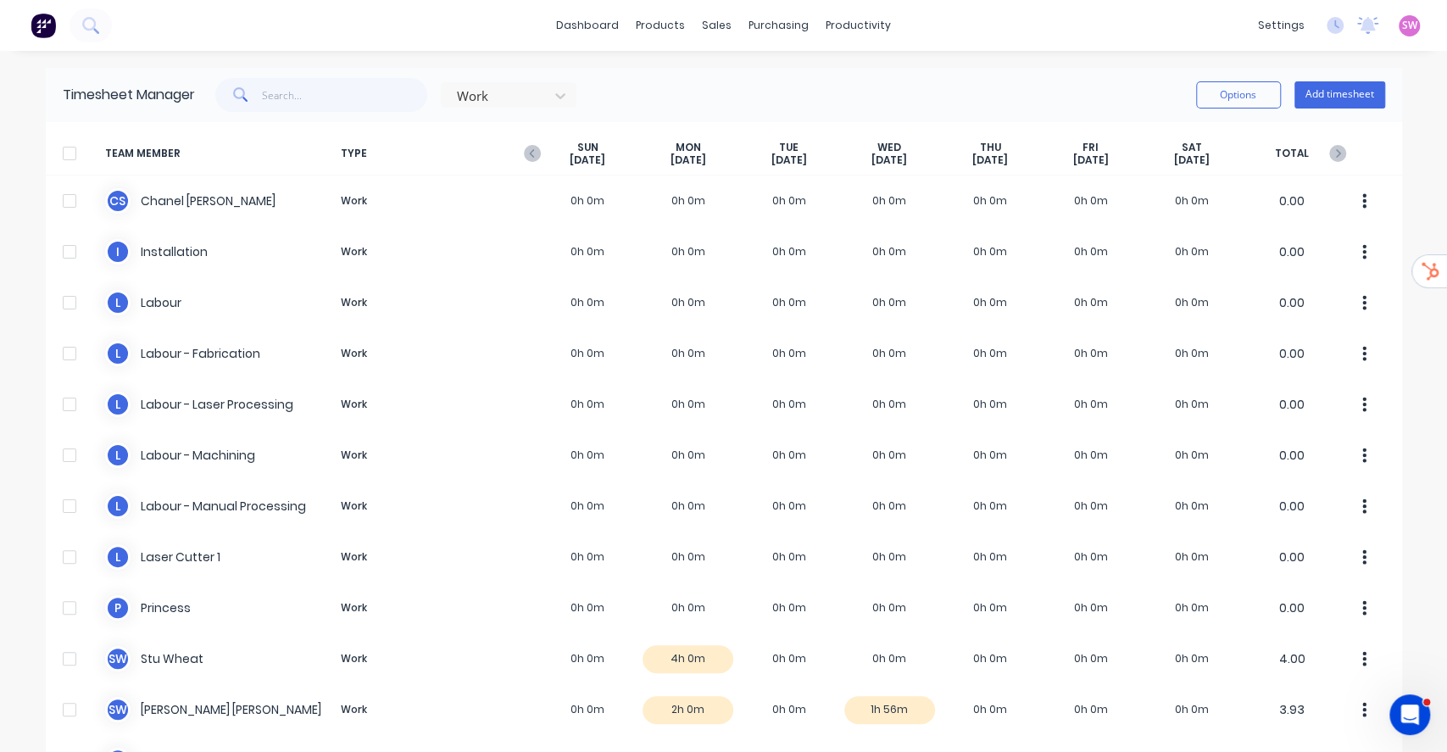
click at [69, 153] on div at bounding box center [70, 153] width 34 height 34
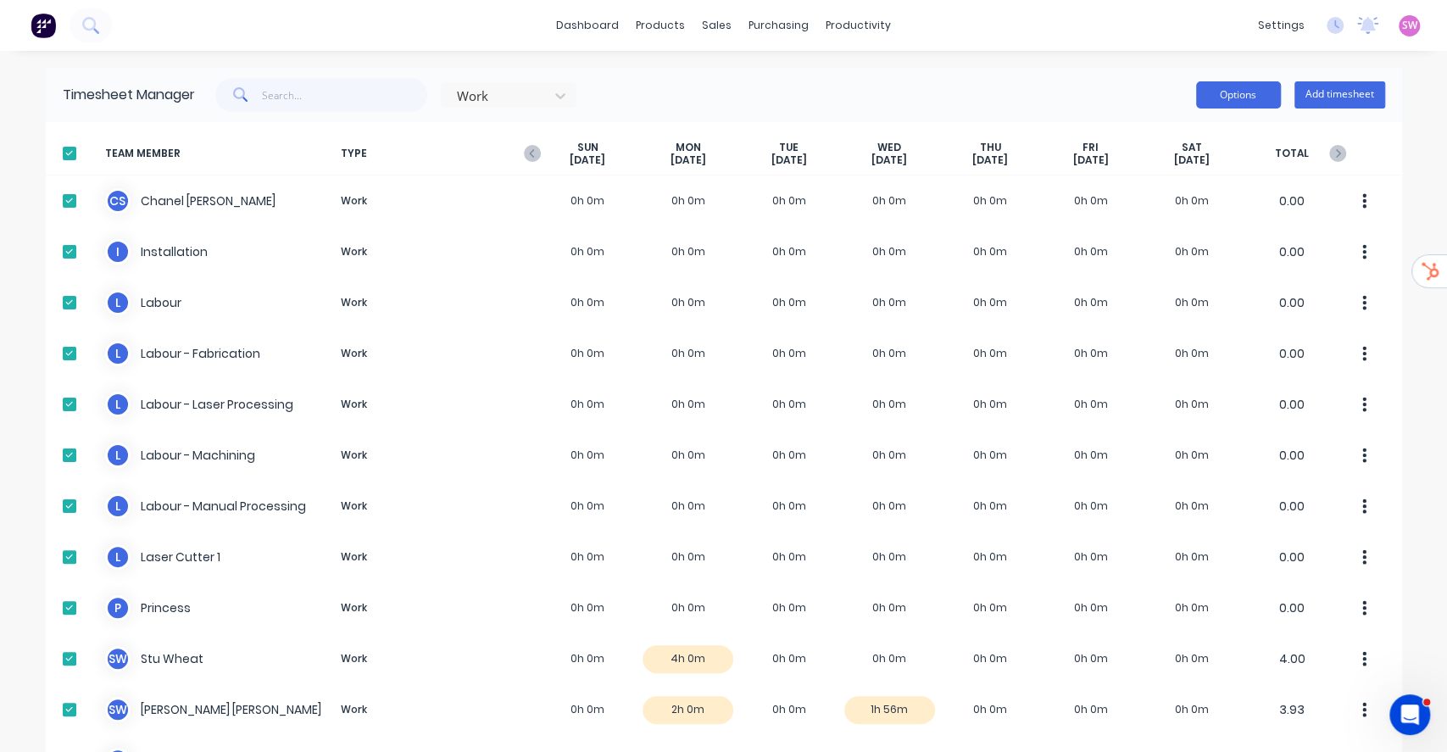
click at [1248, 107] on button "Options" at bounding box center [1238, 94] width 85 height 27
click at [1213, 142] on div "Approve" at bounding box center [1200, 138] width 131 height 25
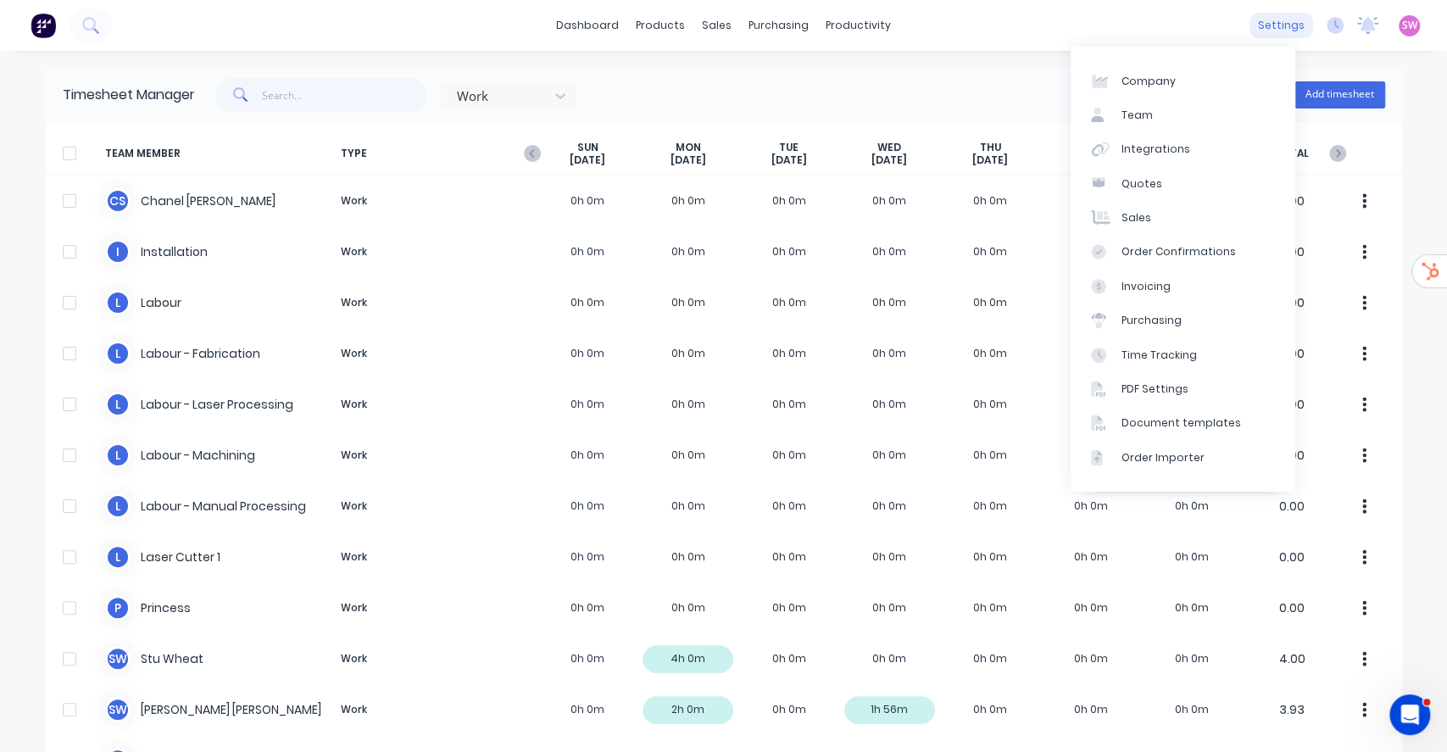
click at [1258, 25] on div "settings" at bounding box center [1281, 25] width 64 height 25
